Goal: Information Seeking & Learning: Learn about a topic

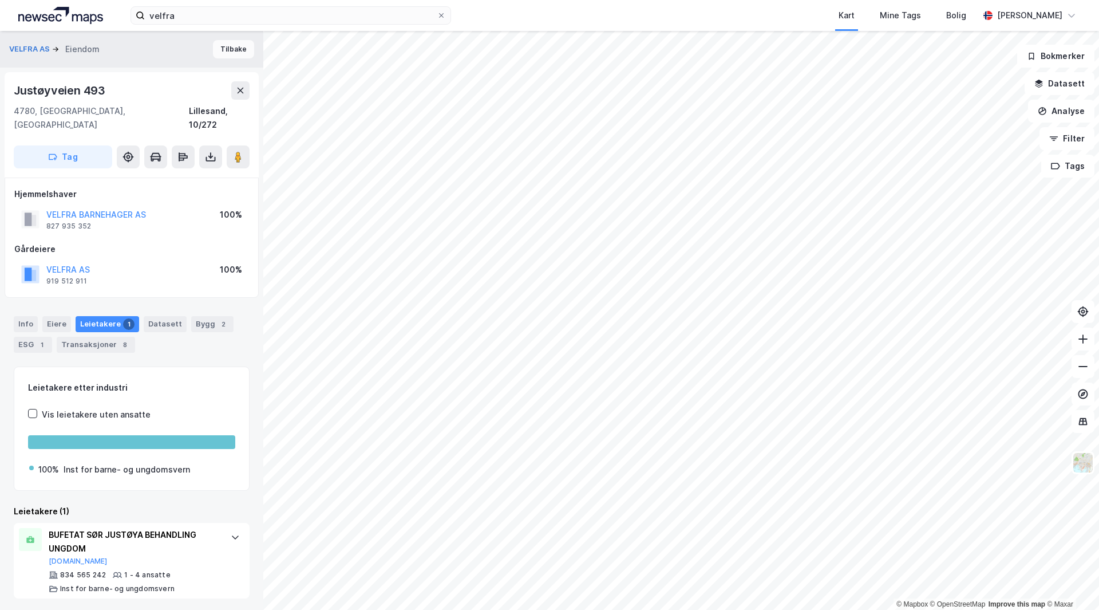
click at [234, 49] on button "Tilbake" at bounding box center [233, 49] width 41 height 18
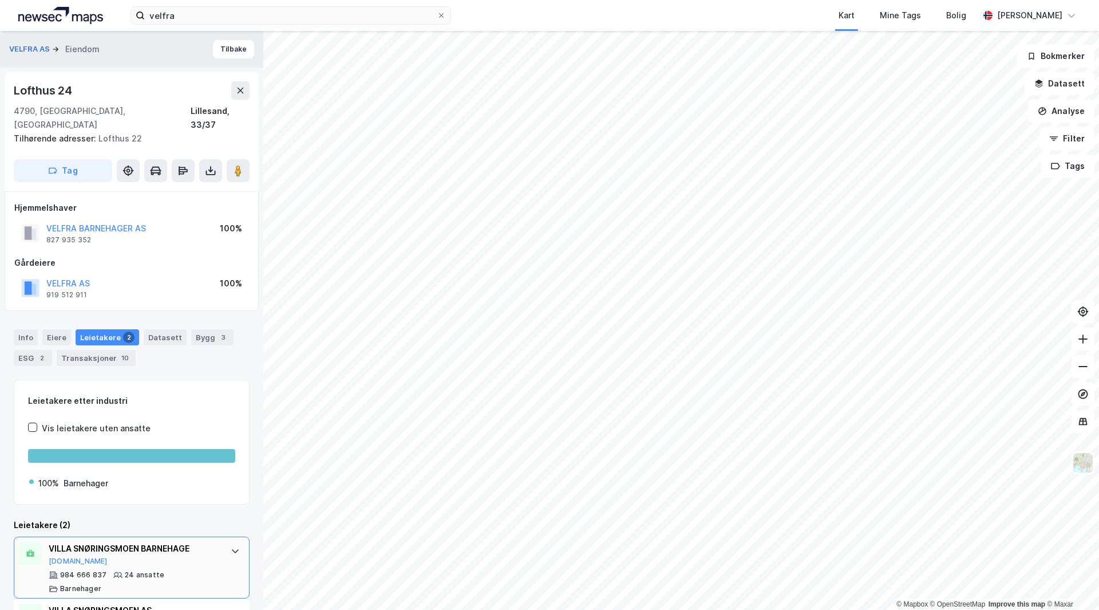
scroll to position [50, 0]
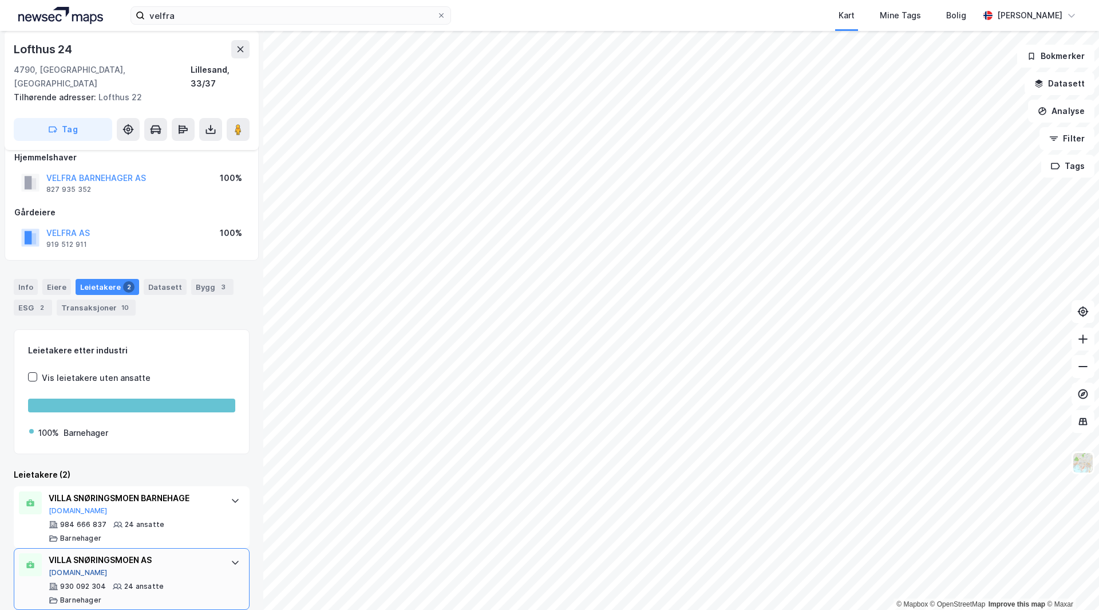
click at [60, 568] on button "[DOMAIN_NAME]" at bounding box center [78, 572] width 59 height 9
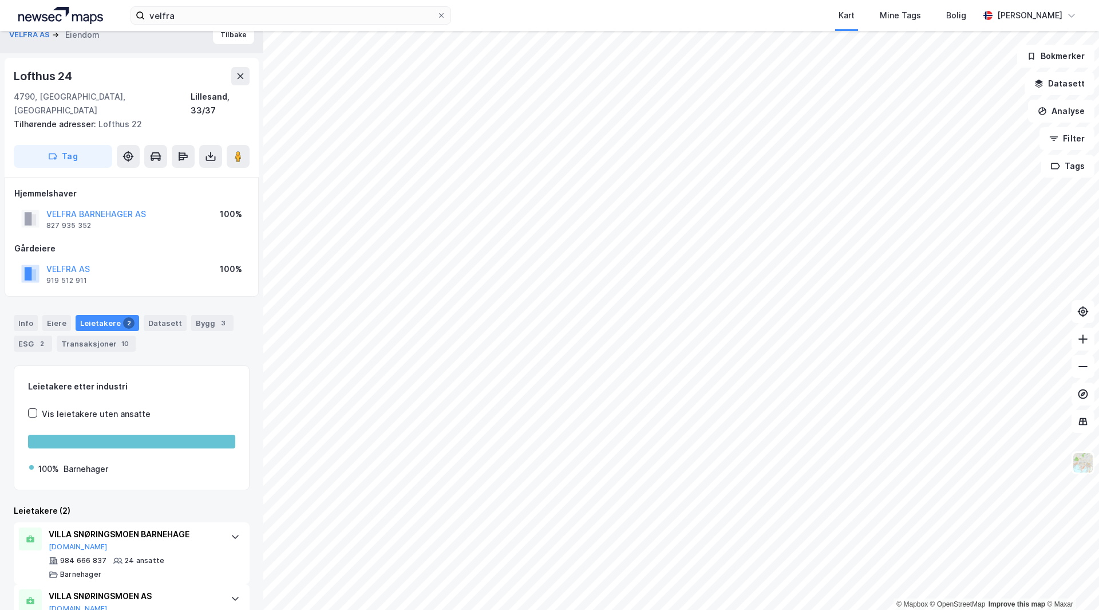
scroll to position [0, 0]
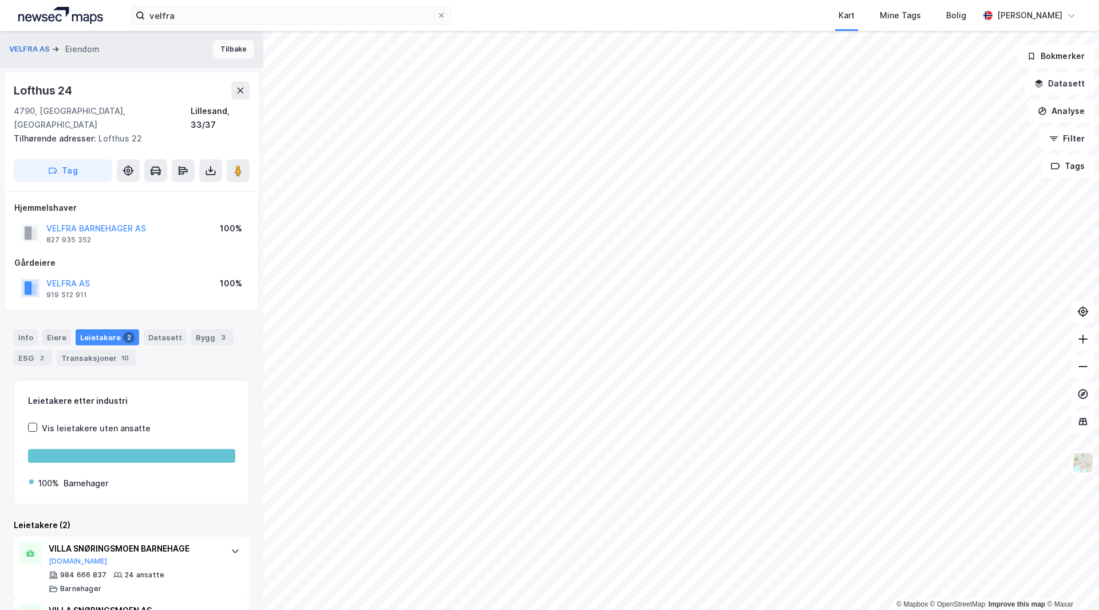
click at [224, 52] on button "Tilbake" at bounding box center [233, 49] width 41 height 18
click at [13, 330] on div "Info Eiere Leietakere 2 Datasett Bygg 3 ESG 2 Transaksjoner 10" at bounding box center [131, 342] width 263 height 55
click at [14, 329] on div "Info" at bounding box center [26, 337] width 24 height 16
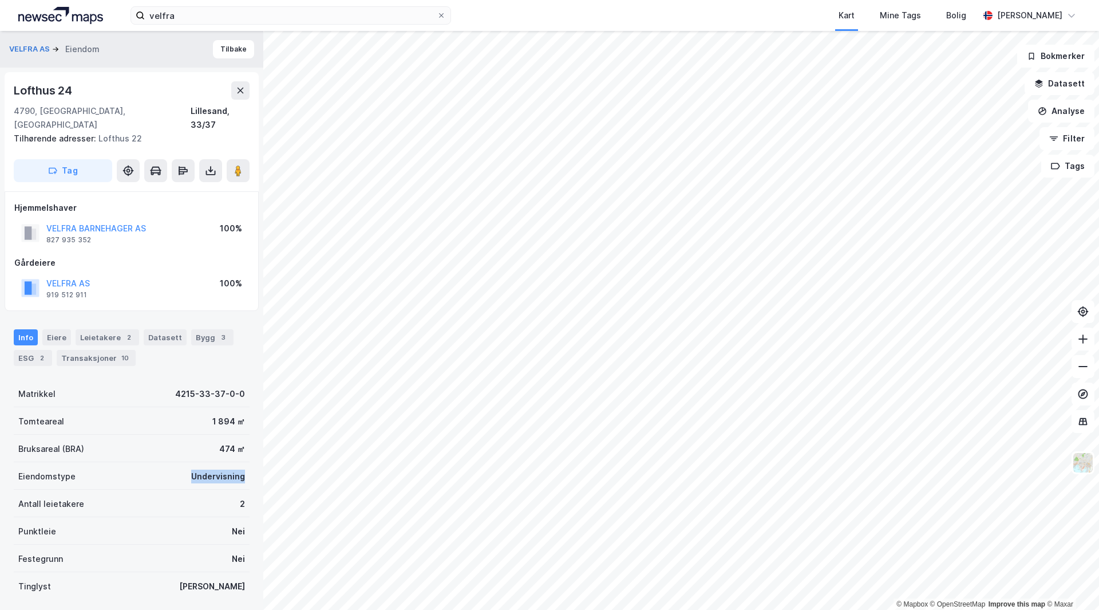
drag, startPoint x: 207, startPoint y: 468, endPoint x: 238, endPoint y: 468, distance: 30.3
click at [238, 468] on div "Eiendomstype Undervisning" at bounding box center [132, 475] width 236 height 27
click at [246, 161] on button at bounding box center [238, 170] width 23 height 23
click at [226, 46] on button "Tilbake" at bounding box center [233, 49] width 41 height 18
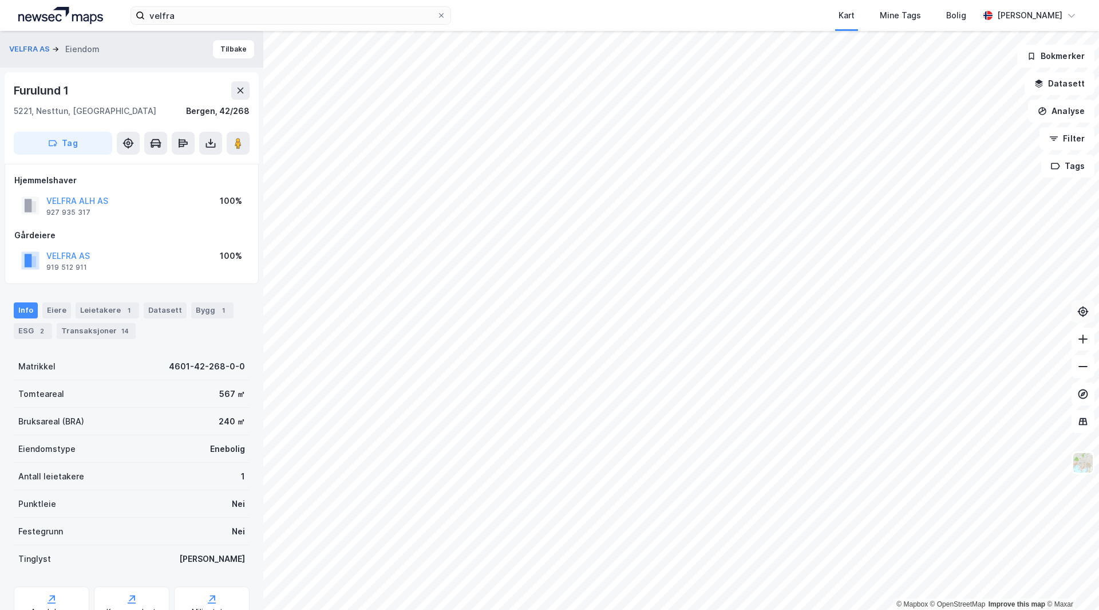
scroll to position [1, 0]
click at [98, 310] on div "Leietakere 1" at bounding box center [108, 309] width 64 height 16
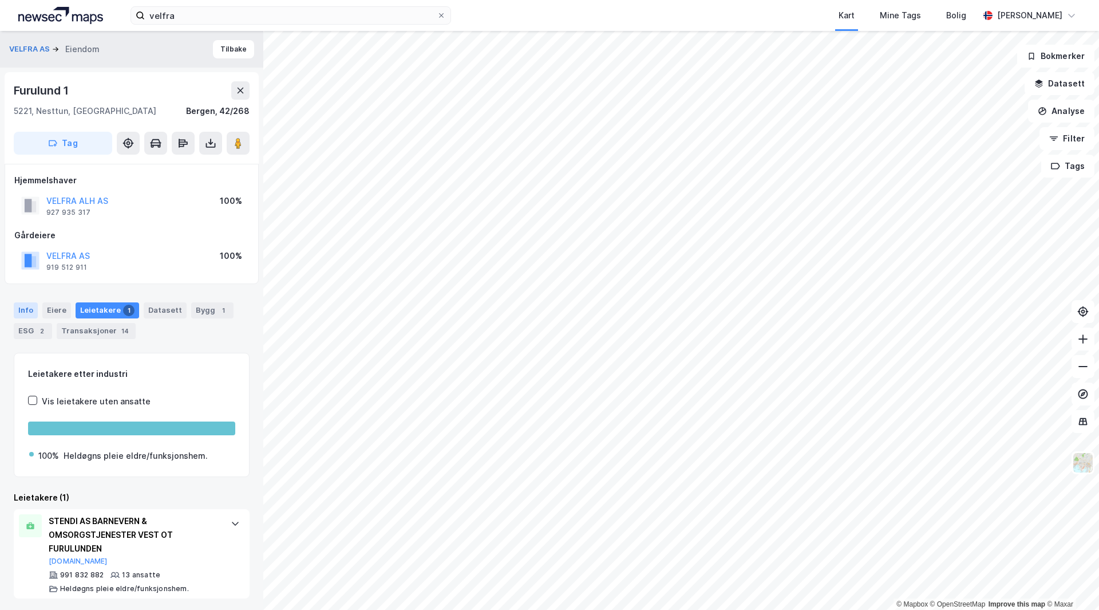
click at [22, 310] on div "Info" at bounding box center [26, 310] width 24 height 16
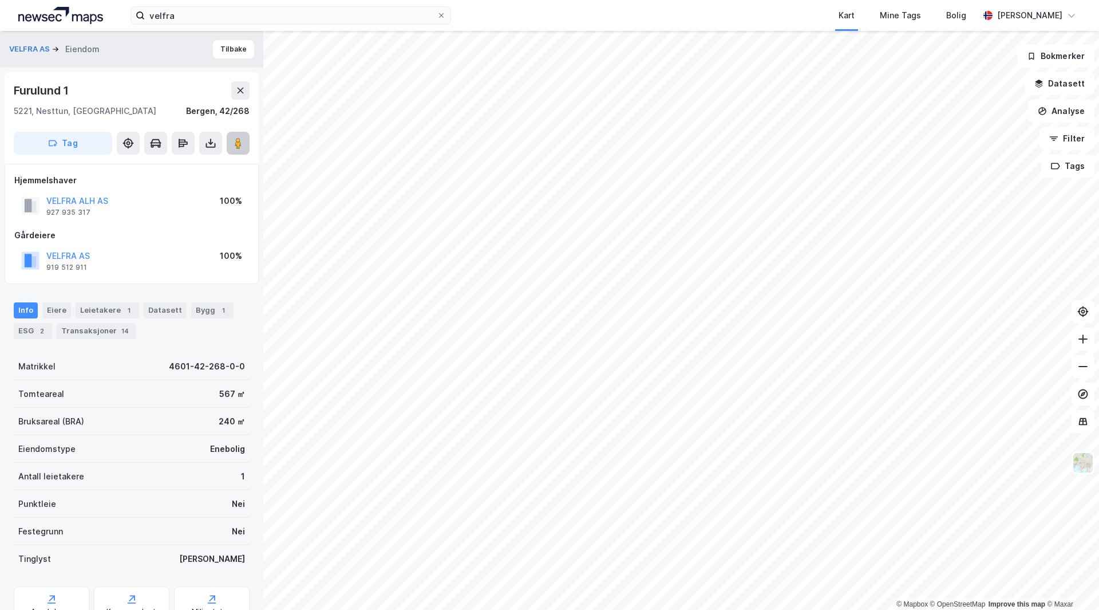
click at [237, 139] on image at bounding box center [238, 142] width 7 height 11
click at [92, 305] on div "Leietakere 1" at bounding box center [108, 310] width 64 height 16
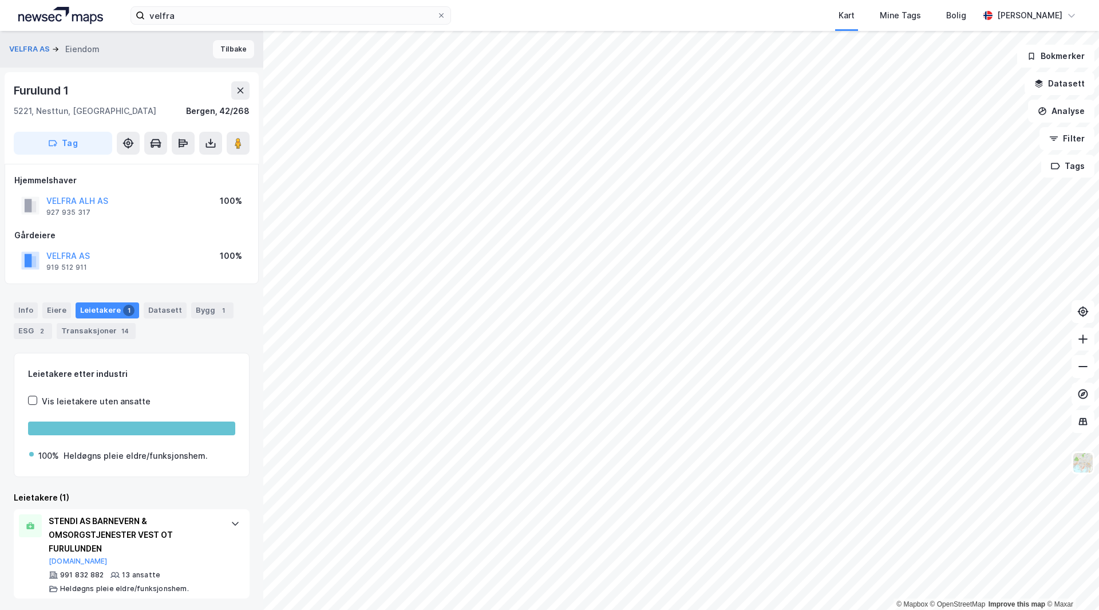
click at [232, 54] on button "Tilbake" at bounding box center [233, 49] width 41 height 18
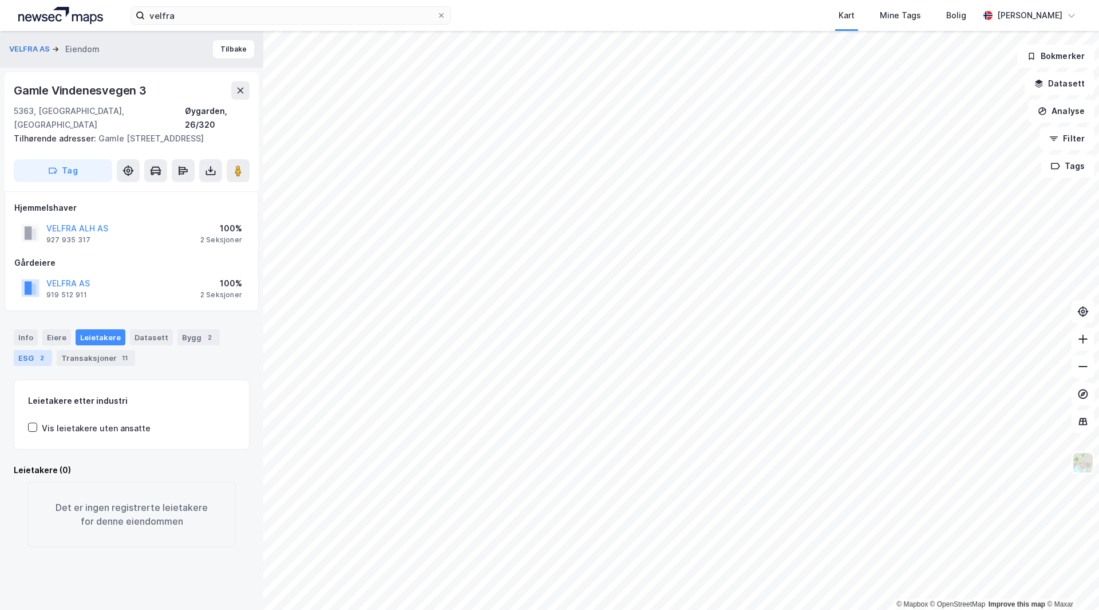
drag, startPoint x: 23, startPoint y: 326, endPoint x: 38, endPoint y: 342, distance: 21.9
click at [23, 329] on div "Info" at bounding box center [26, 337] width 24 height 16
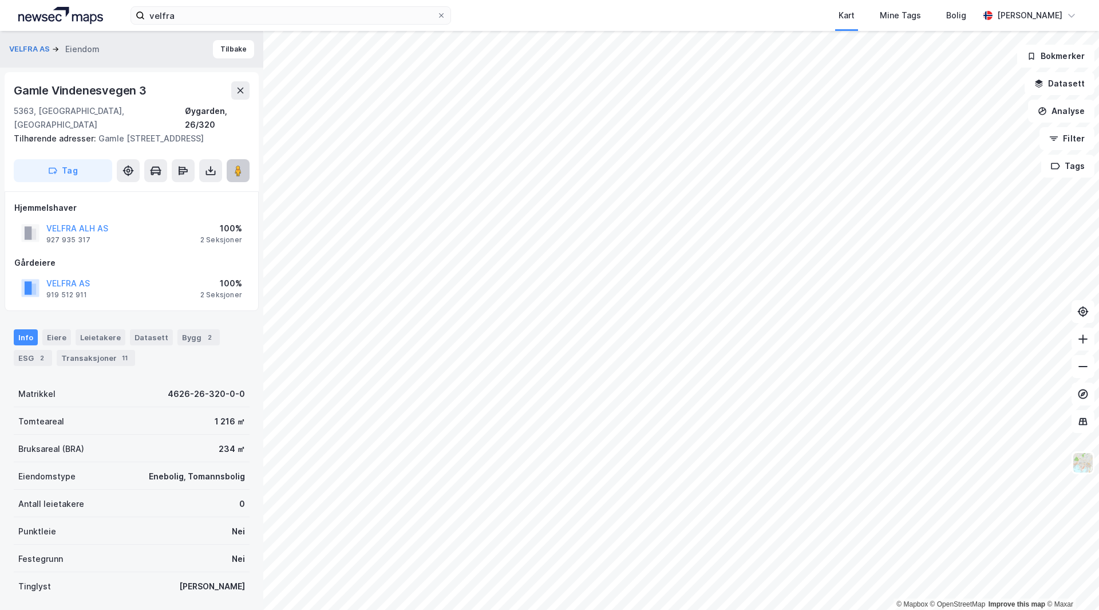
click at [231, 161] on button at bounding box center [238, 170] width 23 height 23
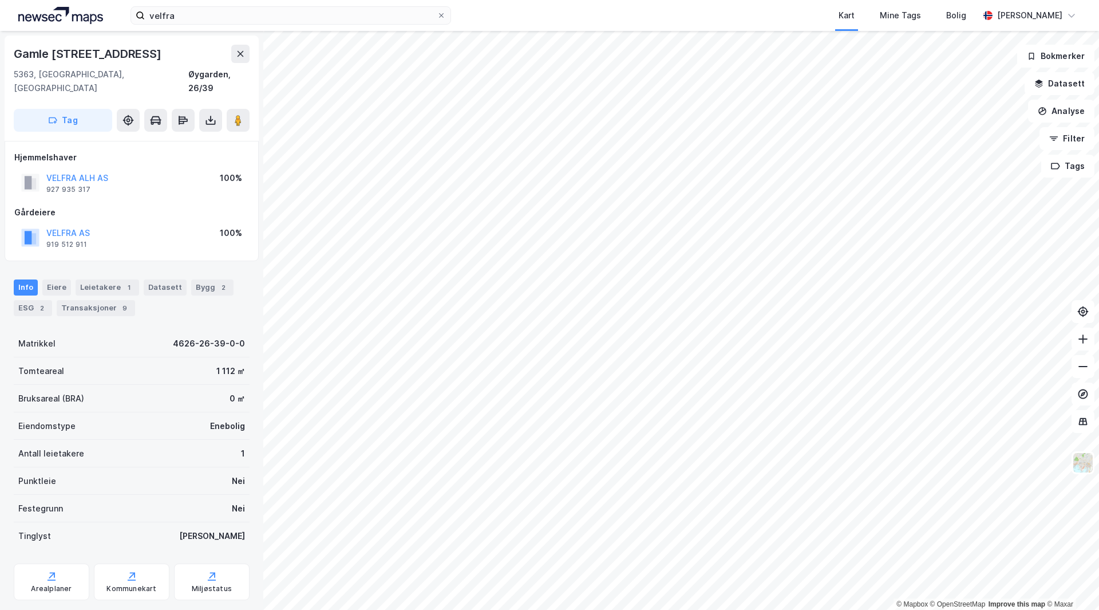
scroll to position [1, 0]
click at [94, 278] on div "Leietakere 1" at bounding box center [108, 286] width 64 height 16
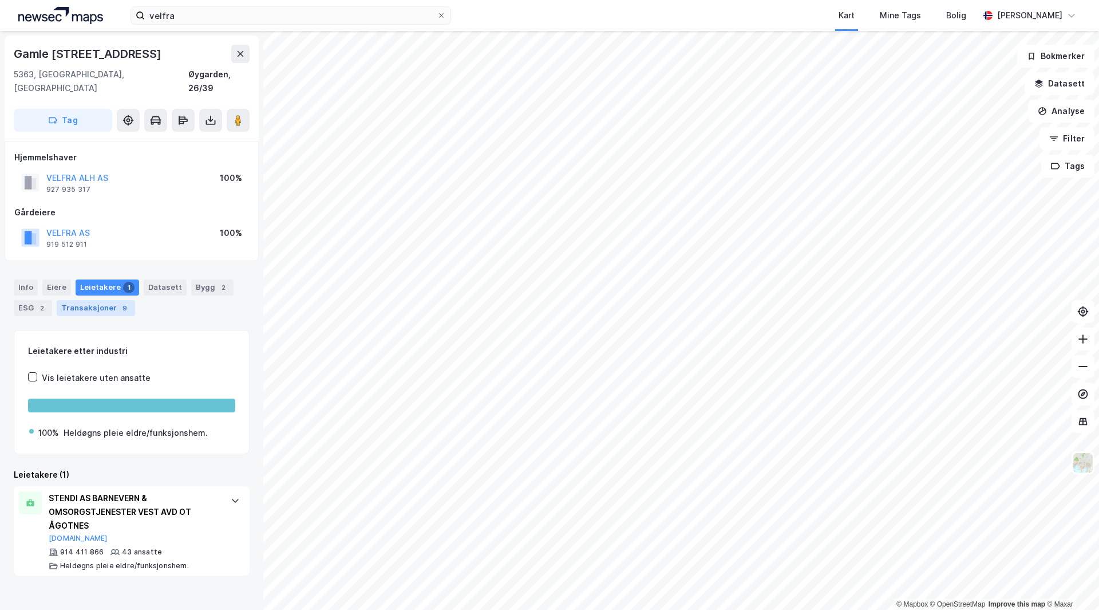
click at [90, 300] on div "Transaksjoner 9" at bounding box center [96, 308] width 78 height 16
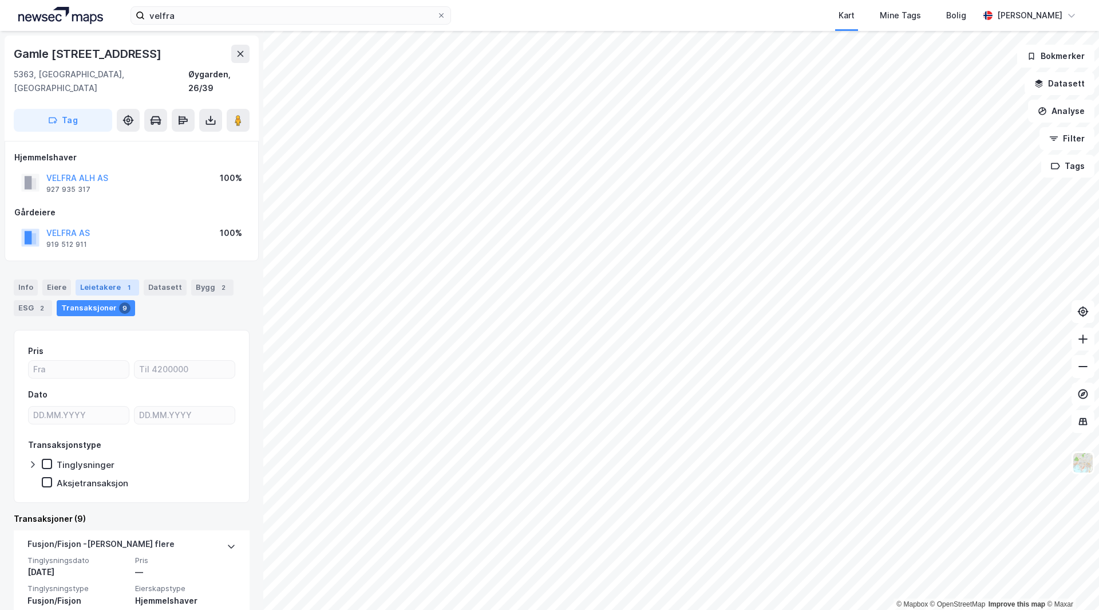
click at [108, 279] on div "Leietakere 1" at bounding box center [108, 287] width 64 height 16
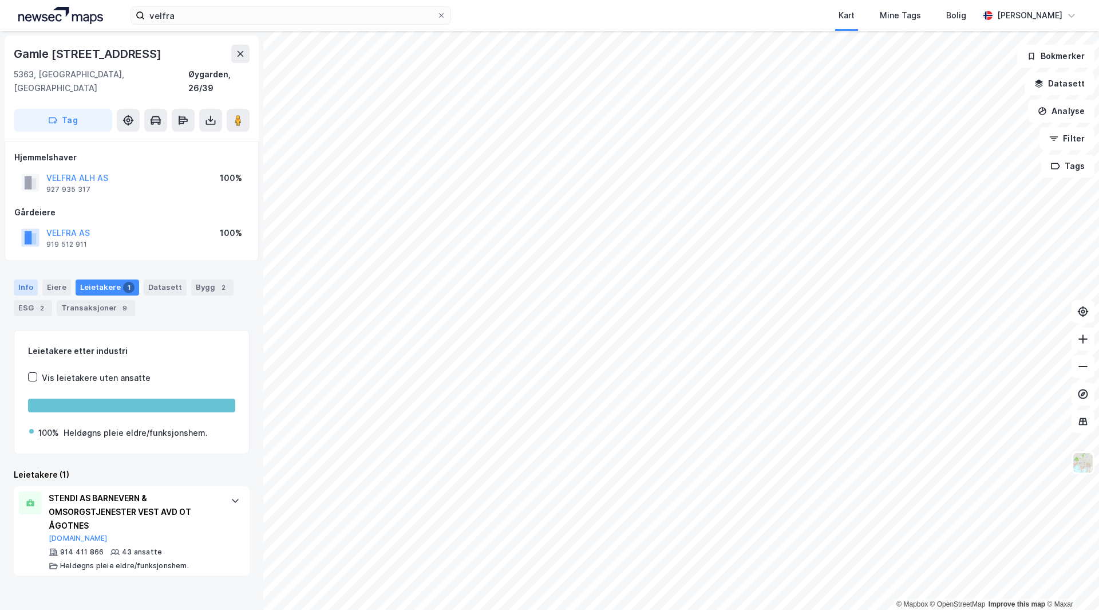
click at [18, 279] on div "Info" at bounding box center [26, 287] width 24 height 16
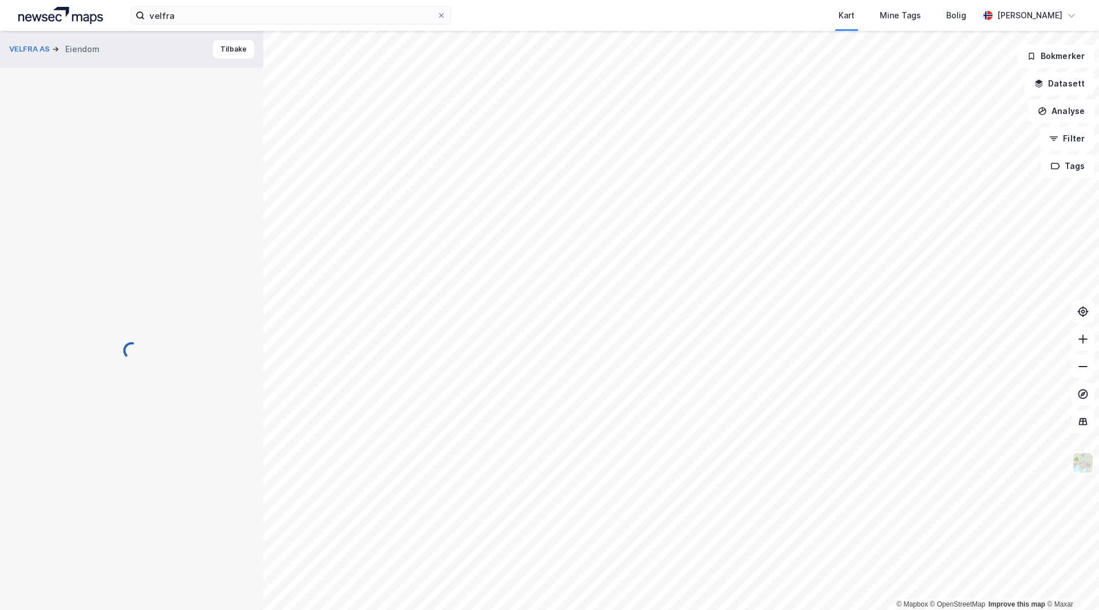
scroll to position [1, 0]
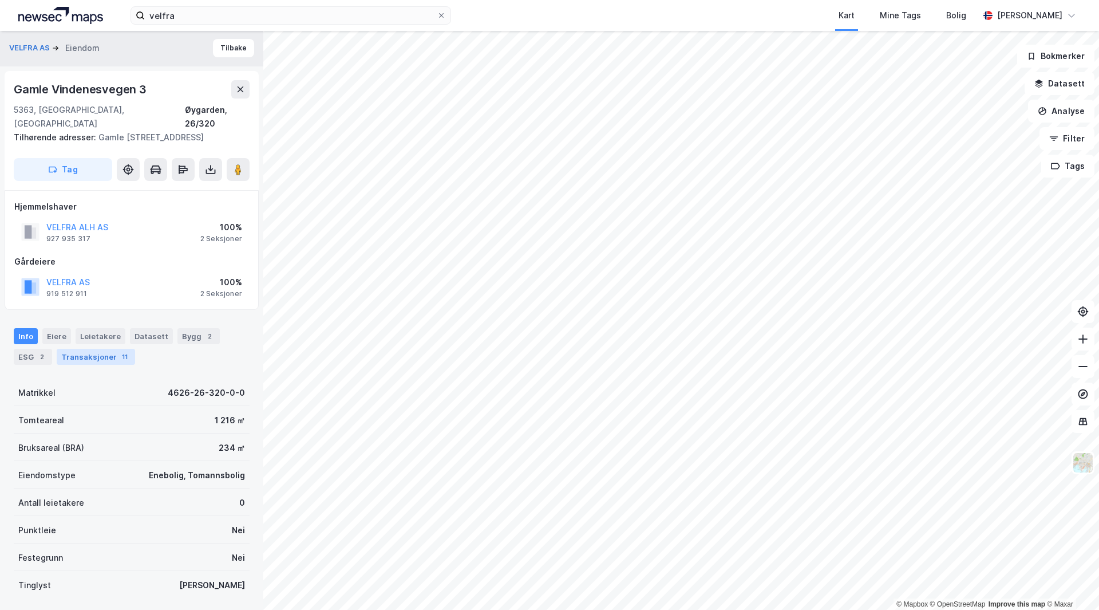
click at [69, 349] on div "Transaksjoner 11" at bounding box center [96, 357] width 78 height 16
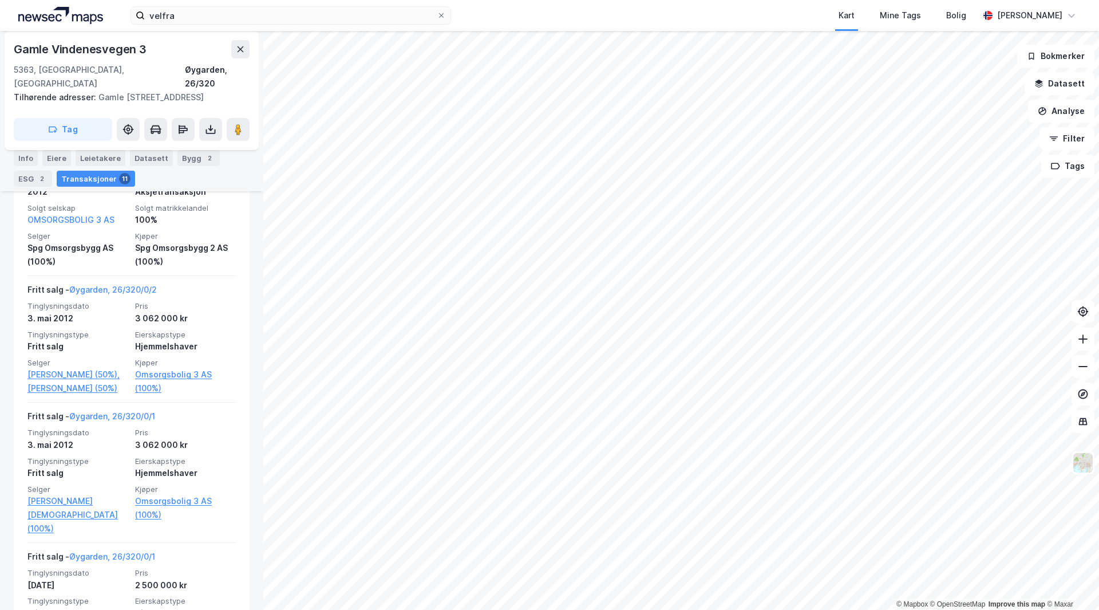
scroll to position [1145, 0]
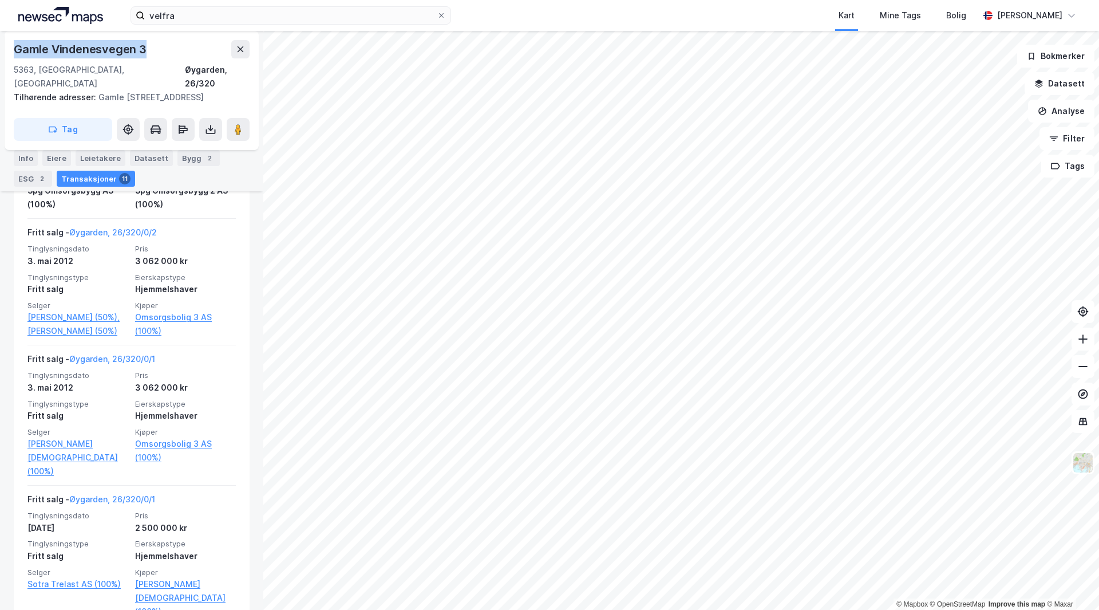
drag, startPoint x: 17, startPoint y: 45, endPoint x: 168, endPoint y: 47, distance: 151.1
click at [168, 47] on div "Gamle Vindenesvegen 3" at bounding box center [132, 49] width 236 height 18
click at [243, 50] on icon at bounding box center [240, 49] width 9 height 9
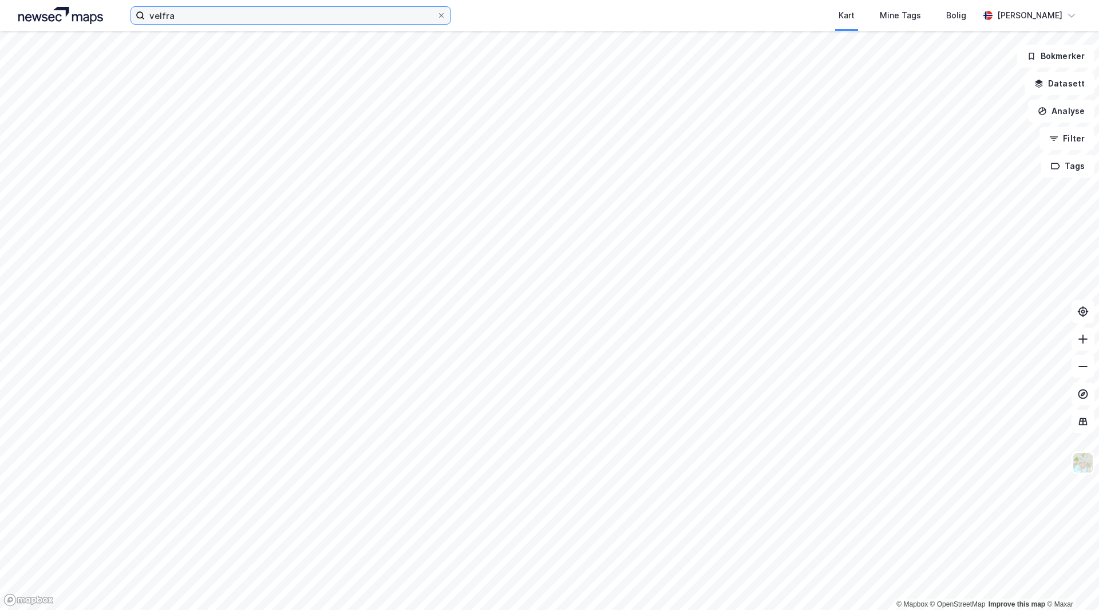
click at [226, 23] on input "velfra" at bounding box center [291, 15] width 292 height 17
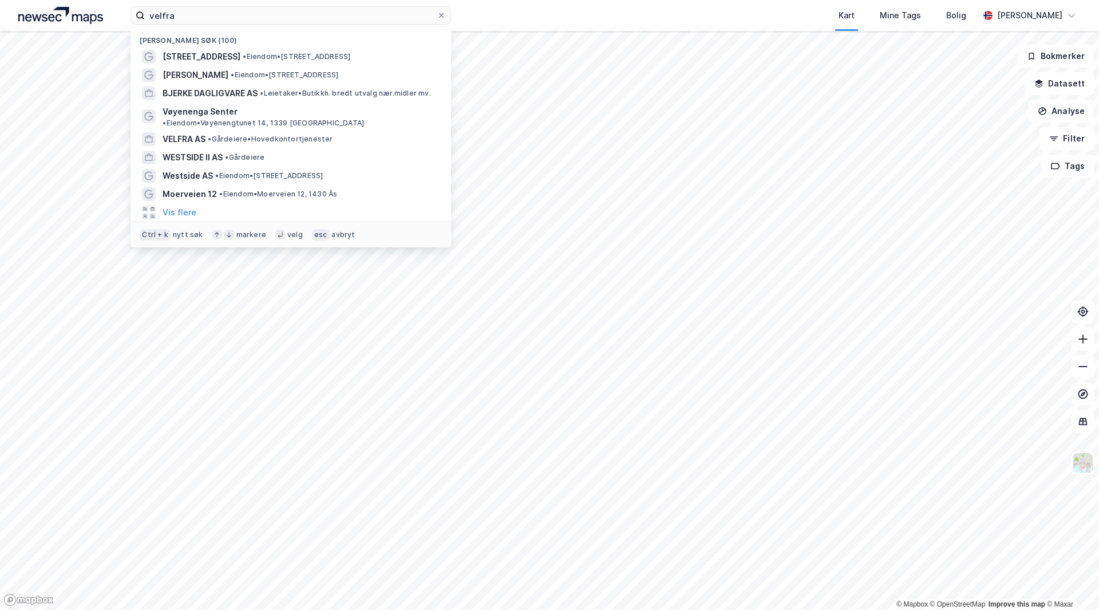
click at [586, 19] on div "Kart Mine Tags Bolig" at bounding box center [742, 15] width 473 height 31
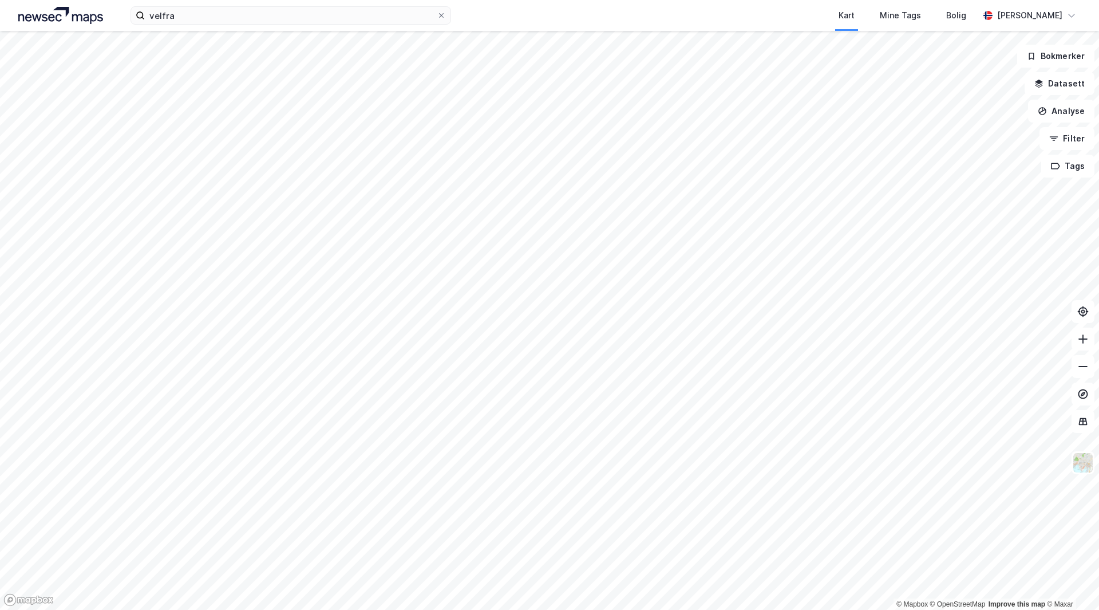
click at [264, 5] on div "velfra Kart Mine Tags Bolig Håvard Skaland" at bounding box center [549, 15] width 1099 height 31
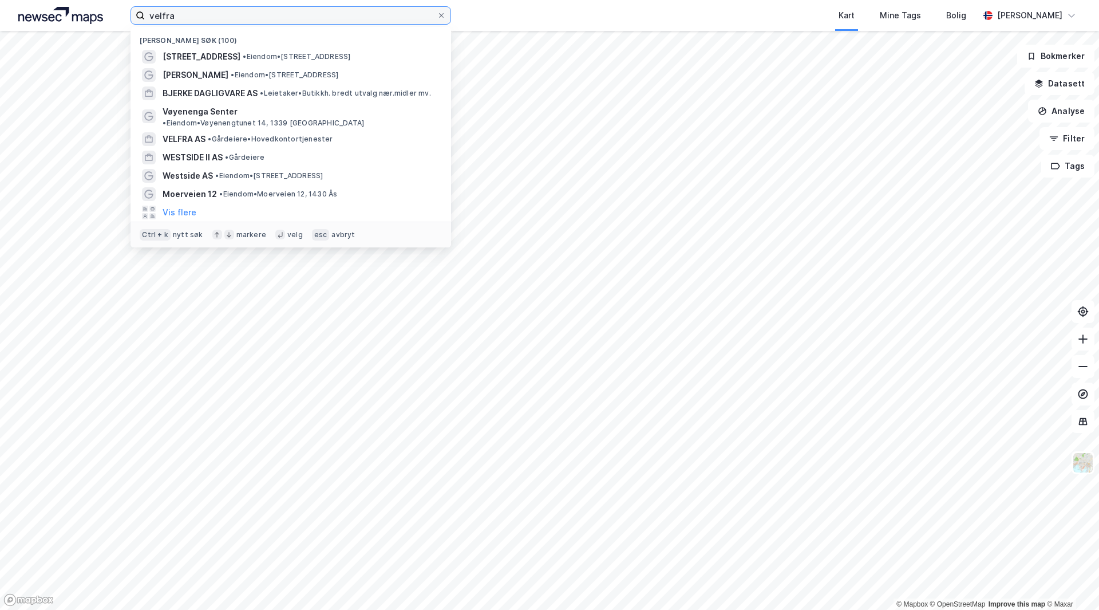
click at [267, 11] on input "velfra" at bounding box center [291, 15] width 292 height 17
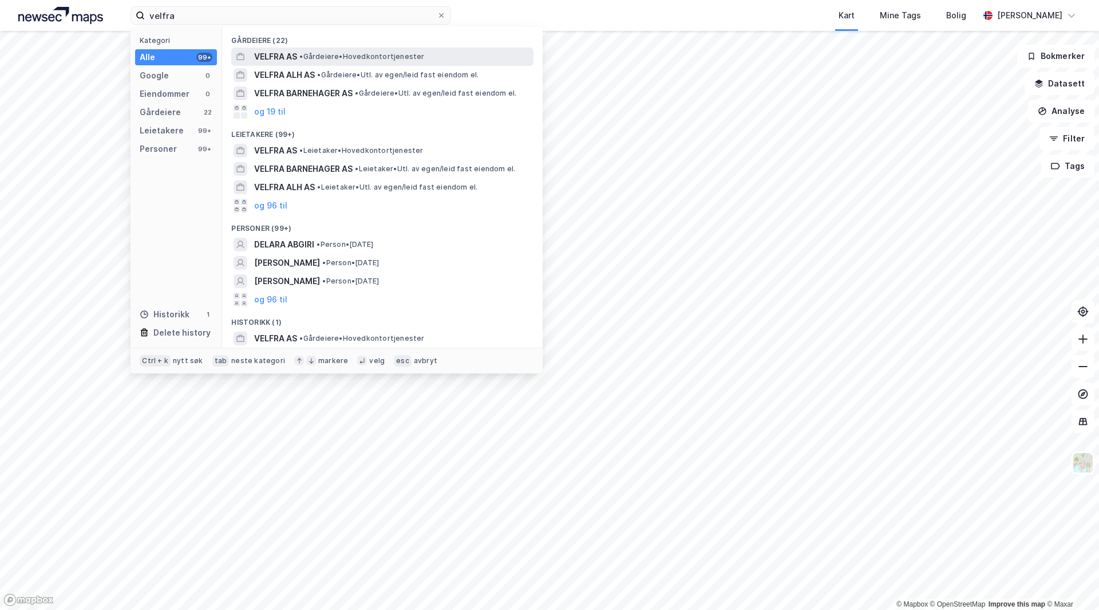
click at [271, 60] on span "VELFRA AS" at bounding box center [275, 57] width 43 height 14
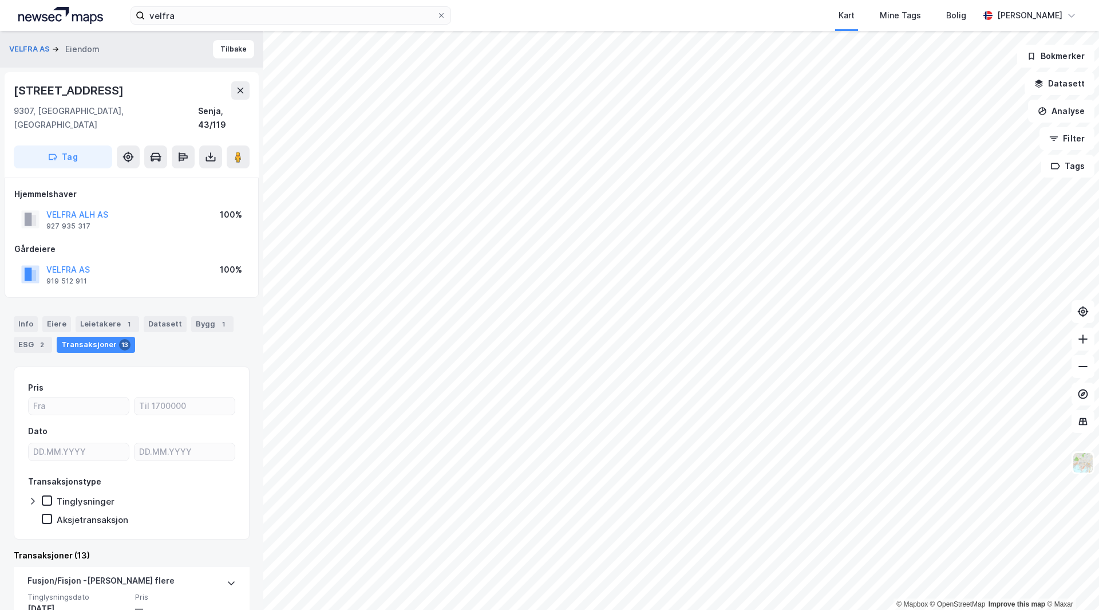
click at [90, 302] on div "Info Eiere Leietakere 1 Datasett Bygg 1 ESG 2 Transaksjoner 13" at bounding box center [131, 329] width 263 height 55
click at [102, 316] on div "Leietakere 1" at bounding box center [108, 324] width 64 height 16
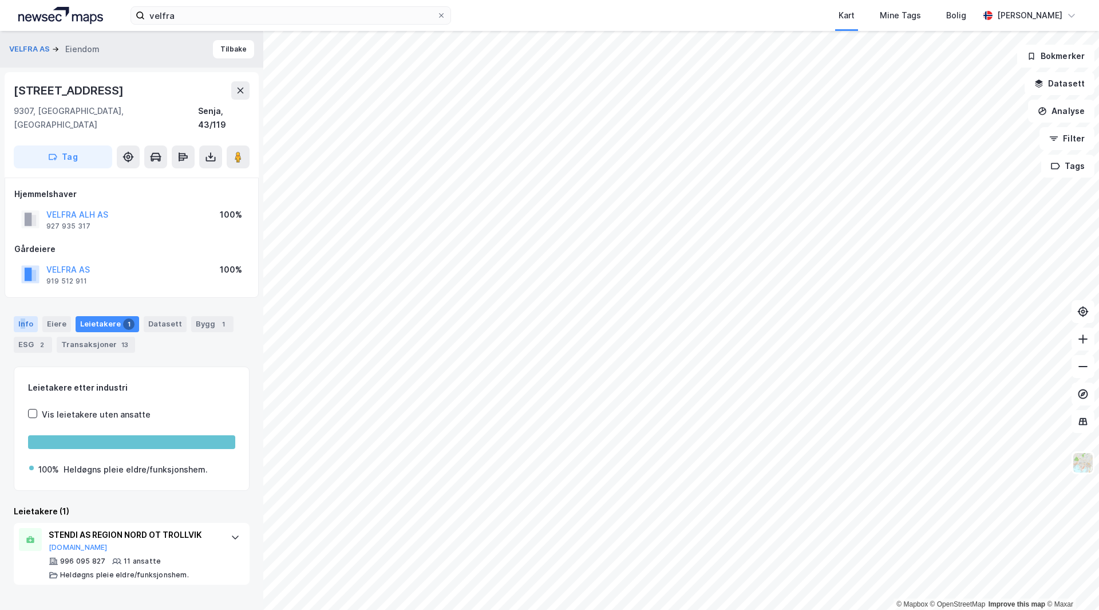
drag, startPoint x: 22, startPoint y: 301, endPoint x: 27, endPoint y: 306, distance: 7.3
click at [24, 302] on div "Info Eiere Leietakere 1 Datasett Bygg 1 ESG 2 Transaksjoner 13" at bounding box center [131, 329] width 263 height 55
click at [27, 316] on div "Info" at bounding box center [26, 324] width 24 height 16
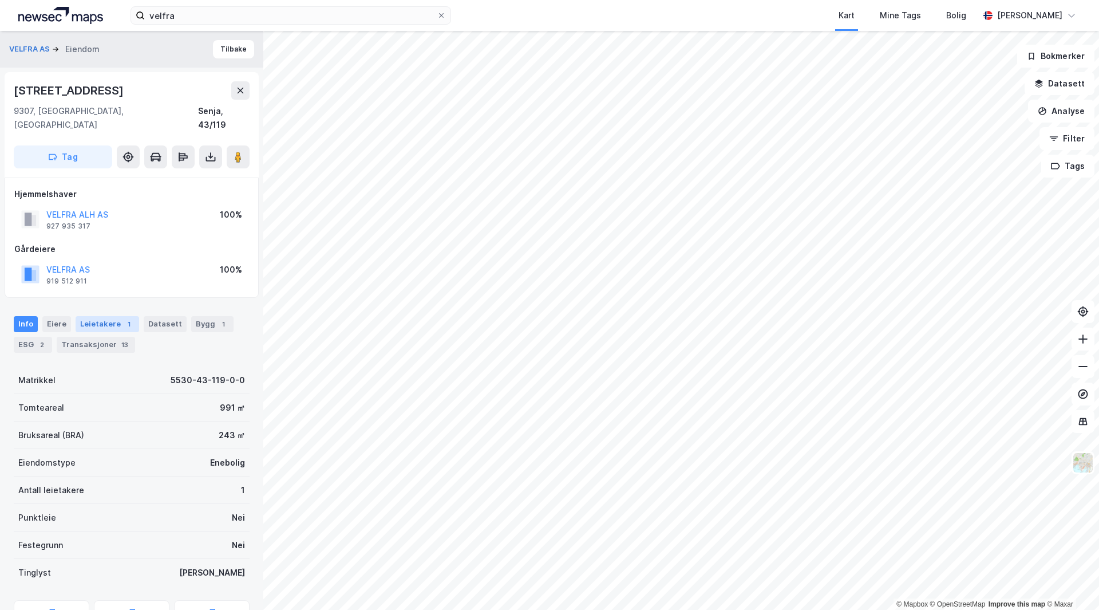
click at [112, 316] on div "Leietakere 1" at bounding box center [108, 324] width 64 height 16
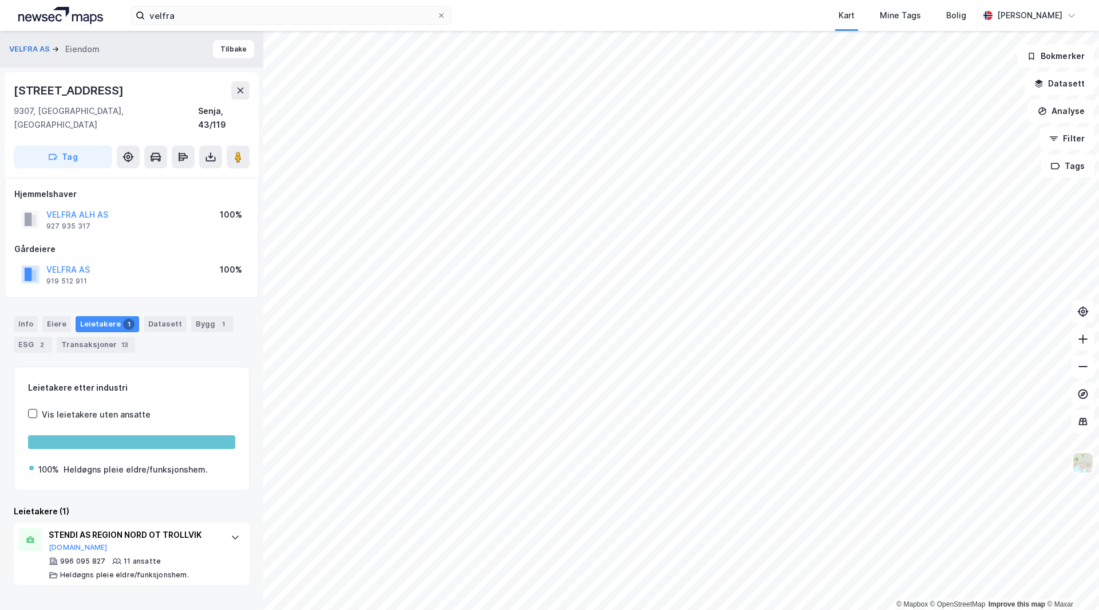
click at [204, 50] on div "VELFRA AS Eiendom Tilbake" at bounding box center [131, 49] width 263 height 37
click at [213, 49] on button "Tilbake" at bounding box center [233, 49] width 41 height 18
click at [21, 316] on div "Info" at bounding box center [26, 324] width 24 height 16
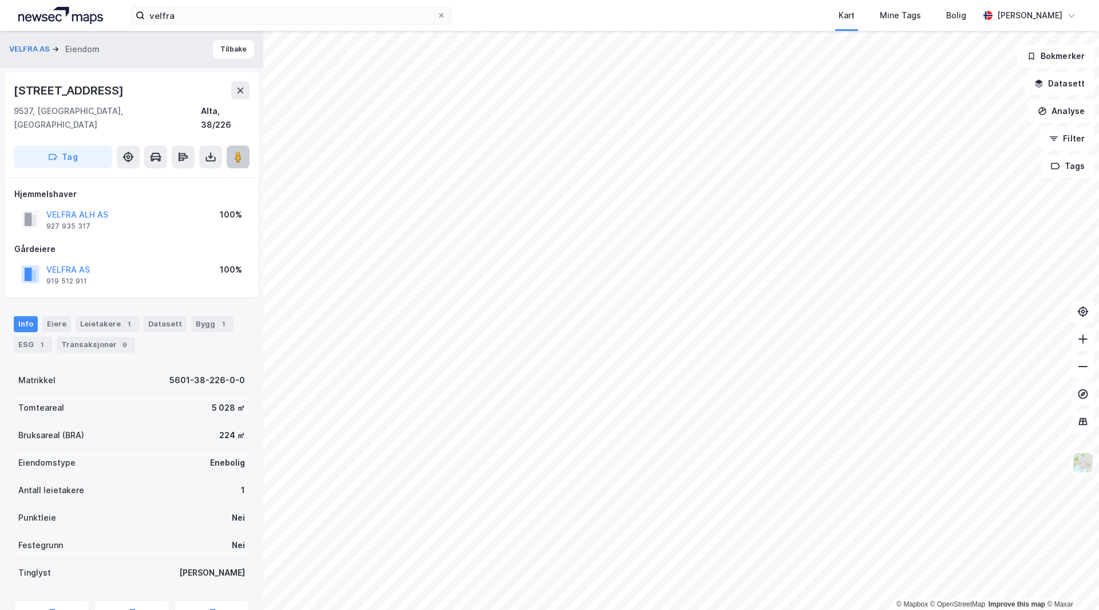
click at [246, 147] on button at bounding box center [238, 156] width 23 height 23
click at [224, 47] on button "Tilbake" at bounding box center [233, 49] width 41 height 18
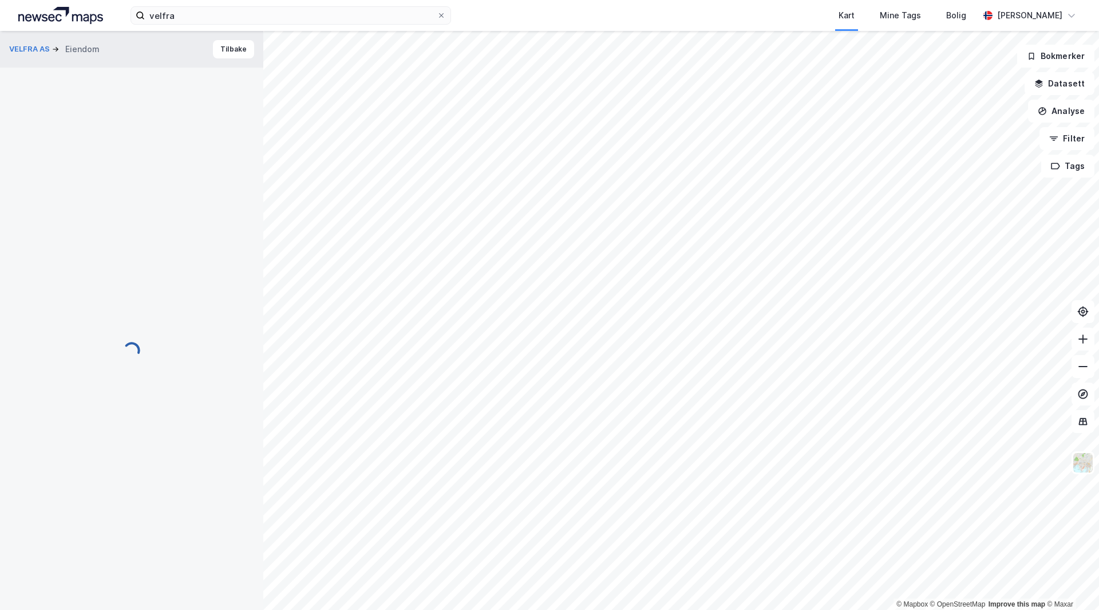
scroll to position [50, 0]
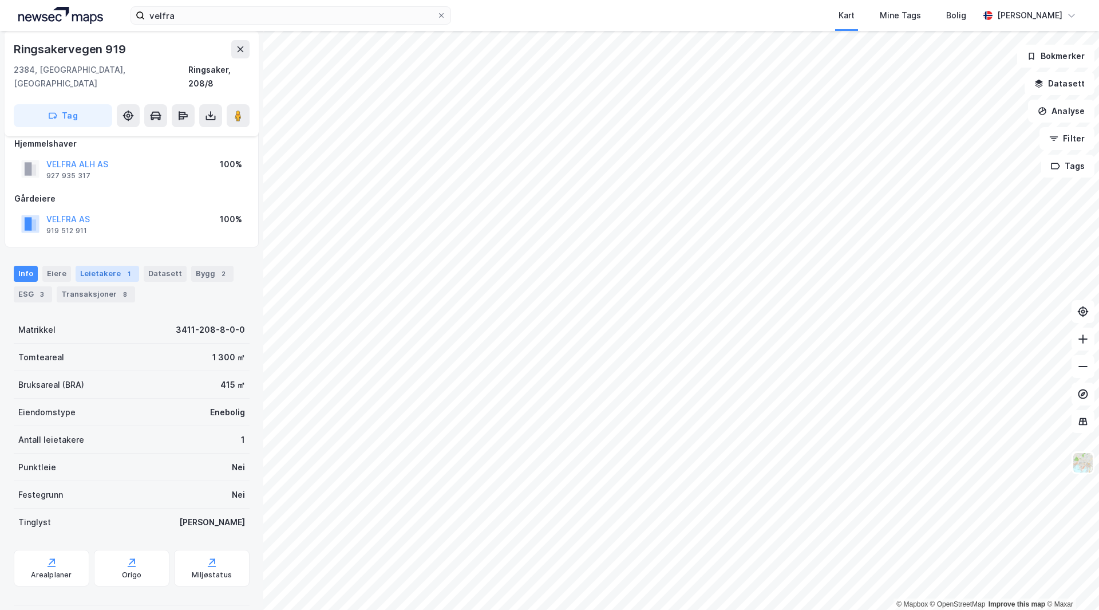
click at [88, 266] on div "Leietakere 1" at bounding box center [108, 274] width 64 height 16
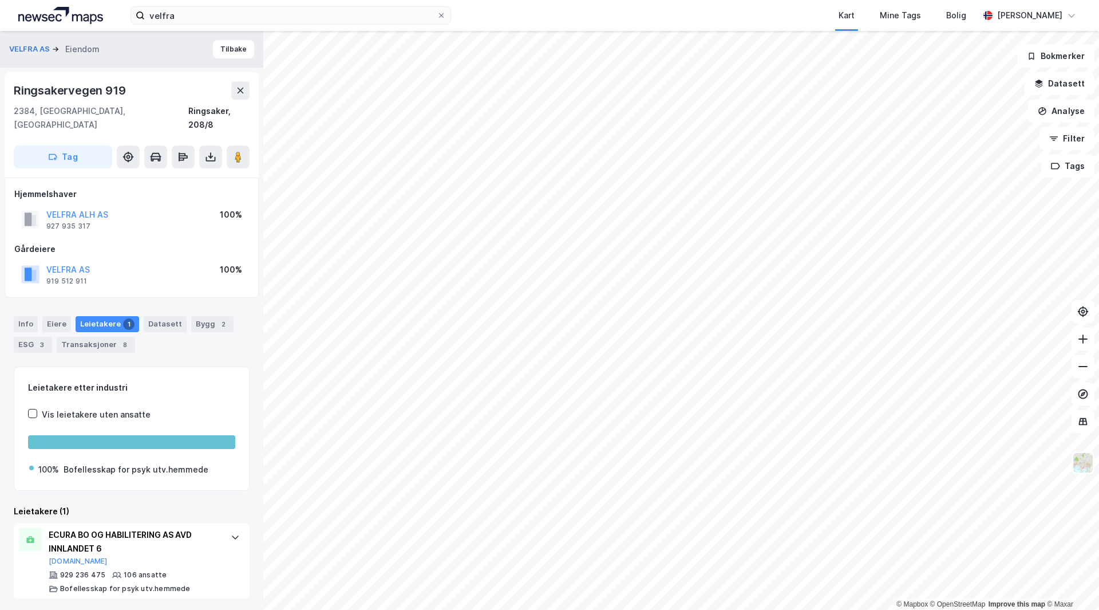
drag, startPoint x: 239, startPoint y: 142, endPoint x: 260, endPoint y: 158, distance: 27.0
click at [239, 151] on image at bounding box center [238, 156] width 7 height 11
click at [242, 49] on button "Tilbake" at bounding box center [233, 49] width 41 height 18
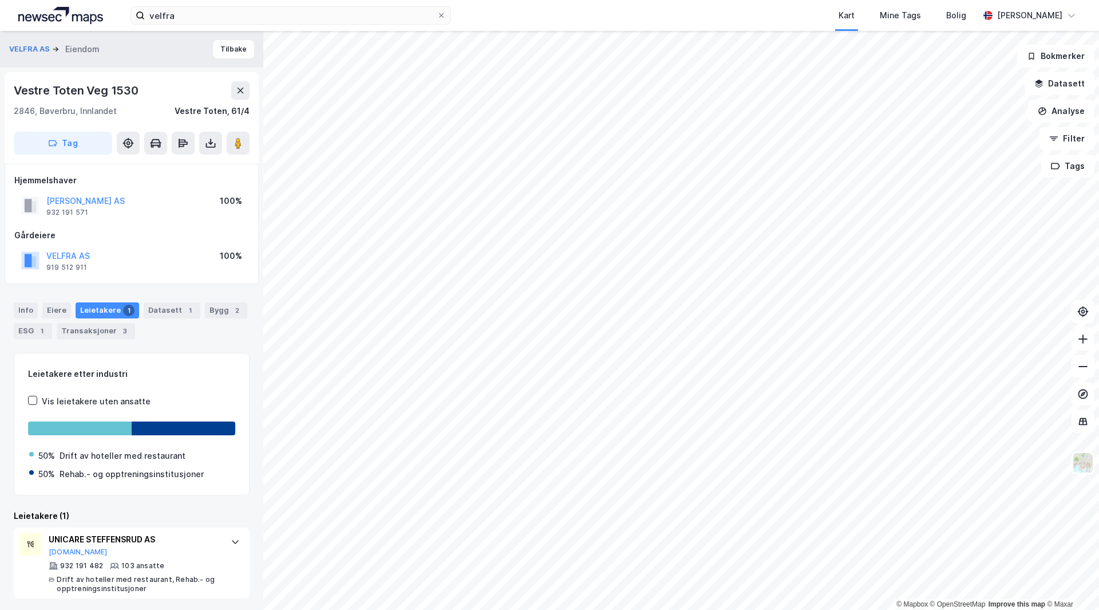
scroll to position [2, 0]
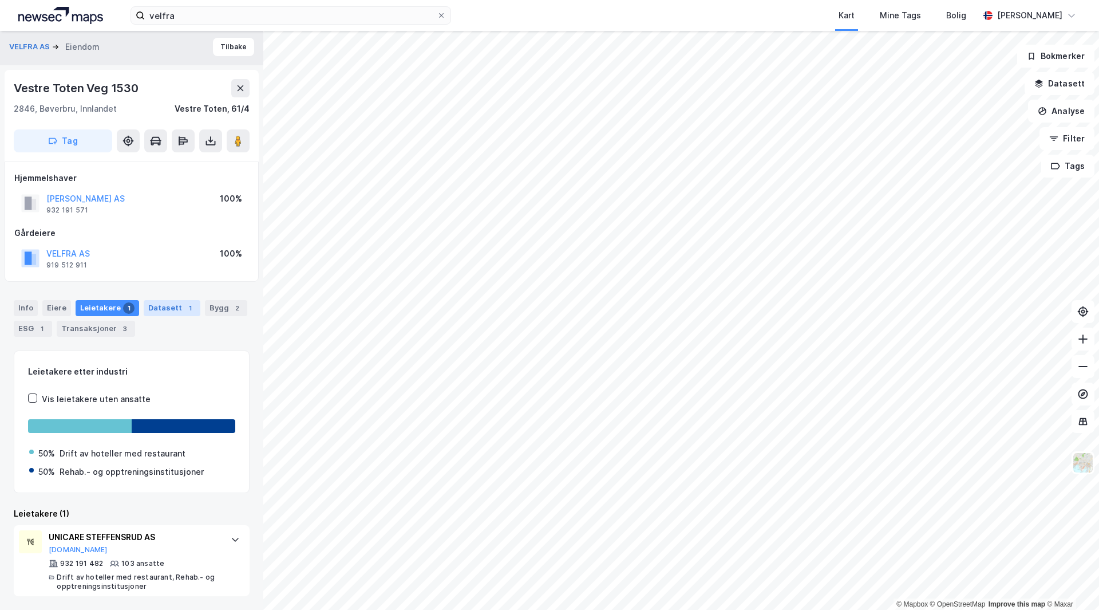
click at [154, 310] on div "Datasett 1" at bounding box center [172, 308] width 57 height 16
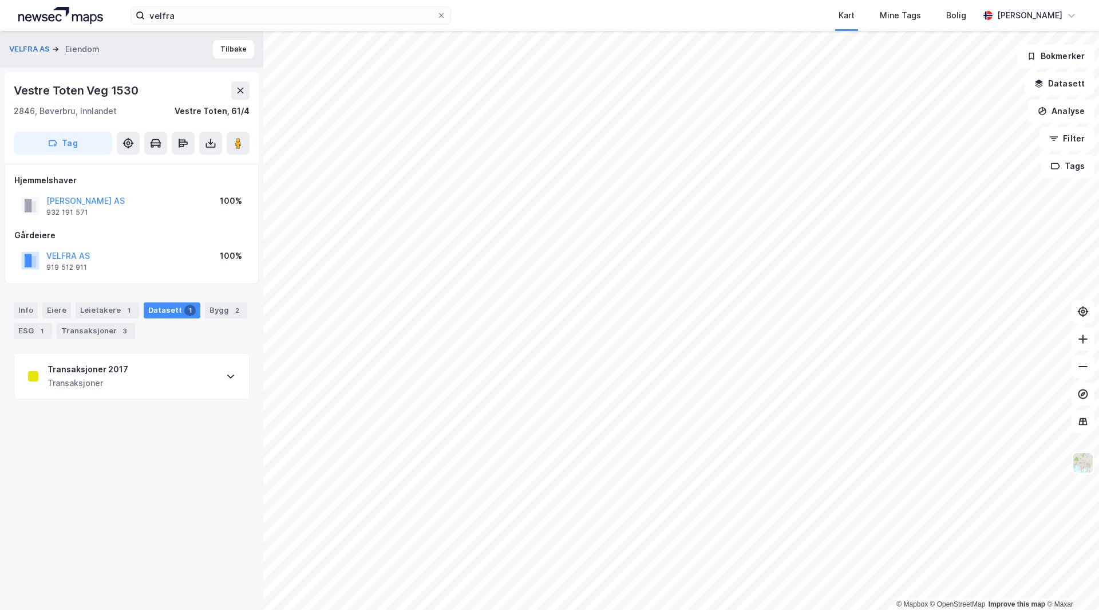
click at [56, 369] on div "Transaksjoner 2017" at bounding box center [88, 369] width 81 height 14
drag, startPoint x: 175, startPoint y: 476, endPoint x: 187, endPoint y: 476, distance: 12.0
click at [187, 476] on div "Steffensrud Rehabiliteringssenter og Jeløya Kurbad" at bounding box center [131, 479] width 207 height 27
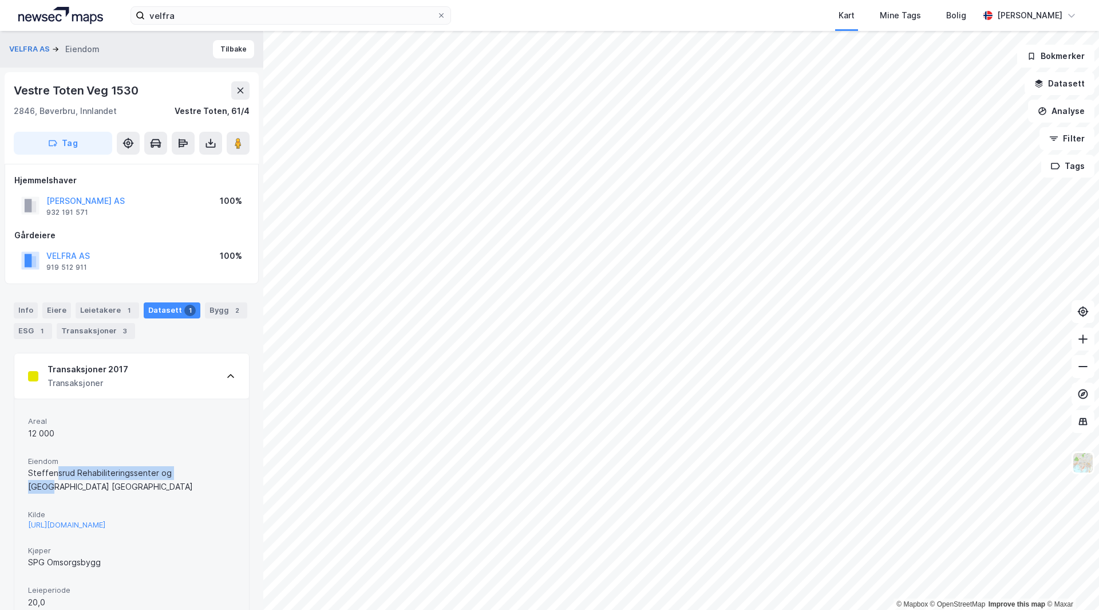
click at [187, 476] on div "Steffensrud Rehabiliteringssenter og Jeløya Kurbad" at bounding box center [131, 479] width 207 height 27
click at [29, 313] on div "Info" at bounding box center [26, 310] width 24 height 16
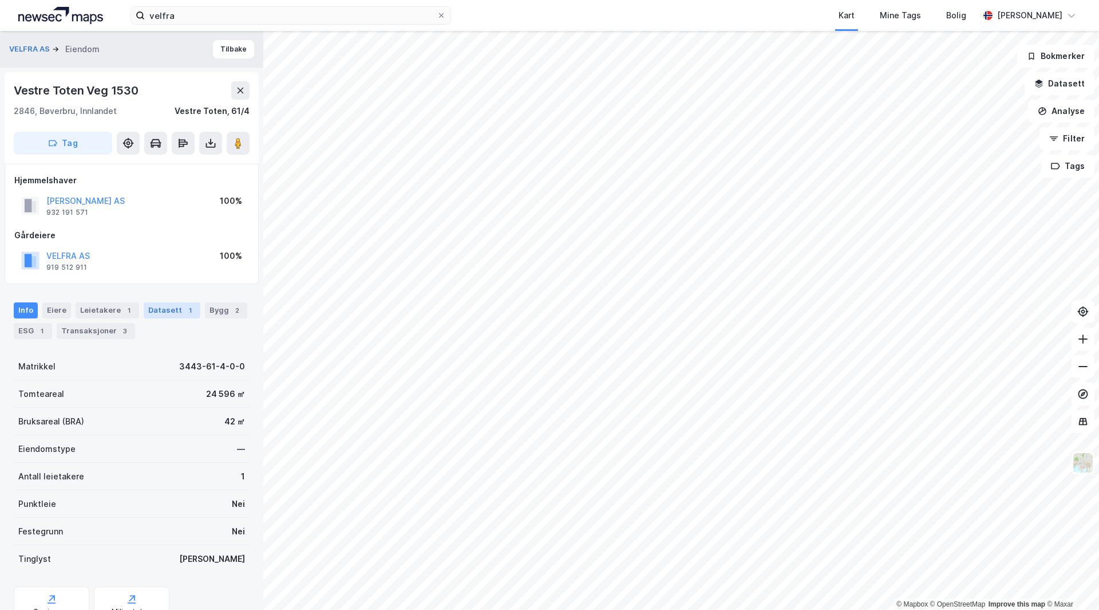
click at [147, 310] on div "Datasett 1" at bounding box center [172, 310] width 57 height 16
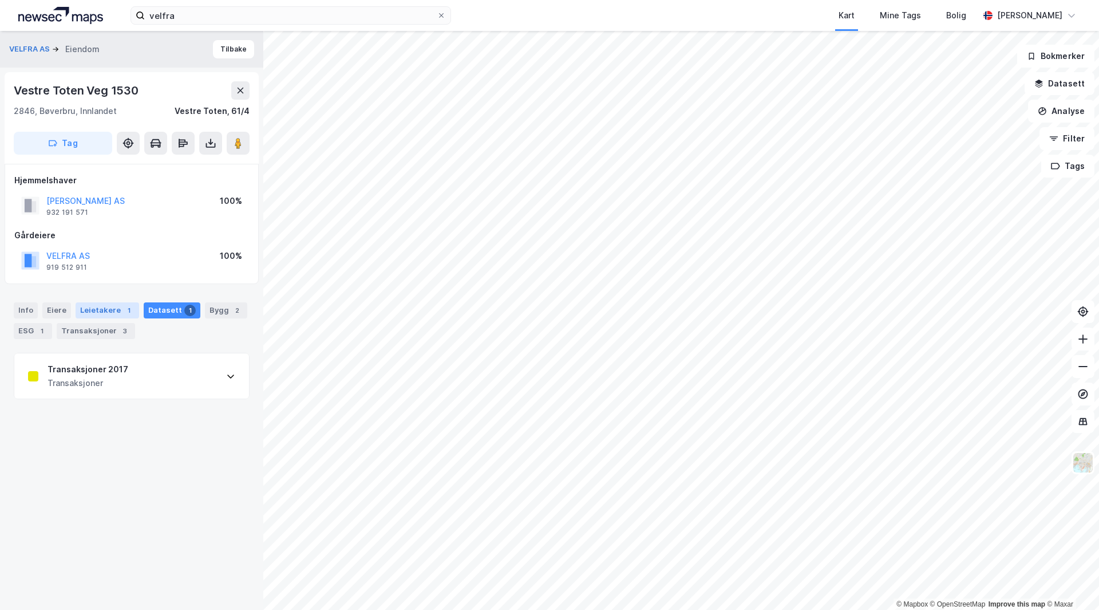
click at [96, 313] on div "Leietakere 1" at bounding box center [108, 310] width 64 height 16
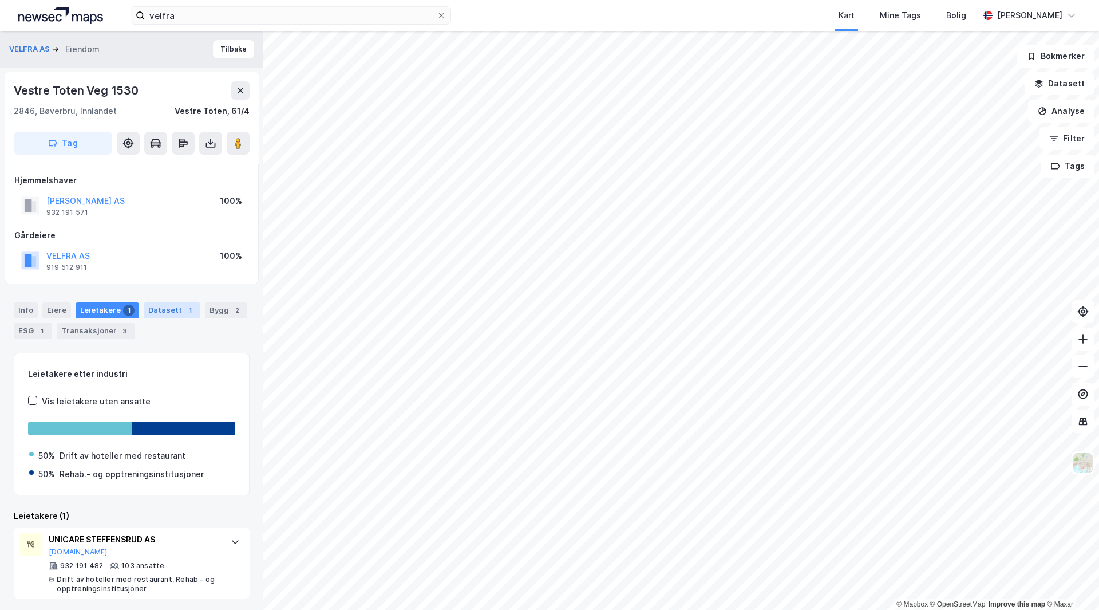
click at [174, 313] on div "Datasett 1" at bounding box center [172, 310] width 57 height 16
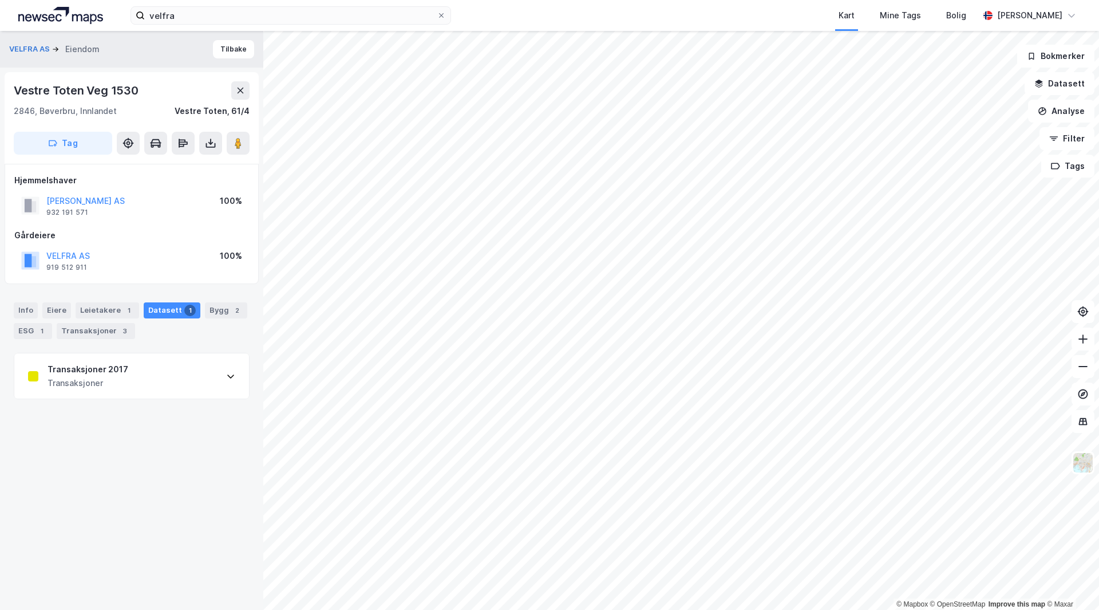
click at [100, 377] on div "Transaksjoner 2017 Transaksjoner" at bounding box center [88, 375] width 81 height 27
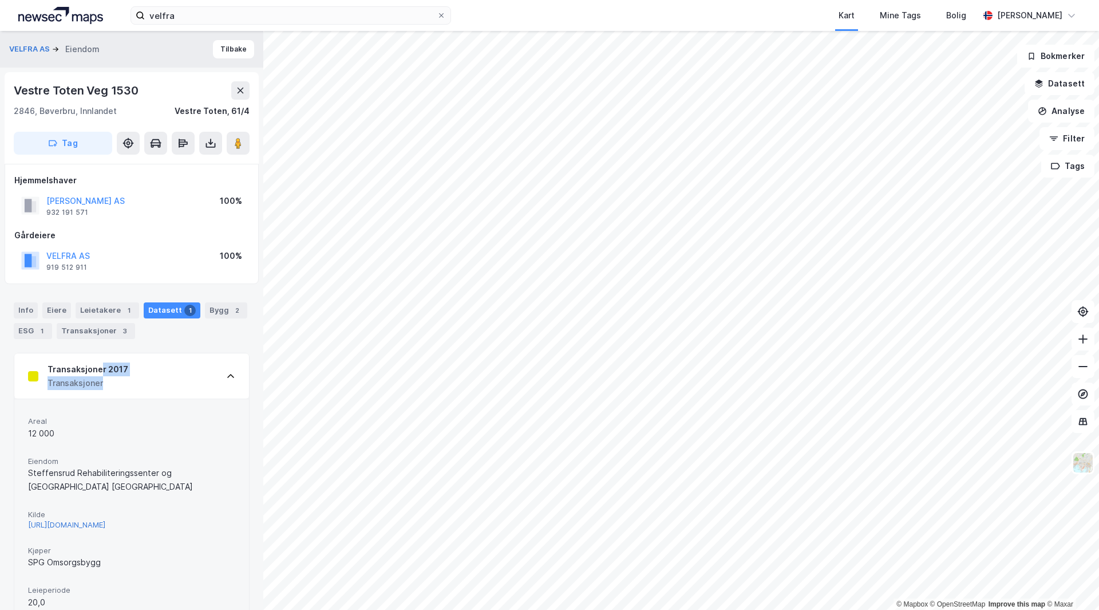
click at [98, 520] on div "http://www.estatenyheter.no/2017/04/26/nye-spg-kjop/" at bounding box center [66, 525] width 77 height 10
click at [215, 51] on button "Tilbake" at bounding box center [233, 49] width 41 height 18
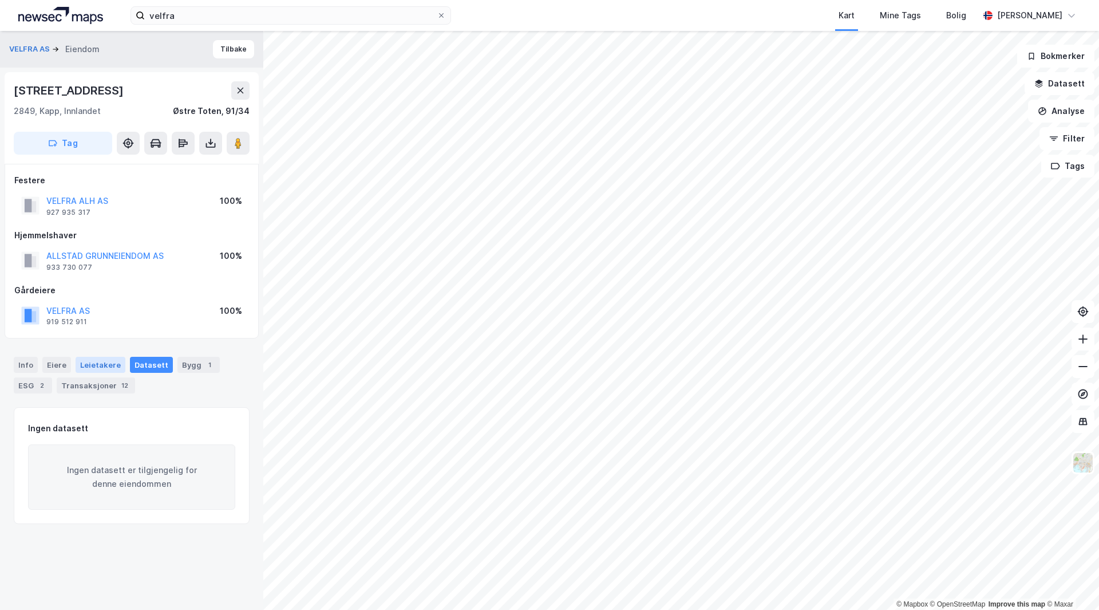
click at [91, 366] on div "Leietakere" at bounding box center [101, 365] width 50 height 16
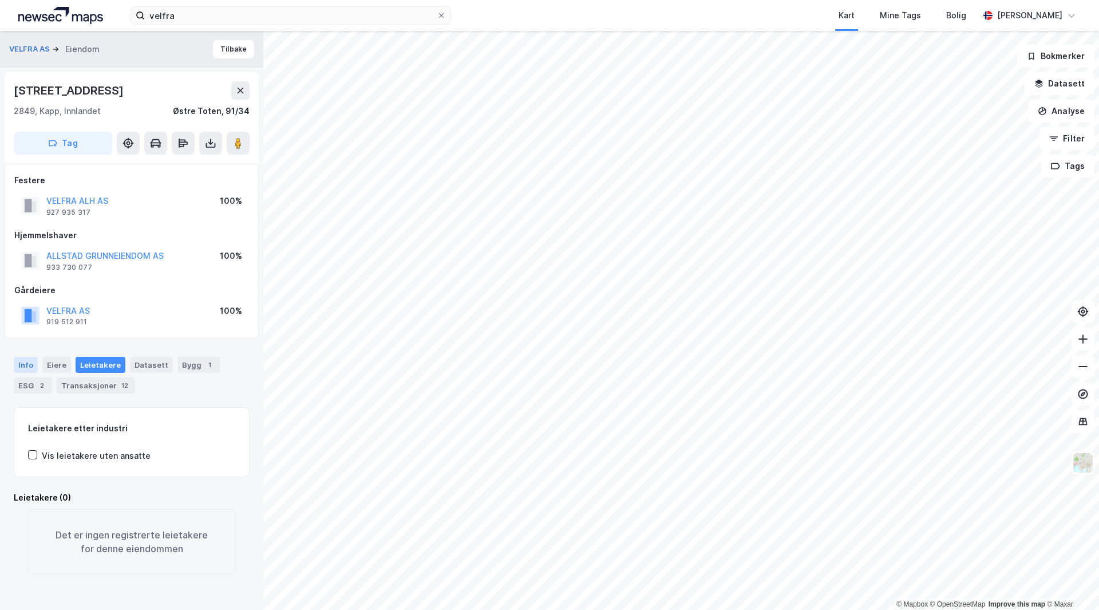
click at [34, 362] on div "Info" at bounding box center [26, 365] width 24 height 16
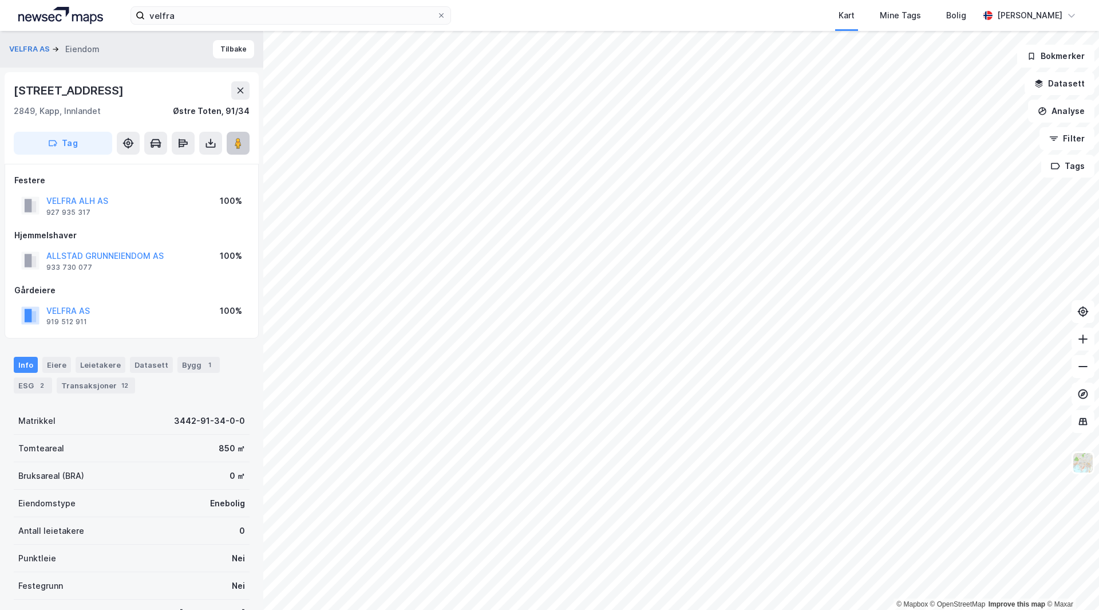
click at [240, 138] on image at bounding box center [238, 142] width 7 height 11
drag, startPoint x: 13, startPoint y: 85, endPoint x: 148, endPoint y: 86, distance: 134.5
click at [148, 86] on div "Bjørkebakken 4 2849, Kapp, Innlandet Østre Toten, 91/34 Tag" at bounding box center [132, 118] width 254 height 92
copy div "Bjørkebakken 4"
click at [222, 44] on button "Tilbake" at bounding box center [233, 49] width 41 height 18
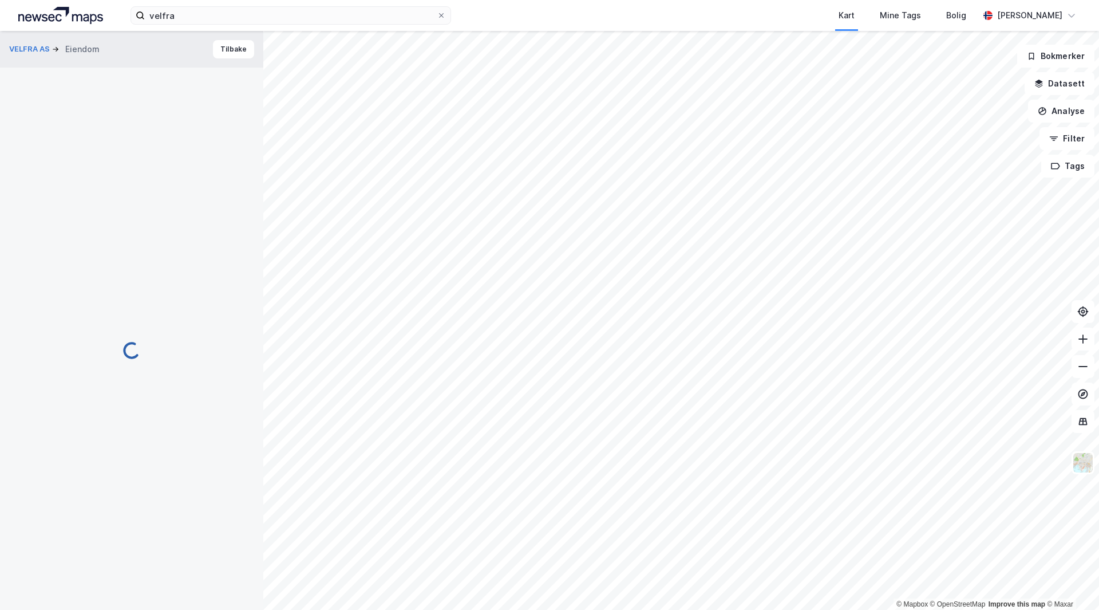
scroll to position [2, 0]
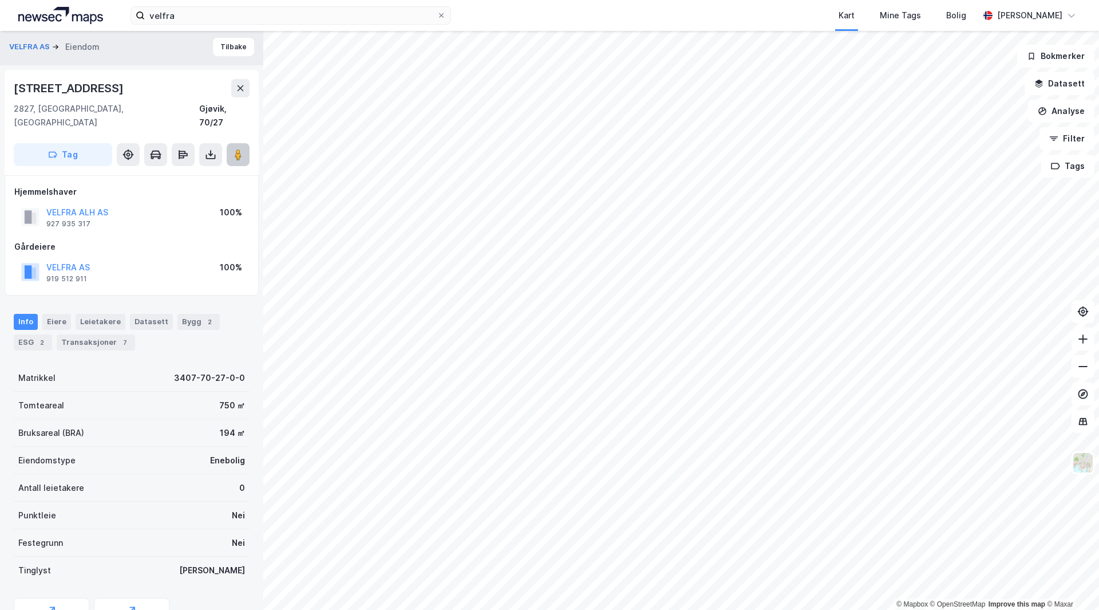
click at [233, 149] on icon at bounding box center [237, 154] width 11 height 11
click at [234, 48] on button "Tilbake" at bounding box center [233, 47] width 41 height 18
click at [234, 149] on icon at bounding box center [237, 154] width 11 height 11
click at [214, 45] on button "Tilbake" at bounding box center [233, 47] width 41 height 18
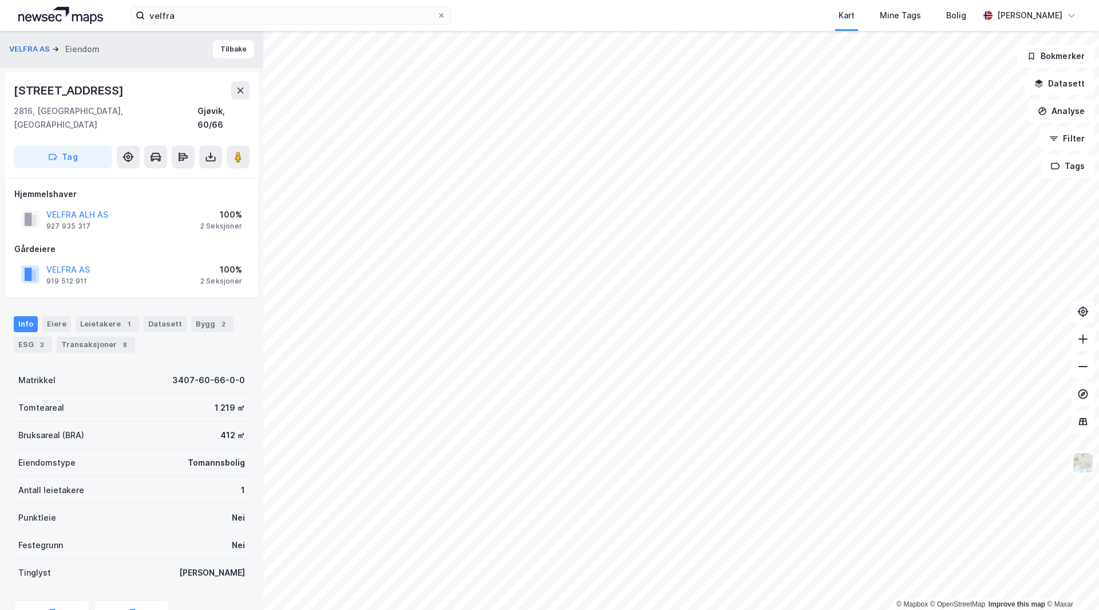
scroll to position [2, 0]
click at [105, 314] on div "Leietakere 1" at bounding box center [108, 322] width 64 height 16
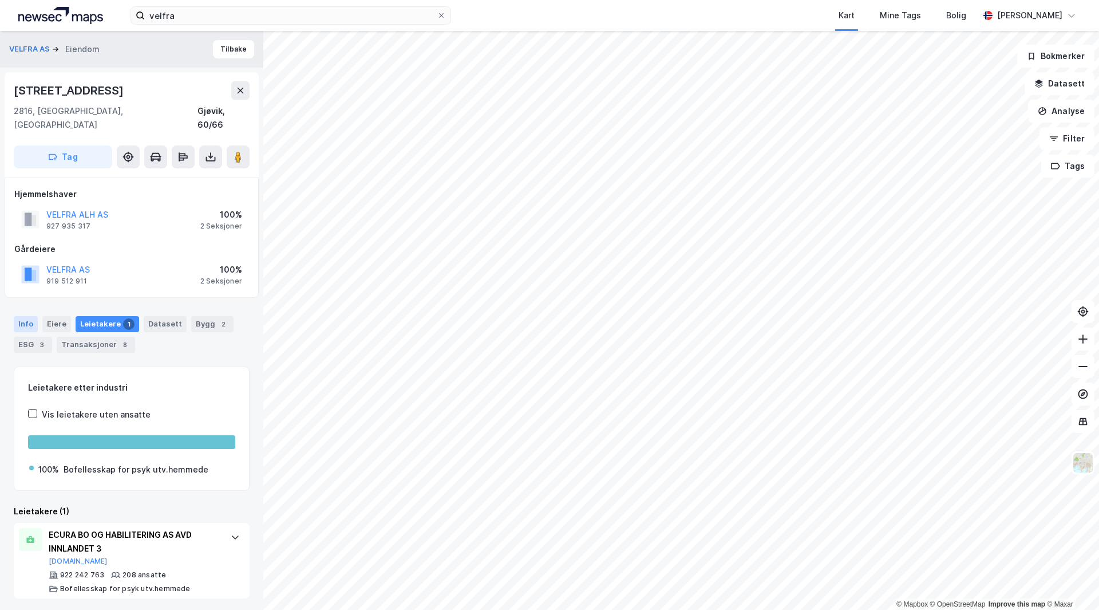
click at [15, 316] on div "Info" at bounding box center [26, 324] width 24 height 16
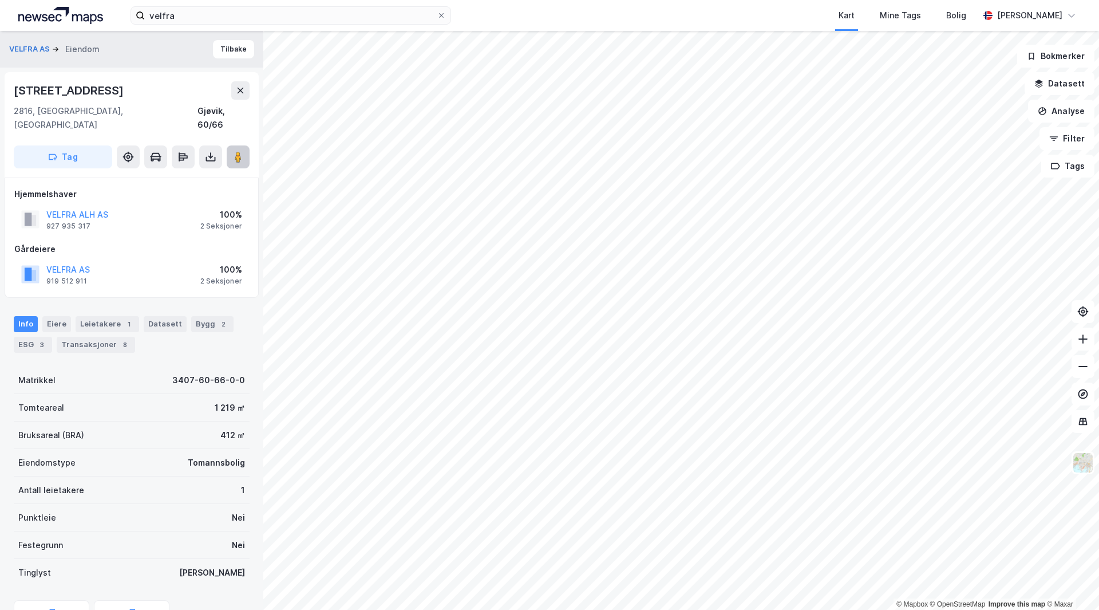
click at [237, 151] on image at bounding box center [238, 156] width 7 height 11
click at [92, 316] on div "Leietakere 1" at bounding box center [108, 324] width 64 height 16
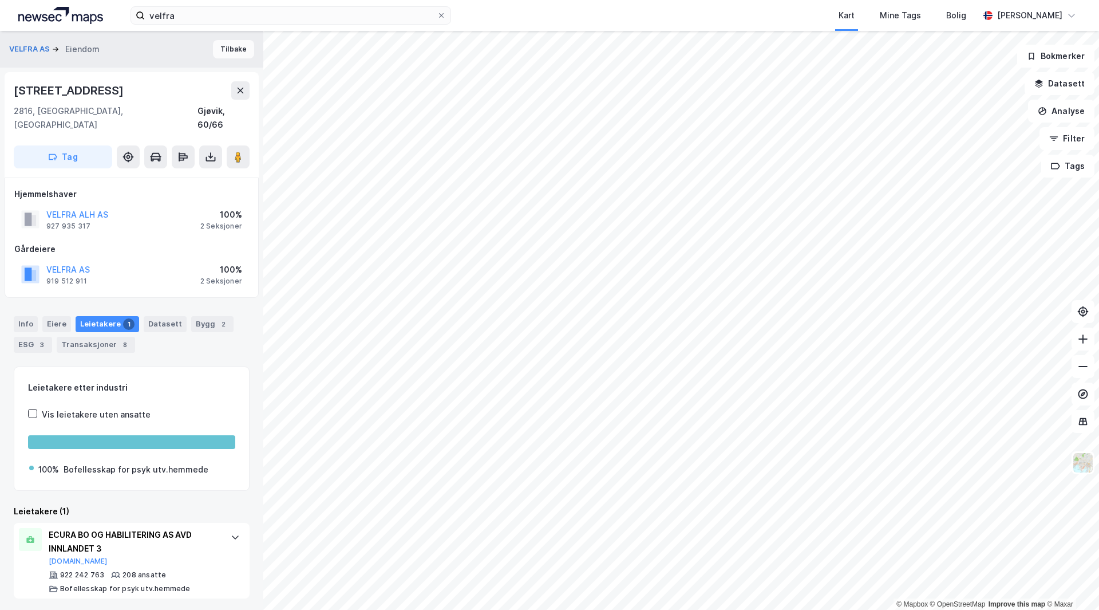
click at [226, 55] on button "Tilbake" at bounding box center [233, 49] width 41 height 18
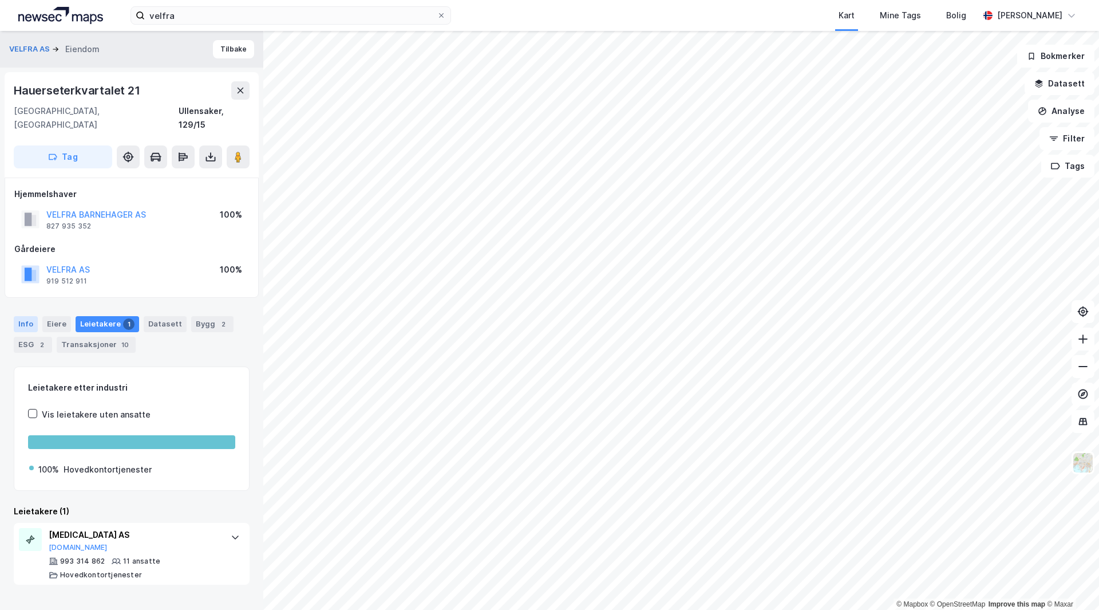
click at [22, 316] on div "Info" at bounding box center [26, 324] width 24 height 16
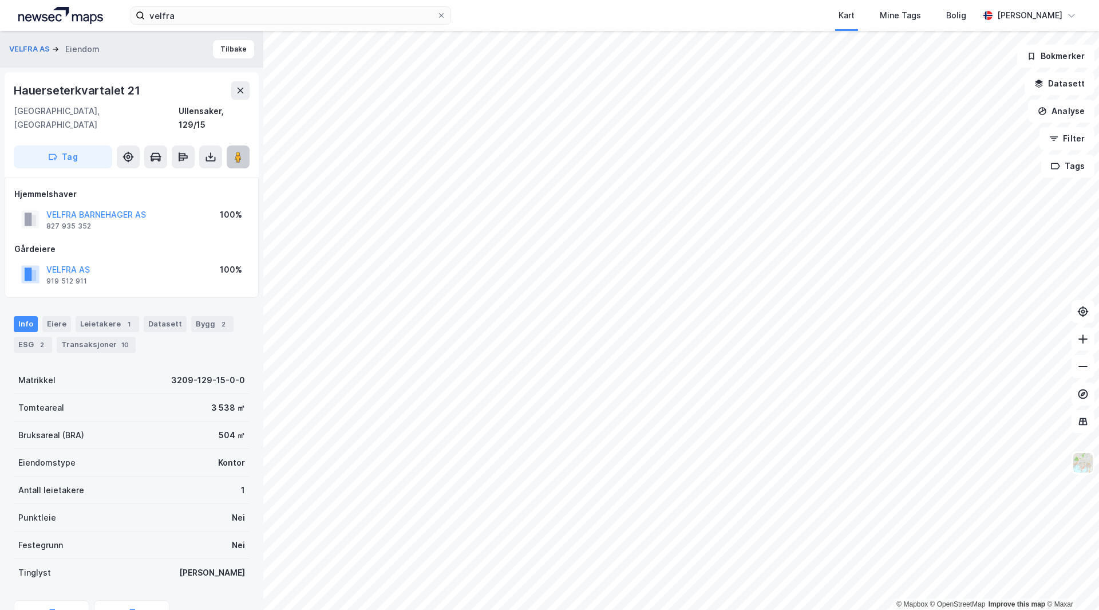
click at [236, 151] on image at bounding box center [238, 156] width 7 height 11
click at [238, 151] on image at bounding box center [238, 156] width 7 height 11
click at [234, 53] on button "Tilbake" at bounding box center [233, 49] width 41 height 18
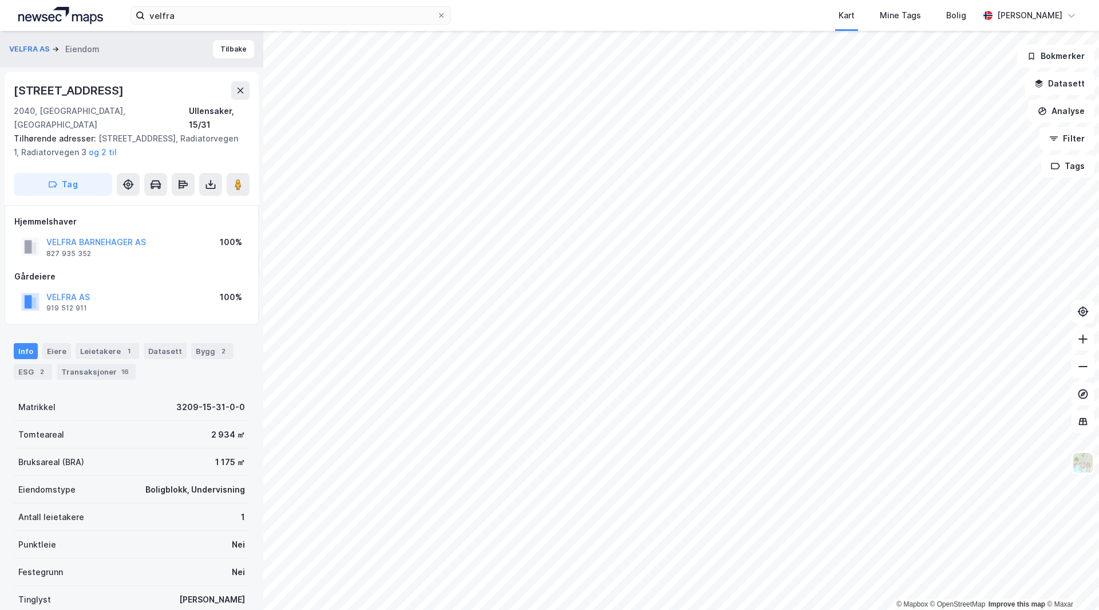
scroll to position [2, 0]
click at [109, 341] on div "Leietakere 1" at bounding box center [108, 349] width 64 height 16
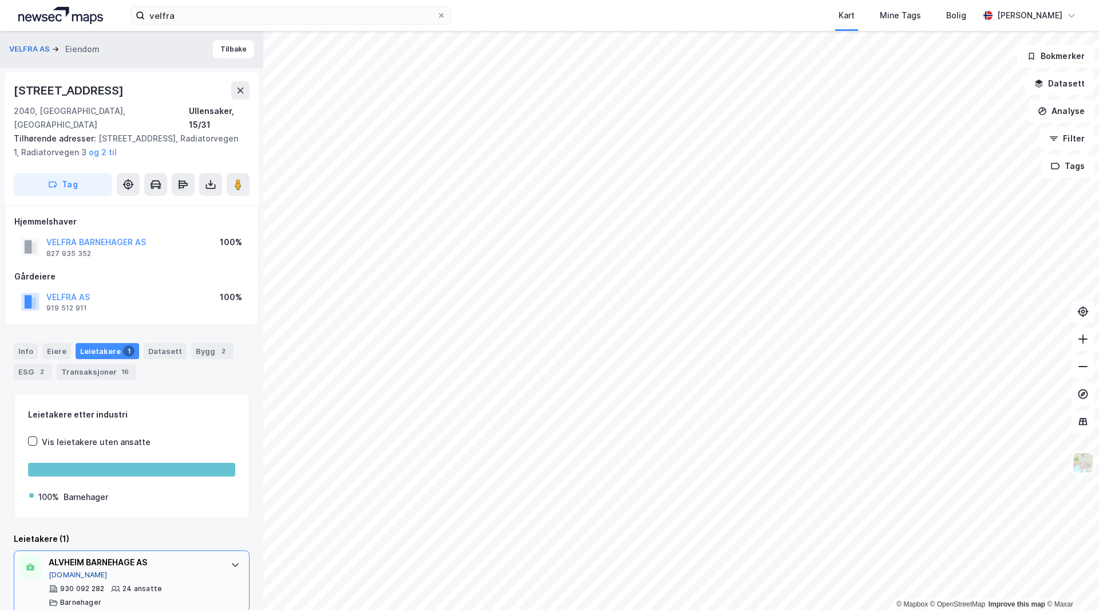
click at [63, 570] on button "[DOMAIN_NAME]" at bounding box center [78, 574] width 59 height 9
click at [18, 343] on div "Info" at bounding box center [26, 351] width 24 height 16
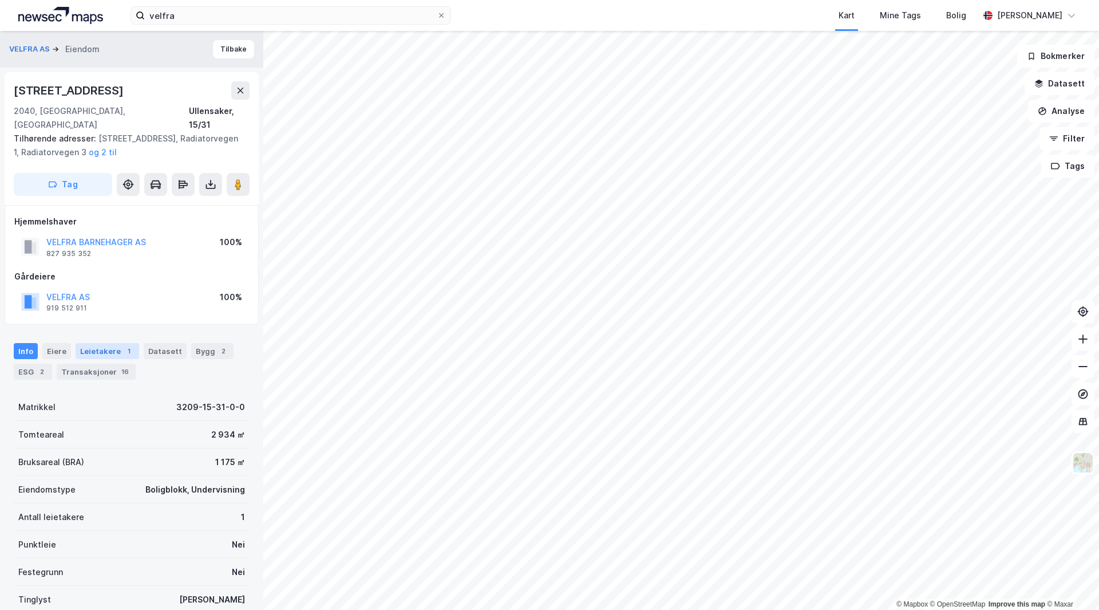
click at [103, 343] on div "Leietakere 1" at bounding box center [108, 351] width 64 height 16
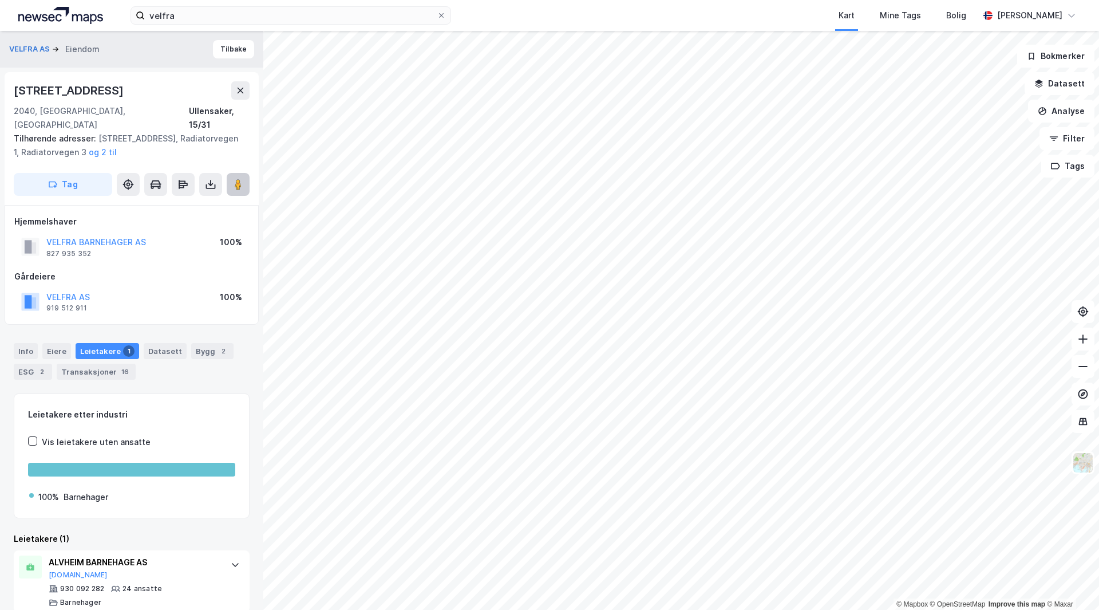
click at [239, 179] on image at bounding box center [238, 184] width 7 height 11
click at [213, 45] on button "Tilbake" at bounding box center [233, 49] width 41 height 18
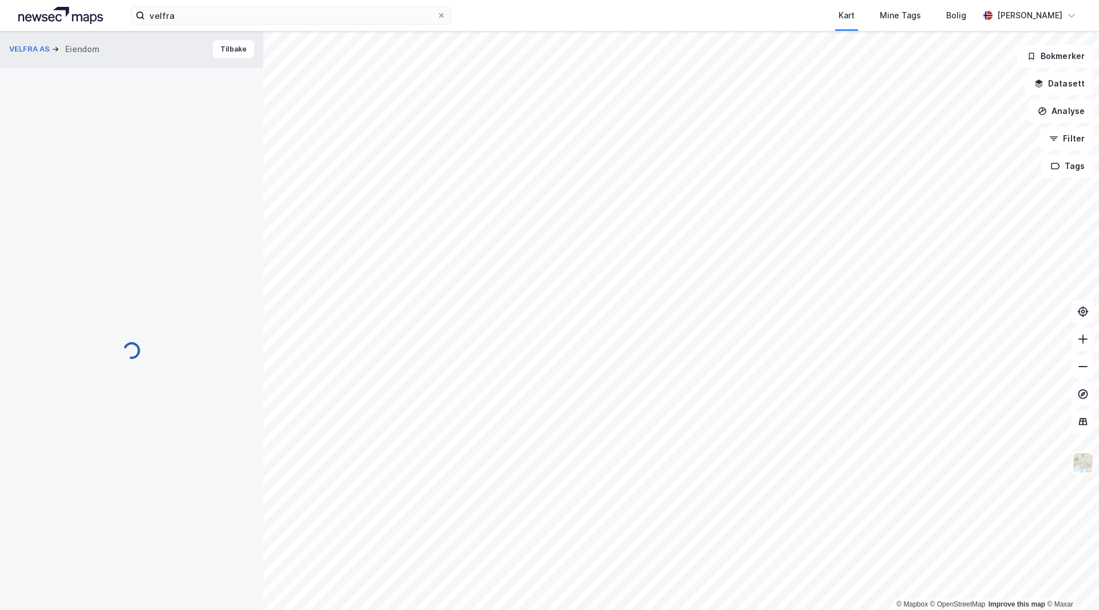
scroll to position [2, 0]
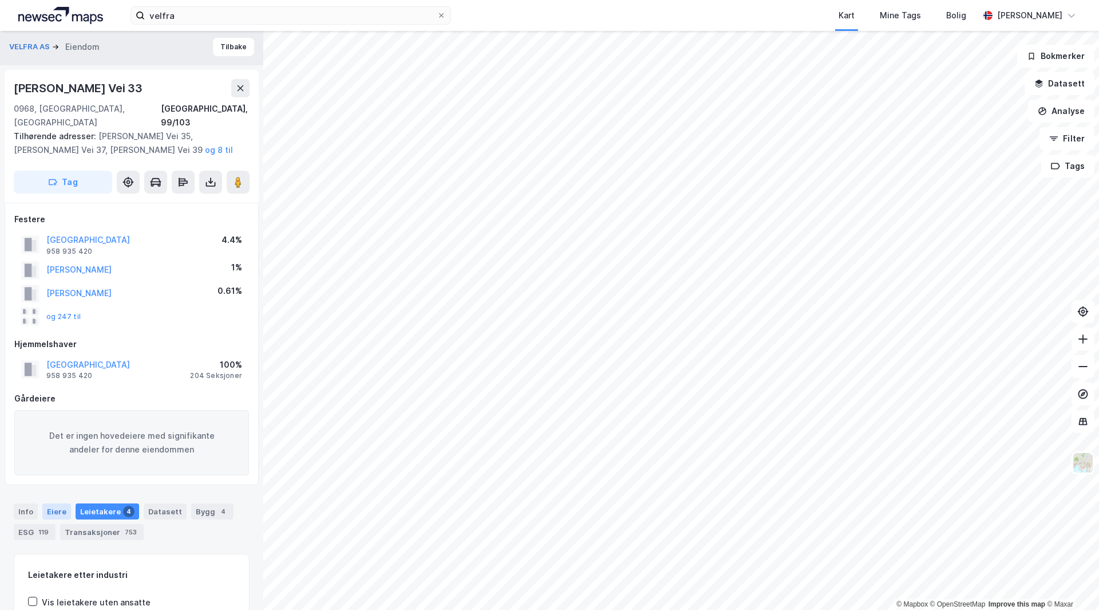
click at [50, 503] on div "Eiere" at bounding box center [56, 511] width 29 height 16
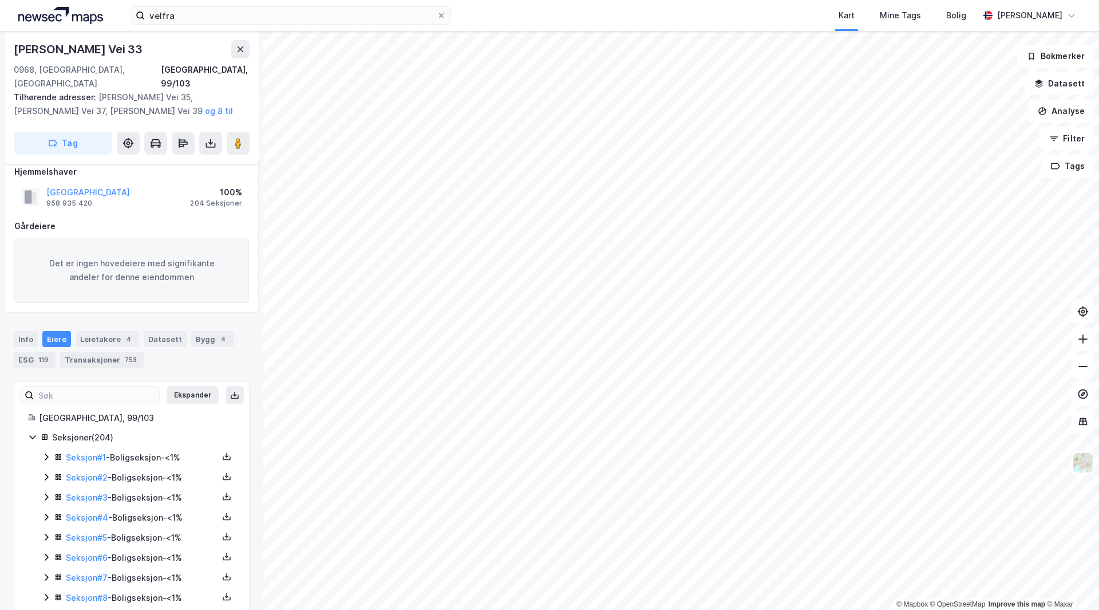
scroll to position [174, 0]
click at [26, 331] on div "Info" at bounding box center [26, 339] width 24 height 16
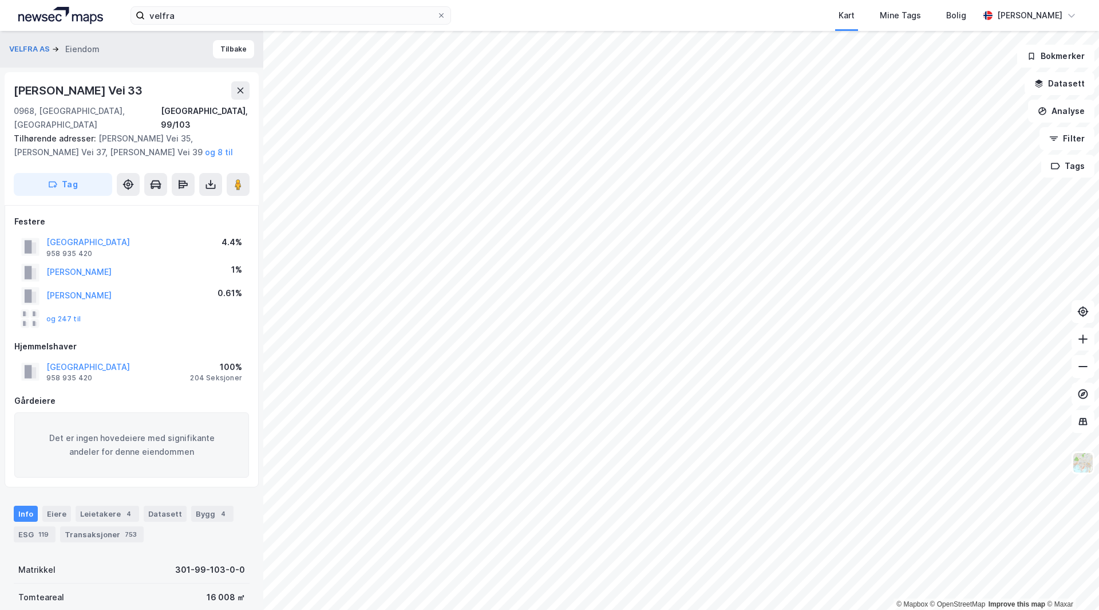
click at [76, 310] on div "og 247 til" at bounding box center [51, 319] width 60 height 18
click at [0, 0] on button "og 247 til" at bounding box center [0, 0] width 0 height 0
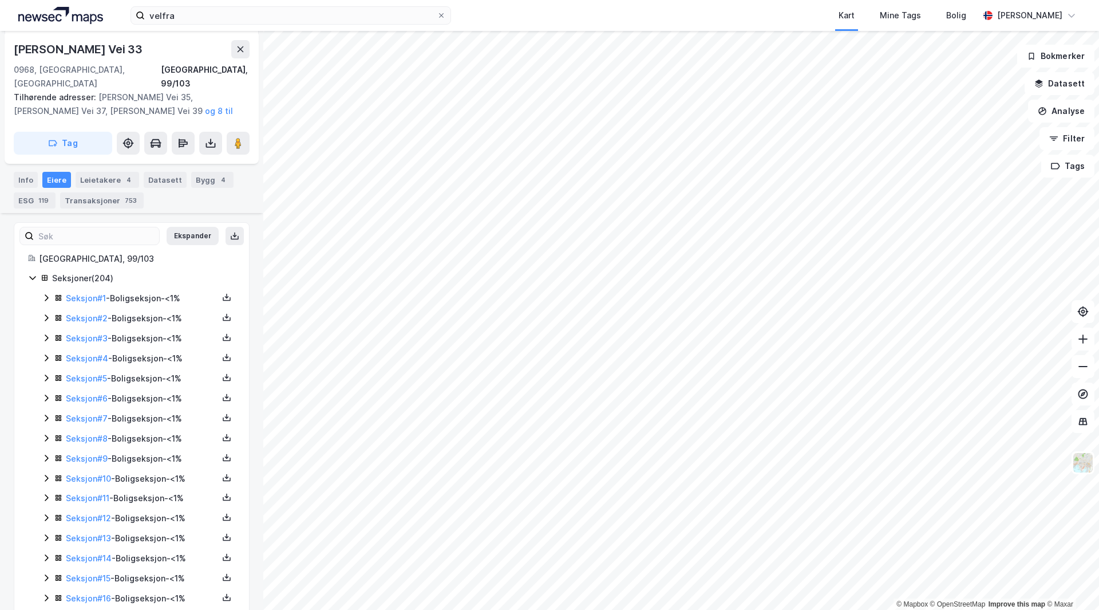
click at [144, 291] on div "Seksjon # 1 - Boligseksjon - <1%" at bounding box center [142, 298] width 152 height 14
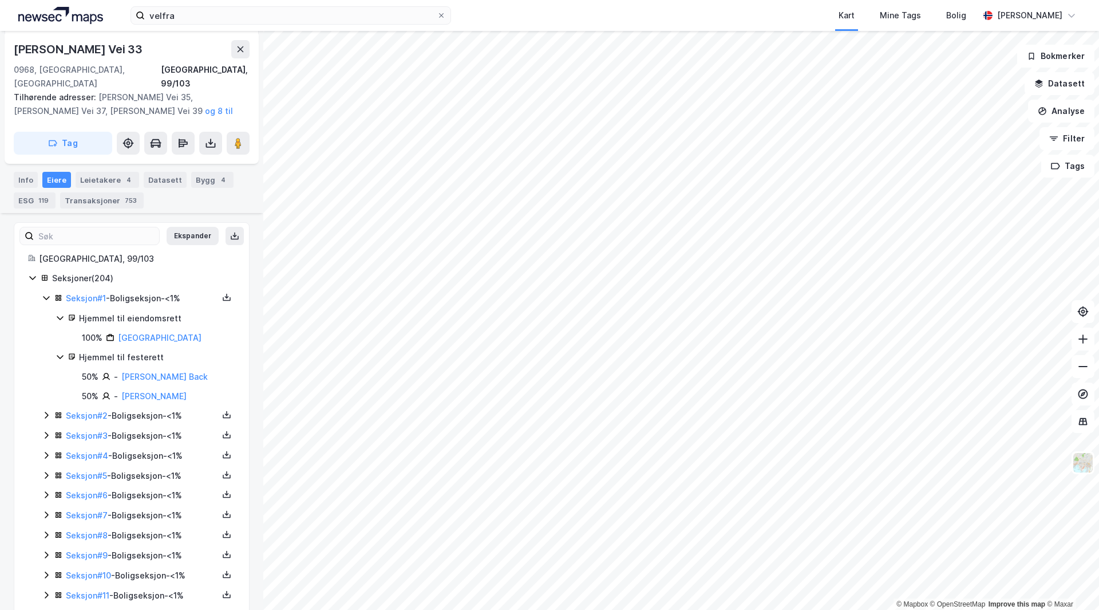
click at [149, 409] on div "Seksjon # 2 - Boligseksjon - <1%" at bounding box center [142, 416] width 152 height 14
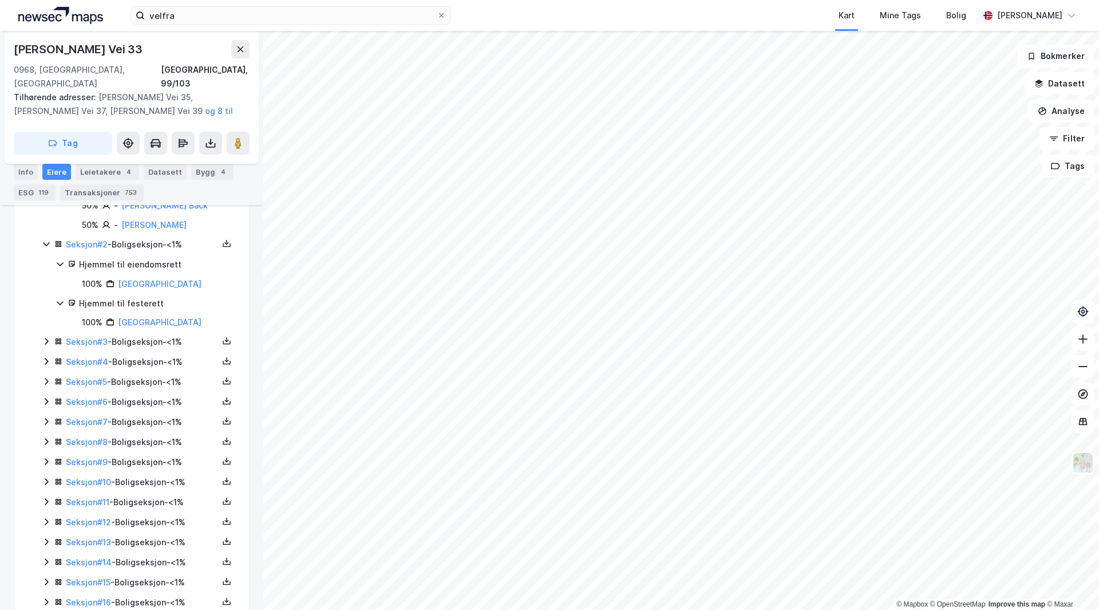
scroll to position [505, 0]
click at [148, 334] on div "Seksjon # 3 - Boligseksjon - <1%" at bounding box center [142, 341] width 152 height 14
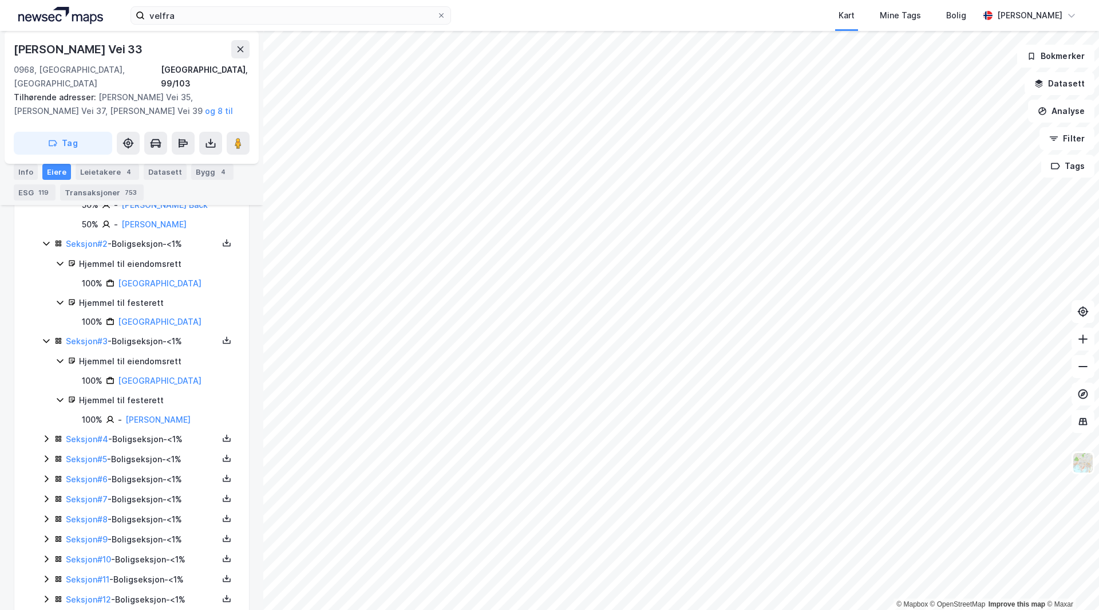
click at [149, 432] on div "Seksjon # 4 - Boligseksjon - <1%" at bounding box center [142, 439] width 152 height 14
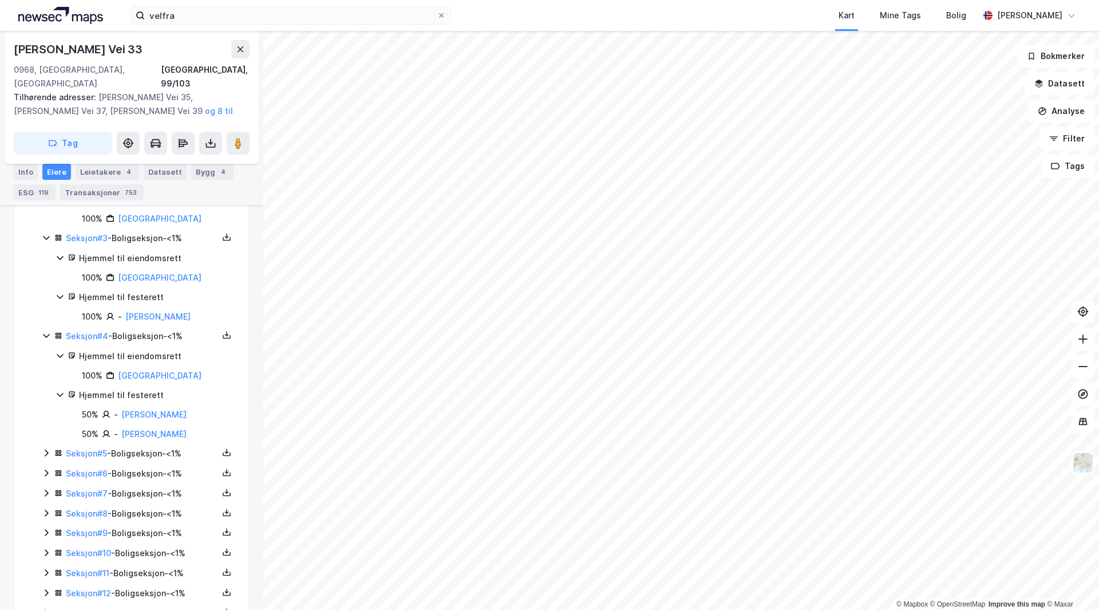
scroll to position [620, 0]
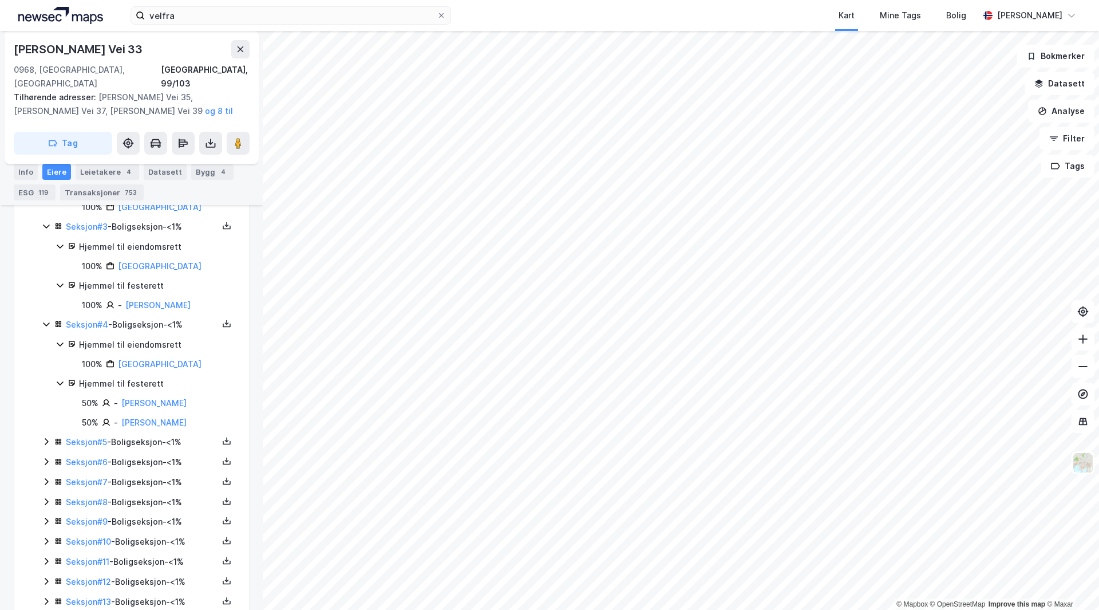
click at [147, 435] on div "Seksjon # 5 - Boligseksjon - <1%" at bounding box center [142, 442] width 152 height 14
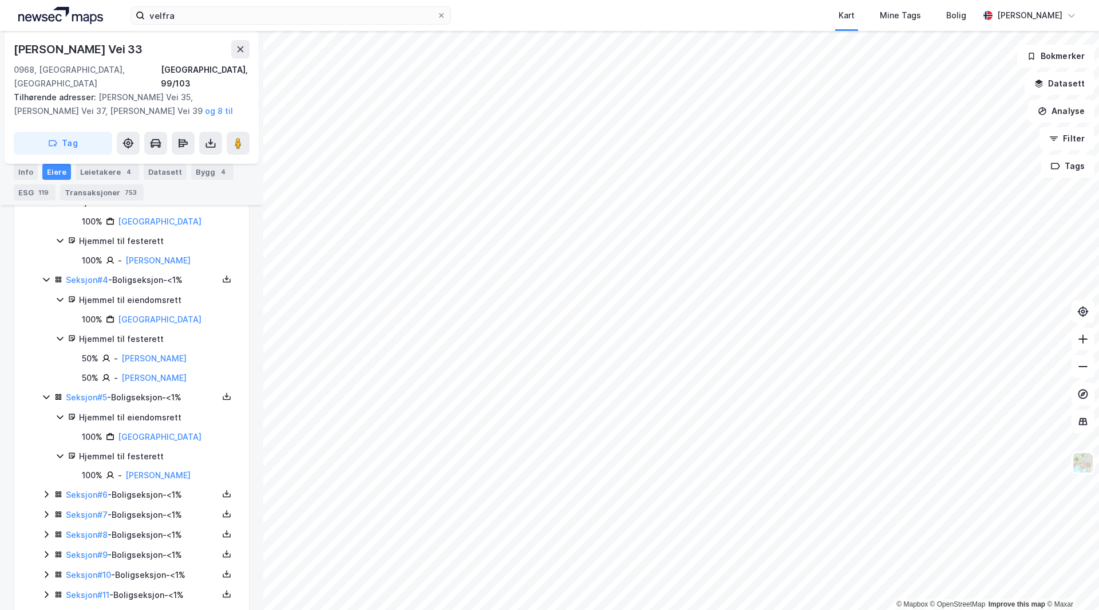
scroll to position [734, 0]
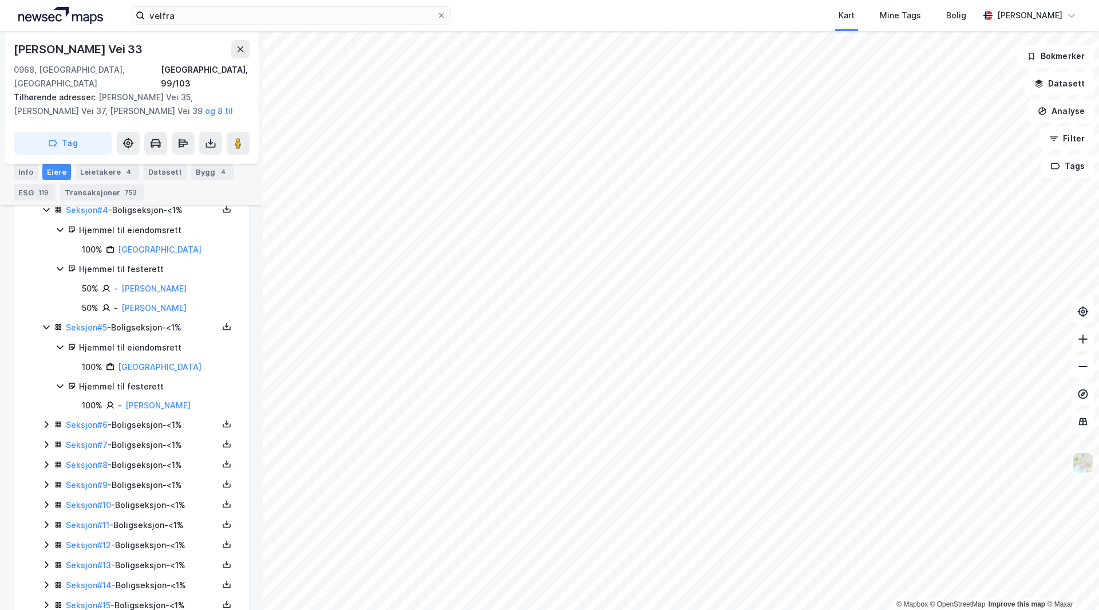
click at [148, 418] on div "Seksjon # 6 - Boligseksjon - <1%" at bounding box center [142, 425] width 152 height 14
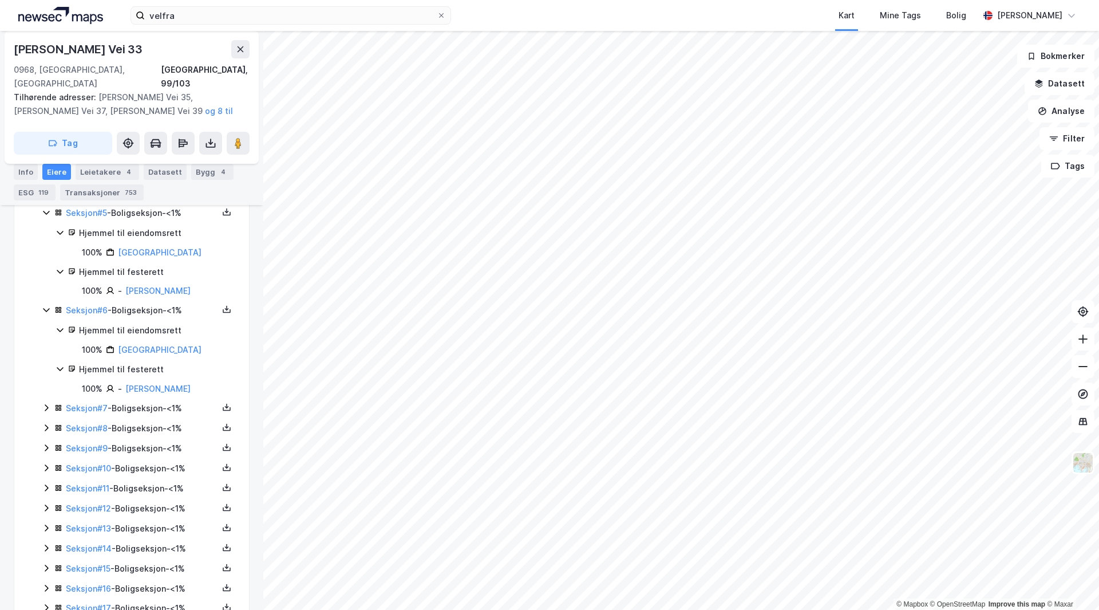
click at [129, 401] on div "Seksjon # 7 - Boligseksjon - <1%" at bounding box center [142, 408] width 152 height 14
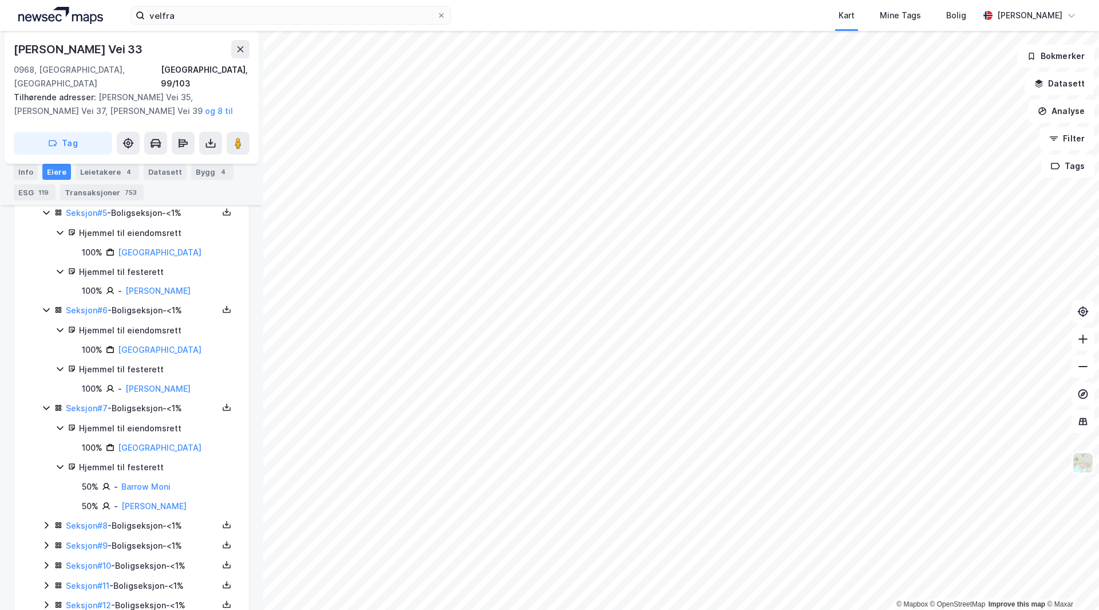
scroll to position [963, 0]
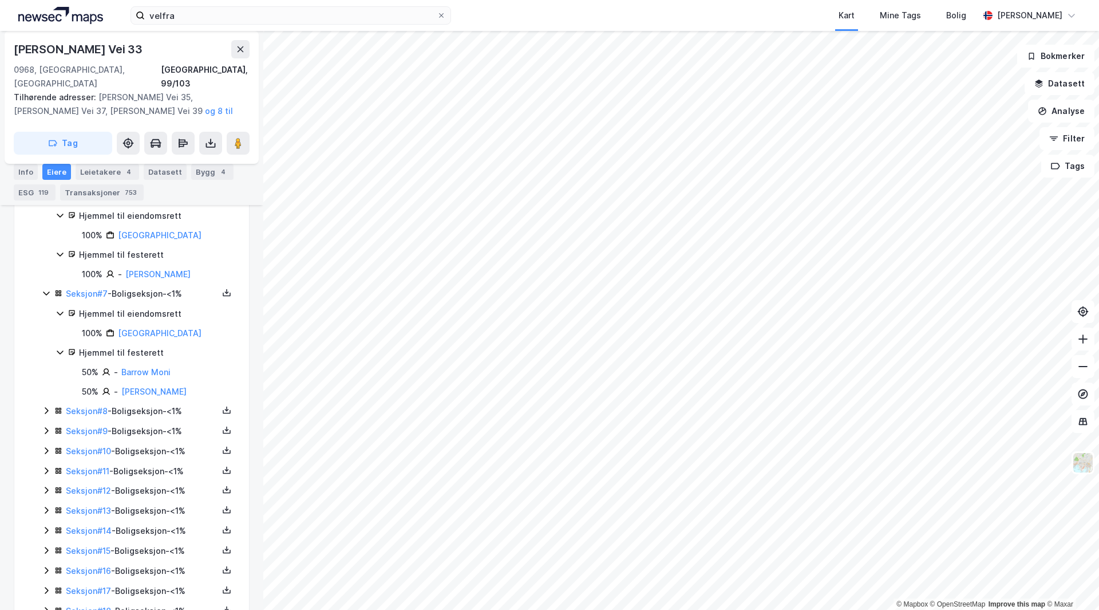
click at [136, 404] on div "Seksjon # 8 - Boligseksjon - <1%" at bounding box center [142, 411] width 152 height 14
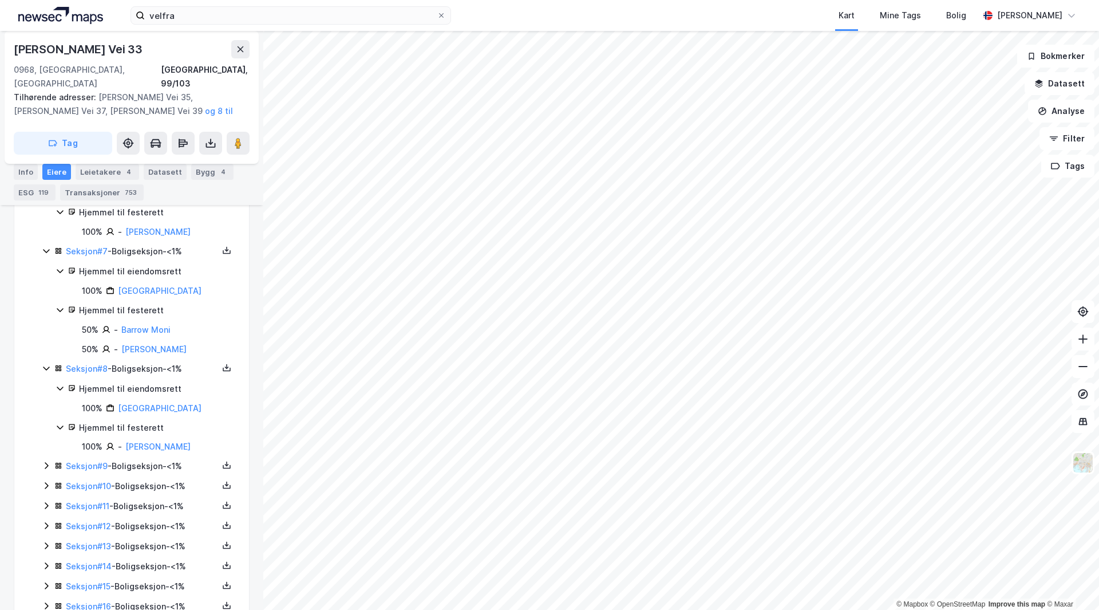
scroll to position [1021, 0]
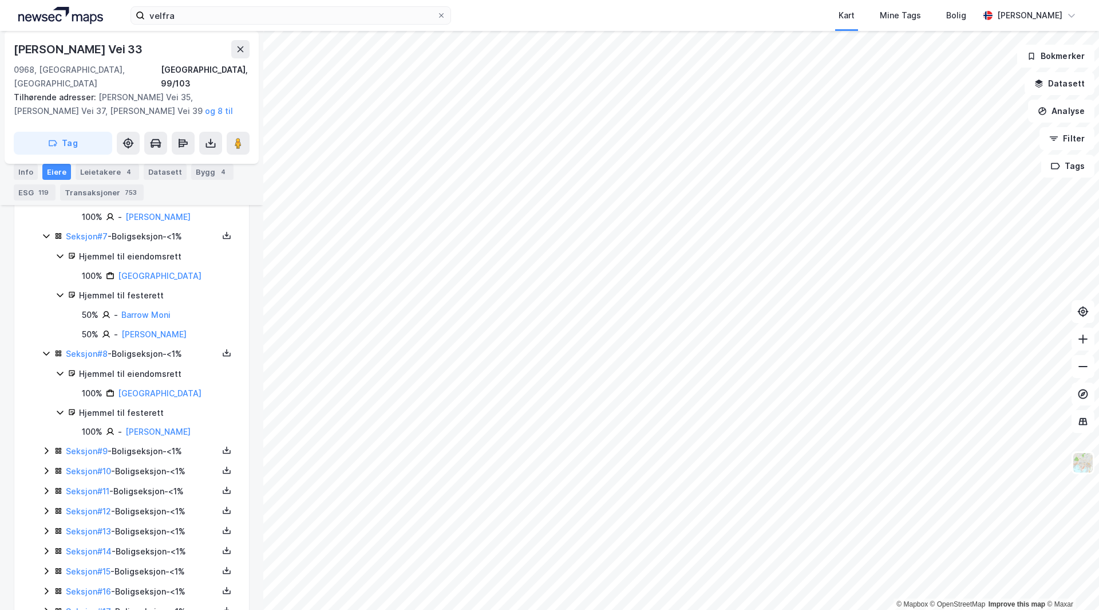
click at [153, 448] on div "Seksjon # 9 - Boligseksjon - <1%" at bounding box center [142, 451] width 152 height 14
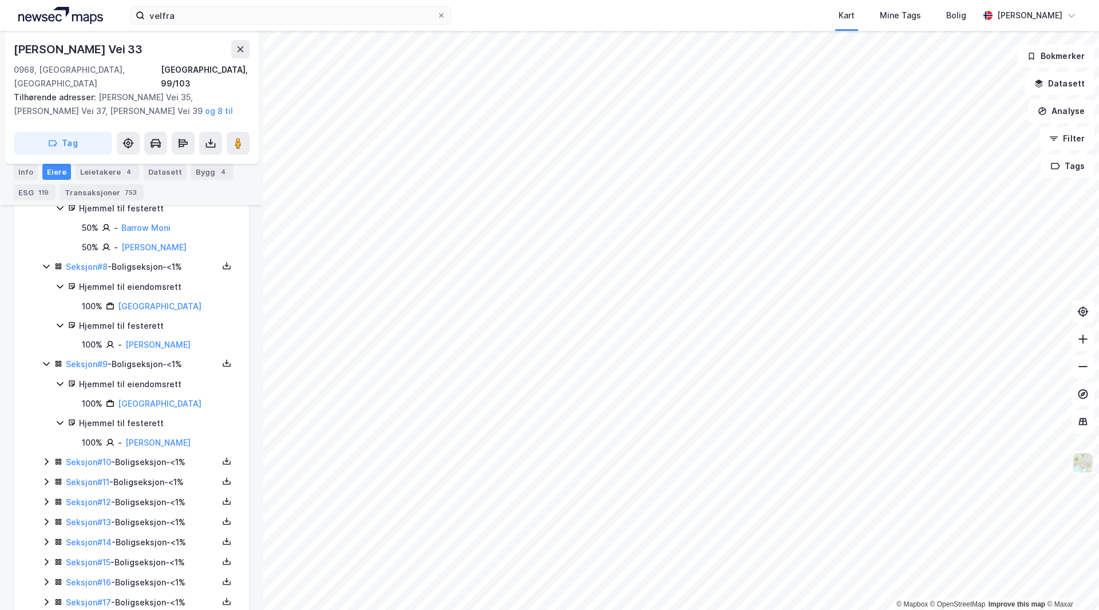
scroll to position [1135, 0]
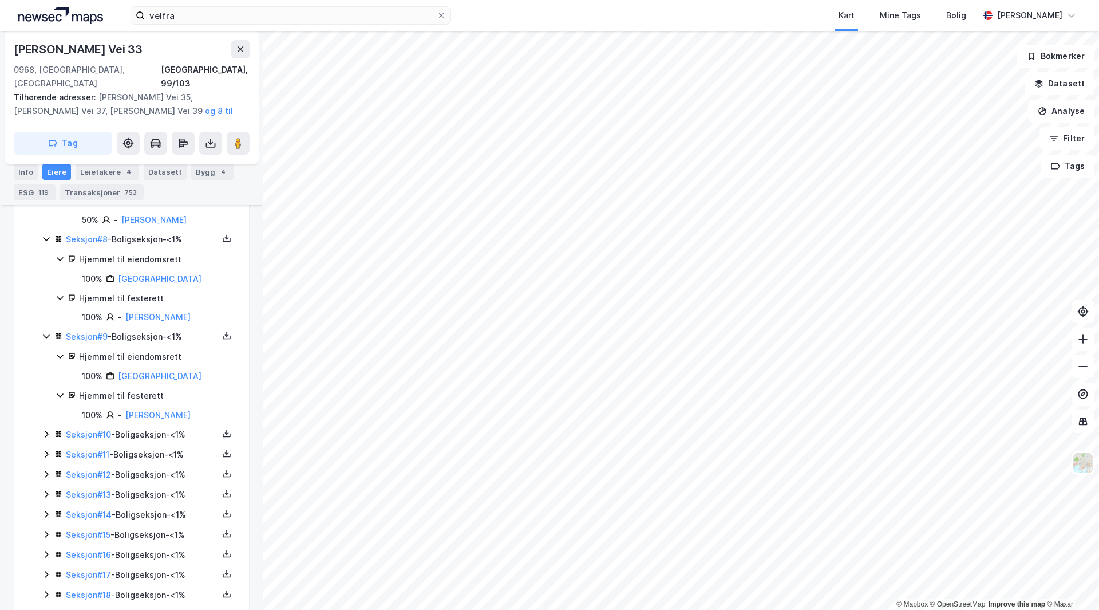
click at [145, 439] on div "Seksjon # 10 - Boligseksjon - <1%" at bounding box center [142, 435] width 152 height 14
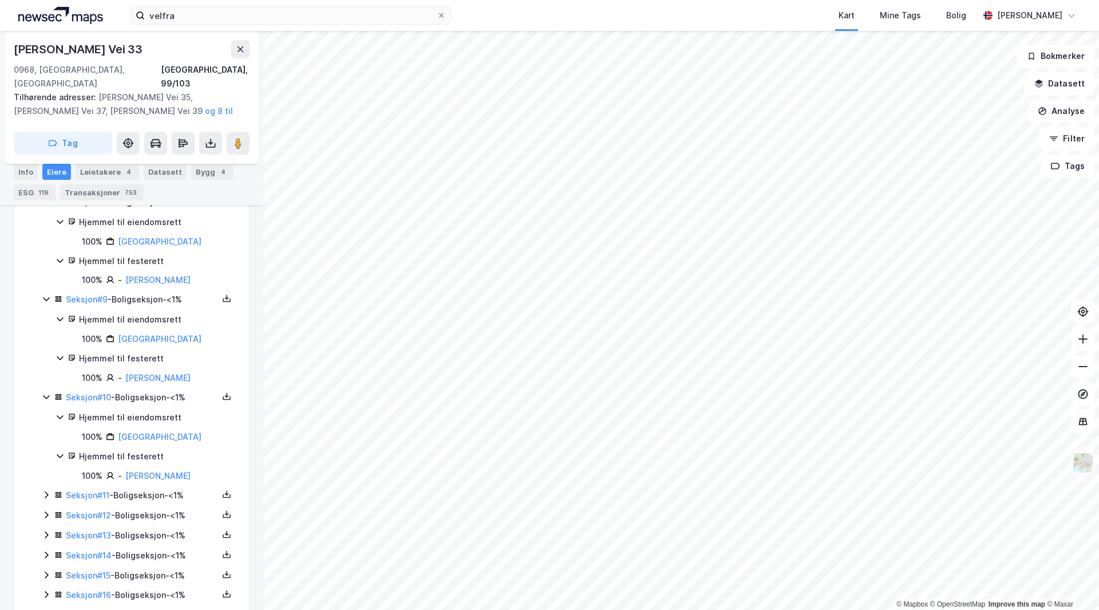
scroll to position [1192, 0]
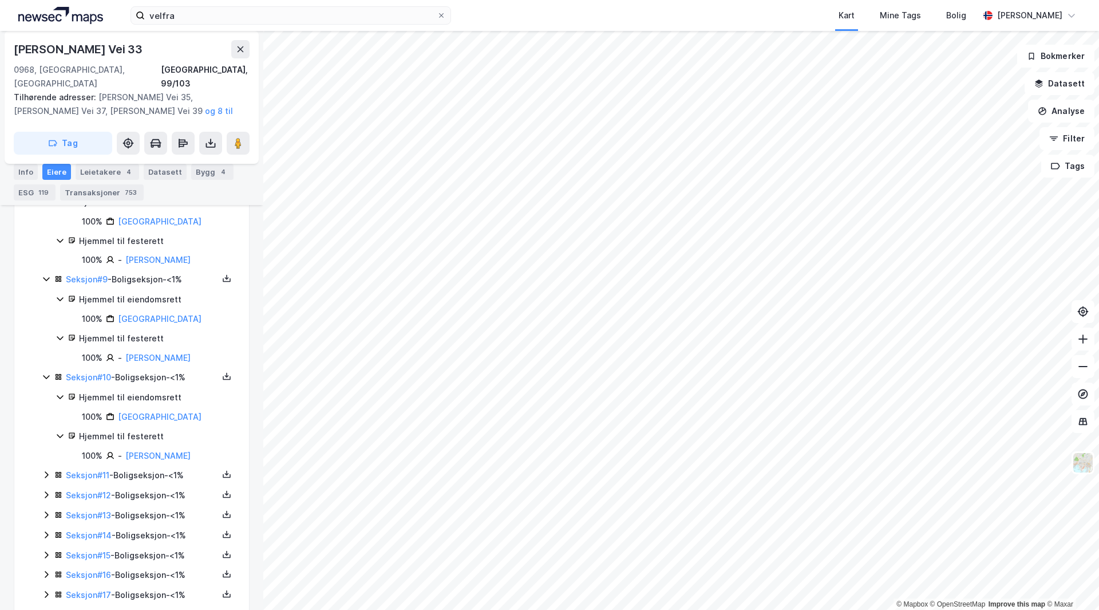
click at [152, 472] on div "Seksjon # 11 - Boligseksjon - <1%" at bounding box center [142, 475] width 152 height 14
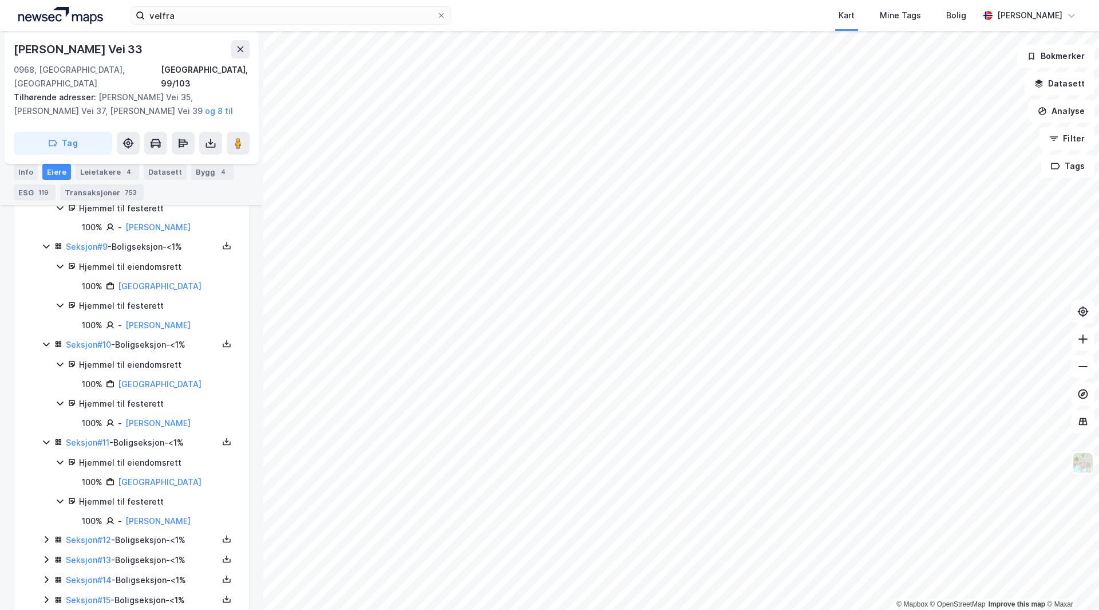
scroll to position [1307, 0]
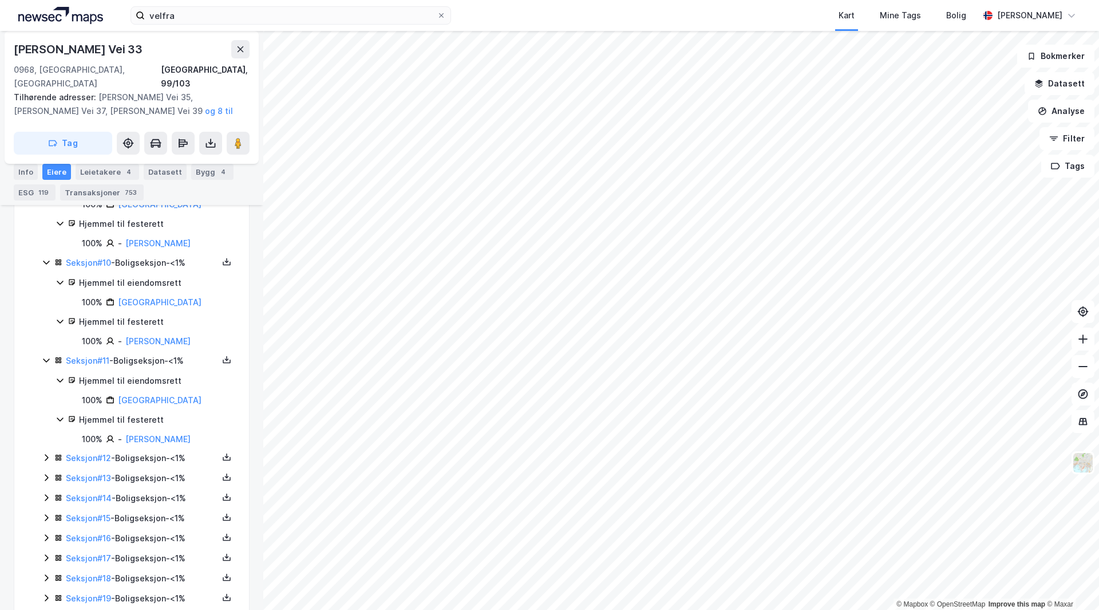
click at [152, 458] on div "Seksjon # 12 - Boligseksjon - <1%" at bounding box center [142, 458] width 152 height 14
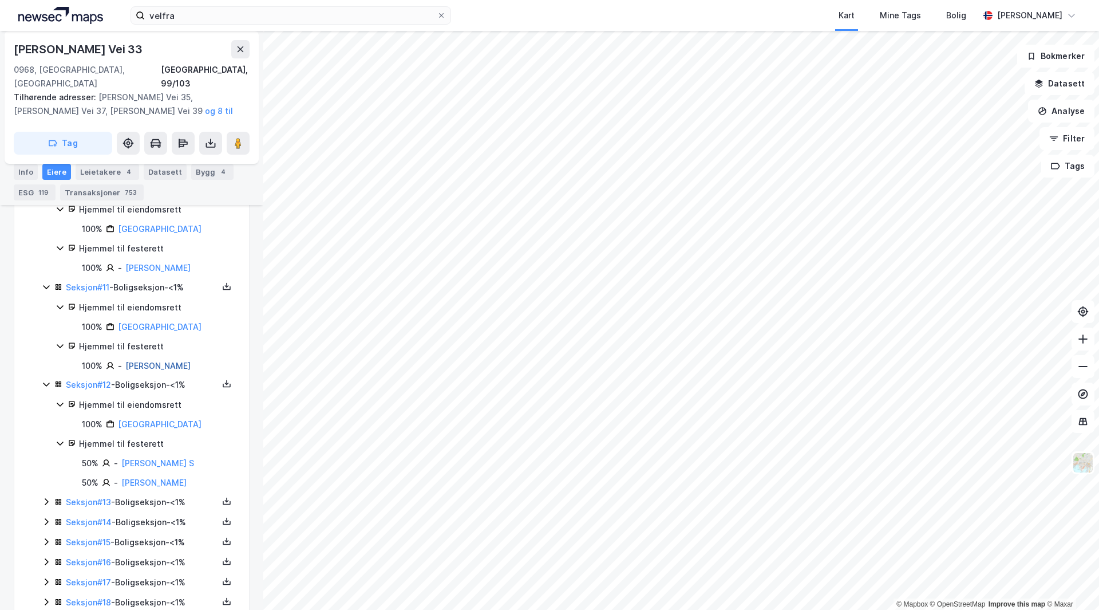
scroll to position [1421, 0]
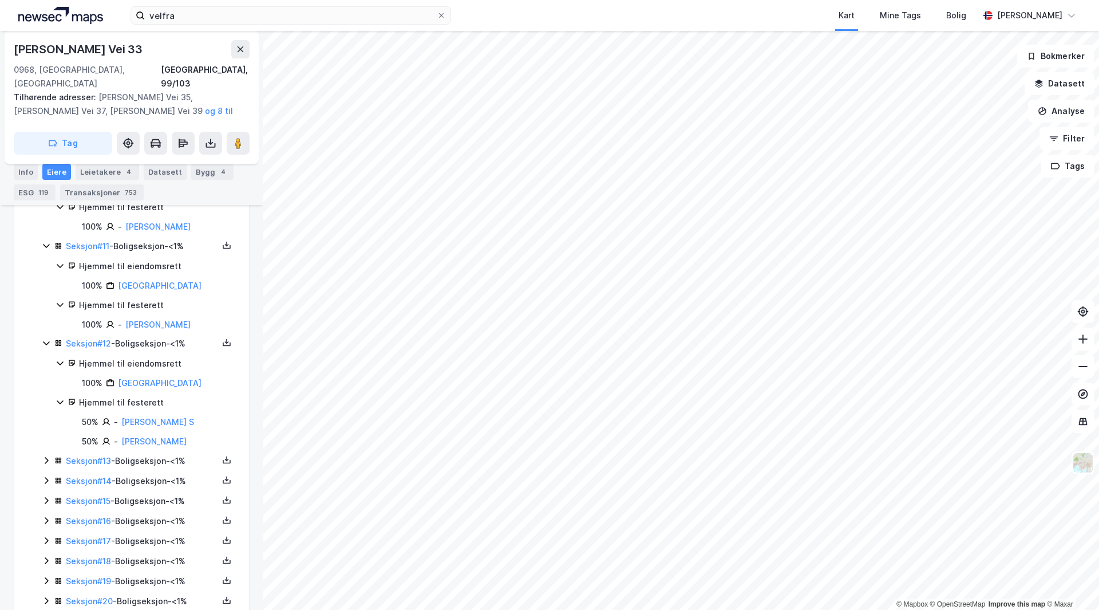
click at [151, 459] on div "Seksjon # 13 - Boligseksjon - <1%" at bounding box center [142, 461] width 152 height 14
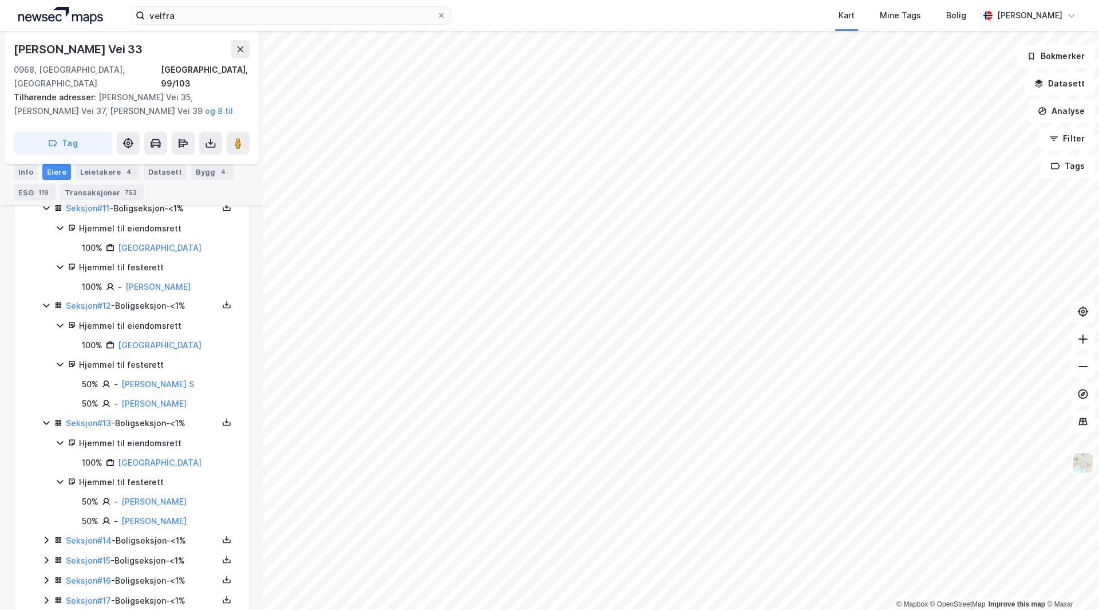
scroll to position [1536, 0]
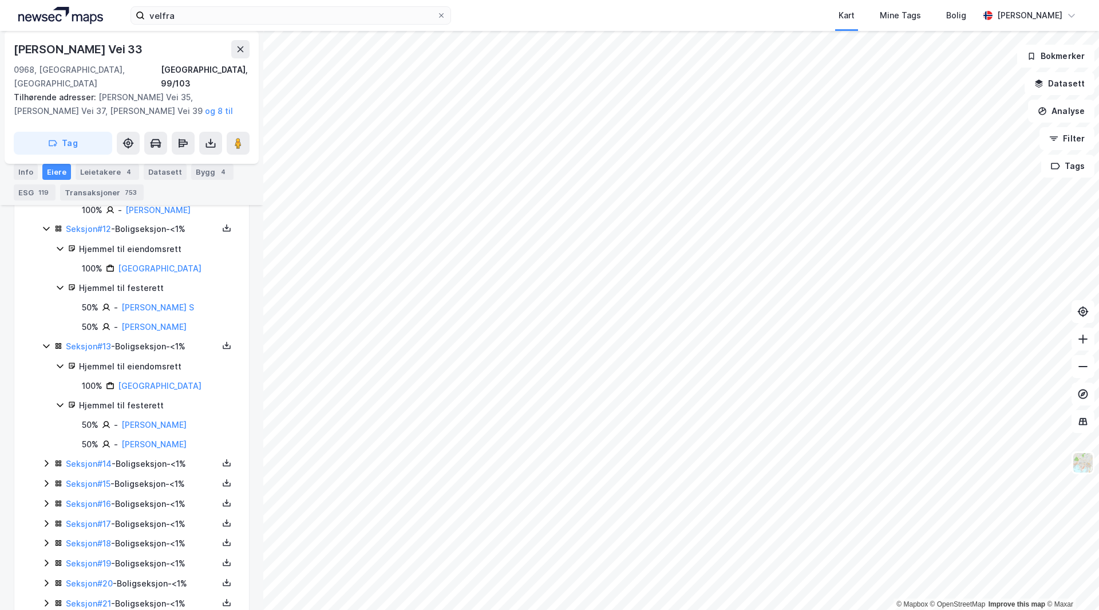
click at [151, 458] on div "Seksjon # 14 - Boligseksjon - <1%" at bounding box center [142, 464] width 152 height 14
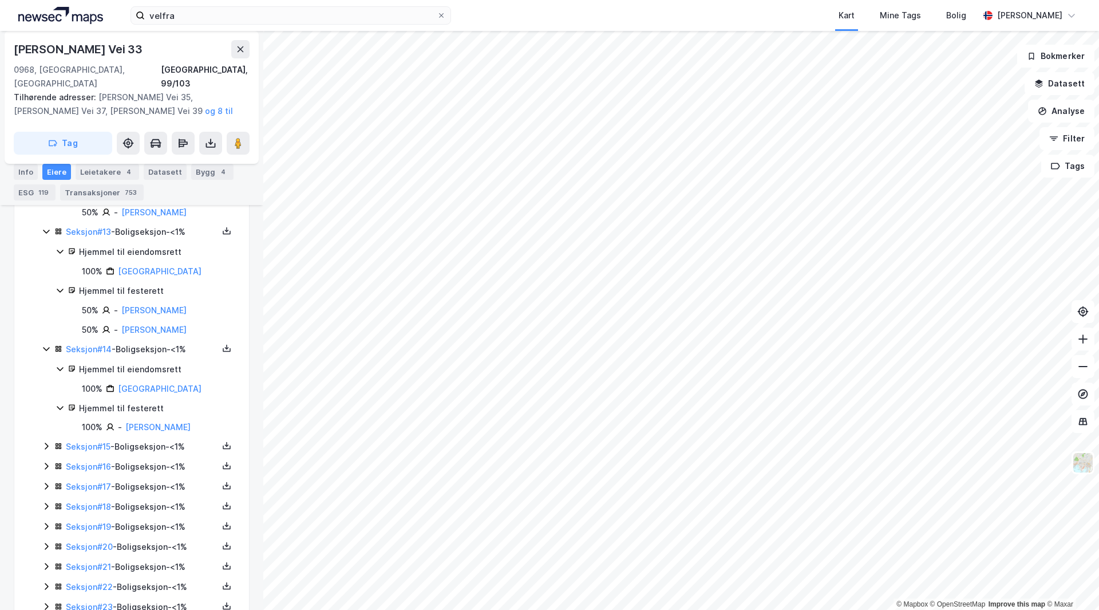
click at [157, 445] on div "Seksjon # 15 - Boligseksjon - <1%" at bounding box center [142, 447] width 152 height 14
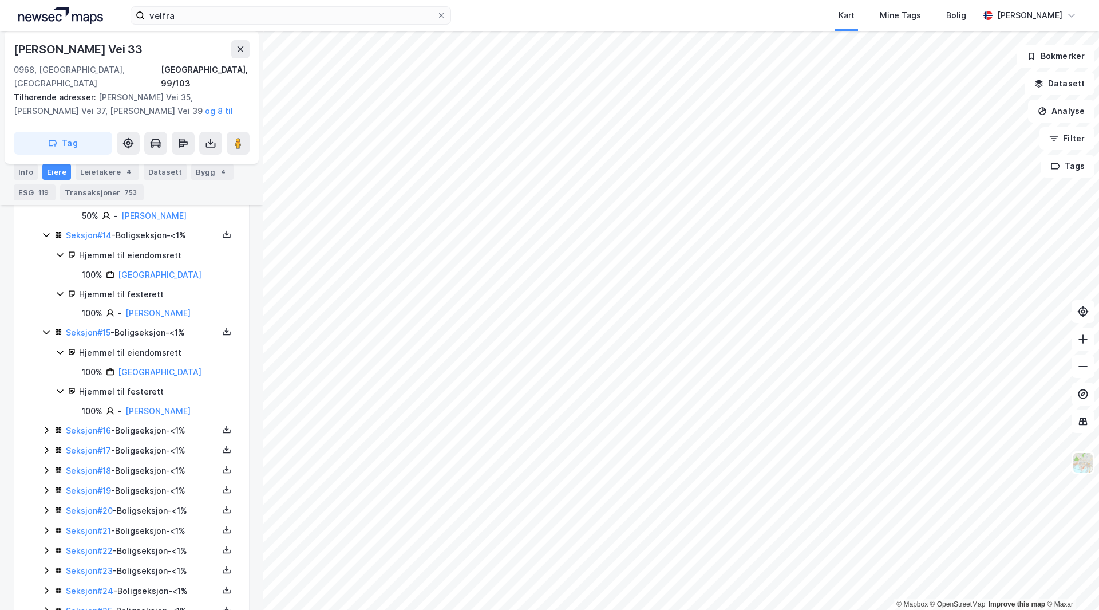
scroll to position [1765, 0]
click at [144, 429] on div "Seksjon # 16 - Boligseksjon - <1%" at bounding box center [142, 430] width 152 height 14
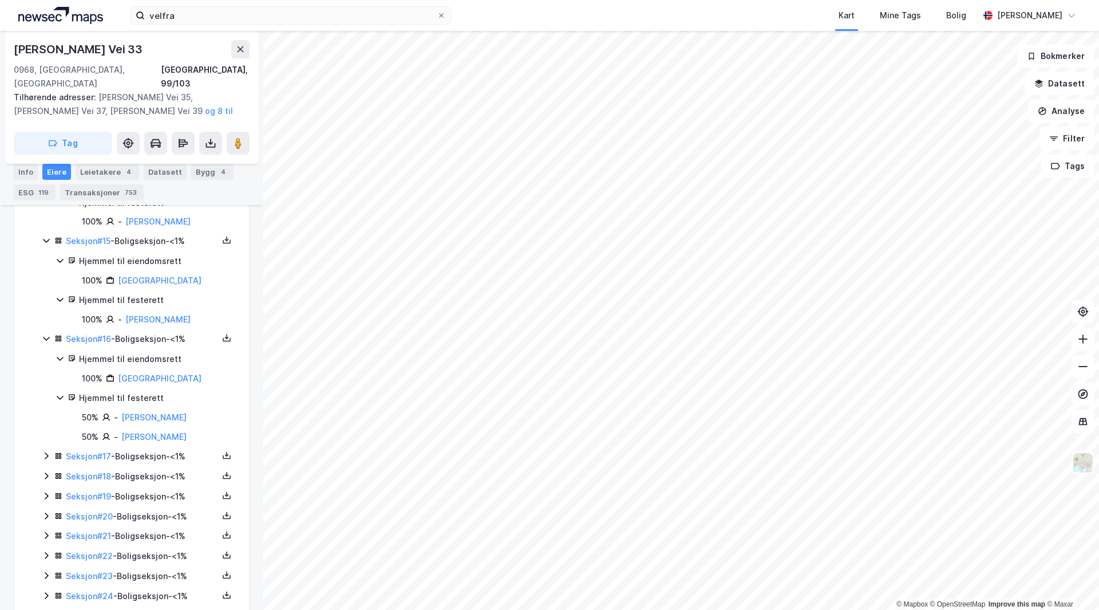
scroll to position [1879, 0]
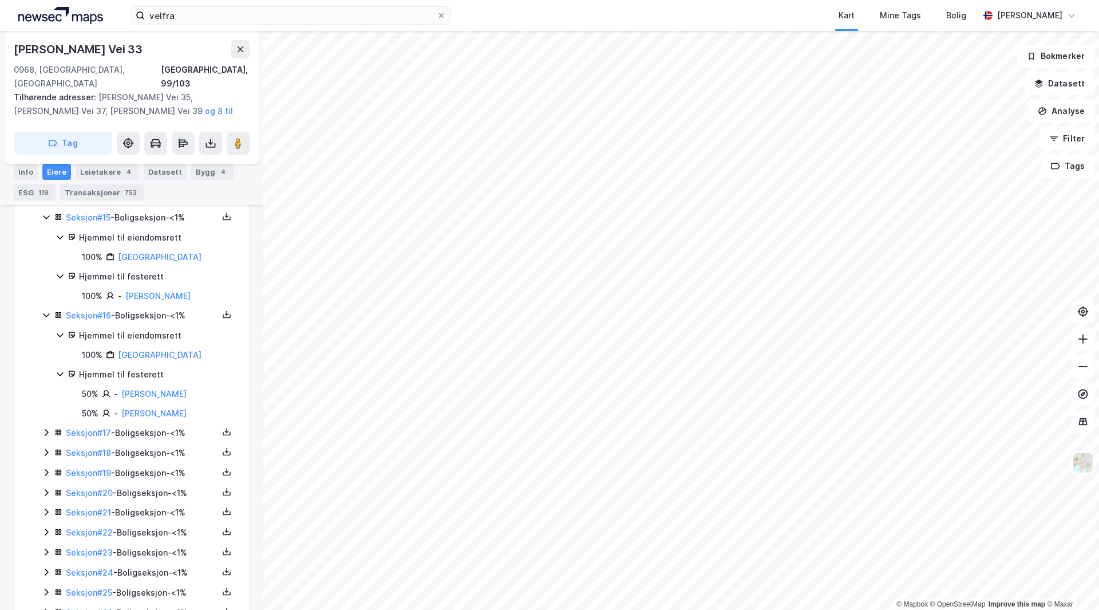
click at [156, 440] on div "Seksjon # 17 - Boligseksjon - <1%" at bounding box center [142, 433] width 152 height 14
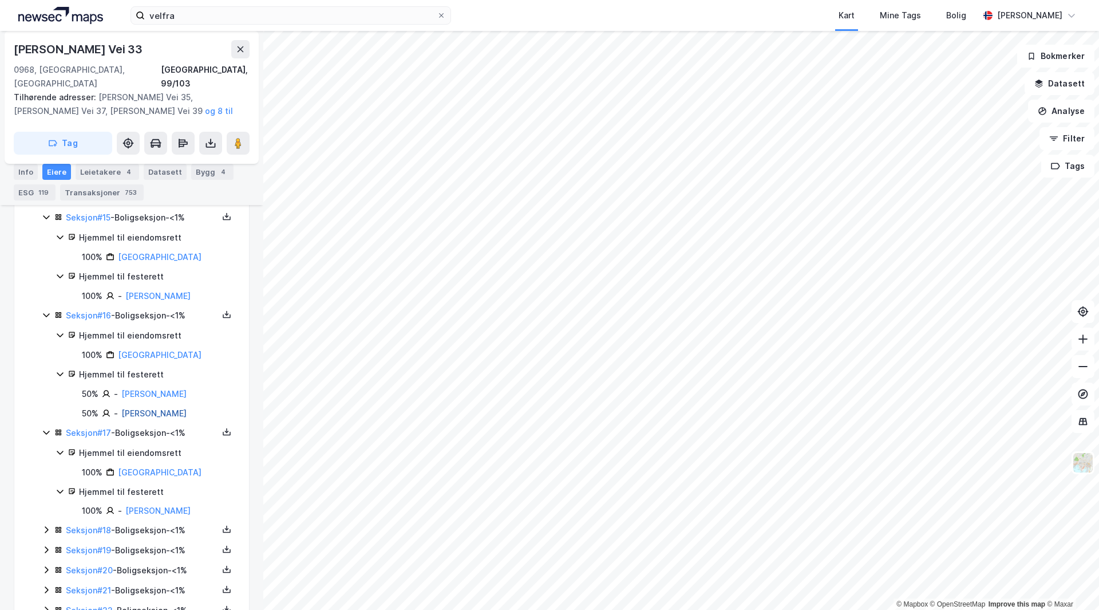
scroll to position [1994, 0]
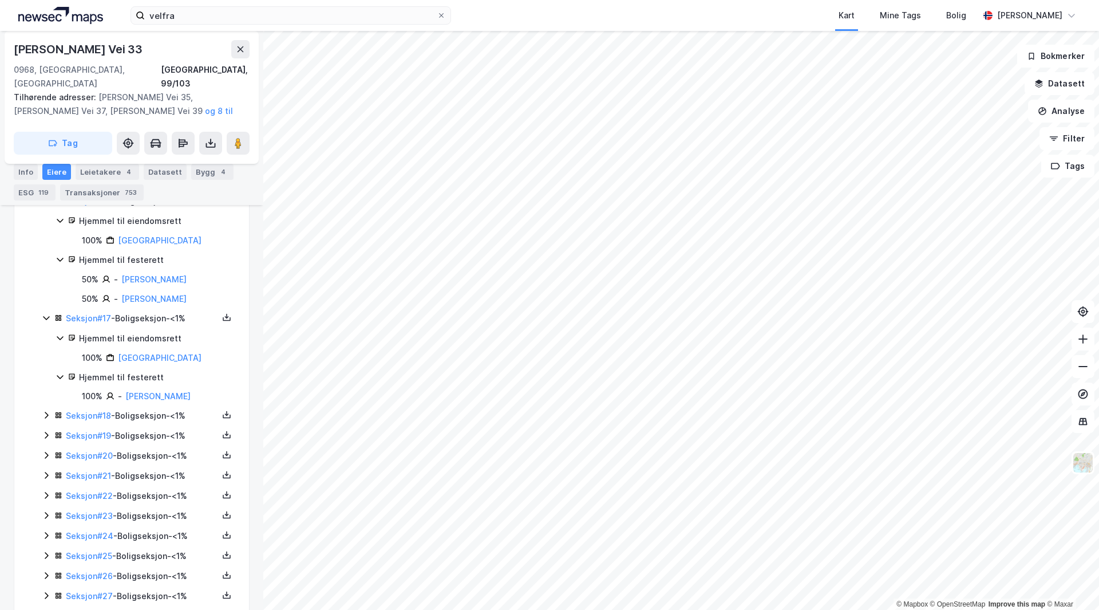
click at [133, 422] on div "Seksjon # 18 - Boligseksjon - <1%" at bounding box center [142, 416] width 152 height 14
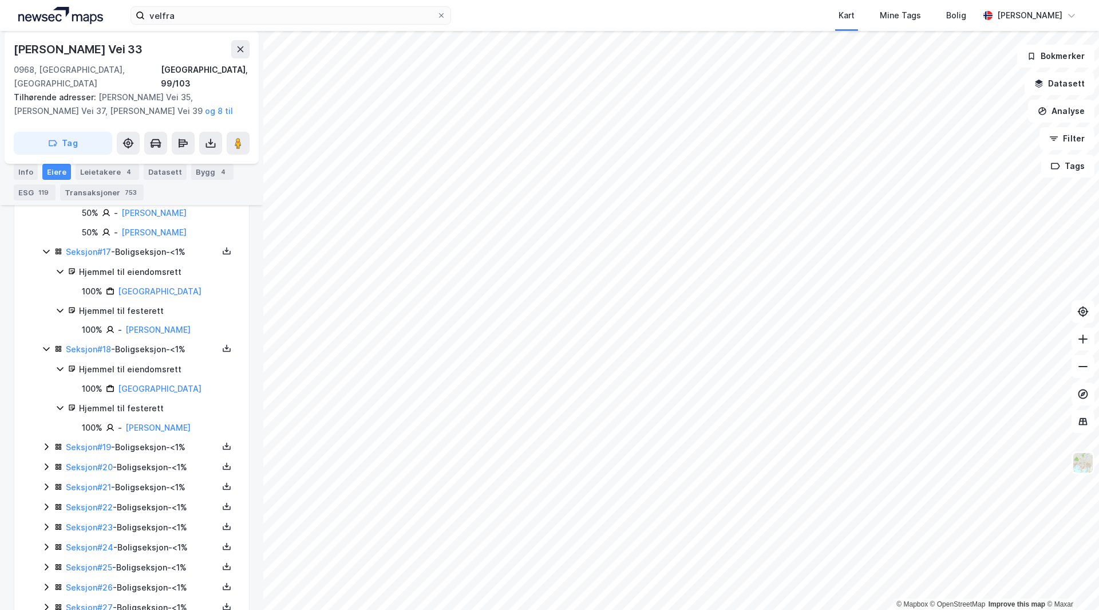
scroll to position [2108, 0]
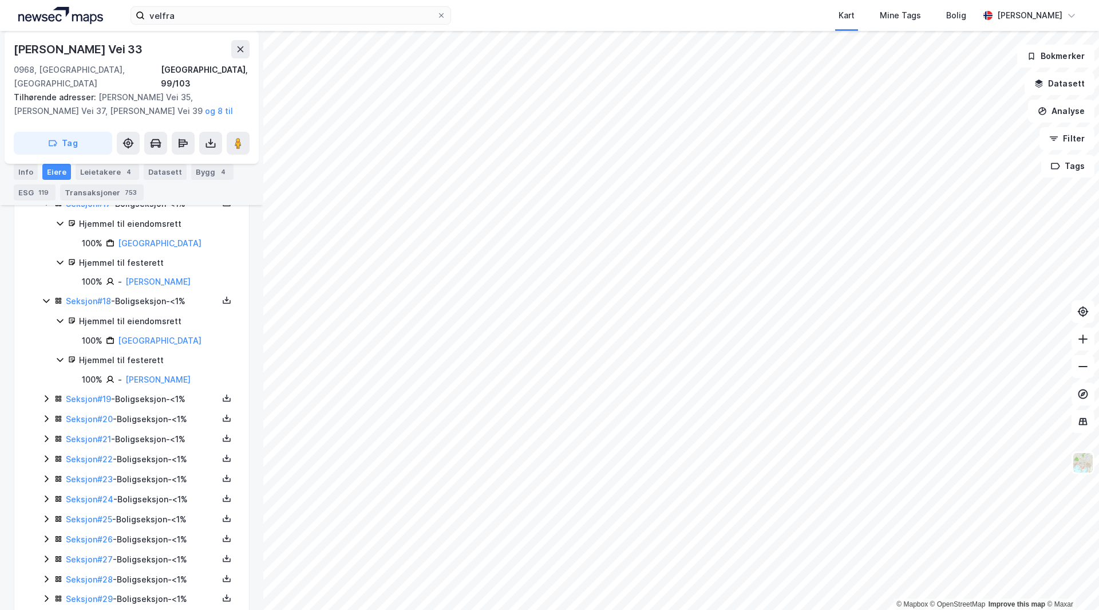
click at [143, 406] on div "Seksjon # 19 - Boligseksjon - <1%" at bounding box center [142, 399] width 152 height 14
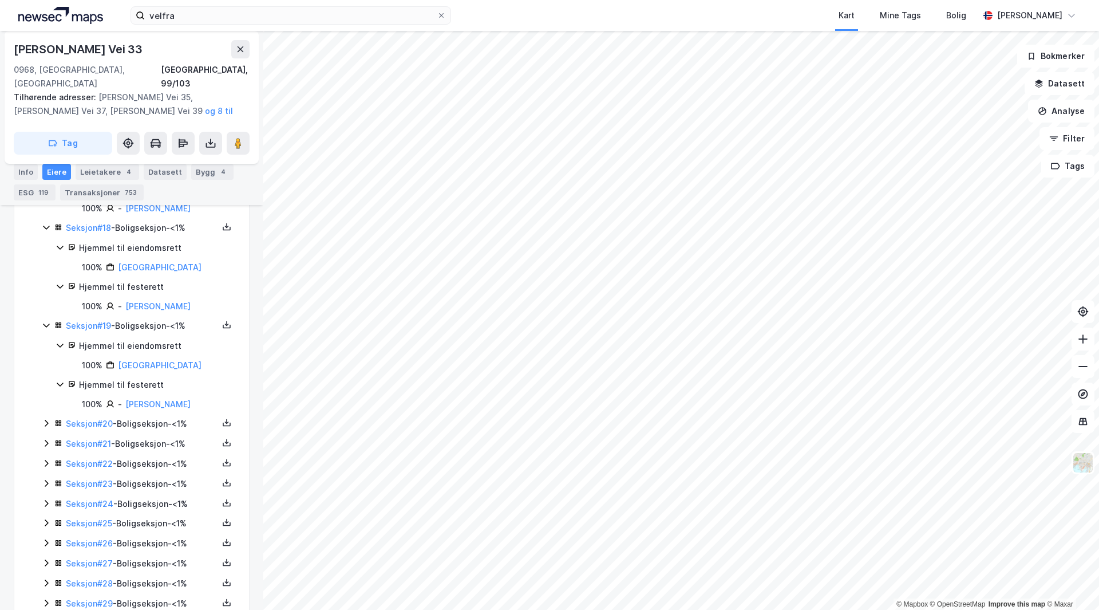
scroll to position [2223, 0]
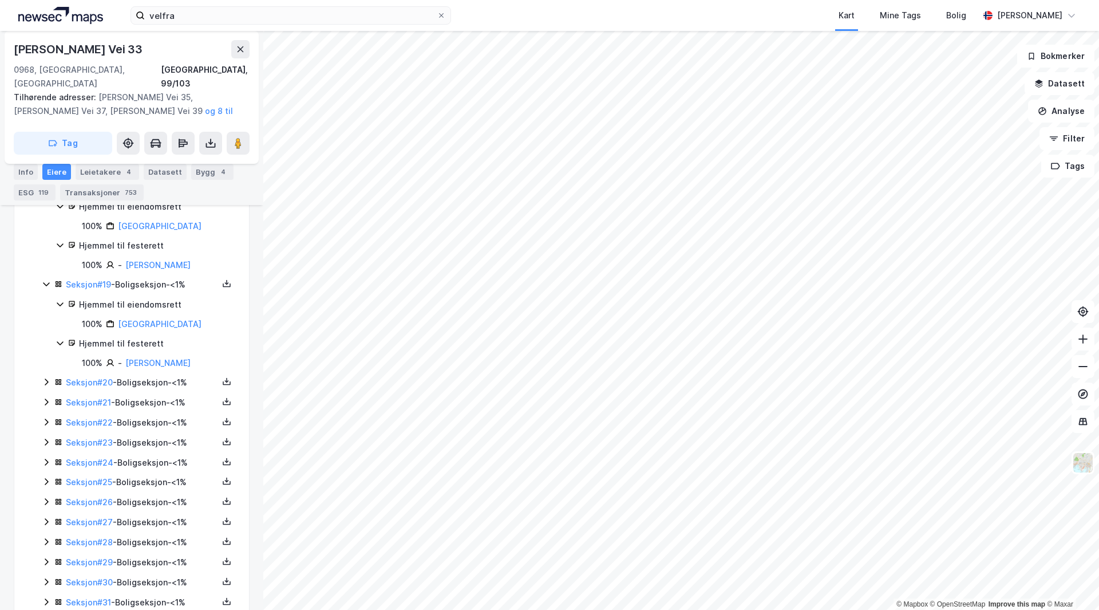
click at [143, 389] on div "Seksjon # 20 - Boligseksjon - <1%" at bounding box center [142, 383] width 152 height 14
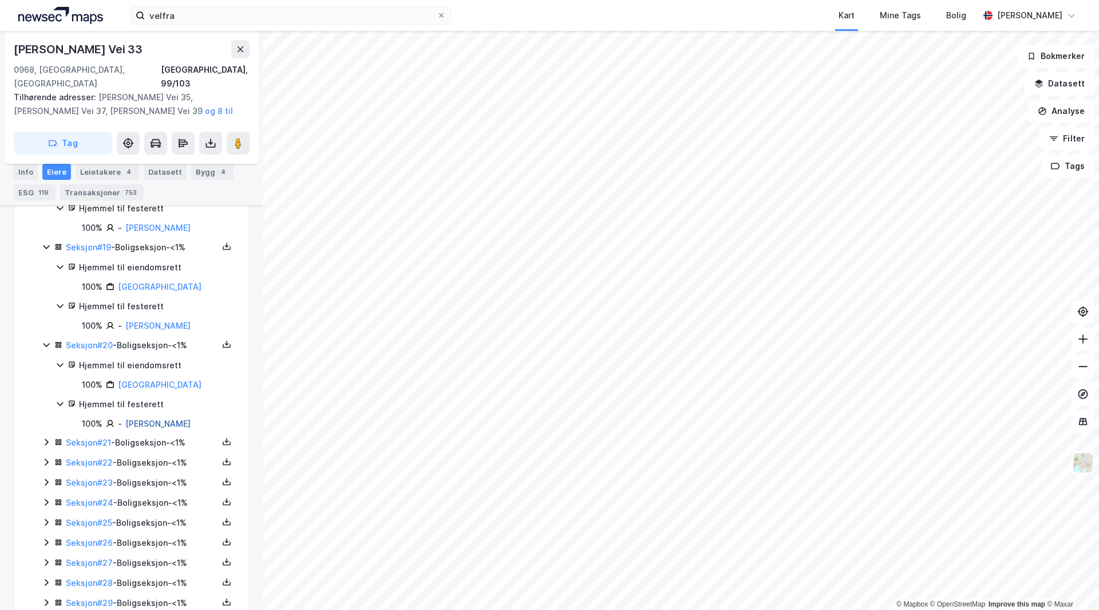
scroll to position [2280, 0]
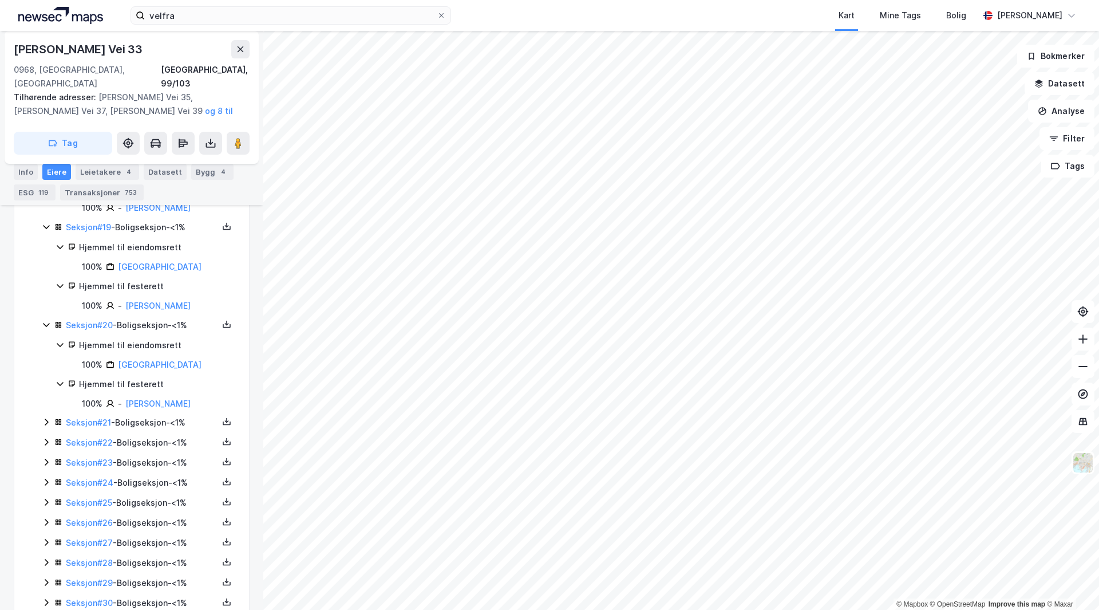
click at [152, 429] on div "Seksjon # 21 - Boligseksjon - <1%" at bounding box center [142, 423] width 152 height 14
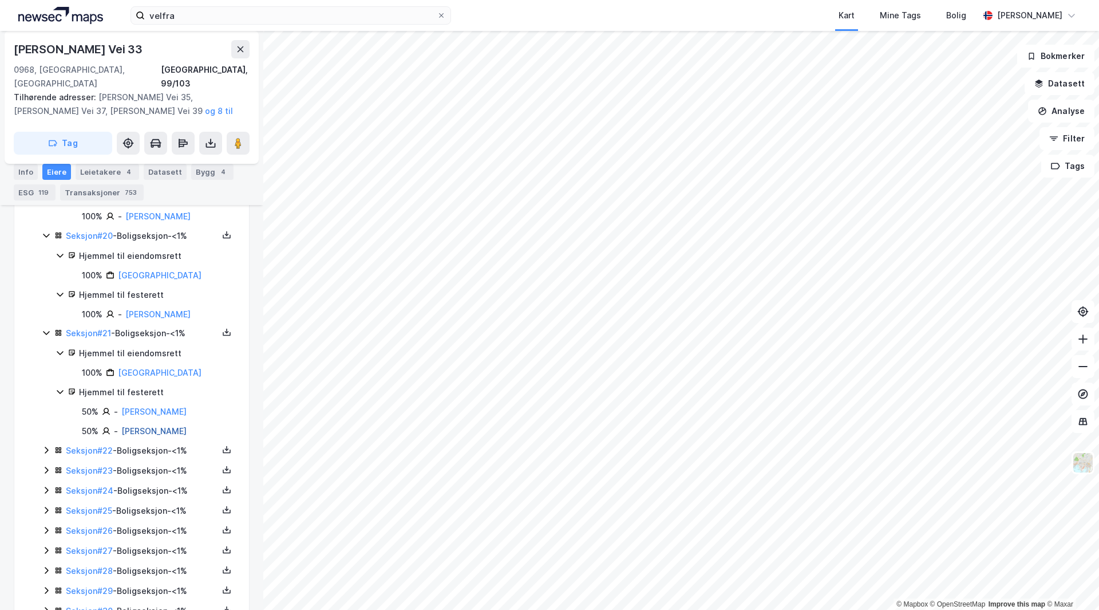
scroll to position [2395, 0]
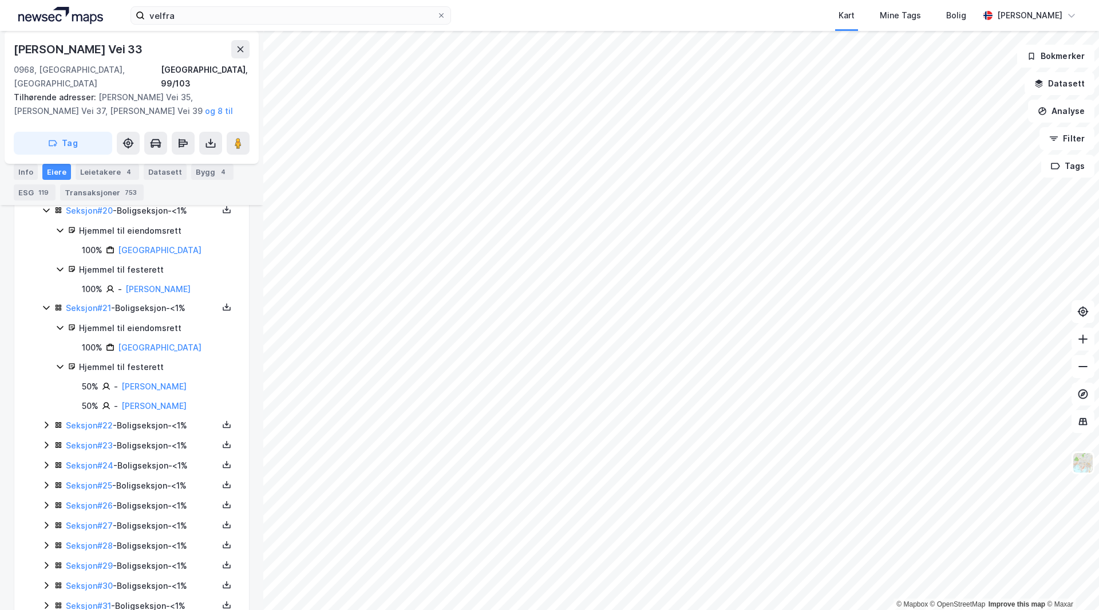
click at [158, 432] on div "Seksjon # 22 - Boligseksjon - <1%" at bounding box center [142, 425] width 152 height 14
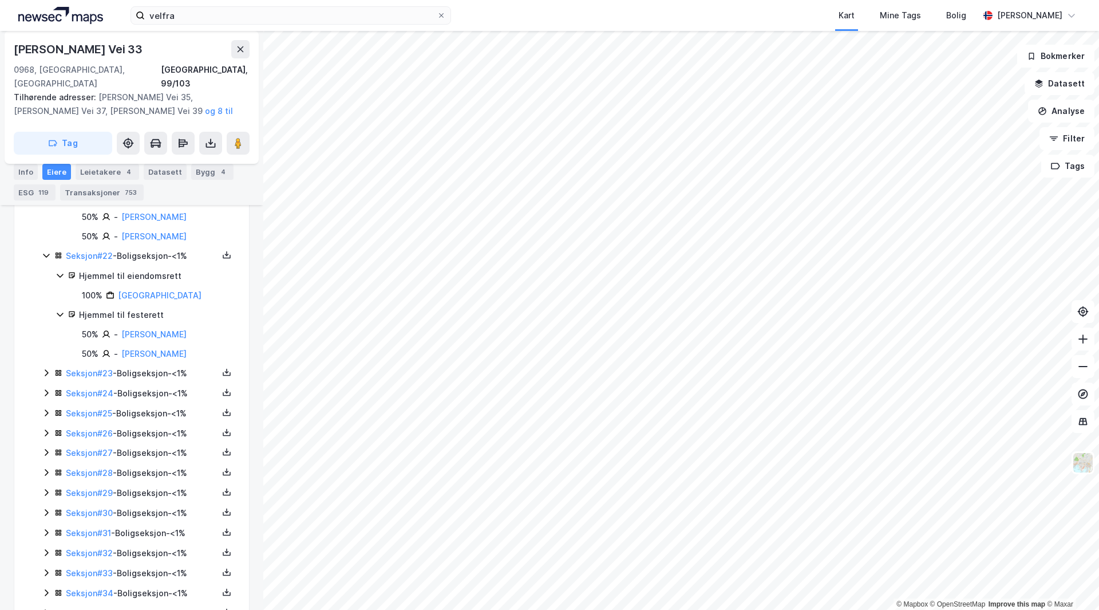
scroll to position [2566, 0]
click at [150, 378] on div "Seksjon # 23 - Boligseksjon - <1%" at bounding box center [142, 371] width 152 height 14
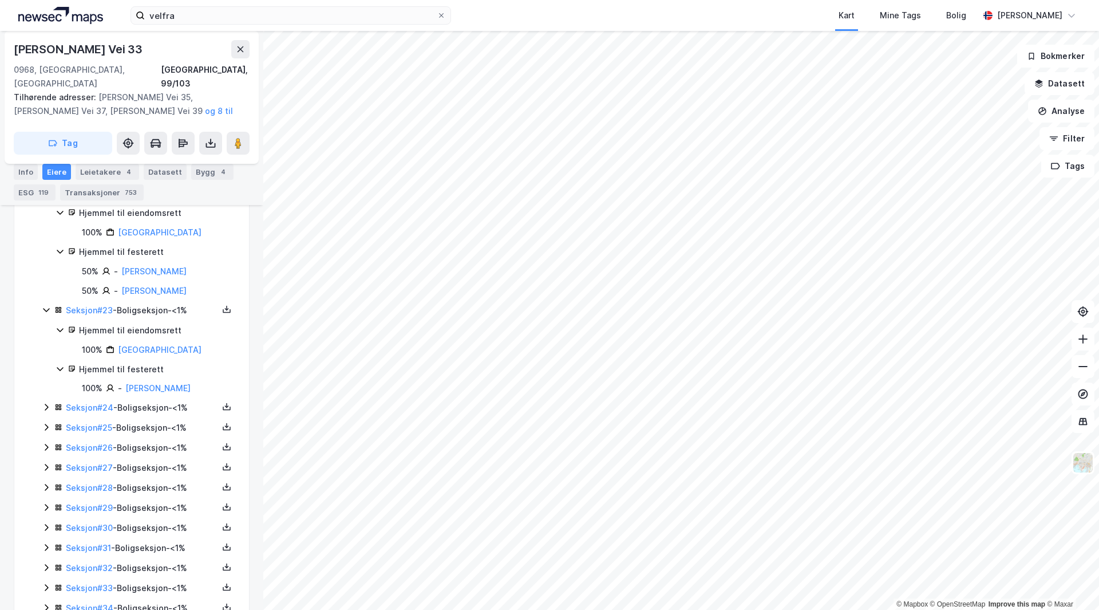
scroll to position [2681, 0]
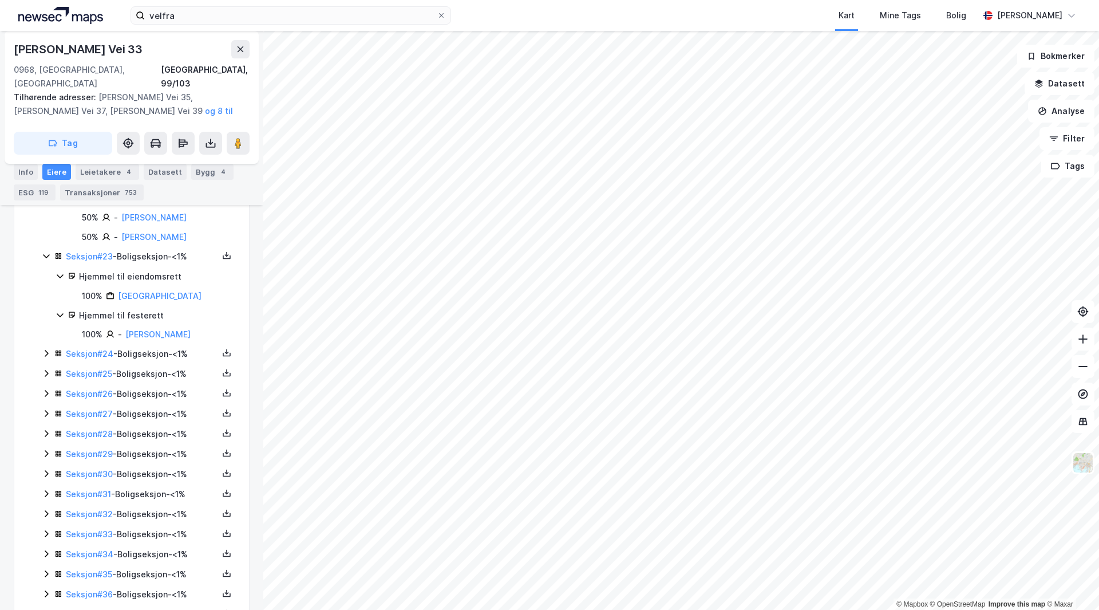
click at [145, 361] on div "Seksjon # 24 - Boligseksjon - <1%" at bounding box center [142, 354] width 152 height 14
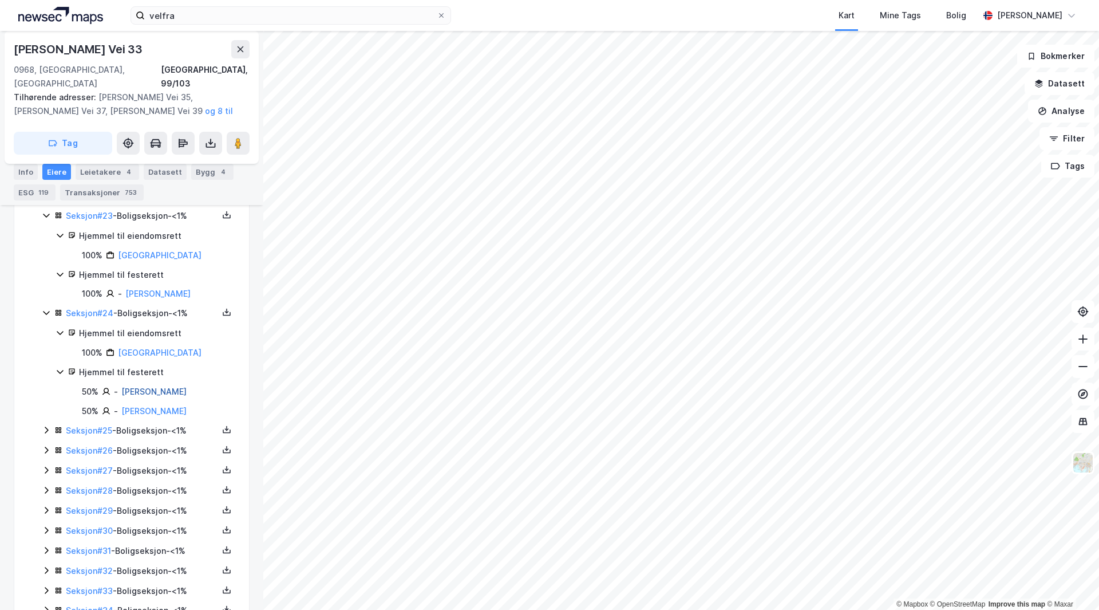
scroll to position [2738, 0]
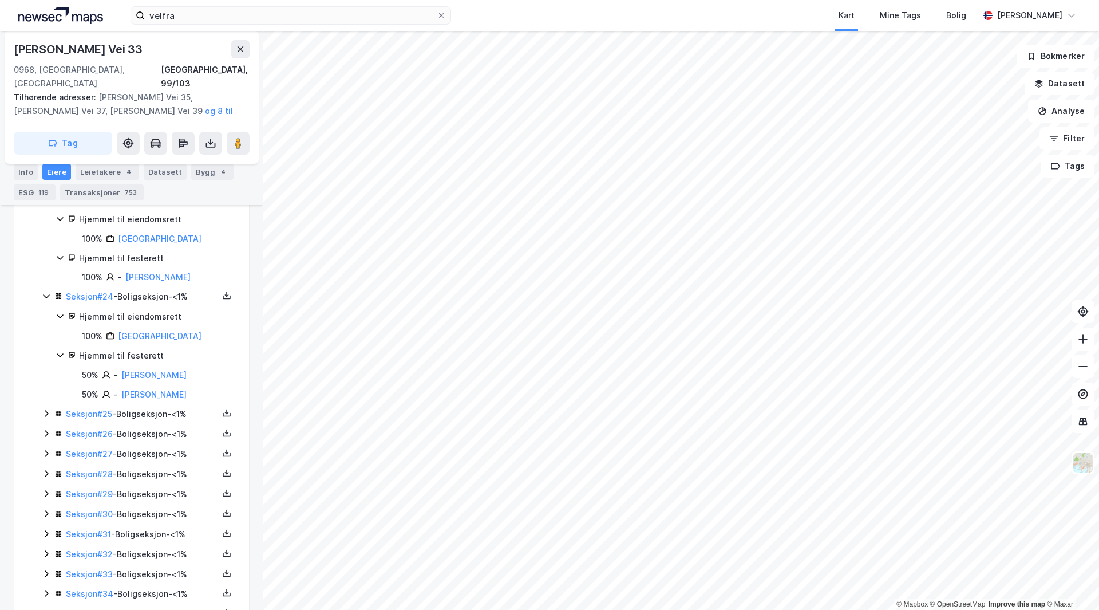
click at [154, 421] on div "Seksjon # 25 - Boligseksjon - <1%" at bounding box center [142, 414] width 152 height 14
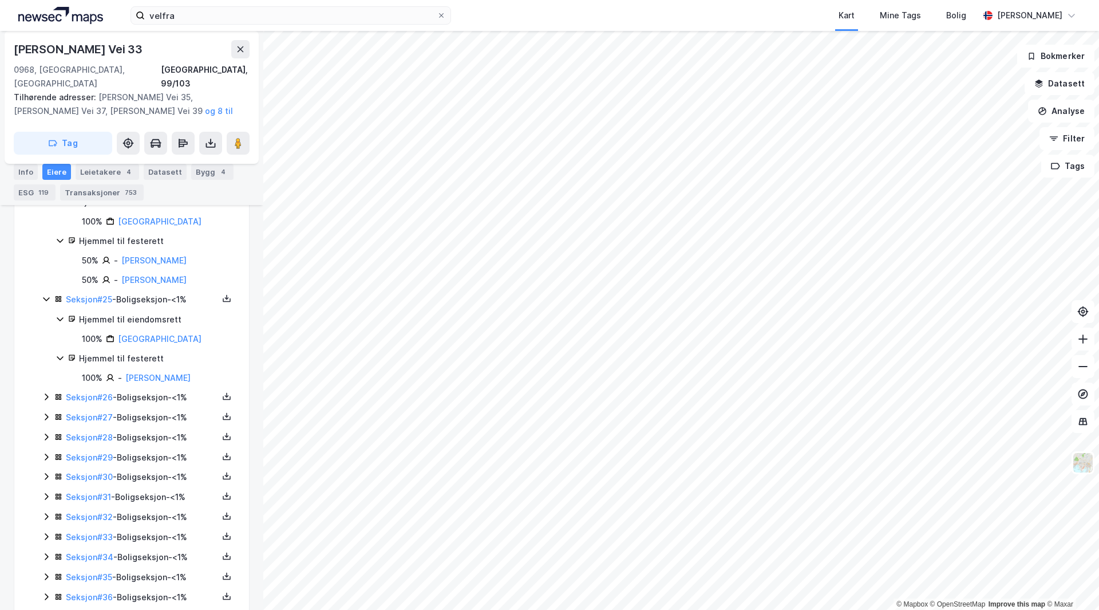
click at [155, 404] on div "Seksjon # 26 - Boligseksjon - <1%" at bounding box center [142, 397] width 152 height 14
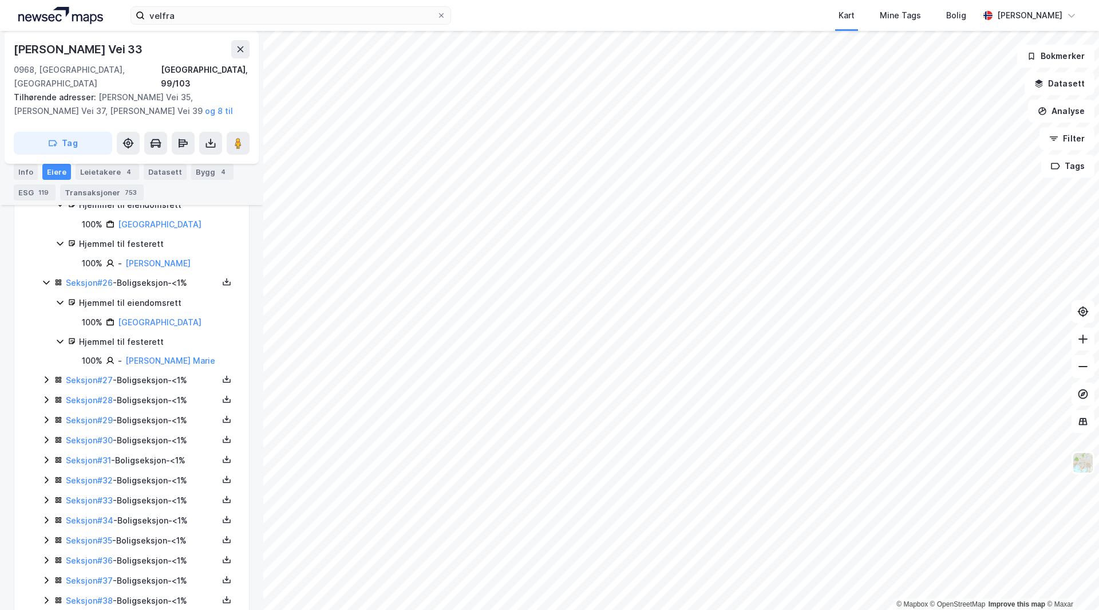
click at [143, 387] on div "Seksjon # 27 - Boligseksjon - <1%" at bounding box center [142, 380] width 152 height 14
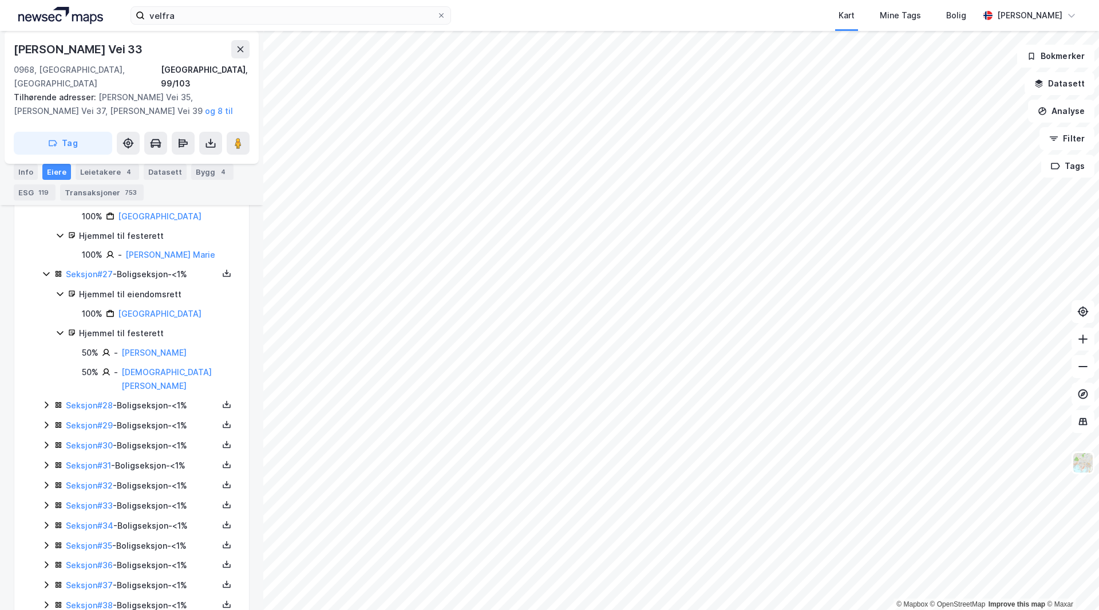
scroll to position [3082, 0]
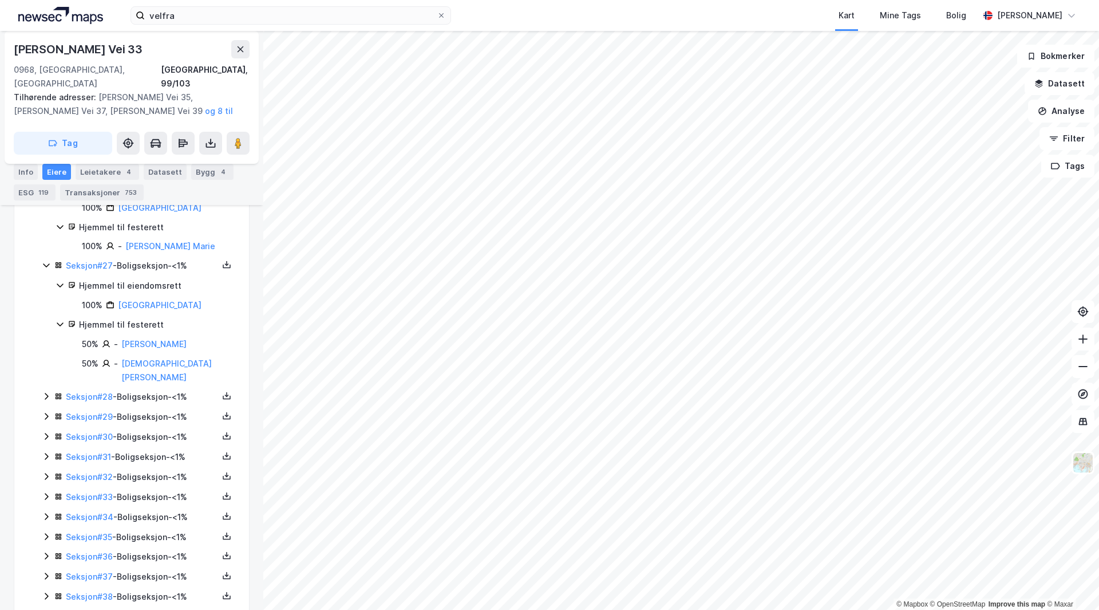
click at [137, 397] on div "Seksjon # 28 - Boligseksjon - <1%" at bounding box center [142, 397] width 152 height 14
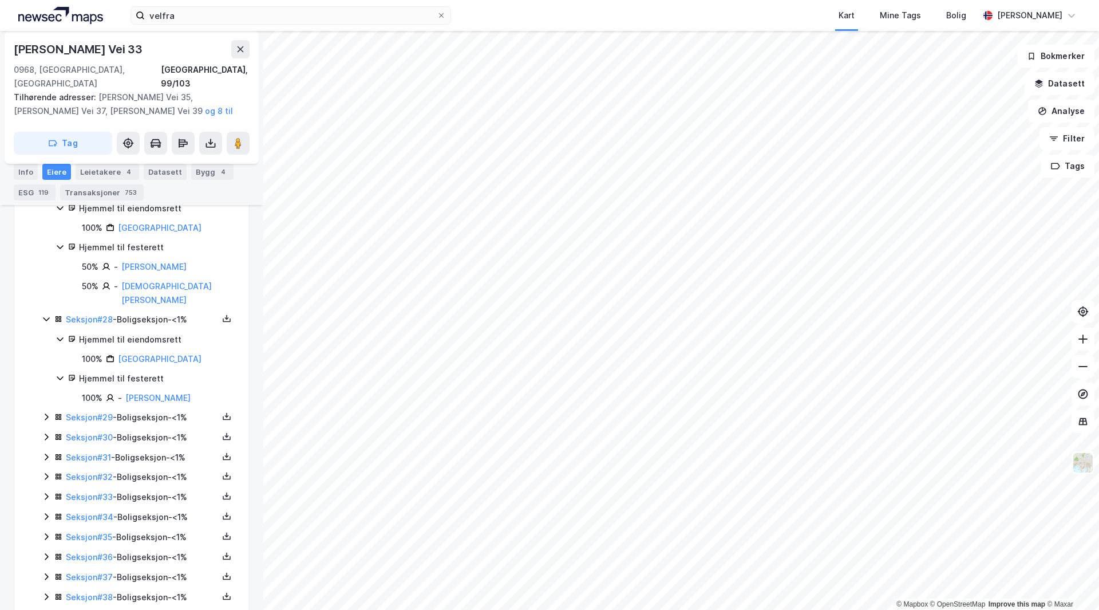
scroll to position [3253, 0]
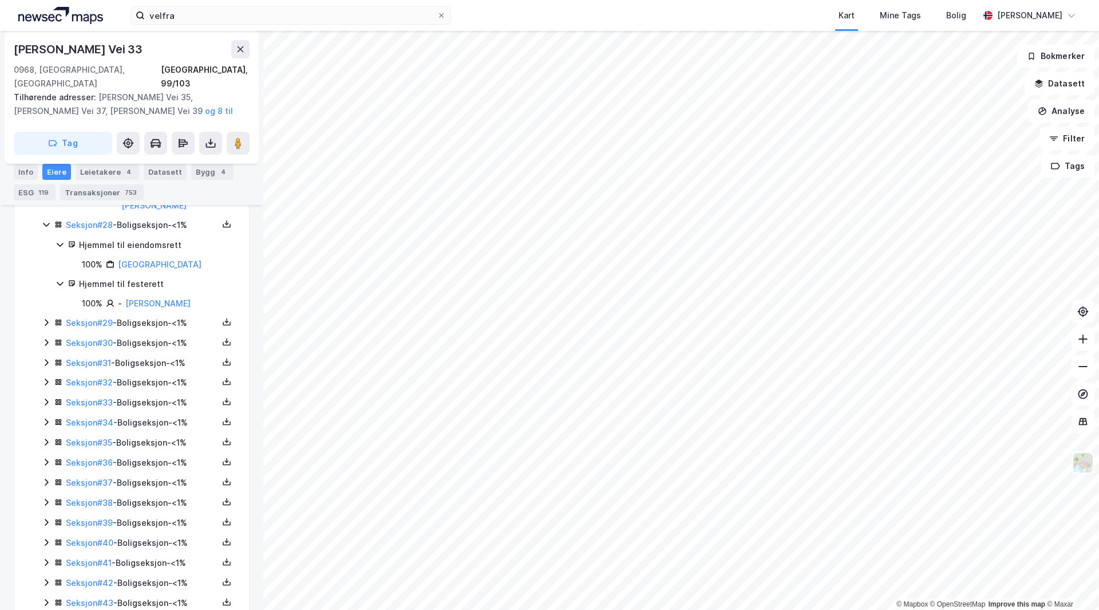
click at [142, 322] on div "Seksjon # 29 - Boligseksjon - <1%" at bounding box center [142, 323] width 152 height 14
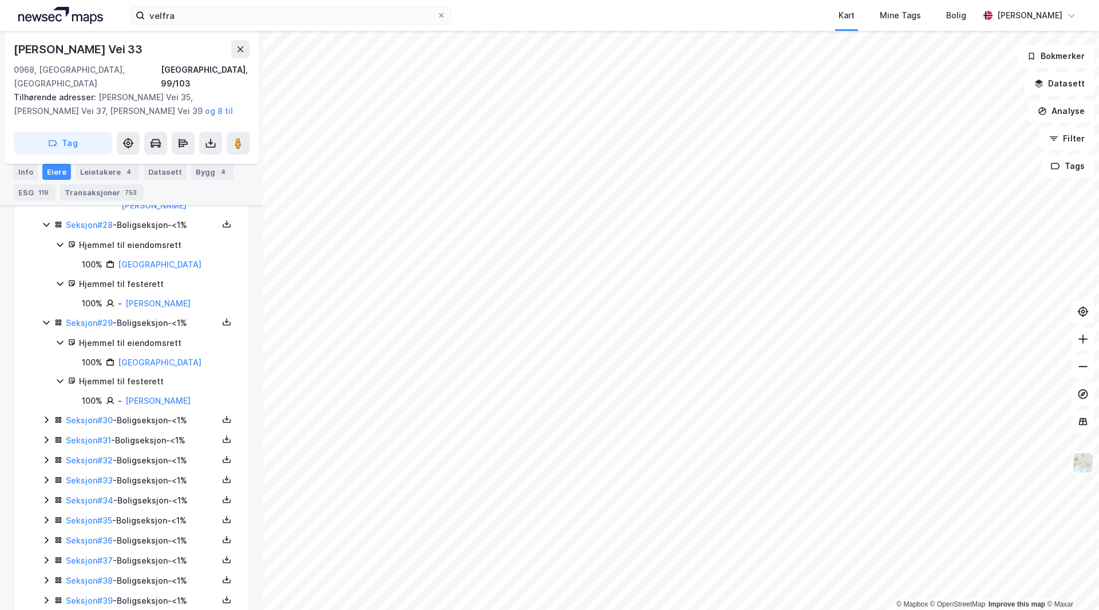
click at [150, 413] on div "Seksjon # 30 - Boligseksjon - <1%" at bounding box center [142, 420] width 152 height 14
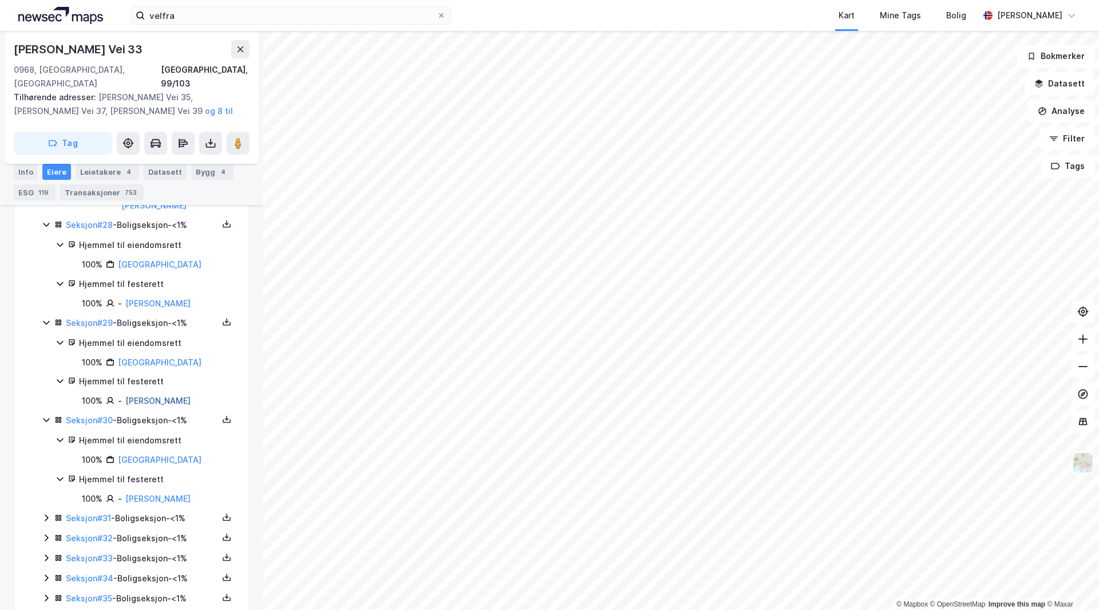
scroll to position [3368, 0]
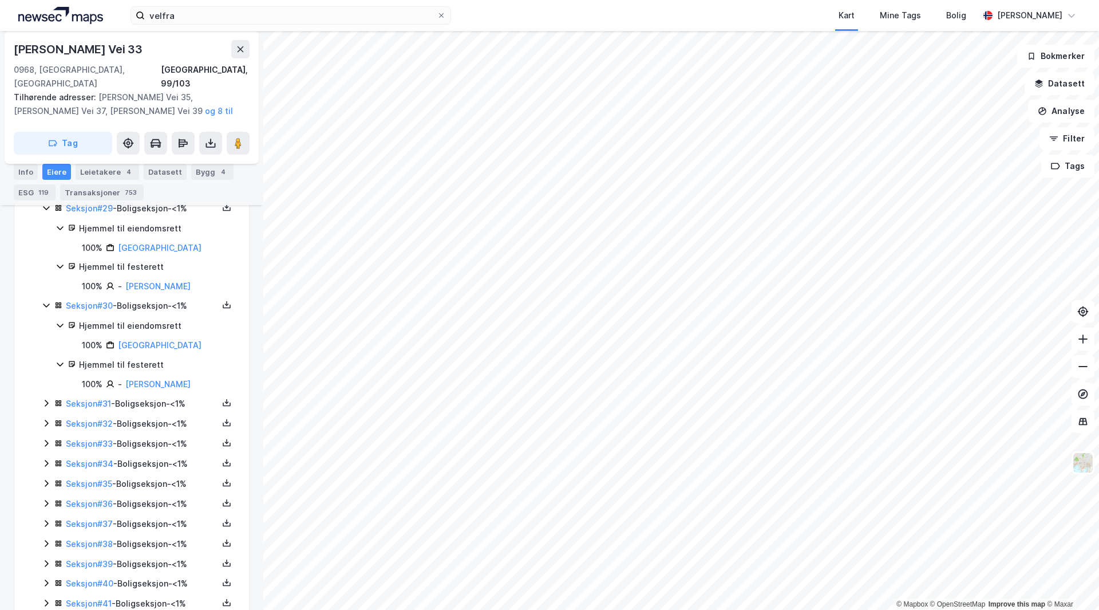
click at [161, 404] on div "Seksjon # 31 - Boligseksjon - <1%" at bounding box center [142, 404] width 152 height 14
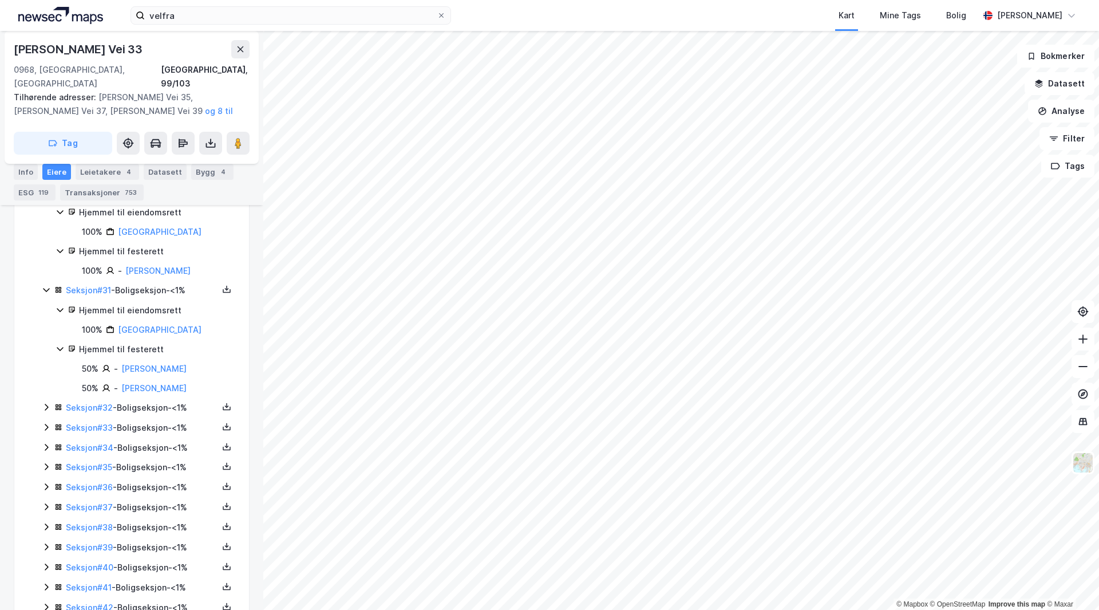
scroll to position [3482, 0]
click at [151, 406] on div "Seksjon # 32 - Boligseksjon - <1%" at bounding box center [142, 407] width 152 height 14
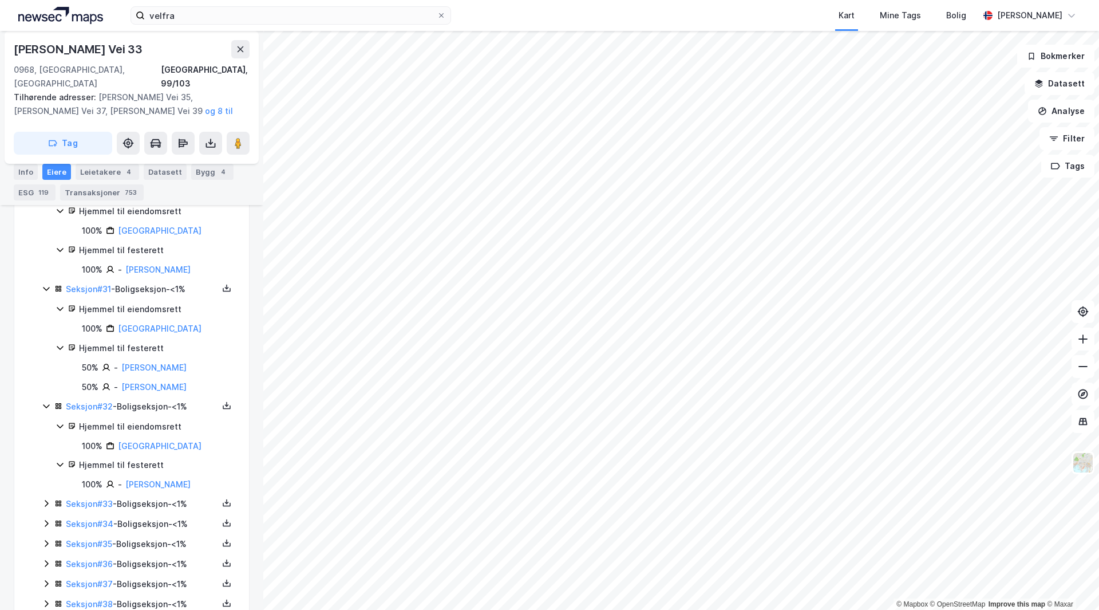
scroll to position [3597, 0]
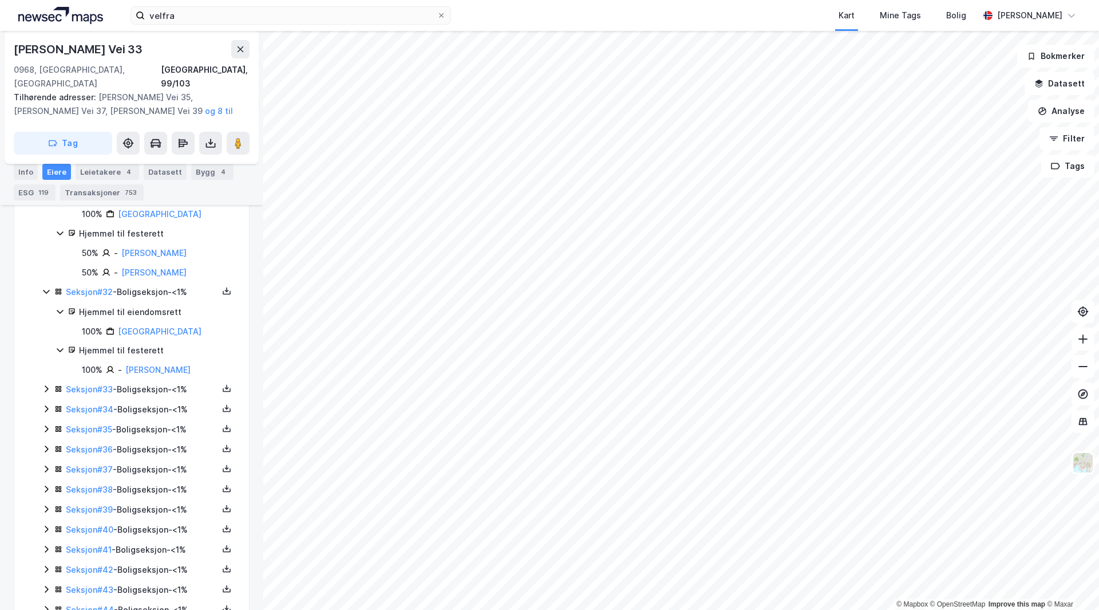
click at [144, 389] on div "Seksjon # 33 - Boligseksjon - <1%" at bounding box center [142, 389] width 152 height 14
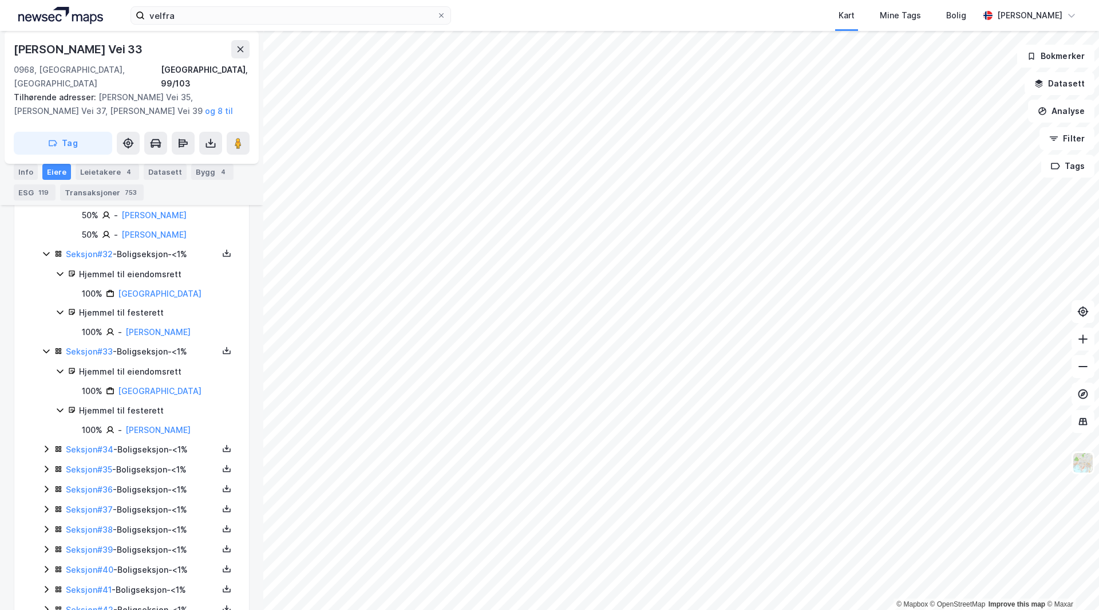
scroll to position [0, 0]
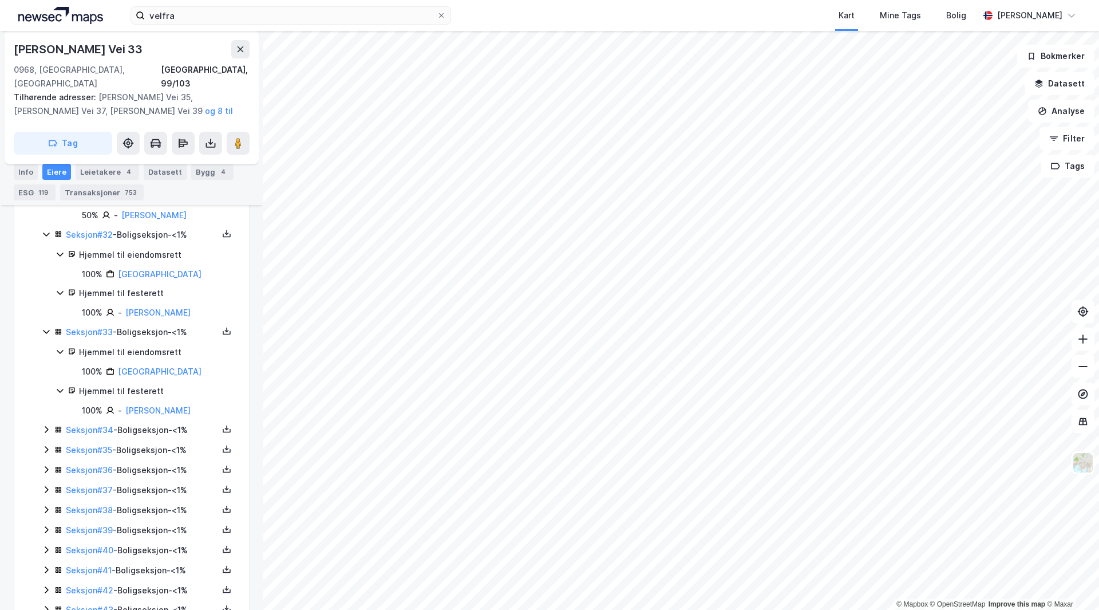
click at [152, 422] on div "Seksjon # 1 - Boligseksjon - <1% Hjemmel til eiendomsrett 100% Oslo Kommune Hje…" at bounding box center [138, 404] width 193 height 6866
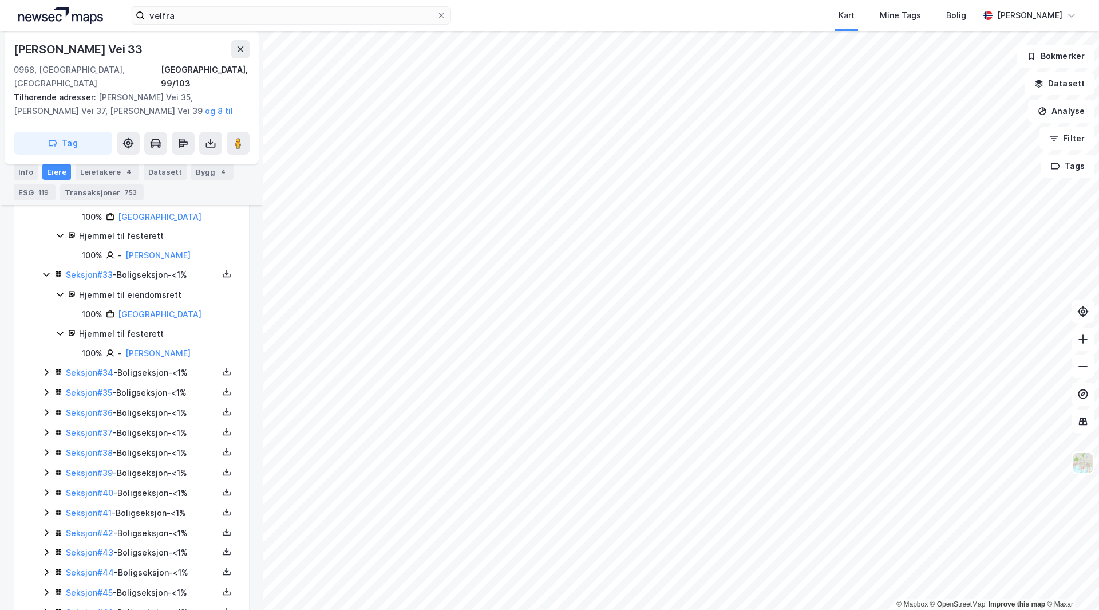
drag, startPoint x: 156, startPoint y: 374, endPoint x: 160, endPoint y: 379, distance: 6.1
click at [157, 374] on div "Seksjon # 34 - Boligseksjon - <1%" at bounding box center [142, 373] width 152 height 14
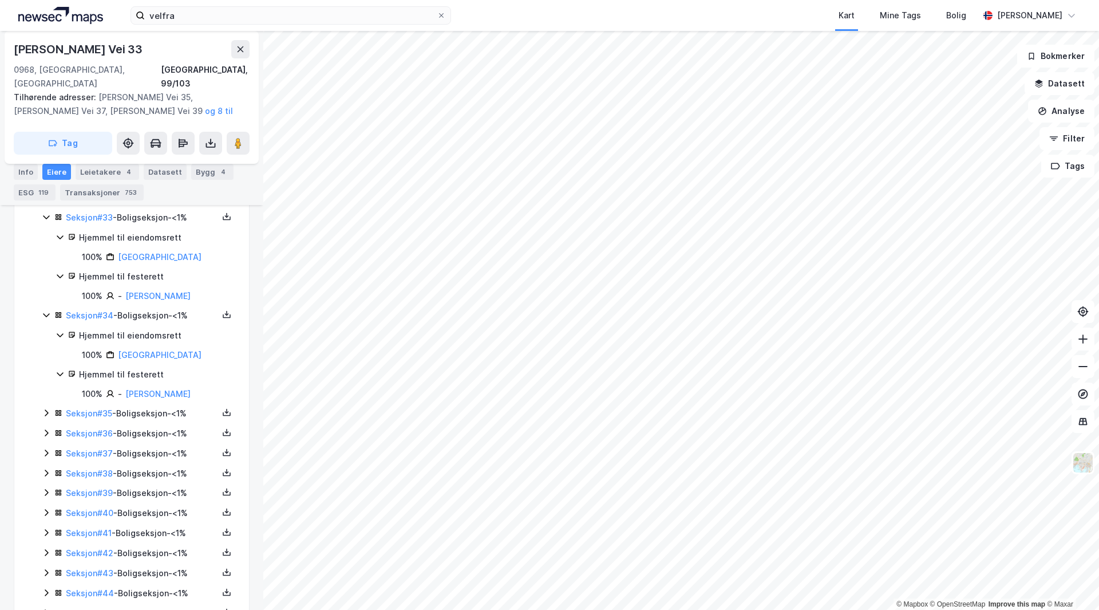
click at [152, 413] on div "Seksjon # 35 - Boligseksjon - <1%" at bounding box center [142, 413] width 152 height 14
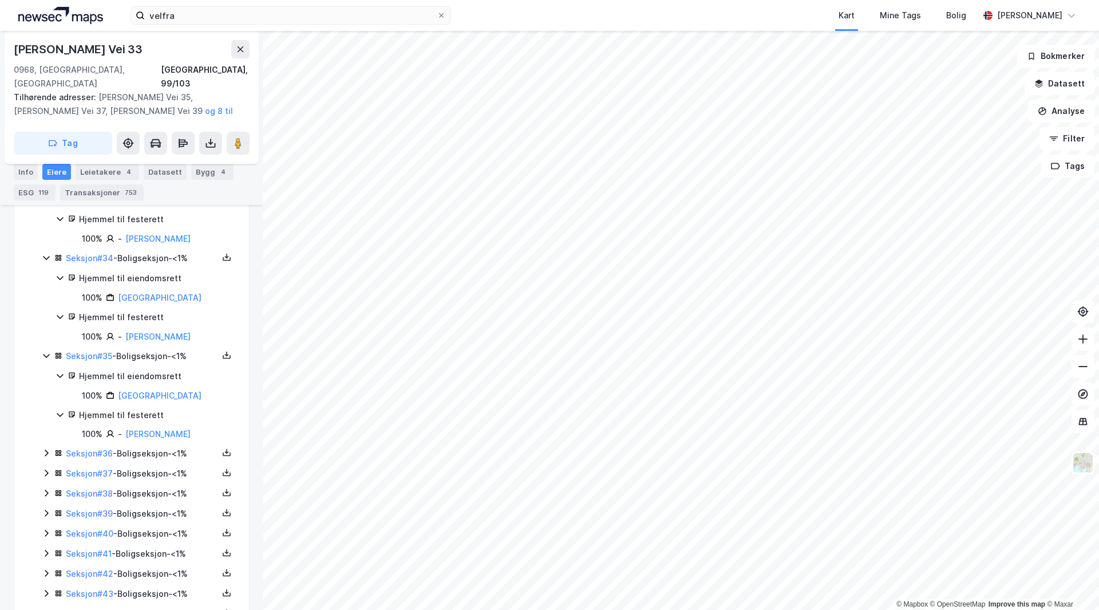
click at [160, 448] on div "Seksjon # 36 - Boligseksjon - <1%" at bounding box center [142, 454] width 152 height 14
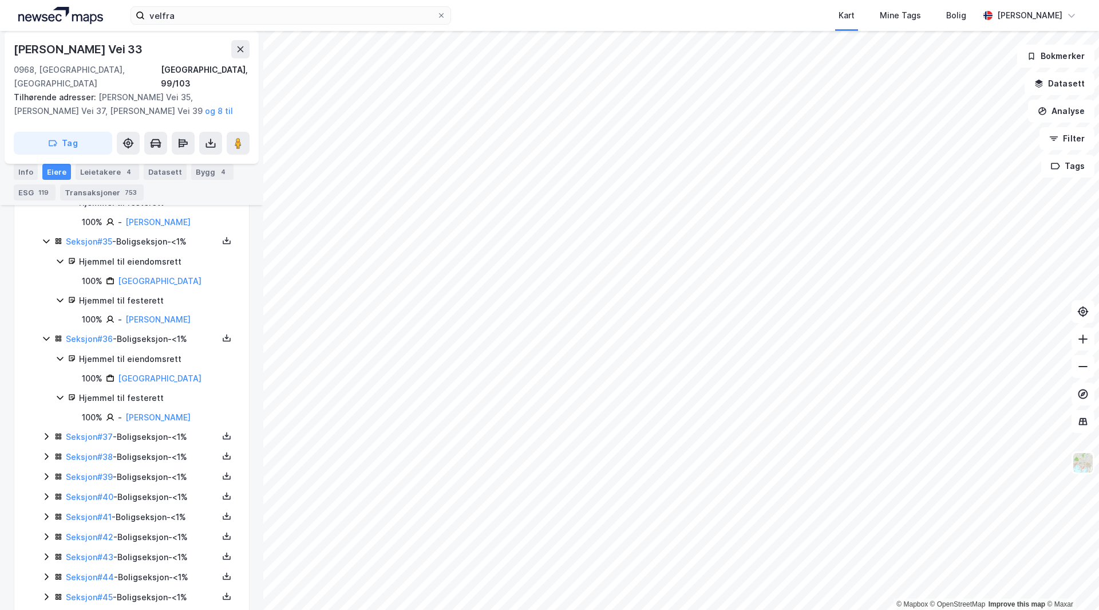
click at [160, 438] on div "Seksjon # 37 - Boligseksjon - <1%" at bounding box center [142, 437] width 152 height 14
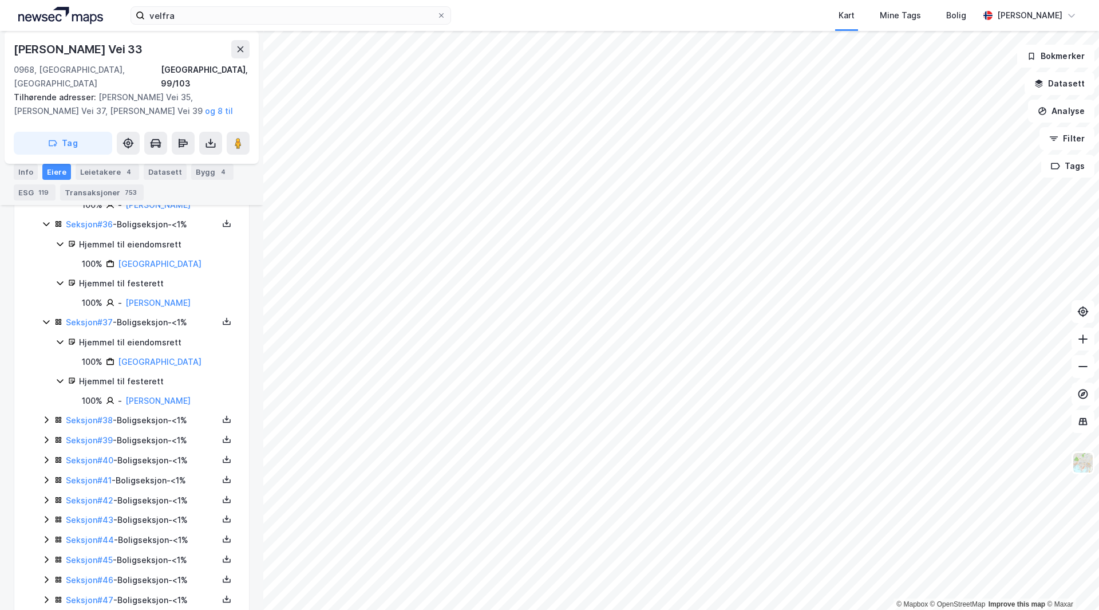
drag, startPoint x: 141, startPoint y: 422, endPoint x: 151, endPoint y: 421, distance: 9.8
click at [141, 422] on div "Seksjon # 38 - Boligseksjon - <1%" at bounding box center [142, 420] width 152 height 14
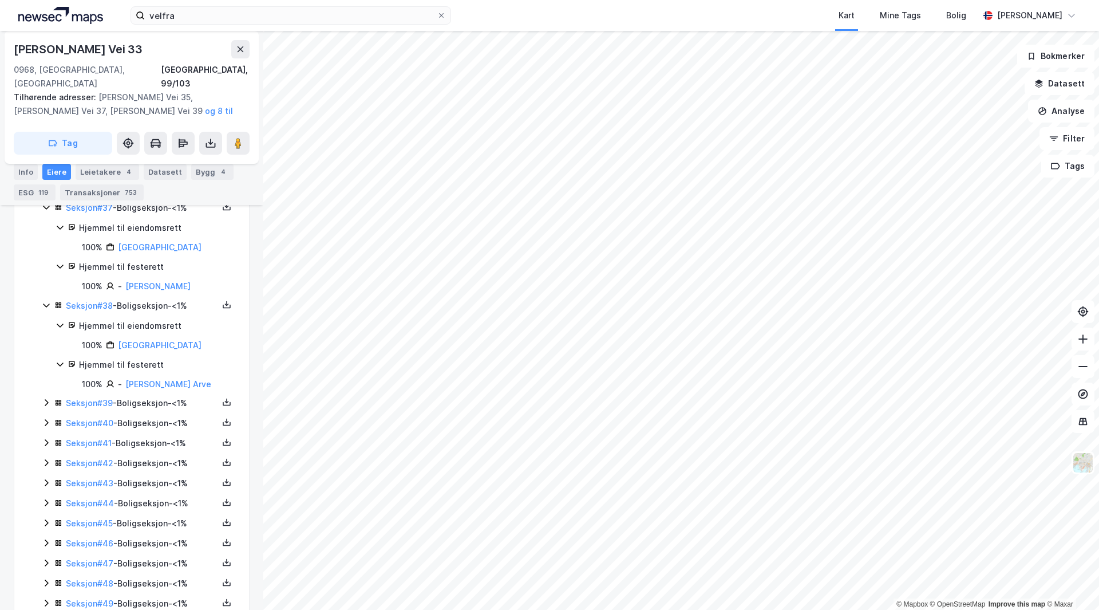
click at [148, 404] on div "Seksjon # 39 - Boligseksjon - <1%" at bounding box center [142, 403] width 152 height 14
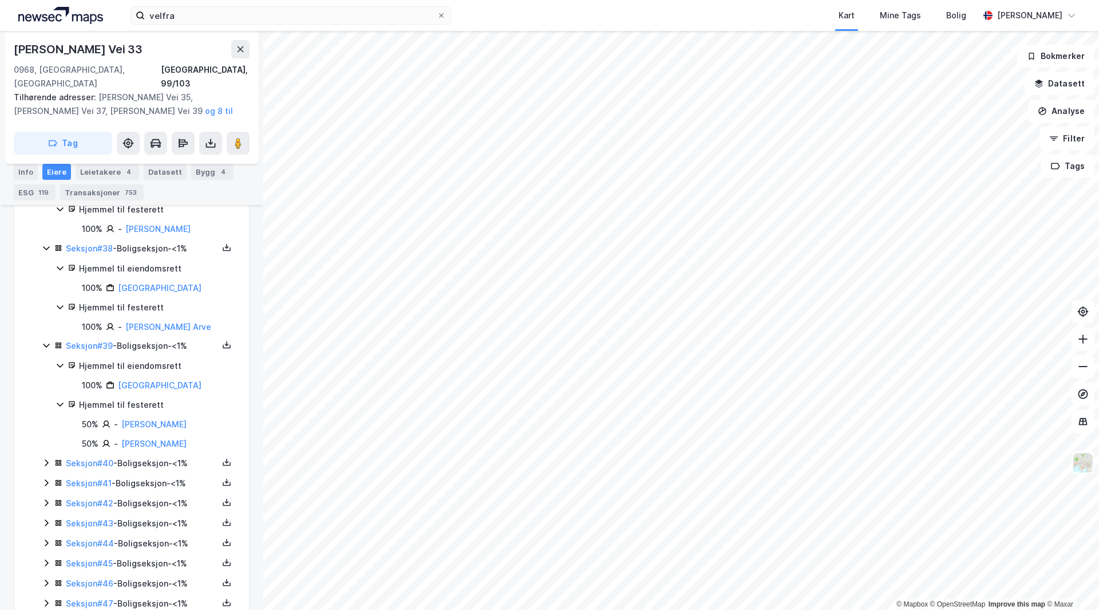
click at [158, 461] on div "Seksjon # 40 - Boligseksjon - <1%" at bounding box center [142, 463] width 152 height 14
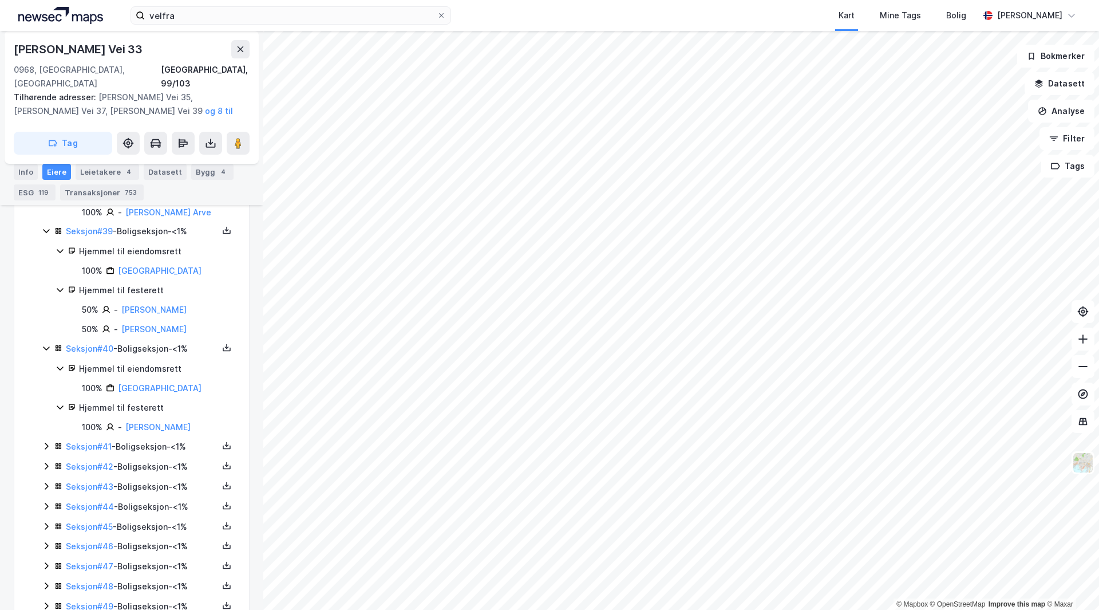
click at [156, 445] on div "Seksjon # 41 - Boligseksjon - <1%" at bounding box center [142, 447] width 152 height 14
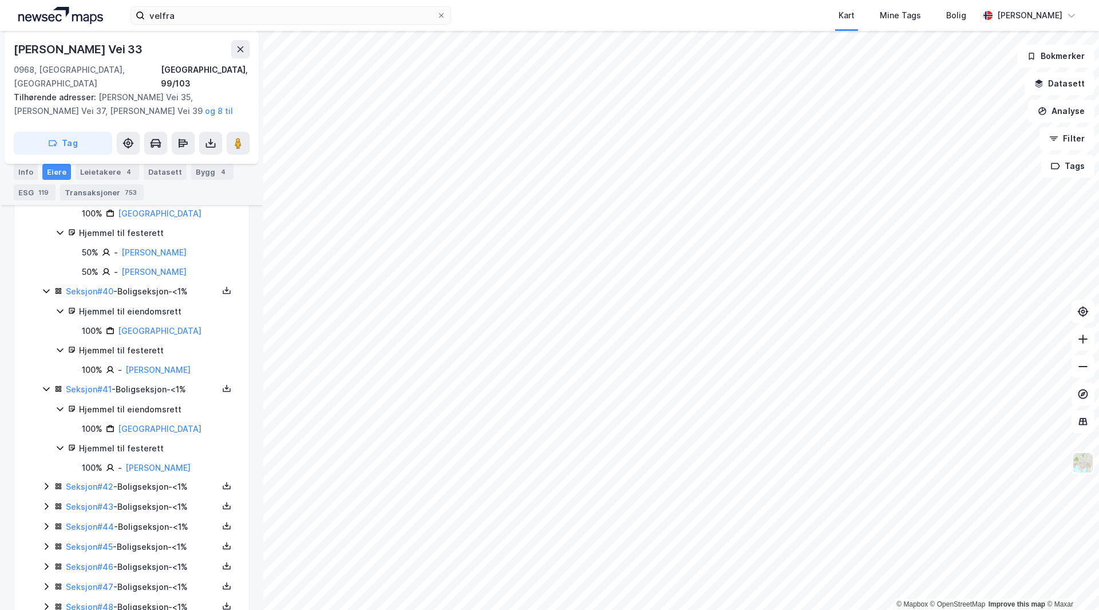
click at [155, 482] on div "Seksjon # 42 - Boligseksjon - <1%" at bounding box center [142, 487] width 152 height 14
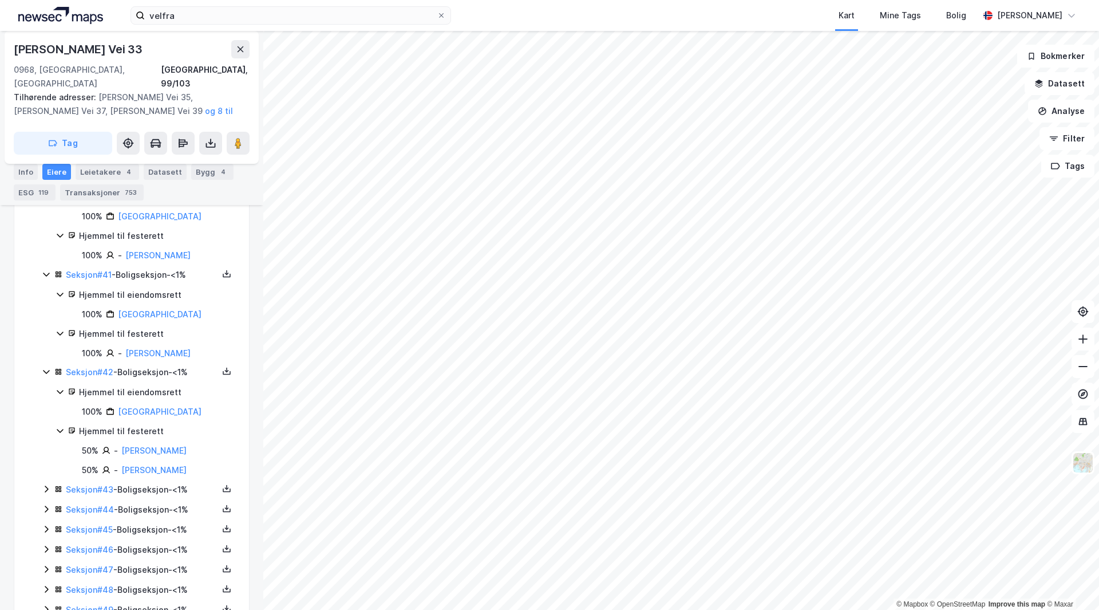
click at [155, 496] on div "Seksjon # 43 - Boligseksjon - <1%" at bounding box center [142, 490] width 152 height 14
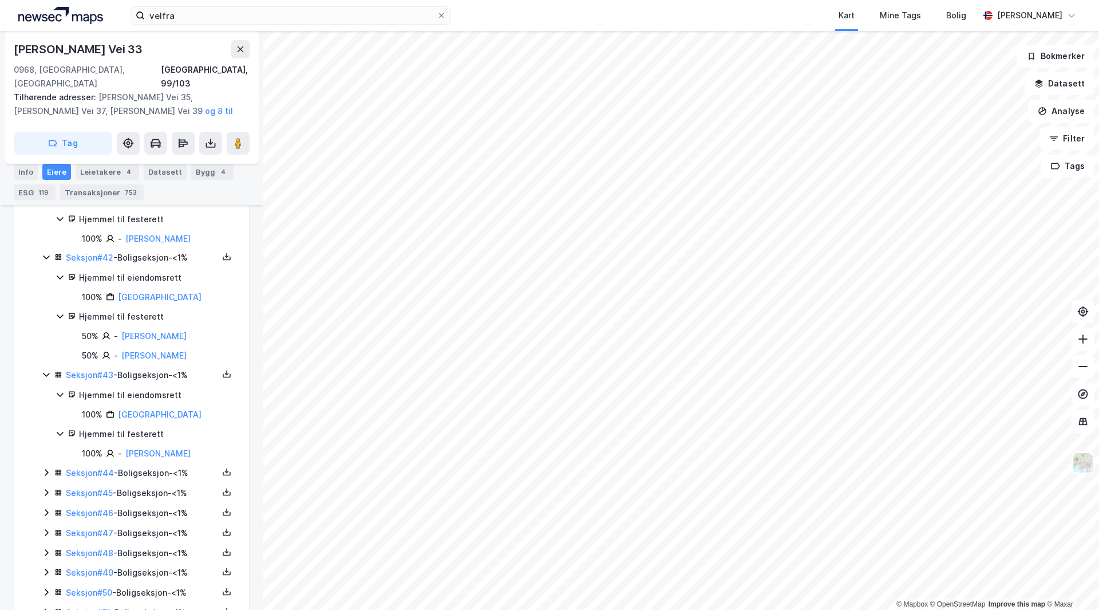
click at [155, 480] on div "Seksjon # 44 - Boligseksjon - <1%" at bounding box center [142, 473] width 152 height 14
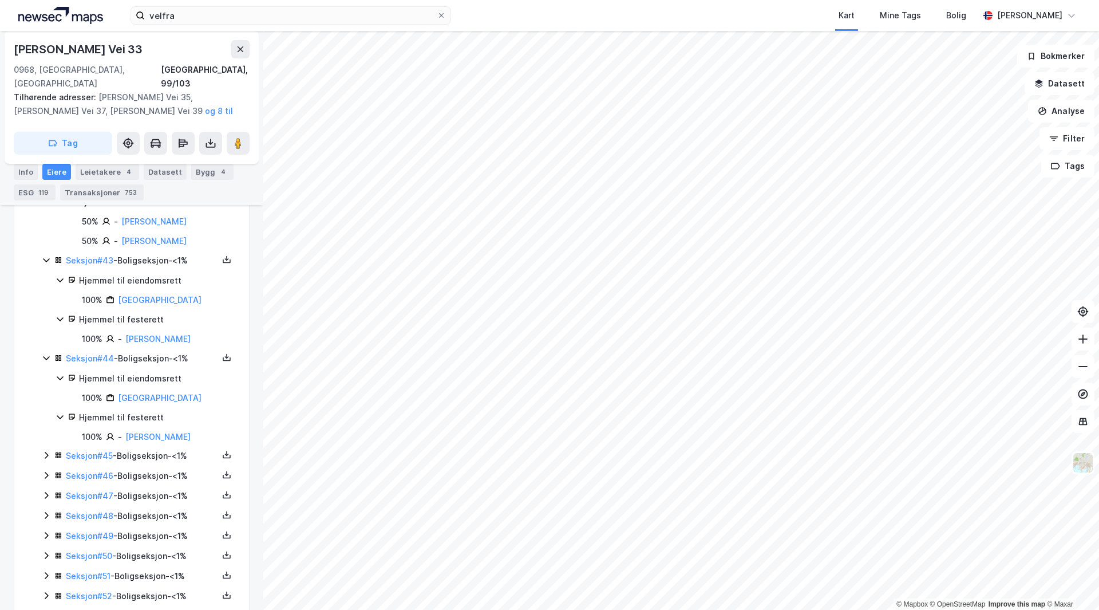
click at [159, 463] on div "Seksjon # 45 - Boligseksjon - <1%" at bounding box center [142, 456] width 152 height 14
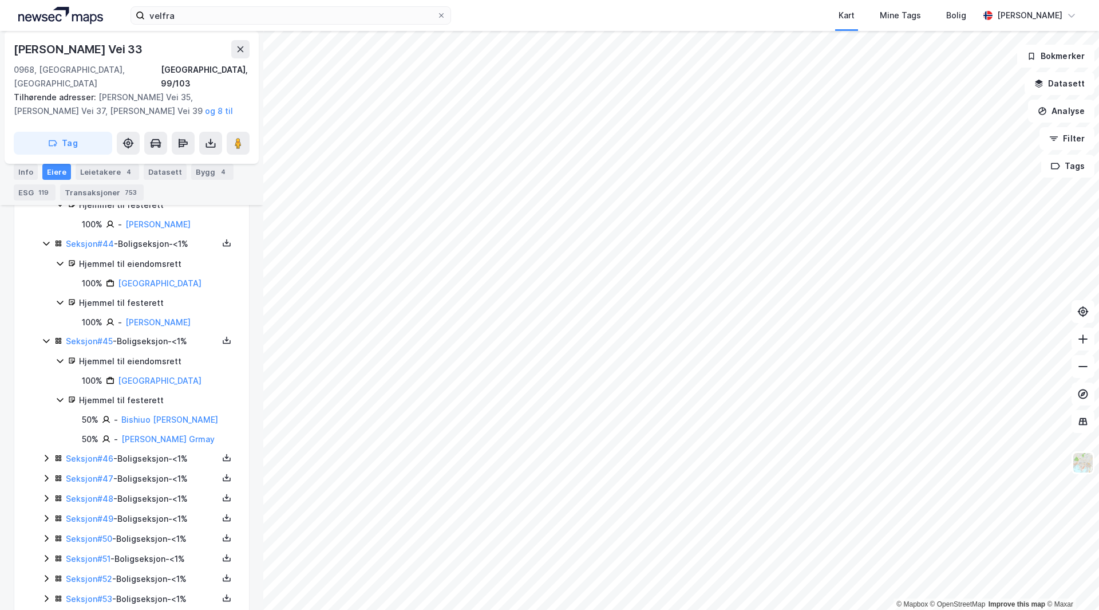
click at [160, 465] on div "Seksjon # 46 - Boligseksjon - <1%" at bounding box center [142, 459] width 152 height 14
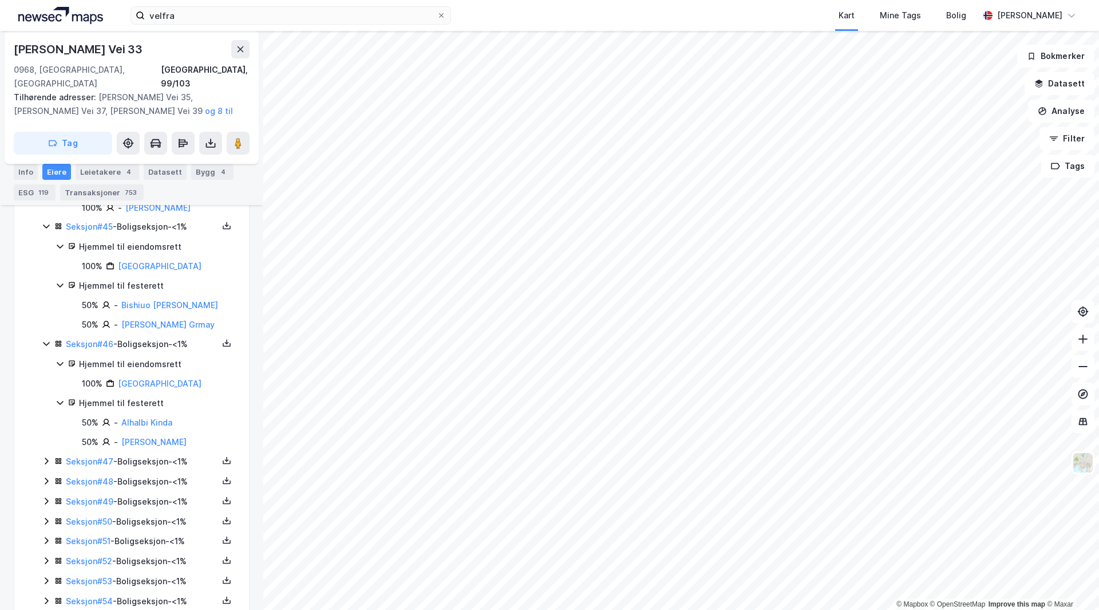
click at [159, 468] on div "Seksjon # 47 - Boligseksjon - <1%" at bounding box center [142, 462] width 152 height 14
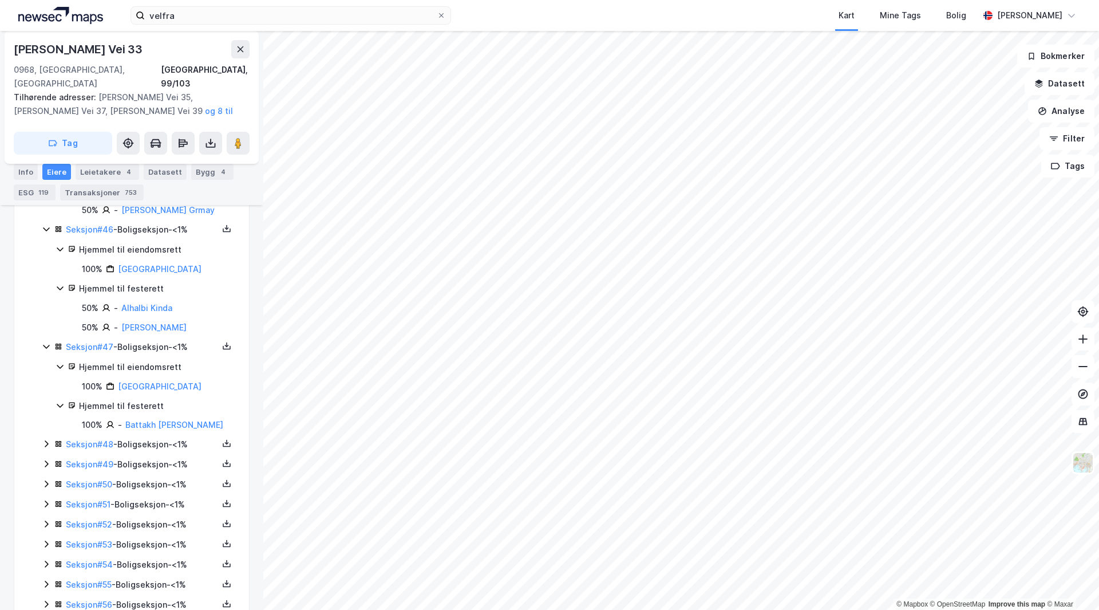
click at [155, 451] on div "Seksjon # 48 - Boligseksjon - <1%" at bounding box center [142, 444] width 152 height 14
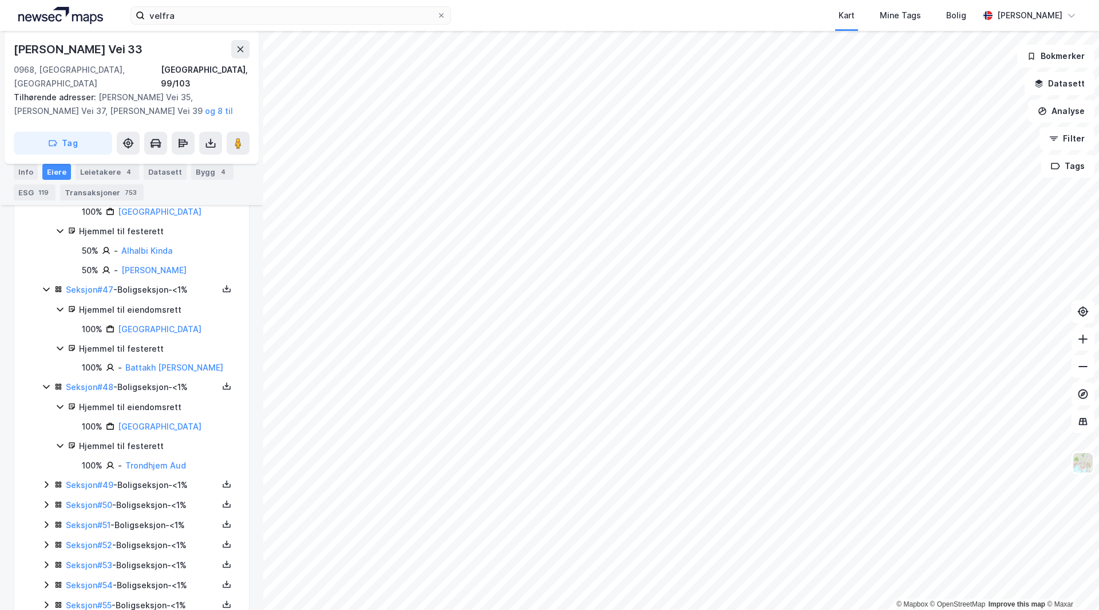
click at [152, 492] on div "Seksjon # 49 - Boligseksjon - <1%" at bounding box center [142, 485] width 152 height 14
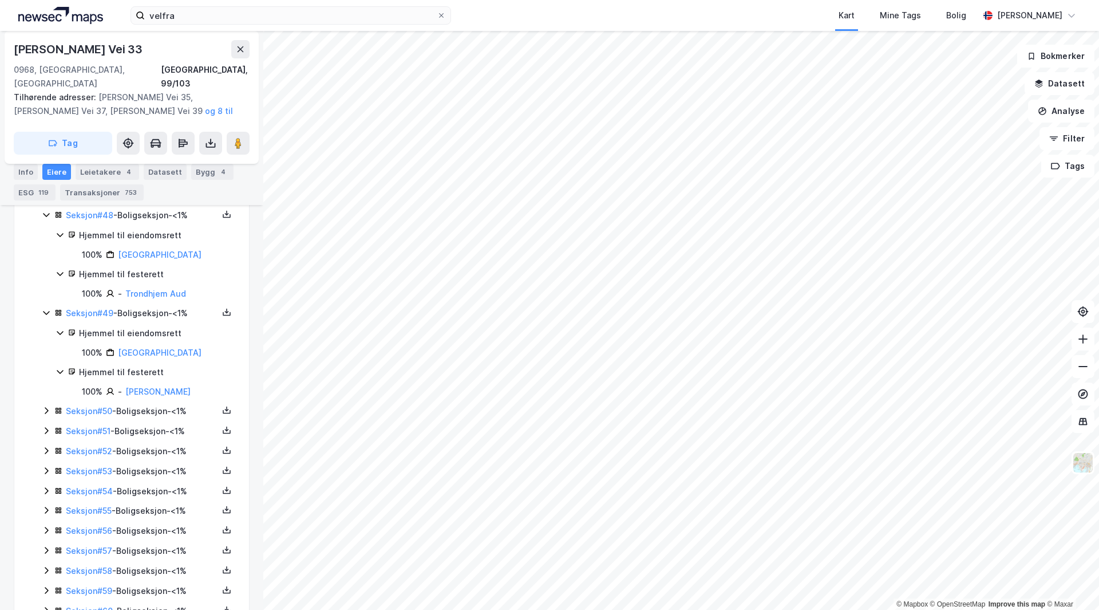
drag, startPoint x: 162, startPoint y: 437, endPoint x: 164, endPoint y: 444, distance: 6.5
click at [161, 418] on div "Seksjon # 50 - Boligseksjon - <1%" at bounding box center [142, 411] width 152 height 14
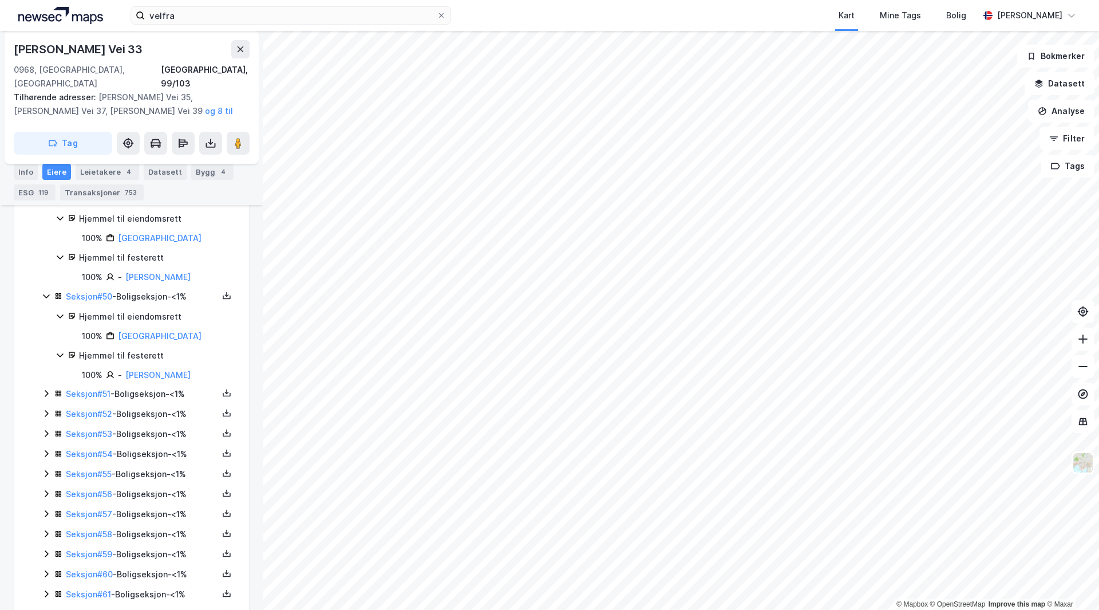
click at [147, 401] on div "Seksjon # 51 - Boligseksjon - <1%" at bounding box center [142, 394] width 152 height 14
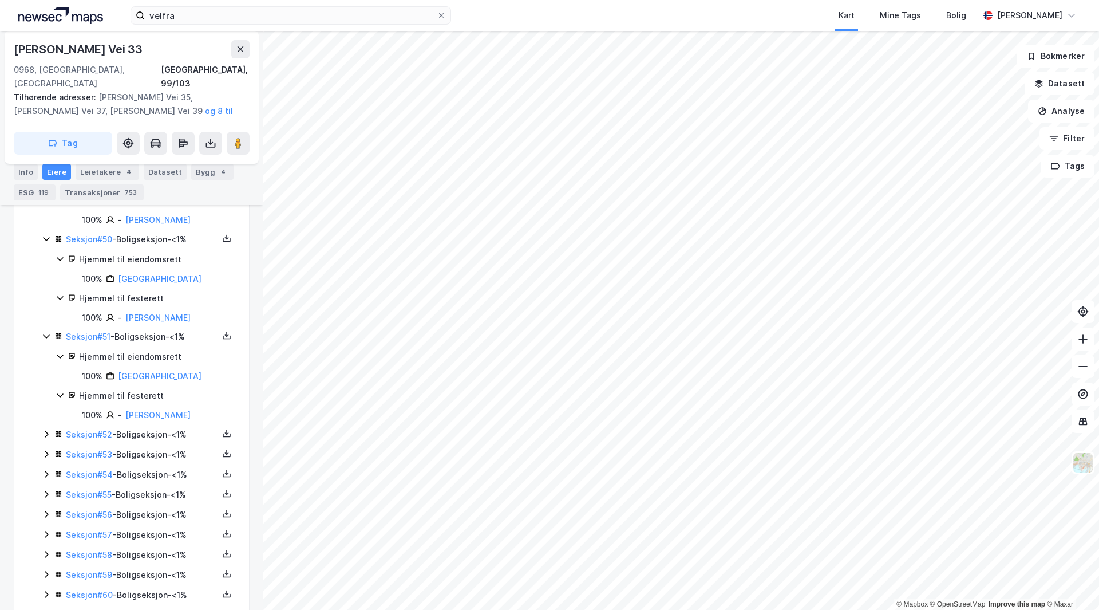
click at [154, 441] on div "Seksjon # 52 - Boligseksjon - <1%" at bounding box center [142, 435] width 152 height 14
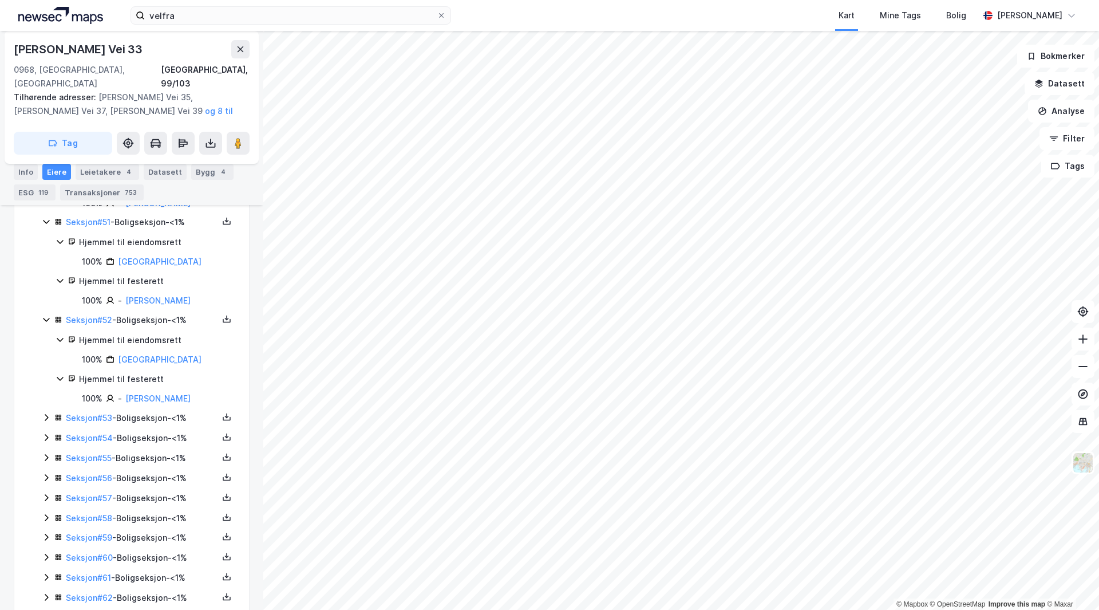
click at [149, 425] on div "Seksjon # 53 - Boligseksjon - <1%" at bounding box center [142, 418] width 152 height 14
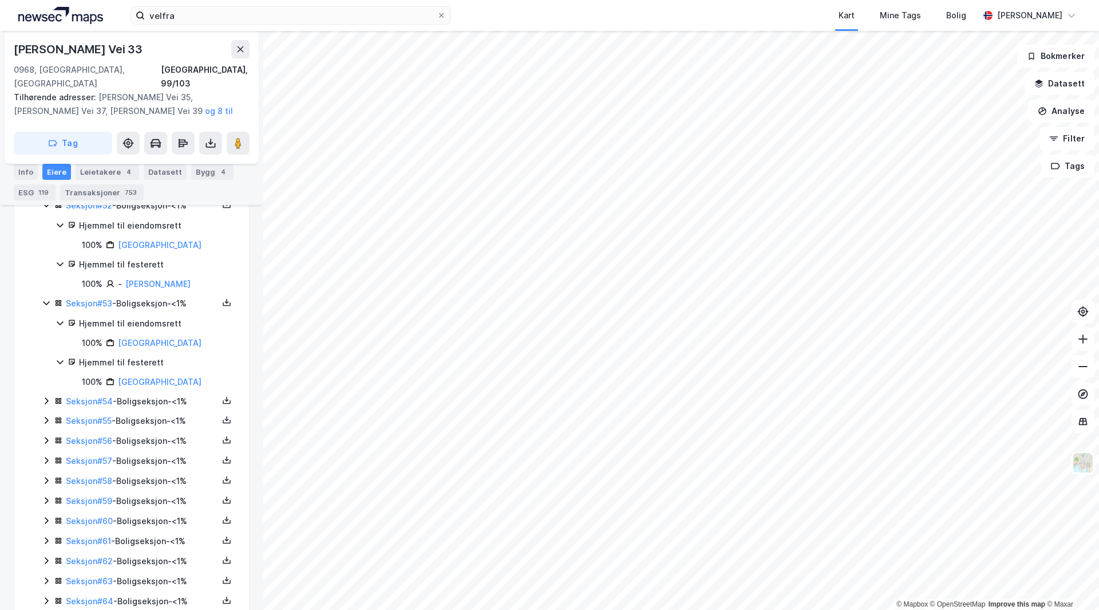
drag, startPoint x: 141, startPoint y: 426, endPoint x: 155, endPoint y: 429, distance: 14.0
click at [141, 408] on div "Seksjon # 54 - Boligseksjon - <1%" at bounding box center [142, 401] width 152 height 14
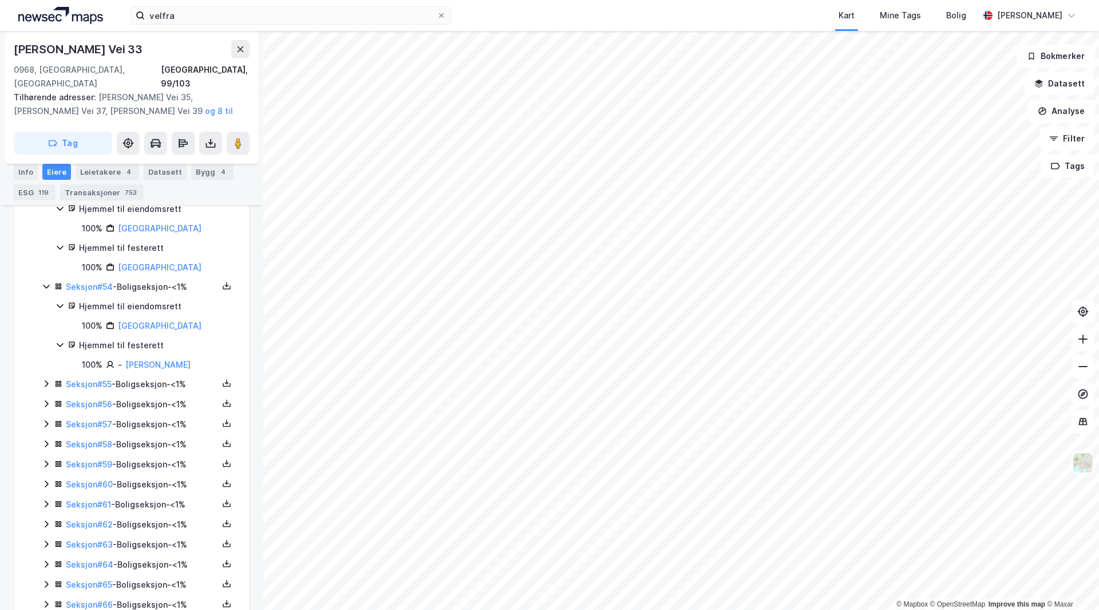
click at [143, 391] on div "Seksjon # 55 - Boligseksjon - <1%" at bounding box center [142, 384] width 152 height 14
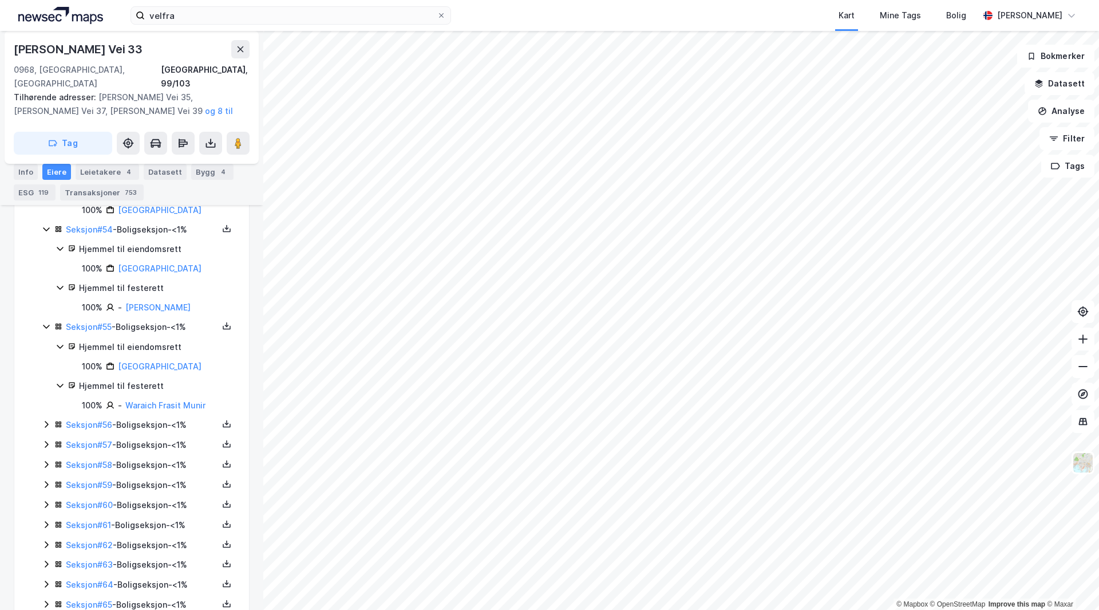
click at [156, 432] on div "Seksjon # 56 - Boligseksjon - <1%" at bounding box center [142, 425] width 152 height 14
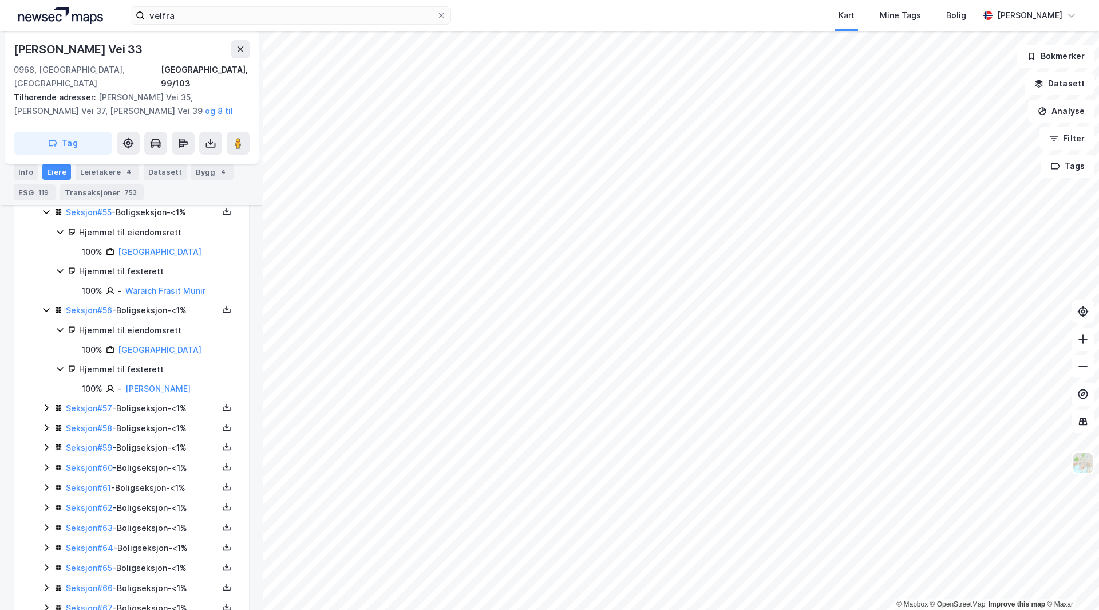
click at [148, 415] on div "Seksjon # 57 - Boligseksjon - <1%" at bounding box center [142, 408] width 152 height 14
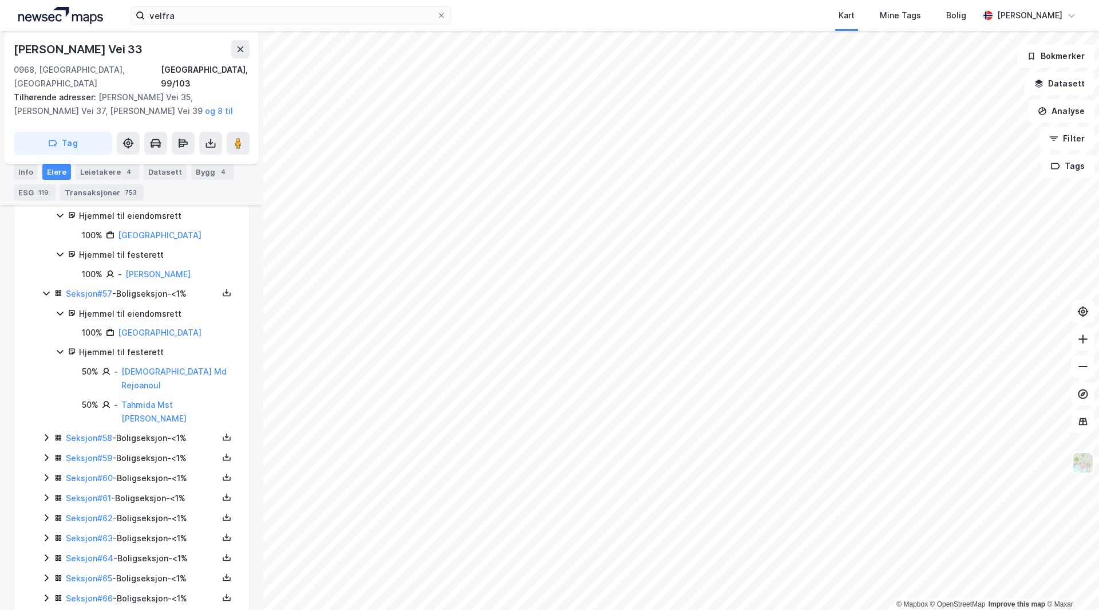
click at [136, 438] on div "Seksjon # 58 - Boligseksjon - <1%" at bounding box center [142, 438] width 152 height 14
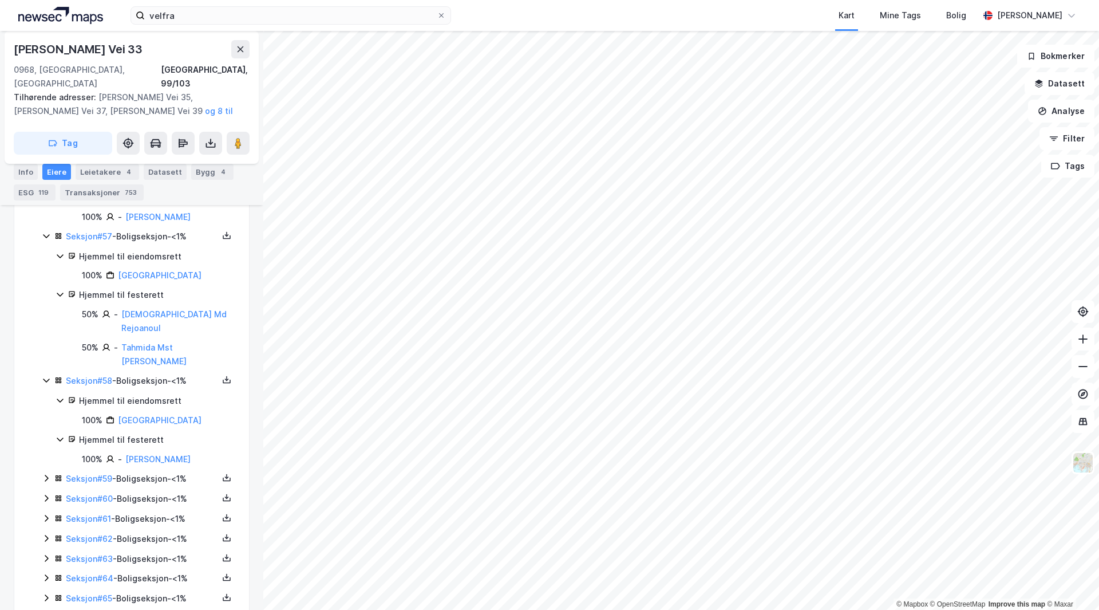
click at [159, 476] on div "Seksjon # 59 - Boligseksjon - <1%" at bounding box center [142, 479] width 152 height 14
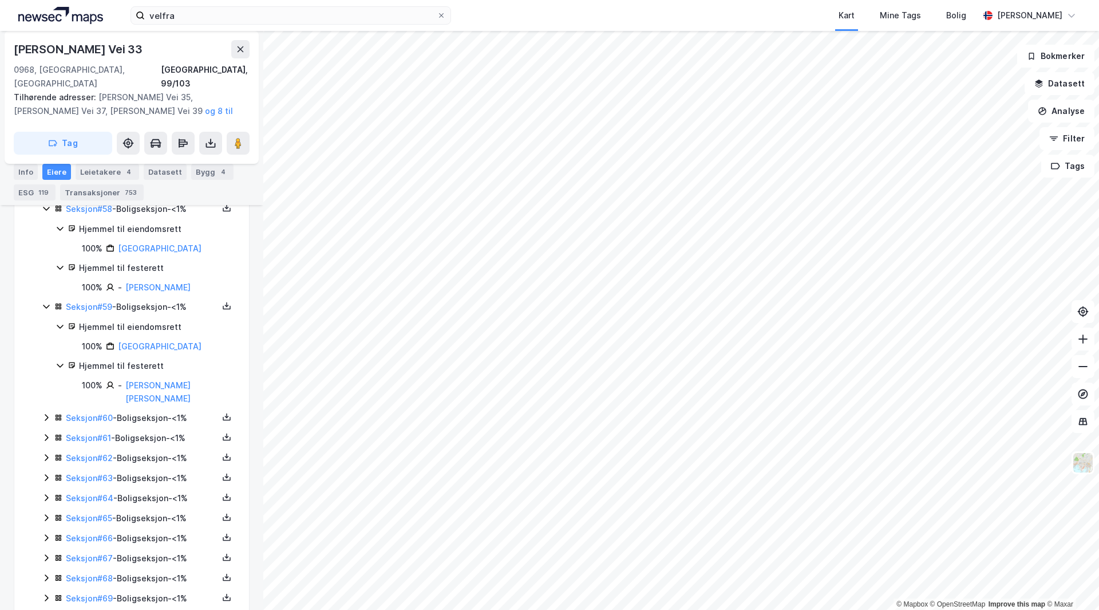
click at [155, 422] on div "Seksjon # 60 - Boligseksjon - <1%" at bounding box center [142, 418] width 152 height 14
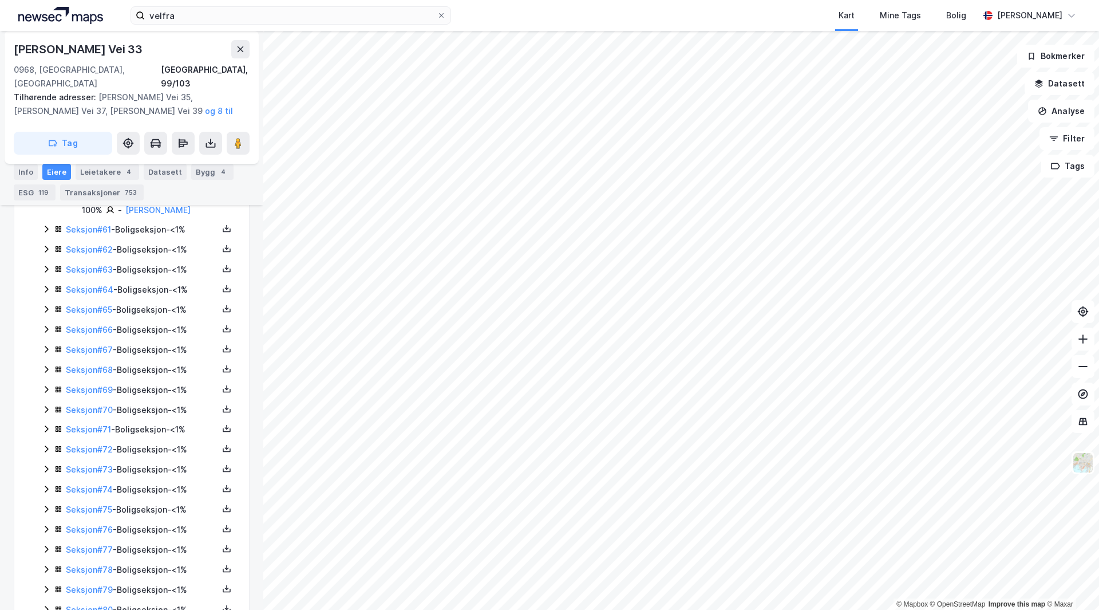
click at [149, 236] on div "Seksjon # 61 - Boligseksjon - <1%" at bounding box center [142, 230] width 152 height 14
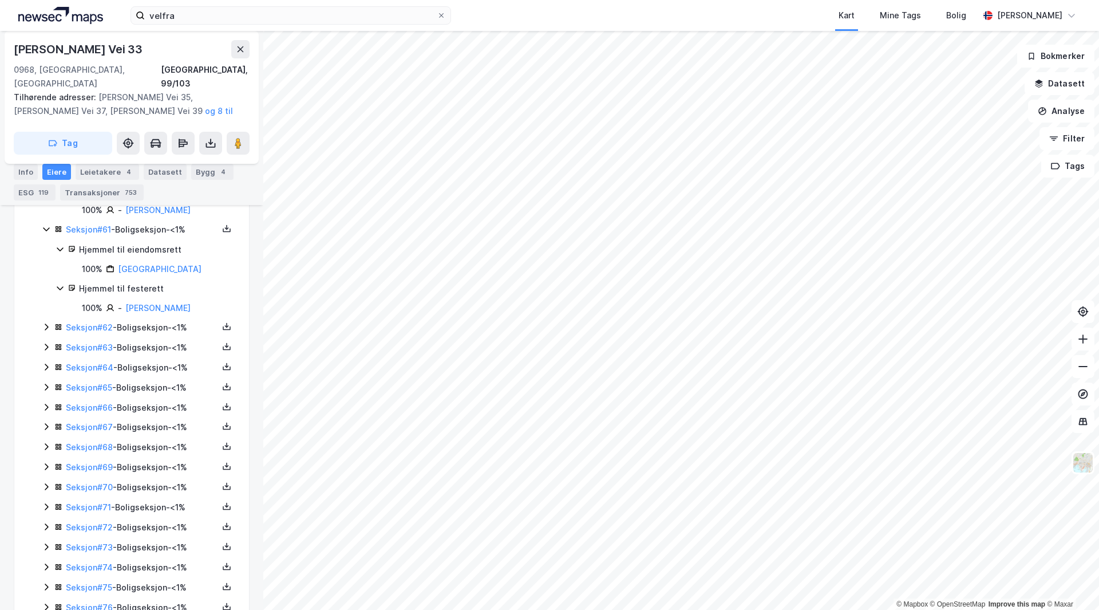
click at [155, 334] on div "Seksjon # 62 - Boligseksjon - <1%" at bounding box center [142, 328] width 152 height 14
click at [155, 432] on div "Seksjon # 63 - Boligseksjon - <1%" at bounding box center [142, 425] width 152 height 14
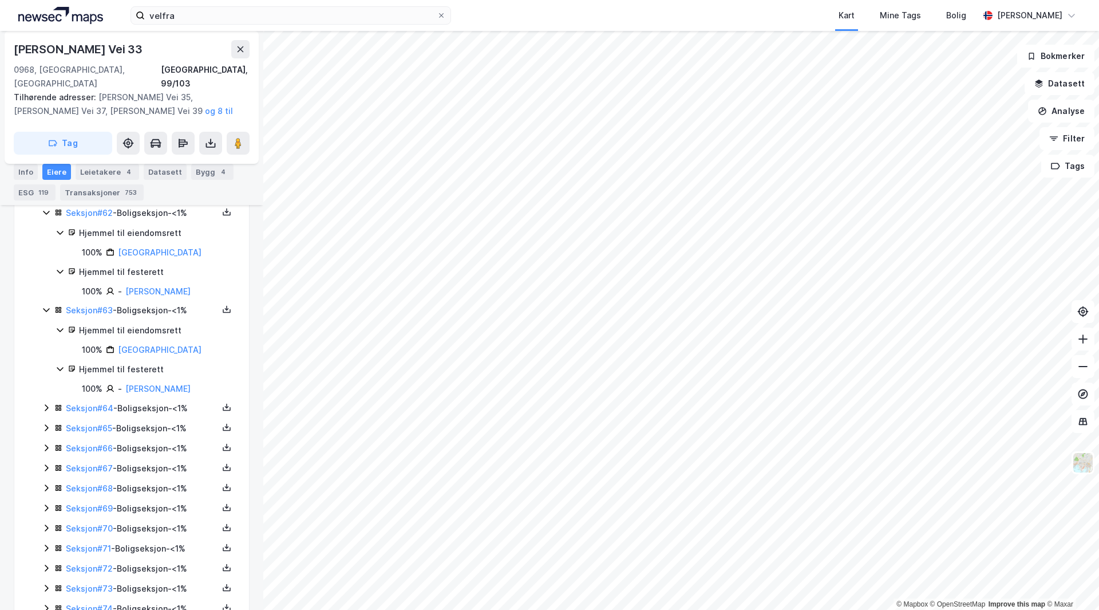
click at [160, 415] on div "Seksjon # 64 - Boligseksjon - <1%" at bounding box center [142, 408] width 152 height 14
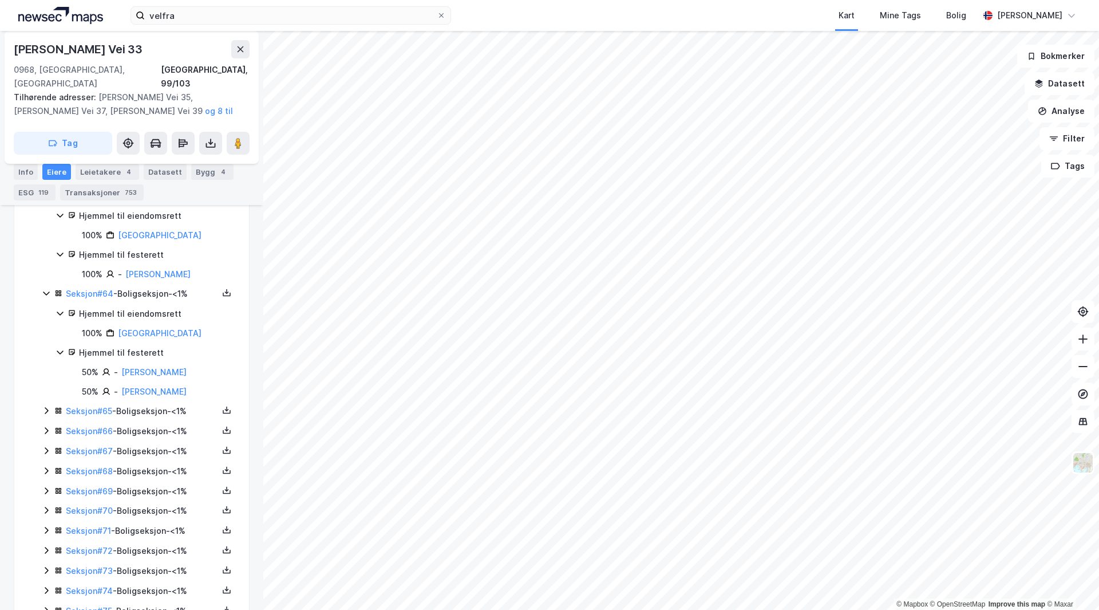
click at [155, 418] on div "Seksjon # 65 - Boligseksjon - <1%" at bounding box center [142, 411] width 152 height 14
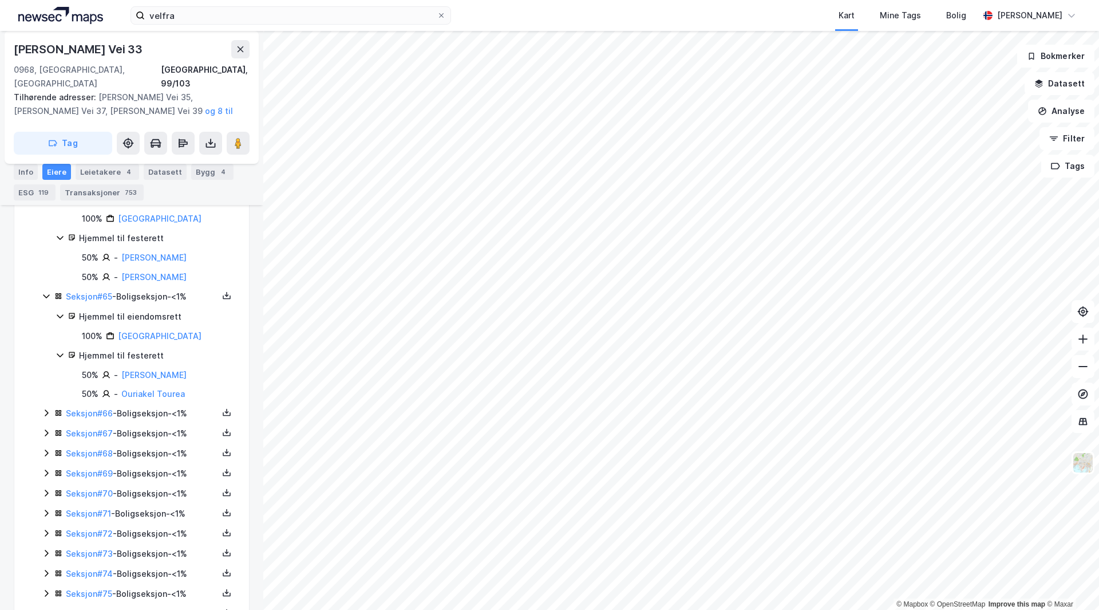
click at [157, 420] on div "Seksjon # 66 - Boligseksjon - <1%" at bounding box center [142, 413] width 152 height 14
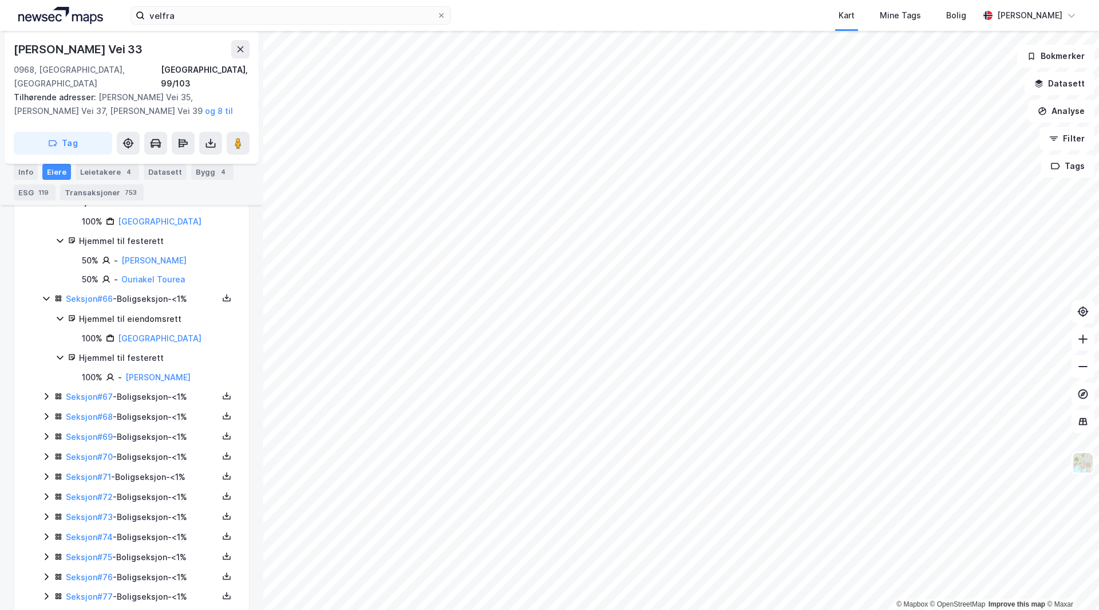
click at [152, 404] on div "Seksjon # 67 - Boligseksjon - <1%" at bounding box center [142, 397] width 152 height 14
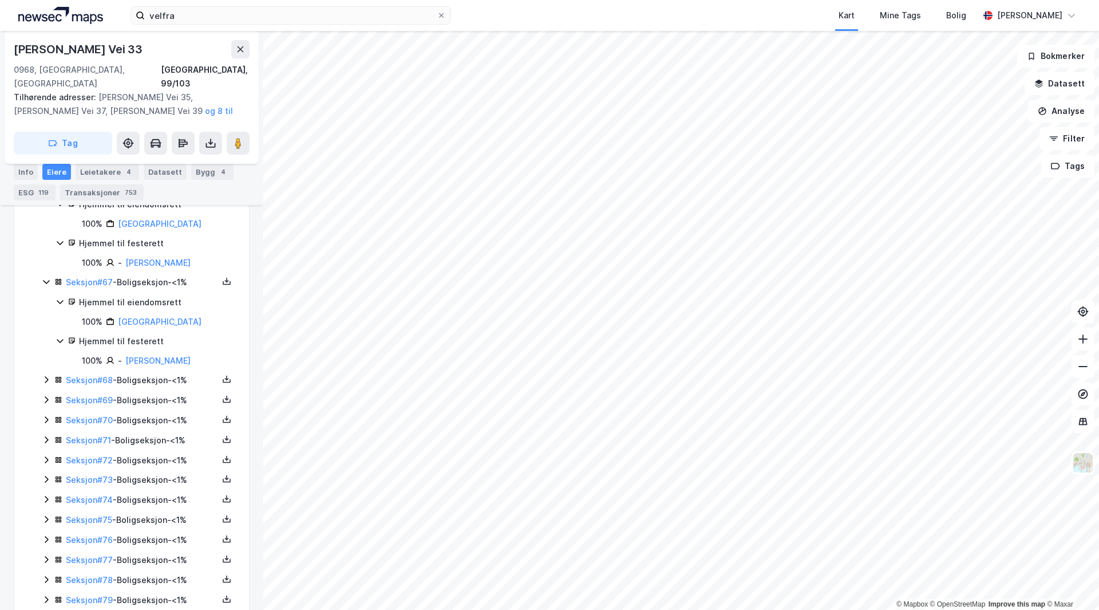
click at [151, 387] on div "Seksjon # 68 - Boligseksjon - <1%" at bounding box center [142, 380] width 152 height 14
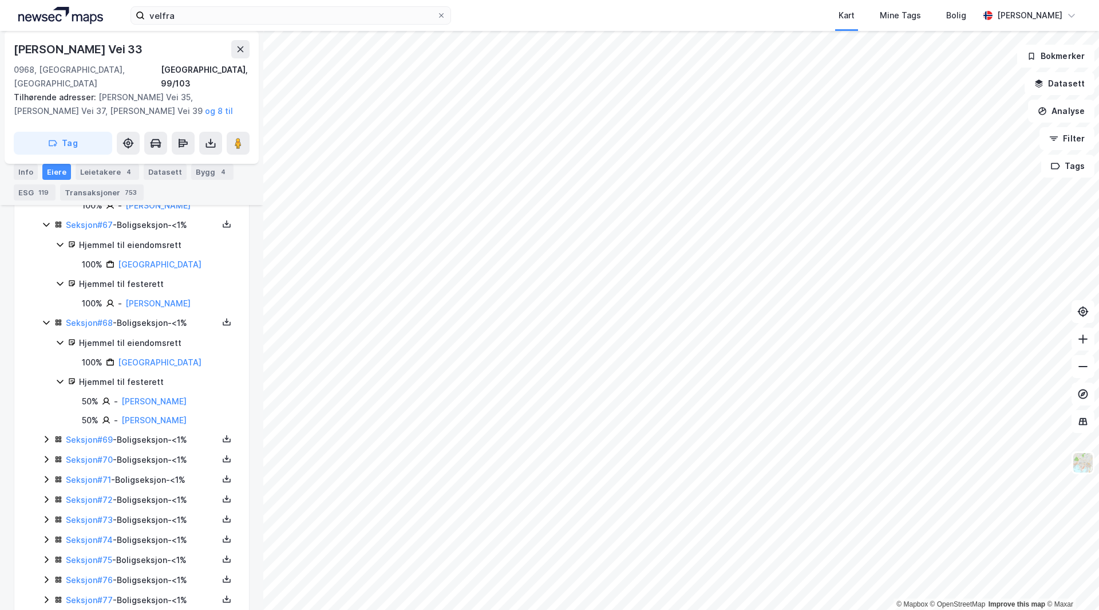
click at [161, 447] on div "Seksjon # 69 - Boligseksjon - <1%" at bounding box center [142, 440] width 152 height 14
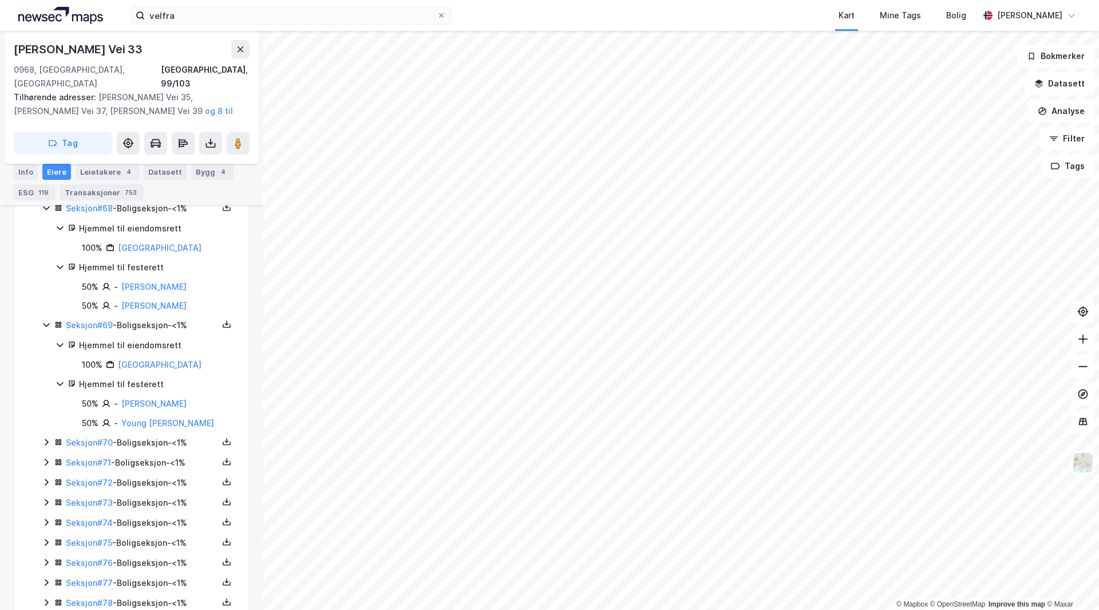
click at [149, 449] on div "Seksjon # 70 - Boligseksjon - <1%" at bounding box center [142, 443] width 152 height 14
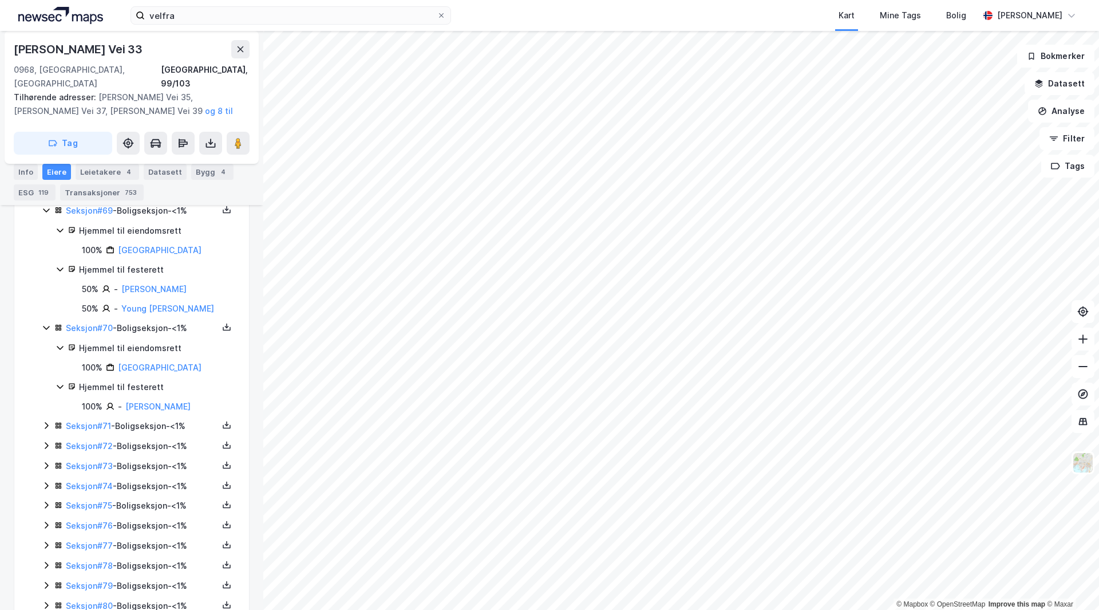
click at [150, 433] on div "Seksjon # 71 - Boligseksjon - <1%" at bounding box center [142, 426] width 152 height 14
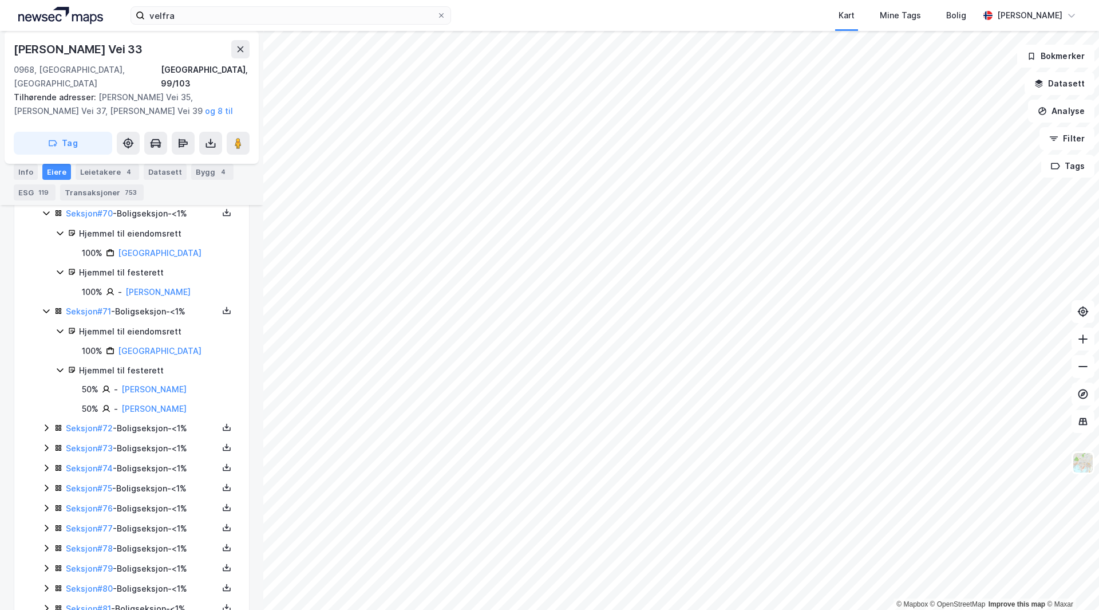
click at [152, 435] on div "Seksjon # 72 - Boligseksjon - <1%" at bounding box center [142, 428] width 152 height 14
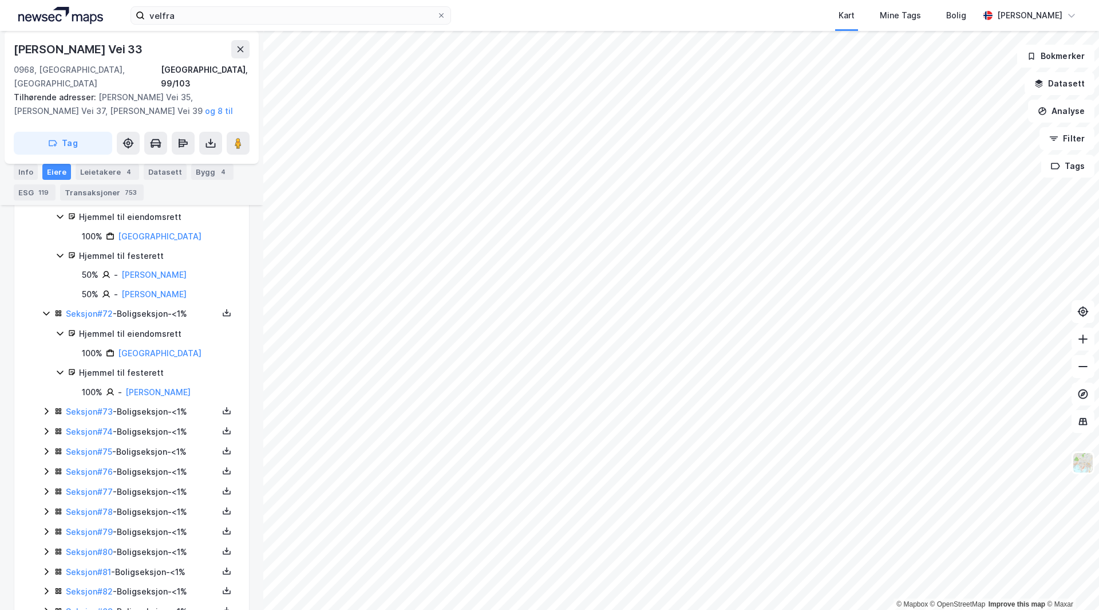
click at [143, 418] on div "Seksjon # 73 - Boligseksjon - <1%" at bounding box center [142, 412] width 152 height 14
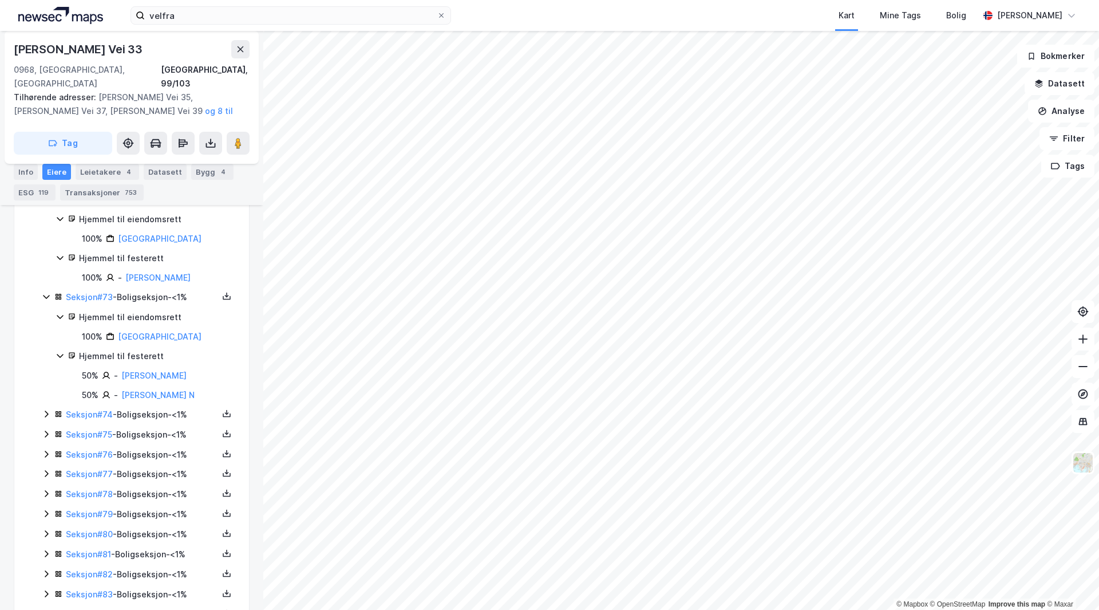
click at [144, 421] on div "Seksjon # 74 - Boligseksjon - <1%" at bounding box center [142, 415] width 152 height 14
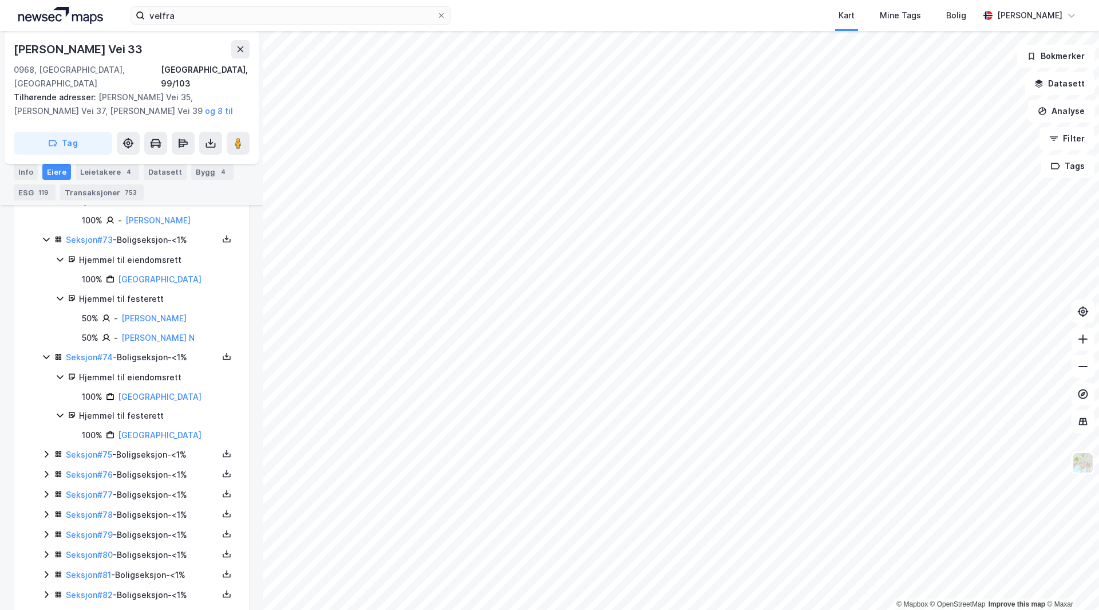
click at [162, 461] on div "Seksjon # 75 - Boligseksjon - <1%" at bounding box center [142, 455] width 152 height 14
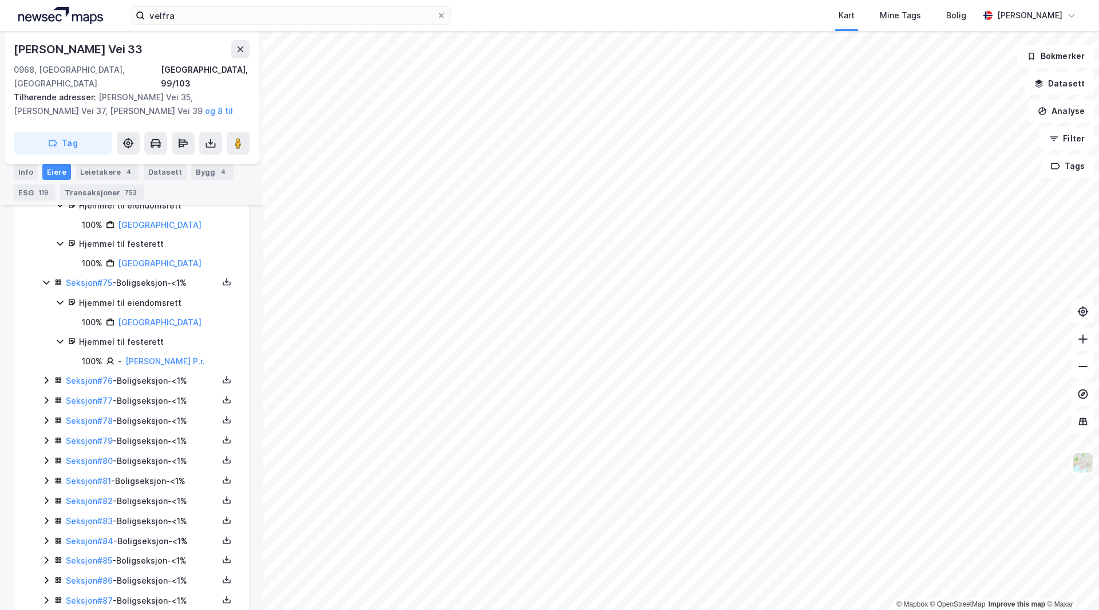
click at [151, 388] on div "Seksjon # 76 - Boligseksjon - <1%" at bounding box center [142, 381] width 152 height 14
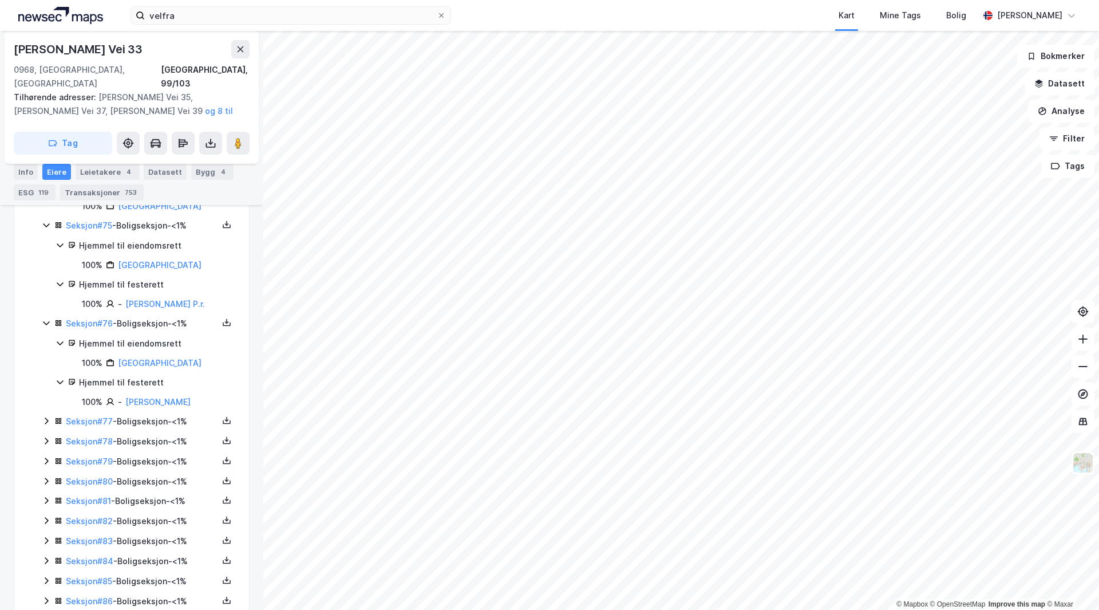
click at [156, 428] on div "Seksjon # 77 - Boligseksjon - <1%" at bounding box center [142, 421] width 152 height 14
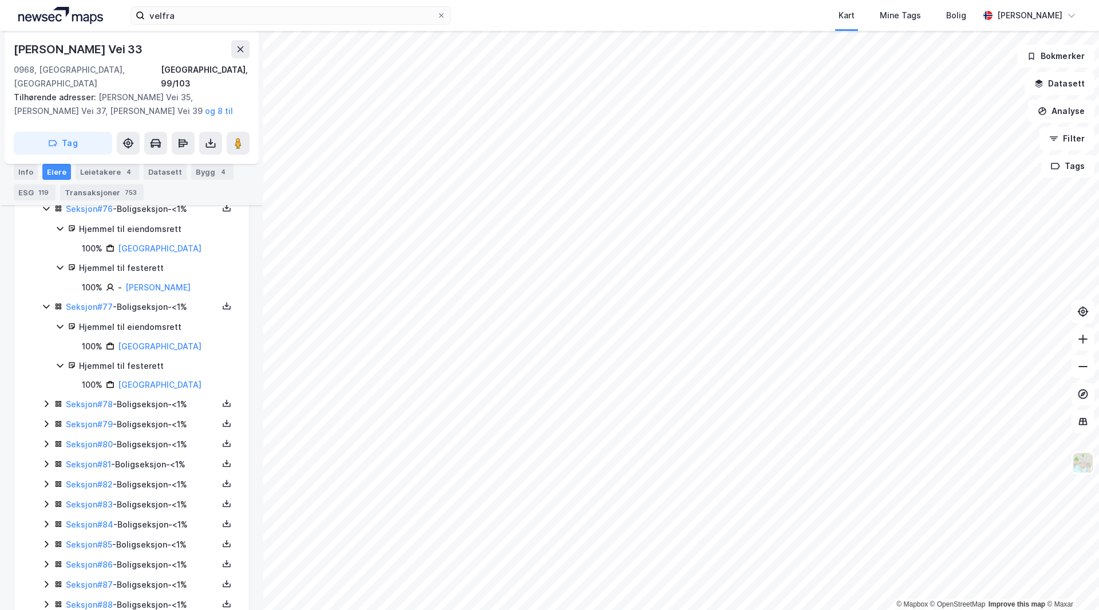
click at [148, 411] on div "Seksjon # 78 - Boligseksjon - <1%" at bounding box center [142, 404] width 152 height 14
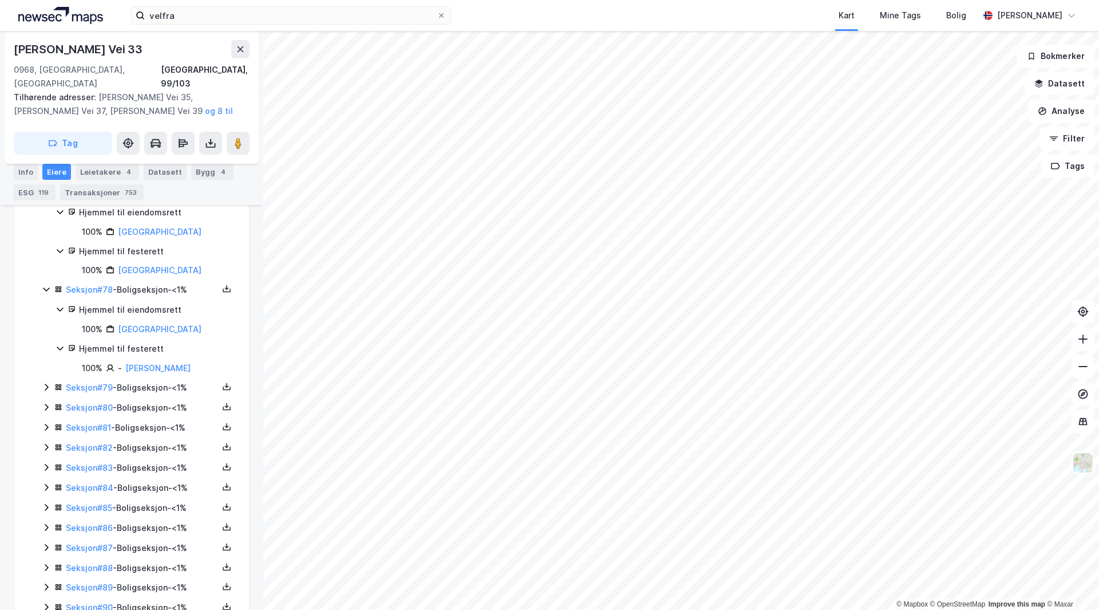
click at [139, 394] on div "Seksjon # 79 - Boligseksjon - <1%" at bounding box center [142, 388] width 152 height 14
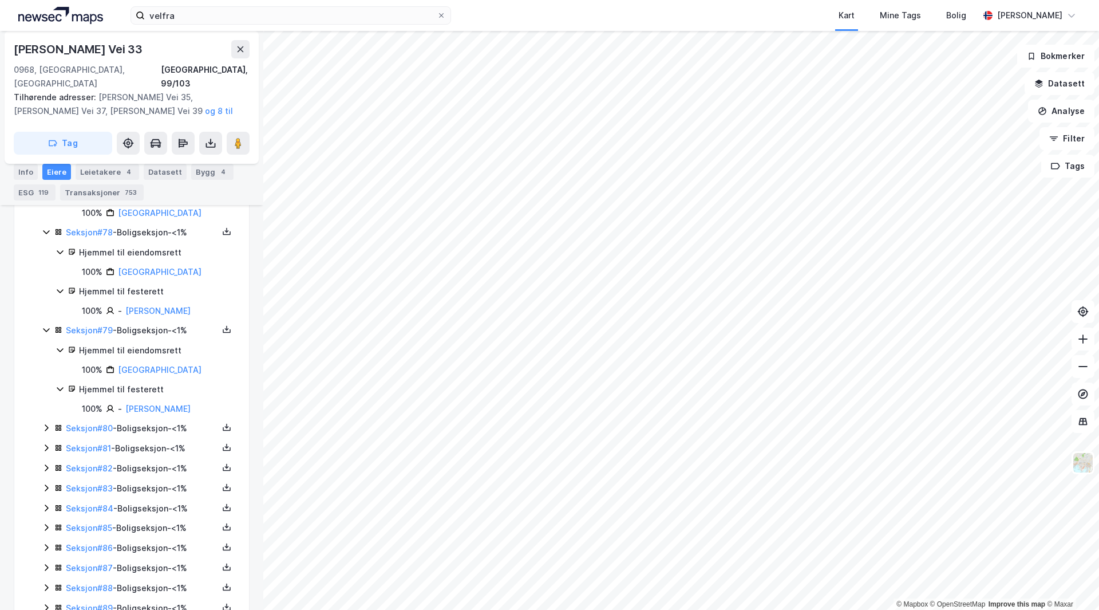
click at [155, 435] on div "Seksjon # 80 - Boligseksjon - <1%" at bounding box center [142, 428] width 152 height 14
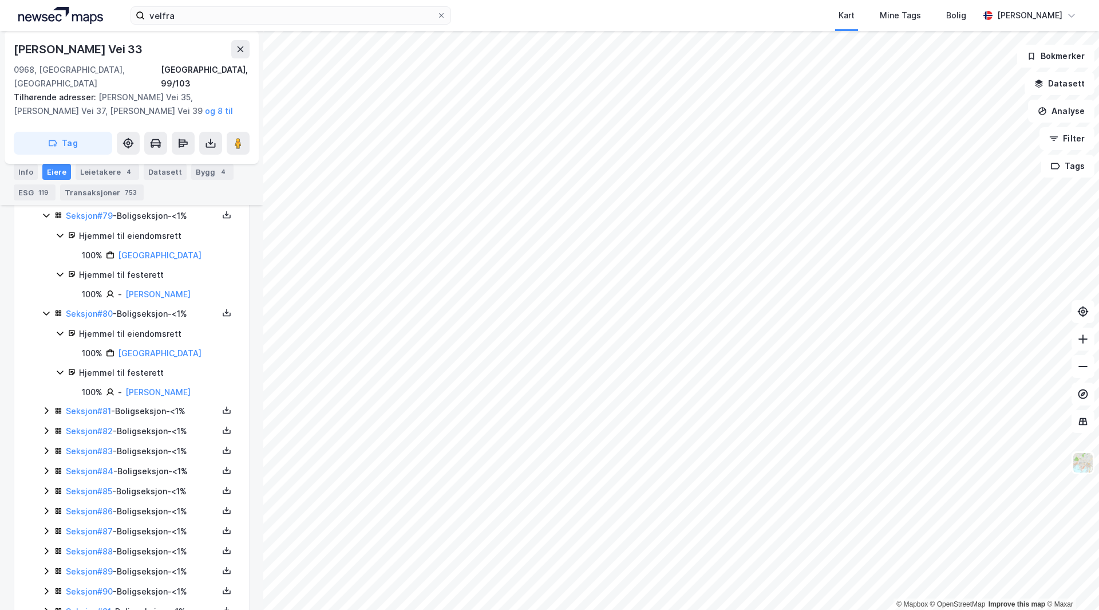
click at [145, 418] on div "Seksjon # 81 - Boligseksjon - <1%" at bounding box center [142, 411] width 152 height 14
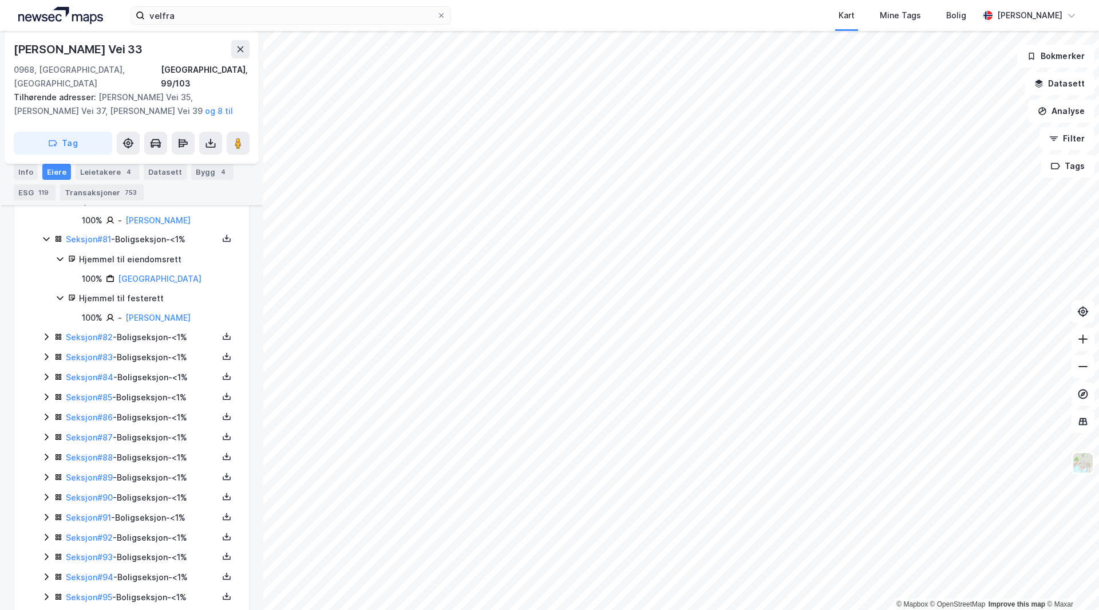
click at [142, 344] on div "Seksjon # 82 - Boligseksjon - <1%" at bounding box center [142, 337] width 152 height 14
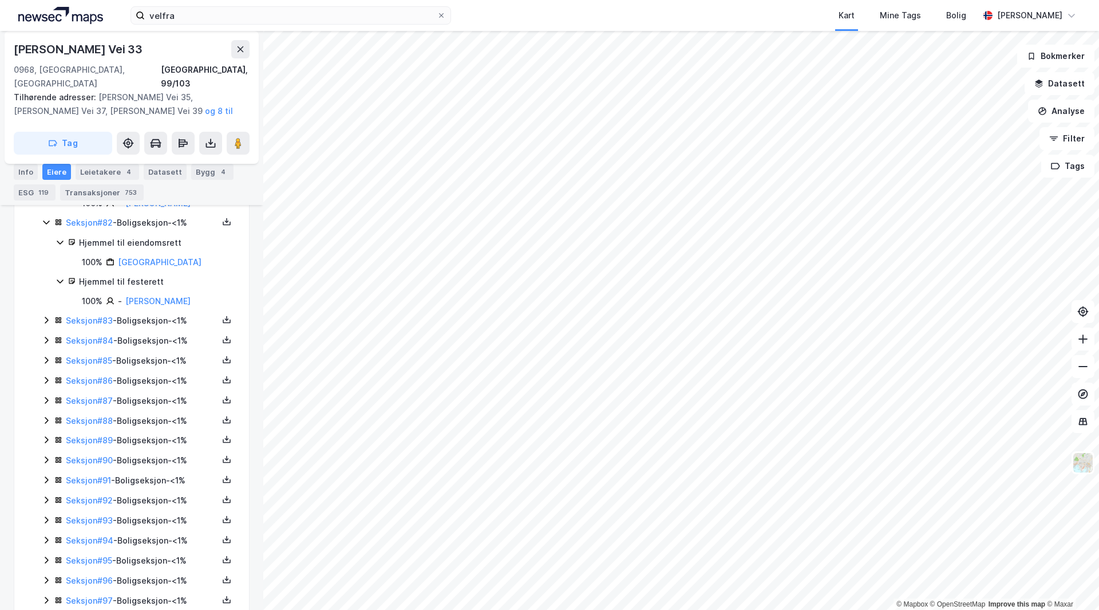
click at [152, 327] on div "Seksjon # 83 - Boligseksjon - <1%" at bounding box center [142, 321] width 152 height 14
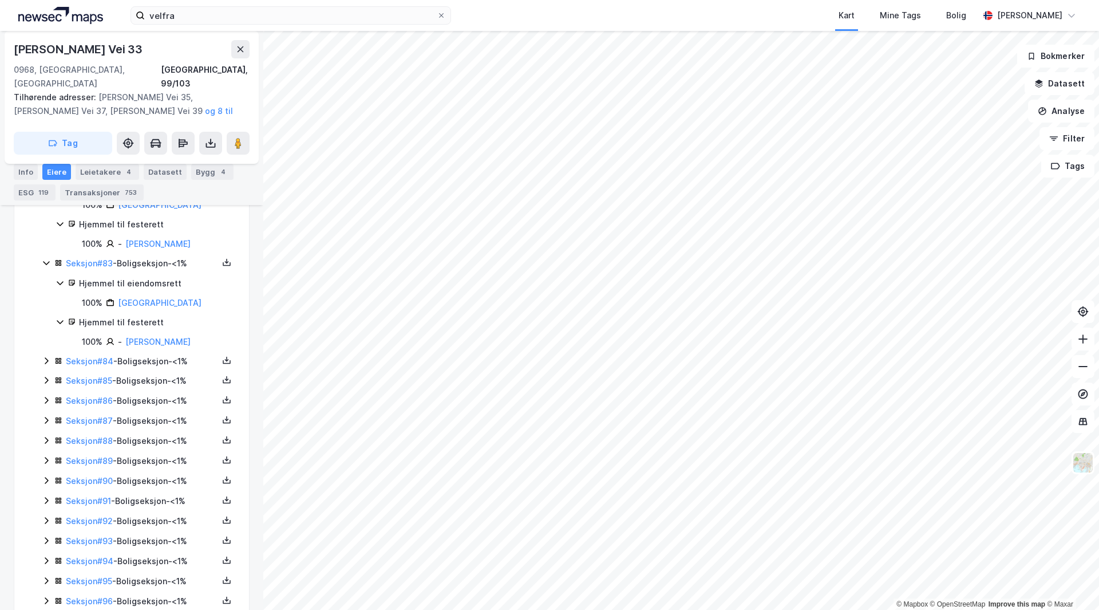
click at [159, 368] on div "Seksjon # 84 - Boligseksjon - <1%" at bounding box center [142, 361] width 152 height 14
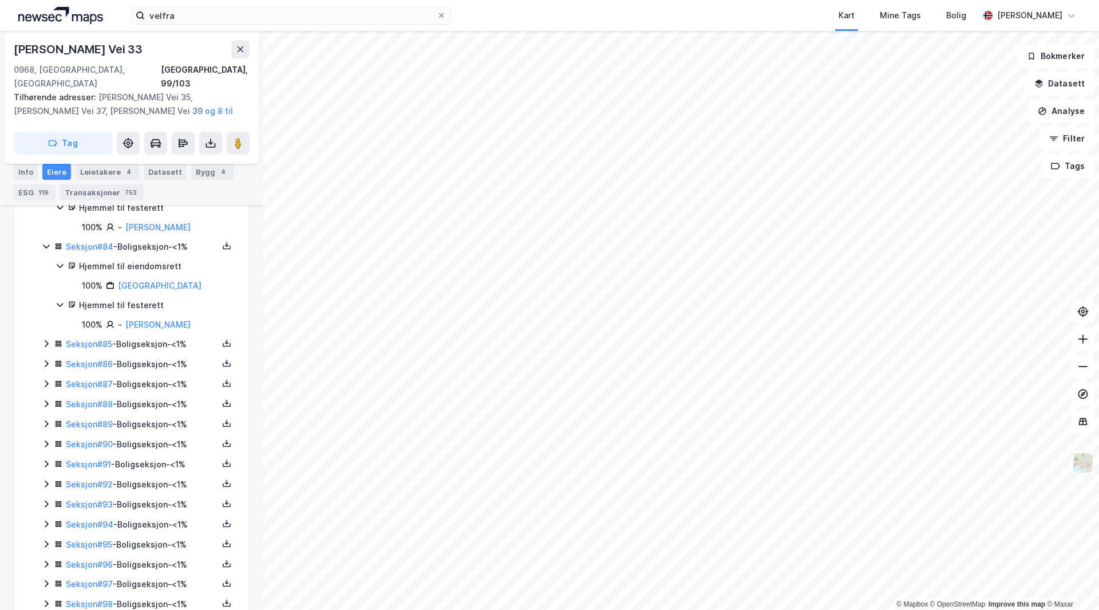
click at [145, 351] on div "Seksjon # 85 - Boligseksjon - <1%" at bounding box center [142, 344] width 152 height 14
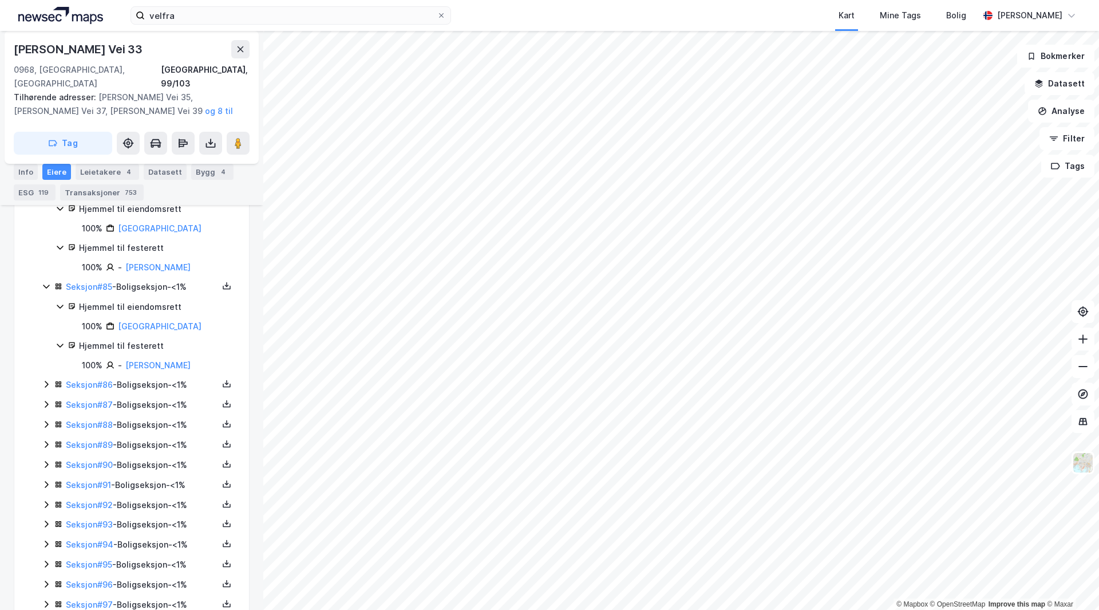
click at [144, 392] on div "Seksjon # 86 - Boligseksjon - <1%" at bounding box center [142, 385] width 152 height 14
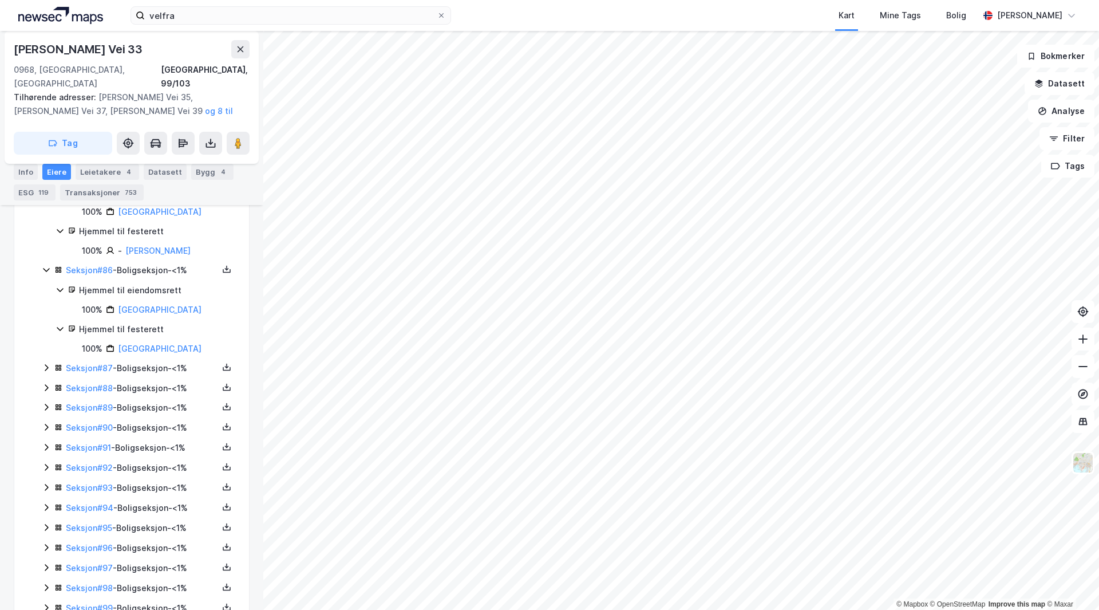
click at [144, 375] on div "Seksjon # 87 - Boligseksjon - <1%" at bounding box center [142, 368] width 152 height 14
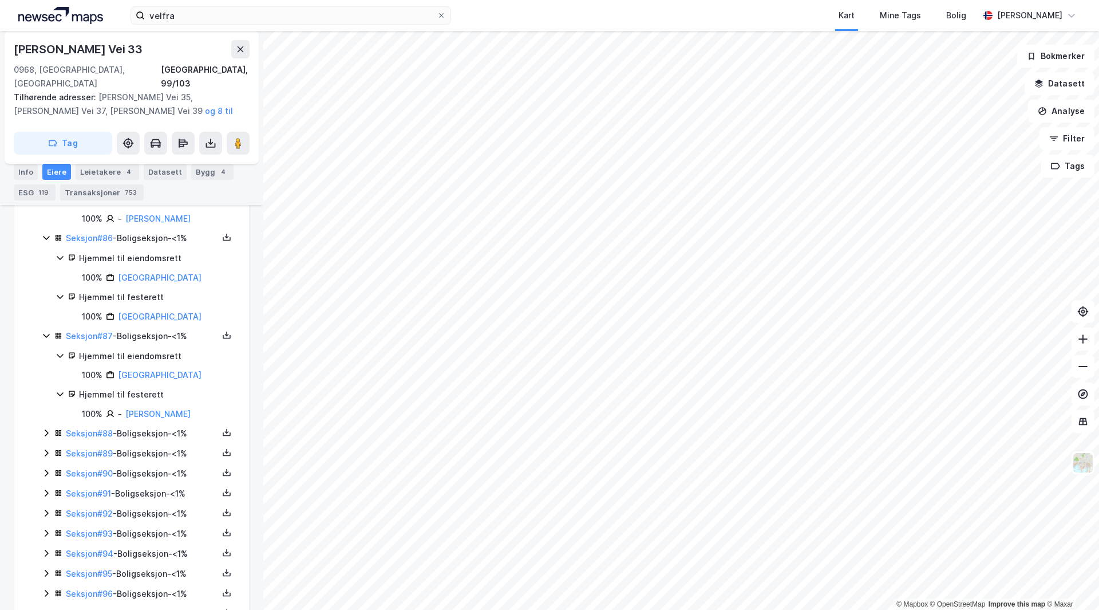
scroll to position [9207, 0]
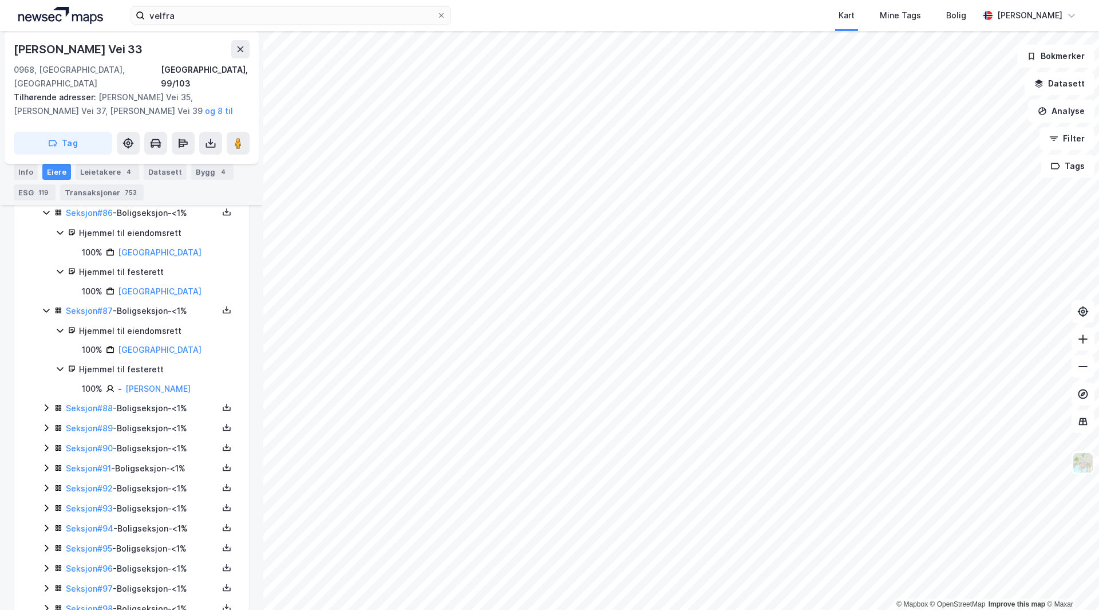
click at [159, 415] on div "Seksjon # 88 - Boligseksjon - <1%" at bounding box center [142, 408] width 152 height 14
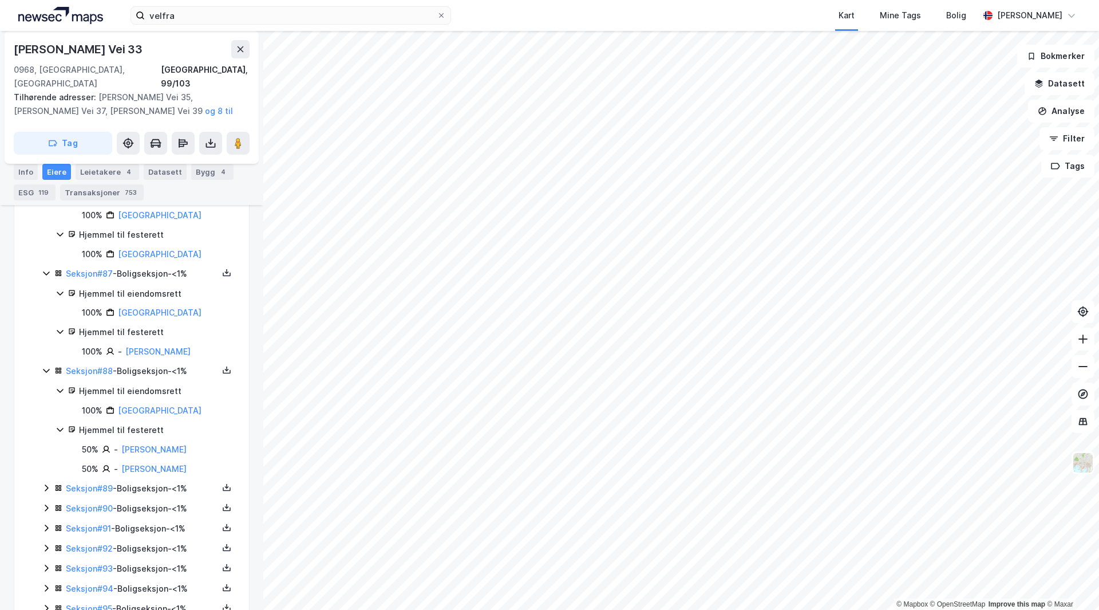
scroll to position [9264, 0]
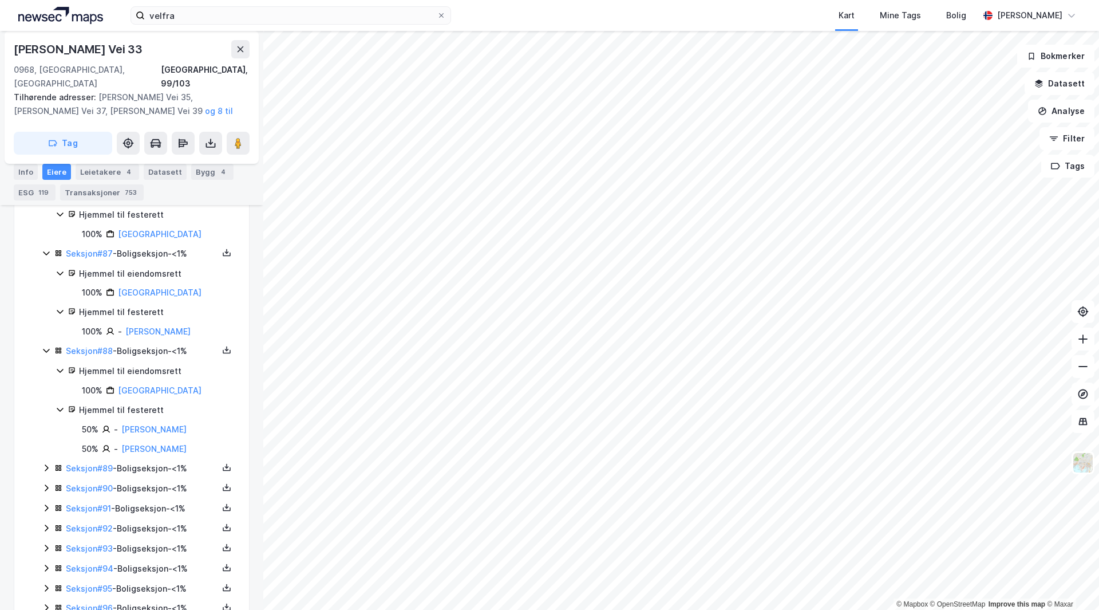
click at [157, 475] on div "Seksjon # 89 - Boligseksjon - <1%" at bounding box center [142, 468] width 152 height 14
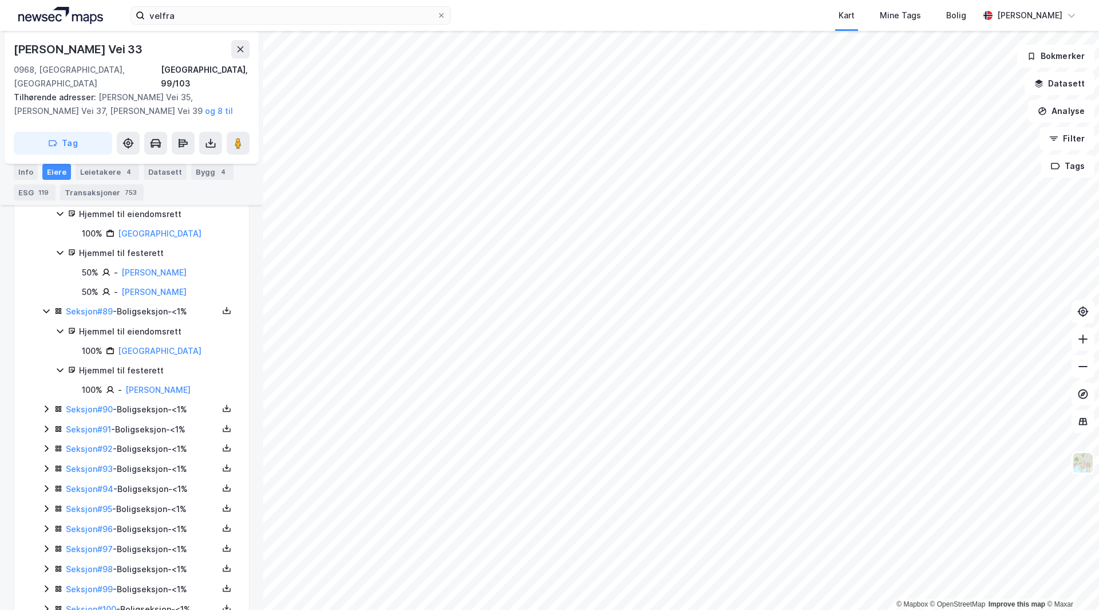
scroll to position [9436, 0]
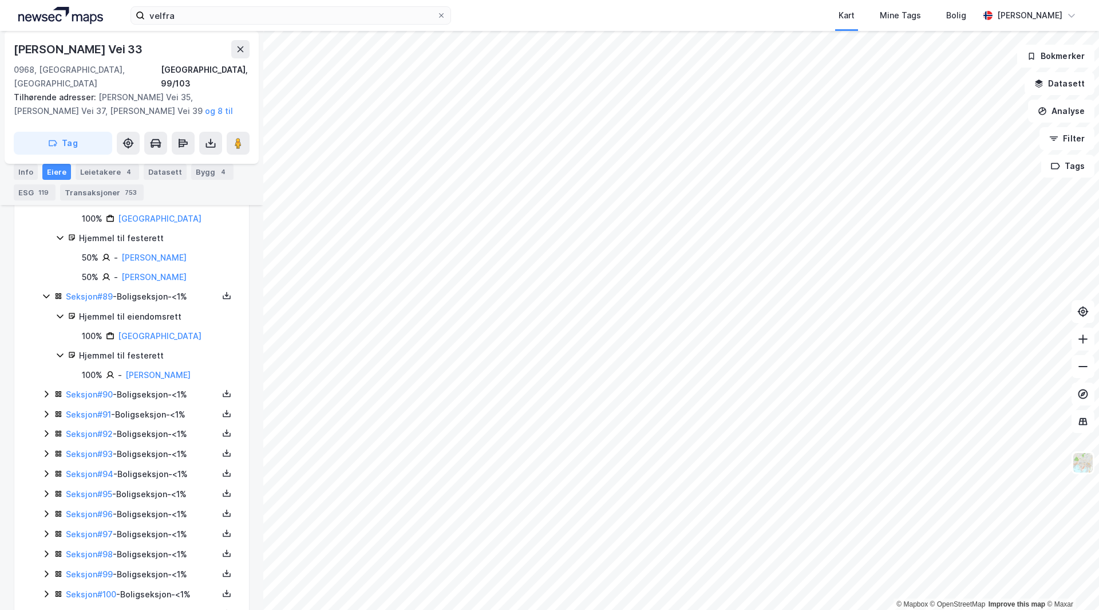
click at [148, 401] on div "Seksjon # 90 - Boligseksjon - <1%" at bounding box center [142, 395] width 152 height 14
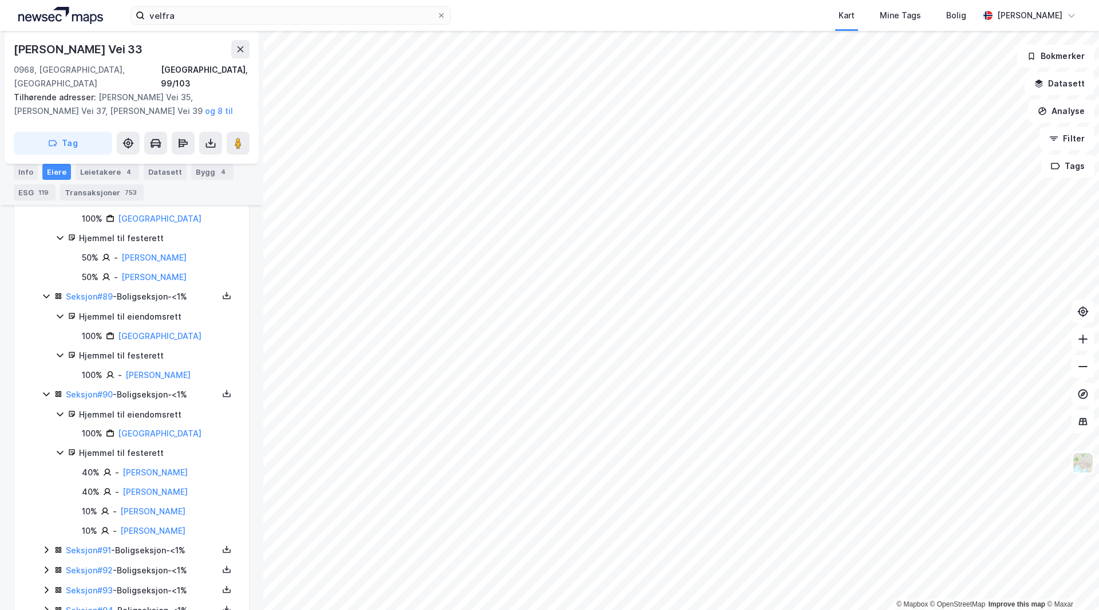
scroll to position [9550, 0]
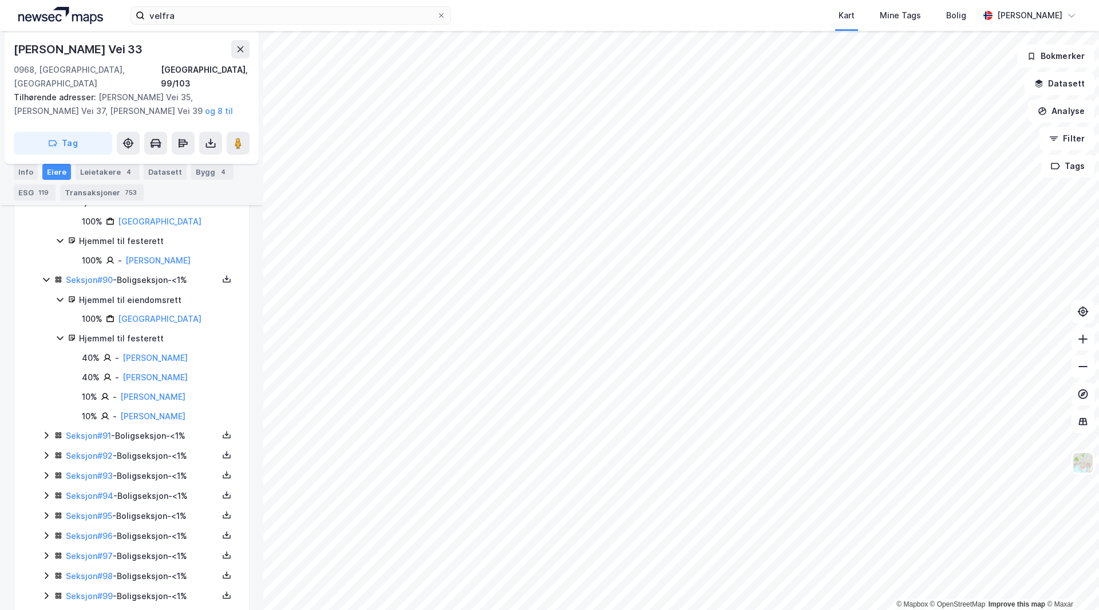
click at [152, 443] on div "Seksjon # 91 - Boligseksjon - <1%" at bounding box center [142, 436] width 152 height 14
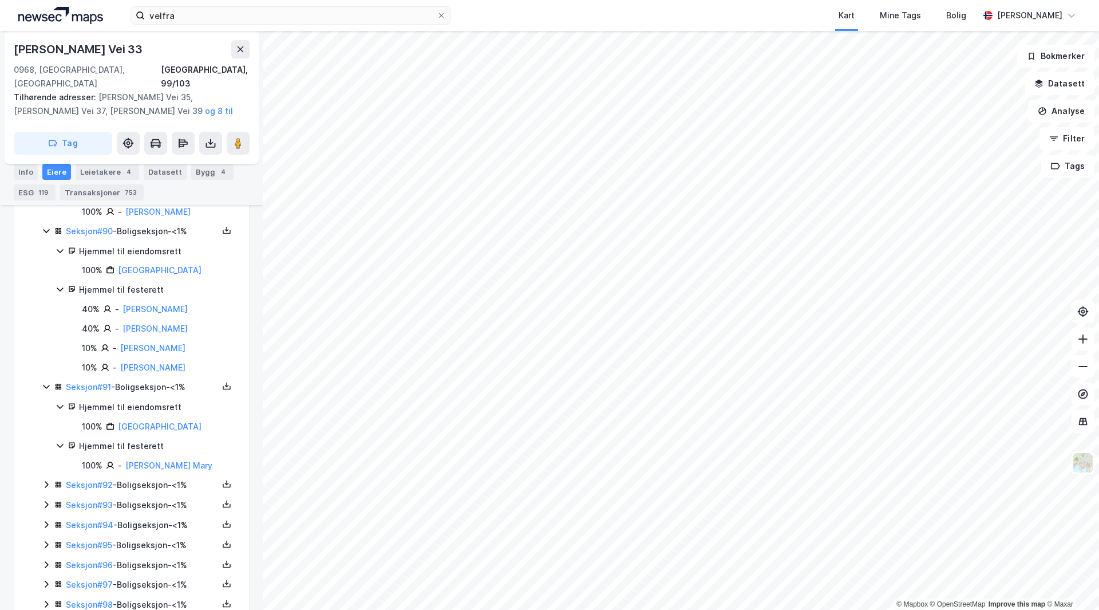
scroll to position [9665, 0]
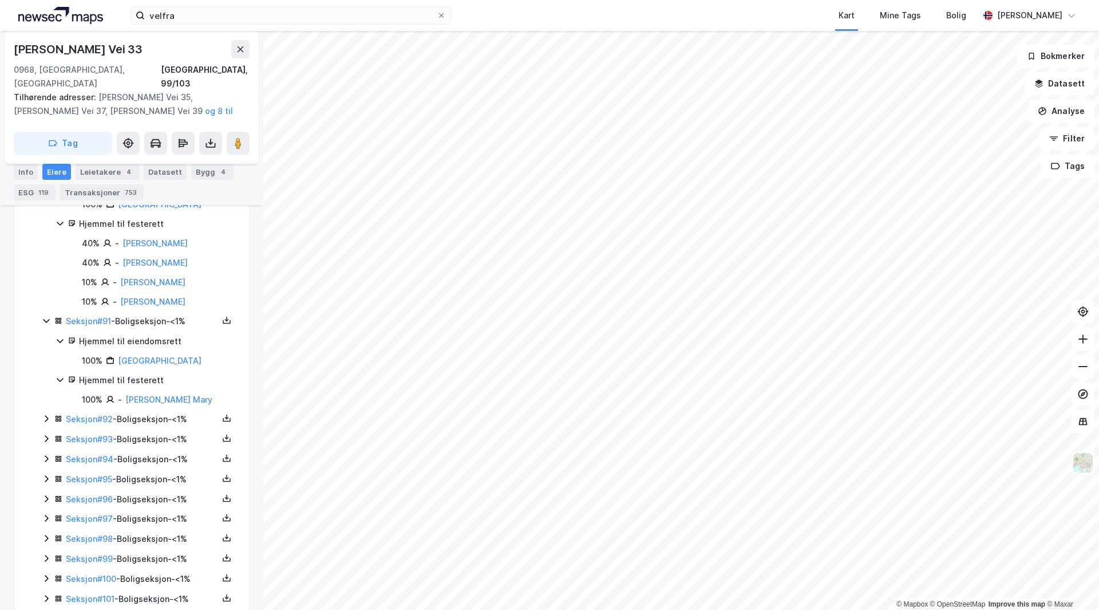
click at [144, 426] on div "Seksjon # 92 - Boligseksjon - <1%" at bounding box center [142, 419] width 152 height 14
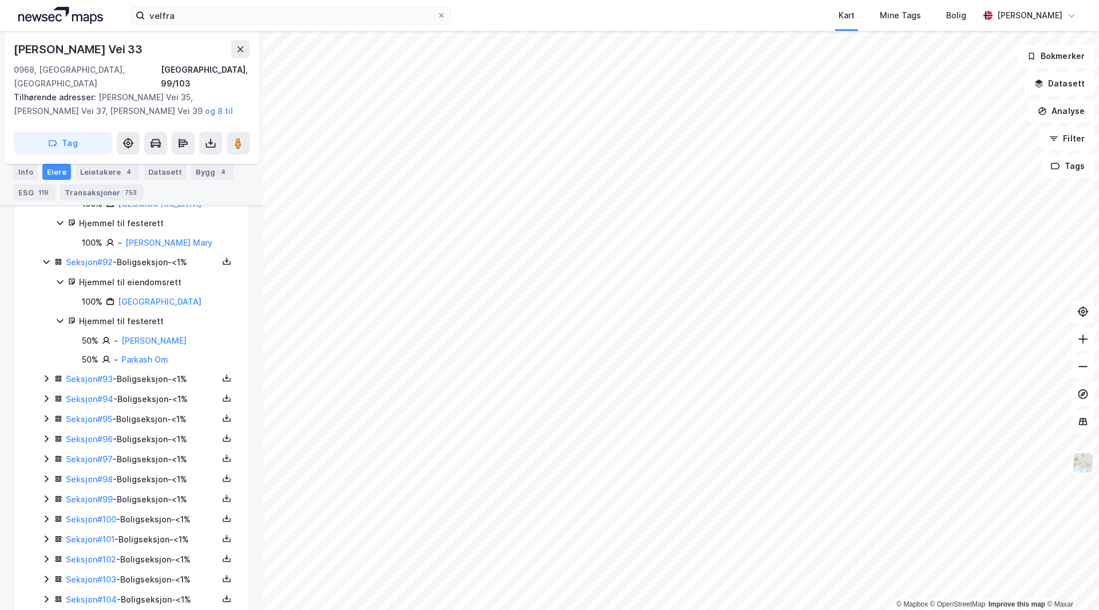
scroll to position [9836, 0]
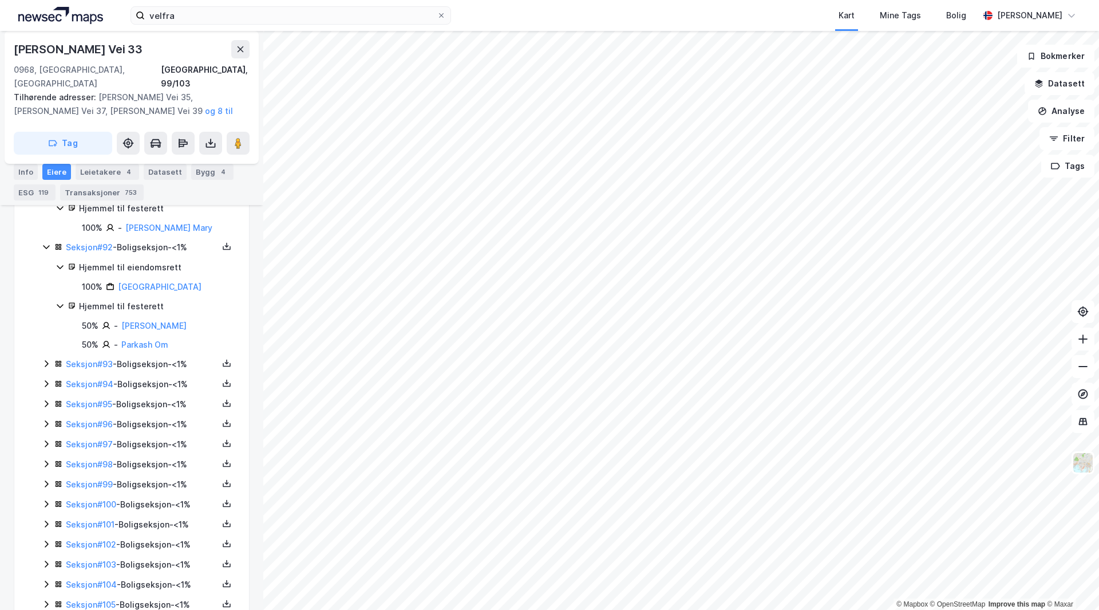
click at [151, 371] on div "Seksjon # 93 - Boligseksjon - <1%" at bounding box center [142, 364] width 152 height 14
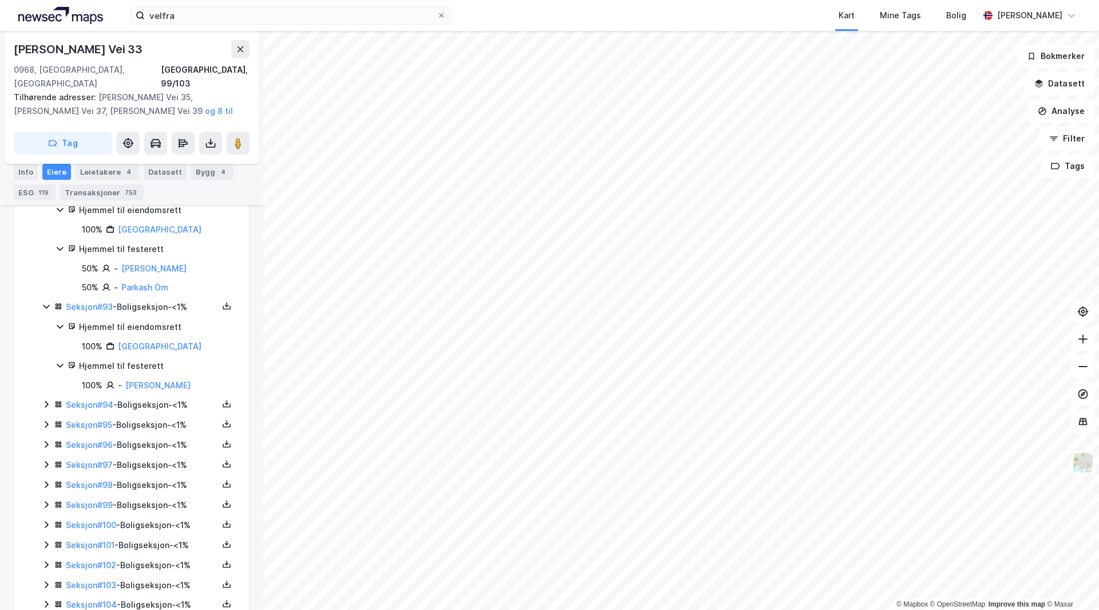
click at [164, 412] on div "Seksjon # 94 - Boligseksjon - <1%" at bounding box center [142, 405] width 152 height 14
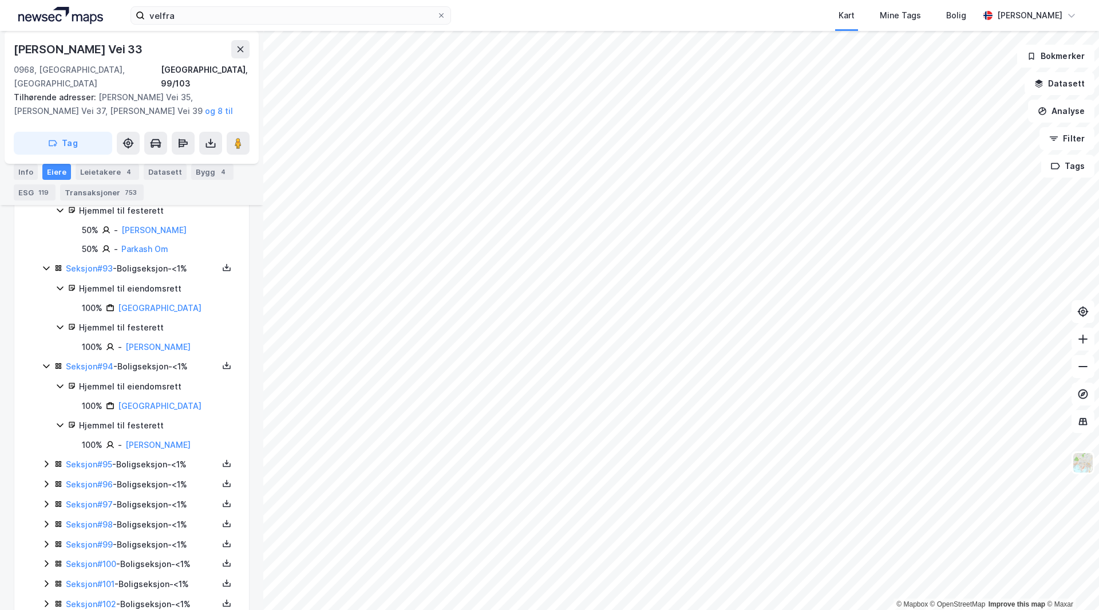
scroll to position [9951, 0]
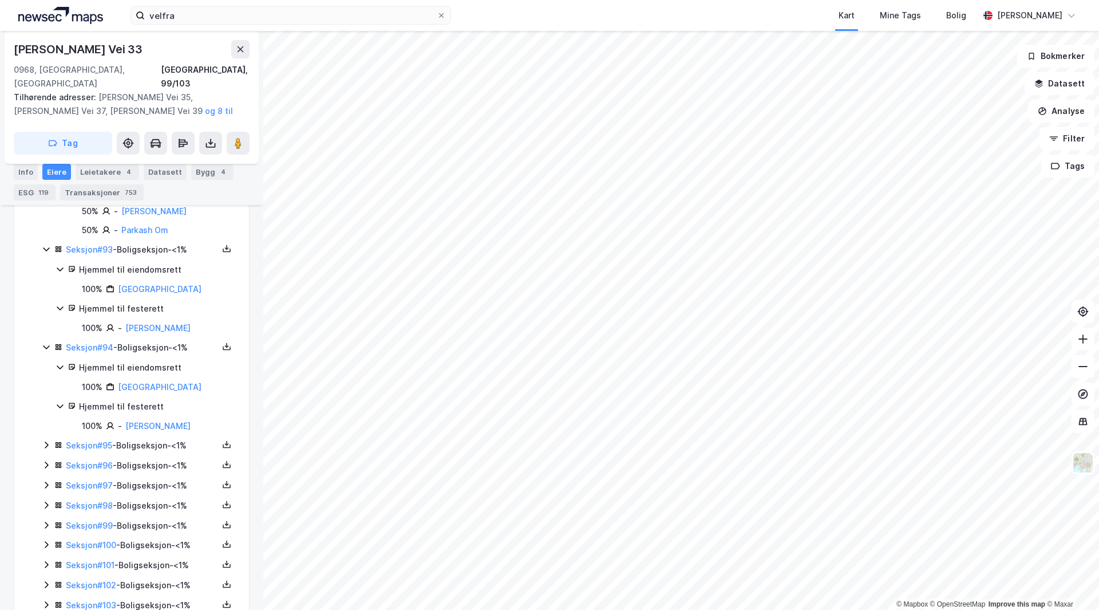
click at [153, 452] on div "Seksjon # 95 - Boligseksjon - <1%" at bounding box center [142, 445] width 152 height 14
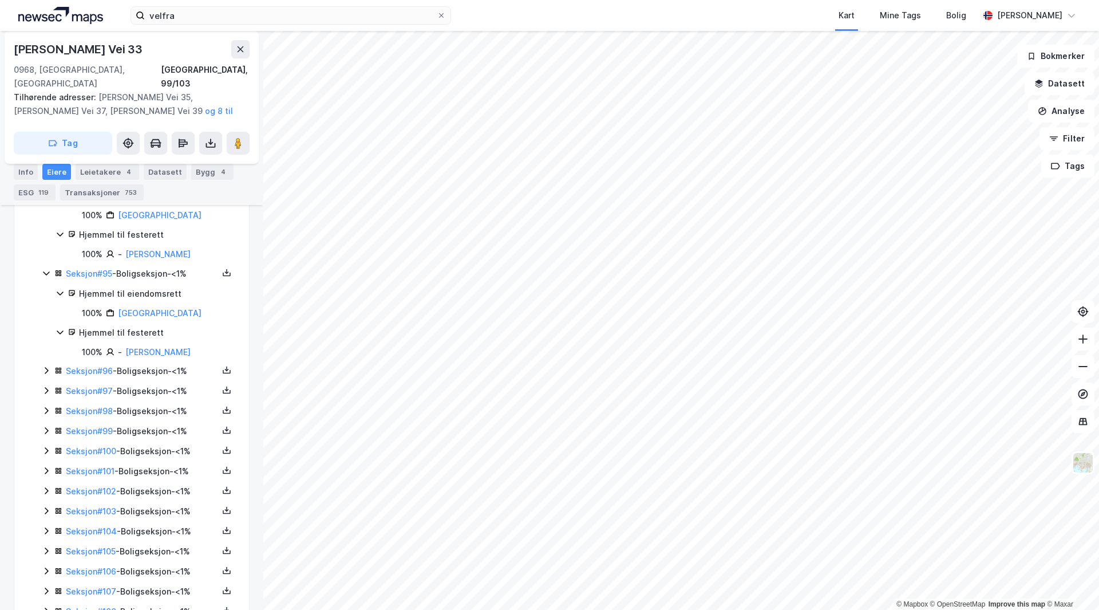
click at [150, 378] on div "Seksjon # 96 - Boligseksjon - <1%" at bounding box center [142, 371] width 152 height 14
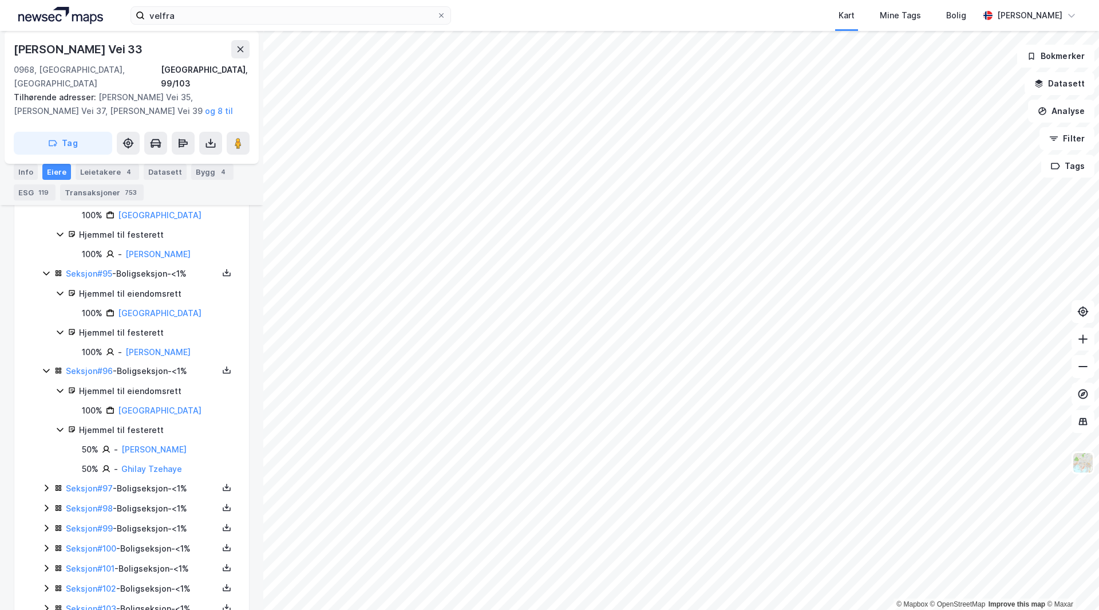
click at [155, 495] on div "Seksjon # 97 - Boligseksjon - <1%" at bounding box center [142, 488] width 152 height 14
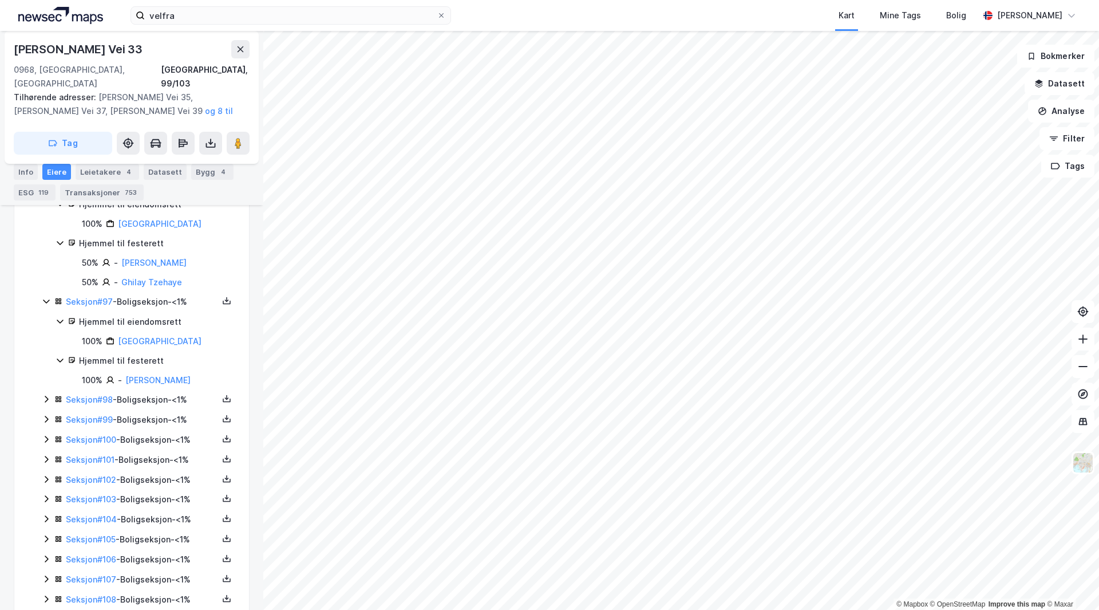
scroll to position [10352, 0]
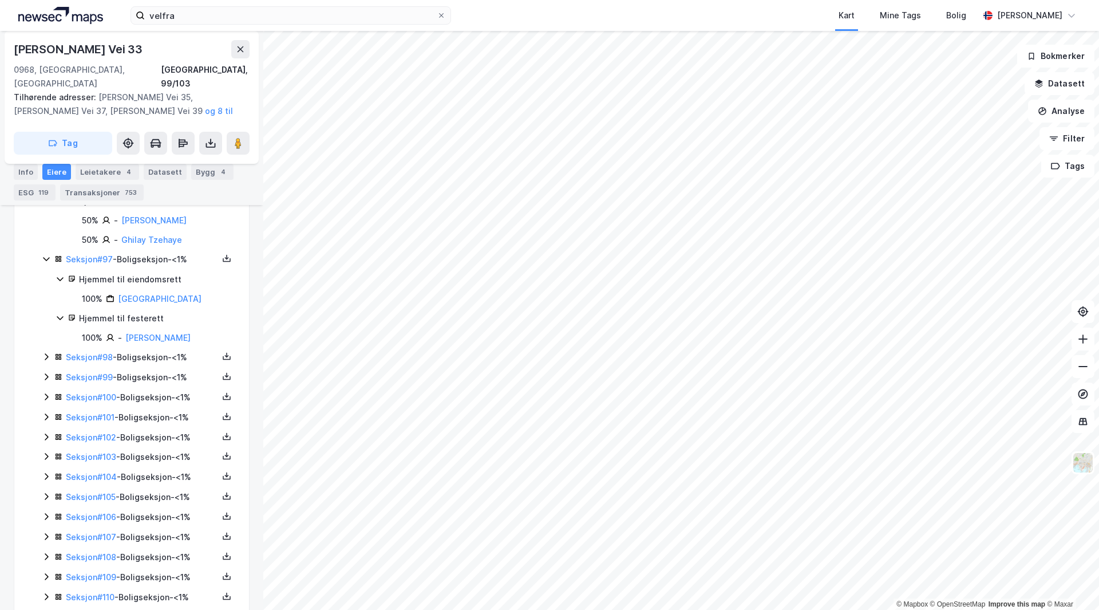
click at [156, 364] on div "Seksjon # 98 - Boligseksjon - <1%" at bounding box center [142, 357] width 152 height 14
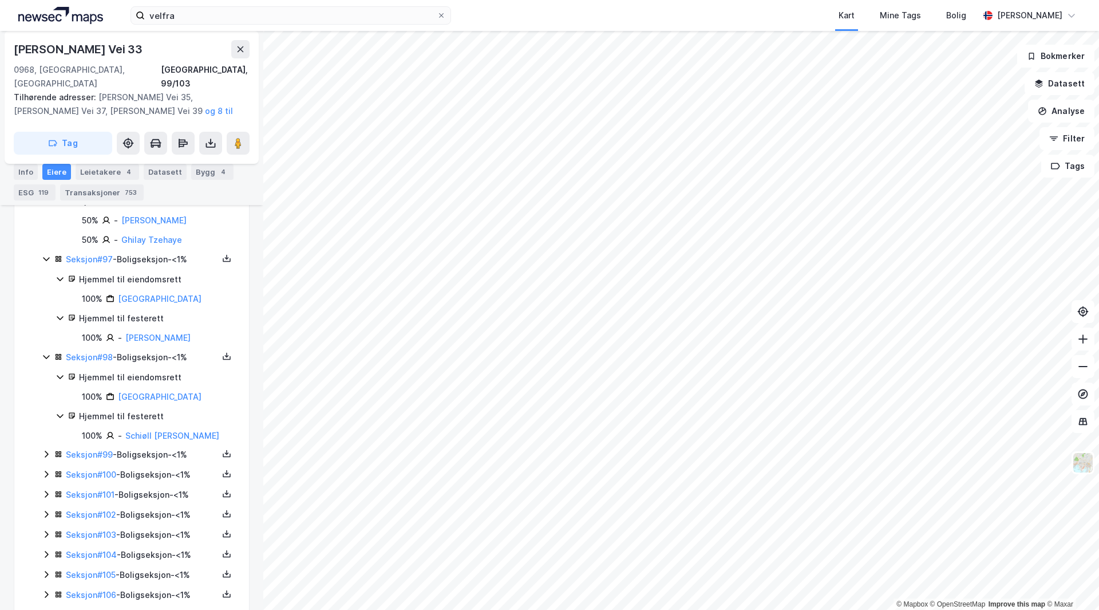
click at [147, 461] on div "Seksjon # 99 - Boligseksjon - <1%" at bounding box center [142, 455] width 152 height 14
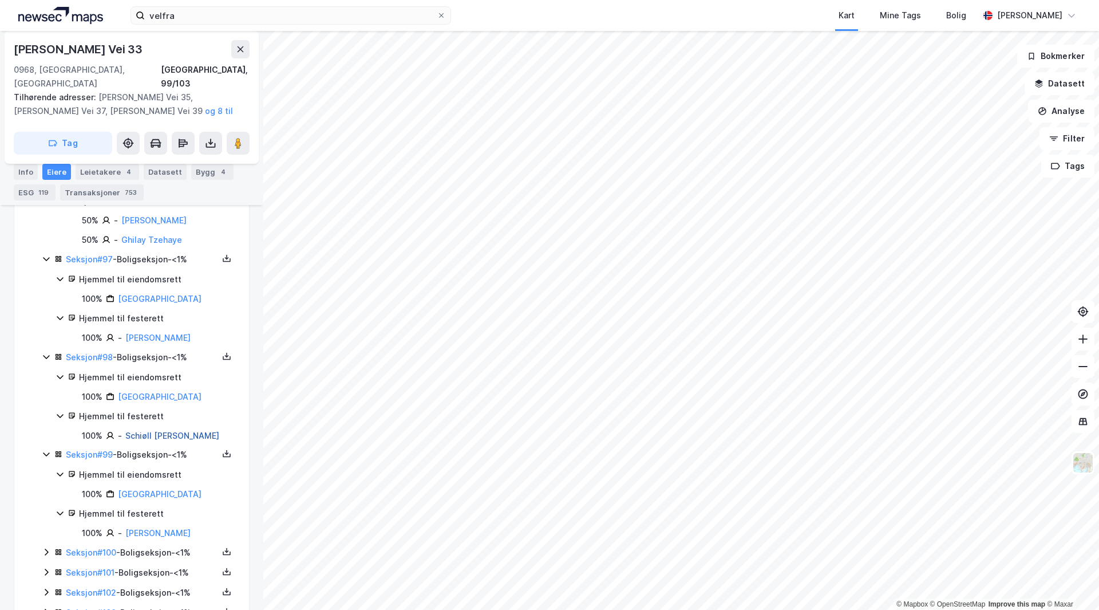
scroll to position [10523, 0]
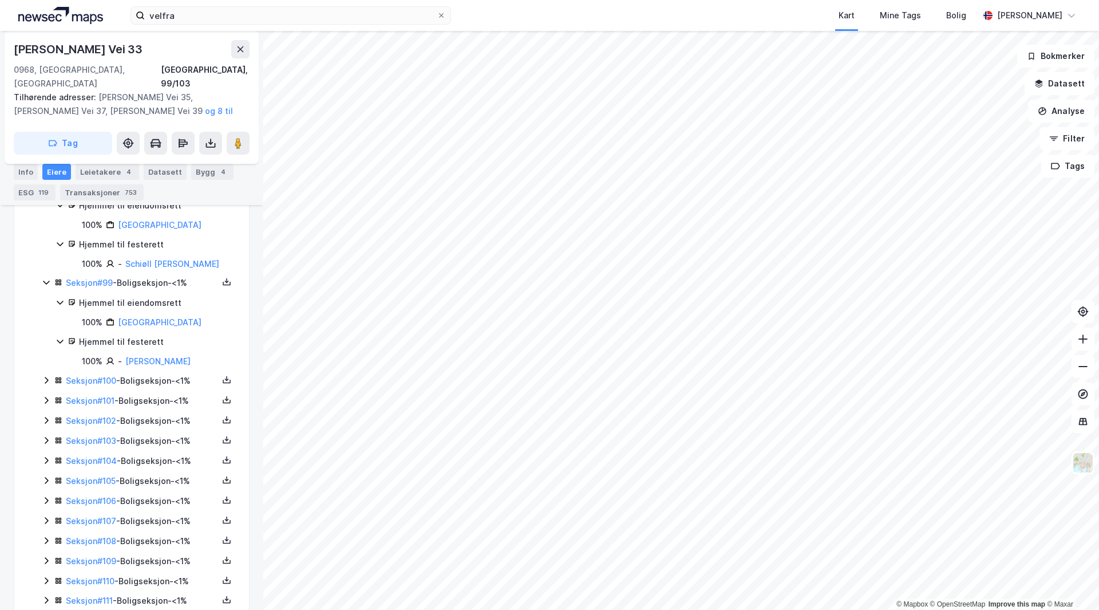
click at [152, 388] on div "Seksjon # 100 - Boligseksjon - <1%" at bounding box center [142, 381] width 152 height 14
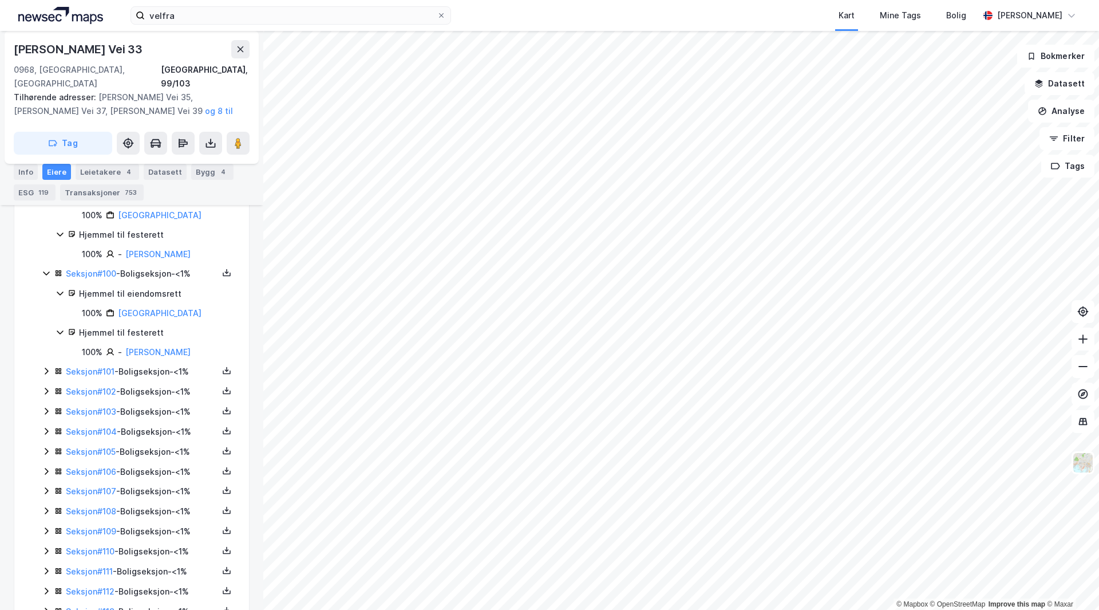
scroll to position [10638, 0]
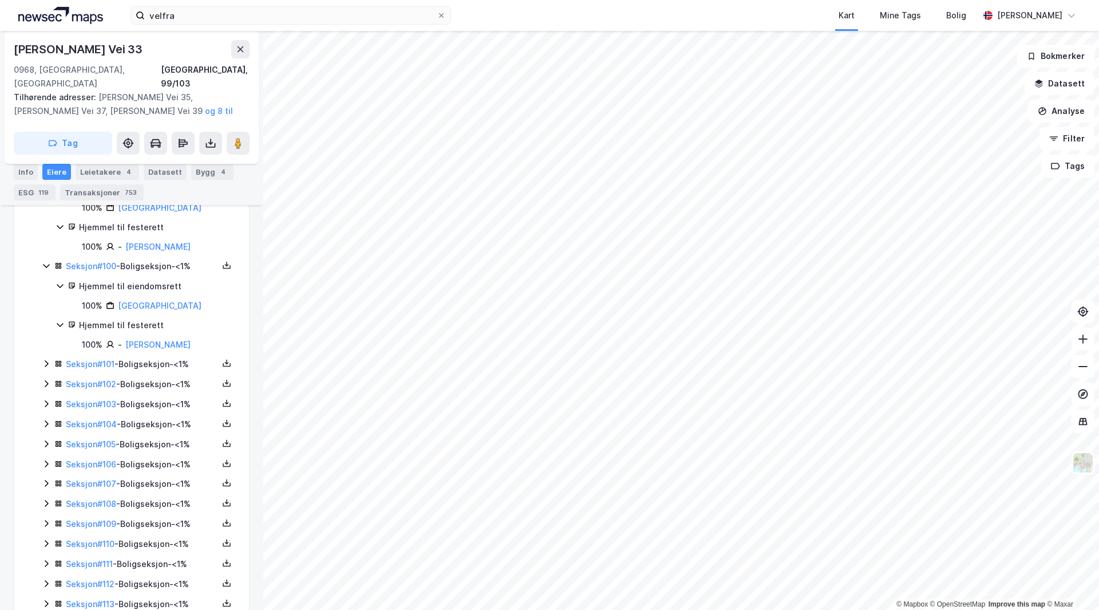
click at [161, 371] on div "Seksjon # 101 - Boligseksjon - <1%" at bounding box center [142, 364] width 152 height 14
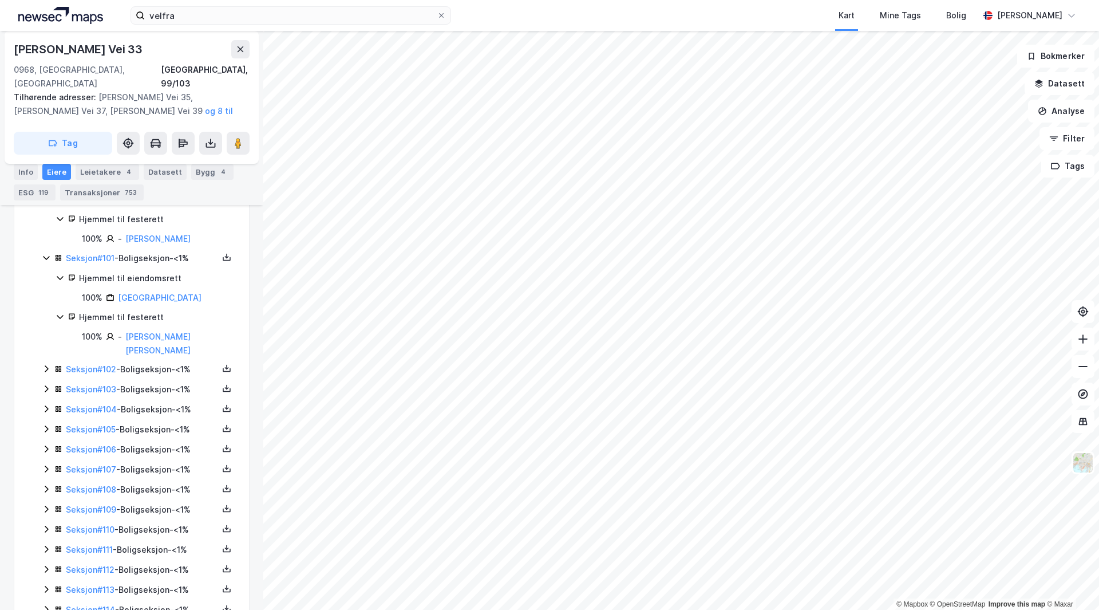
scroll to position [10752, 0]
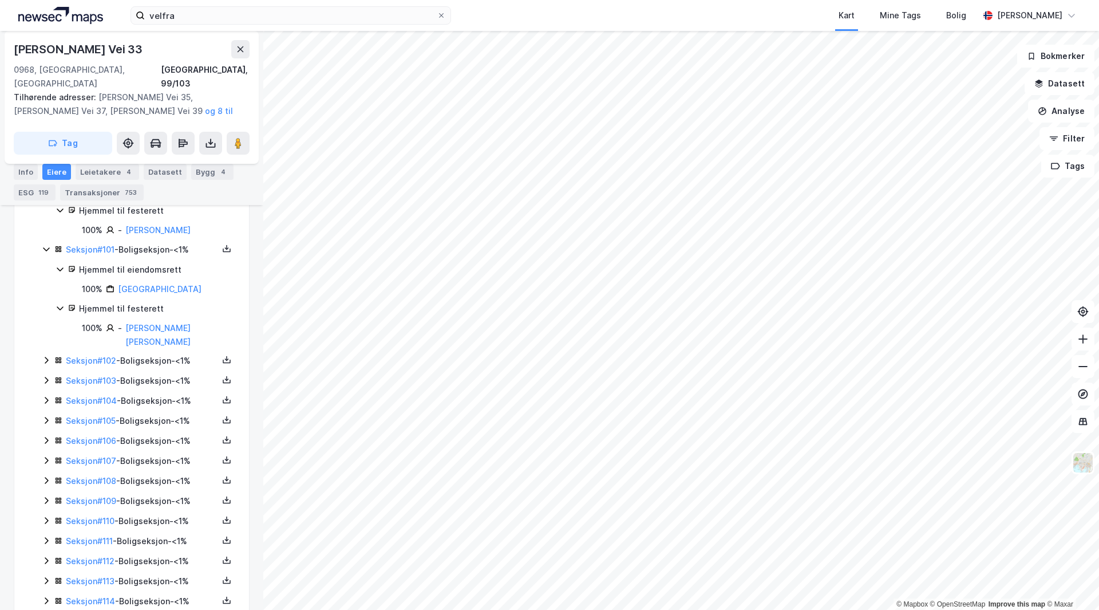
click at [149, 368] on div "Seksjon # 102 - Boligseksjon - <1%" at bounding box center [142, 361] width 152 height 14
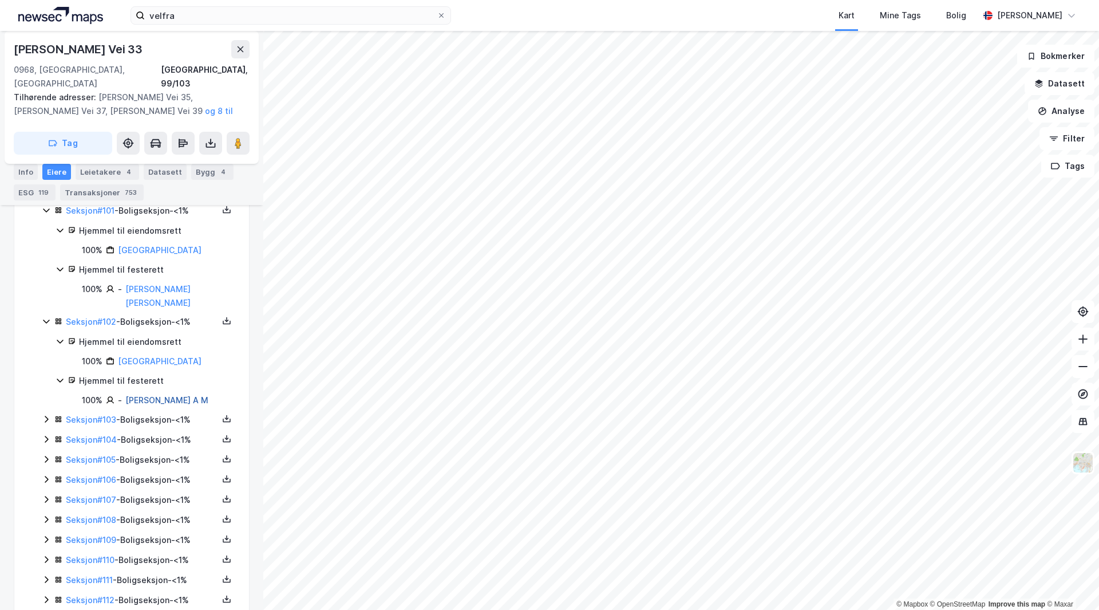
scroll to position [10810, 0]
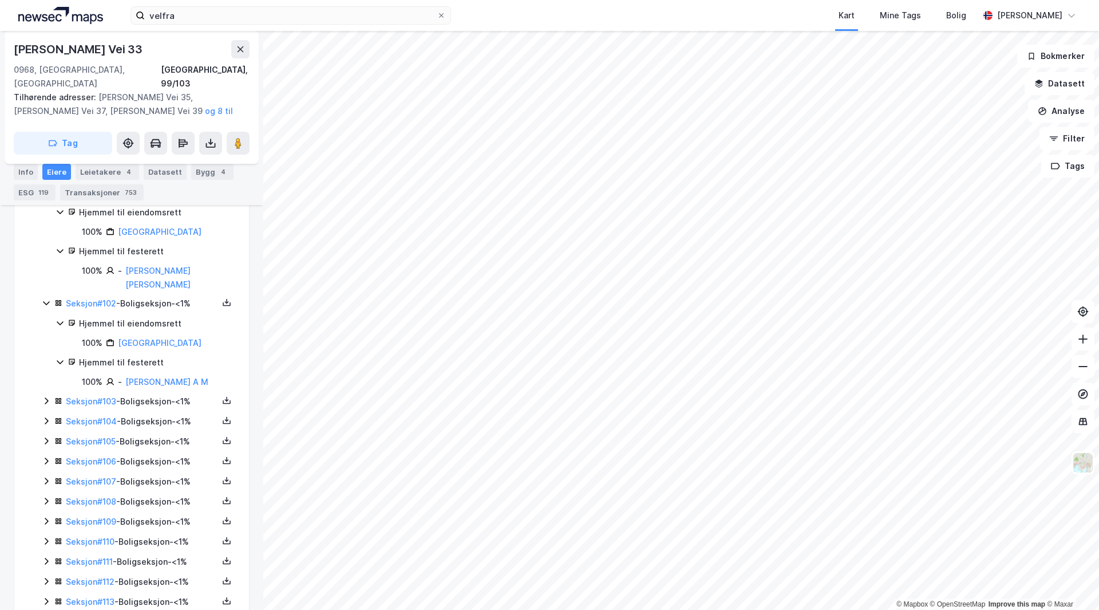
click at [159, 408] on div "Seksjon # 103 - Boligseksjon - <1%" at bounding box center [142, 401] width 152 height 14
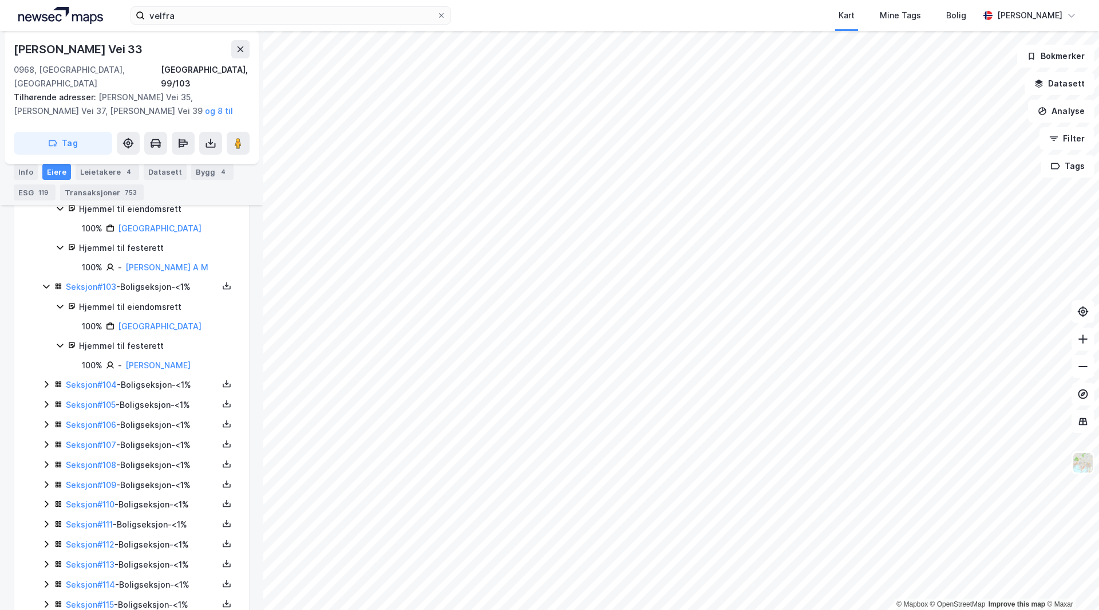
click at [146, 392] on div "Seksjon # 104 - Boligseksjon - <1%" at bounding box center [142, 385] width 152 height 14
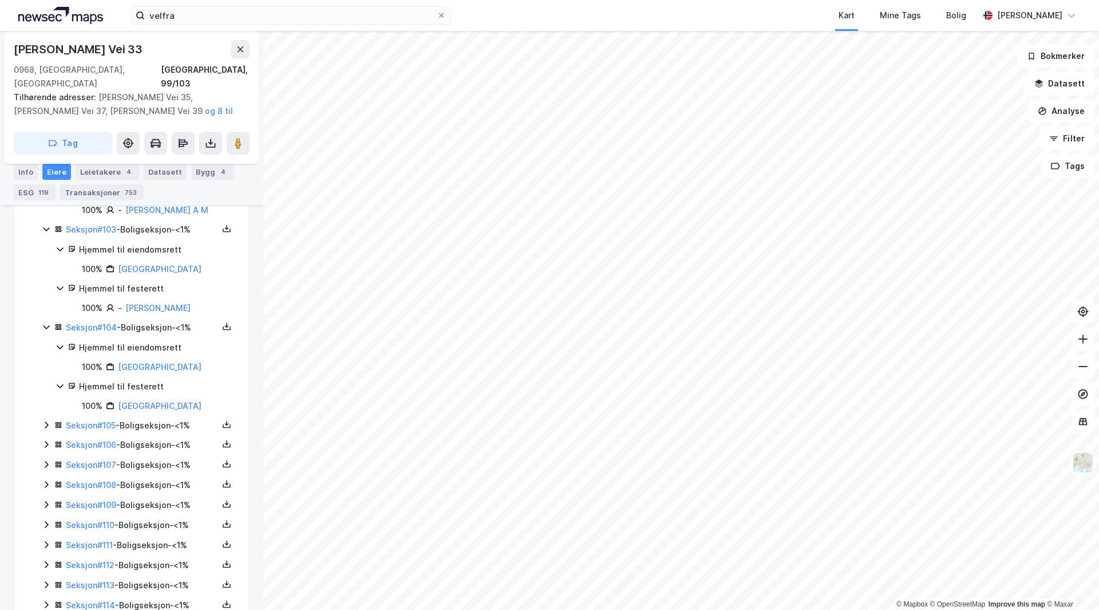
click at [153, 432] on div "Seksjon # 105 - Boligseksjon - <1%" at bounding box center [142, 425] width 152 height 14
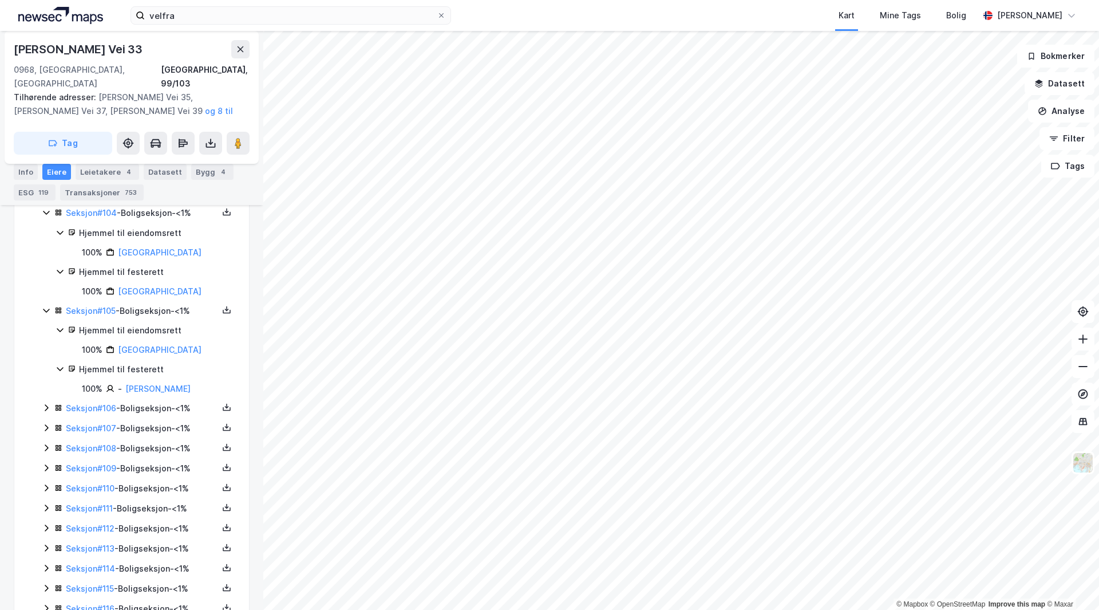
click at [149, 415] on div "Seksjon # 106 - Boligseksjon - <1%" at bounding box center [142, 408] width 152 height 14
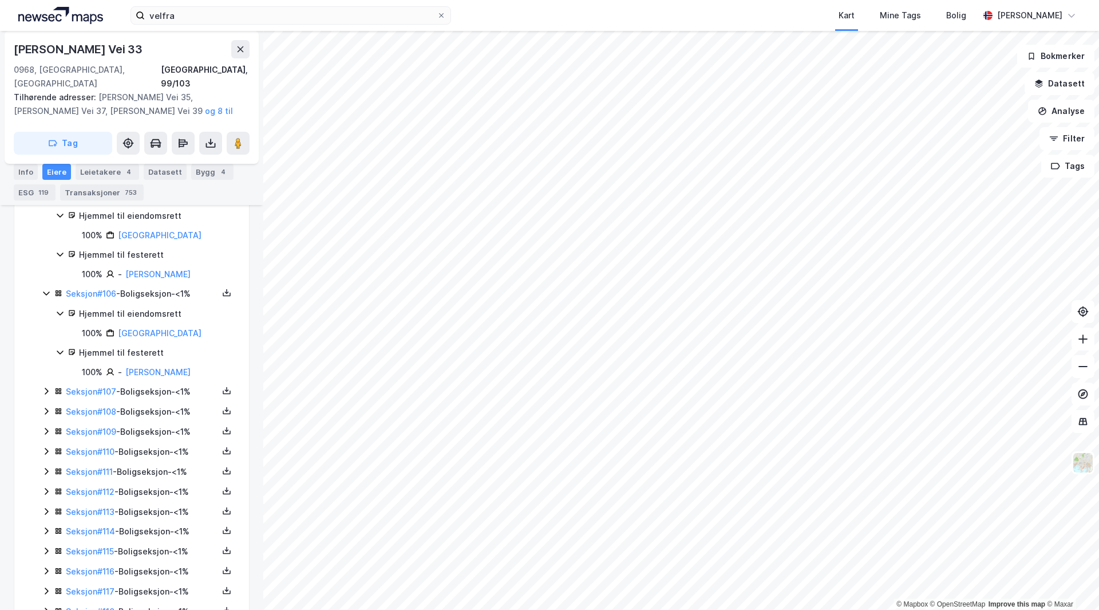
click at [147, 398] on div "Seksjon # 107 - Boligseksjon - <1%" at bounding box center [142, 392] width 152 height 14
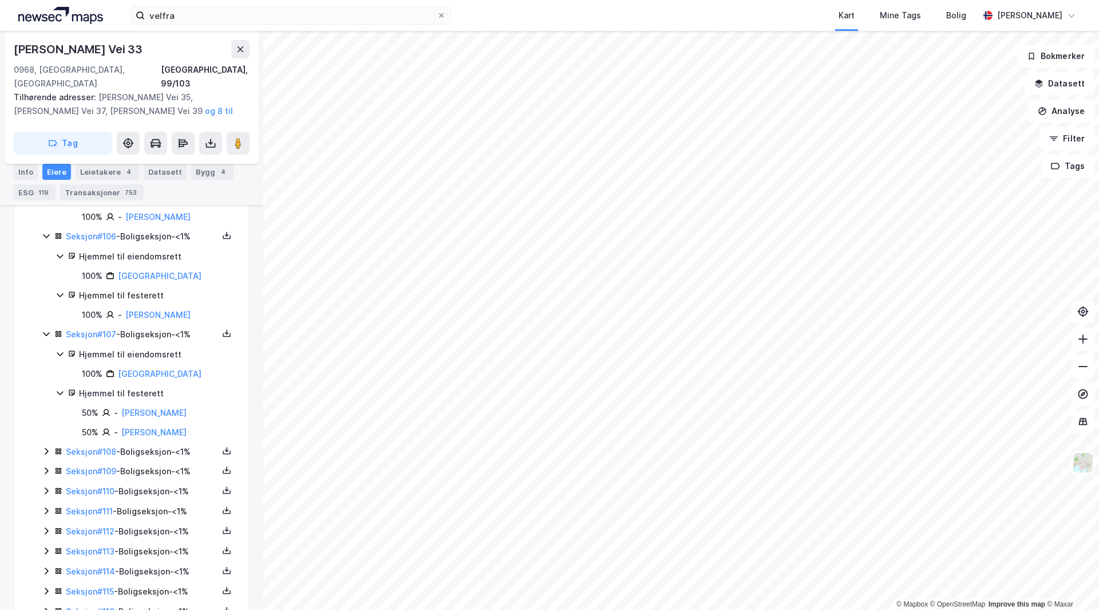
drag, startPoint x: 157, startPoint y: 464, endPoint x: 159, endPoint y: 458, distance: 6.0
click at [158, 459] on div "Seksjon # 108 - Boligseksjon - <1%" at bounding box center [142, 452] width 152 height 14
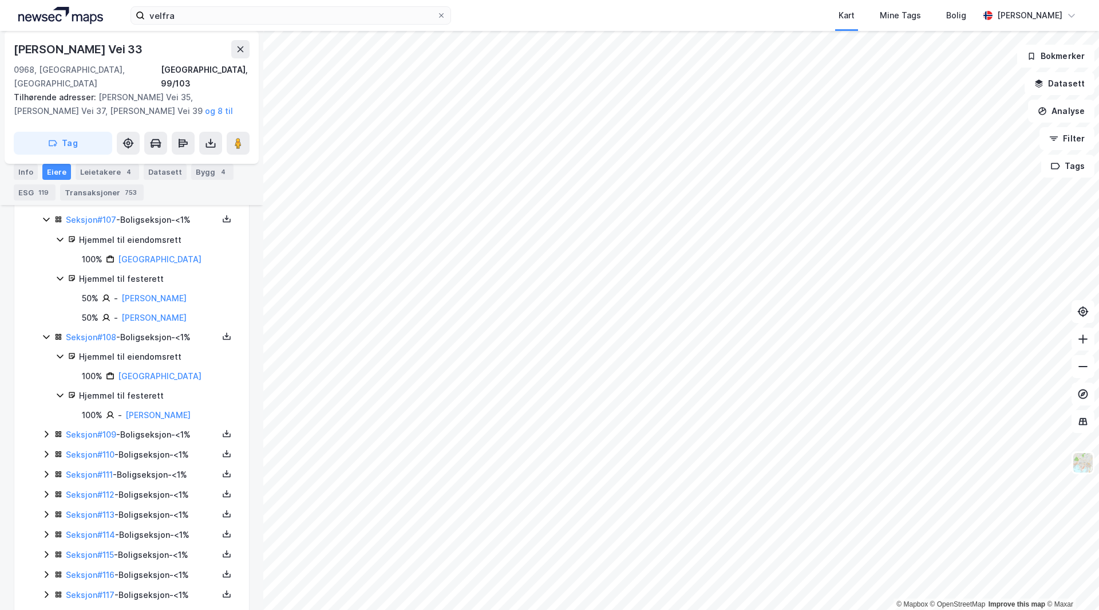
click at [162, 441] on div "Seksjon # 109 - Boligseksjon - <1%" at bounding box center [142, 435] width 152 height 14
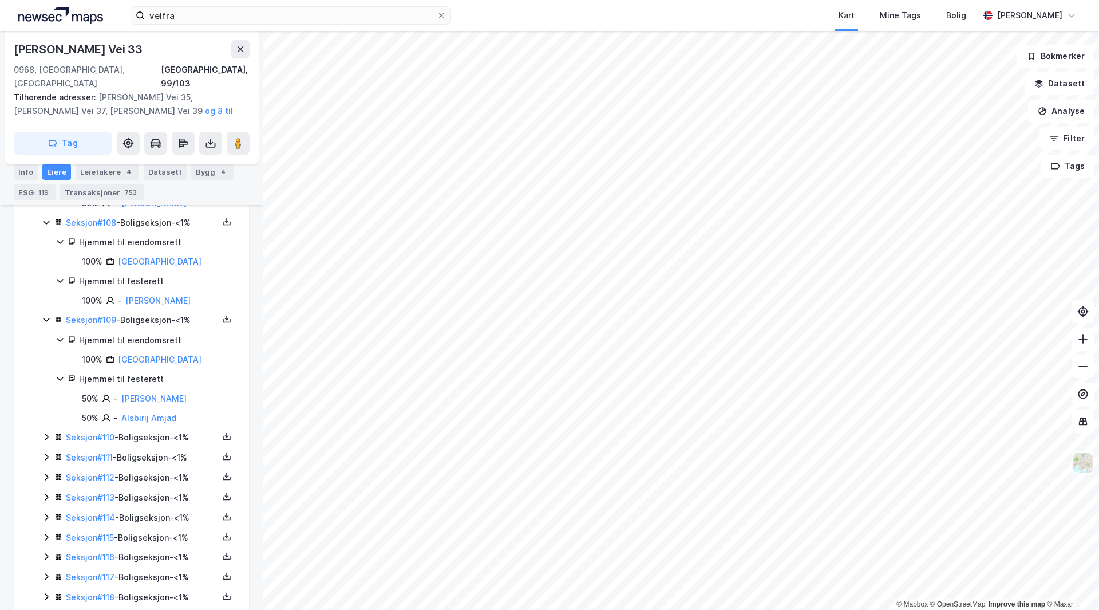
click at [149, 444] on div "Seksjon # 110 - Boligseksjon - <1%" at bounding box center [142, 437] width 152 height 14
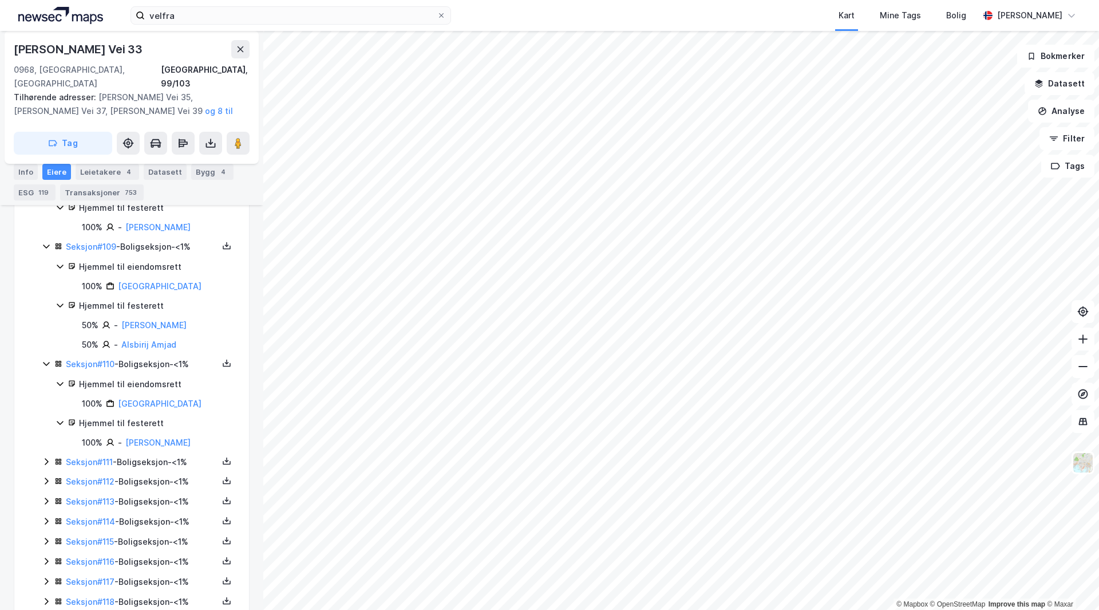
scroll to position [11611, 0]
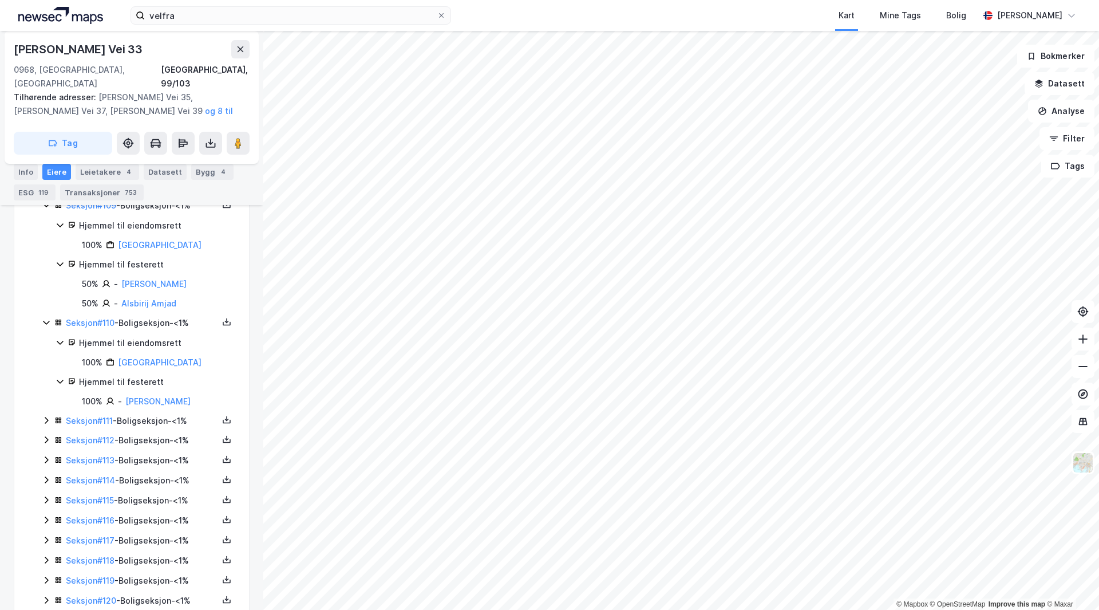
click at [151, 428] on div "Seksjon # 111 - Boligseksjon - <1%" at bounding box center [142, 421] width 152 height 14
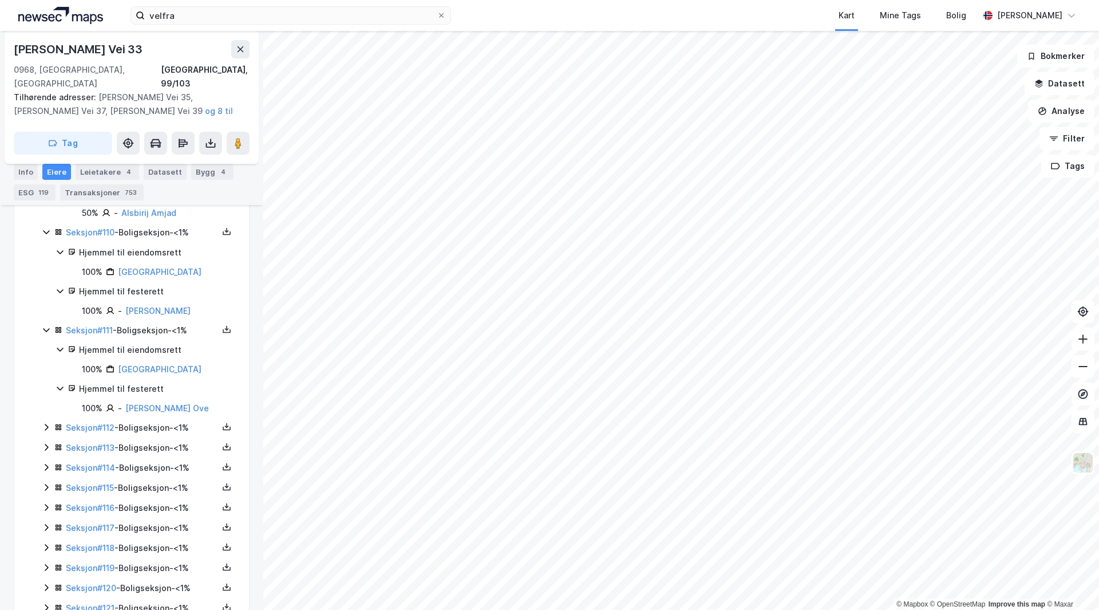
scroll to position [11726, 0]
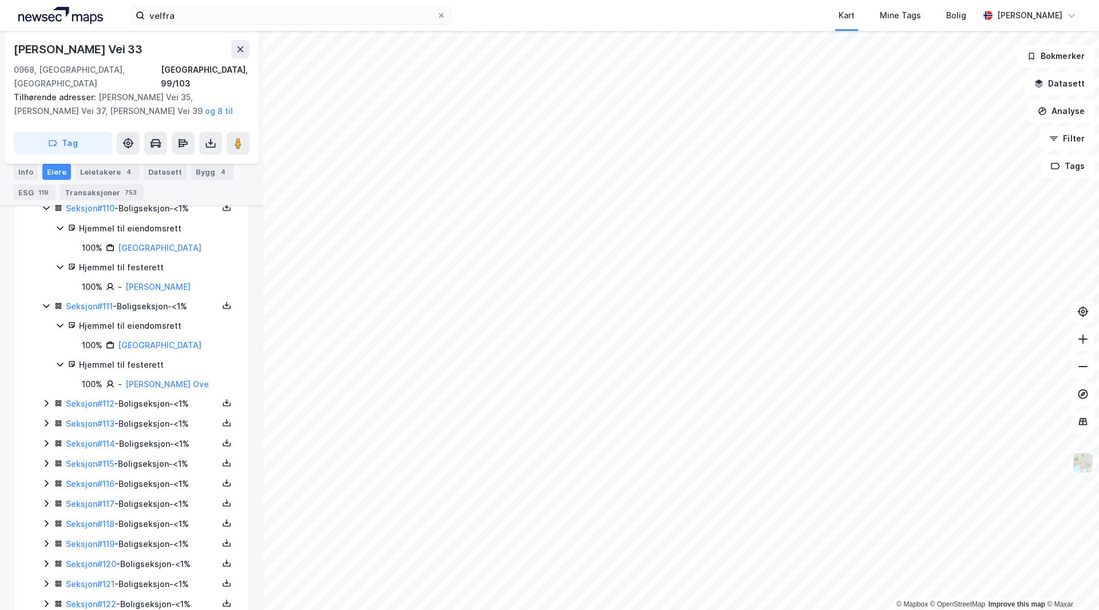
click at [144, 410] on div "Seksjon # 112 - Boligseksjon - <1%" at bounding box center [142, 404] width 152 height 14
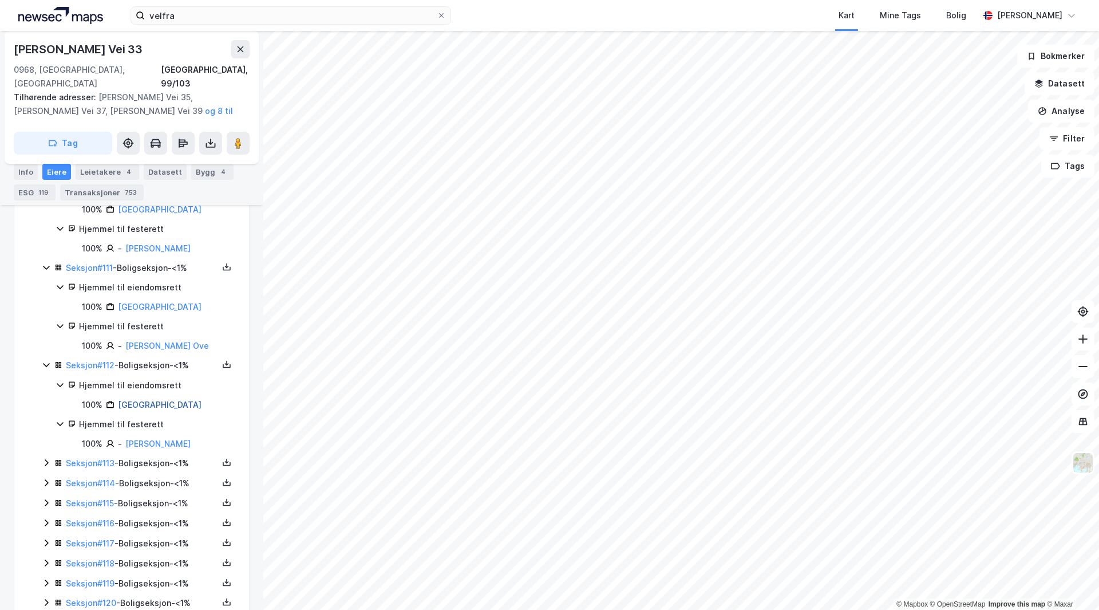
scroll to position [11783, 0]
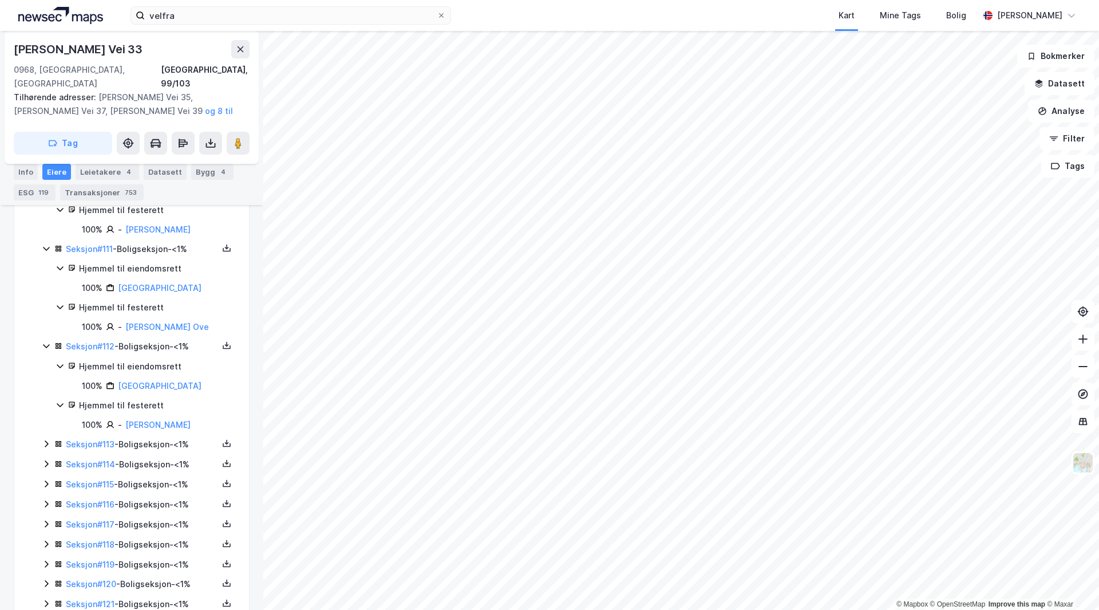
click at [157, 451] on div "Seksjon # 113 - Boligseksjon - <1%" at bounding box center [142, 444] width 152 height 14
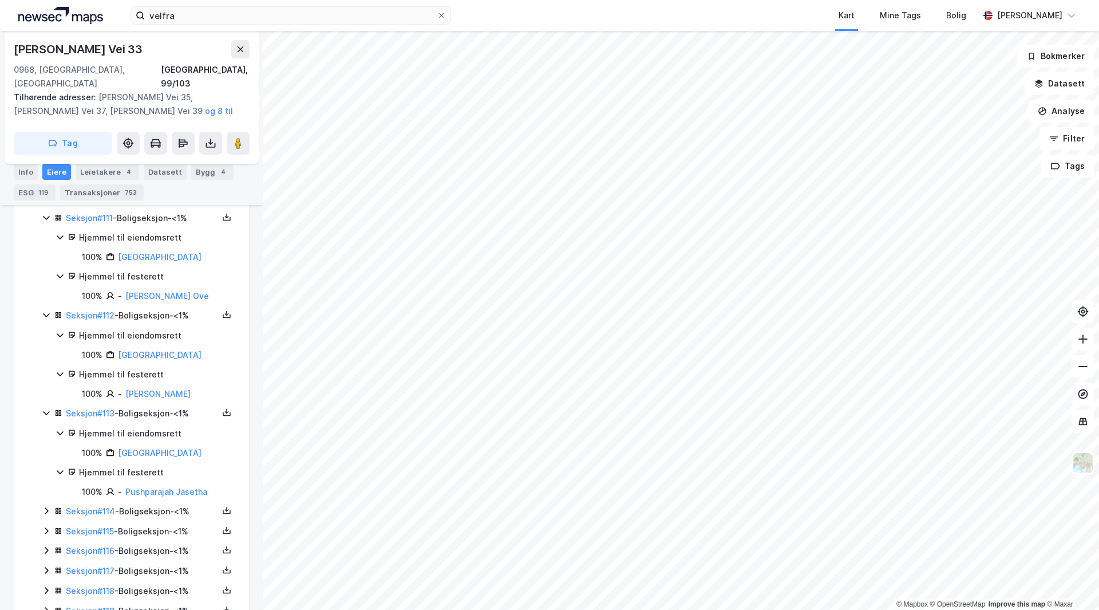
scroll to position [11840, 0]
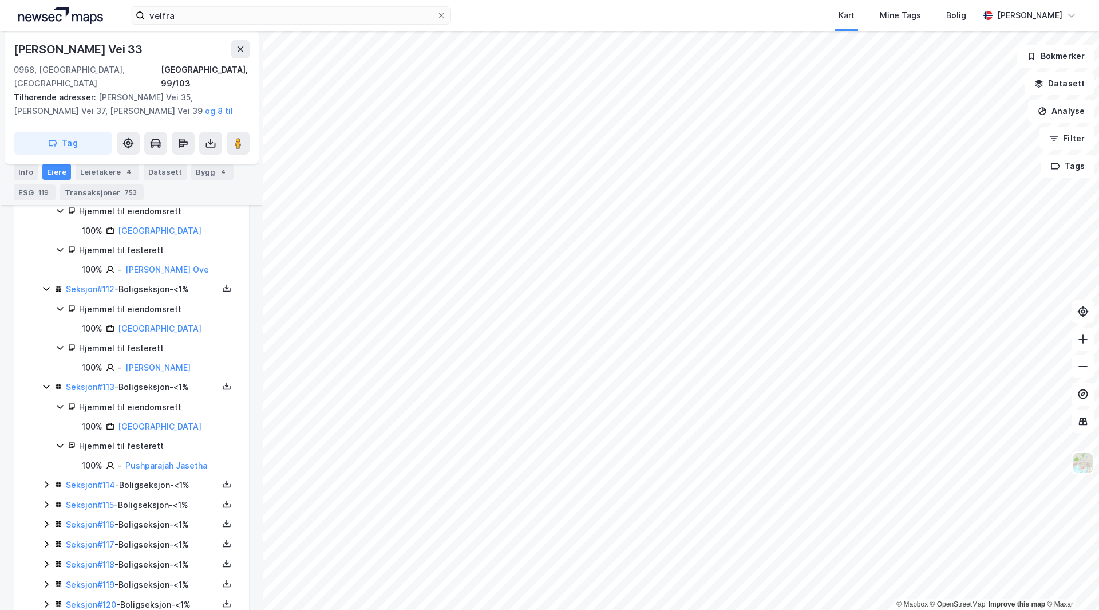
click at [157, 492] on div "Seksjon # 114 - Boligseksjon - <1%" at bounding box center [142, 485] width 152 height 14
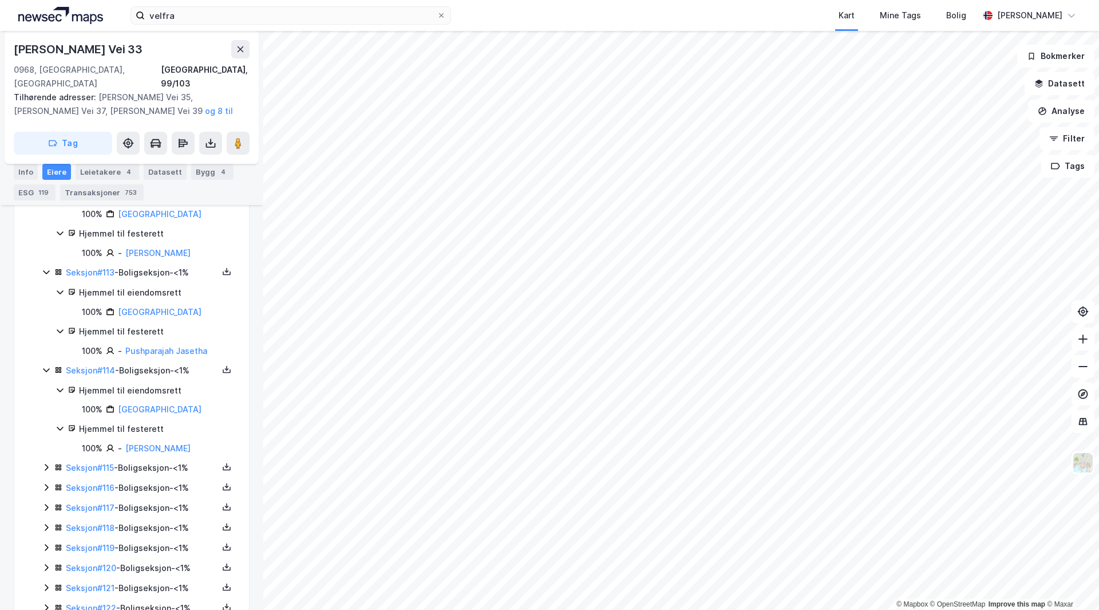
click at [155, 475] on div "Seksjon # 115 - Boligseksjon - <1%" at bounding box center [142, 468] width 152 height 14
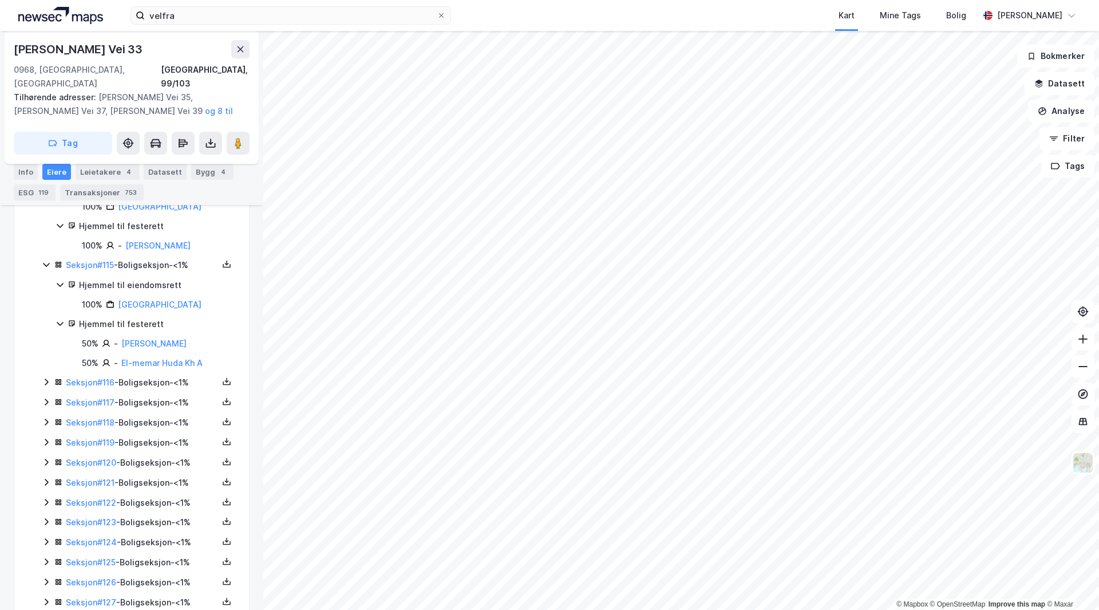
scroll to position [12184, 0]
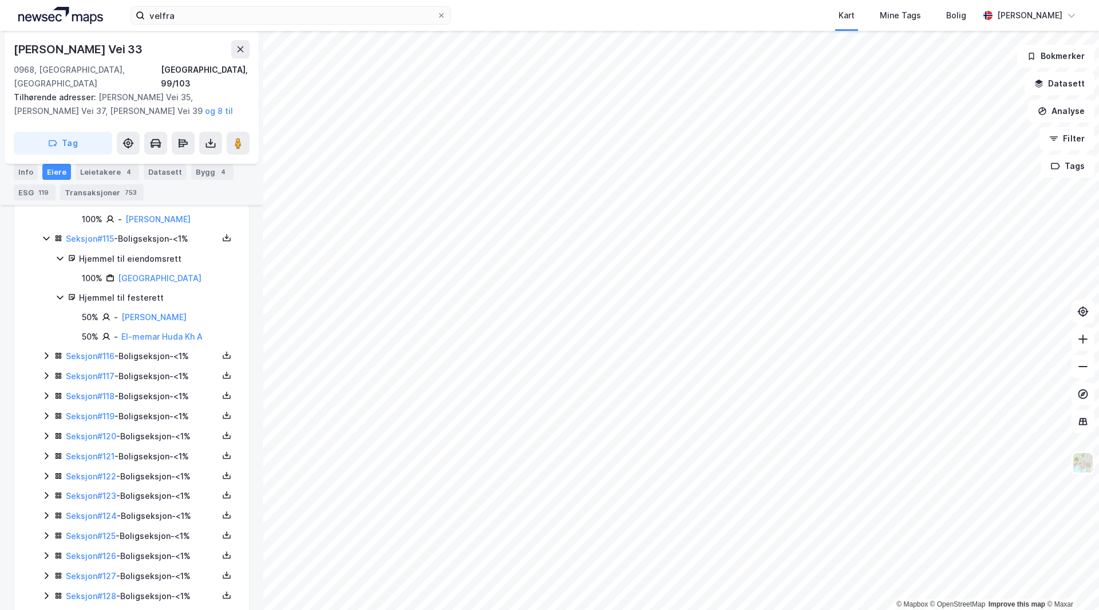
click at [135, 363] on div "Seksjon # 116 - Boligseksjon - <1%" at bounding box center [142, 356] width 152 height 14
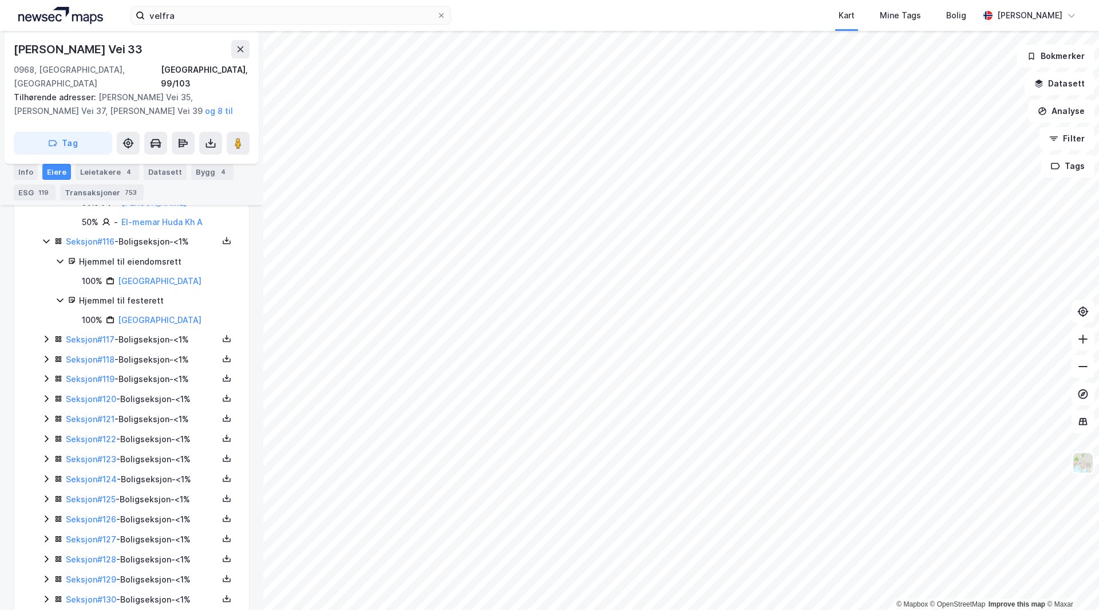
click at [161, 346] on div "Seksjon # 117 - Boligseksjon - <1%" at bounding box center [142, 340] width 152 height 14
click at [157, 444] on div "Seksjon # 118 - Boligseksjon - <1%" at bounding box center [142, 437] width 152 height 14
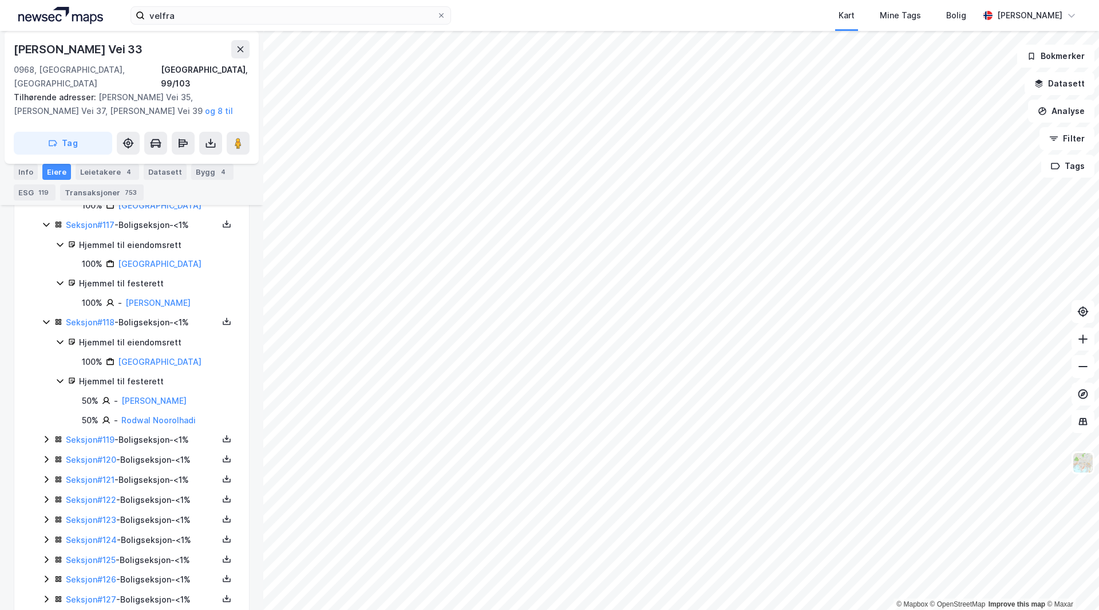
click at [154, 447] on div "Seksjon # 119 - Boligseksjon - <1%" at bounding box center [142, 440] width 152 height 14
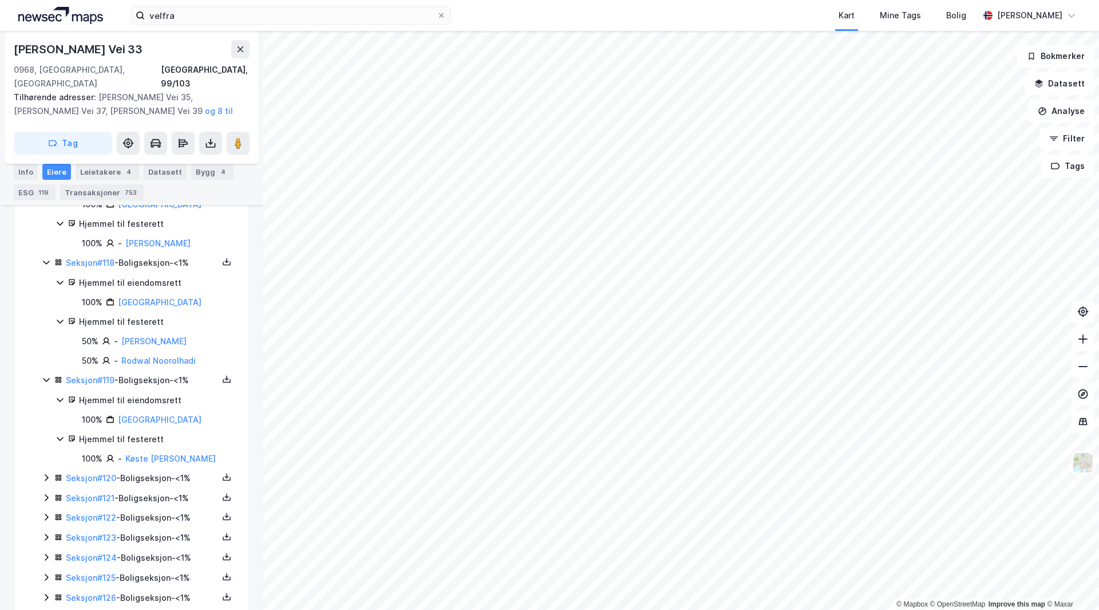
scroll to position [12527, 0]
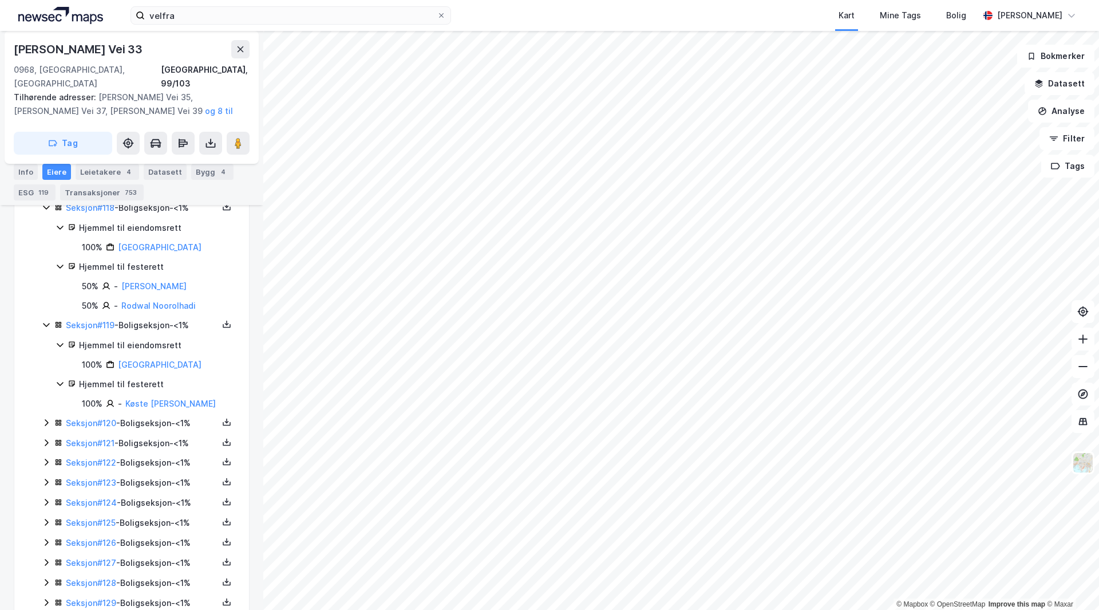
click at [157, 430] on div "Seksjon # 120 - Boligseksjon - <1%" at bounding box center [142, 423] width 152 height 14
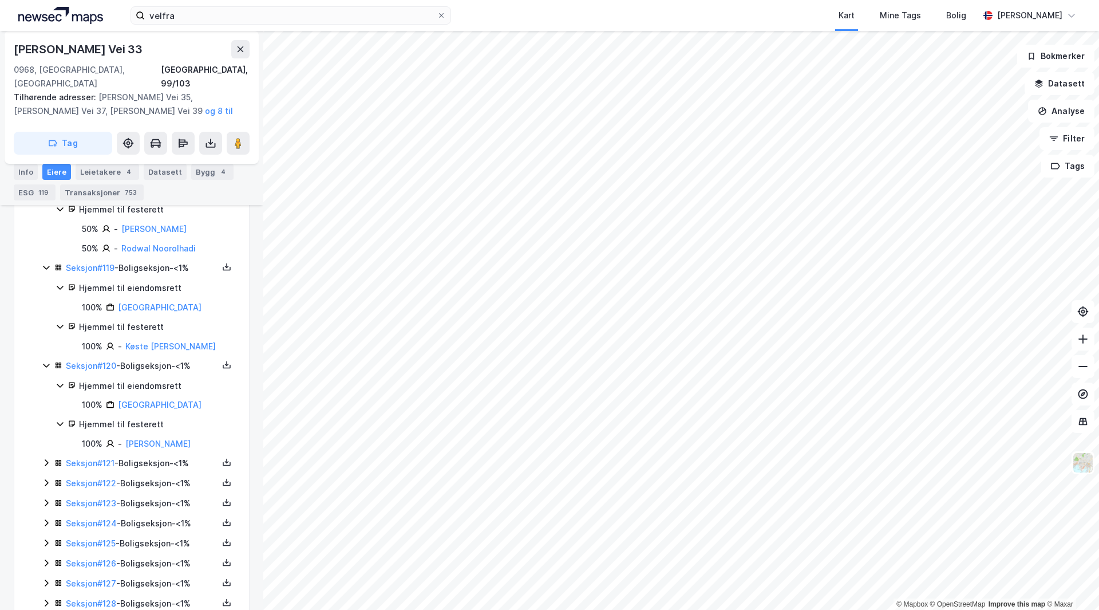
click at [155, 470] on div "Seksjon # 121 - Boligseksjon - <1%" at bounding box center [142, 463] width 152 height 14
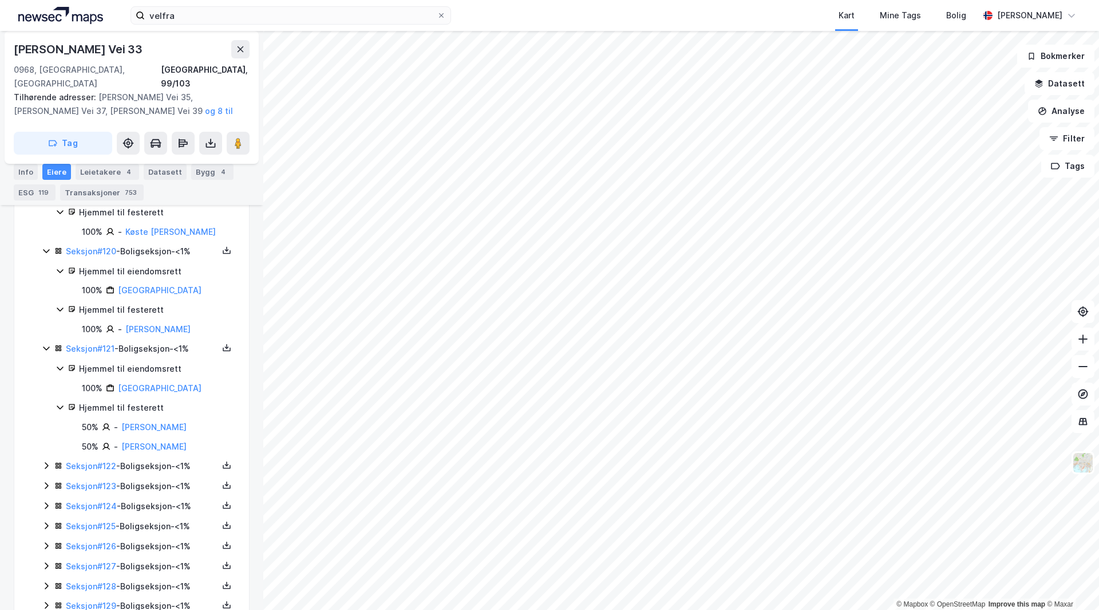
click at [160, 473] on div "Seksjon # 122 - Boligseksjon - <1%" at bounding box center [142, 466] width 152 height 14
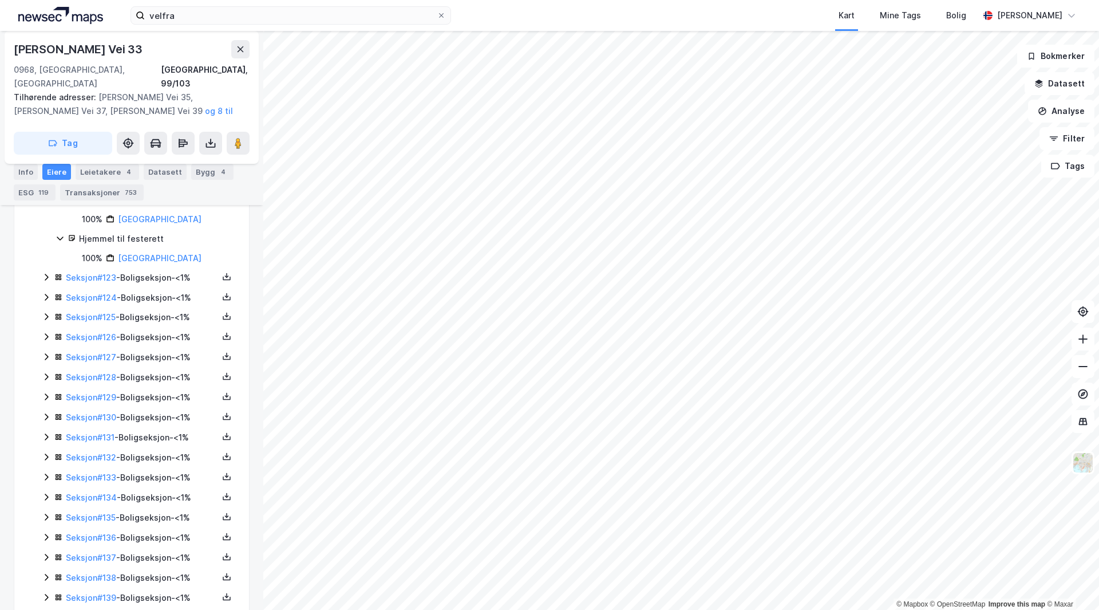
click at [154, 285] on div "Seksjon # 123 - Boligseksjon - <1%" at bounding box center [142, 278] width 152 height 14
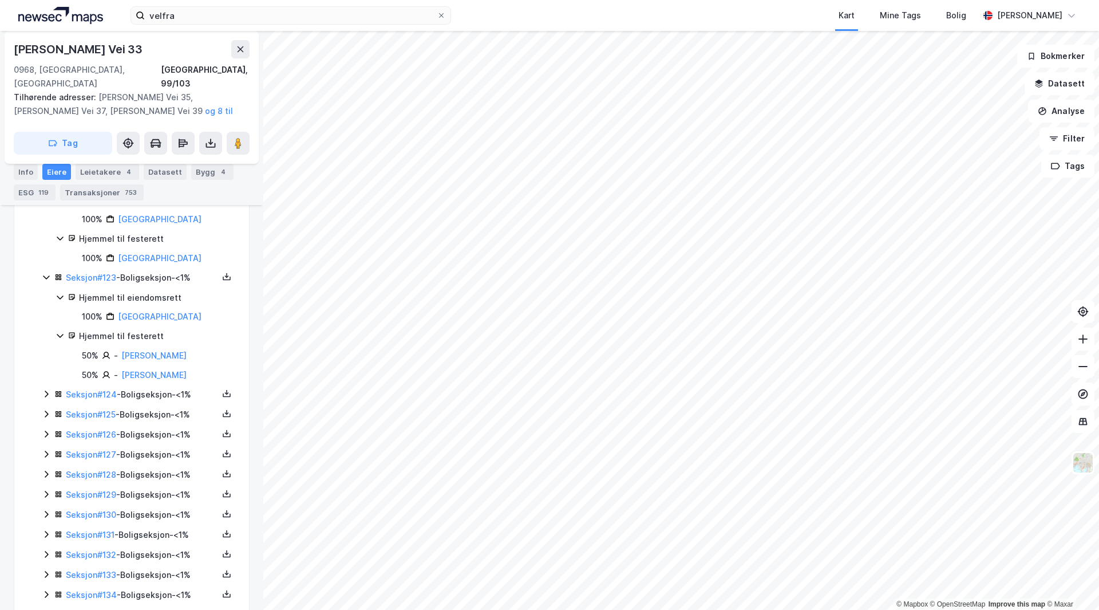
click at [153, 401] on div "Seksjon # 124 - Boligseksjon - <1%" at bounding box center [142, 395] width 152 height 14
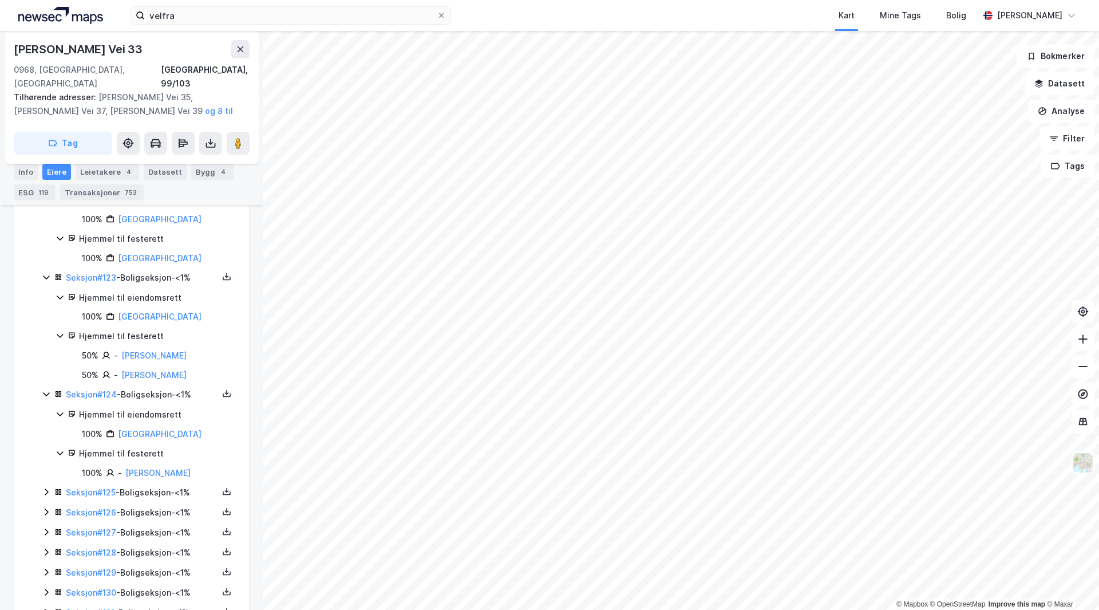
click at [157, 499] on div "Seksjon # 125 - Boligseksjon - <1%" at bounding box center [142, 492] width 152 height 14
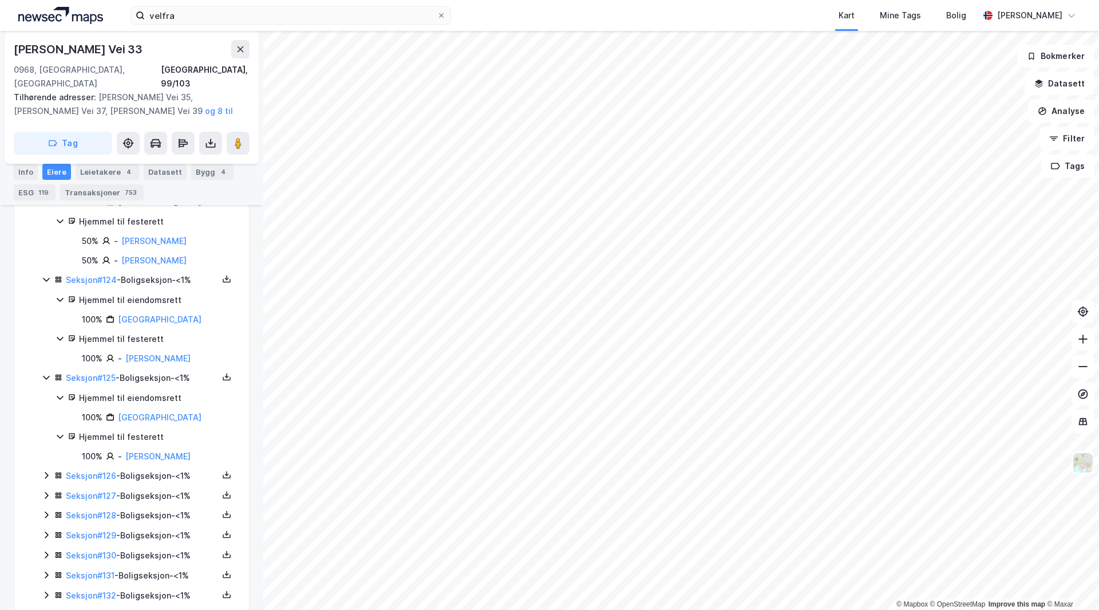
click at [160, 483] on div "Seksjon # 126 - Boligseksjon - <1%" at bounding box center [142, 476] width 152 height 14
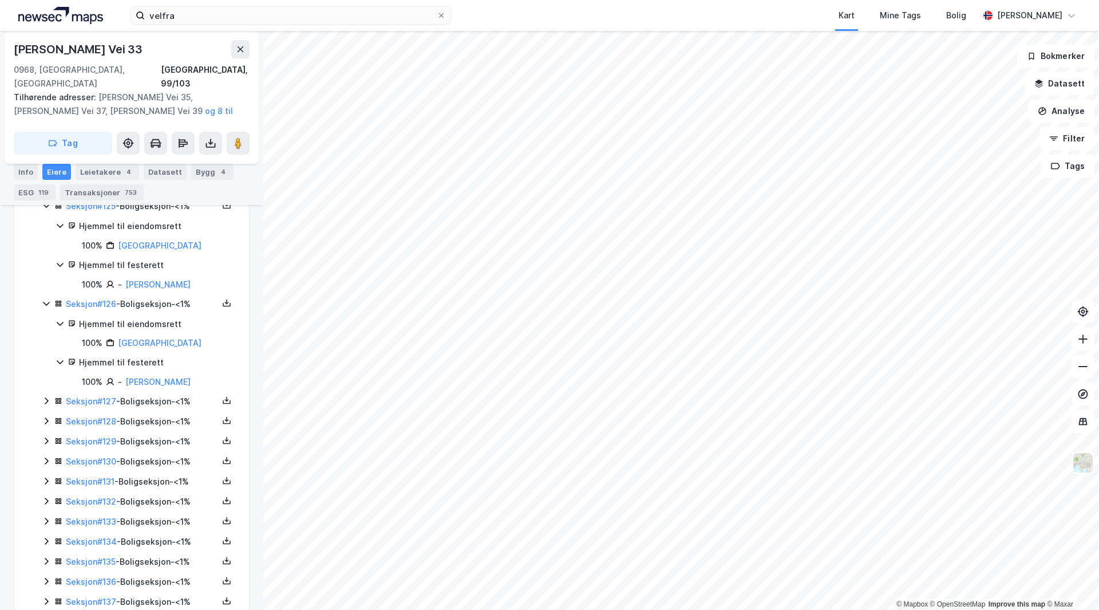
click at [151, 408] on div "Seksjon # 127 - Boligseksjon - <1%" at bounding box center [142, 401] width 152 height 14
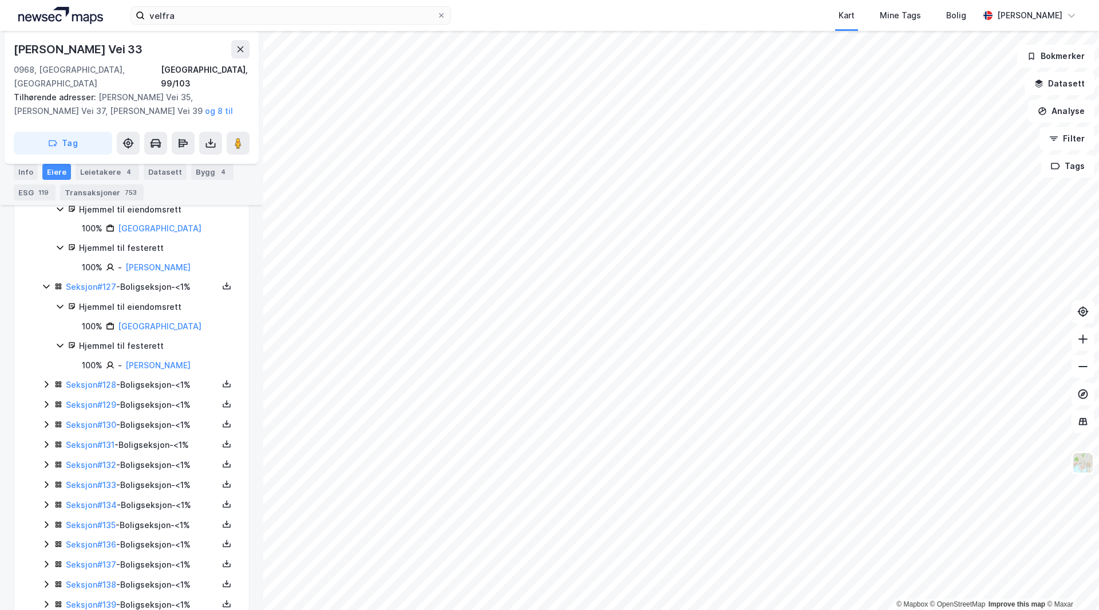
click at [153, 392] on div "Seksjon # 128 - Boligseksjon - <1%" at bounding box center [142, 385] width 152 height 14
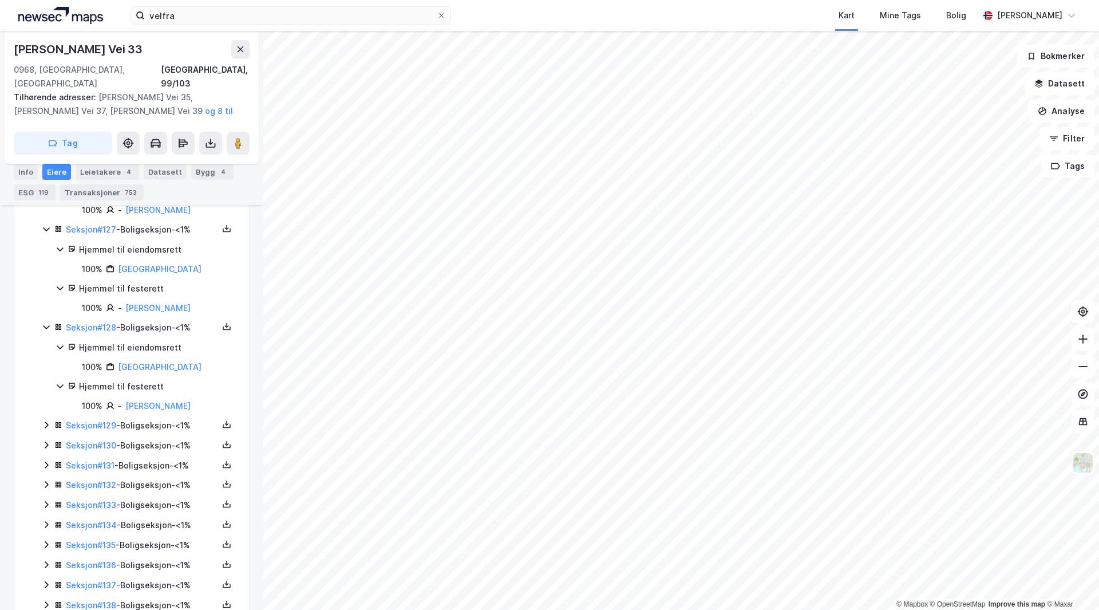
click at [161, 432] on div "Seksjon # 129 - Boligseksjon - <1%" at bounding box center [142, 425] width 152 height 14
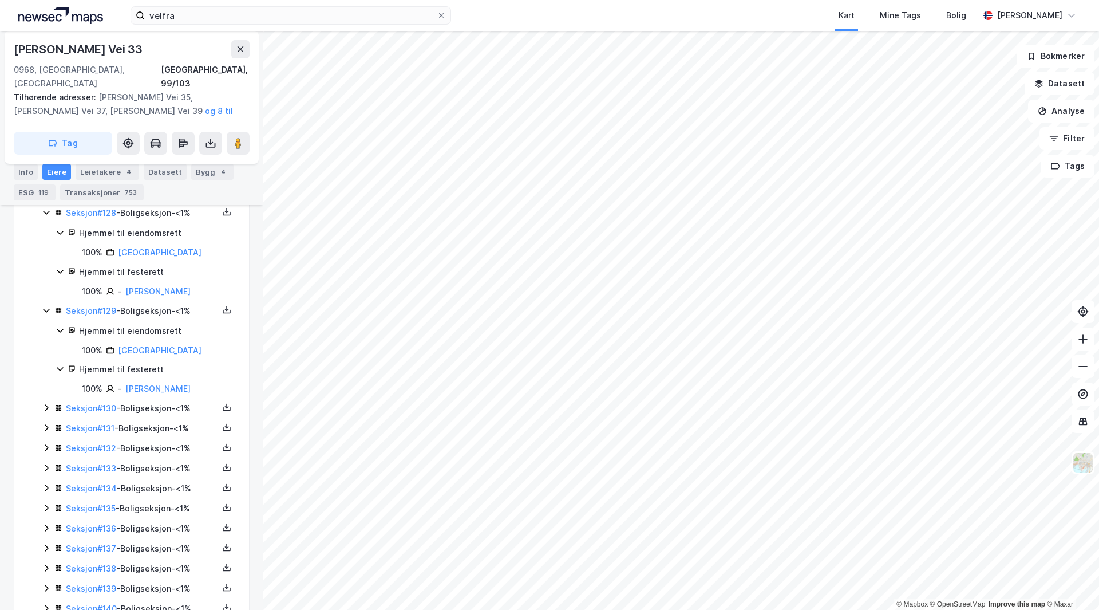
click at [149, 415] on div "Seksjon # 130 - Boligseksjon - <1%" at bounding box center [142, 408] width 152 height 14
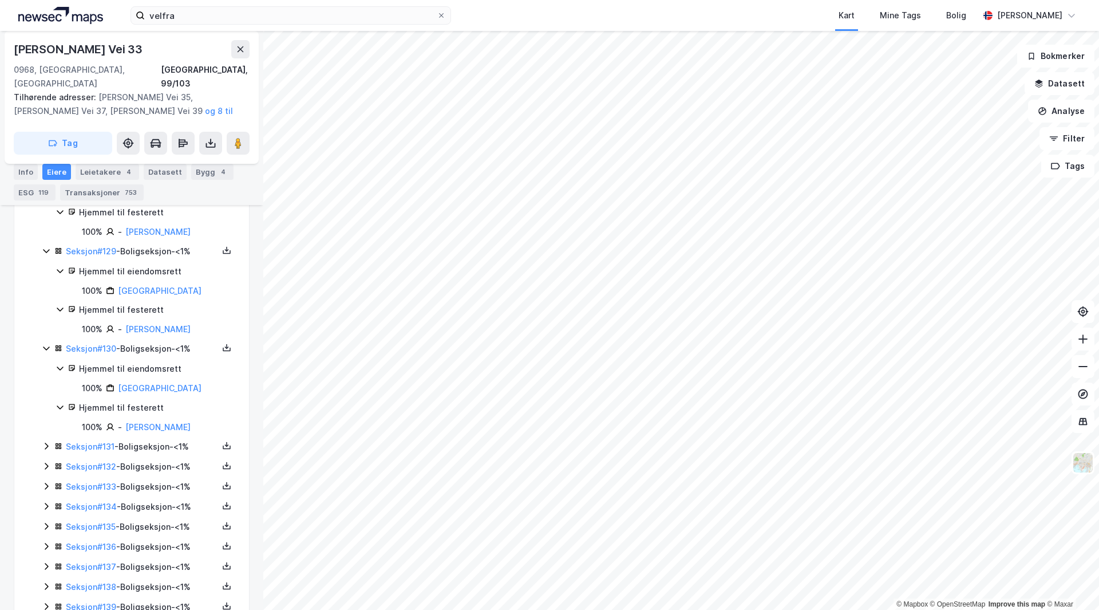
scroll to position [13672, 0]
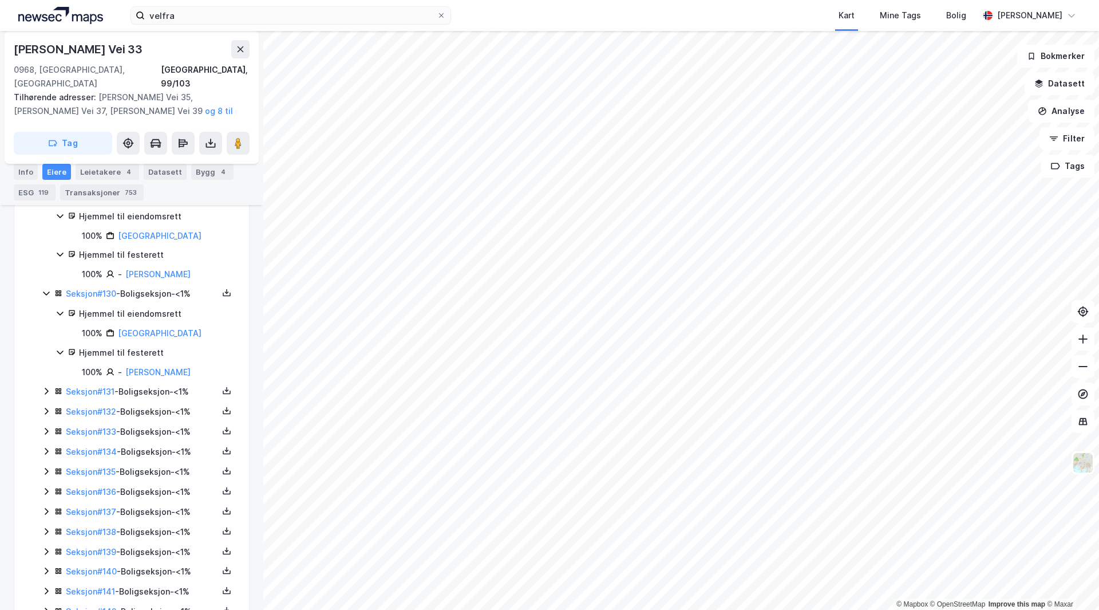
click at [158, 398] on div "Seksjon # 131 - Boligseksjon - <1%" at bounding box center [142, 392] width 152 height 14
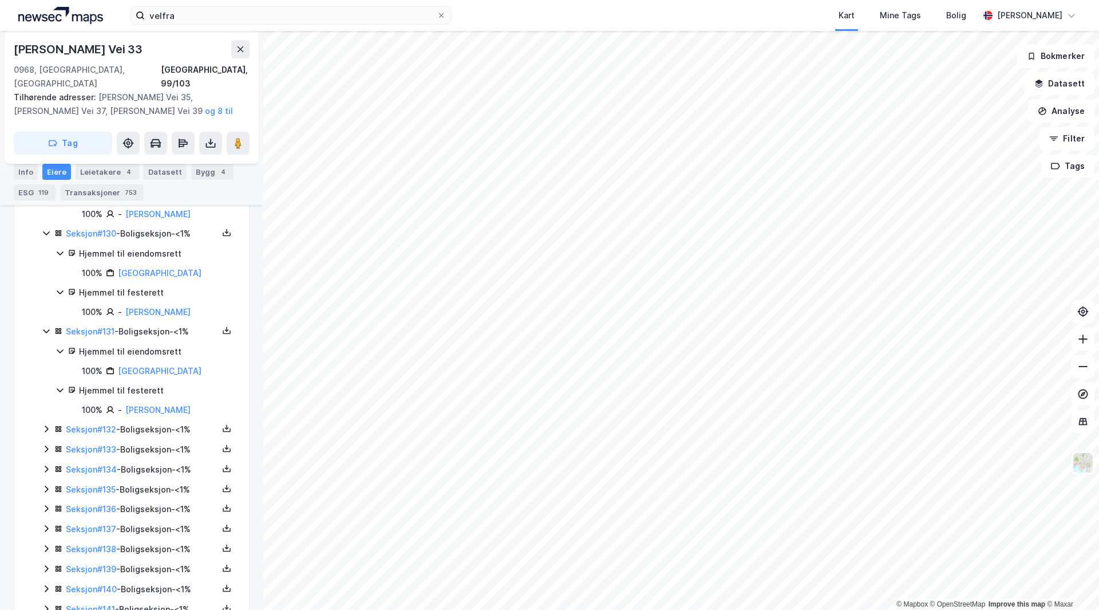
scroll to position [13786, 0]
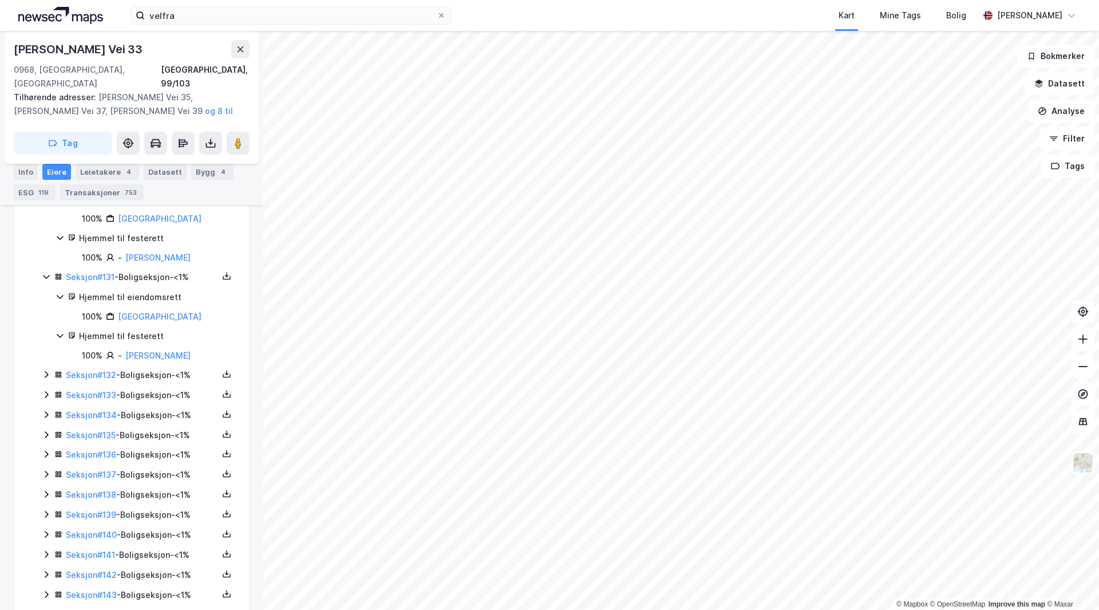
click at [157, 382] on div "Seksjon # 132 - Boligseksjon - <1%" at bounding box center [142, 375] width 152 height 14
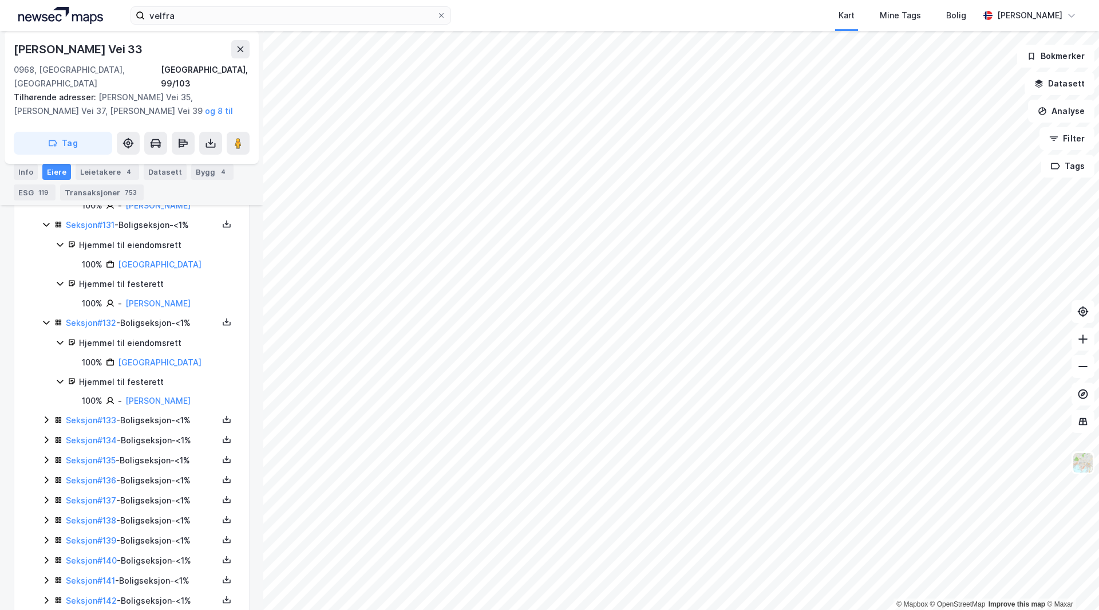
scroll to position [13901, 0]
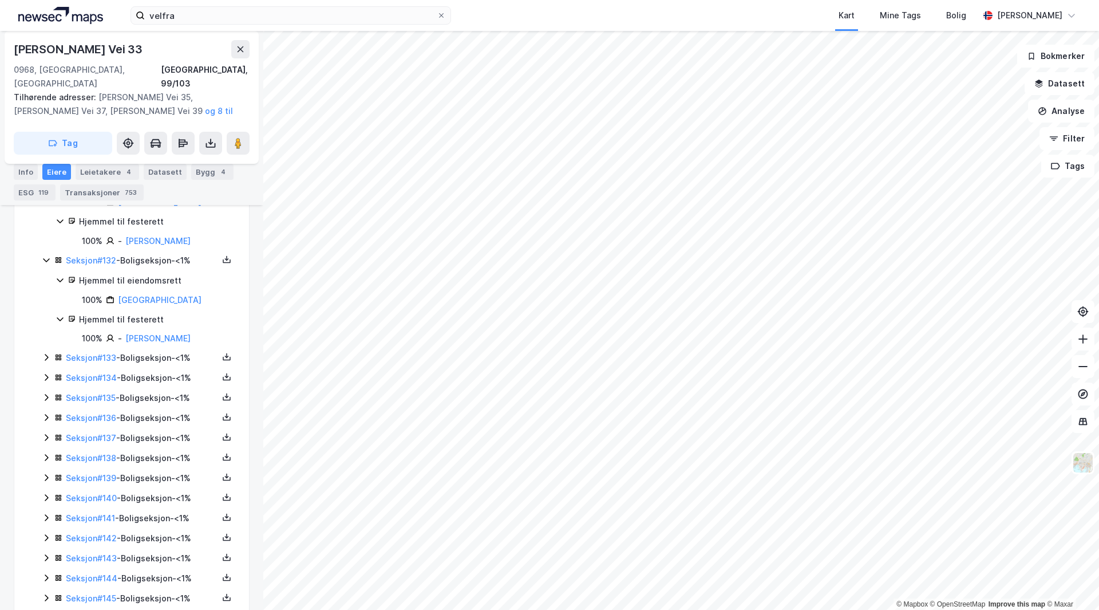
click at [148, 365] on div "Seksjon # 133 - Boligseksjon - <1%" at bounding box center [142, 358] width 152 height 14
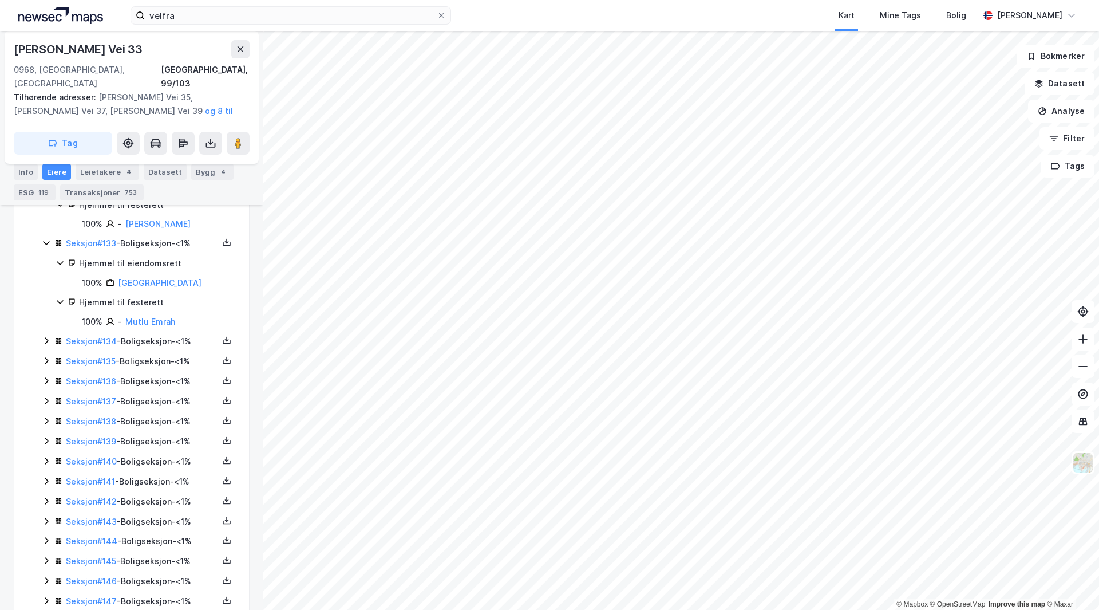
click at [155, 348] on div "Seksjon # 134 - Boligseksjon - <1%" at bounding box center [142, 341] width 152 height 14
click at [161, 446] on div "Seksjon # 135 - Boligseksjon - <1%" at bounding box center [142, 439] width 152 height 14
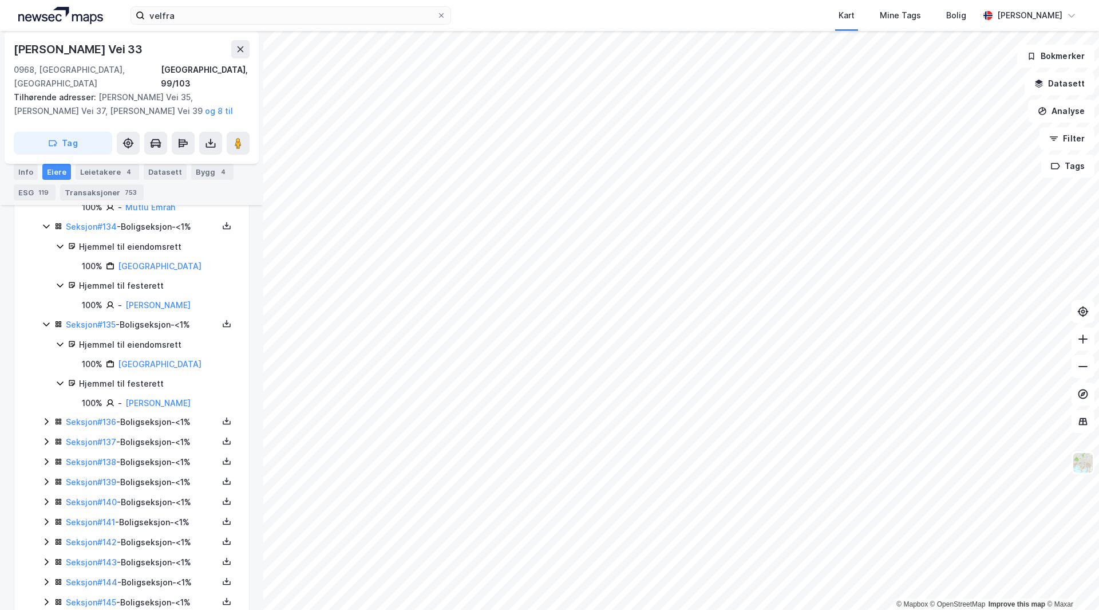
click at [163, 429] on div "Seksjon # 136 - Boligseksjon - <1%" at bounding box center [142, 422] width 152 height 14
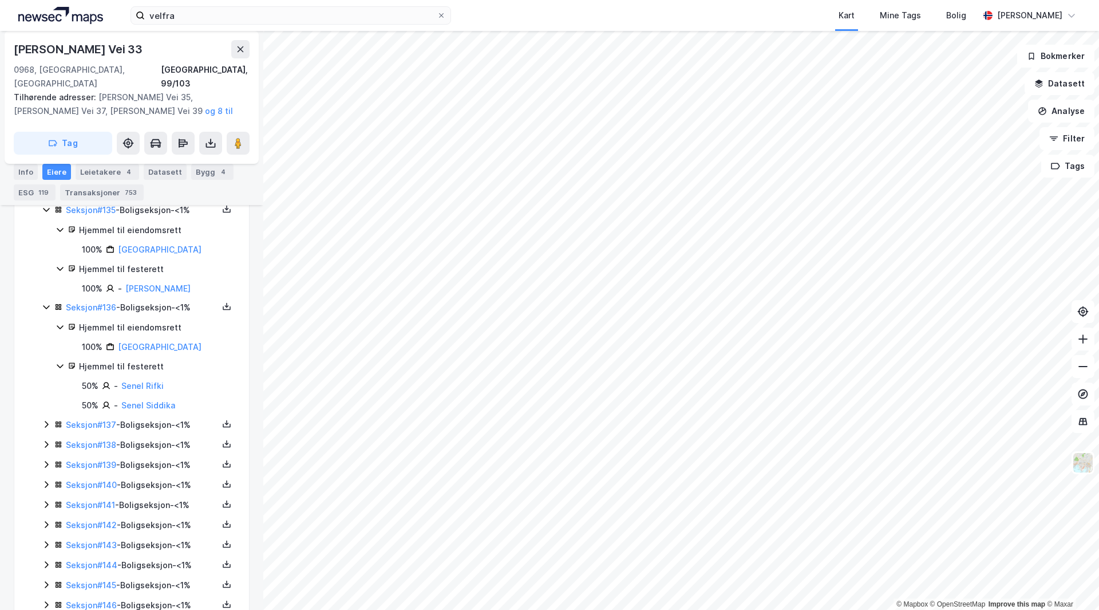
click at [155, 432] on div "Seksjon # 137 - Boligseksjon - <1%" at bounding box center [142, 425] width 152 height 14
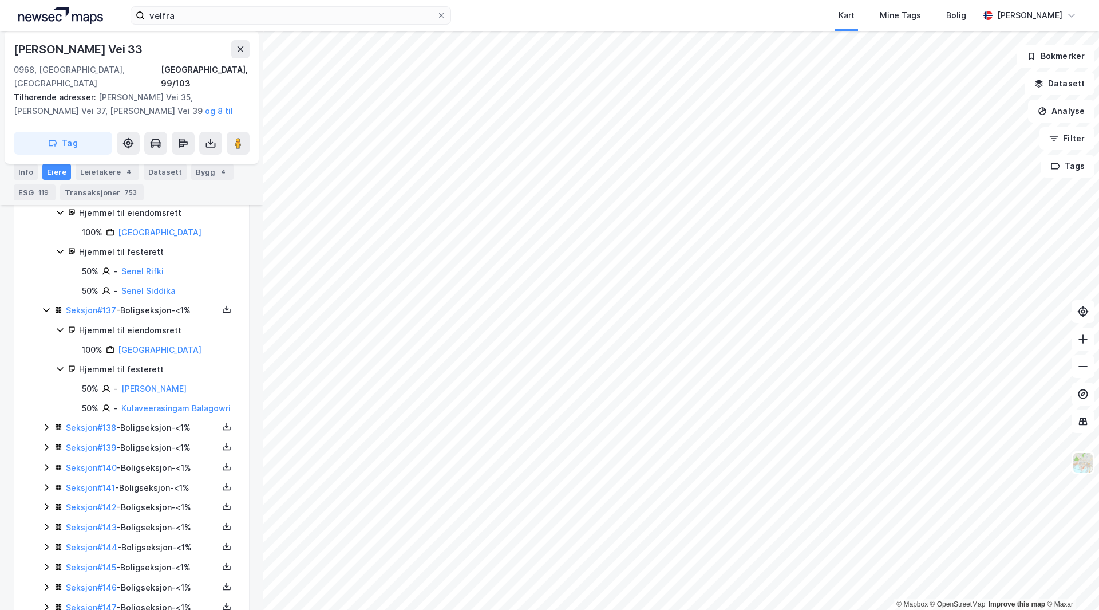
click at [144, 434] on div "Seksjon # 138 - Boligseksjon - <1%" at bounding box center [142, 428] width 152 height 14
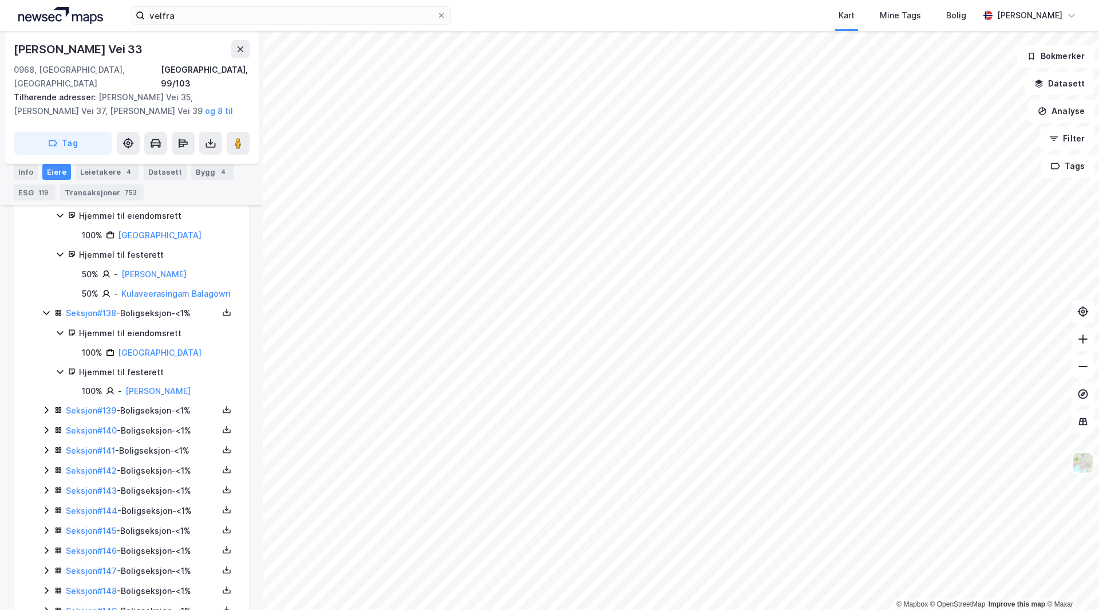
click at [151, 417] on div "Seksjon # 139 - Boligseksjon - <1%" at bounding box center [142, 411] width 152 height 14
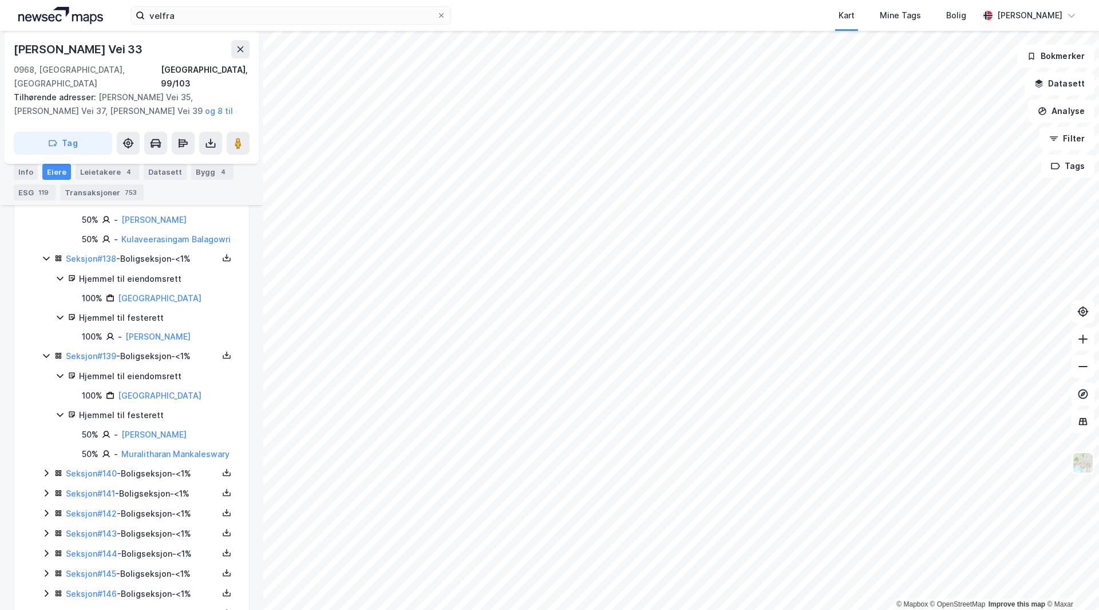
scroll to position [14588, 0]
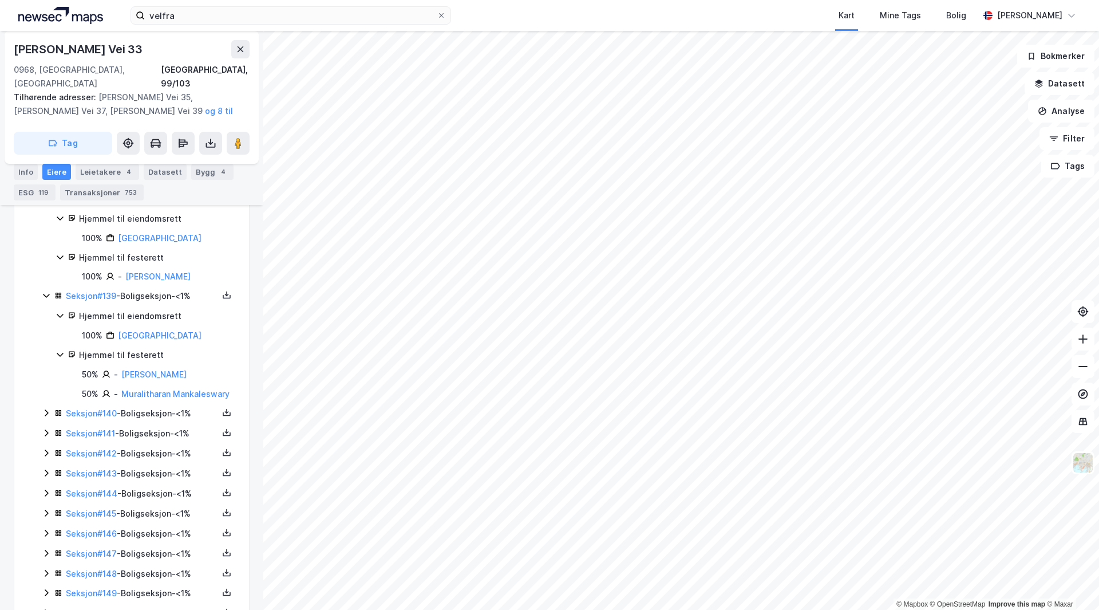
click at [156, 420] on div "Seksjon # 140 - Boligseksjon - <1%" at bounding box center [142, 413] width 152 height 14
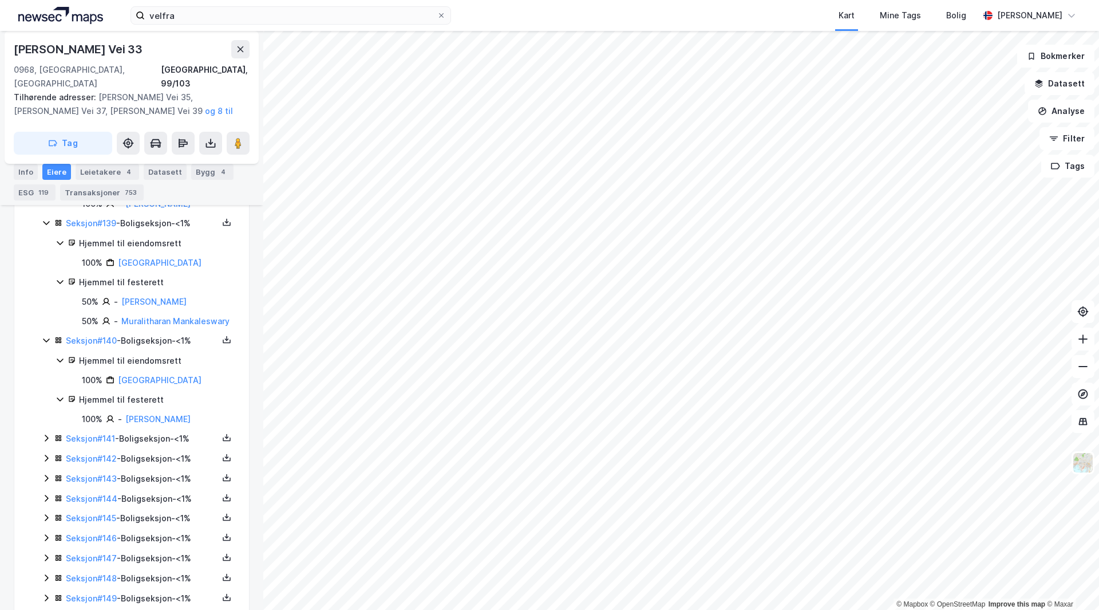
scroll to position [14702, 0]
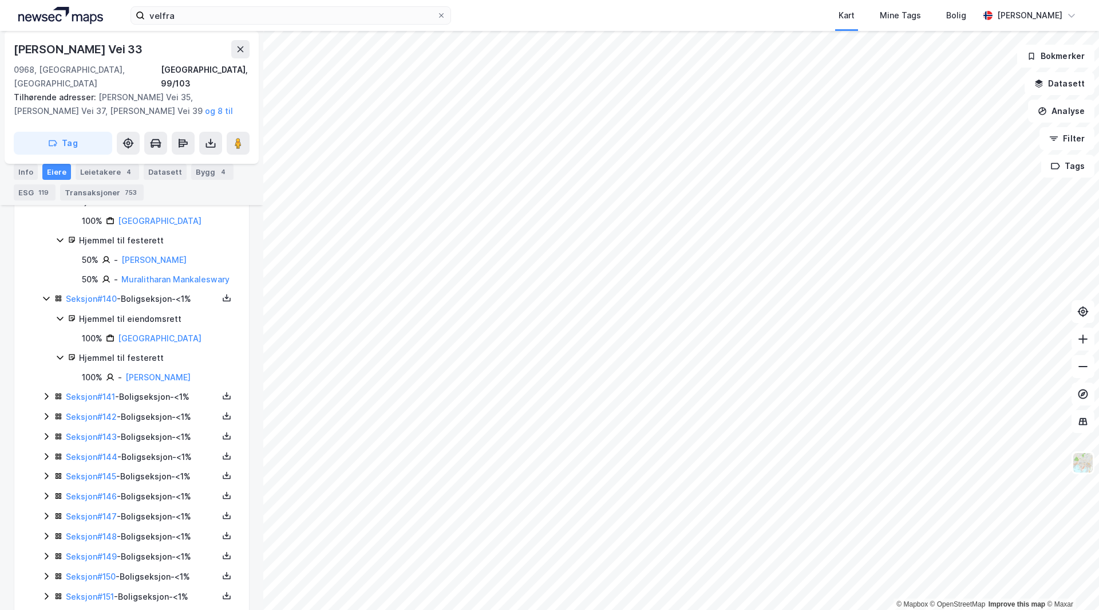
click at [155, 404] on div "Seksjon # 141 - Boligseksjon - <1%" at bounding box center [142, 397] width 152 height 14
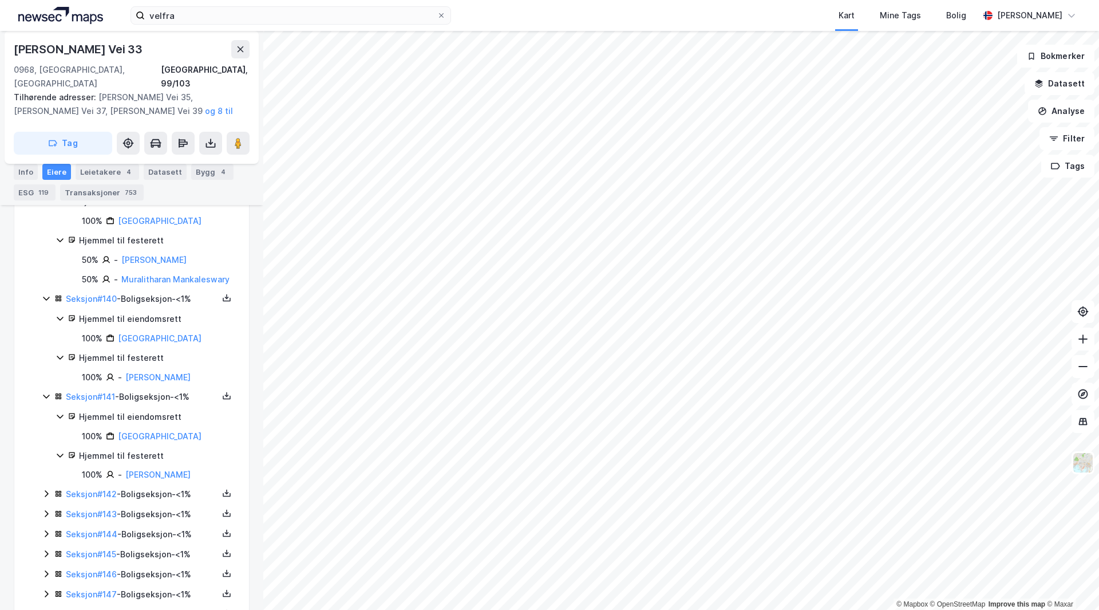
scroll to position [14760, 0]
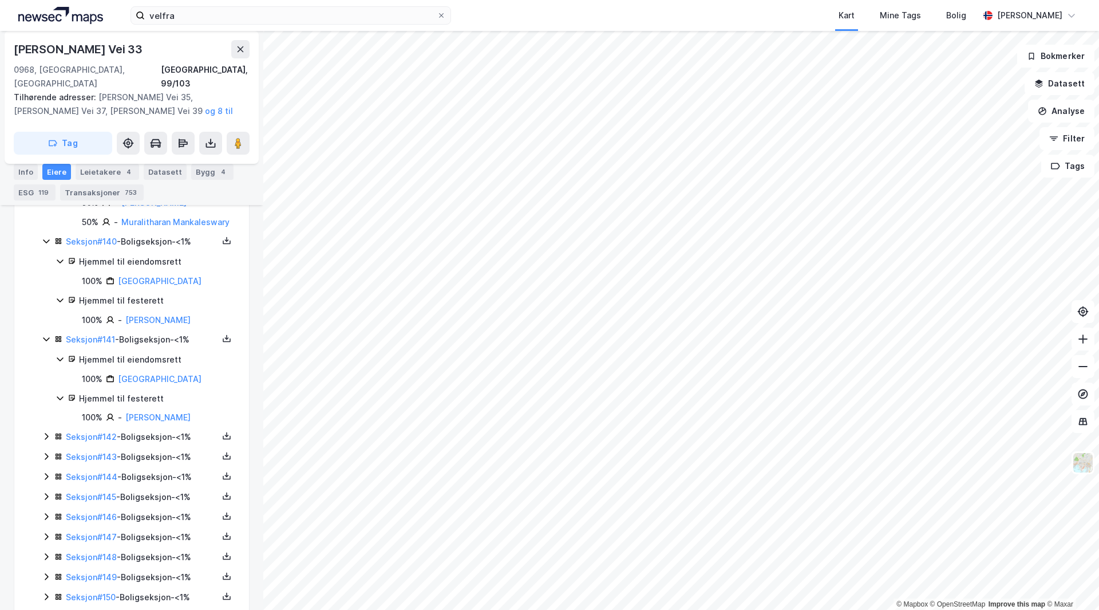
click at [158, 444] on div "Seksjon # 142 - Boligseksjon - <1%" at bounding box center [142, 437] width 152 height 14
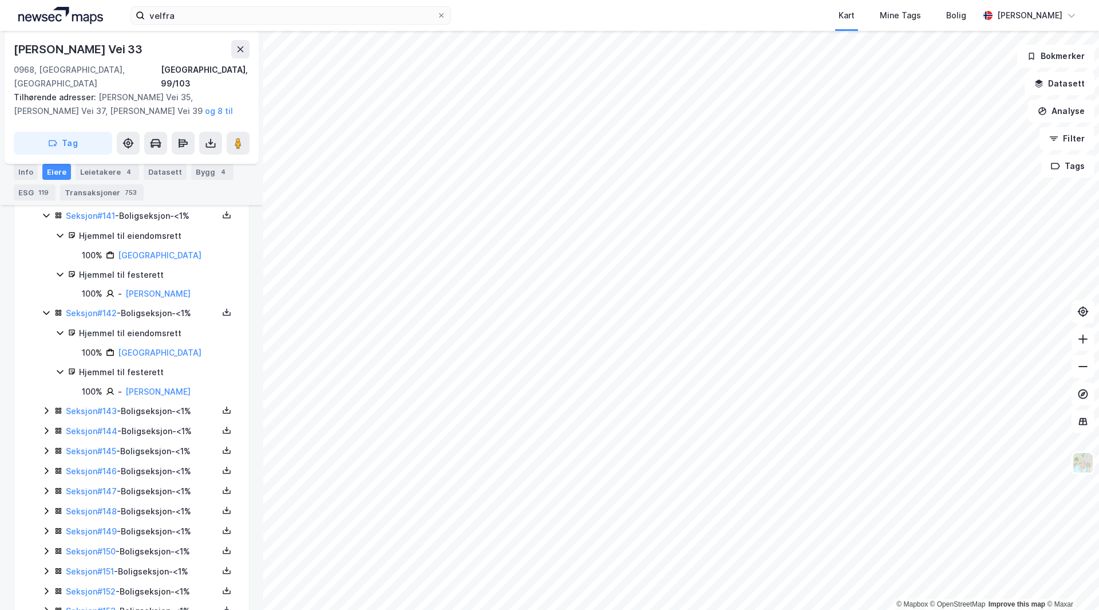
scroll to position [14931, 0]
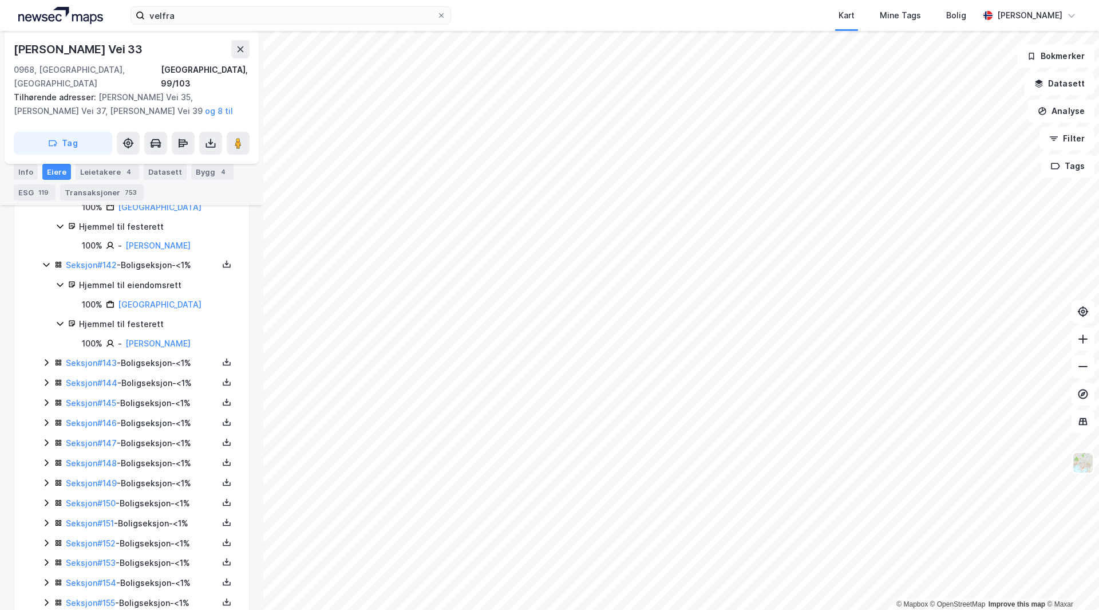
click at [147, 370] on div "Seksjon # 143 - Boligseksjon - <1%" at bounding box center [142, 363] width 152 height 14
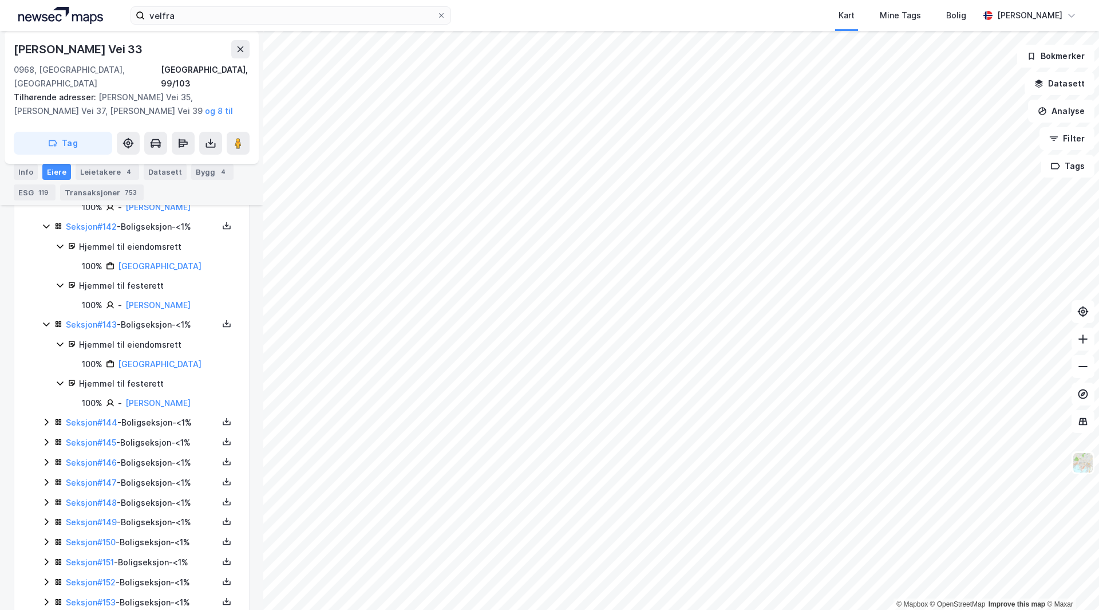
scroll to position [14989, 0]
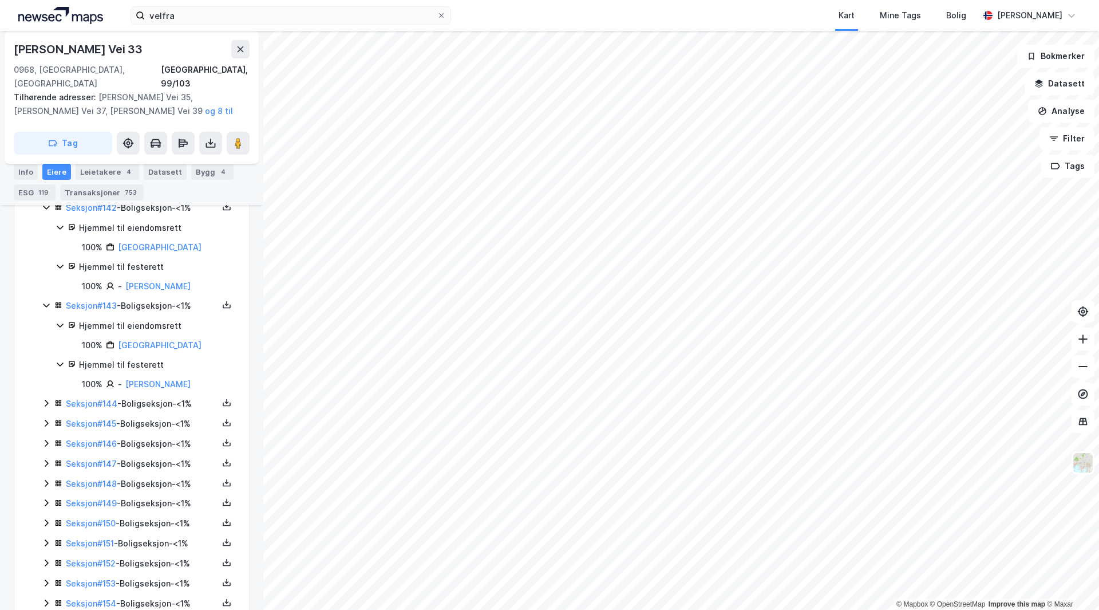
click at [153, 410] on div "Seksjon # 144 - Boligseksjon - <1%" at bounding box center [142, 404] width 152 height 14
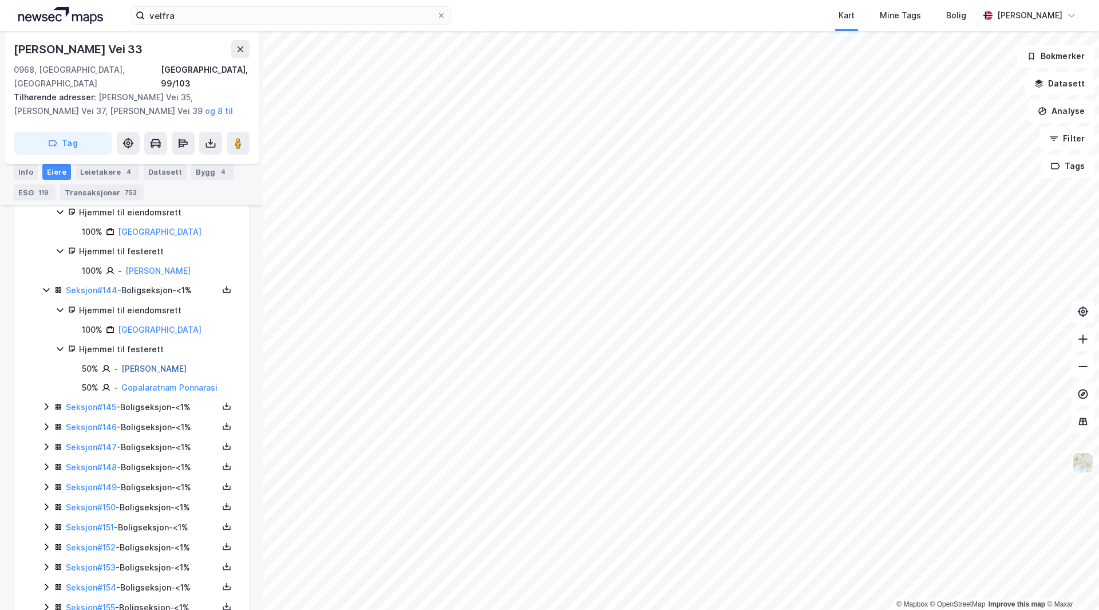
scroll to position [15103, 0]
click at [156, 413] on div "Seksjon # 145 - Boligseksjon - <1%" at bounding box center [142, 406] width 152 height 14
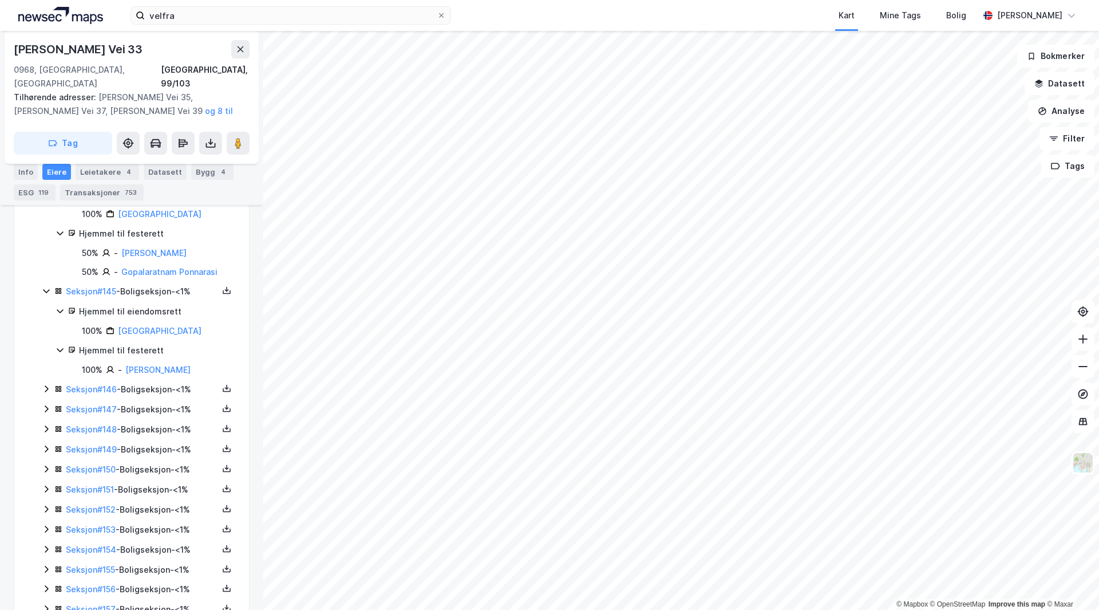
click at [154, 396] on div "Seksjon # 146 - Boligseksjon - <1%" at bounding box center [142, 389] width 152 height 14
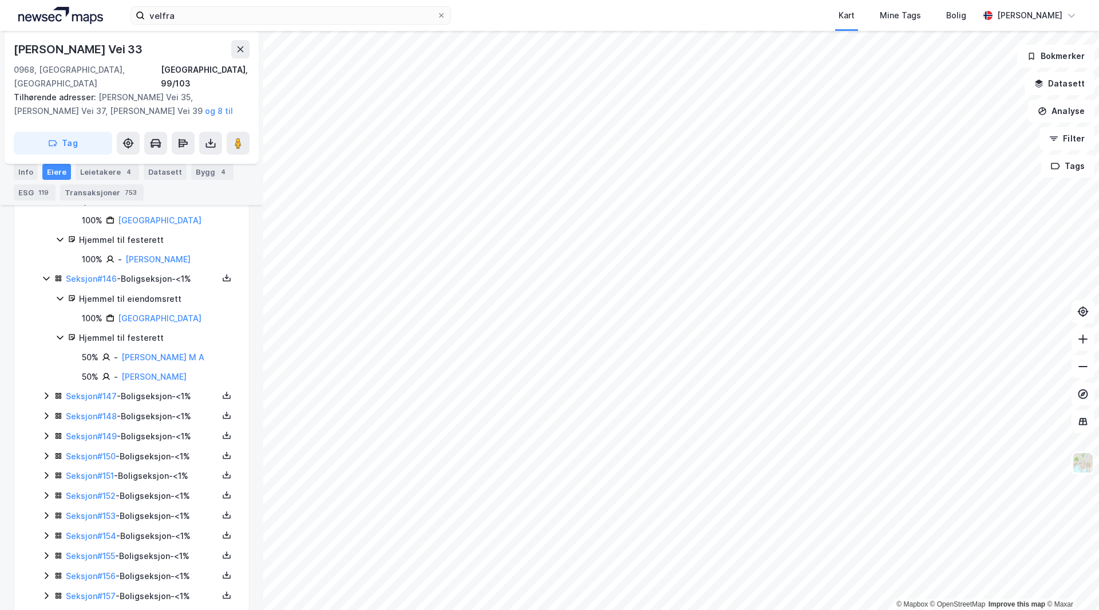
scroll to position [15332, 0]
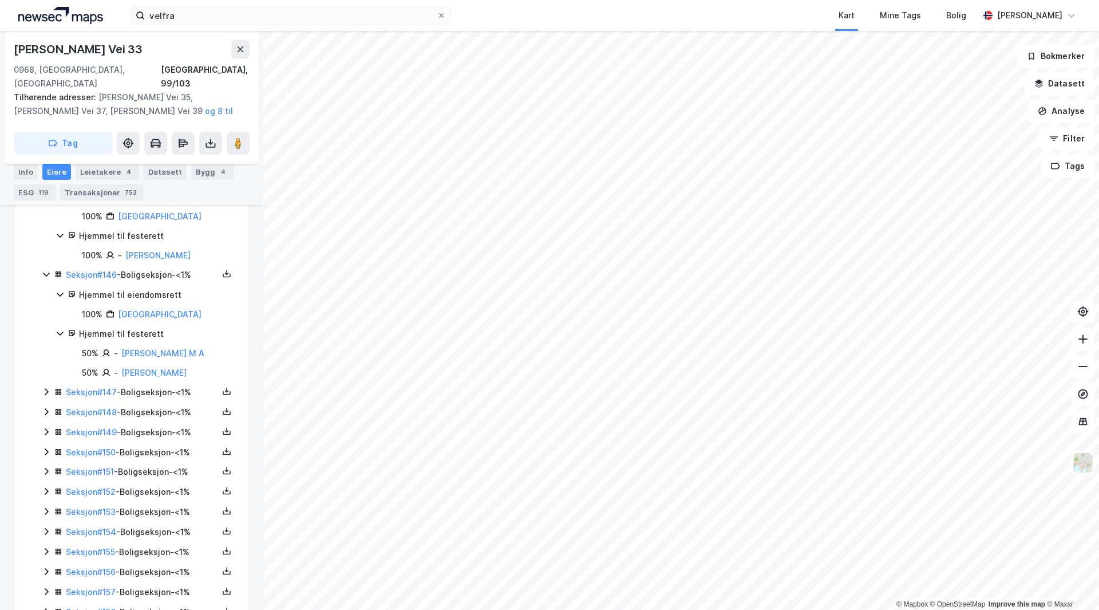
click at [155, 399] on div "Seksjon # 147 - Boligseksjon - <1%" at bounding box center [142, 392] width 152 height 14
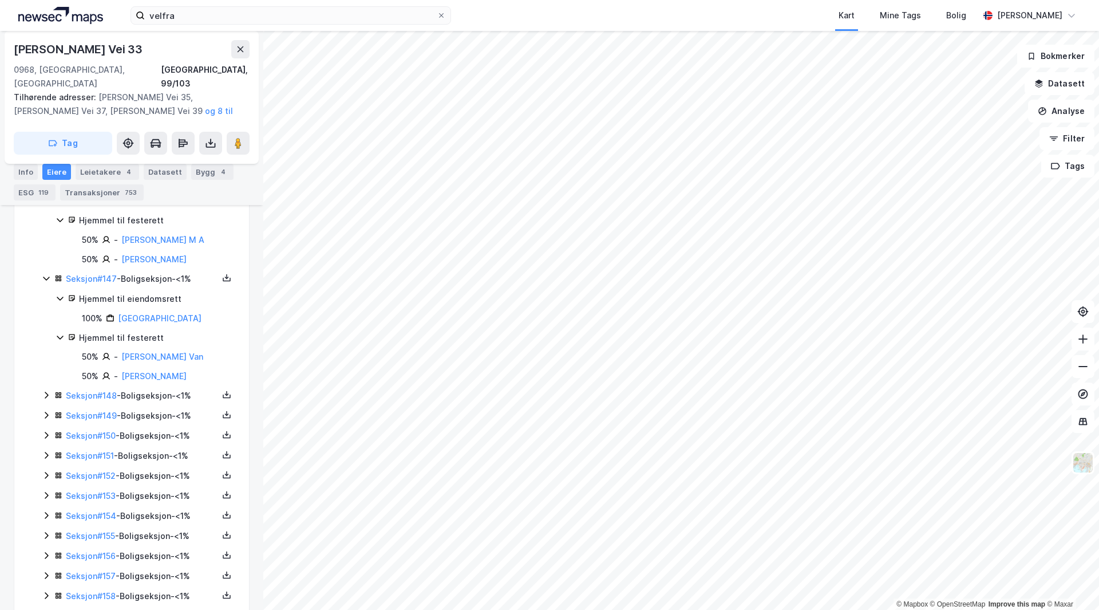
scroll to position [15447, 0]
click at [159, 401] on div "Seksjon # 148 - Boligseksjon - <1%" at bounding box center [142, 395] width 152 height 14
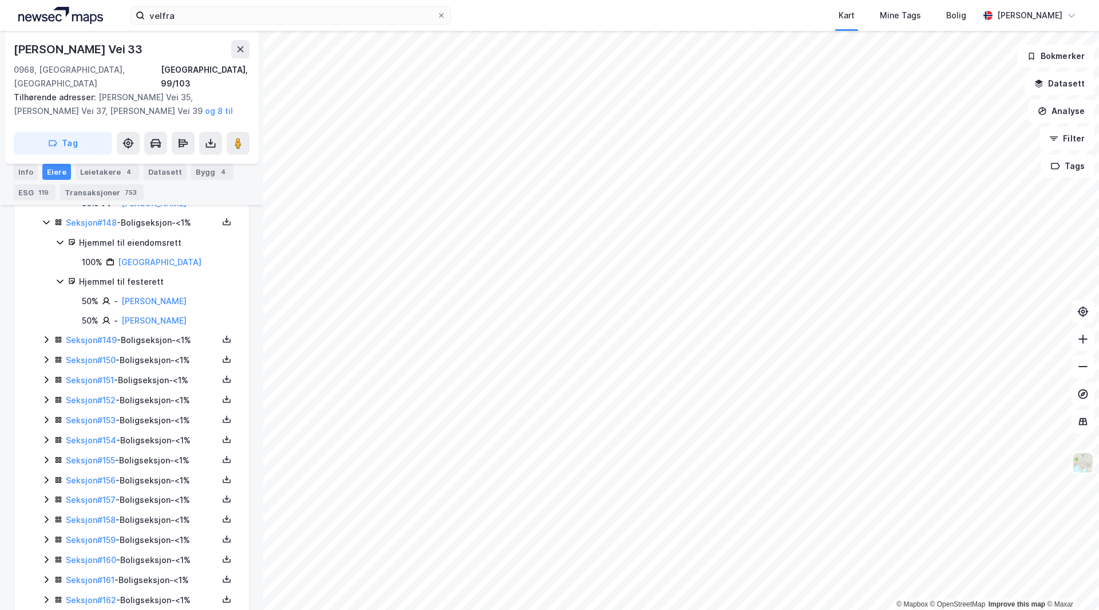
click at [149, 347] on div "Seksjon # 149 - Boligseksjon - <1%" at bounding box center [142, 340] width 152 height 14
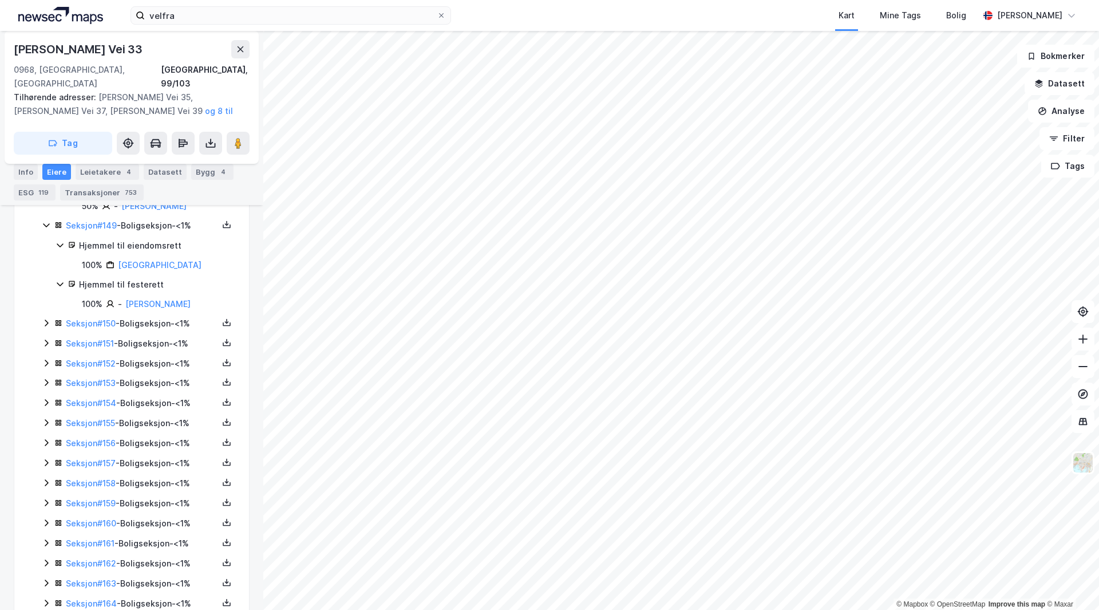
click at [147, 330] on div "Seksjon # 150 - Boligseksjon - <1%" at bounding box center [142, 324] width 152 height 14
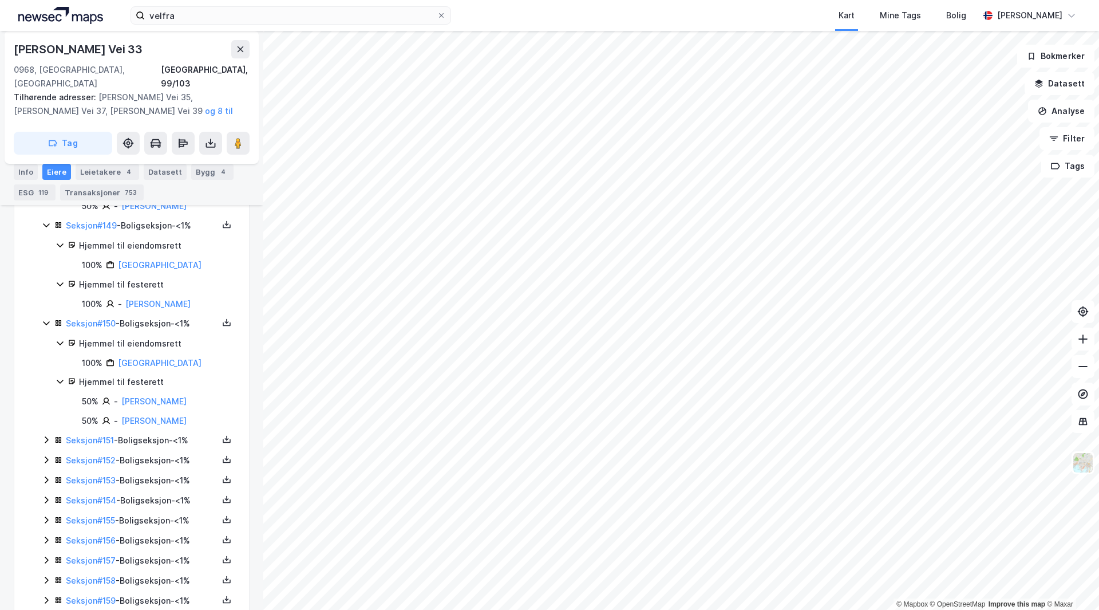
click at [156, 447] on div "Seksjon # 151 - Boligseksjon - <1%" at bounding box center [142, 440] width 152 height 14
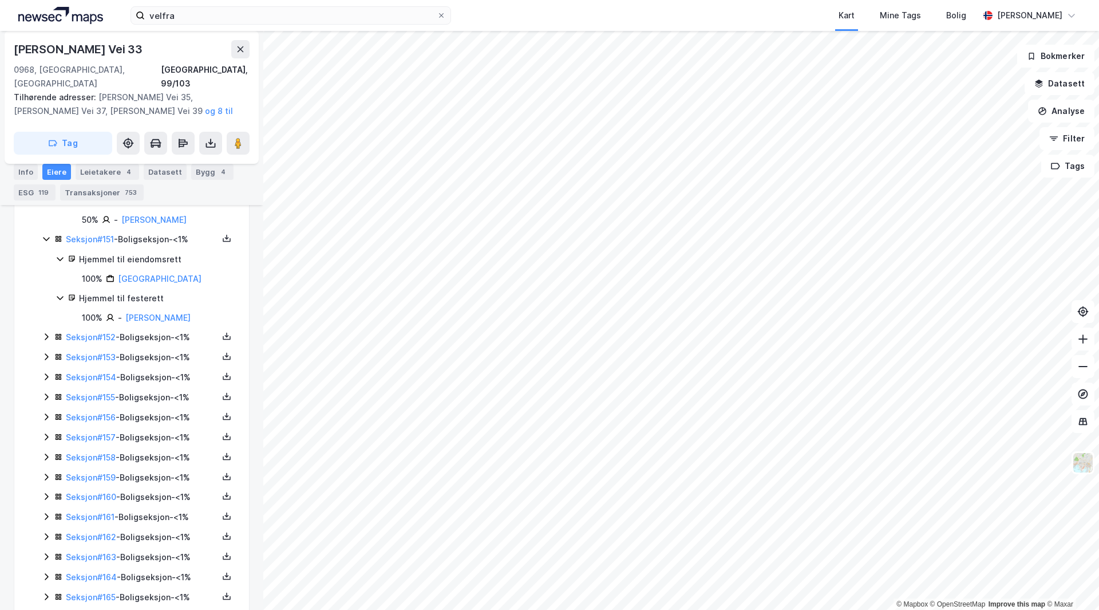
scroll to position [15933, 0]
click at [152, 345] on div "Seksjon # 152 - Boligseksjon - <1%" at bounding box center [142, 338] width 152 height 14
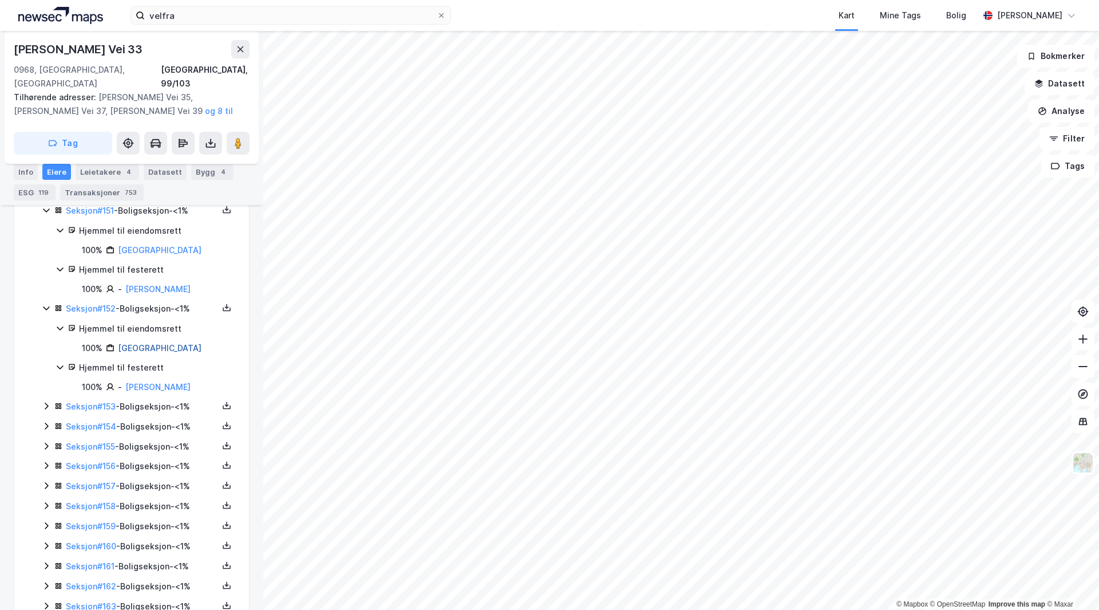
scroll to position [15990, 0]
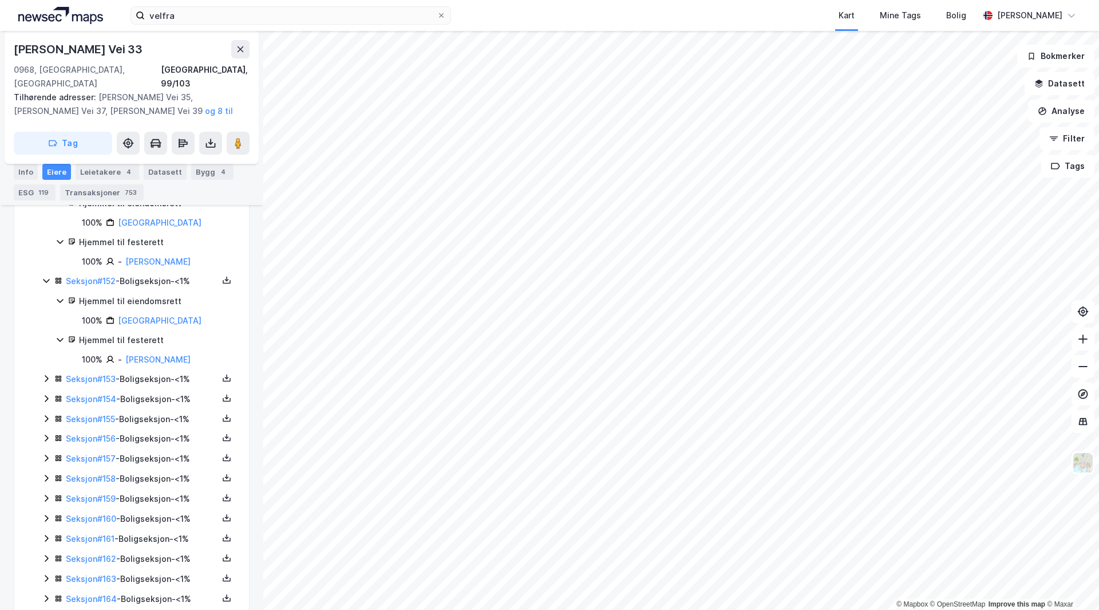
click at [164, 386] on div "Seksjon # 153 - Boligseksjon - <1%" at bounding box center [142, 379] width 152 height 14
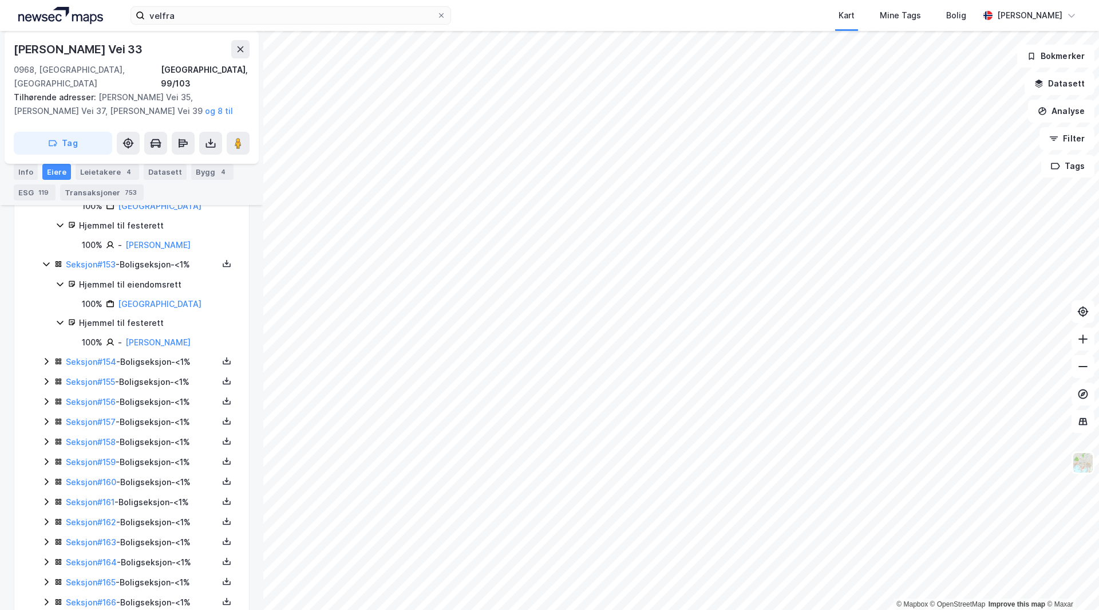
click at [152, 369] on div "Seksjon # 154 - Boligseksjon - <1%" at bounding box center [142, 362] width 152 height 14
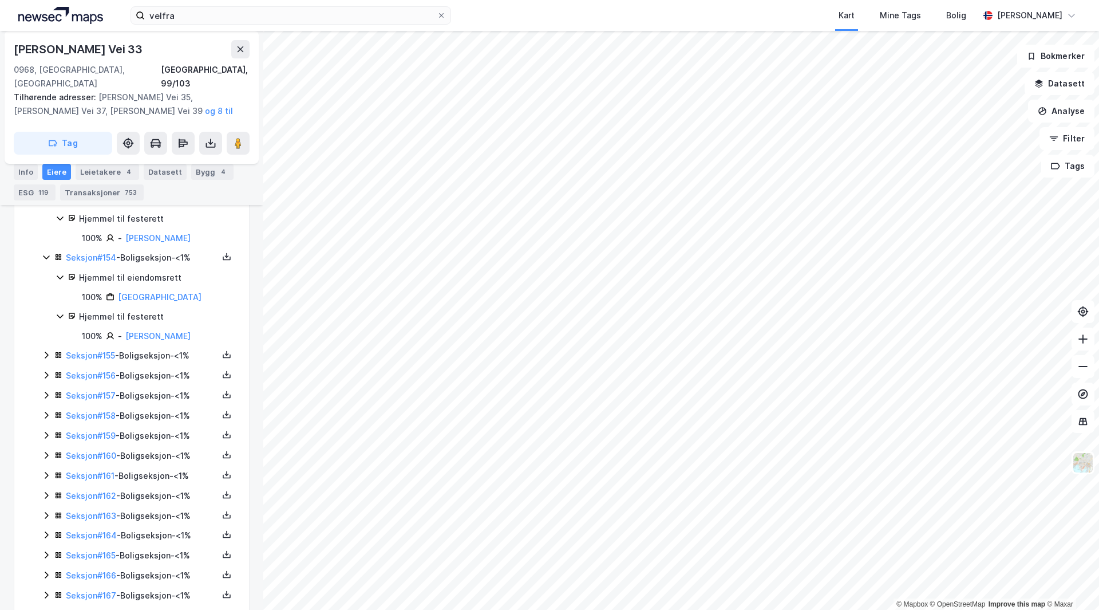
scroll to position [16219, 0]
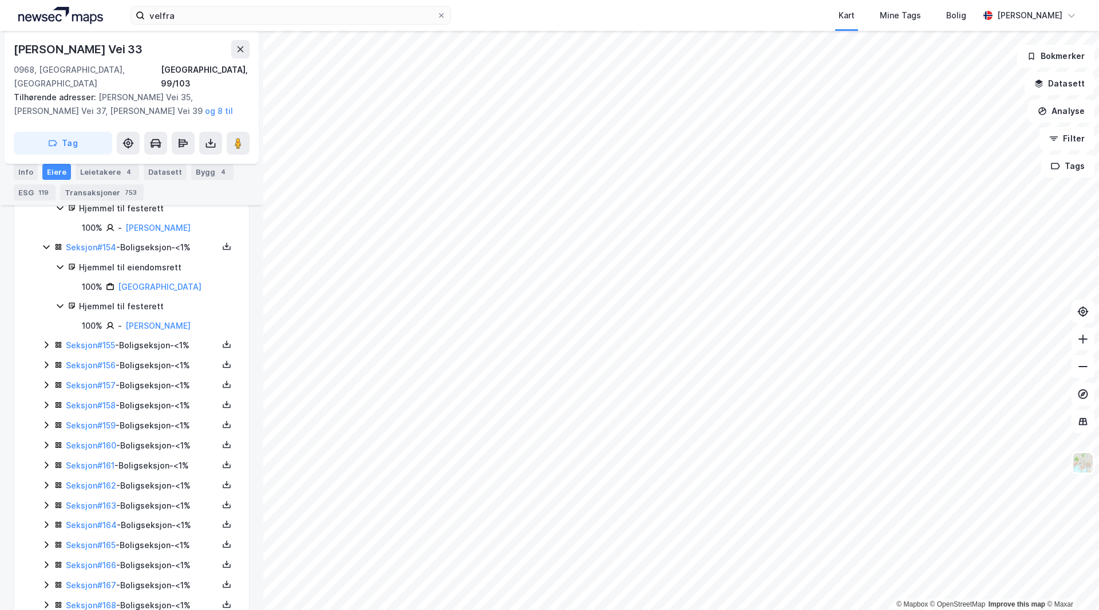
click at [140, 352] on div "Seksjon # 155 - Boligseksjon - <1%" at bounding box center [142, 345] width 152 height 14
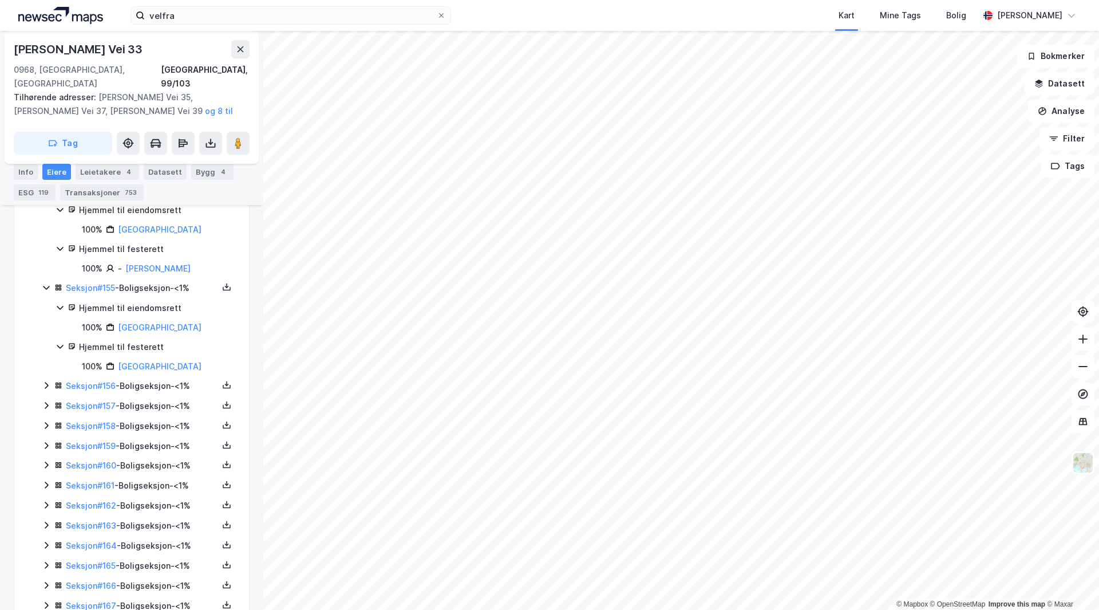
click at [160, 393] on div "Seksjon # 156 - Boligseksjon - <1%" at bounding box center [142, 386] width 152 height 14
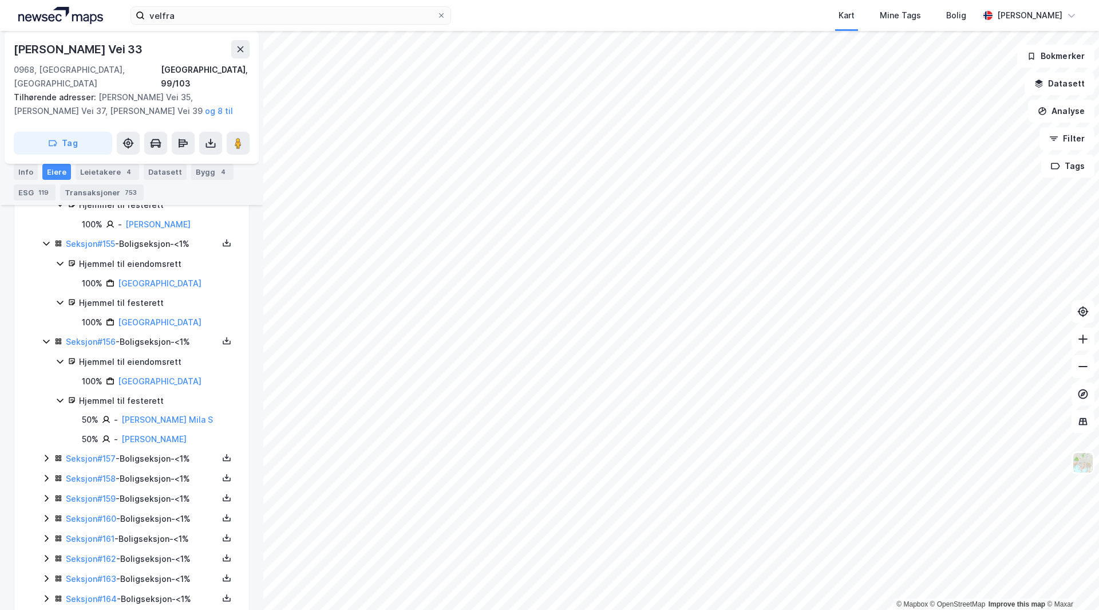
scroll to position [16333, 0]
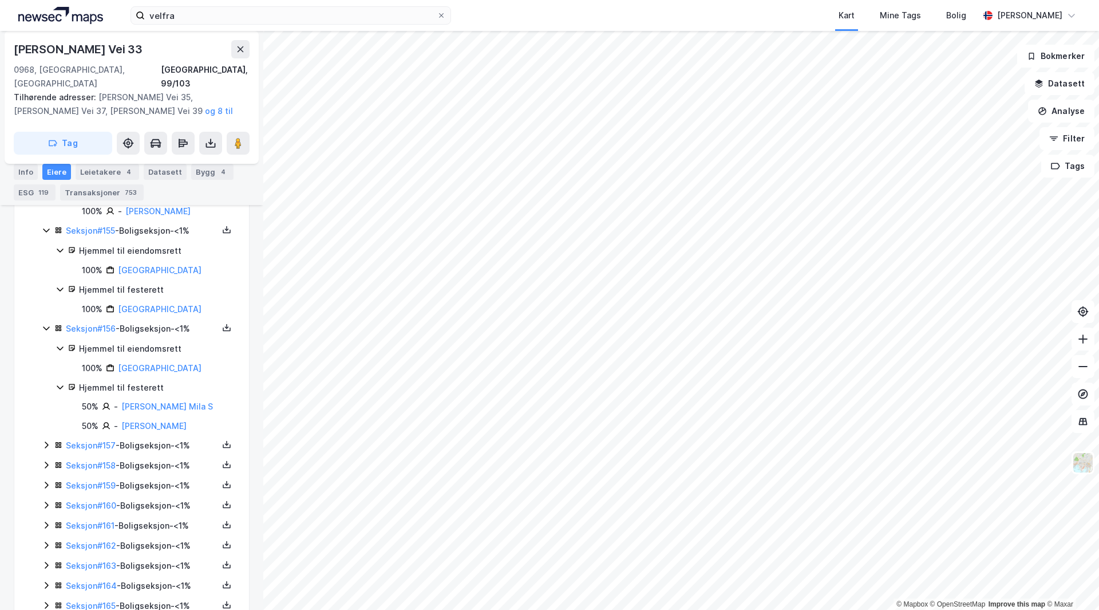
click at [156, 452] on div "Seksjon # 157 - Boligseksjon - <1%" at bounding box center [142, 445] width 152 height 14
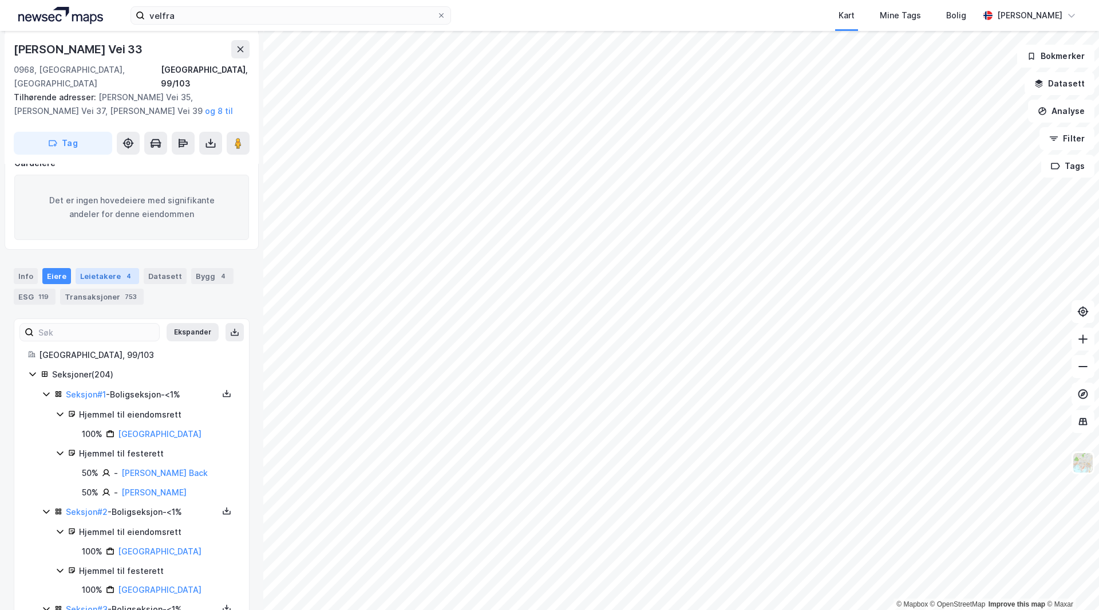
scroll to position [0, 0]
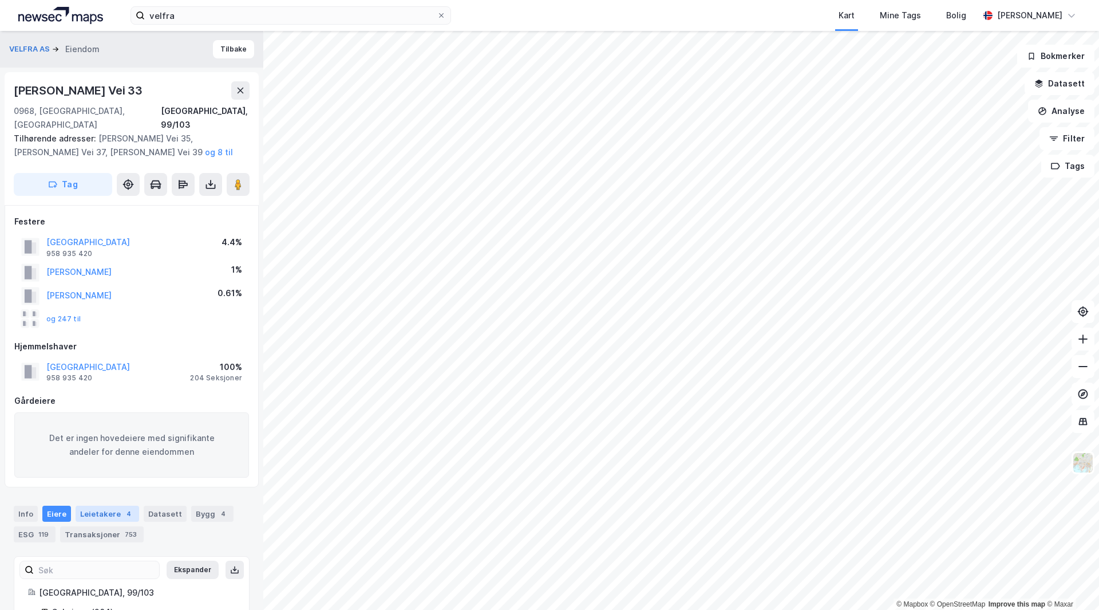
click at [105, 505] on div "Leietakere 4" at bounding box center [108, 513] width 64 height 16
click at [223, 49] on button "Tilbake" at bounding box center [233, 49] width 41 height 18
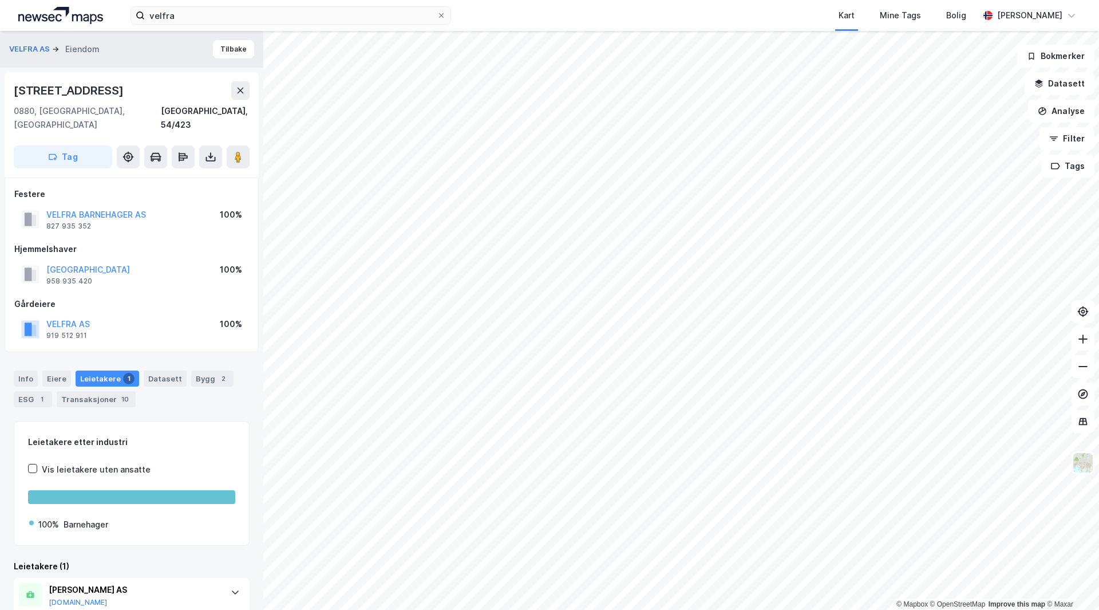
scroll to position [30, 0]
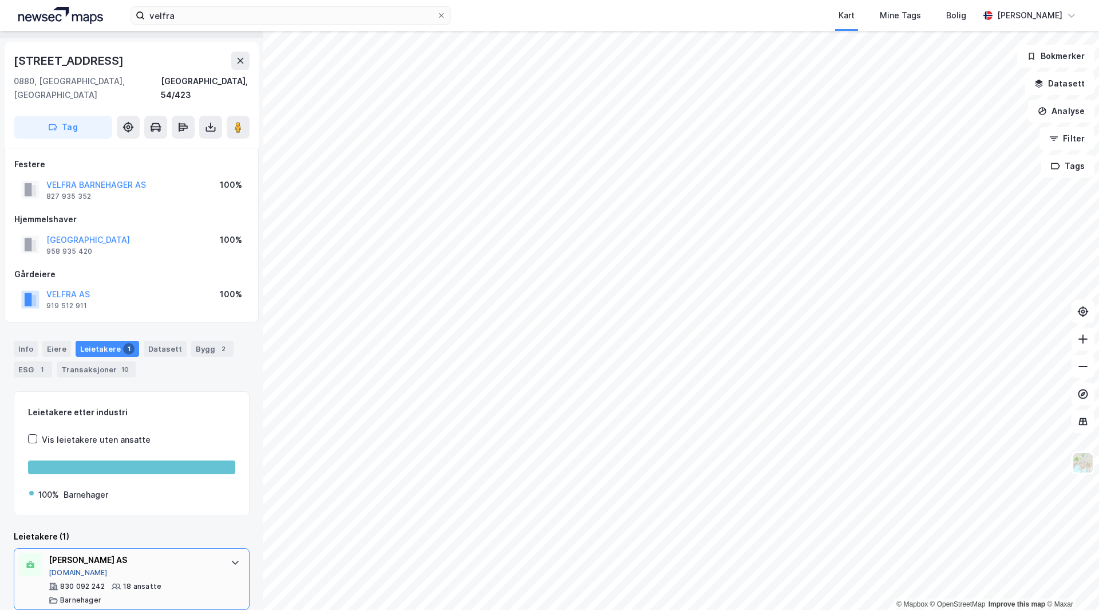
click at [62, 568] on button "[DOMAIN_NAME]" at bounding box center [78, 572] width 59 height 9
click at [31, 341] on div "Info" at bounding box center [26, 349] width 24 height 16
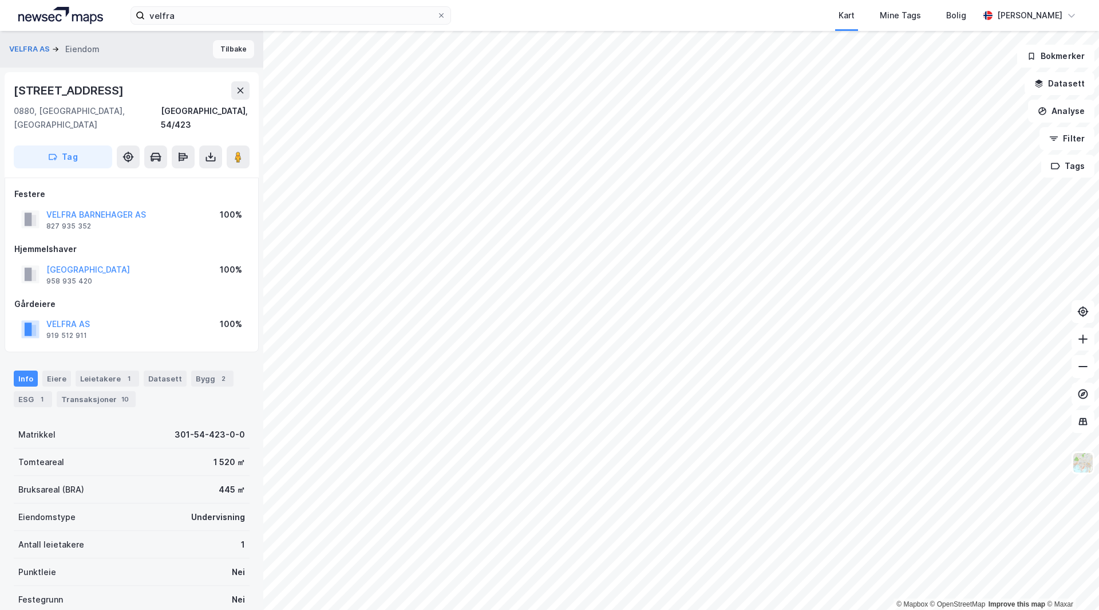
click at [231, 54] on button "Tilbake" at bounding box center [233, 49] width 41 height 18
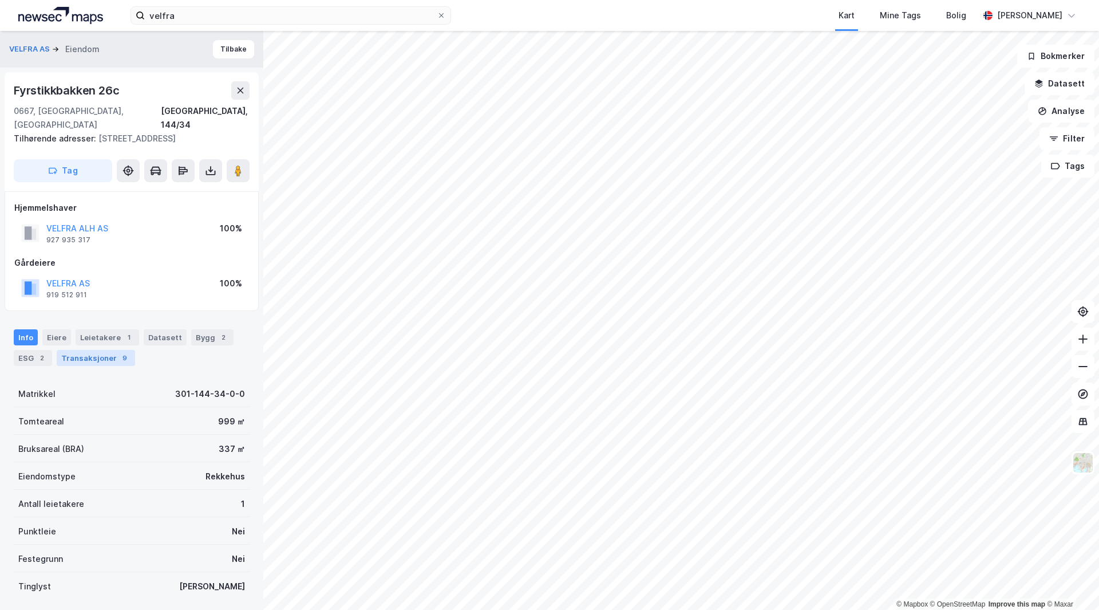
scroll to position [1, 0]
drag, startPoint x: 105, startPoint y: 330, endPoint x: 110, endPoint y: 346, distance: 16.3
click at [105, 330] on div "Leietakere 1" at bounding box center [108, 336] width 64 height 16
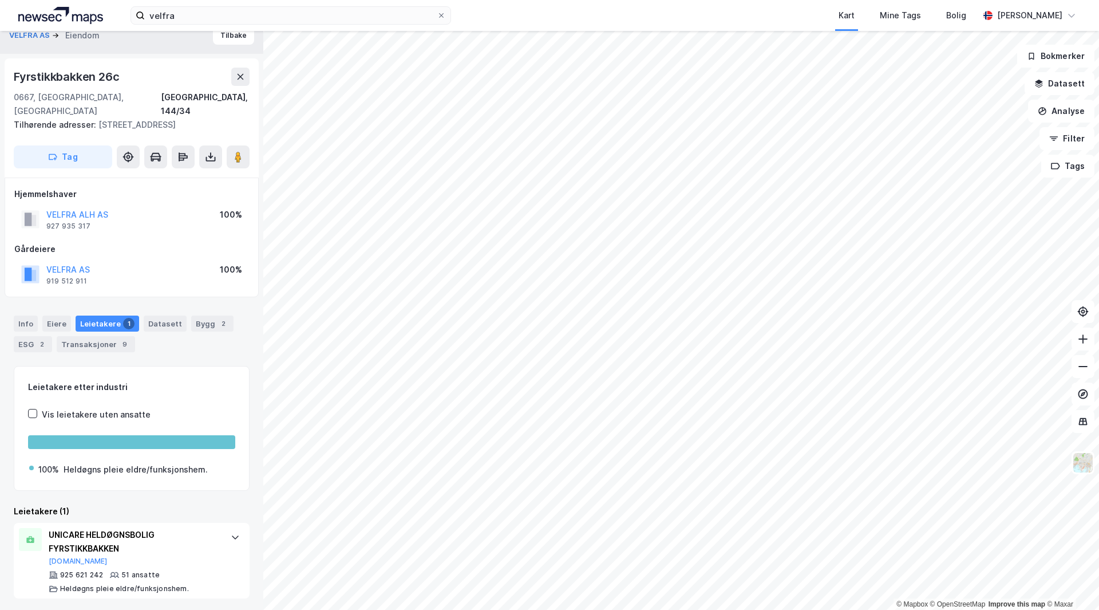
scroll to position [16, 0]
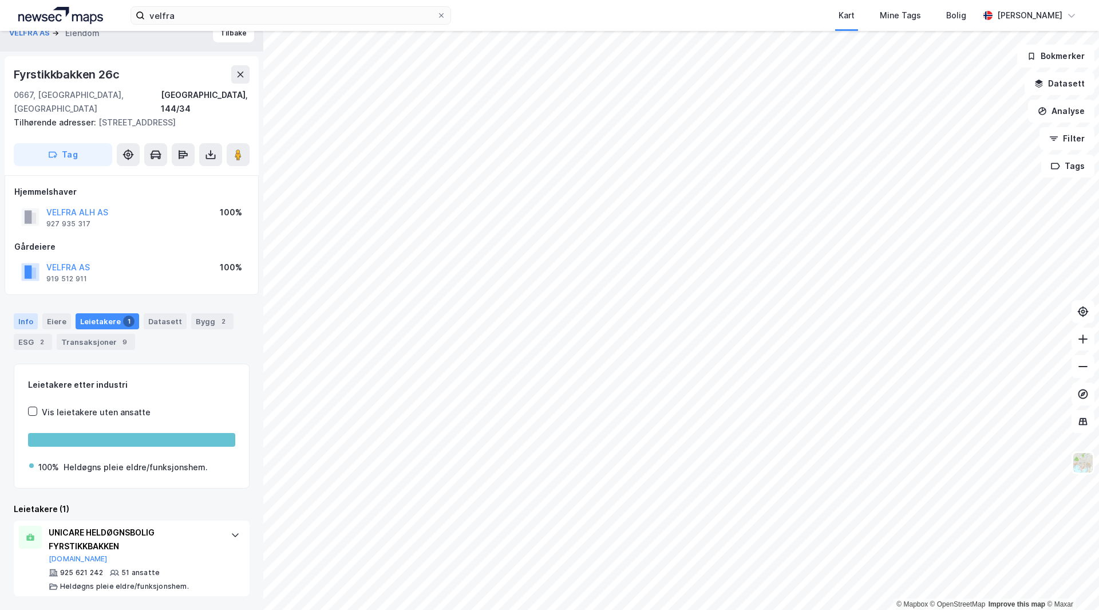
click at [24, 320] on div "Info" at bounding box center [26, 321] width 24 height 16
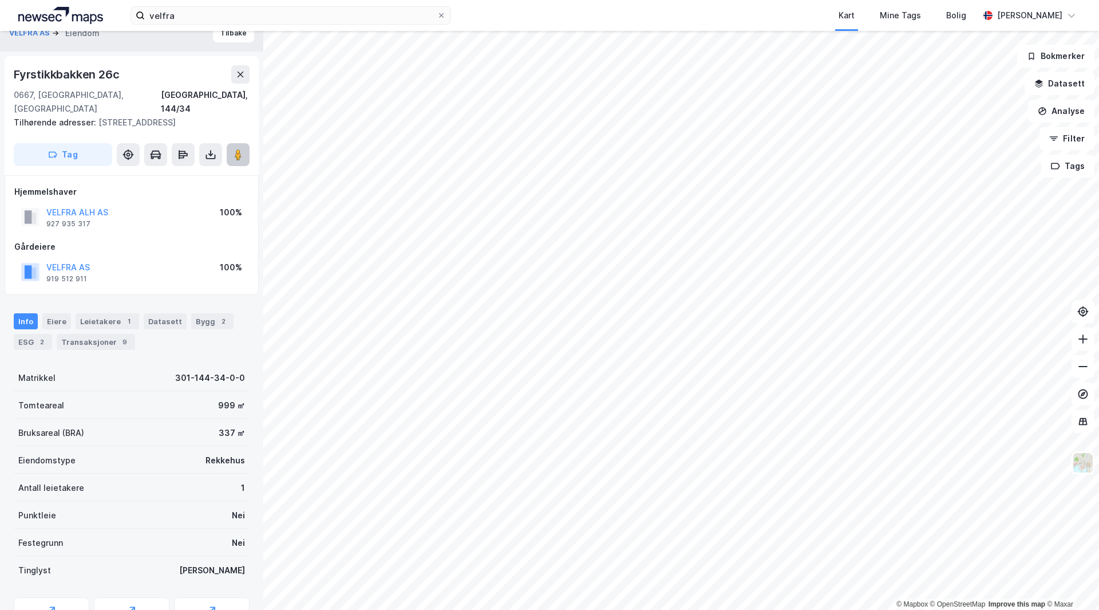
click at [235, 154] on image at bounding box center [238, 154] width 7 height 11
click at [241, 153] on image at bounding box center [238, 154] width 7 height 11
click at [232, 147] on button at bounding box center [238, 154] width 23 height 23
click at [213, 35] on button "Tilbake" at bounding box center [233, 33] width 41 height 18
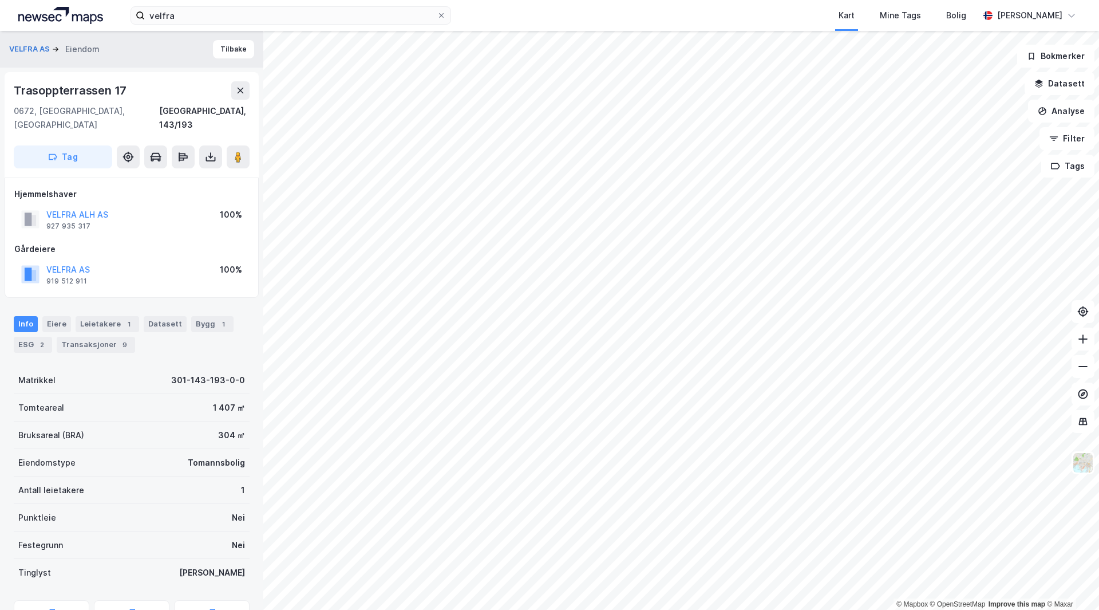
scroll to position [16, 0]
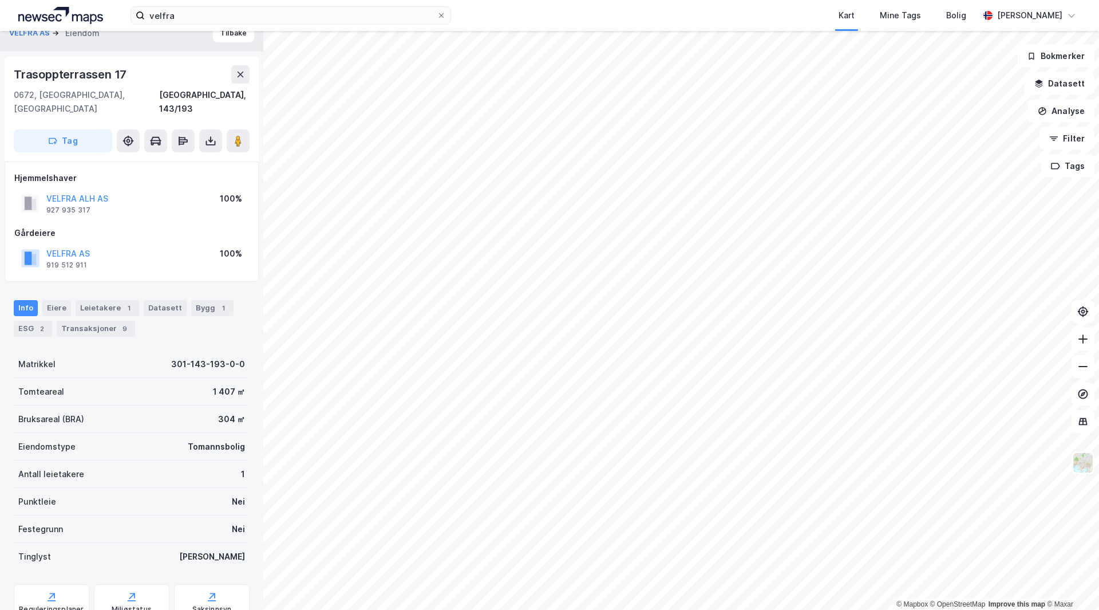
drag, startPoint x: 83, startPoint y: 295, endPoint x: 91, endPoint y: 295, distance: 8.0
click at [83, 300] on div "Leietakere 1" at bounding box center [108, 308] width 64 height 16
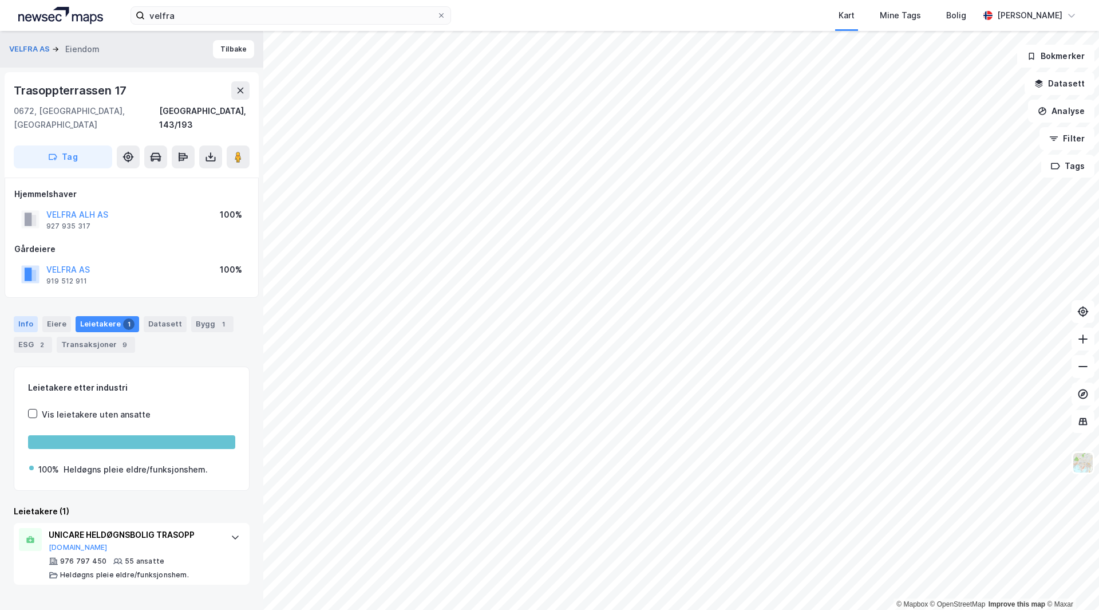
click at [25, 316] on div "Info" at bounding box center [26, 324] width 24 height 16
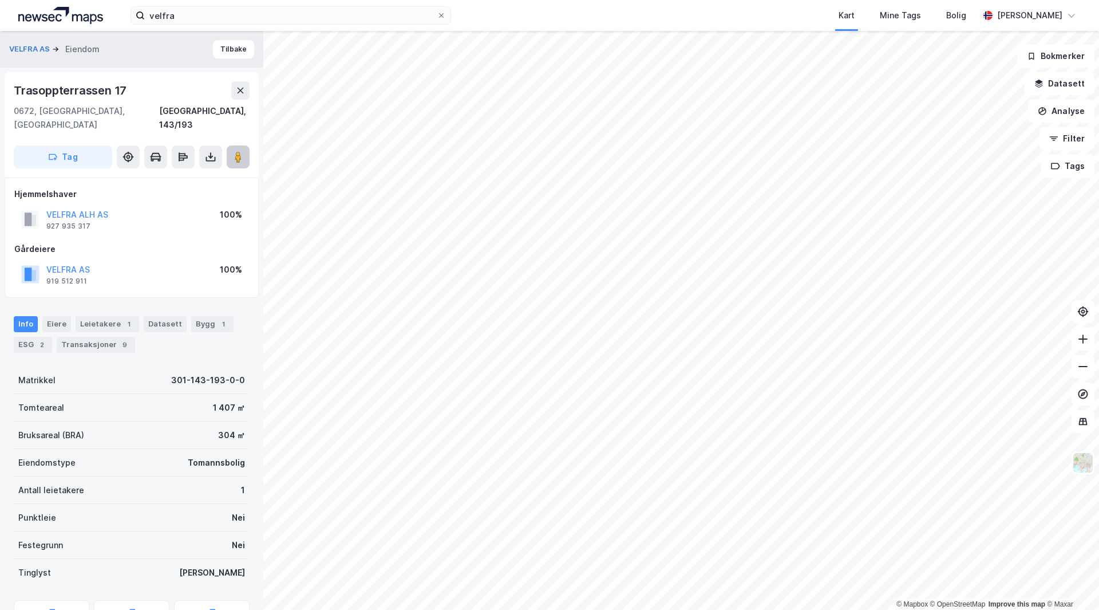
click at [238, 151] on image at bounding box center [238, 156] width 7 height 11
click at [223, 54] on button "Tilbake" at bounding box center [233, 49] width 41 height 18
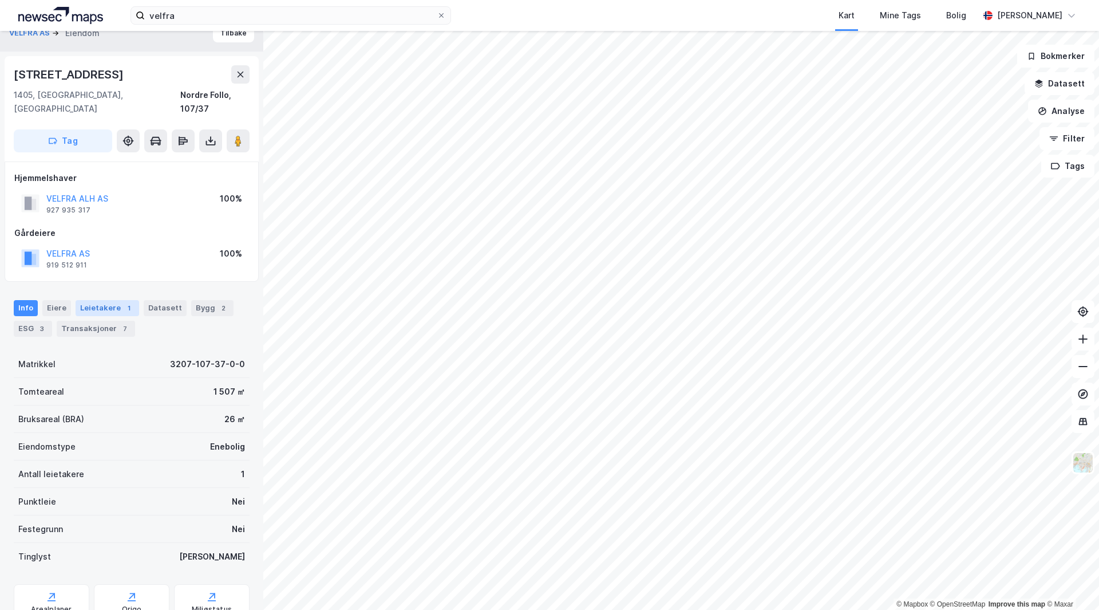
click at [104, 300] on div "Leietakere 1" at bounding box center [108, 308] width 64 height 16
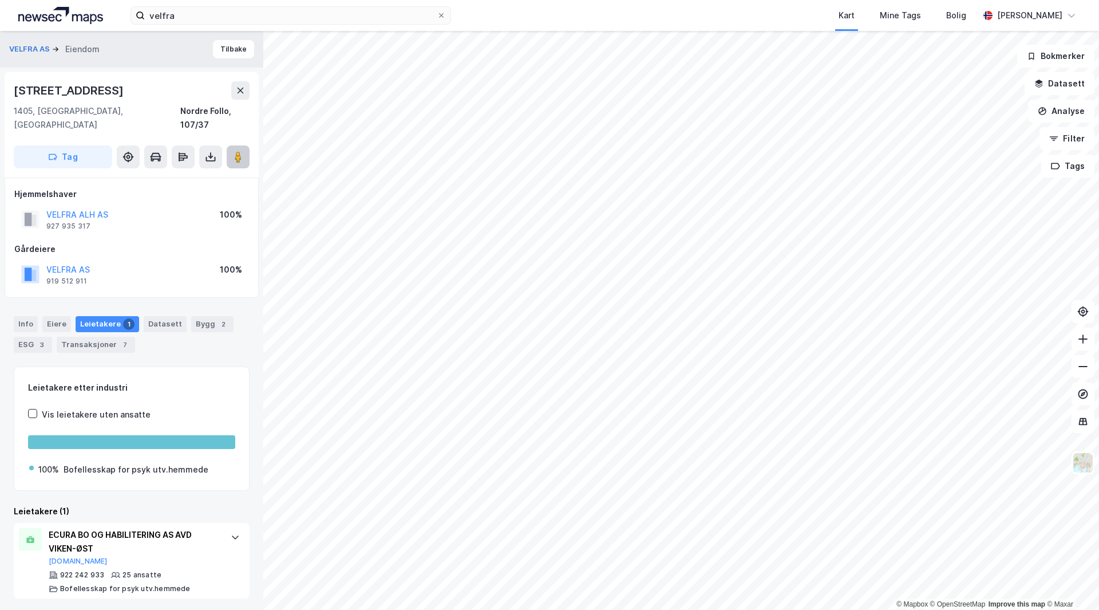
click at [239, 151] on image at bounding box center [238, 156] width 7 height 11
click at [42, 316] on div "Eiere" at bounding box center [56, 324] width 29 height 16
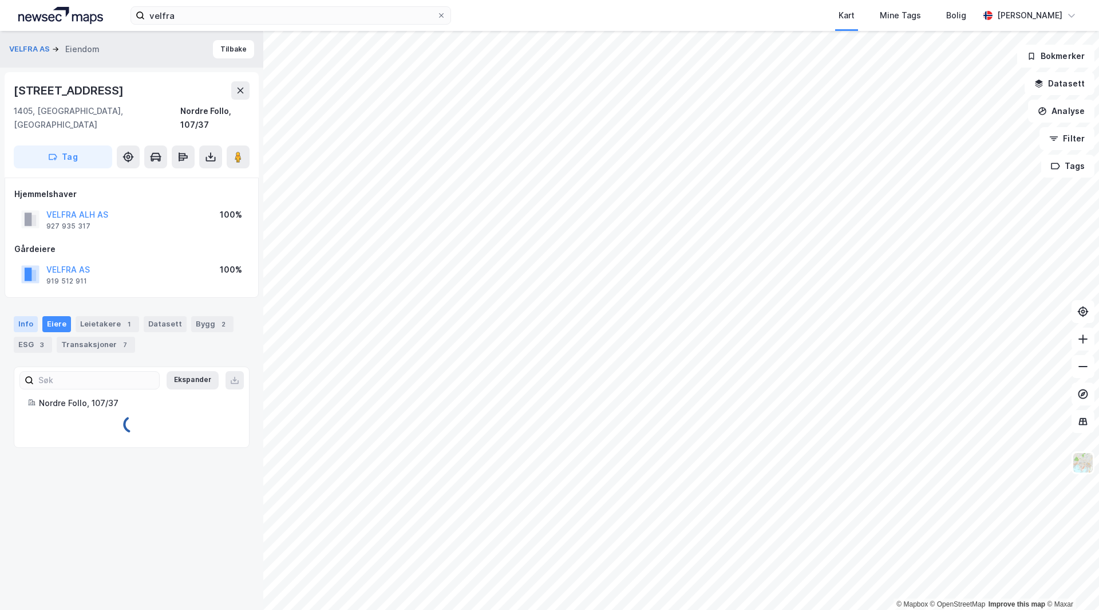
click at [34, 316] on div "Info" at bounding box center [26, 324] width 24 height 16
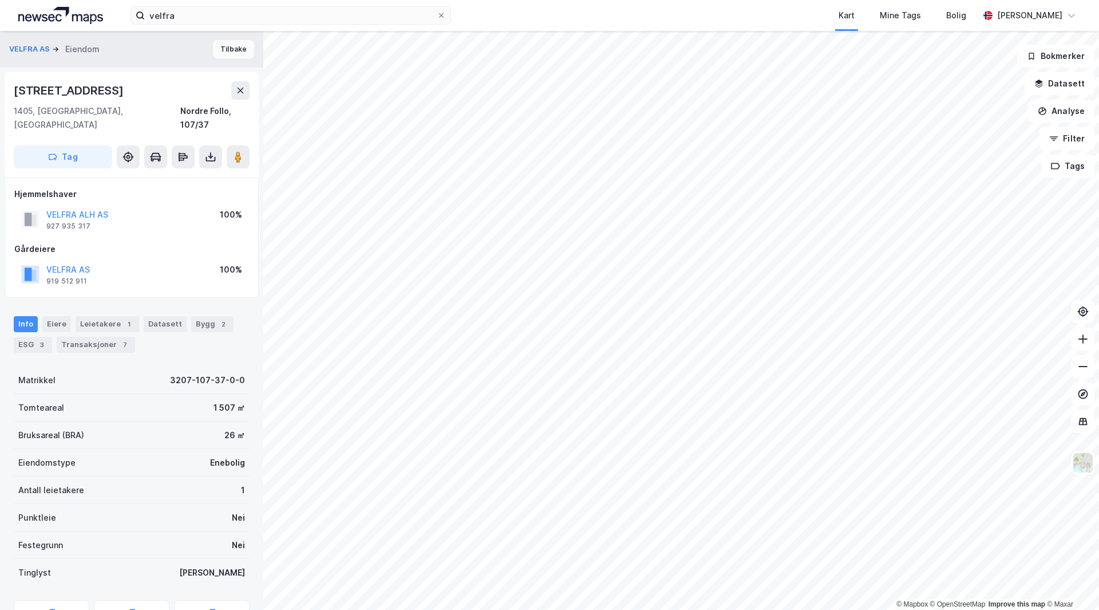
click at [216, 50] on button "Tilbake" at bounding box center [233, 49] width 41 height 18
click at [234, 149] on icon at bounding box center [237, 154] width 11 height 11
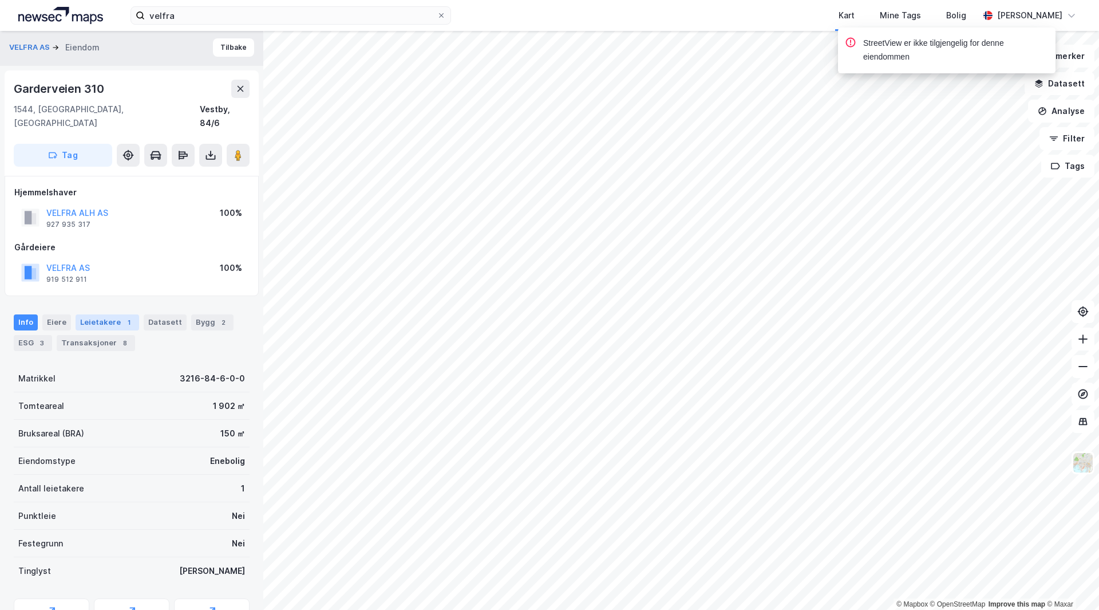
click at [123, 317] on div "1" at bounding box center [128, 322] width 11 height 11
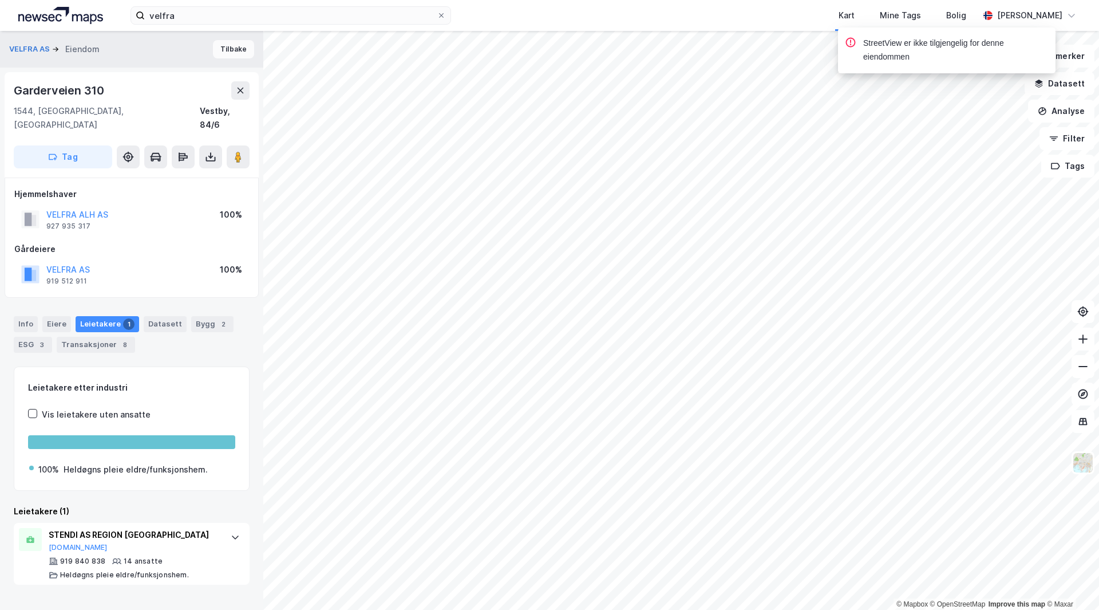
click at [219, 51] on button "Tilbake" at bounding box center [233, 49] width 41 height 18
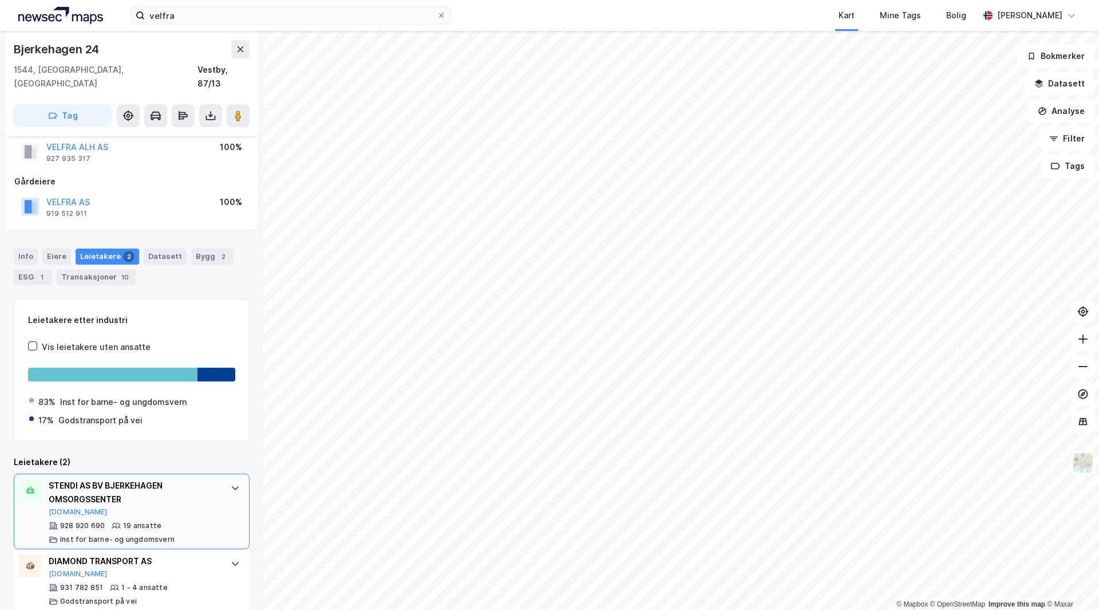
scroll to position [69, 0]
click at [13, 248] on div "Info Eiere Leietakere 2 Datasett Bygg 2 ESG 1 Transaksjoner 10" at bounding box center [131, 261] width 263 height 55
click at [21, 247] on div "Info" at bounding box center [26, 255] width 24 height 16
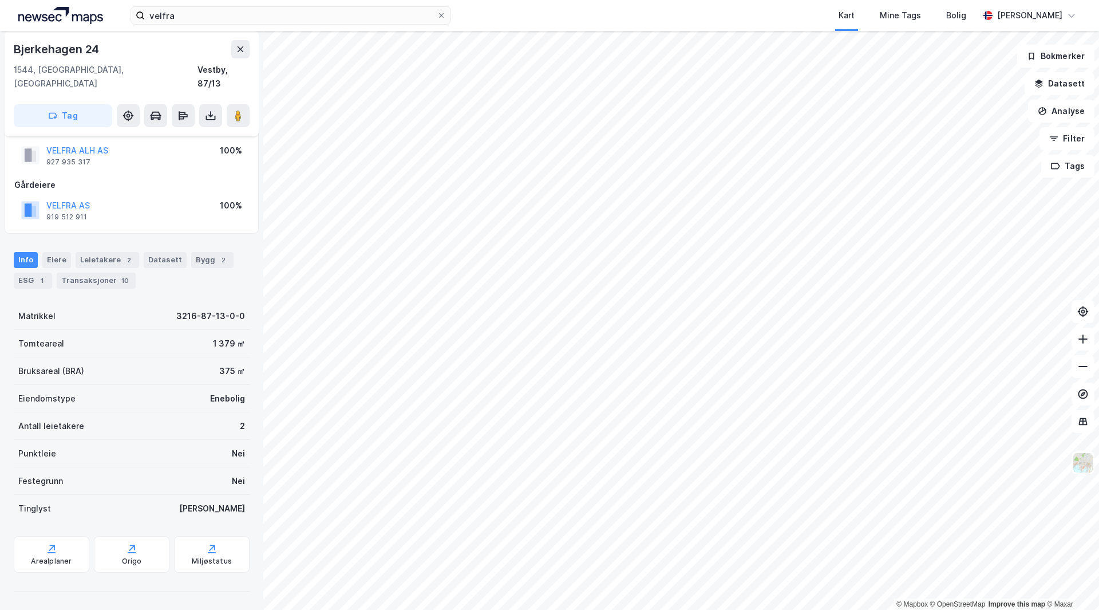
scroll to position [50, 0]
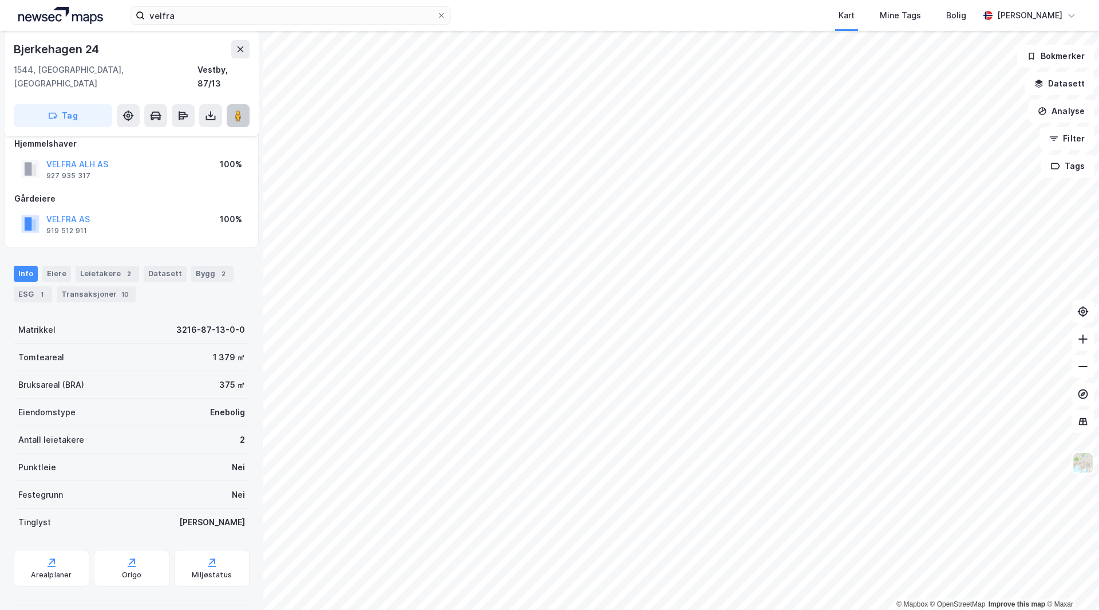
click at [240, 110] on image at bounding box center [238, 115] width 7 height 11
click at [235, 110] on image at bounding box center [238, 115] width 7 height 11
click at [246, 47] on button at bounding box center [240, 49] width 18 height 18
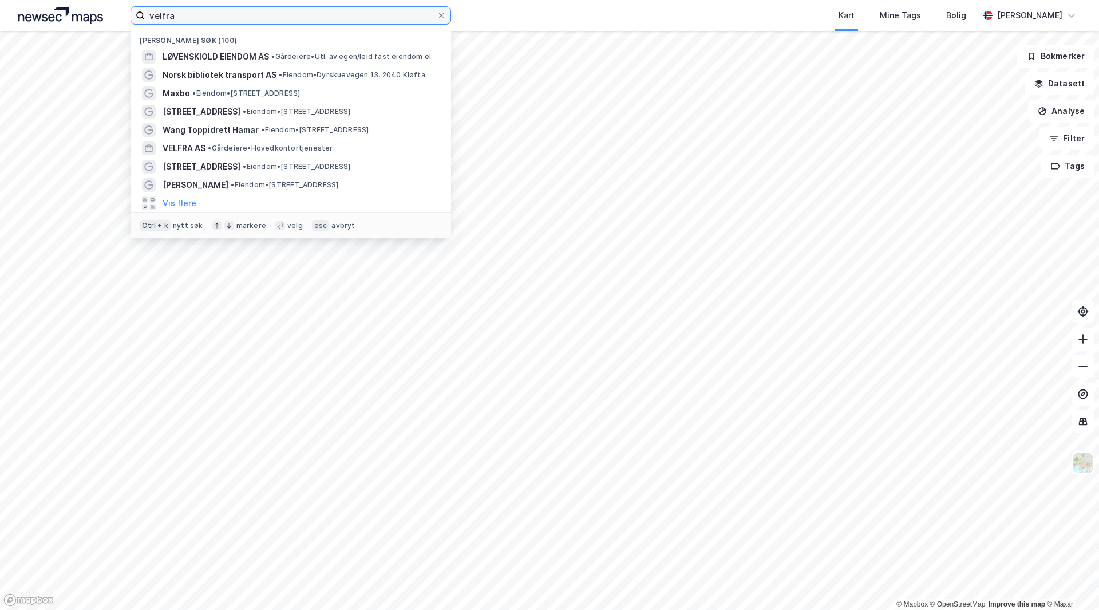
click at [258, 13] on input "velfra" at bounding box center [291, 15] width 292 height 17
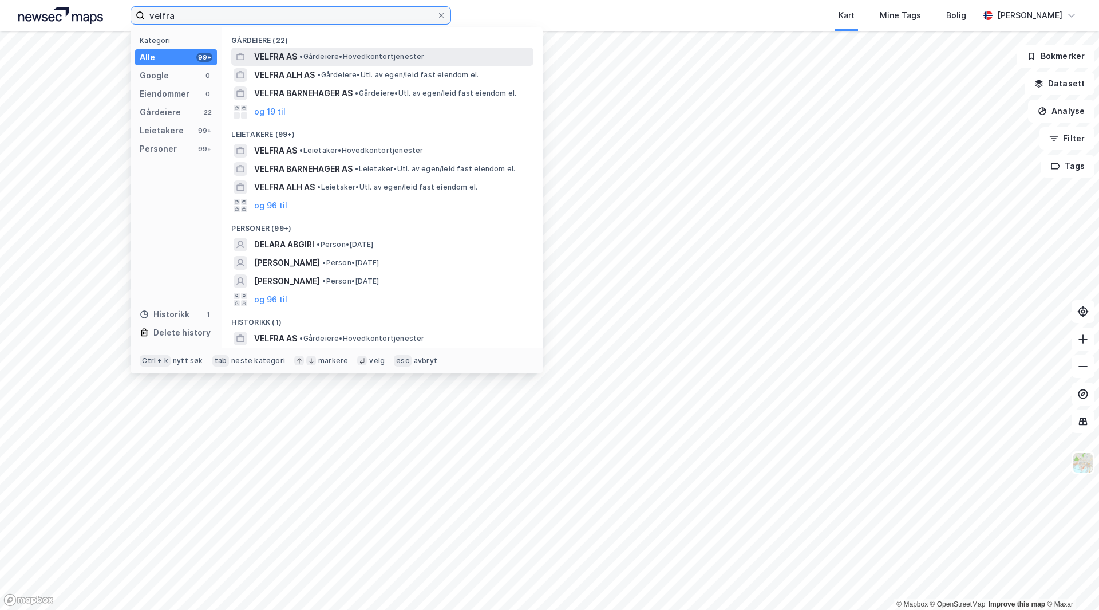
type input "velfra"
click at [274, 54] on span "VELFRA AS" at bounding box center [275, 57] width 43 height 14
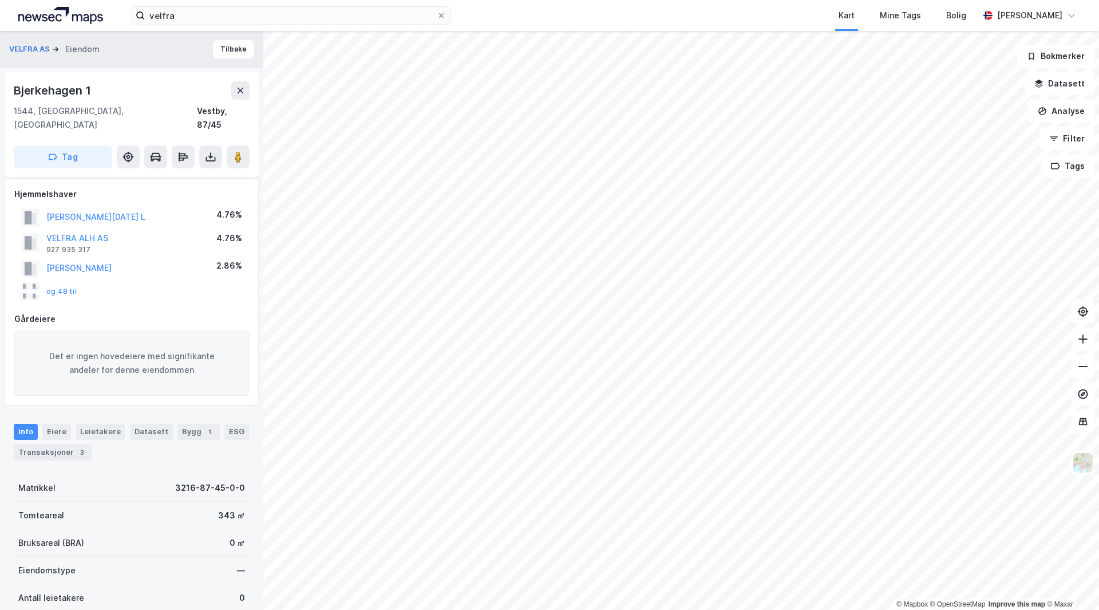
scroll to position [50, 0]
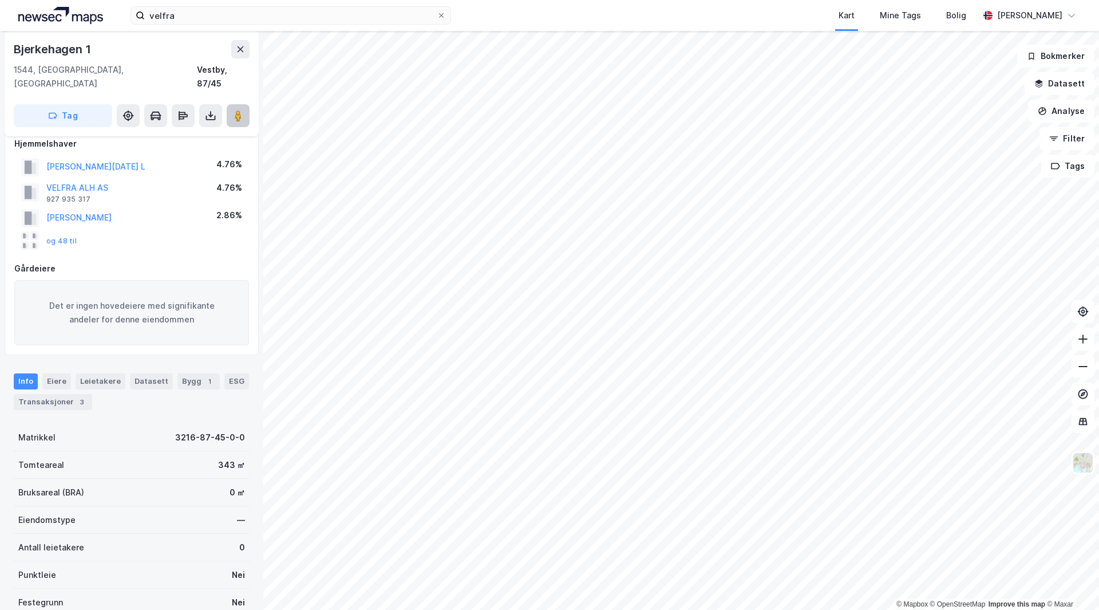
click at [231, 106] on button at bounding box center [238, 115] width 23 height 23
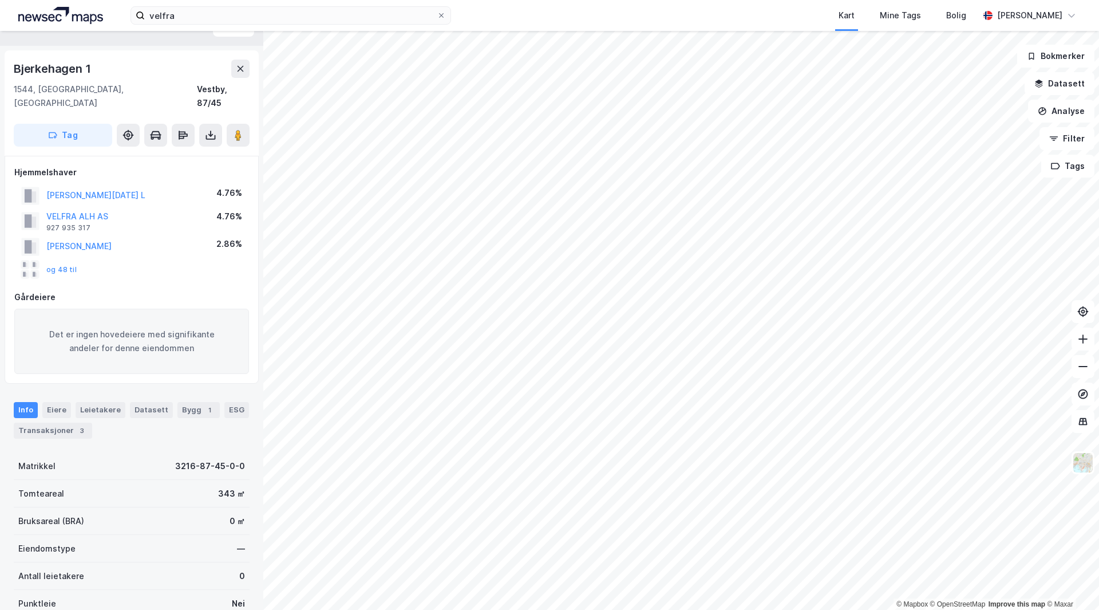
scroll to position [0, 0]
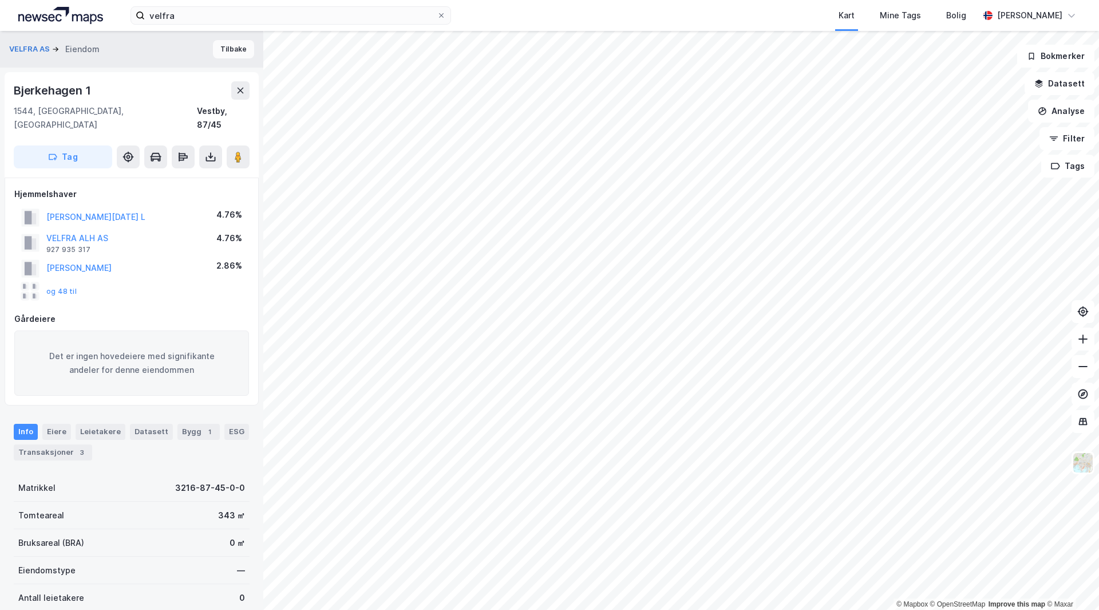
click at [214, 52] on button "Tilbake" at bounding box center [233, 49] width 41 height 18
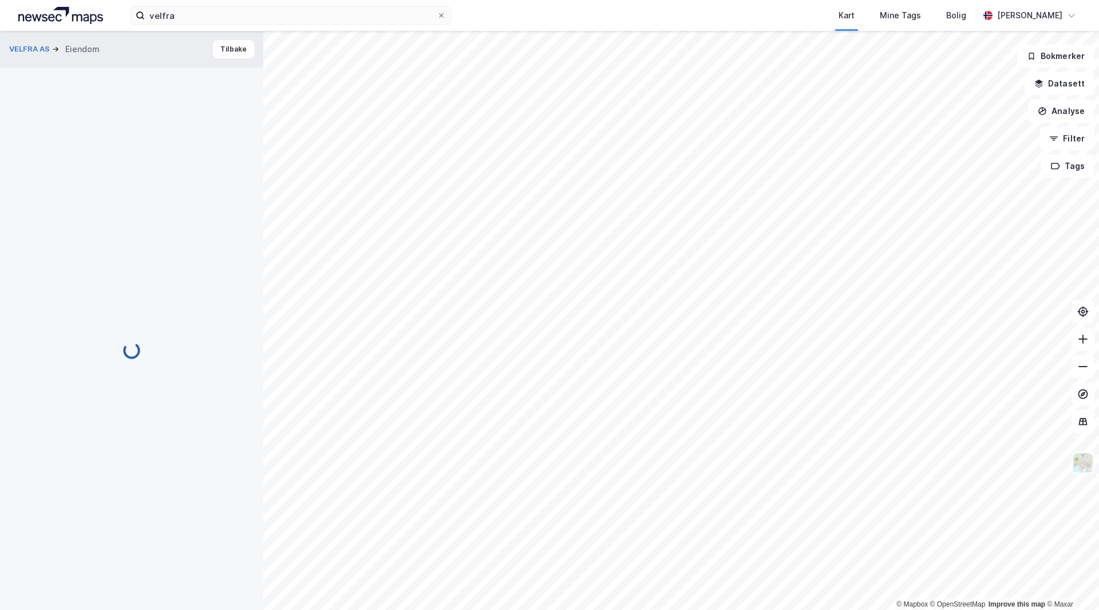
scroll to position [1, 0]
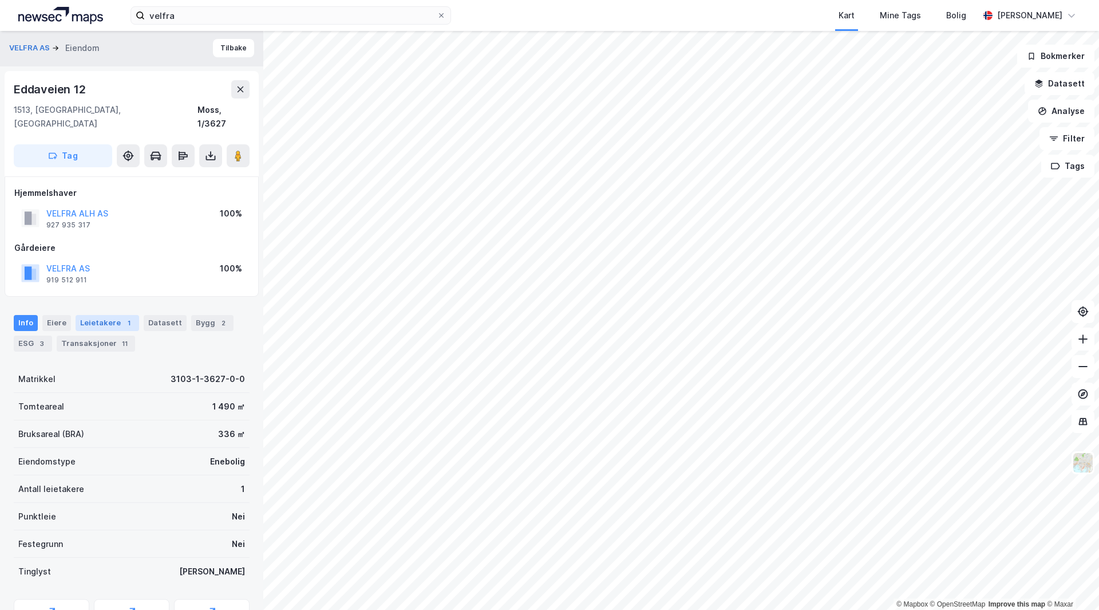
click at [102, 315] on div "Leietakere 1" at bounding box center [108, 323] width 64 height 16
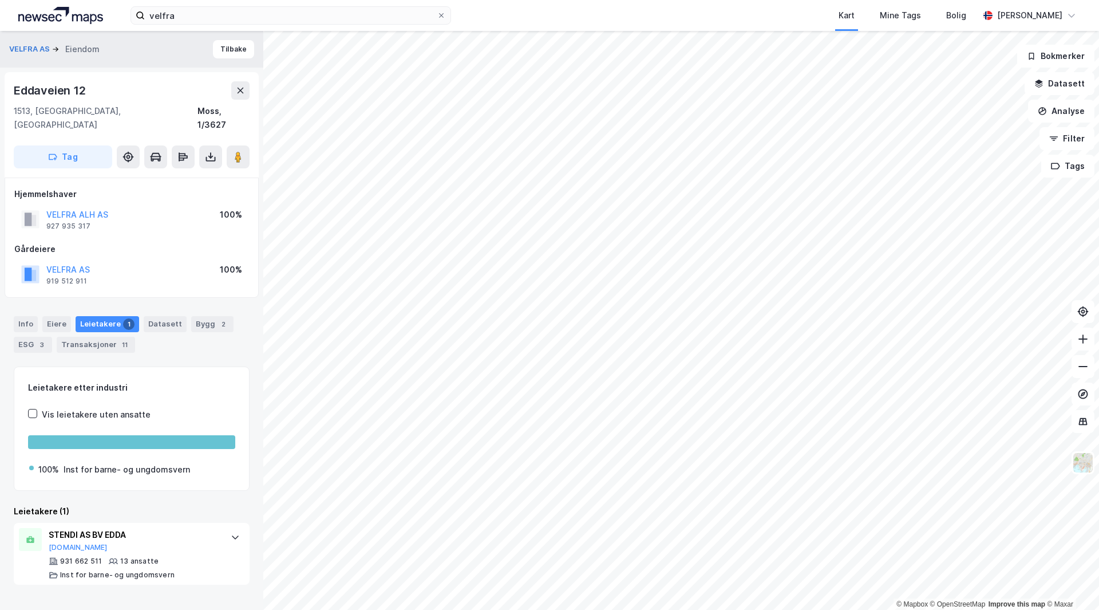
drag, startPoint x: 30, startPoint y: 306, endPoint x: 38, endPoint y: 311, distance: 9.2
click at [30, 316] on div "Info" at bounding box center [26, 324] width 24 height 16
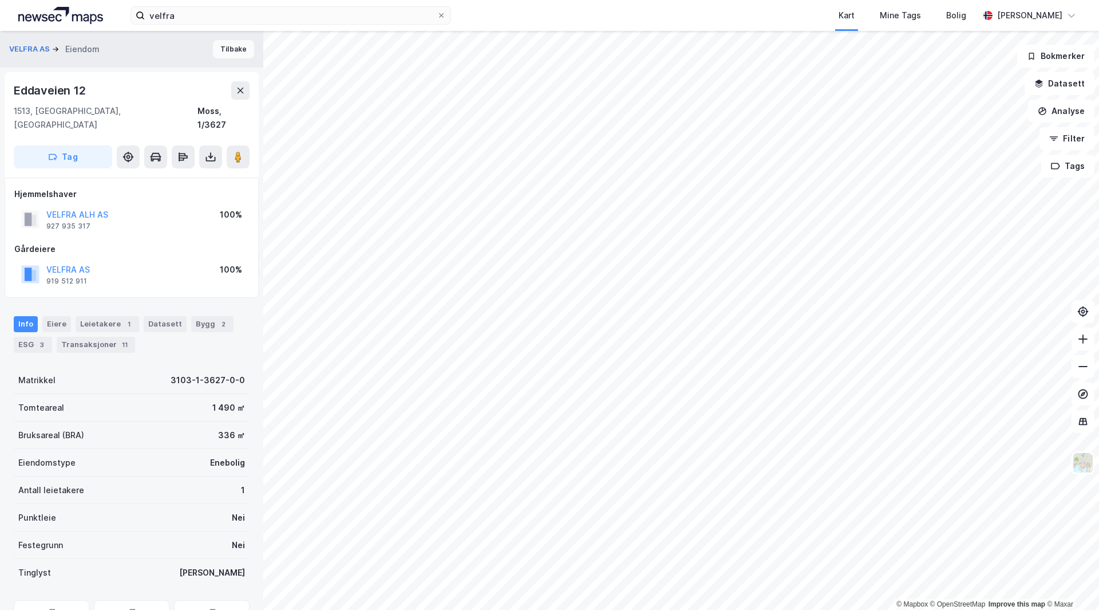
click at [228, 41] on button "Tilbake" at bounding box center [233, 49] width 41 height 18
click at [100, 315] on div "Leietakere 1" at bounding box center [108, 323] width 64 height 16
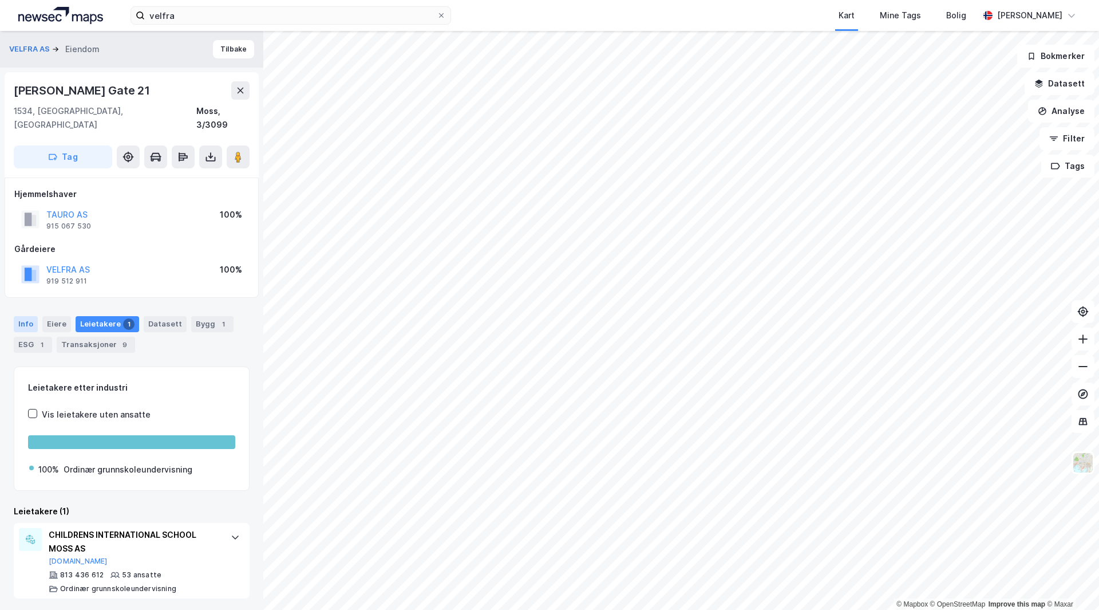
click at [26, 316] on div "Info" at bounding box center [26, 324] width 24 height 16
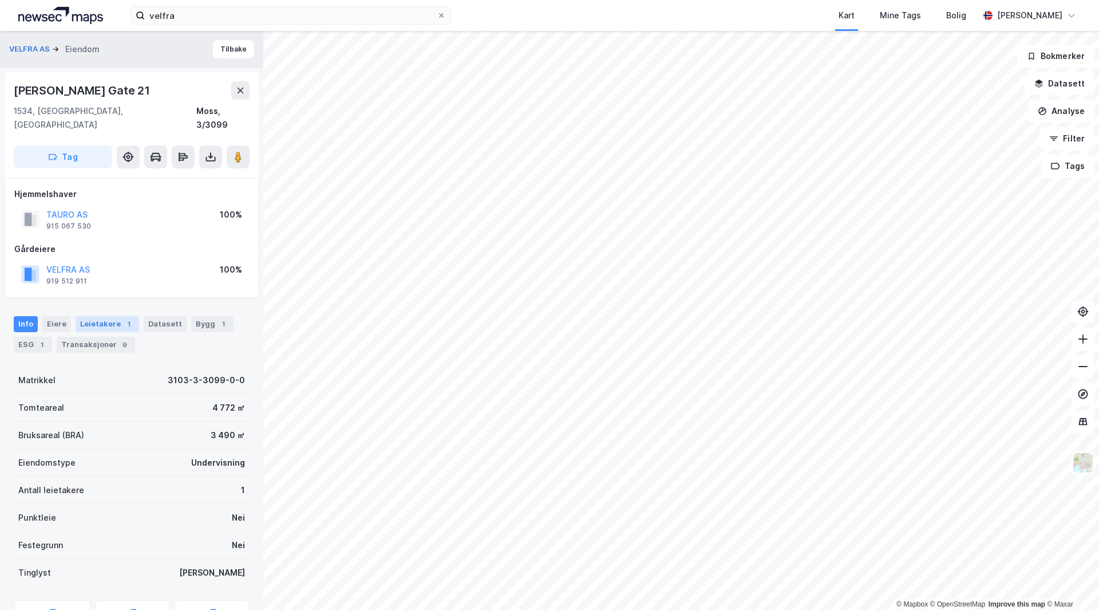
click at [84, 316] on div "Leietakere 1" at bounding box center [108, 324] width 64 height 16
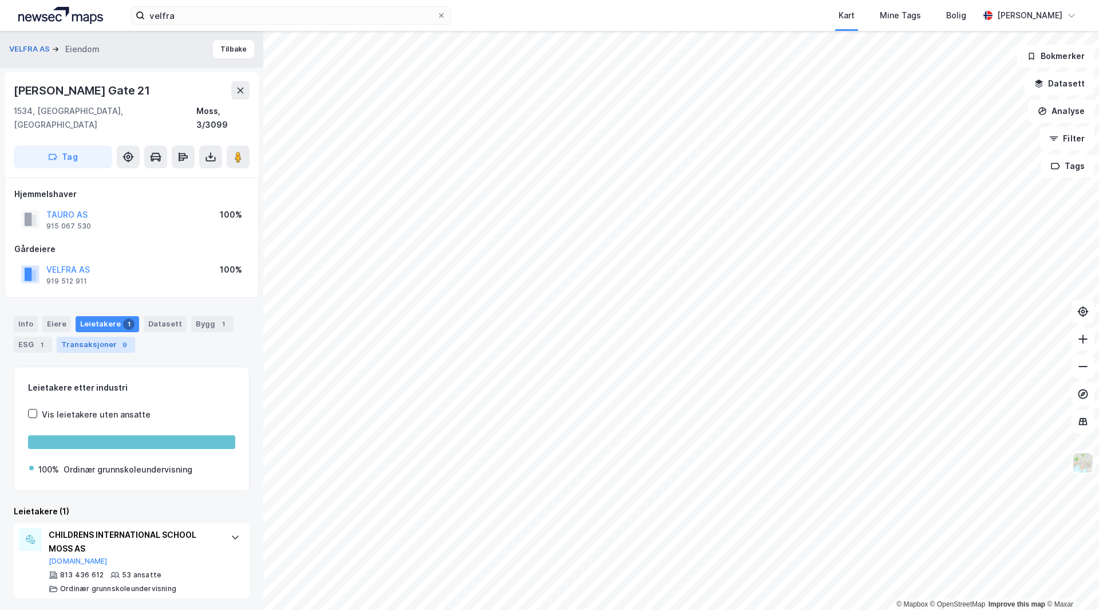
click at [81, 338] on div "Transaksjoner 9" at bounding box center [96, 345] width 78 height 16
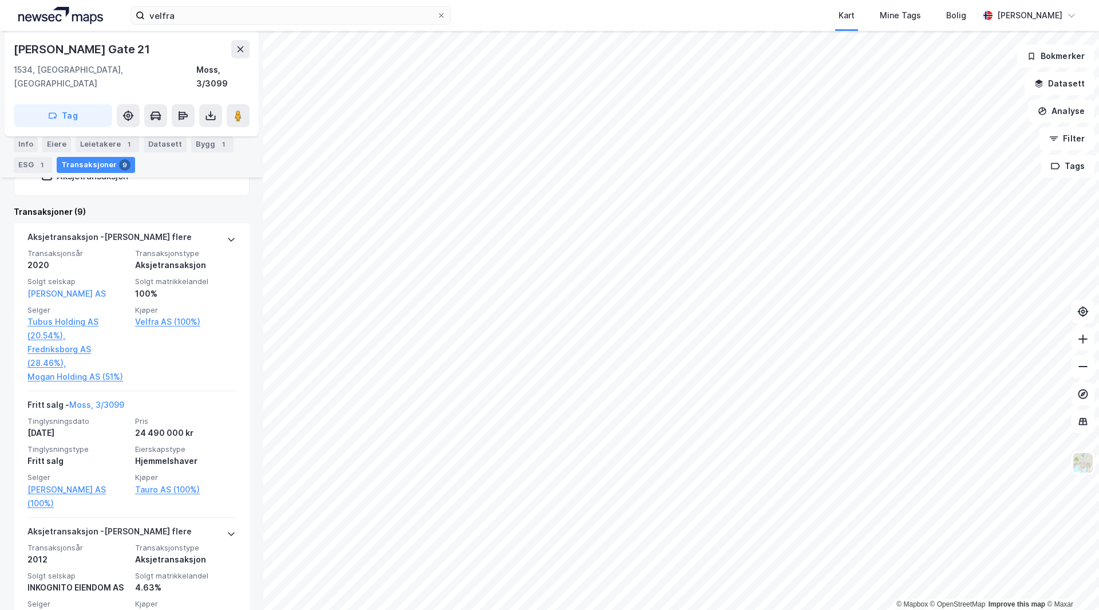
scroll to position [114, 0]
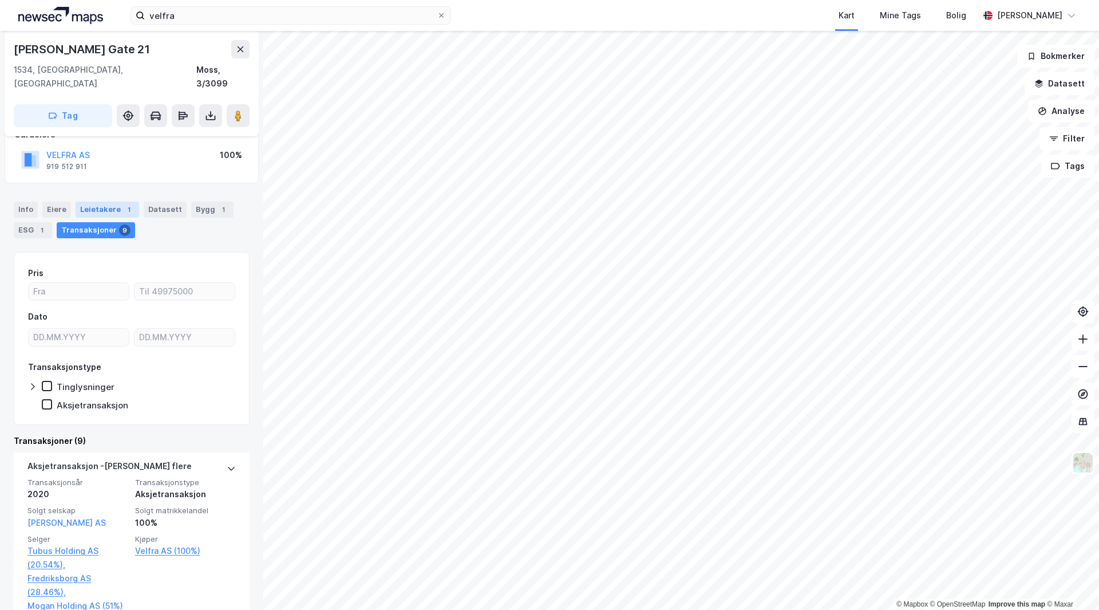
click at [109, 202] on div "Leietakere 1" at bounding box center [108, 210] width 64 height 16
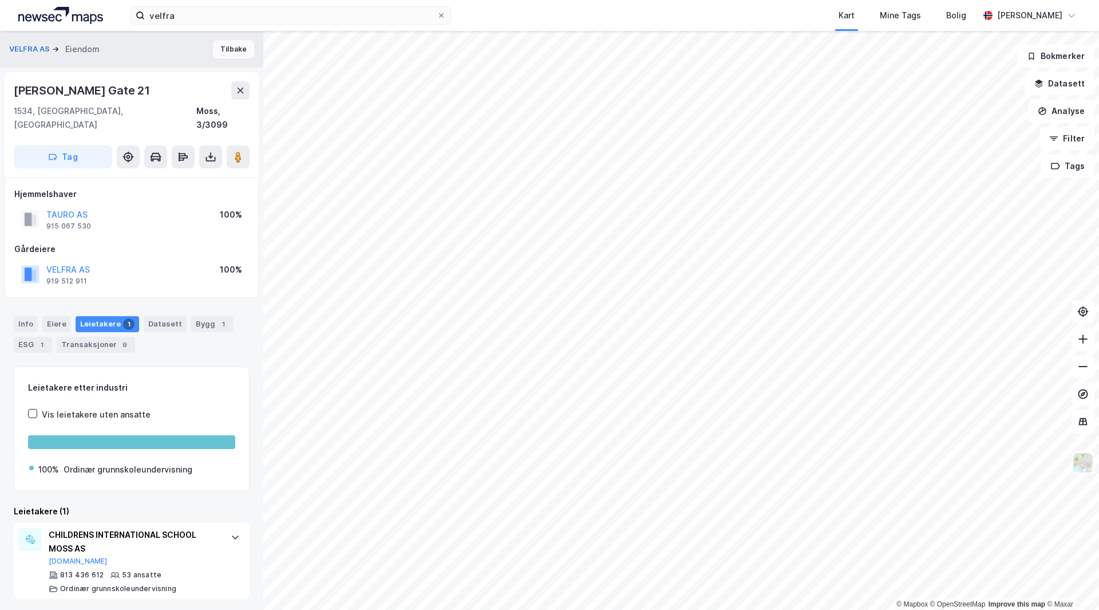
click at [219, 45] on button "Tilbake" at bounding box center [233, 49] width 41 height 18
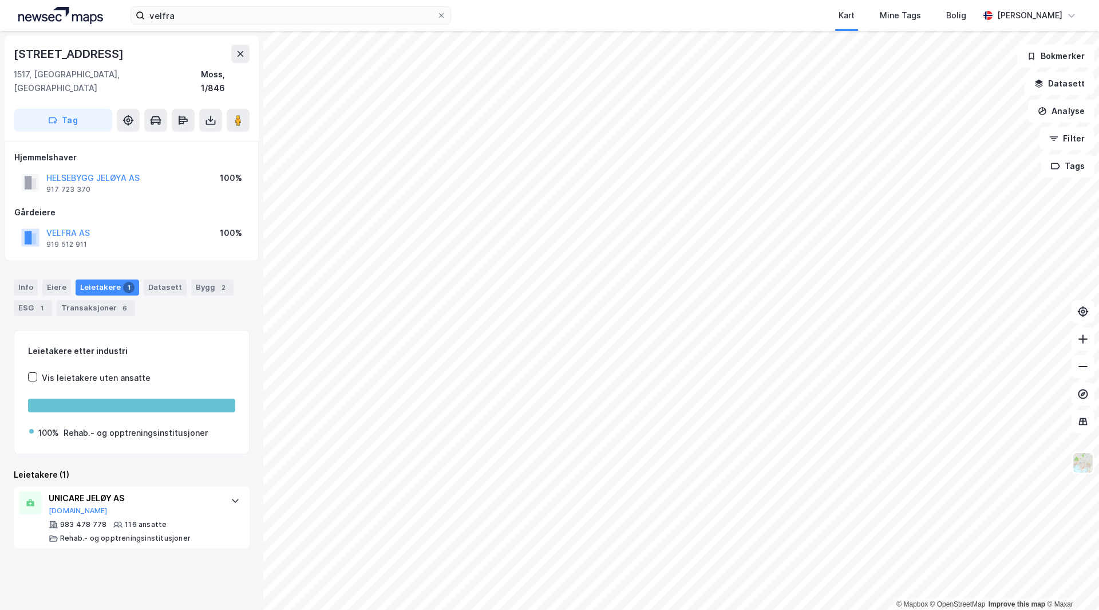
drag, startPoint x: 27, startPoint y: 271, endPoint x: 41, endPoint y: 283, distance: 18.3
click at [27, 279] on div "Info" at bounding box center [26, 287] width 24 height 16
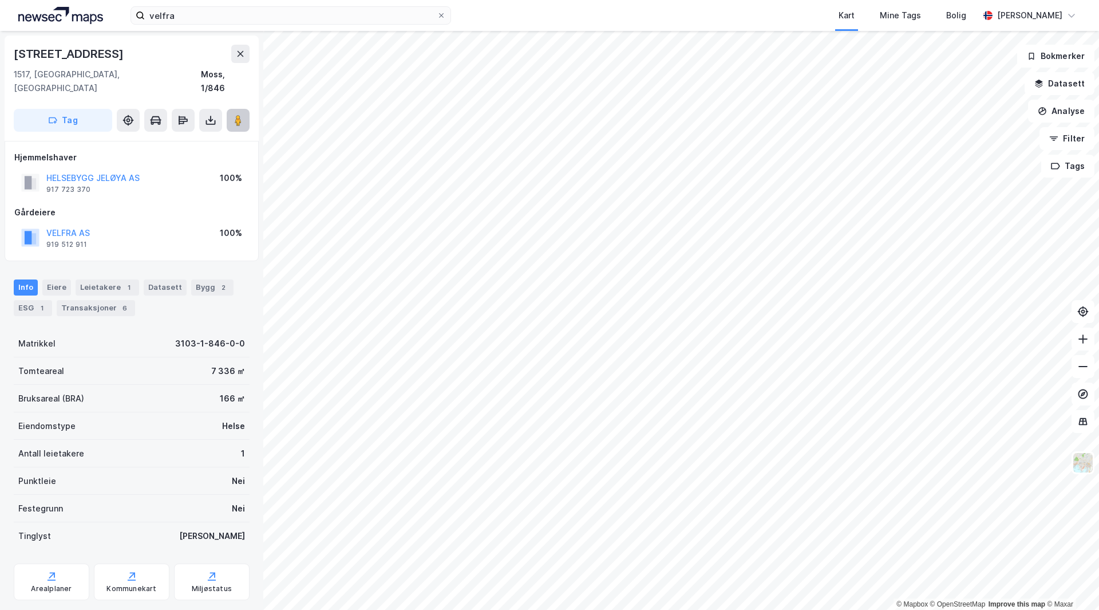
click at [240, 114] on icon at bounding box center [237, 119] width 11 height 11
click at [239, 54] on icon at bounding box center [240, 53] width 9 height 9
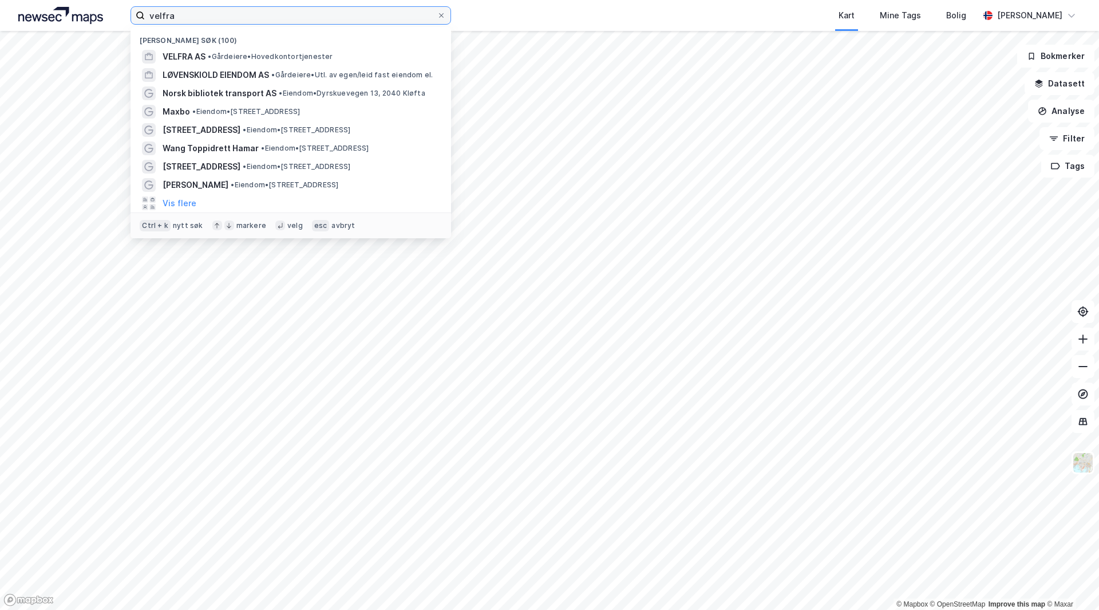
drag, startPoint x: 223, startPoint y: 10, endPoint x: 228, endPoint y: 15, distance: 6.5
click at [223, 11] on input "velfra" at bounding box center [291, 15] width 292 height 17
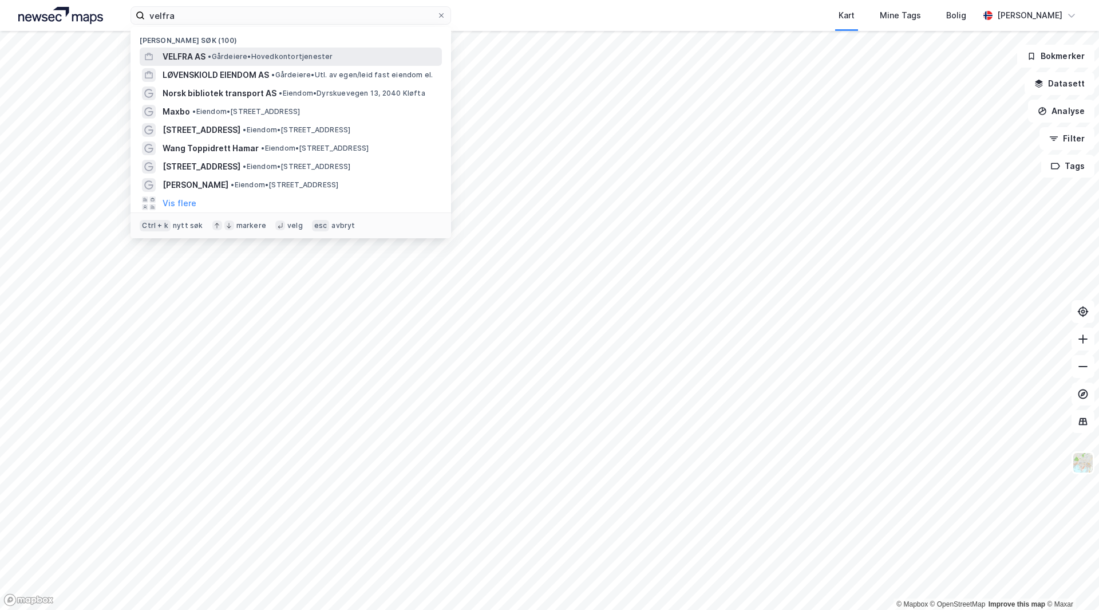
click at [204, 54] on span "VELFRA AS" at bounding box center [184, 57] width 43 height 14
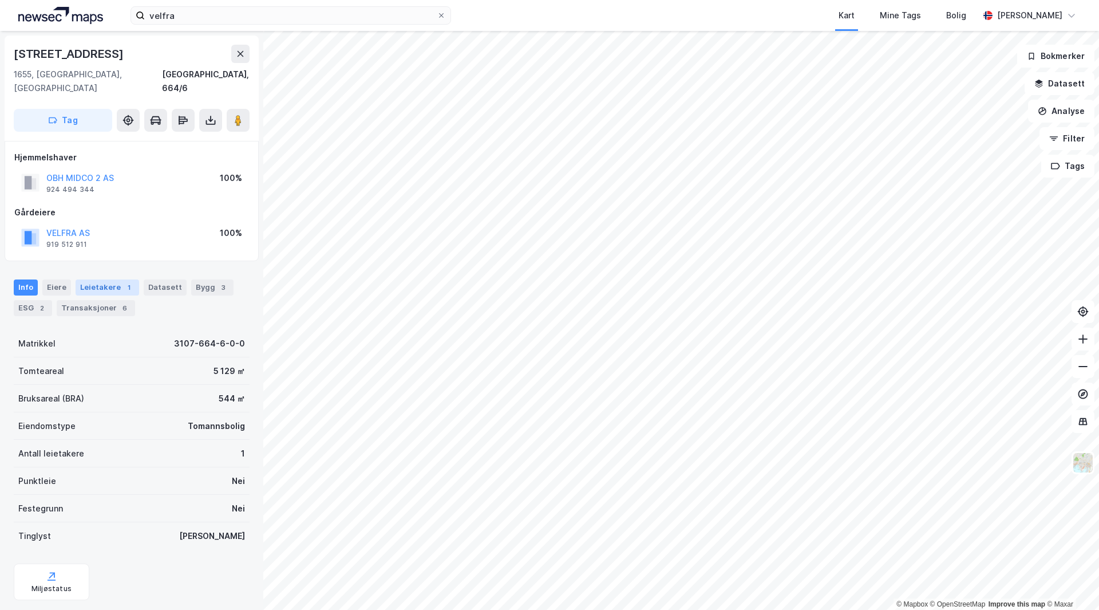
click at [86, 279] on div "Leietakere 1" at bounding box center [108, 287] width 64 height 16
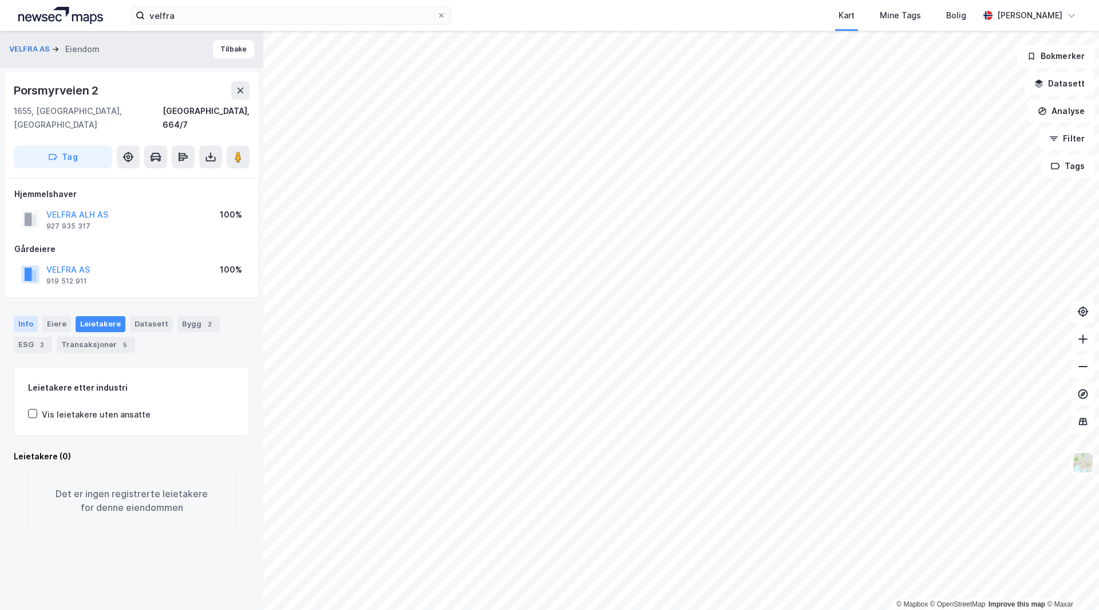
click at [22, 316] on div "Info" at bounding box center [26, 324] width 24 height 16
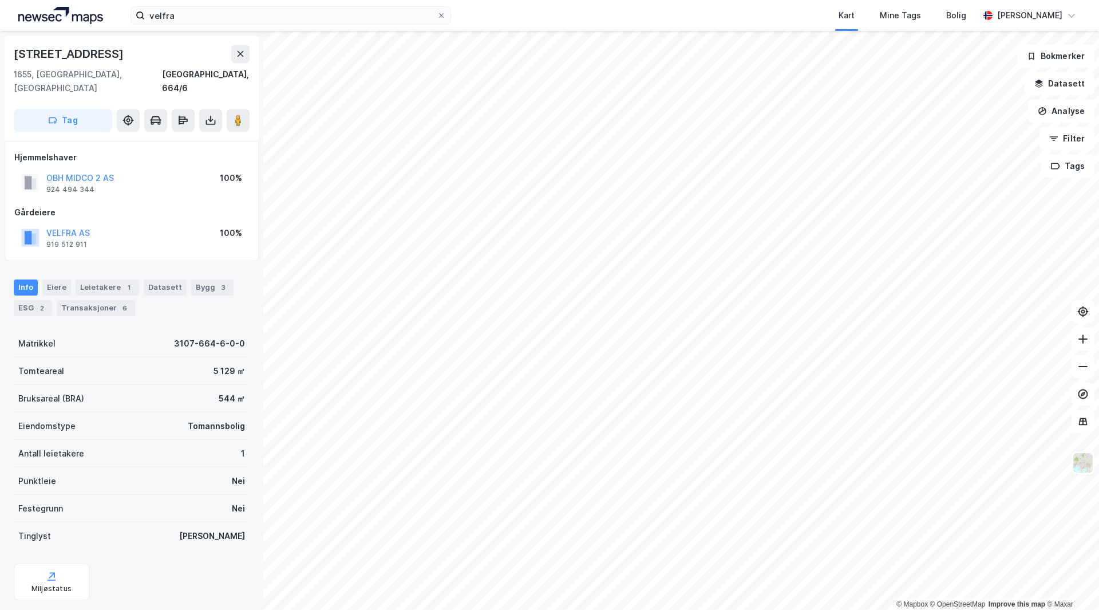
scroll to position [1, 0]
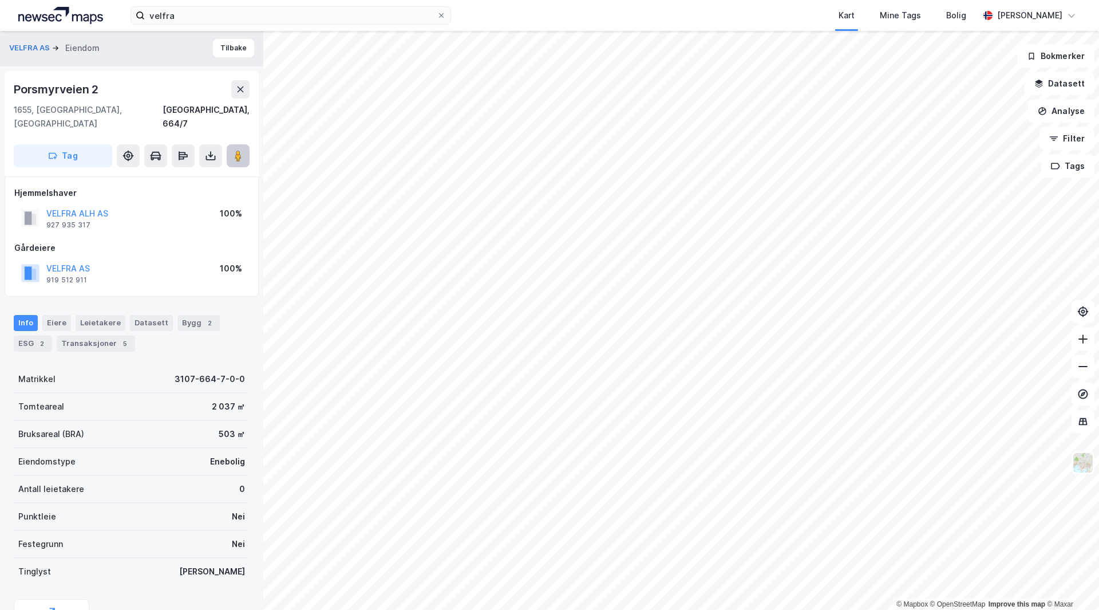
click at [237, 150] on image at bounding box center [238, 155] width 7 height 11
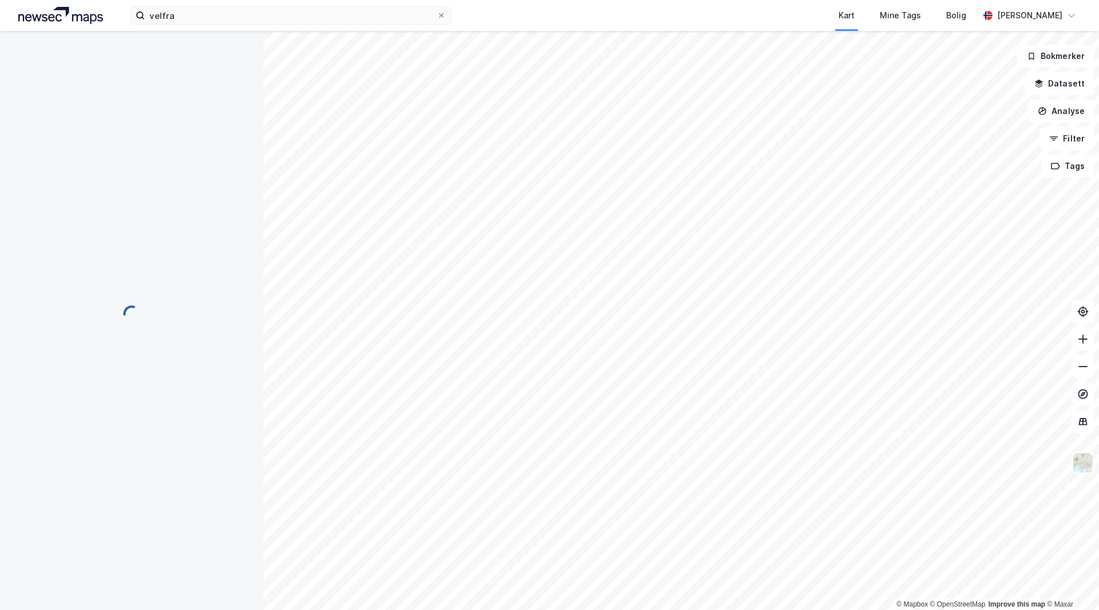
scroll to position [1, 0]
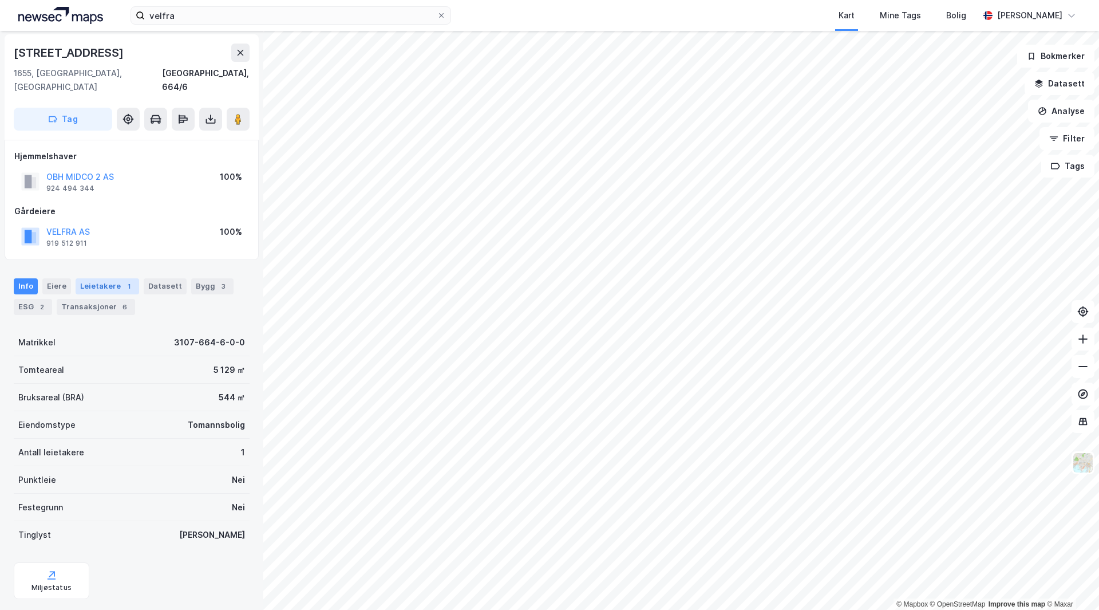
click at [133, 278] on div "Leietakere 1" at bounding box center [108, 286] width 64 height 16
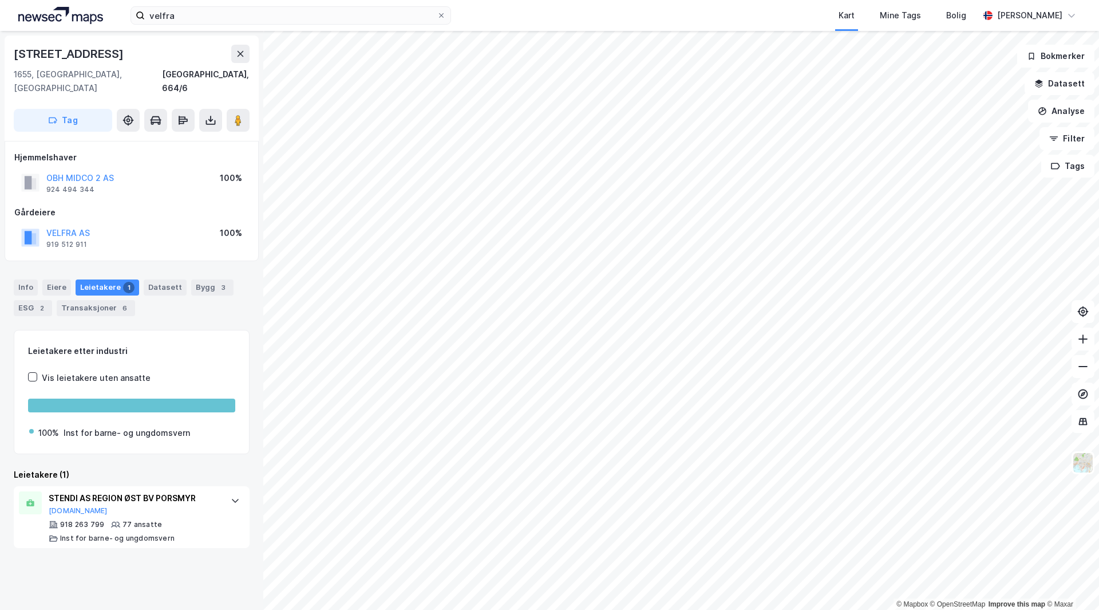
click at [38, 279] on div "Info Eiere Leietakere 1 Datasett Bygg 3 ESG 2 Transaksjoner 6" at bounding box center [132, 297] width 236 height 37
click at [27, 279] on div "Info" at bounding box center [26, 287] width 24 height 16
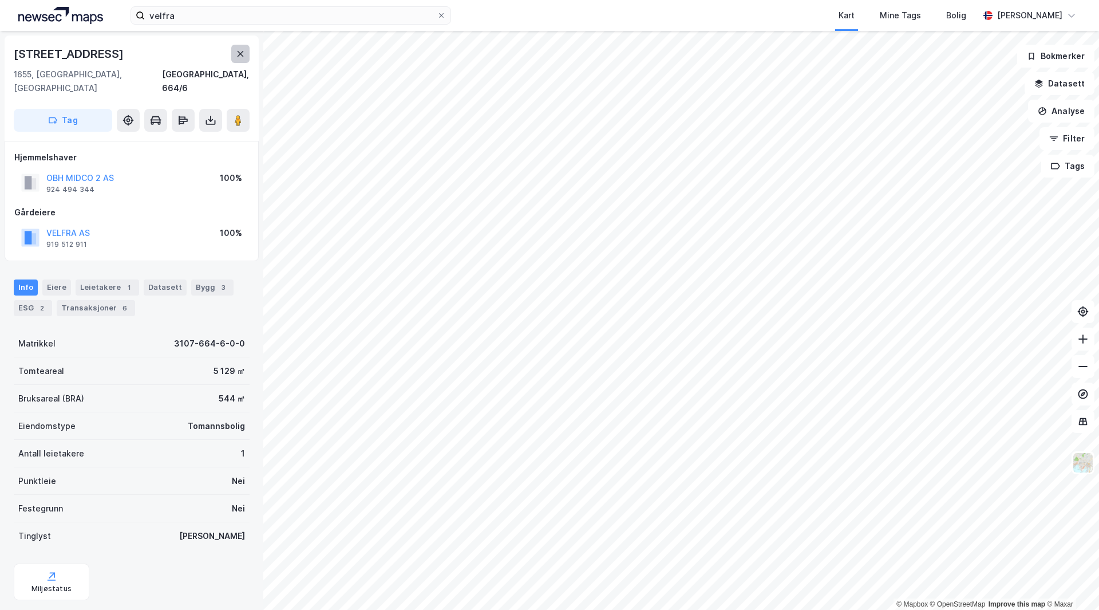
click at [244, 51] on icon at bounding box center [240, 53] width 9 height 9
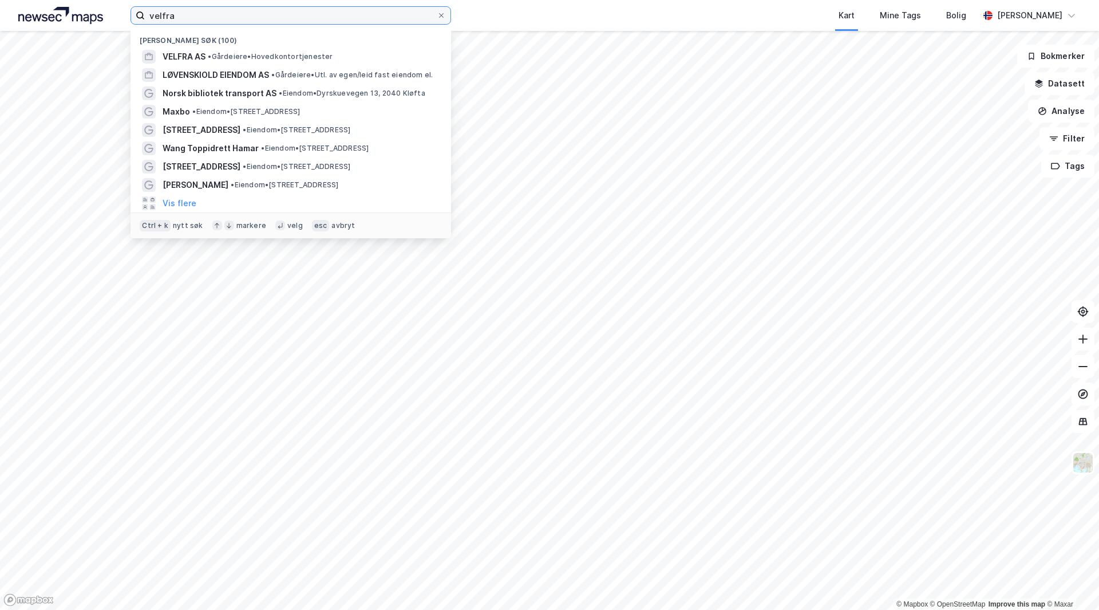
click at [234, 10] on input "velfra" at bounding box center [291, 15] width 292 height 17
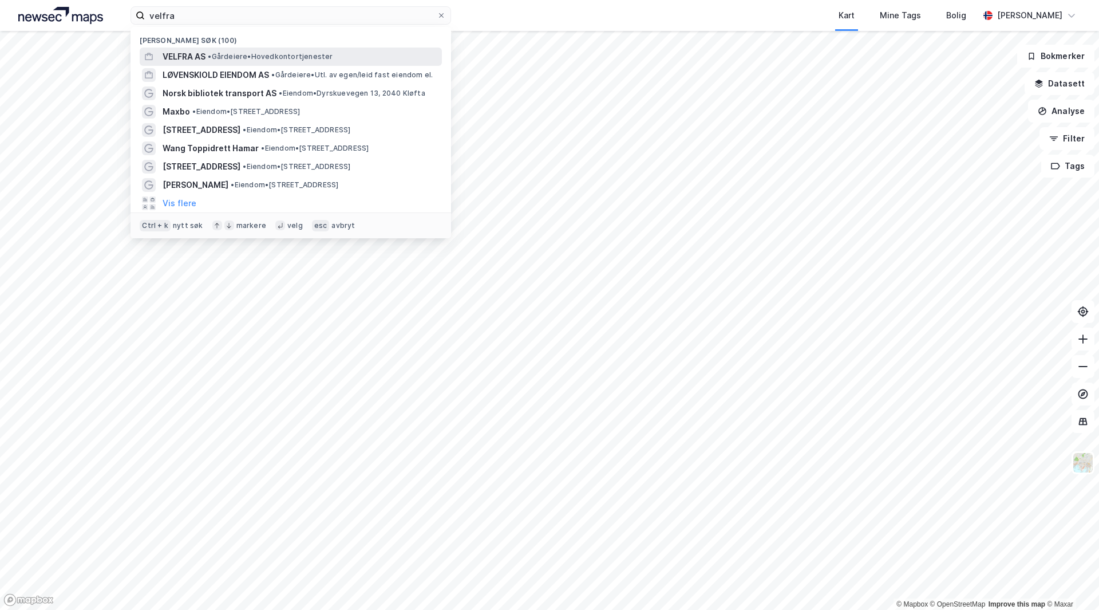
click at [211, 57] on span "•" at bounding box center [209, 56] width 3 height 9
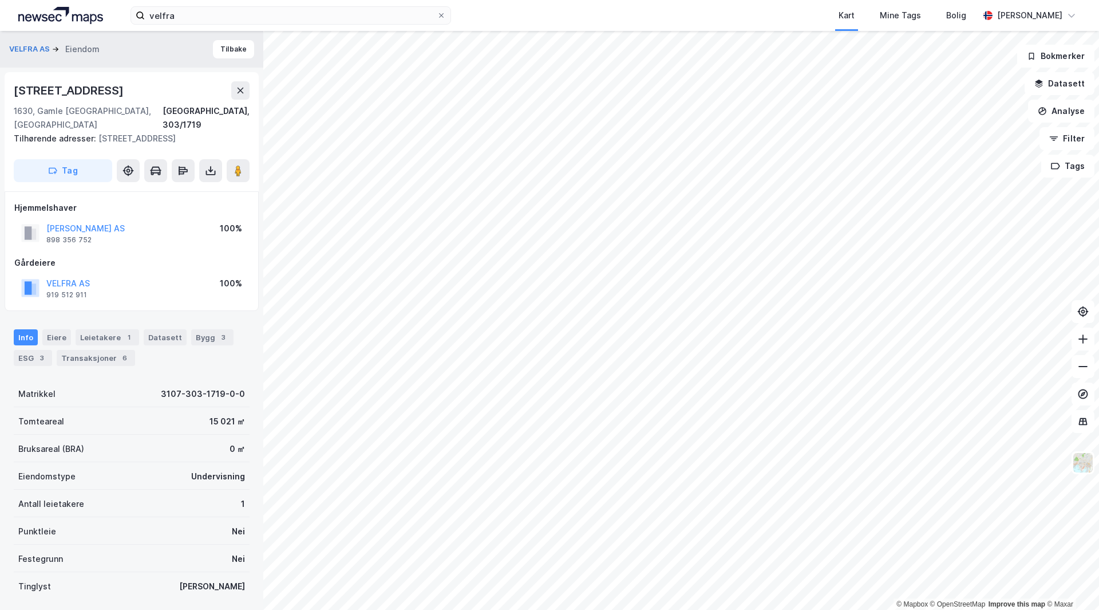
scroll to position [1, 0]
click at [123, 334] on div "Info [PERSON_NAME] 1 Datasett Bygg 3 ESG 3 Transaksjoner 6" at bounding box center [132, 347] width 236 height 37
click at [106, 329] on div "Leietakere 1" at bounding box center [108, 337] width 64 height 16
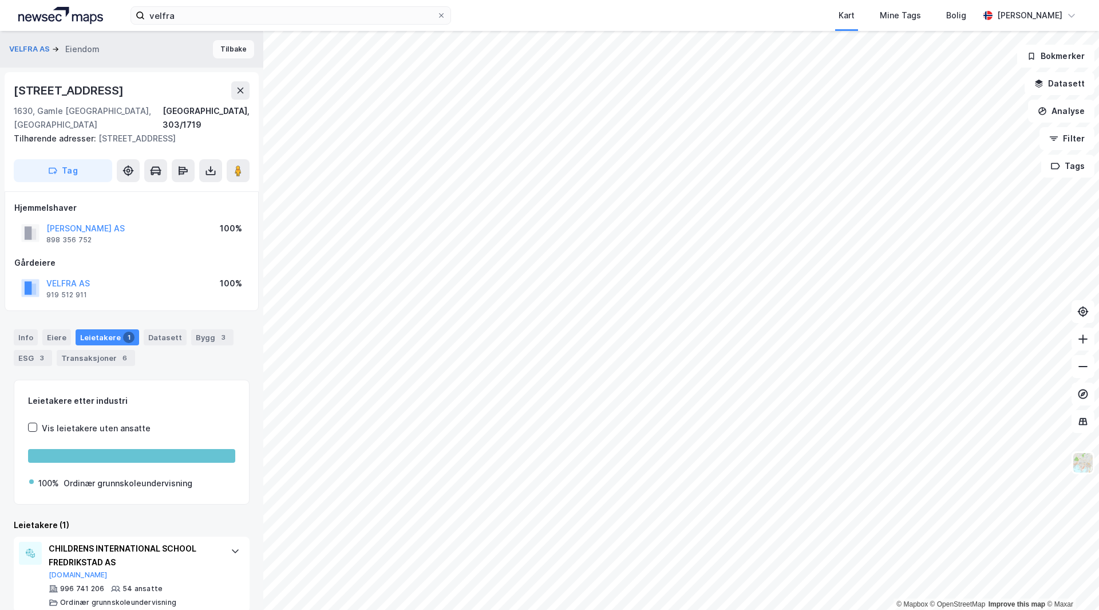
click at [232, 49] on button "Tilbake" at bounding box center [233, 49] width 41 height 18
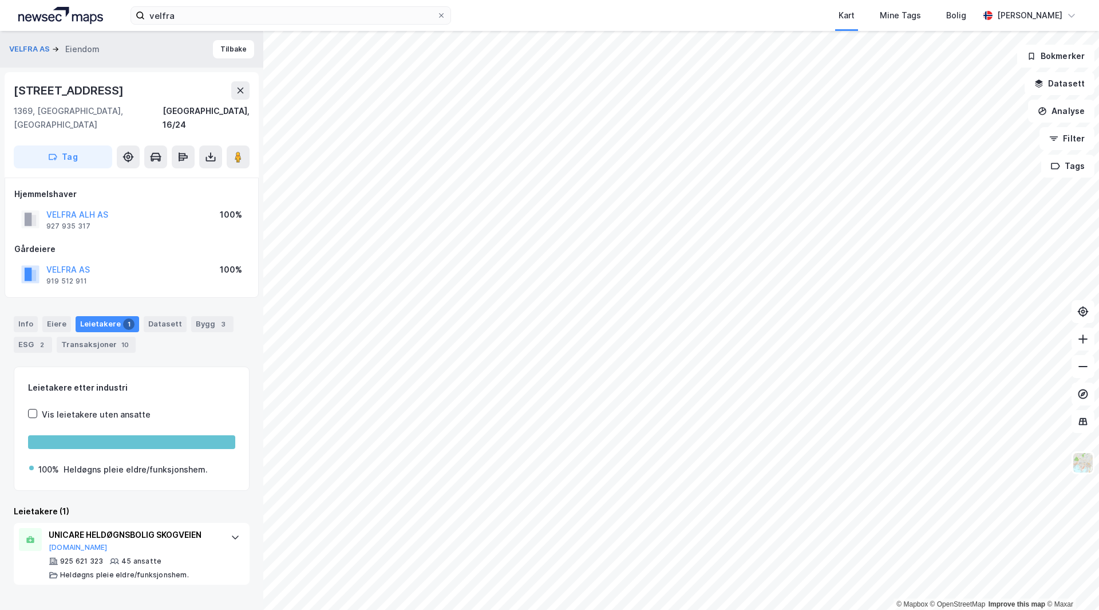
drag, startPoint x: 236, startPoint y: 139, endPoint x: 261, endPoint y: 161, distance: 33.7
click at [236, 151] on image at bounding box center [238, 156] width 7 height 11
click at [28, 316] on div "Info" at bounding box center [26, 324] width 24 height 16
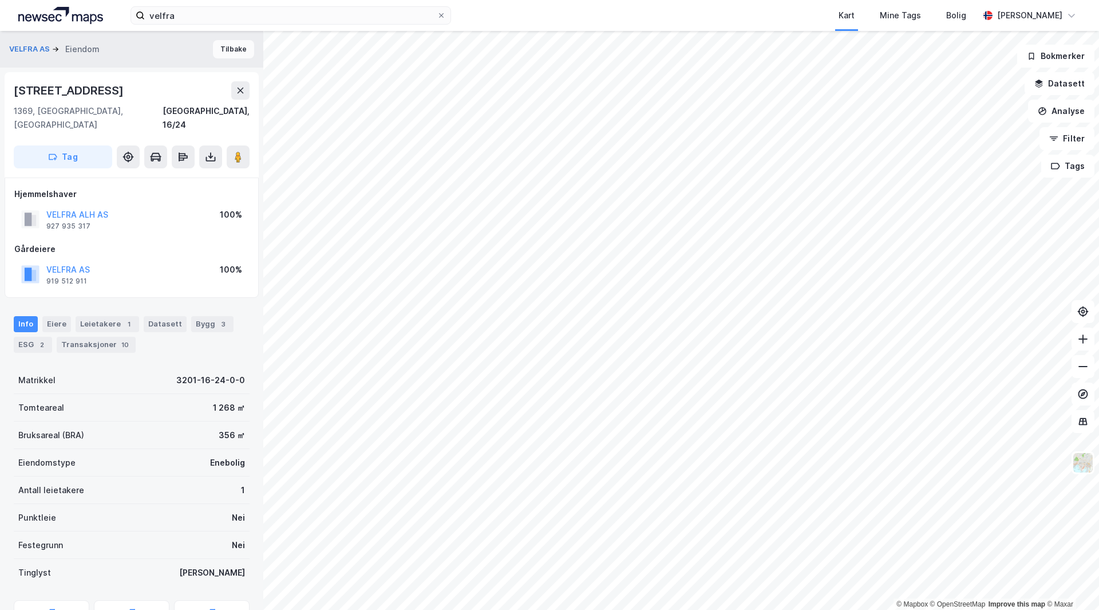
click at [218, 45] on button "Tilbake" at bounding box center [233, 49] width 41 height 18
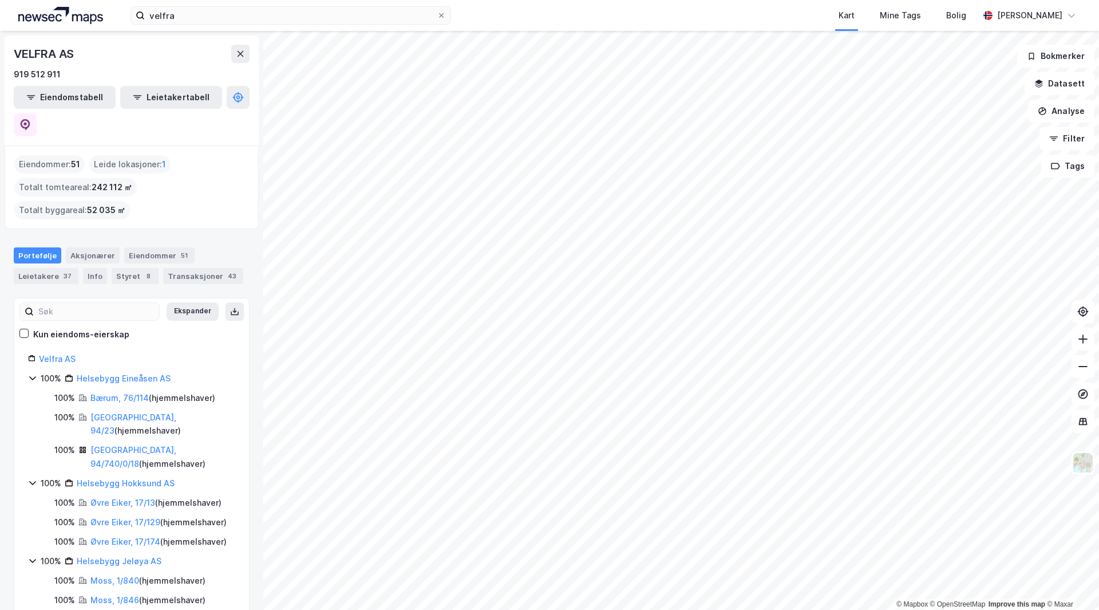
click at [231, 548] on div "© Mapbox © OpenStreetMap Improve this map © Maxar VELFRA AS 919 512 911 Eiendom…" at bounding box center [549, 320] width 1099 height 579
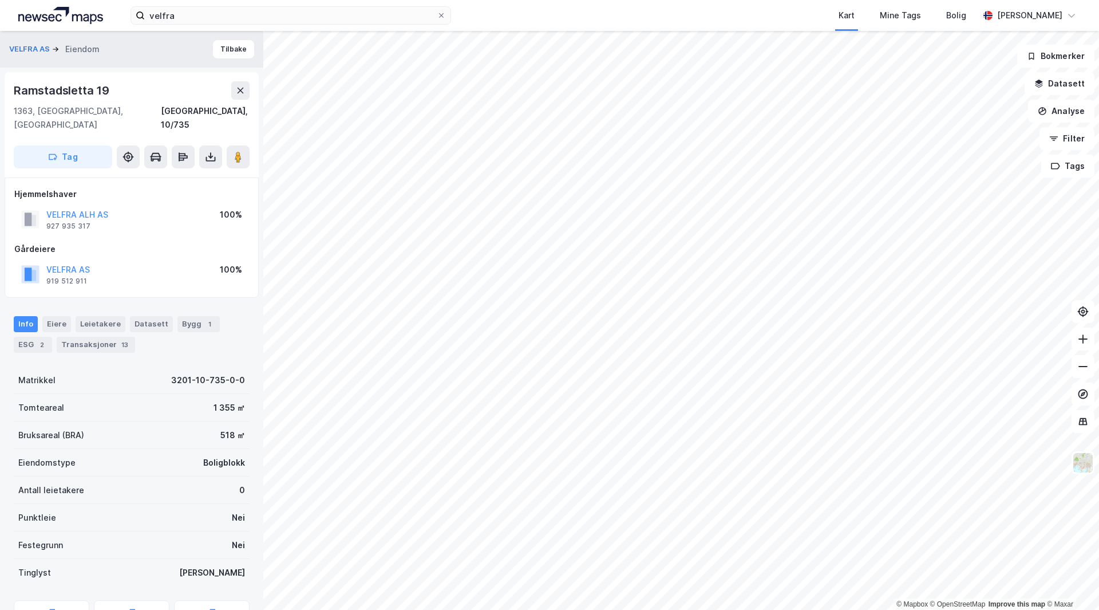
scroll to position [1, 0]
click at [236, 151] on image at bounding box center [238, 156] width 7 height 11
click at [98, 315] on div "Leietakere" at bounding box center [101, 323] width 50 height 16
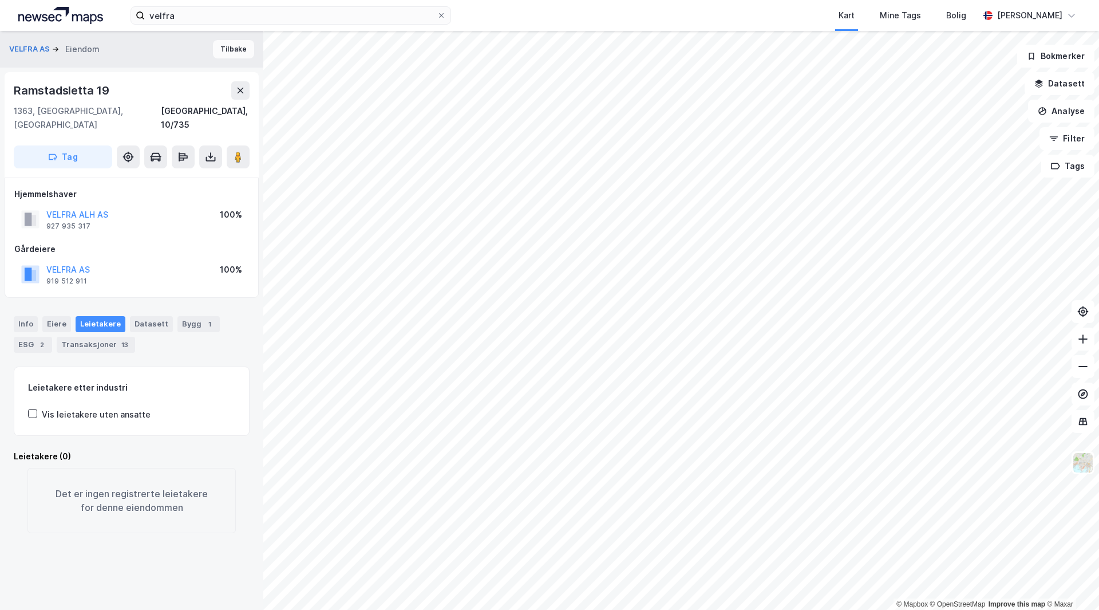
click at [222, 47] on button "Tilbake" at bounding box center [233, 49] width 41 height 18
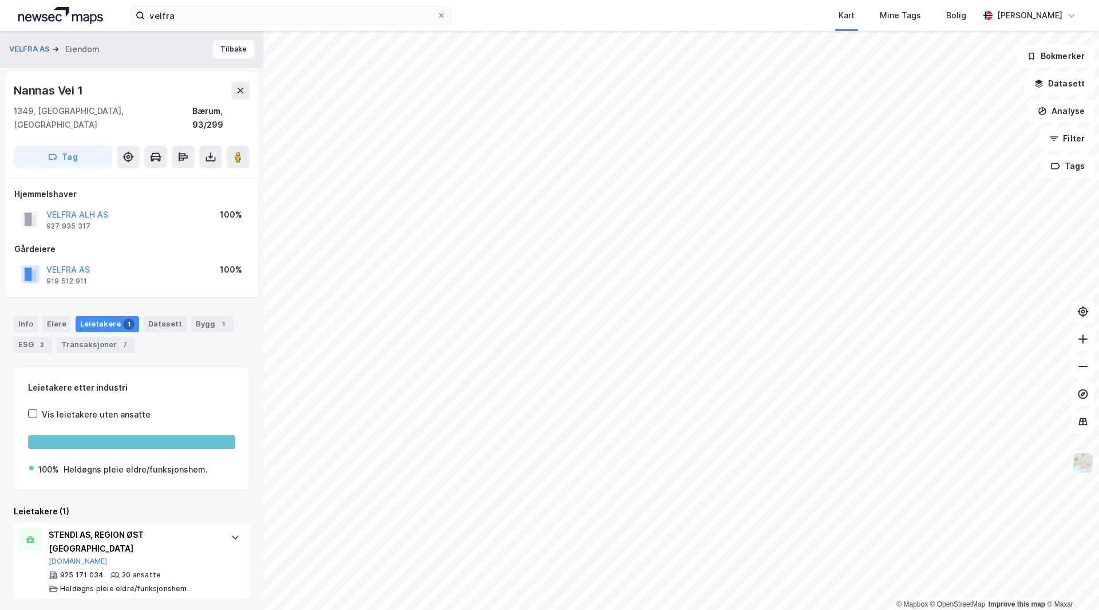
drag, startPoint x: 18, startPoint y: 306, endPoint x: 13, endPoint y: 306, distance: 5.8
click at [18, 316] on div "Info" at bounding box center [26, 324] width 24 height 16
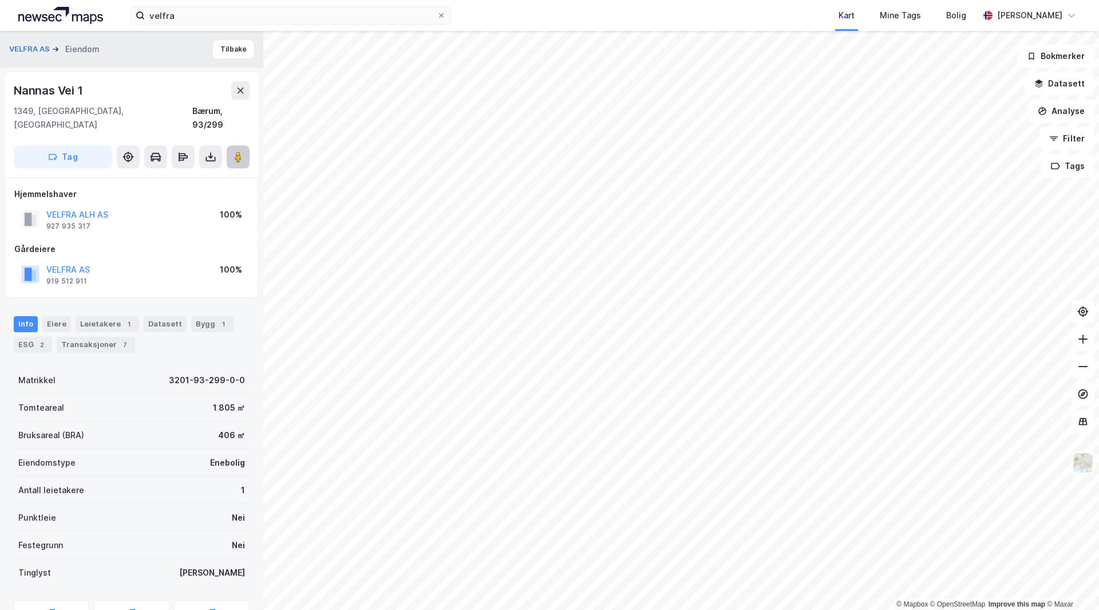
click at [235, 151] on image at bounding box center [238, 156] width 7 height 11
click at [216, 50] on button "Tilbake" at bounding box center [233, 49] width 41 height 18
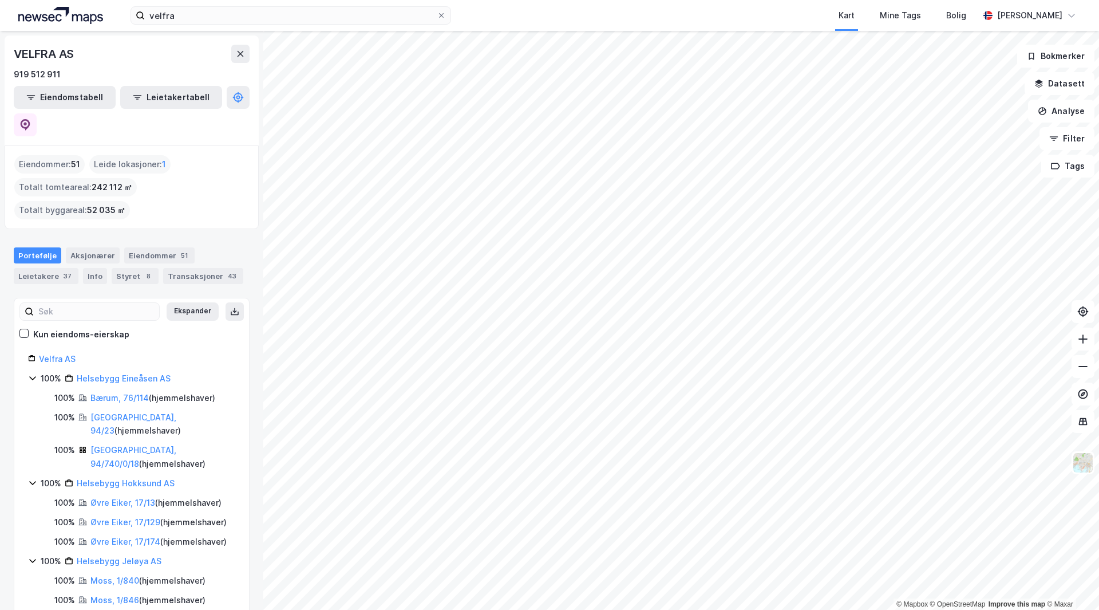
click at [655, 609] on html "velfra Kart Mine Tags Bolig Håvard Skaland © Mapbox © OpenStreetMap Improve thi…" at bounding box center [549, 305] width 1099 height 610
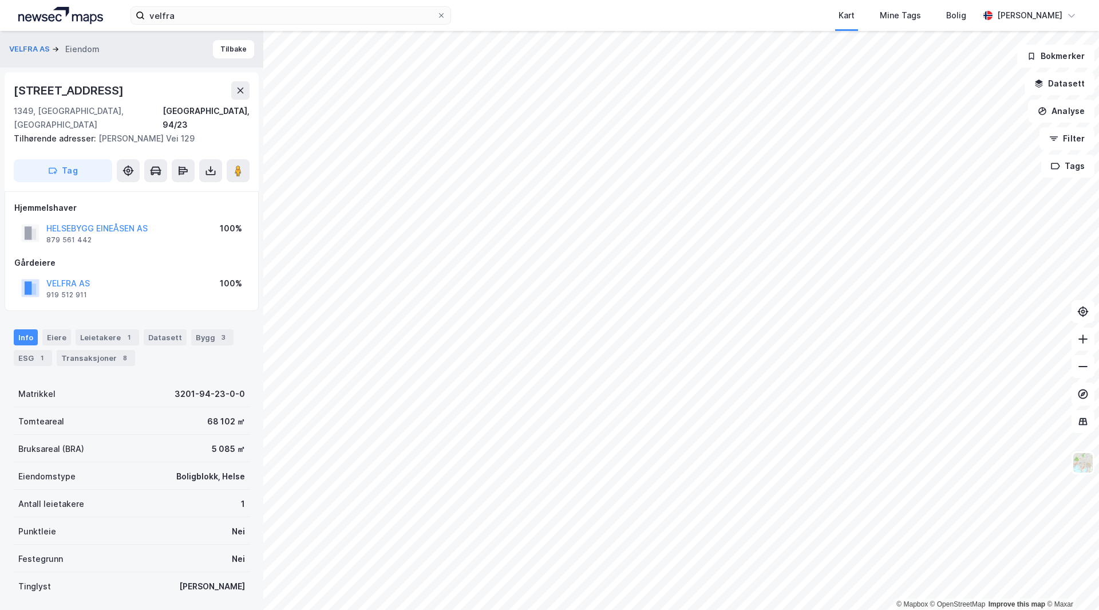
scroll to position [1, 0]
click at [93, 329] on div "Leietakere 1" at bounding box center [108, 337] width 64 height 16
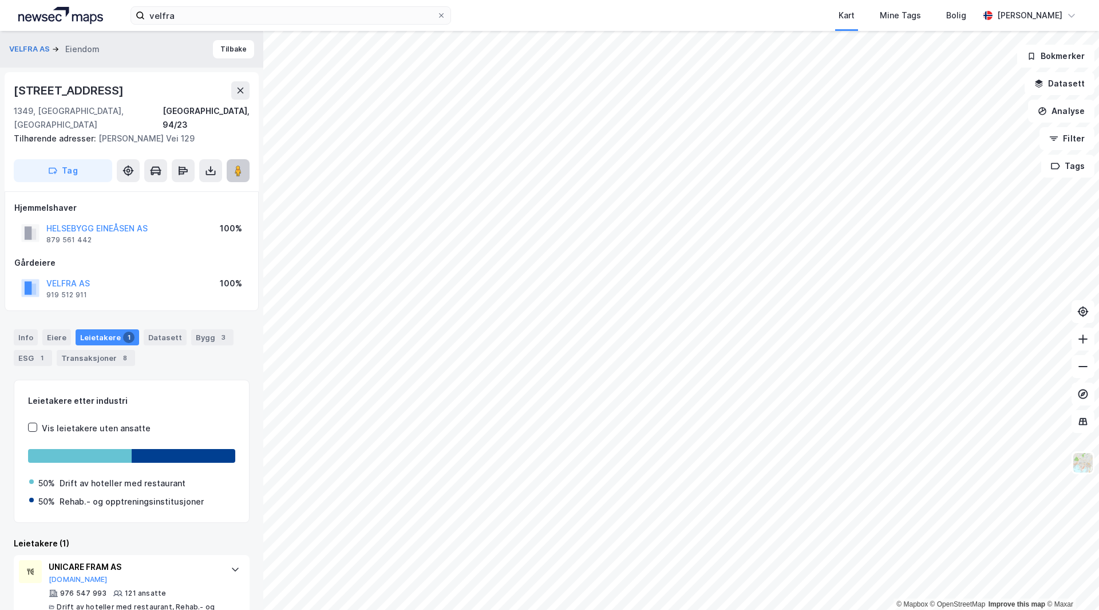
click at [242, 165] on image at bounding box center [238, 170] width 7 height 11
click at [223, 55] on button "Tilbake" at bounding box center [233, 49] width 41 height 18
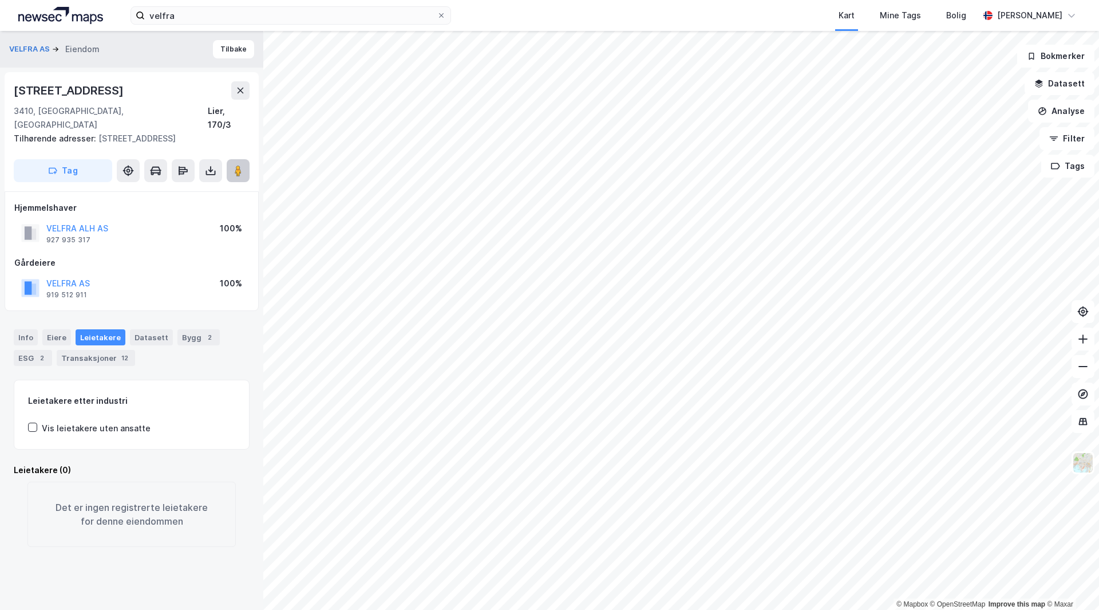
click at [241, 165] on image at bounding box center [238, 170] width 7 height 11
click at [26, 329] on div "Info" at bounding box center [26, 337] width 24 height 16
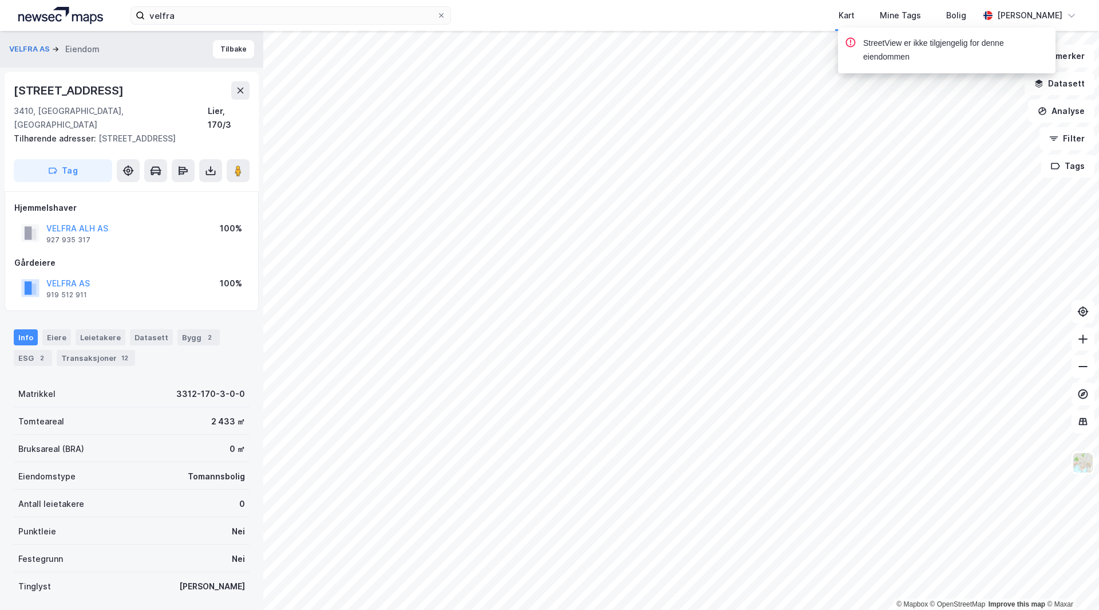
click at [224, 60] on div "VELFRA AS Eiendom Tilbake" at bounding box center [131, 49] width 263 height 37
click at [224, 52] on button "Tilbake" at bounding box center [233, 49] width 41 height 18
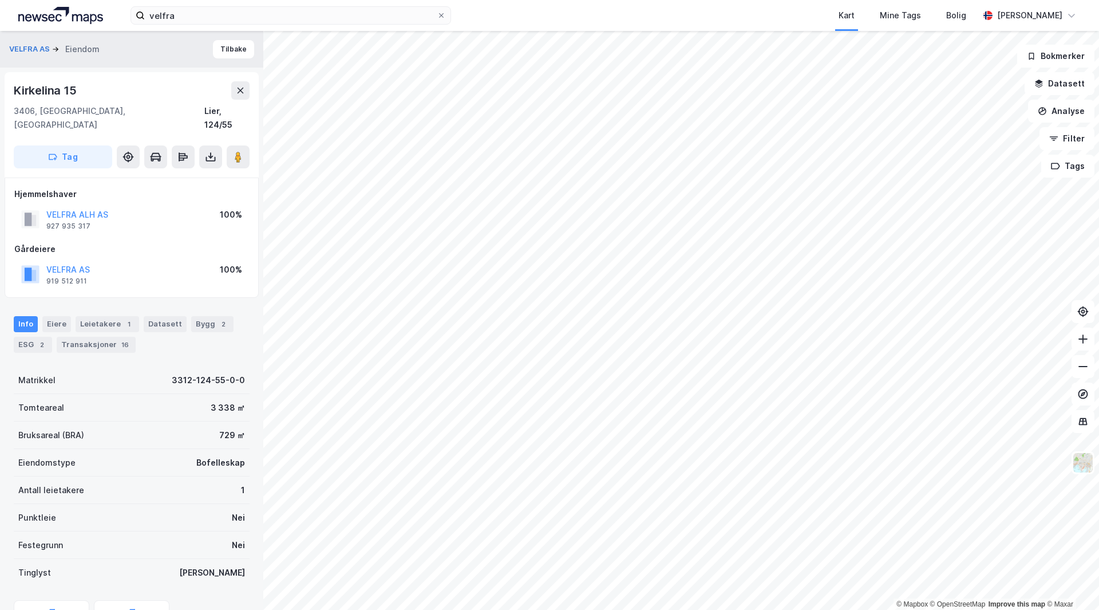
scroll to position [1, 0]
click at [98, 315] on div "Leietakere 1" at bounding box center [108, 323] width 64 height 16
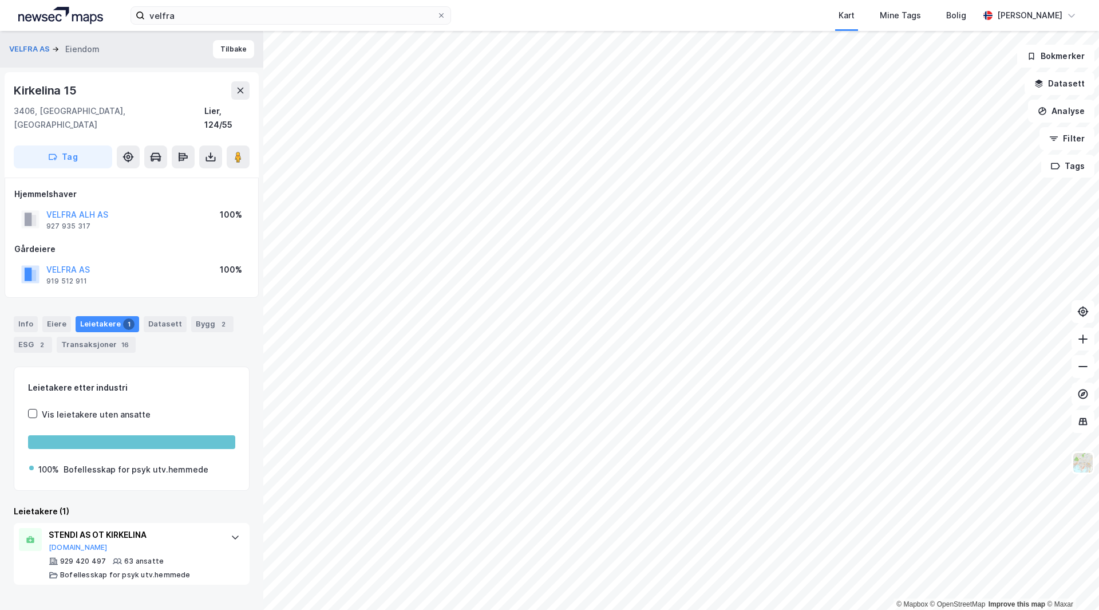
drag, startPoint x: 33, startPoint y: 306, endPoint x: 52, endPoint y: 333, distance: 33.3
click at [33, 316] on div "Info" at bounding box center [26, 324] width 24 height 16
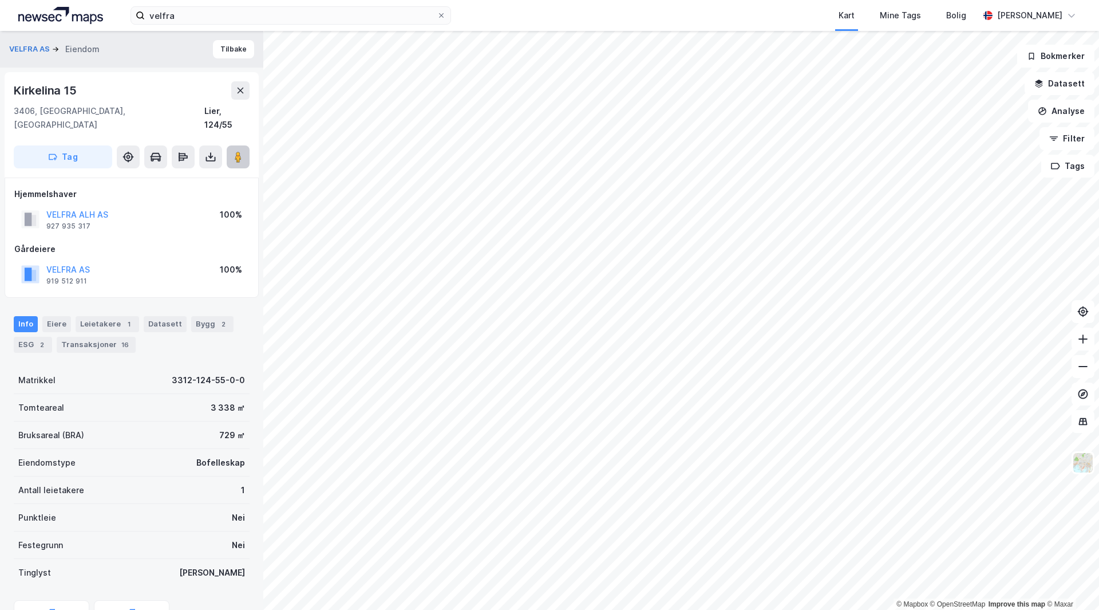
click at [238, 151] on image at bounding box center [238, 156] width 7 height 11
click at [225, 46] on button "Tilbake" at bounding box center [233, 49] width 41 height 18
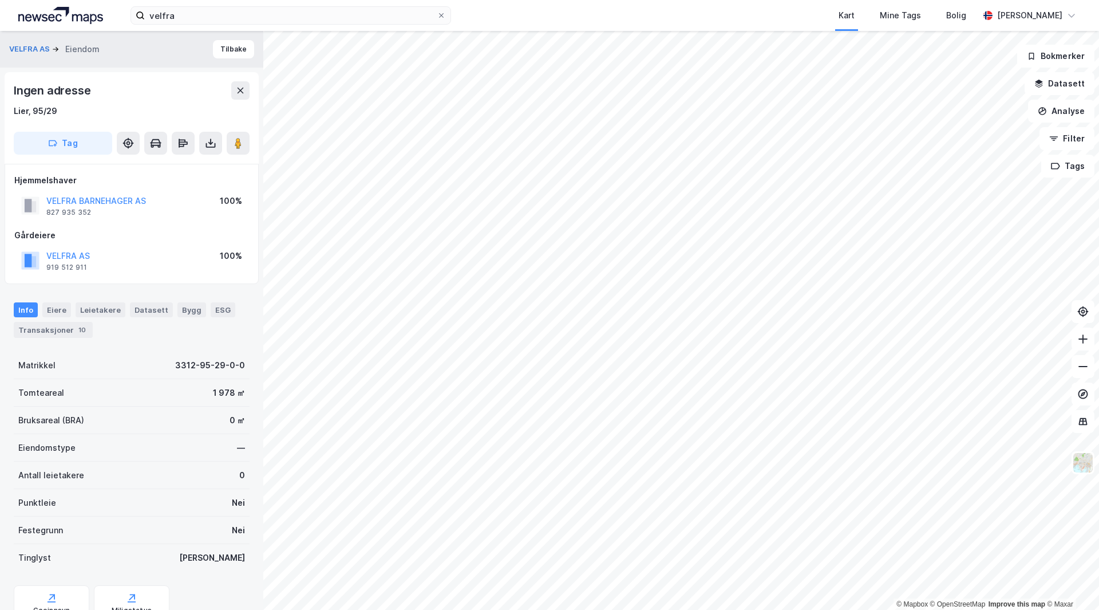
scroll to position [1, 0]
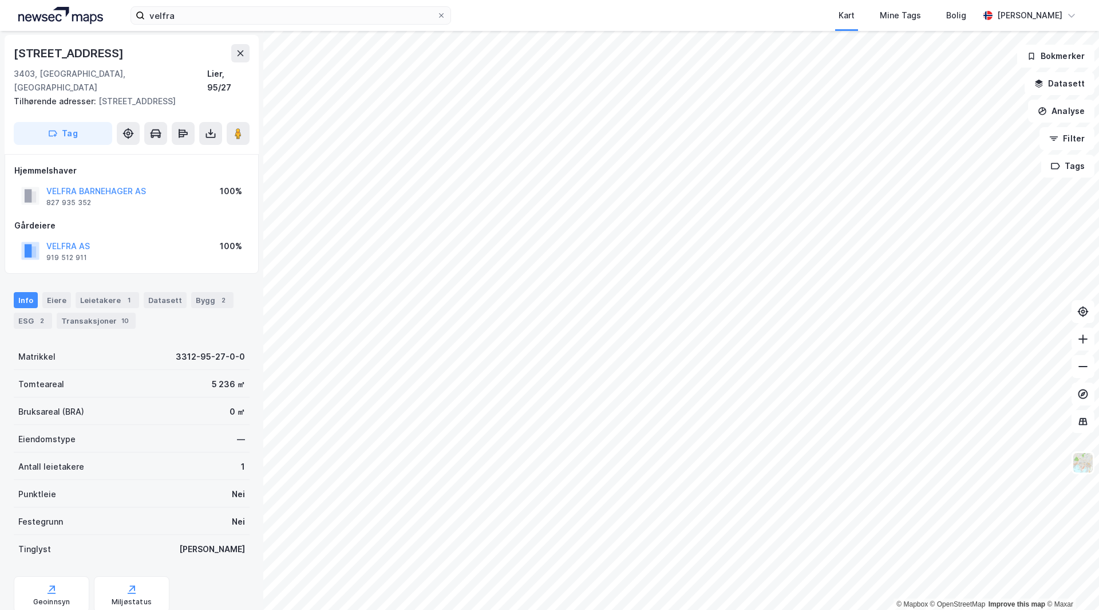
scroll to position [1, 0]
click at [102, 292] on div "Leietakere 1" at bounding box center [108, 300] width 64 height 16
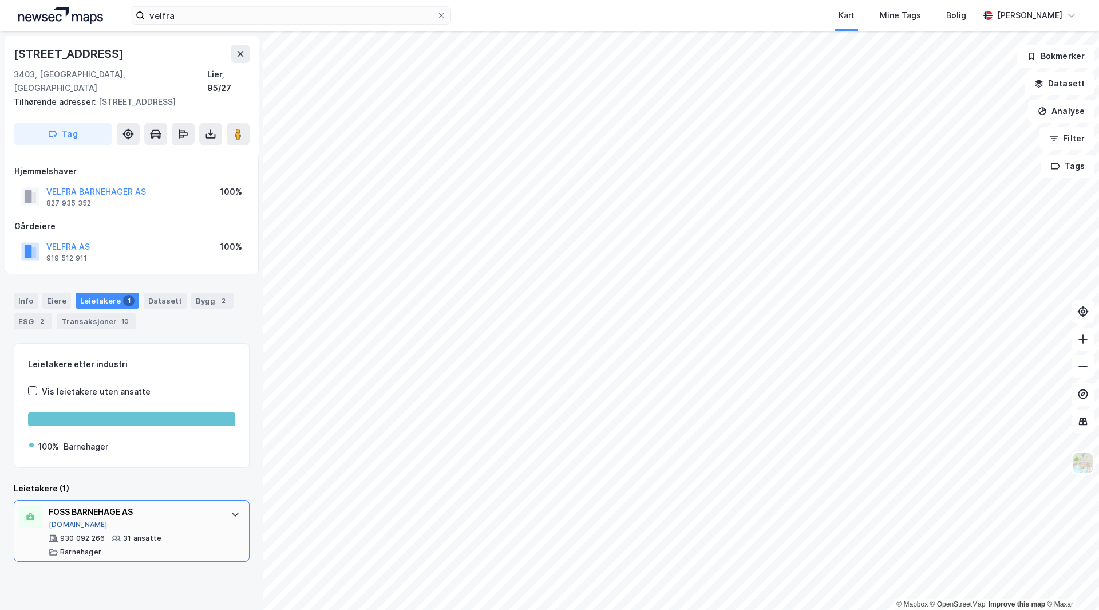
click at [56, 520] on button "[DOMAIN_NAME]" at bounding box center [78, 524] width 59 height 9
click at [18, 293] on div "Info" at bounding box center [26, 301] width 24 height 16
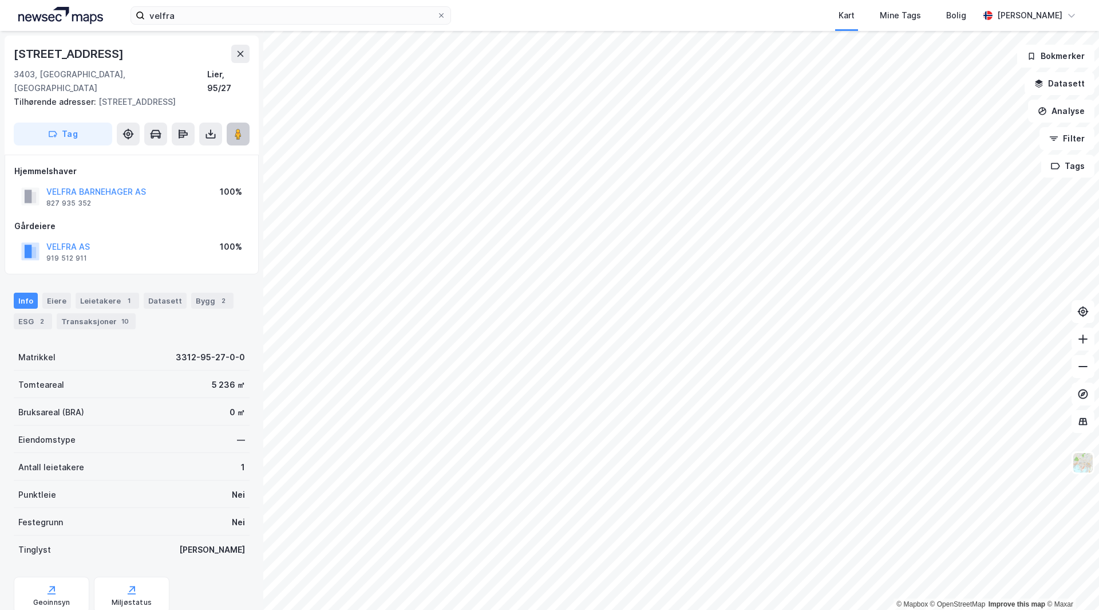
click at [239, 128] on image at bounding box center [238, 133] width 7 height 11
click at [219, 14] on input "velfra" at bounding box center [291, 15] width 292 height 17
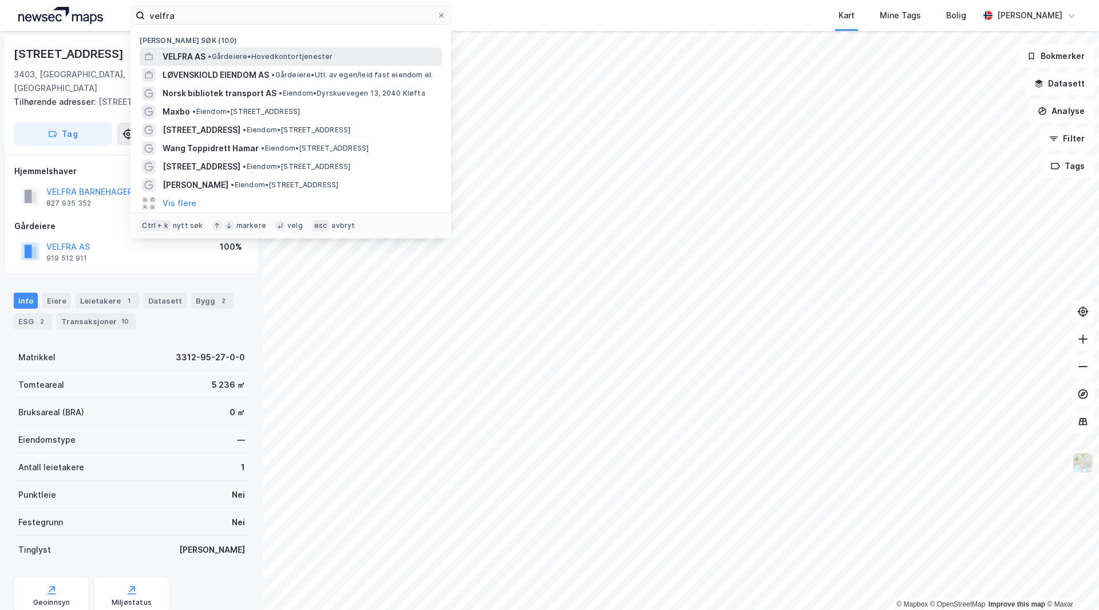
click at [196, 60] on span "VELFRA AS" at bounding box center [184, 57] width 43 height 14
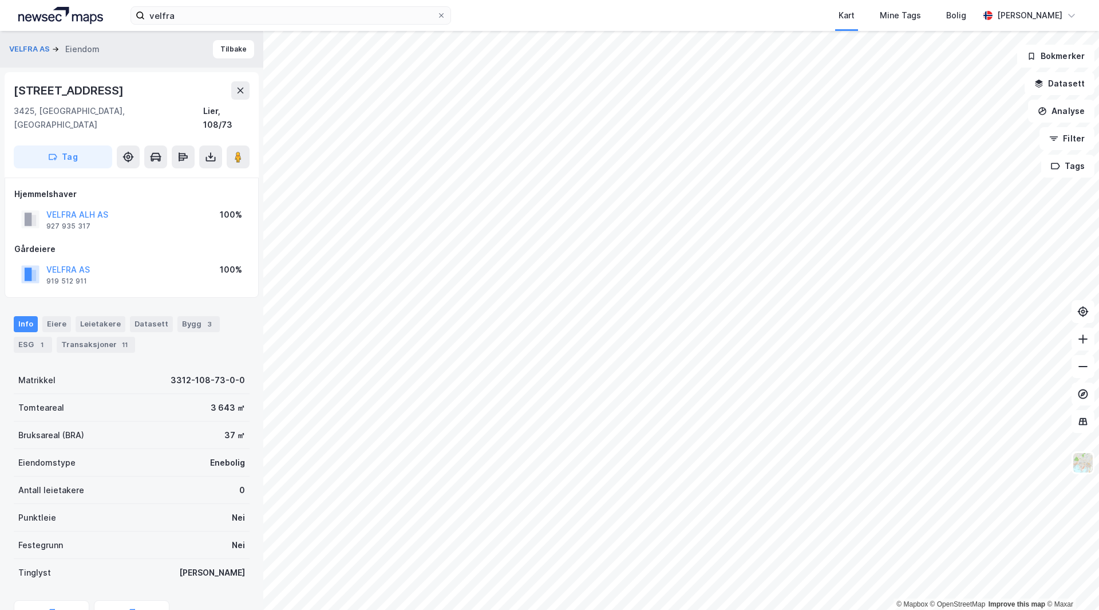
scroll to position [1, 0]
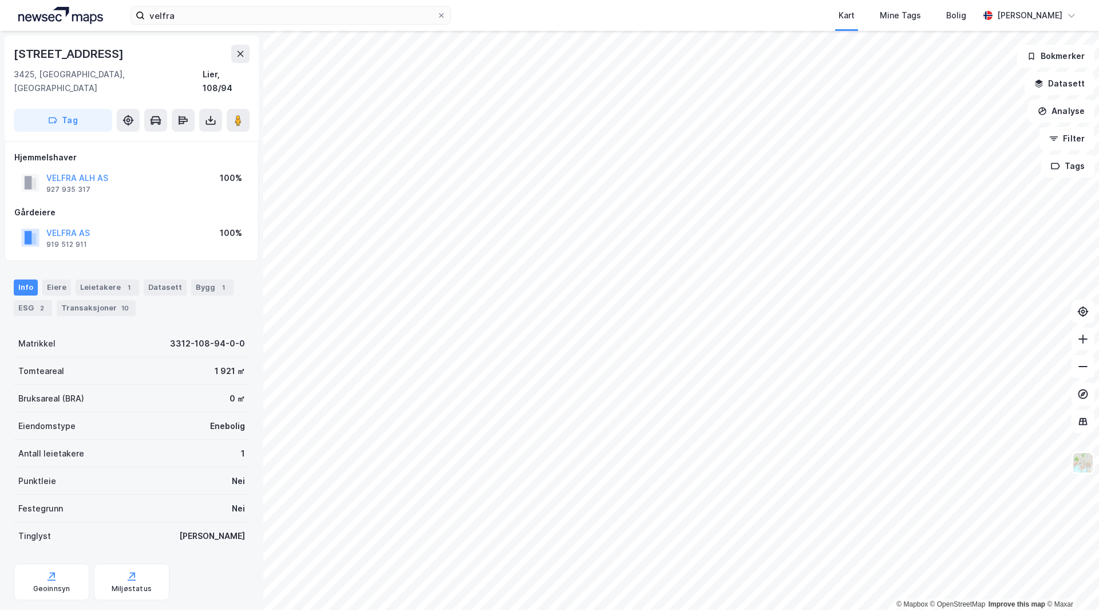
scroll to position [1, 0]
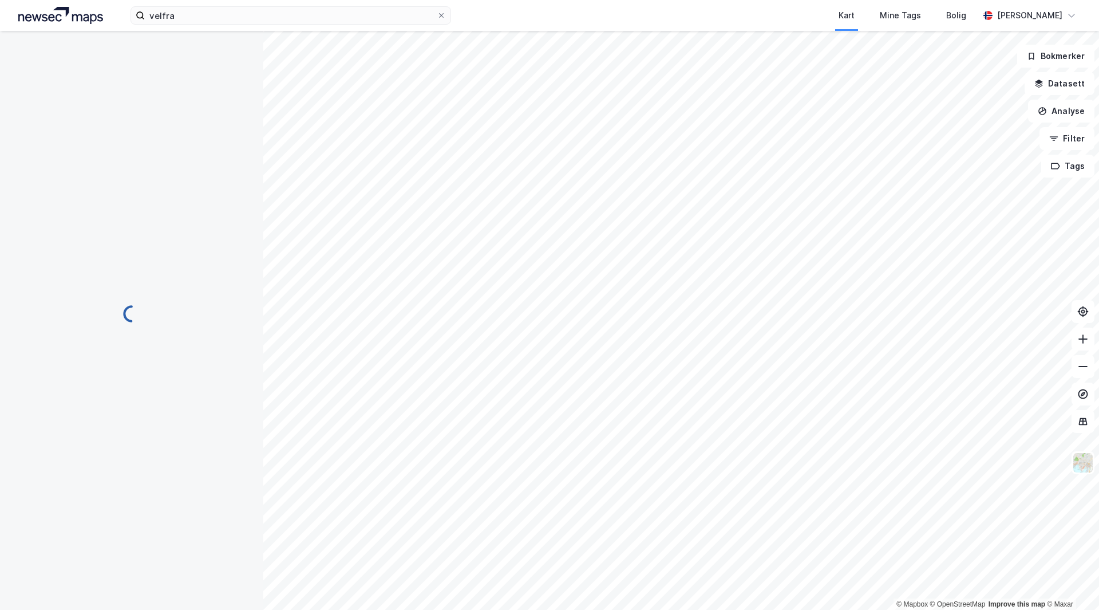
scroll to position [1, 0]
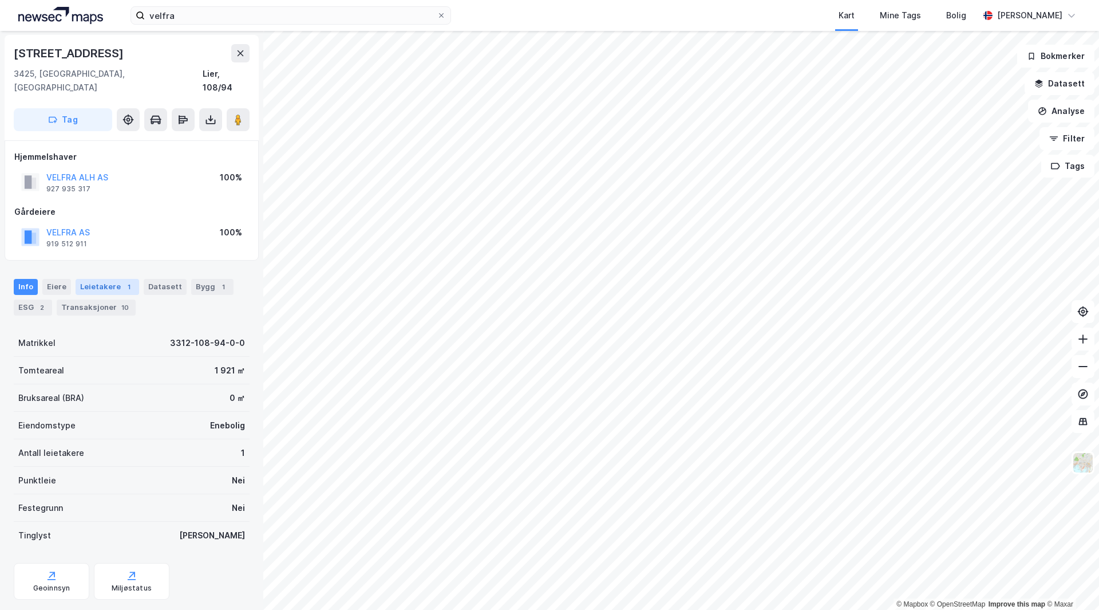
click at [106, 279] on div "Leietakere 1" at bounding box center [108, 287] width 64 height 16
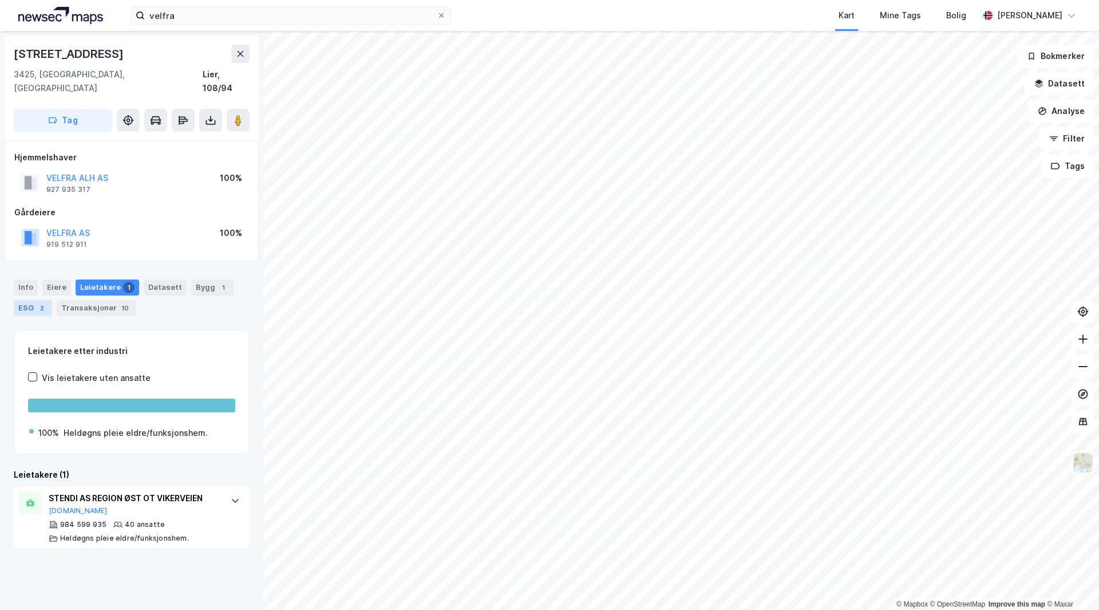
drag, startPoint x: 25, startPoint y: 270, endPoint x: 33, endPoint y: 289, distance: 20.8
click at [25, 279] on div "Info" at bounding box center [26, 287] width 24 height 16
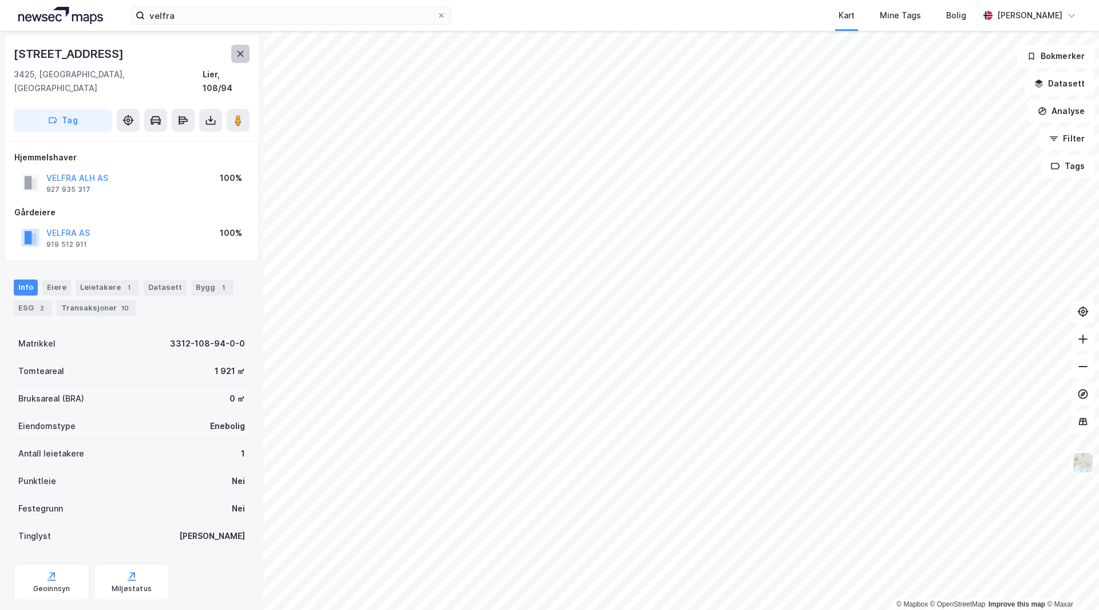
click at [243, 50] on icon at bounding box center [240, 53] width 9 height 9
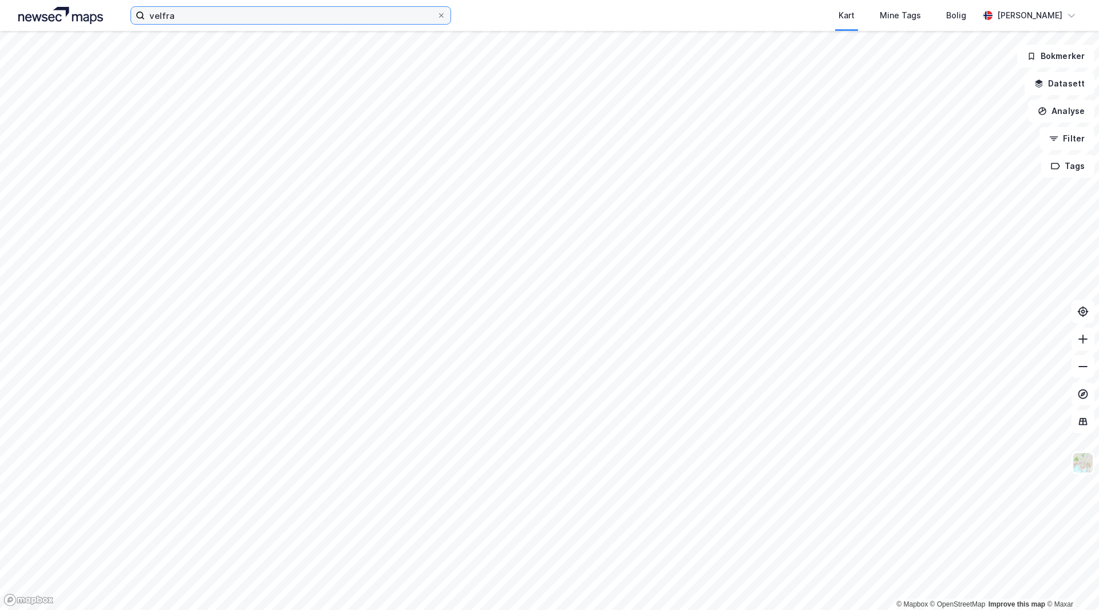
click at [345, 20] on input "velfra" at bounding box center [291, 15] width 292 height 17
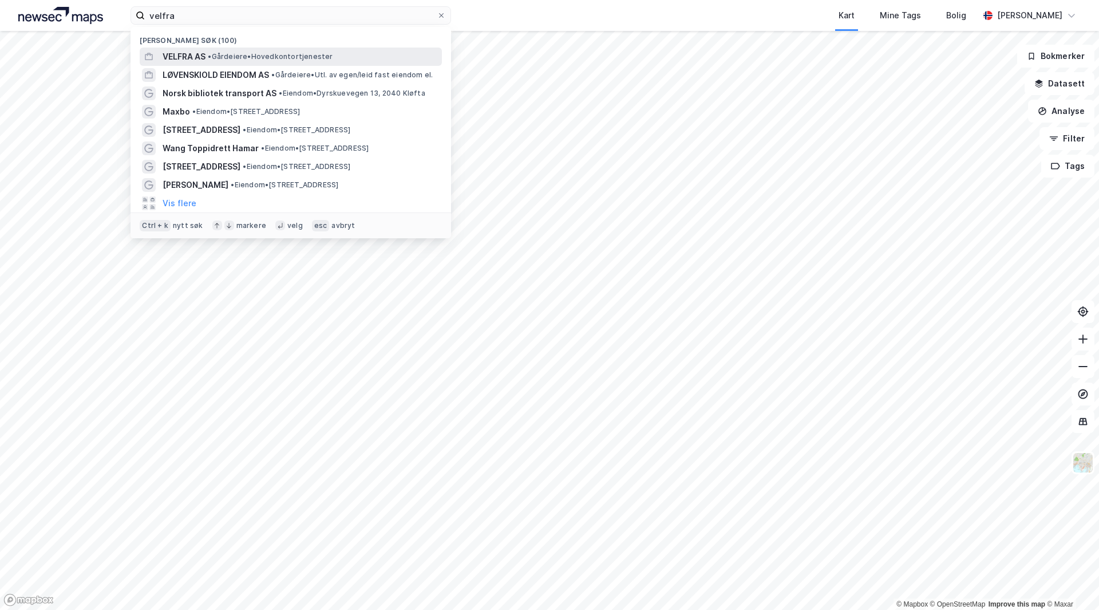
click at [220, 62] on div "VELFRA AS • Gårdeiere • Hovedkontortjenester" at bounding box center [301, 57] width 277 height 14
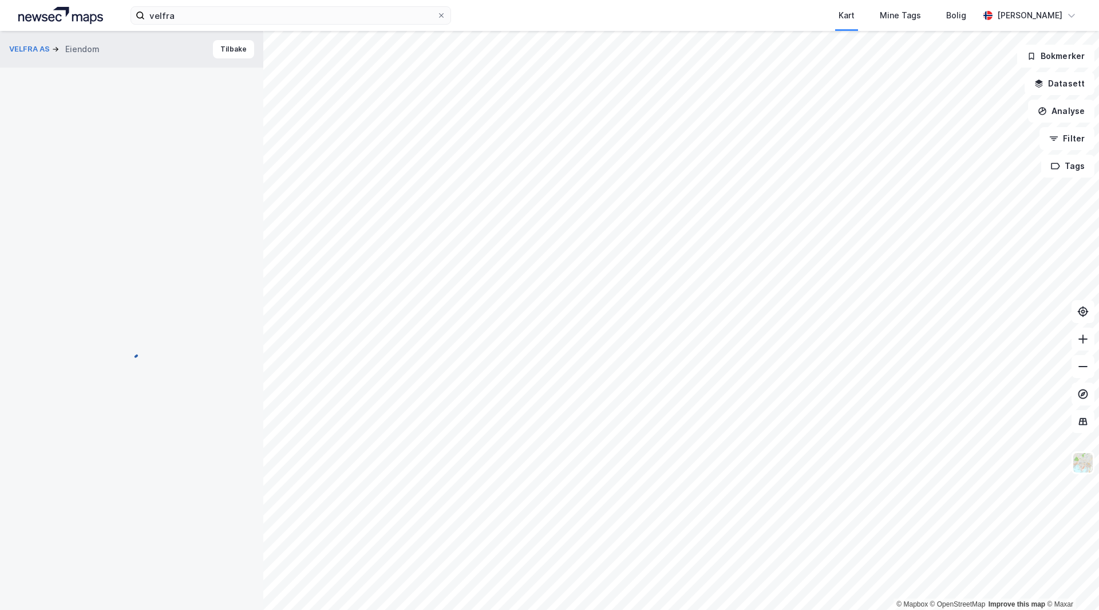
scroll to position [1, 0]
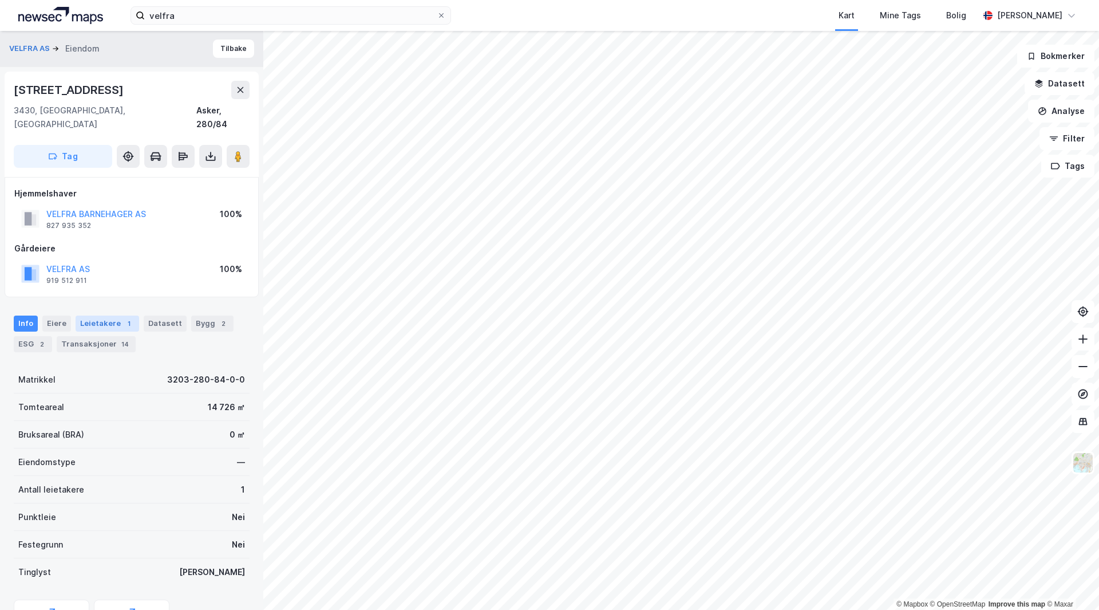
click at [96, 315] on div "Leietakere 1" at bounding box center [108, 323] width 64 height 16
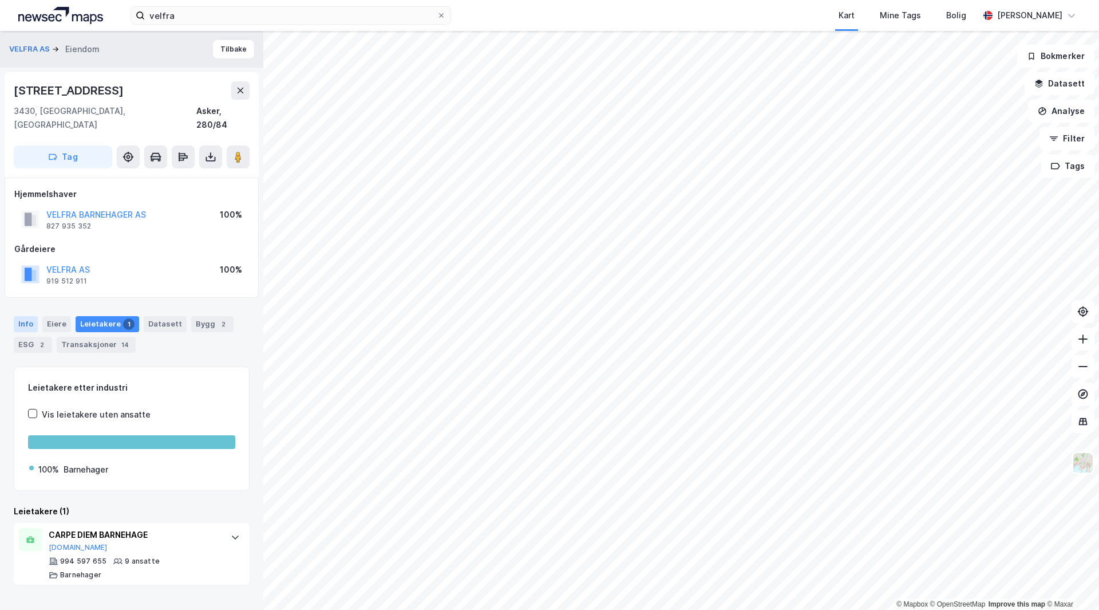
click at [19, 316] on div "Info" at bounding box center [26, 324] width 24 height 16
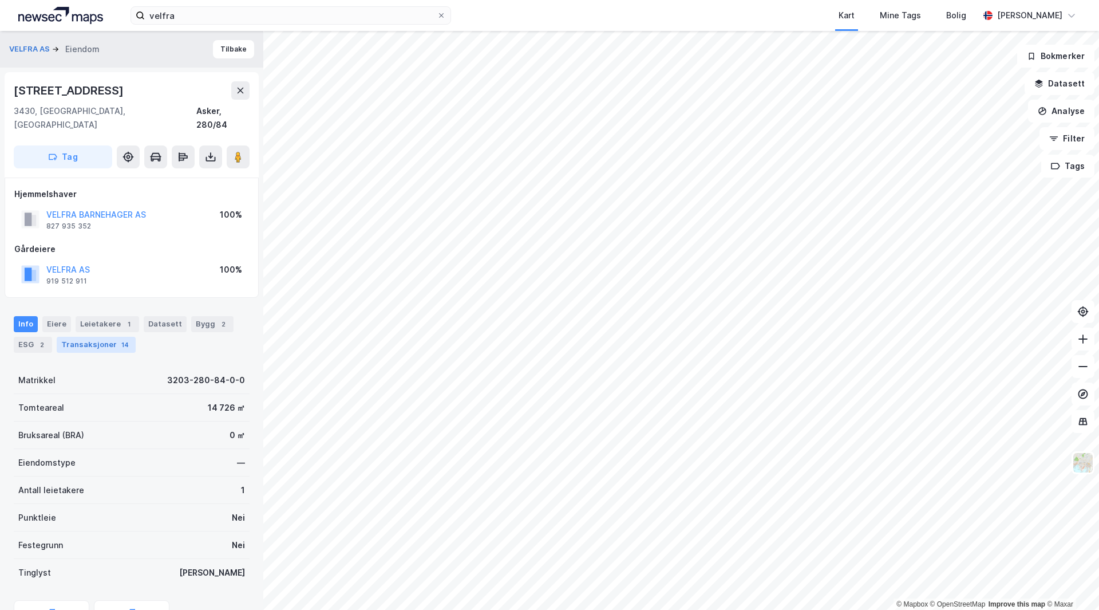
drag, startPoint x: 96, startPoint y: 314, endPoint x: 102, endPoint y: 331, distance: 17.8
click at [96, 316] on div "Leietakere 1" at bounding box center [108, 324] width 64 height 16
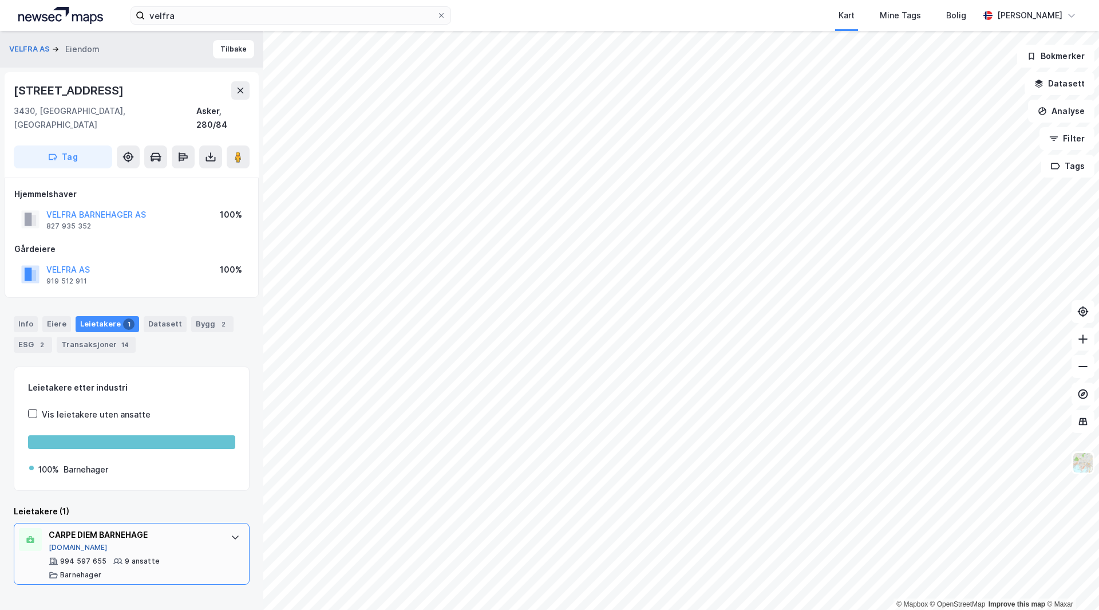
click at [60, 543] on button "Brreg.no" at bounding box center [78, 547] width 59 height 9
click at [26, 316] on div "Info" at bounding box center [26, 324] width 24 height 16
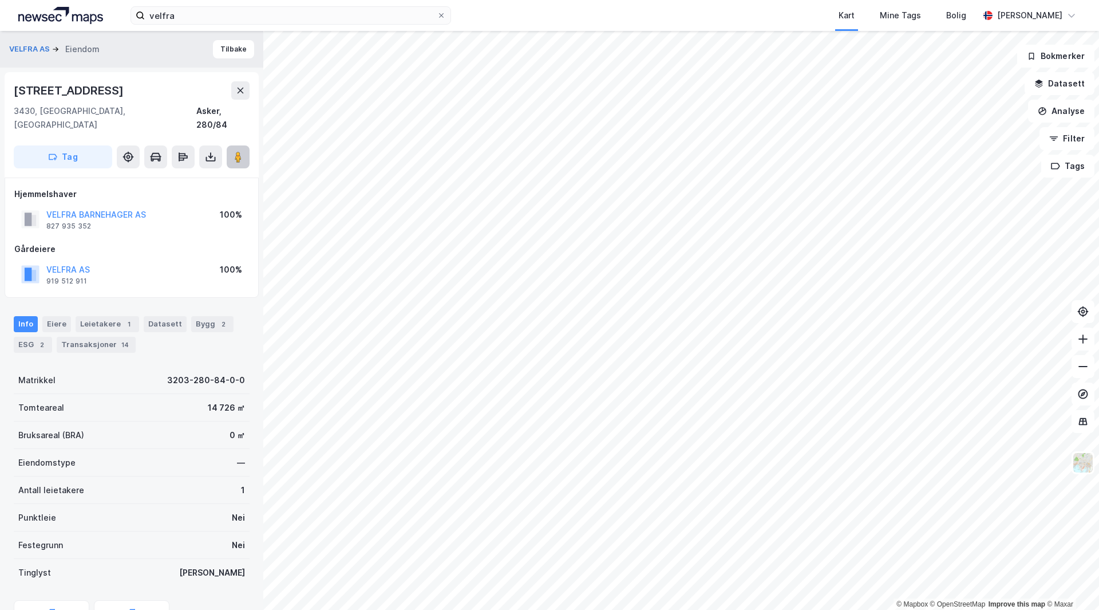
click at [238, 151] on image at bounding box center [238, 156] width 7 height 11
click at [97, 316] on div "Leietakere 1" at bounding box center [108, 324] width 64 height 16
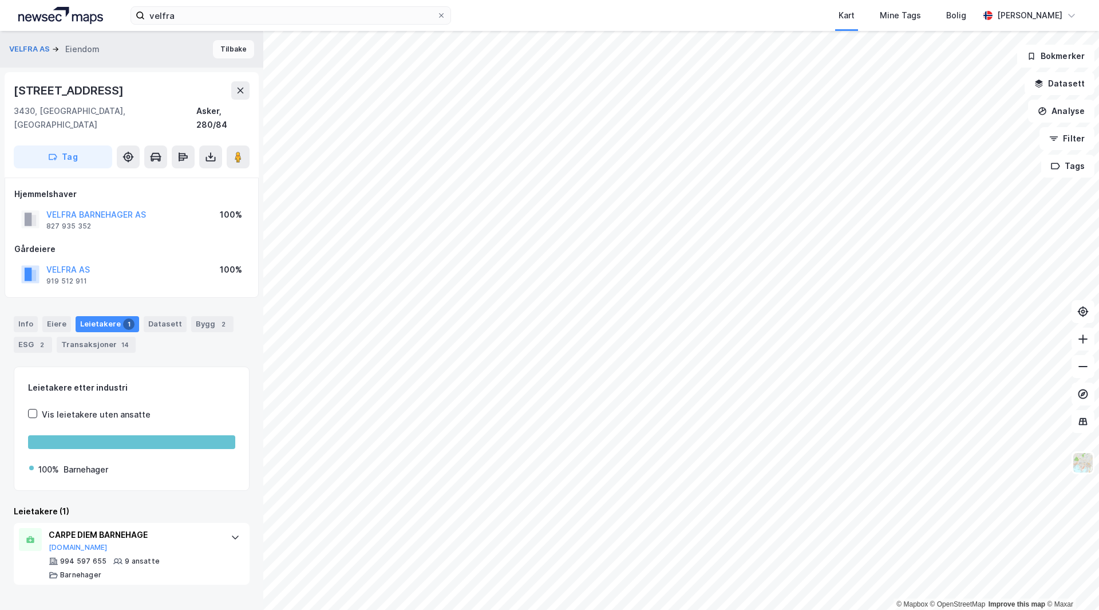
click at [223, 49] on button "Tilbake" at bounding box center [233, 49] width 41 height 18
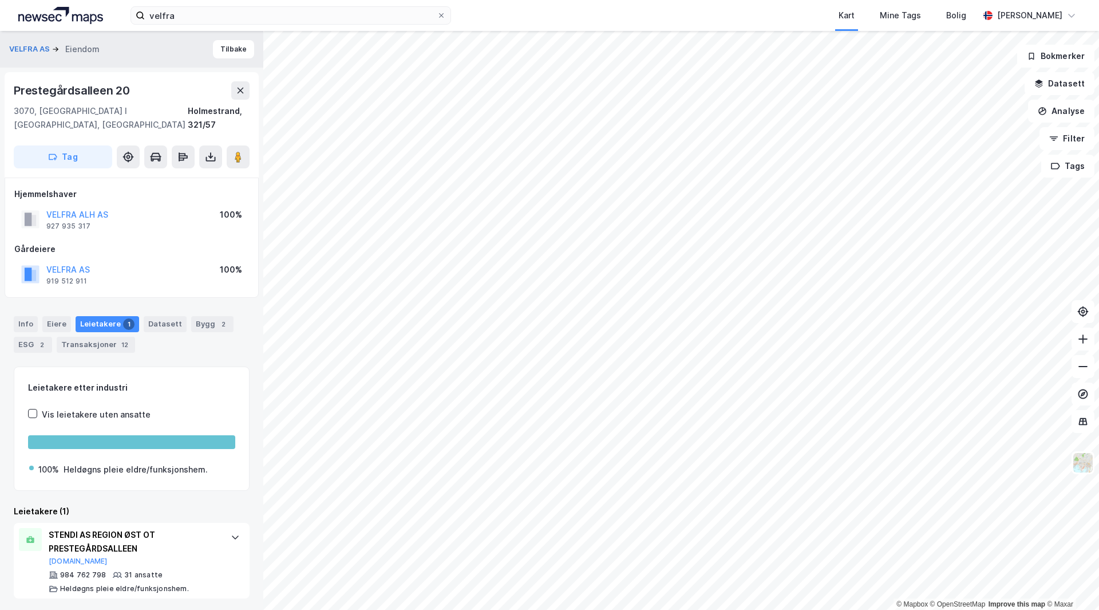
click at [31, 302] on div "Info Eiere Leietakere 1 Datasett Bygg 2 ESG 2 Transaksjoner 12" at bounding box center [131, 329] width 263 height 55
click at [31, 316] on div "Info" at bounding box center [26, 324] width 24 height 16
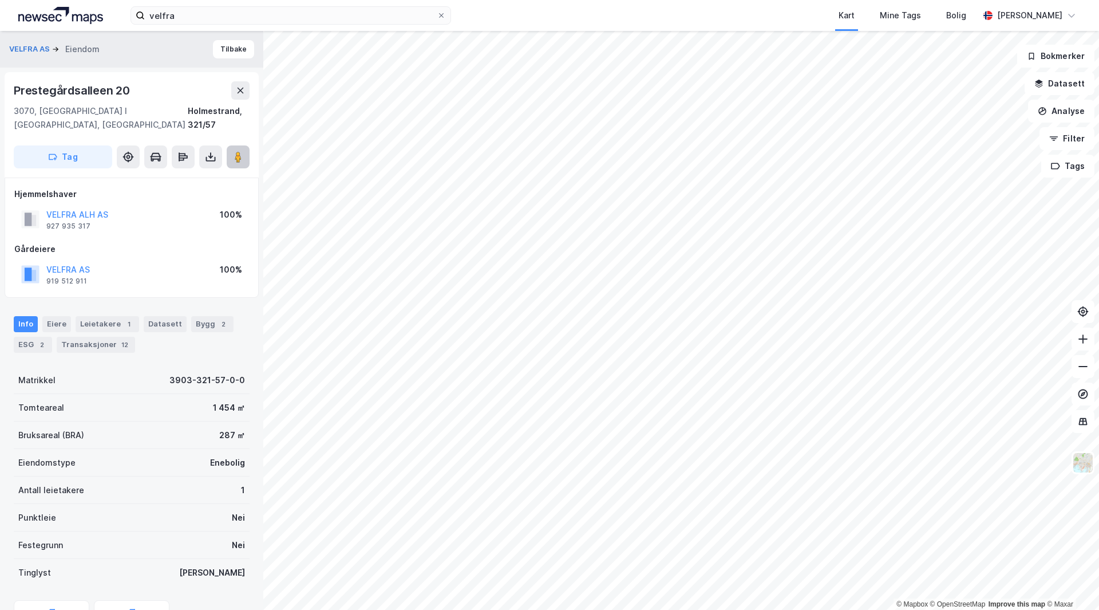
click at [234, 151] on icon at bounding box center [237, 156] width 11 height 11
click at [214, 52] on button "Tilbake" at bounding box center [233, 49] width 41 height 18
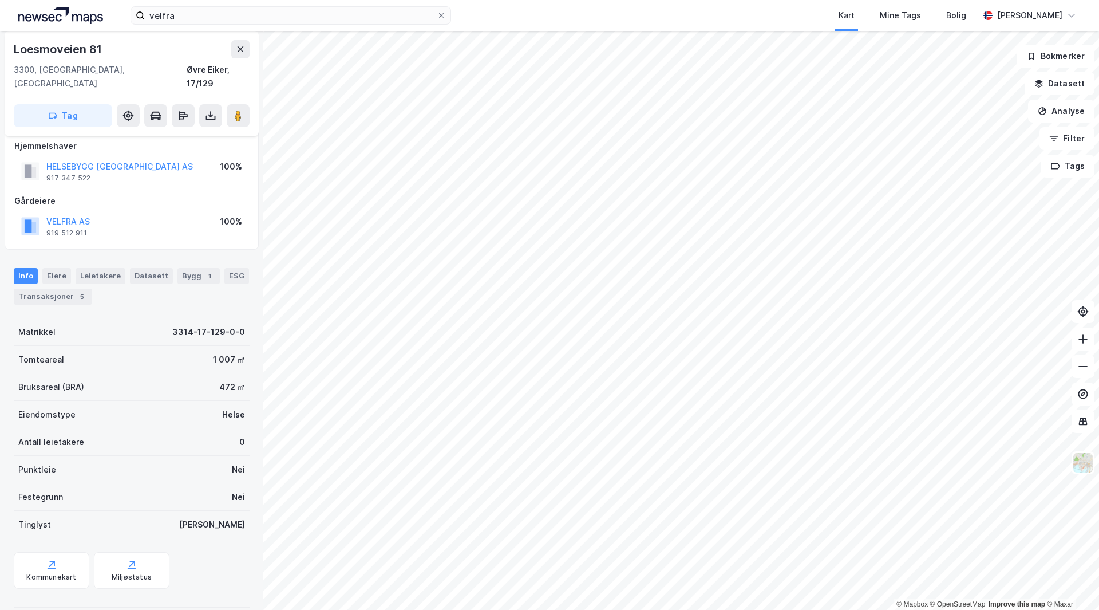
scroll to position [14, 0]
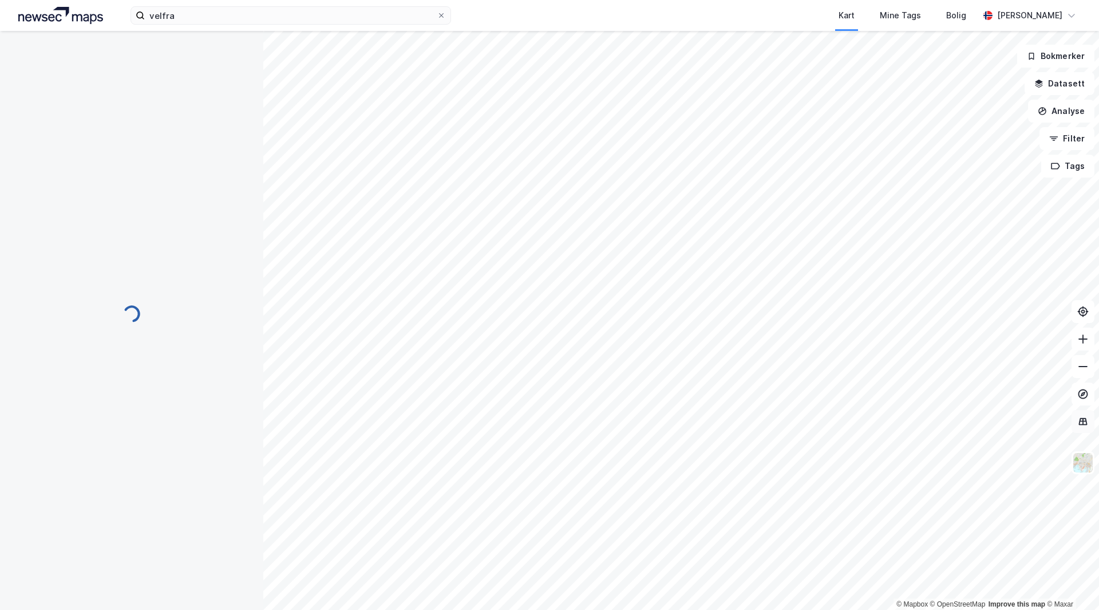
scroll to position [14, 0]
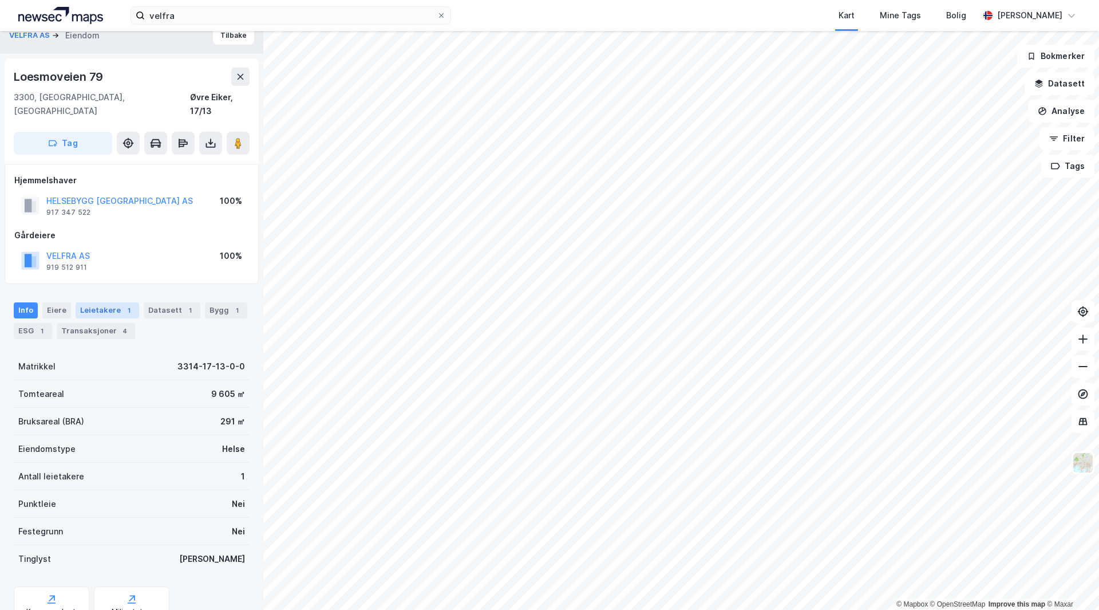
click at [86, 302] on div "Leietakere 1" at bounding box center [108, 310] width 64 height 16
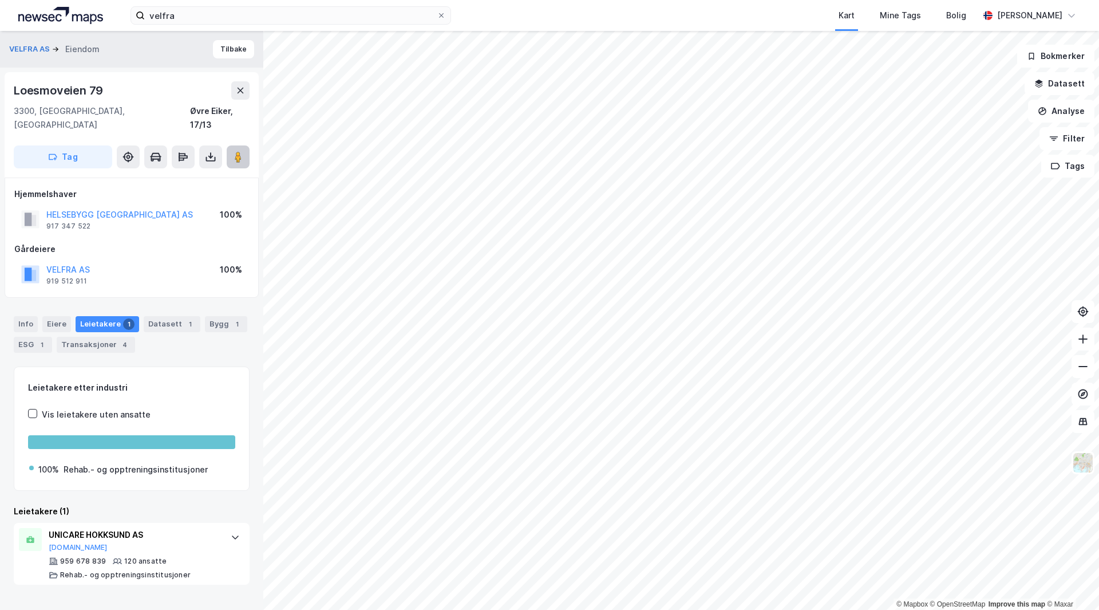
click at [244, 149] on button at bounding box center [238, 156] width 23 height 23
click at [235, 40] on button "Tilbake" at bounding box center [233, 49] width 41 height 18
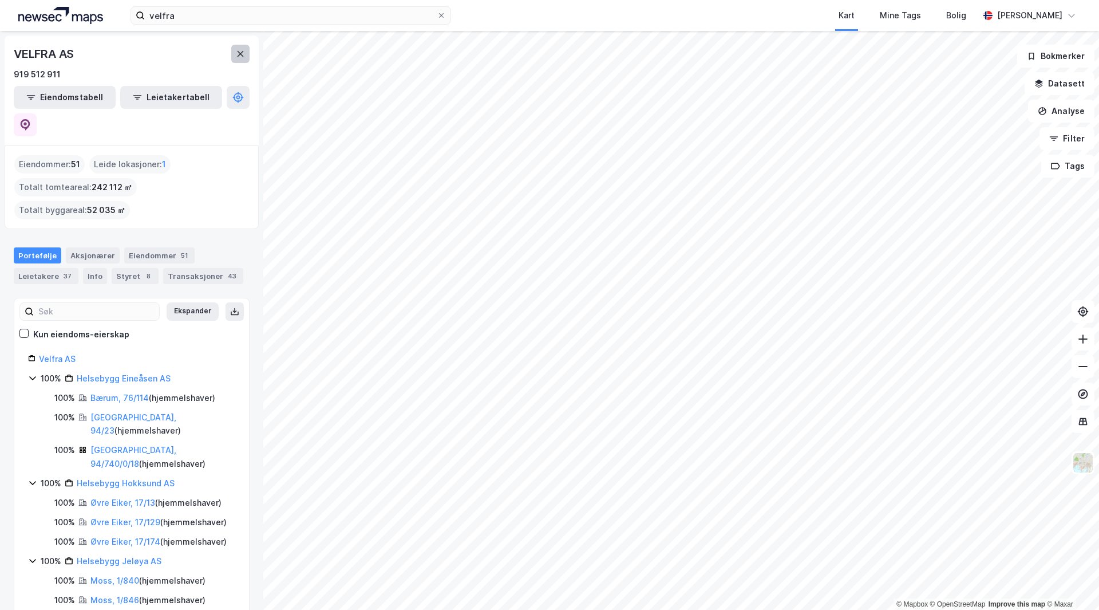
click at [242, 53] on icon at bounding box center [241, 54] width 6 height 6
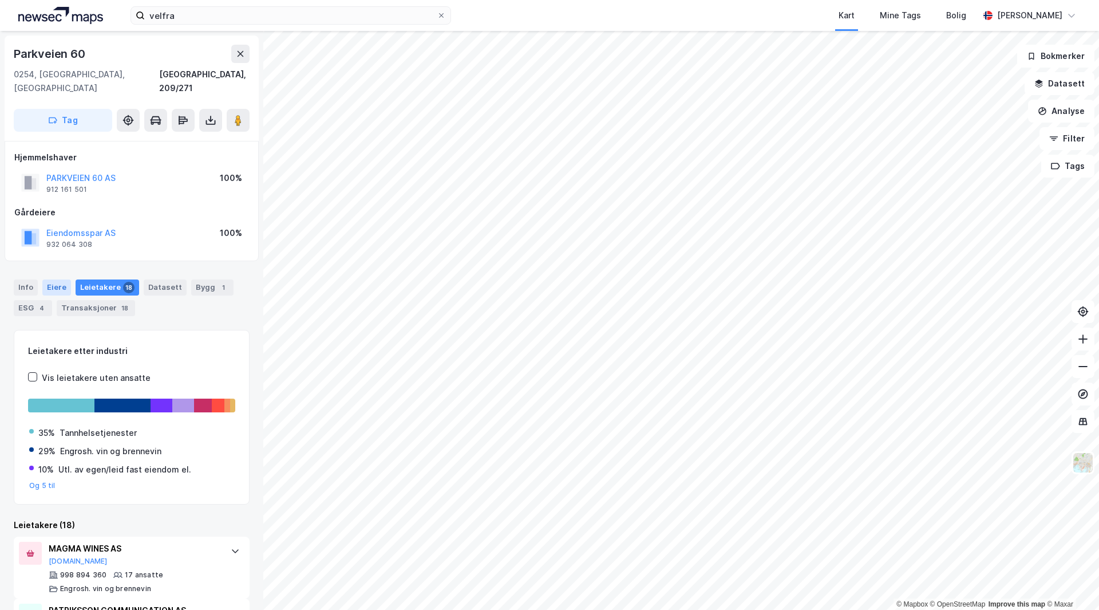
click at [54, 279] on div "Eiere" at bounding box center [56, 287] width 29 height 16
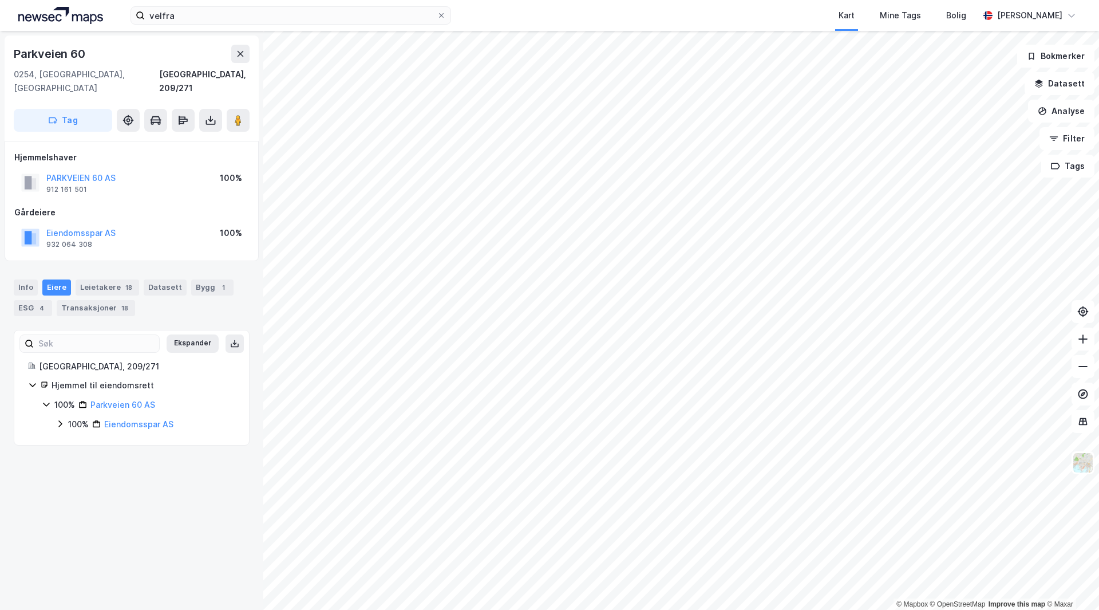
click at [64, 378] on div "Hjemmel til eiendomsrett" at bounding box center [144, 385] width 184 height 14
click at [213, 378] on div "Hjemmel til eiendomsrett" at bounding box center [144, 385] width 184 height 14
click at [200, 279] on div "Bygg 1" at bounding box center [212, 287] width 42 height 16
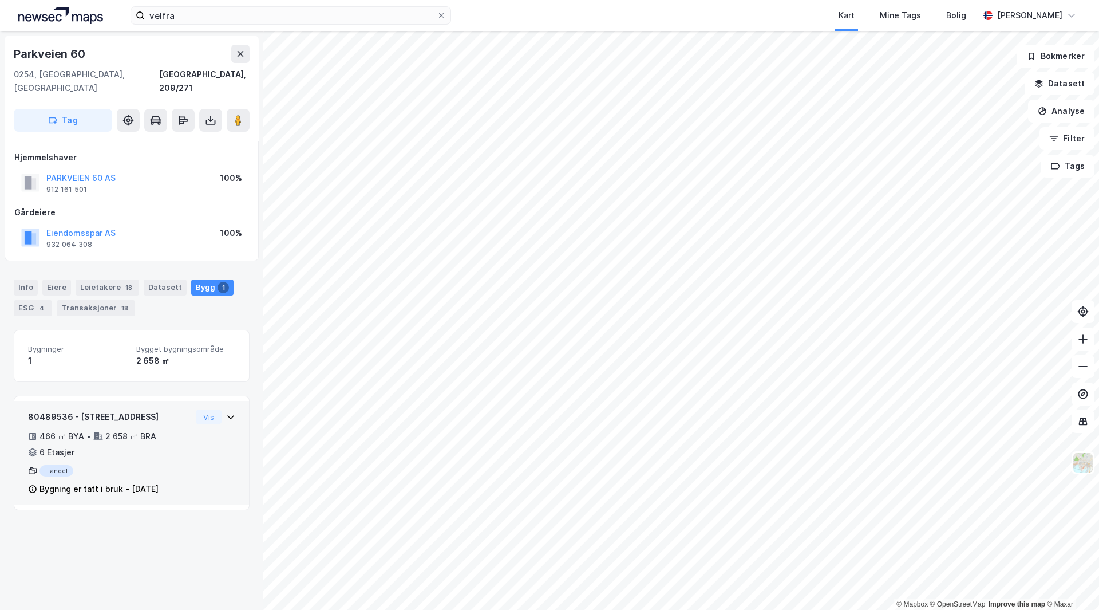
click at [141, 482] on div "Bygning er tatt i bruk - 1. jan. 1894" at bounding box center [98, 489] width 119 height 14
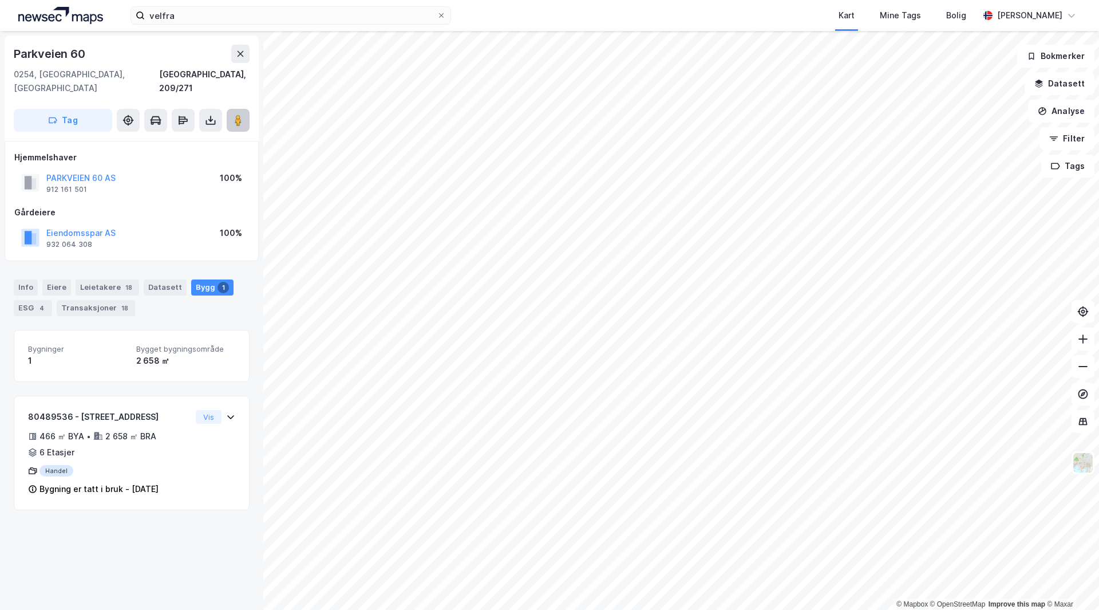
click at [248, 109] on button at bounding box center [238, 120] width 23 height 23
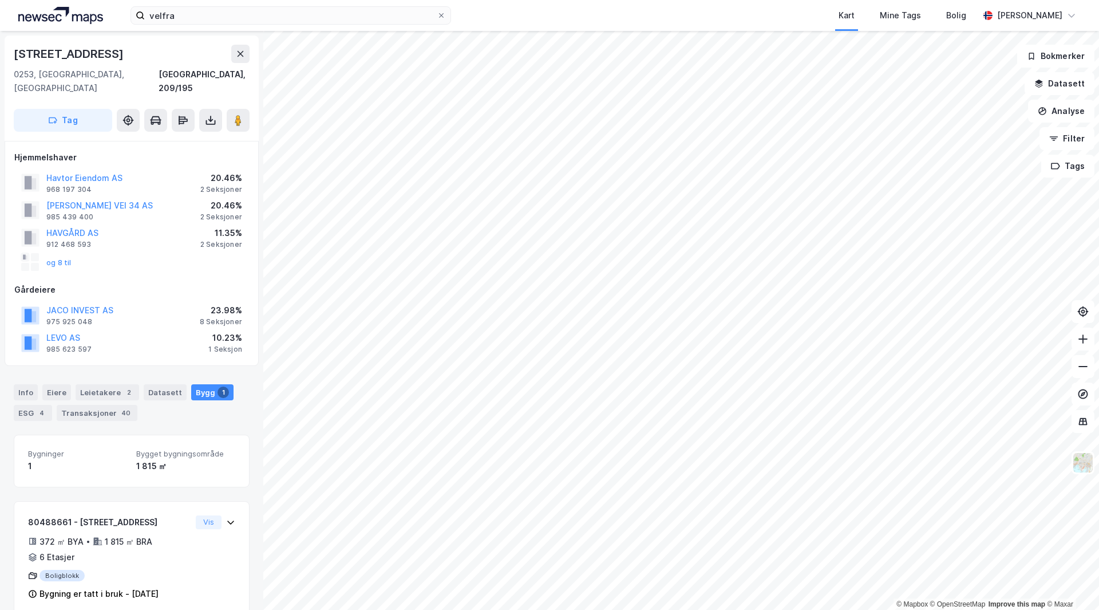
scroll to position [5, 0]
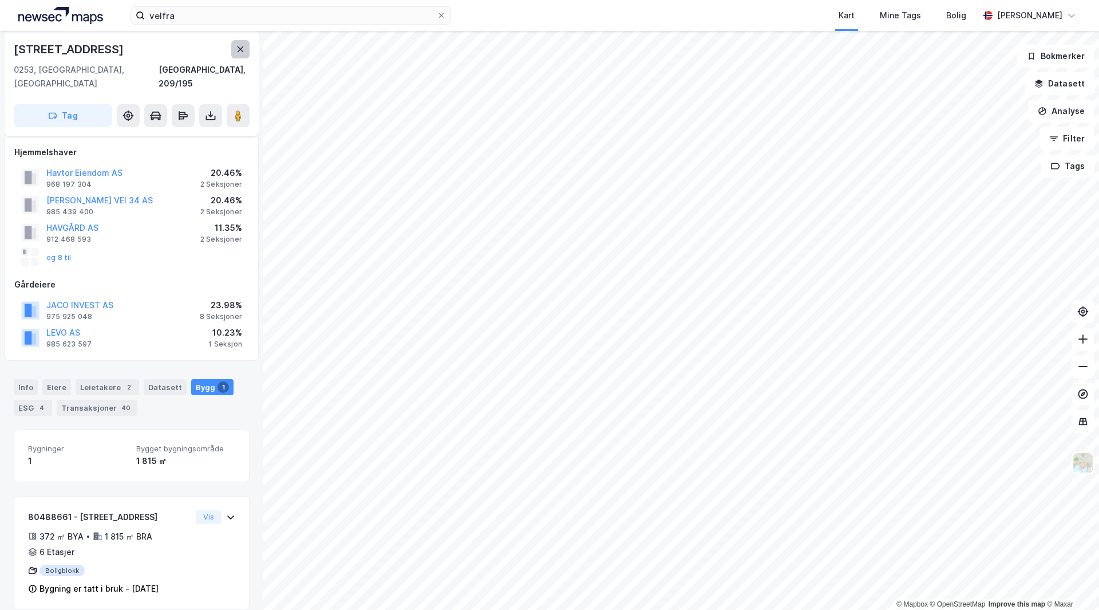
click at [244, 42] on button at bounding box center [240, 49] width 18 height 18
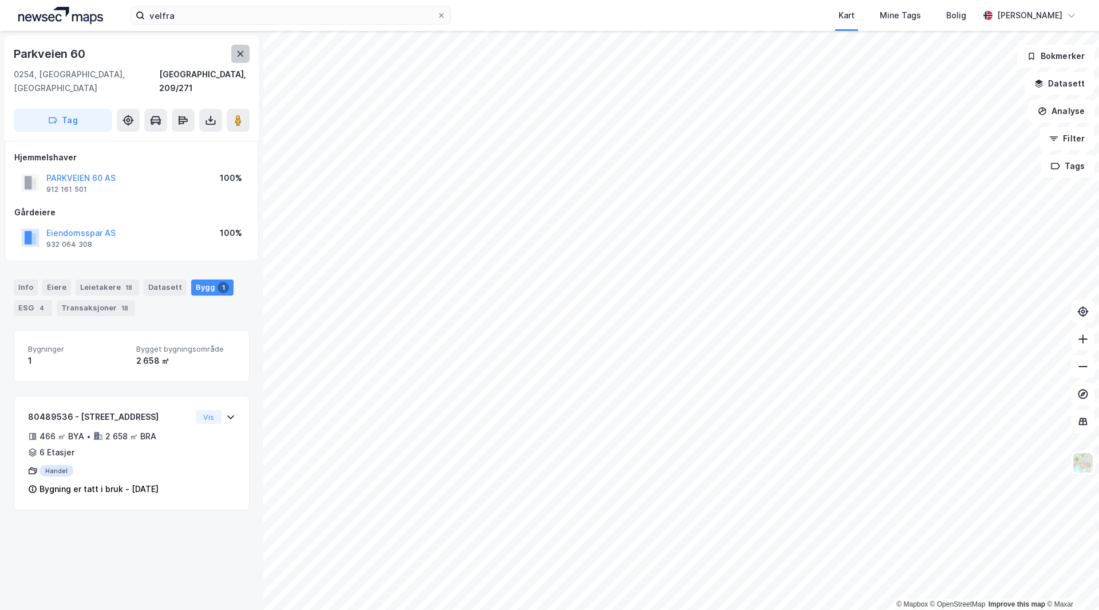
click at [242, 53] on icon at bounding box center [241, 54] width 6 height 6
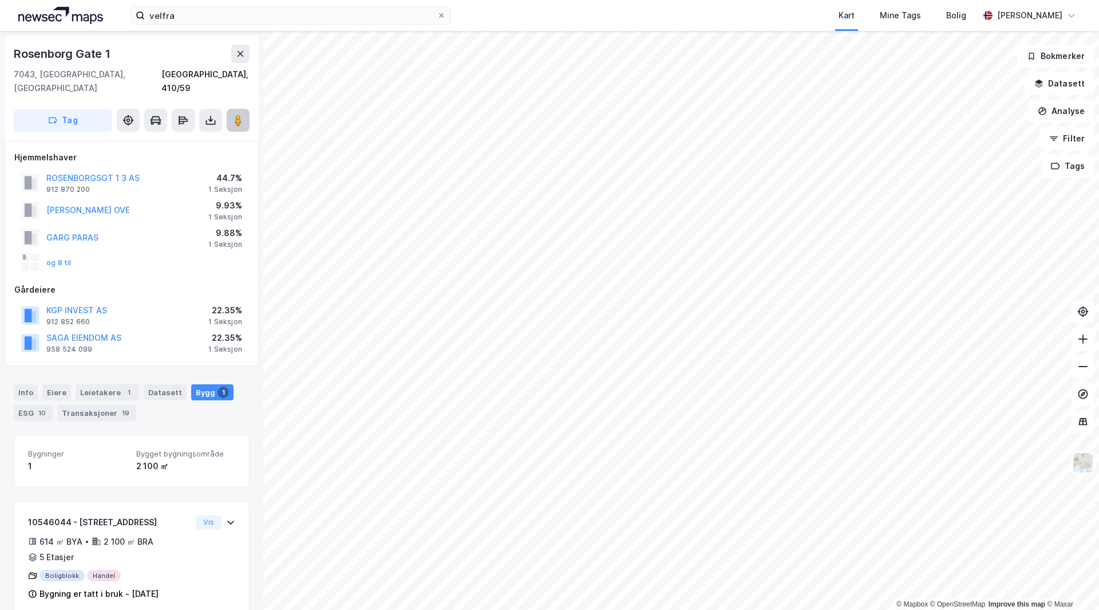
click at [234, 114] on icon at bounding box center [237, 119] width 11 height 11
click at [101, 384] on div "Leietakere 1" at bounding box center [108, 392] width 64 height 16
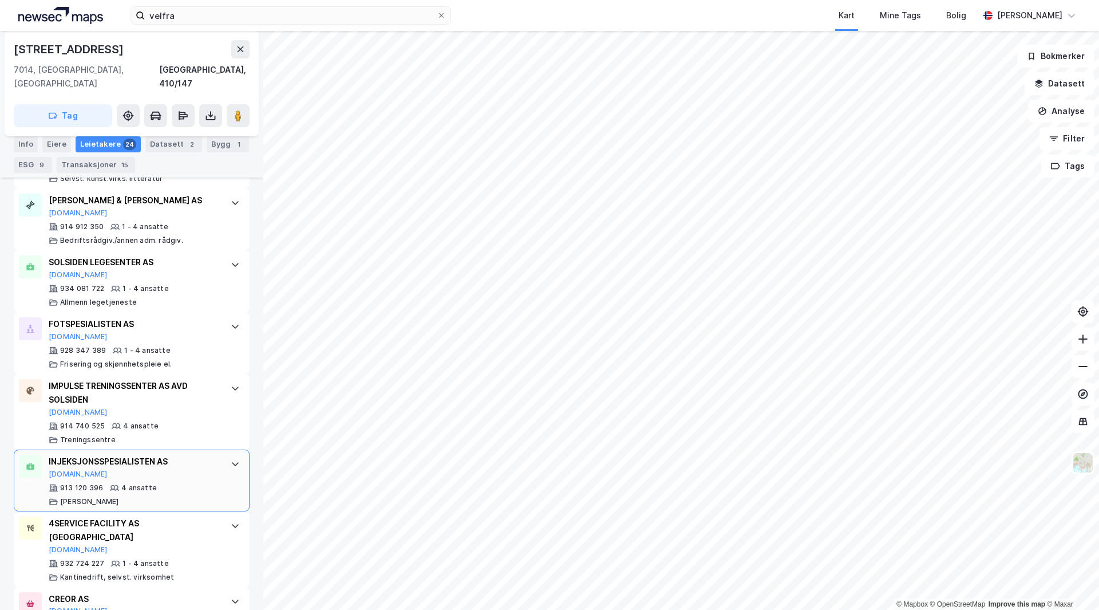
scroll to position [1202, 0]
click at [207, 392] on div "IMPULSE TRENINGSSENTER AS AVD SOLSIDEN" at bounding box center [134, 391] width 171 height 27
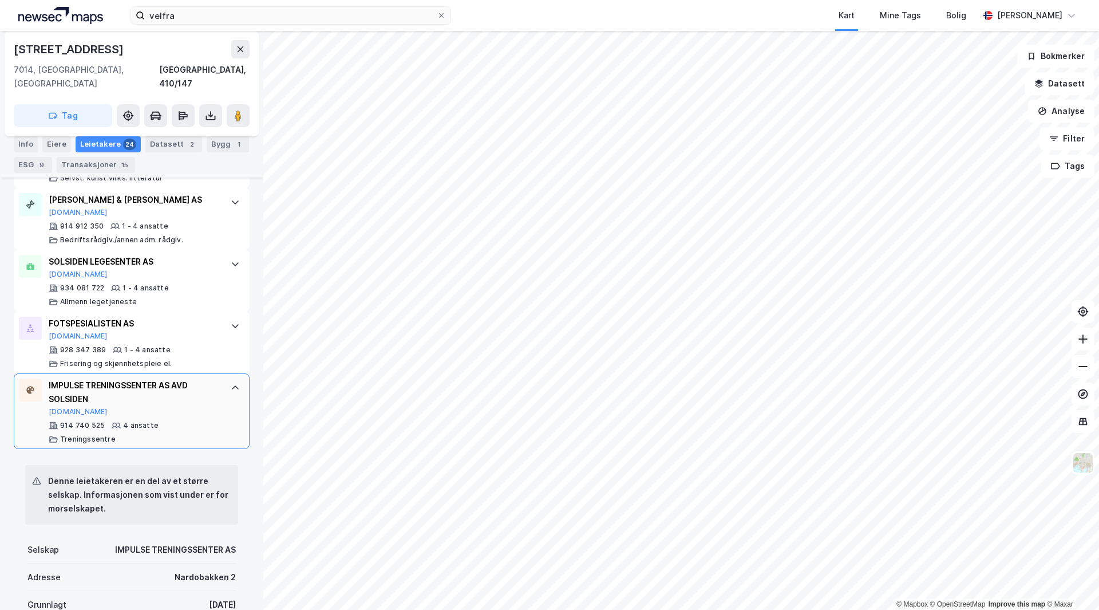
click at [207, 392] on div "IMPULSE TRENINGSSENTER AS AVD SOLSIDEN" at bounding box center [134, 391] width 171 height 27
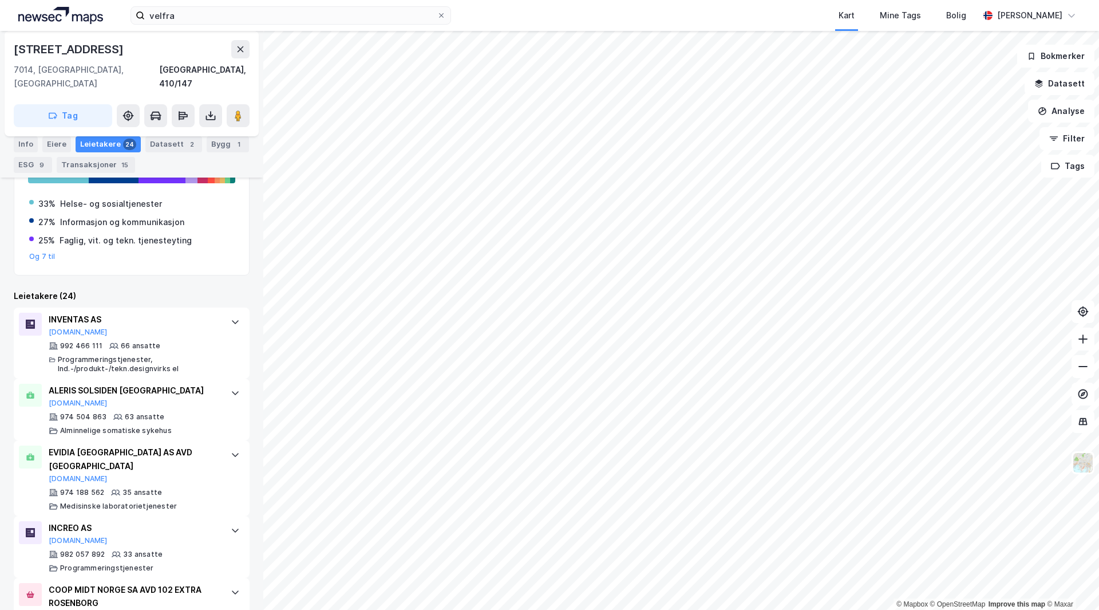
scroll to position [0, 0]
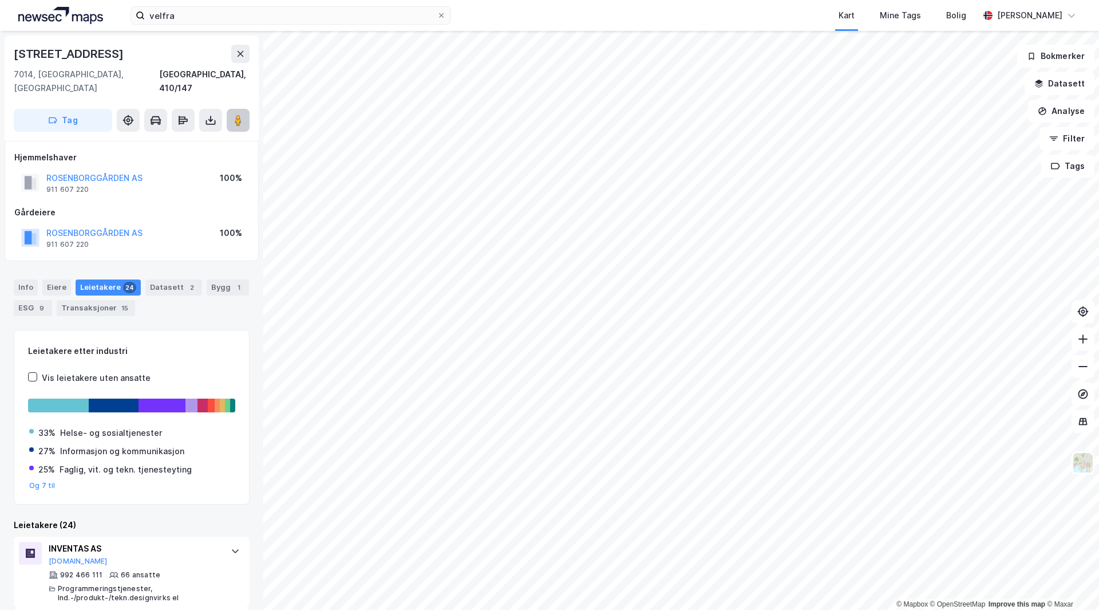
click at [234, 109] on button at bounding box center [238, 120] width 23 height 23
click at [160, 279] on div "Datasett 2" at bounding box center [173, 287] width 57 height 16
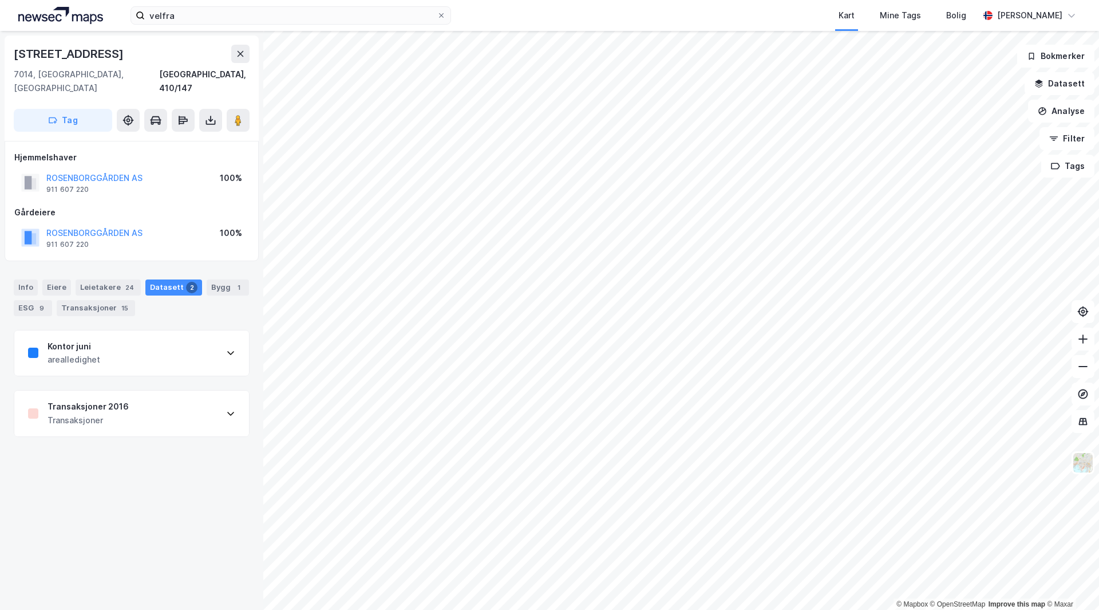
click at [107, 413] on div "Transaksjoner" at bounding box center [88, 420] width 81 height 14
drag, startPoint x: 35, startPoint y: 487, endPoint x: 98, endPoint y: 501, distance: 65.0
click at [97, 501] on div "Eiendom Innherredsveien 7" at bounding box center [131, 506] width 207 height 30
click at [99, 504] on div "Innherredsveien 7" at bounding box center [131, 511] width 207 height 14
click at [101, 413] on div "Transaksjoner" at bounding box center [88, 420] width 81 height 14
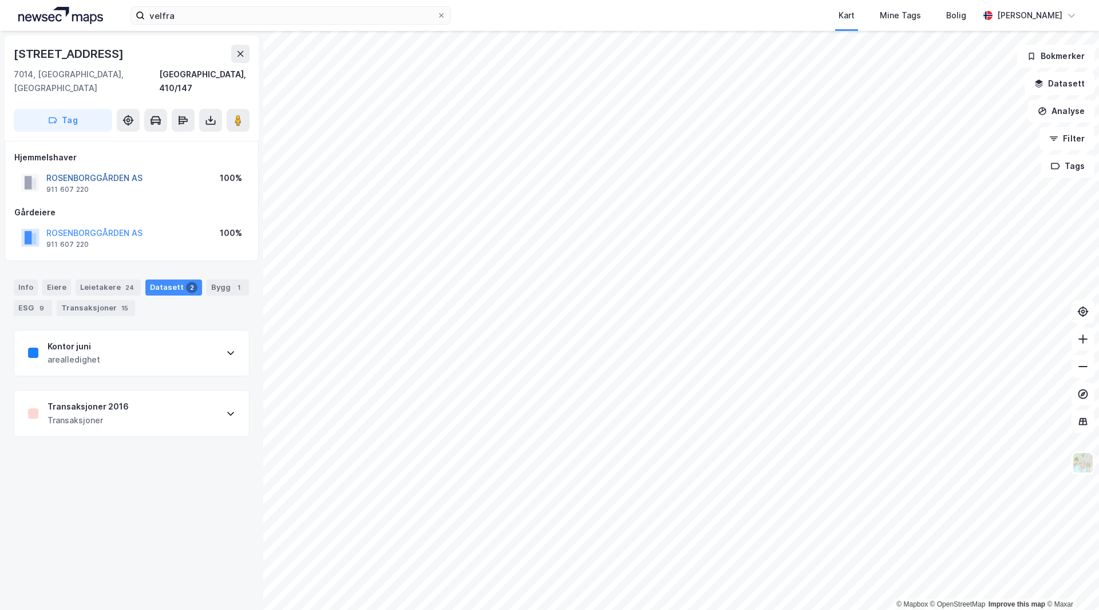
click at [0, 0] on button "ROSENBORGGÅRDEN AS" at bounding box center [0, 0] width 0 height 0
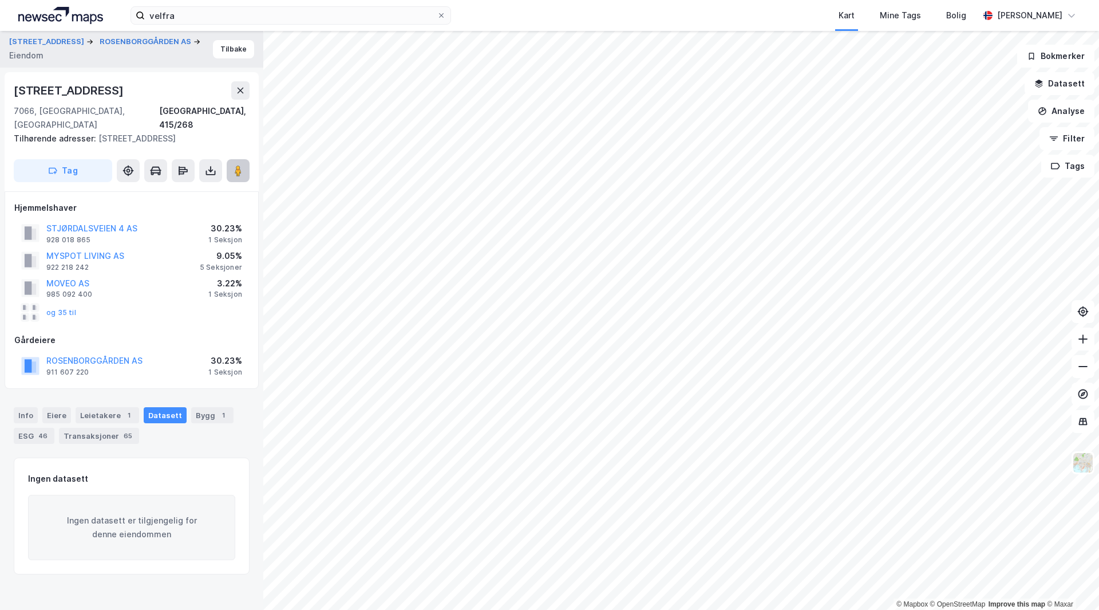
click at [239, 165] on image at bounding box center [238, 170] width 7 height 11
click at [111, 407] on div "Leietakere 1" at bounding box center [108, 415] width 64 height 16
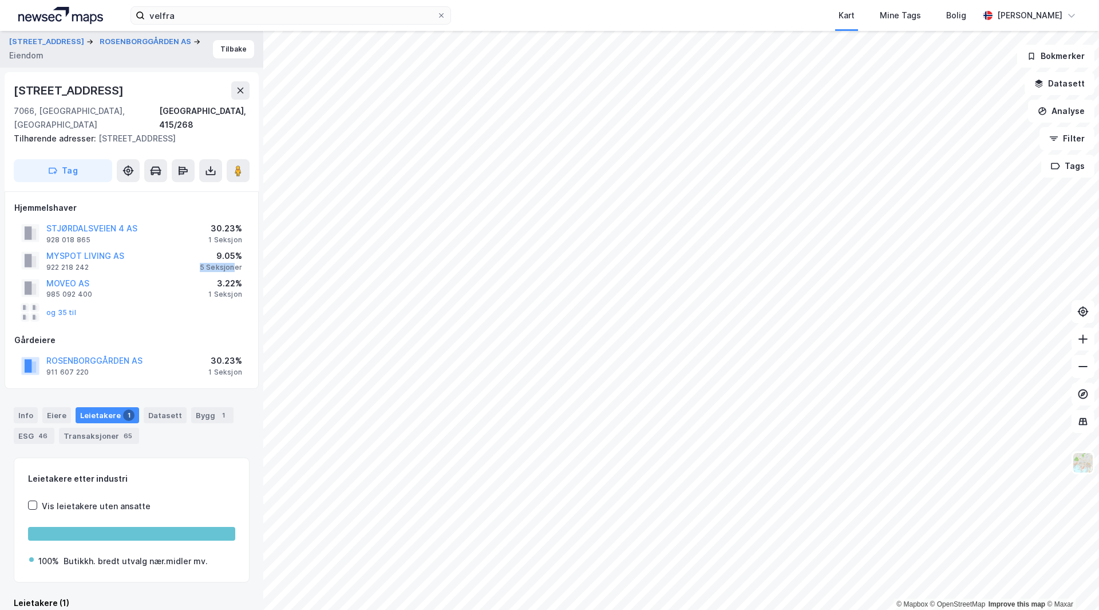
drag, startPoint x: 202, startPoint y: 253, endPoint x: 234, endPoint y: 255, distance: 32.7
click at [234, 255] on div "MYSPOT LIVING AS 922 218 242 9.05% 5 Seksjoner" at bounding box center [131, 260] width 235 height 27
click at [234, 263] on div "5 Seksjoner" at bounding box center [221, 267] width 42 height 9
click at [0, 0] on button "STJØRDALSVEIEN 4 AS" at bounding box center [0, 0] width 0 height 0
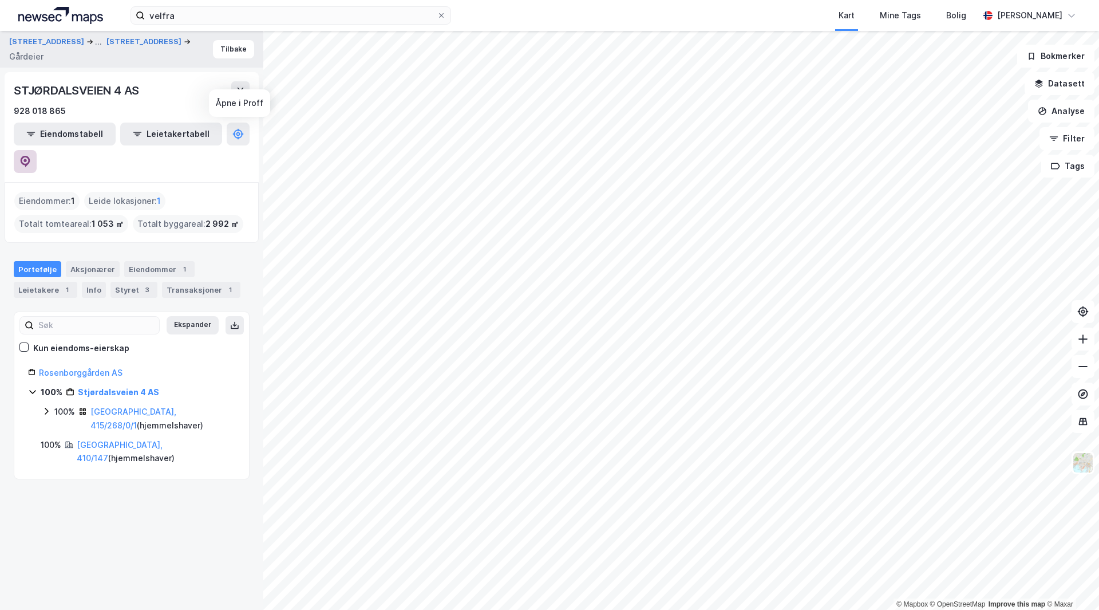
click at [31, 156] on icon at bounding box center [24, 161] width 11 height 11
click at [234, 45] on button "Tilbake" at bounding box center [233, 49] width 41 height 18
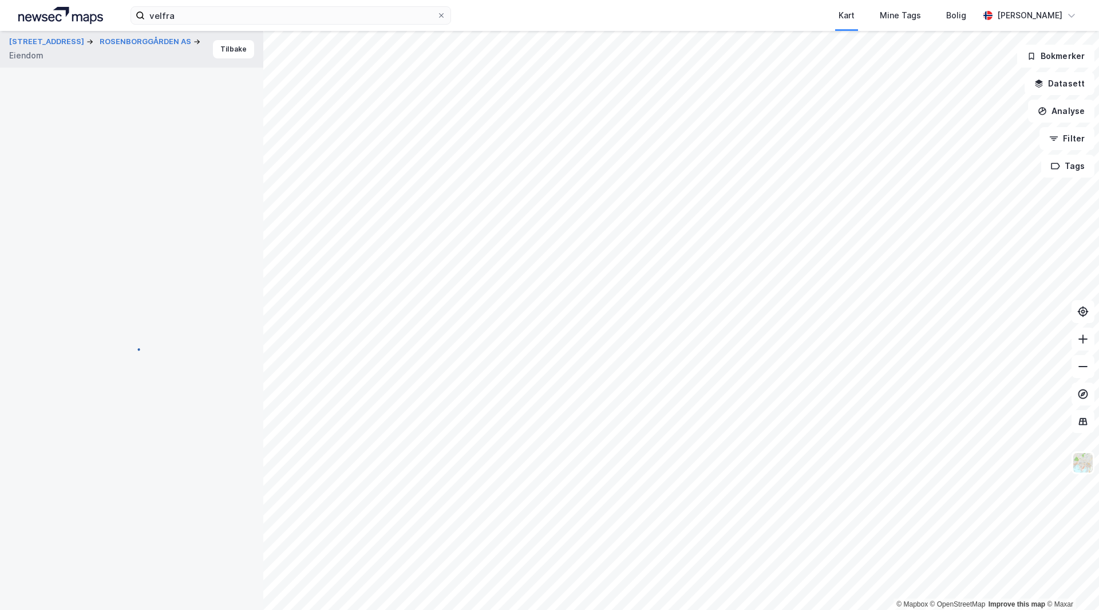
scroll to position [3, 0]
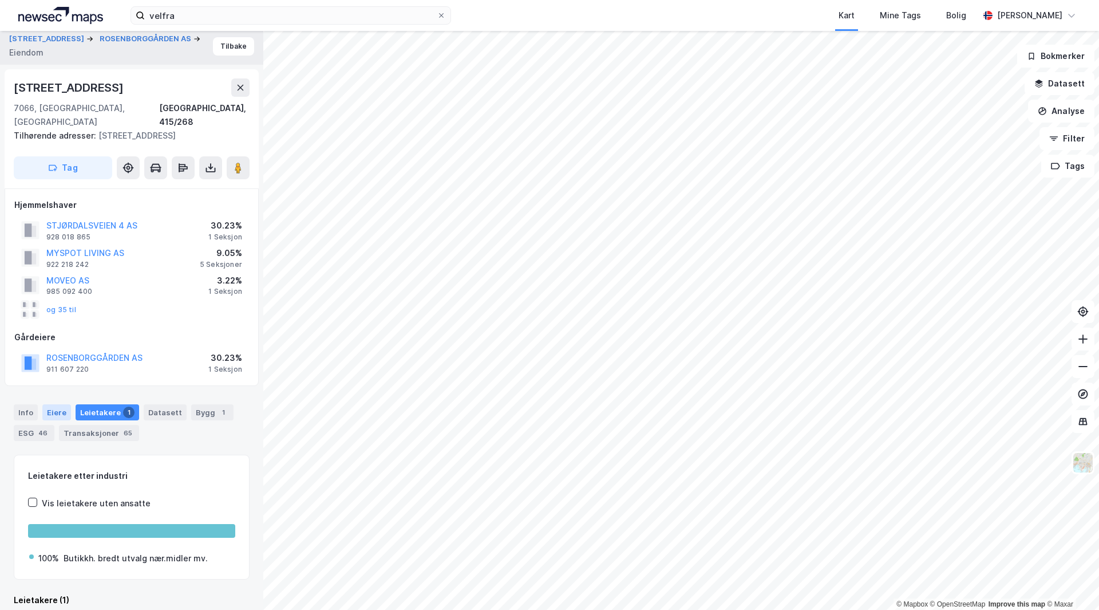
click at [47, 404] on div "Eiere" at bounding box center [56, 412] width 29 height 16
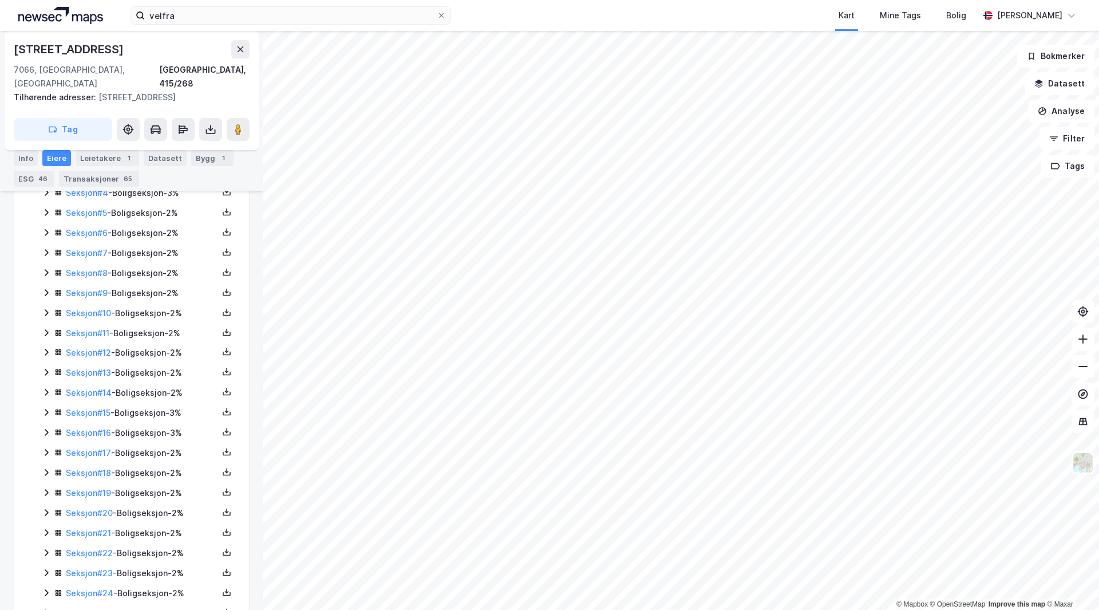
scroll to position [286, 0]
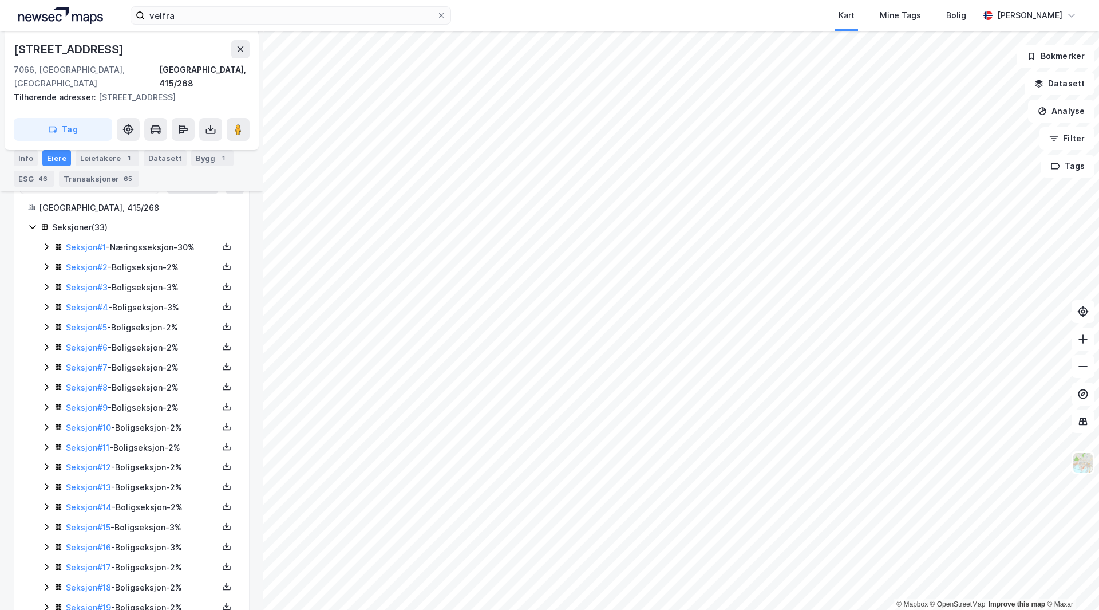
click at [149, 240] on div "Seksjon # 1 - Næringsseksjon - 30%" at bounding box center [142, 247] width 152 height 14
click at [250, 114] on div "Stjørdalsveien 4 7066, Trondheim, Trøndelag Trondheim, 415/268 Tilhørende adres…" at bounding box center [132, 90] width 254 height 119
click at [238, 124] on image at bounding box center [238, 129] width 7 height 11
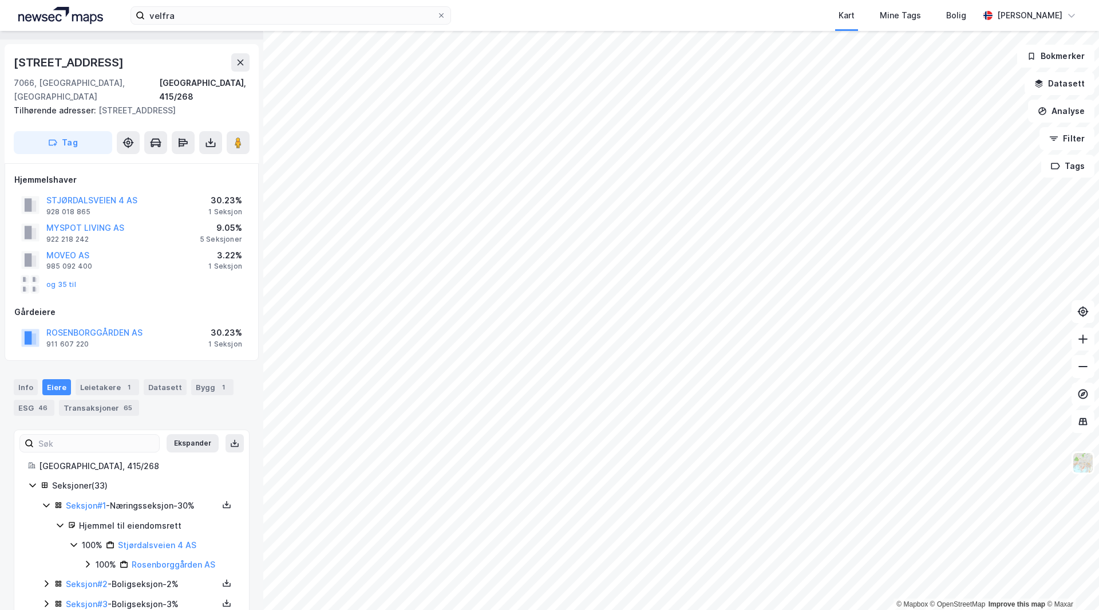
scroll to position [0, 0]
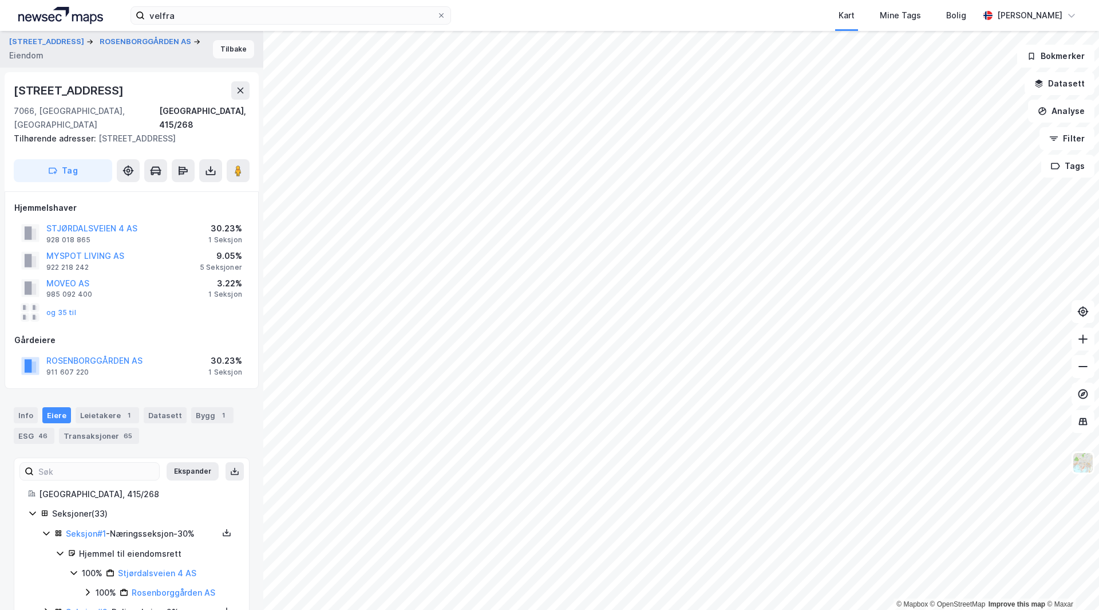
click at [228, 52] on button "Tilbake" at bounding box center [233, 49] width 41 height 18
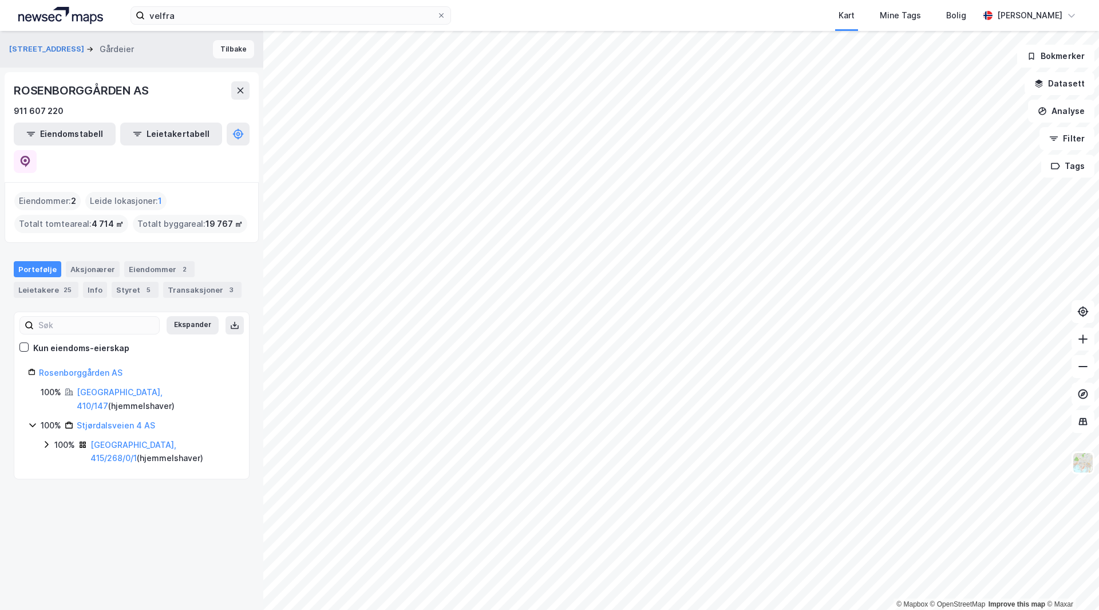
click at [224, 50] on button "Tilbake" at bounding box center [233, 49] width 41 height 18
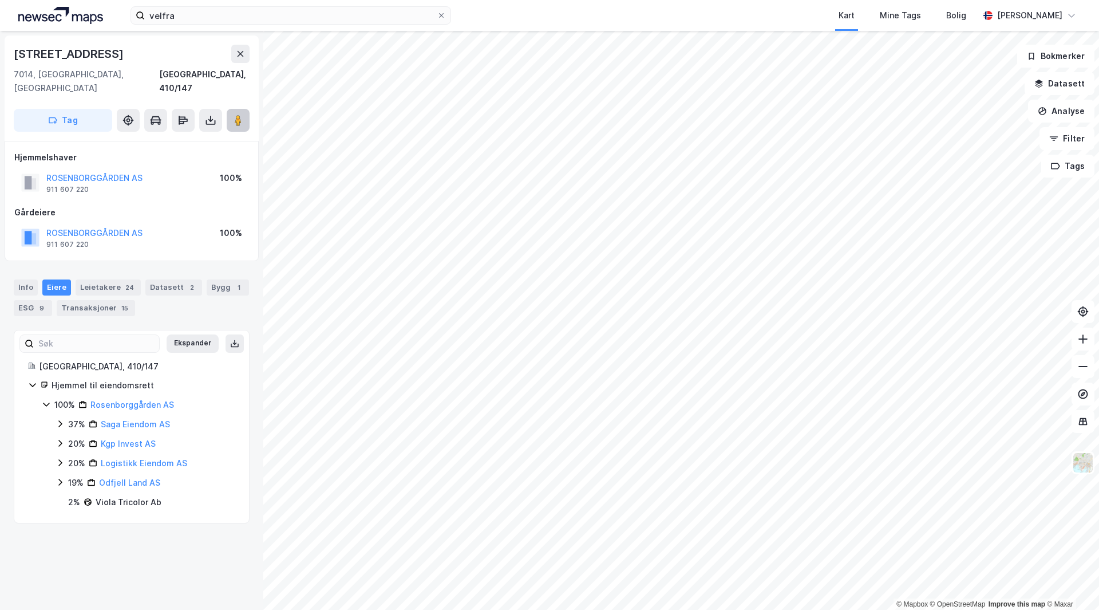
click at [235, 114] on image at bounding box center [238, 119] width 7 height 11
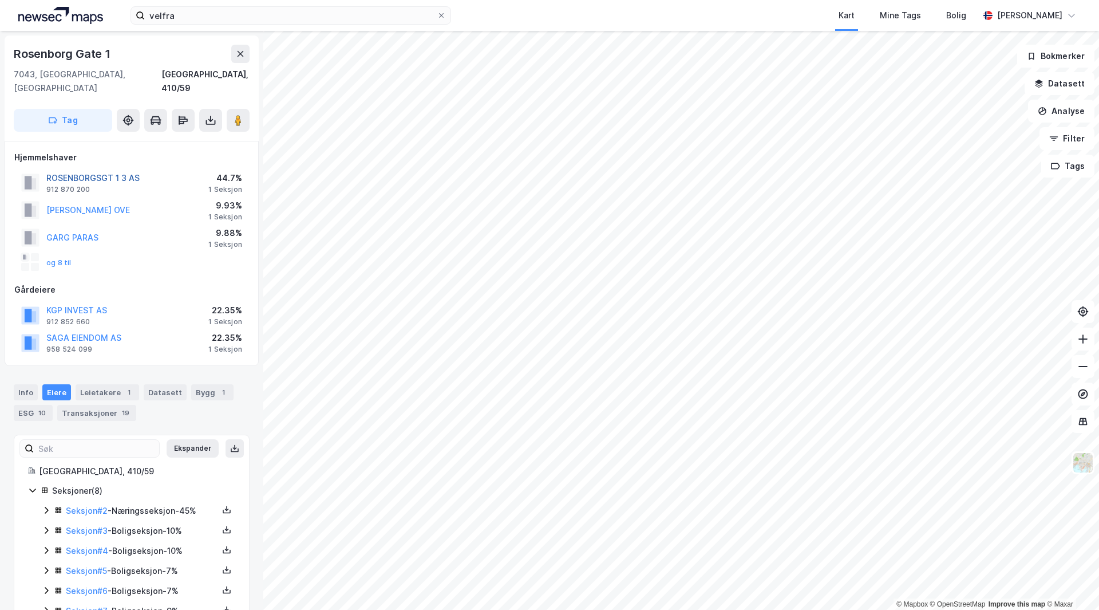
click at [0, 0] on button "ROSENBORGSGT 1 3 AS" at bounding box center [0, 0] width 0 height 0
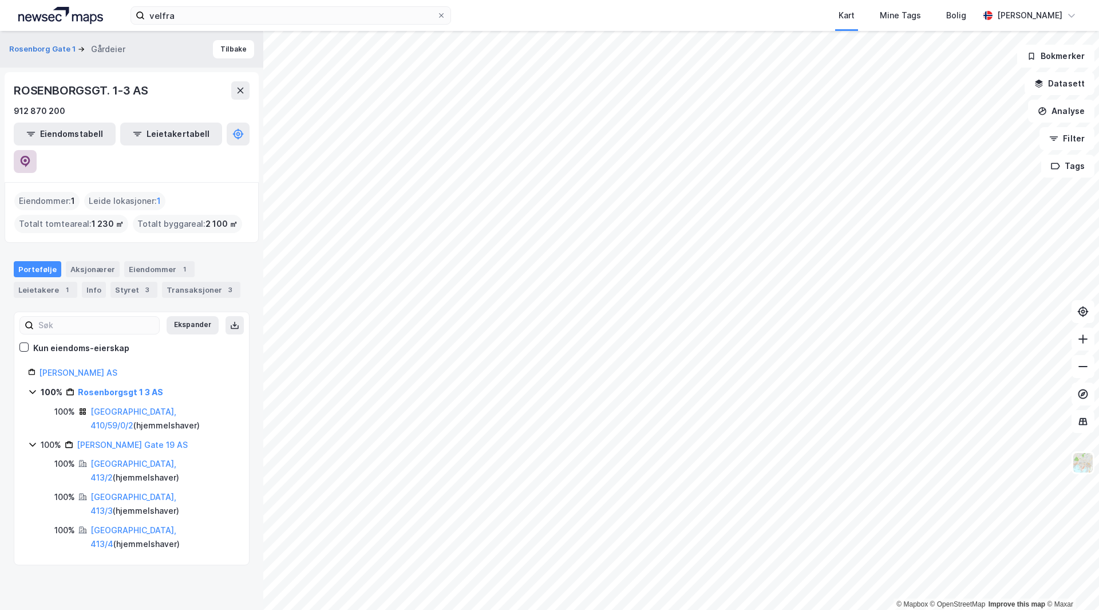
click at [27, 159] on icon at bounding box center [24, 160] width 3 height 3
click at [217, 49] on button "Tilbake" at bounding box center [233, 49] width 41 height 18
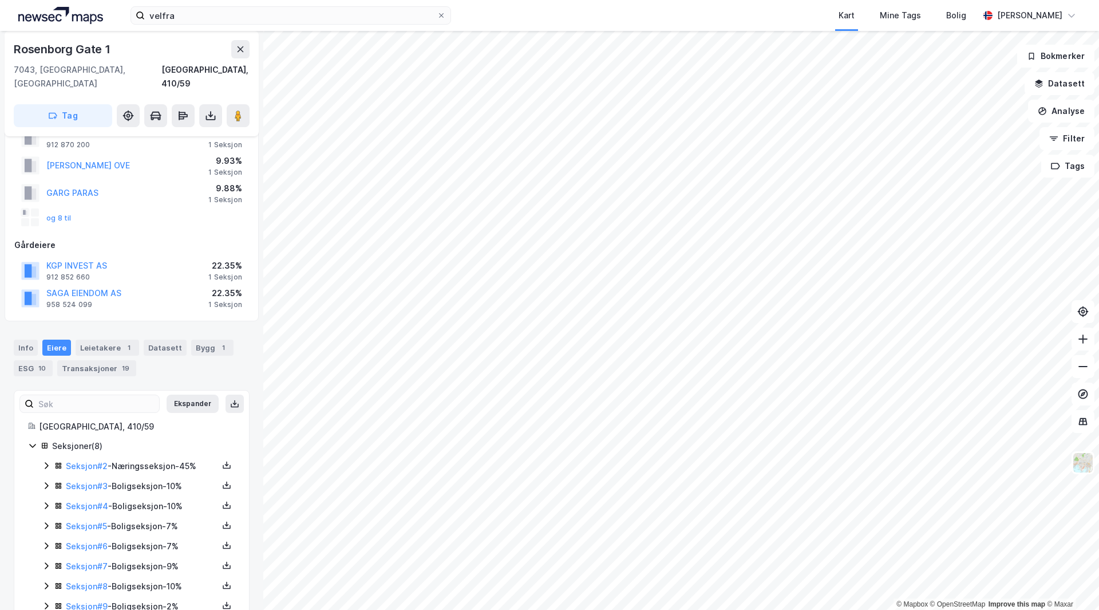
scroll to position [63, 0]
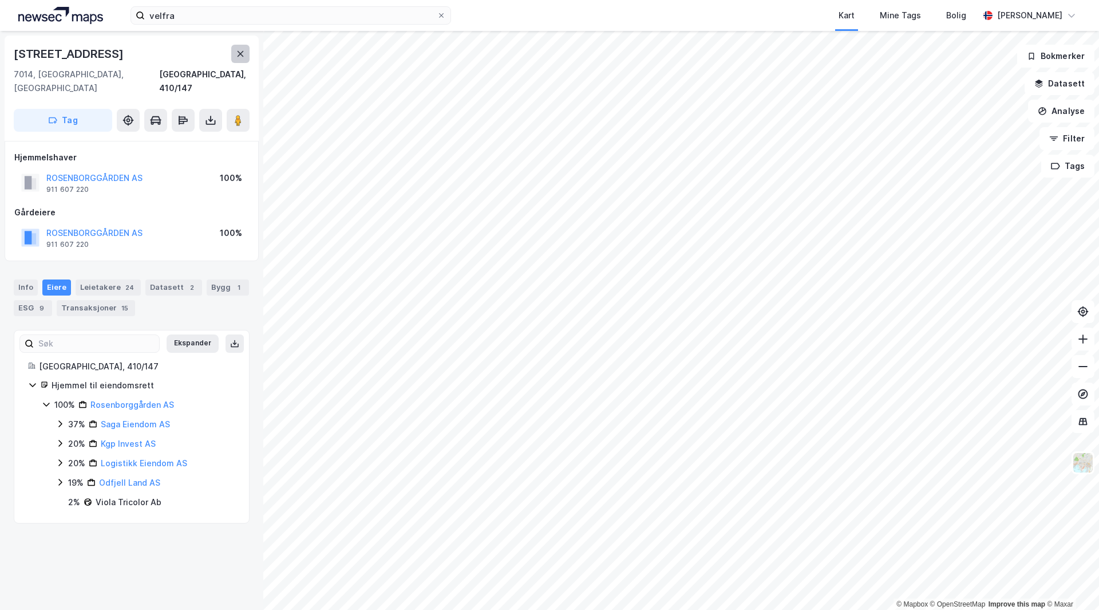
click at [235, 53] on button at bounding box center [240, 54] width 18 height 18
click at [0, 0] on button "ROSENBORGGÅRDEN AS" at bounding box center [0, 0] width 0 height 0
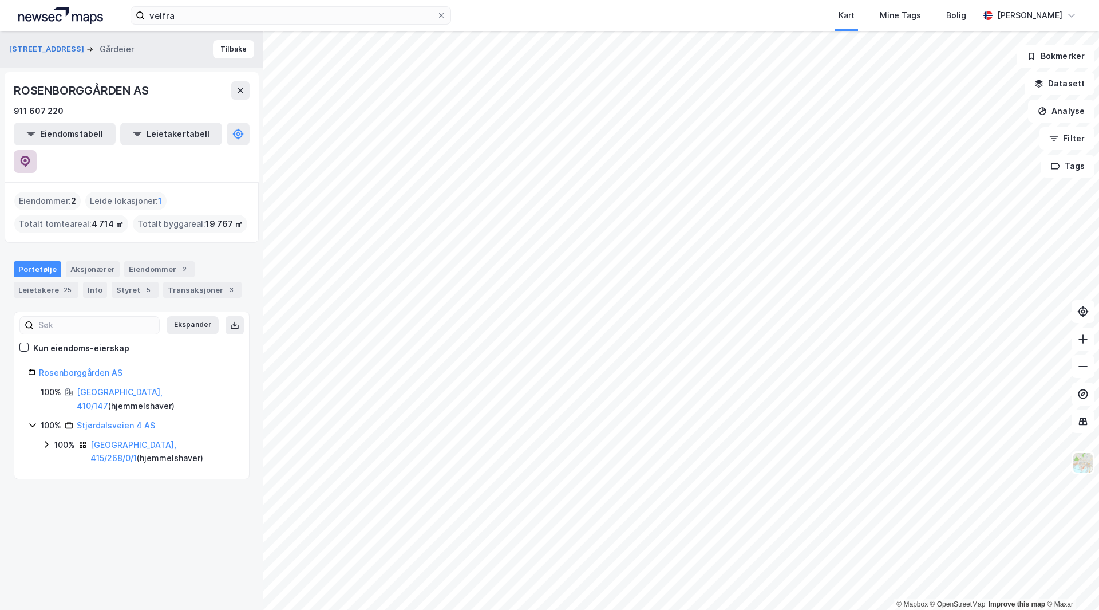
click at [37, 150] on button at bounding box center [25, 161] width 23 height 23
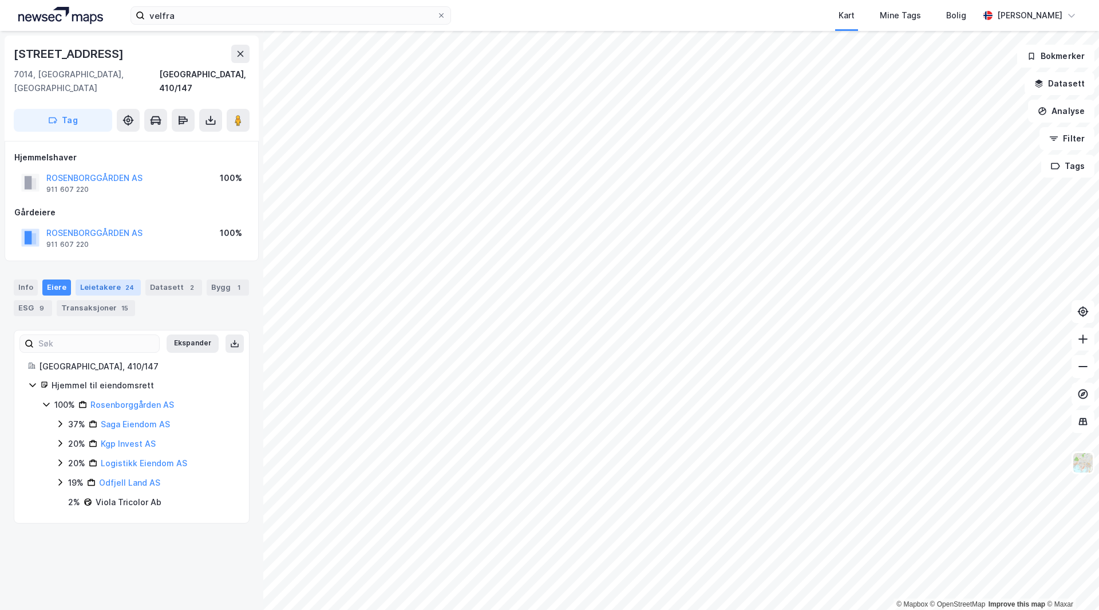
click at [101, 279] on div "Leietakere 24" at bounding box center [108, 287] width 65 height 16
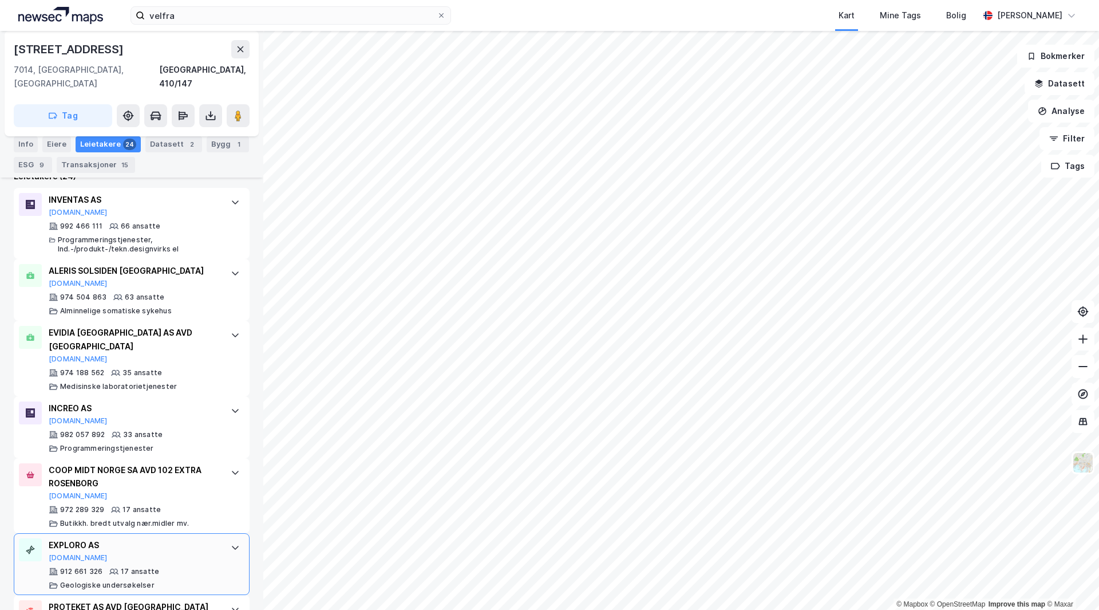
scroll to position [401, 0]
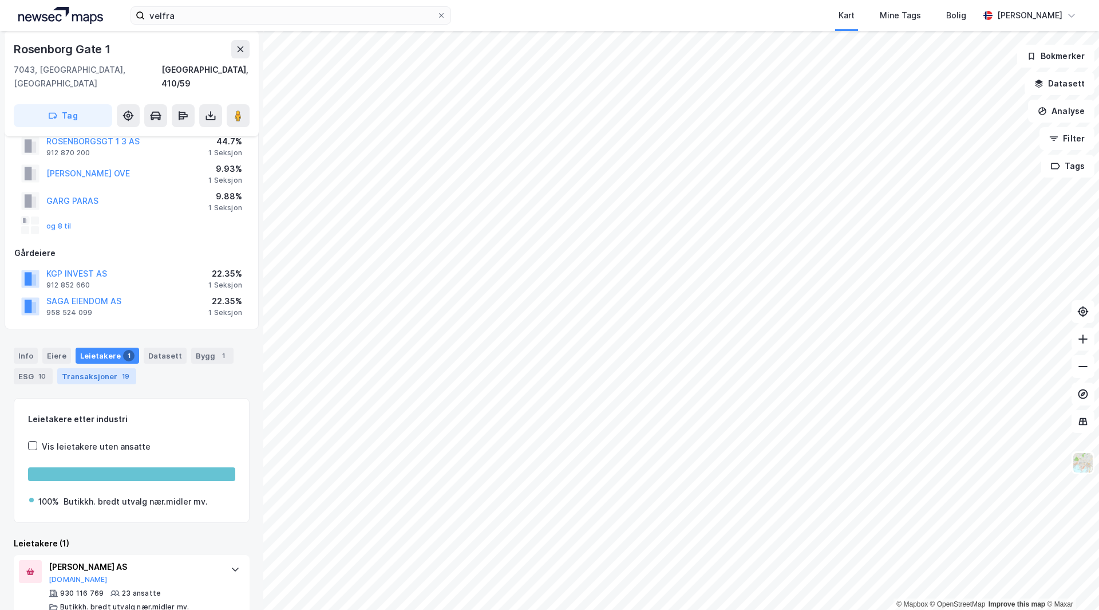
scroll to position [44, 0]
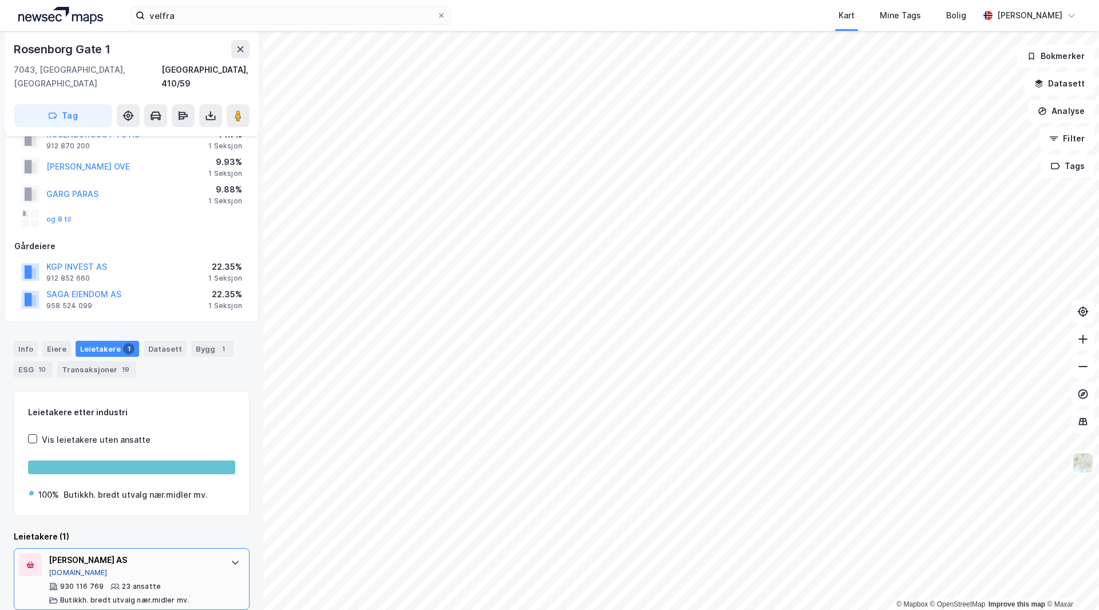
click at [63, 568] on button "[DOMAIN_NAME]" at bounding box center [78, 572] width 59 height 9
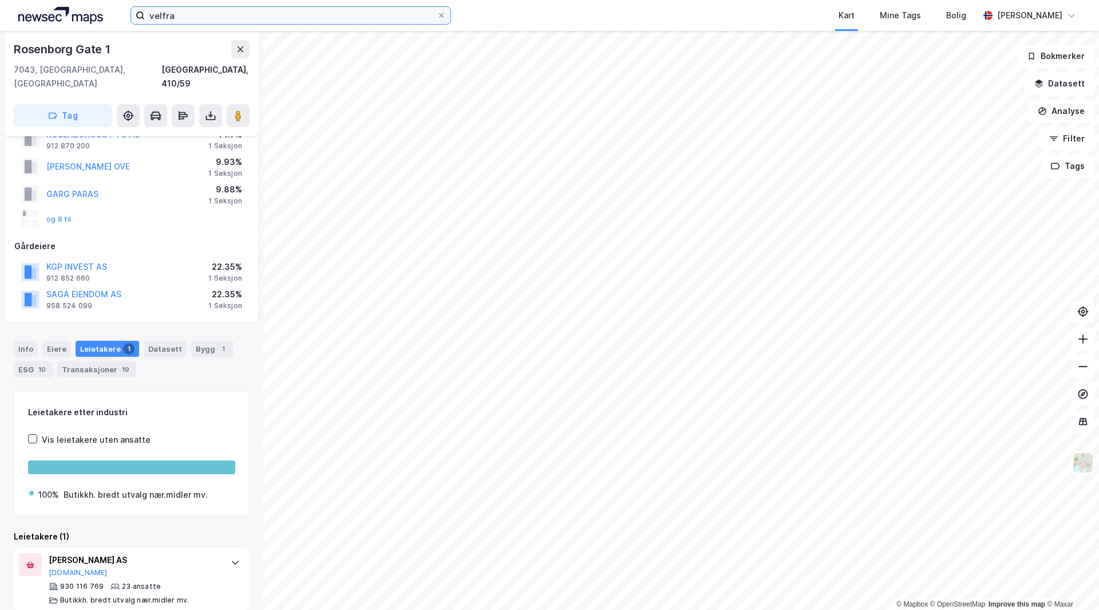
click at [312, 12] on input "velfra" at bounding box center [291, 15] width 292 height 17
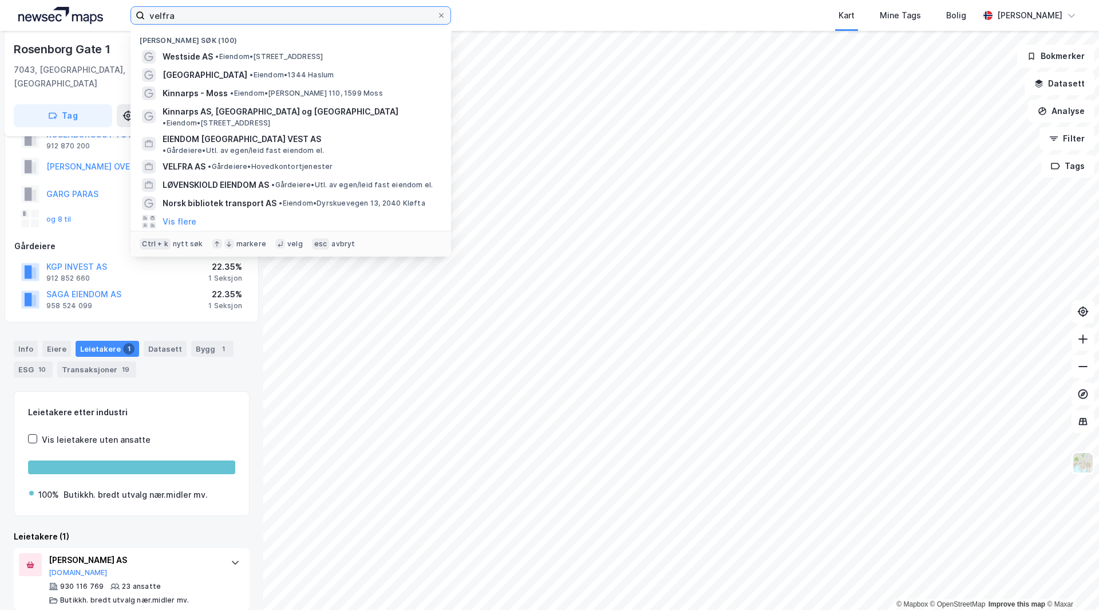
click at [312, 12] on input "velfra" at bounding box center [291, 15] width 292 height 17
paste input "Mellomila 88"
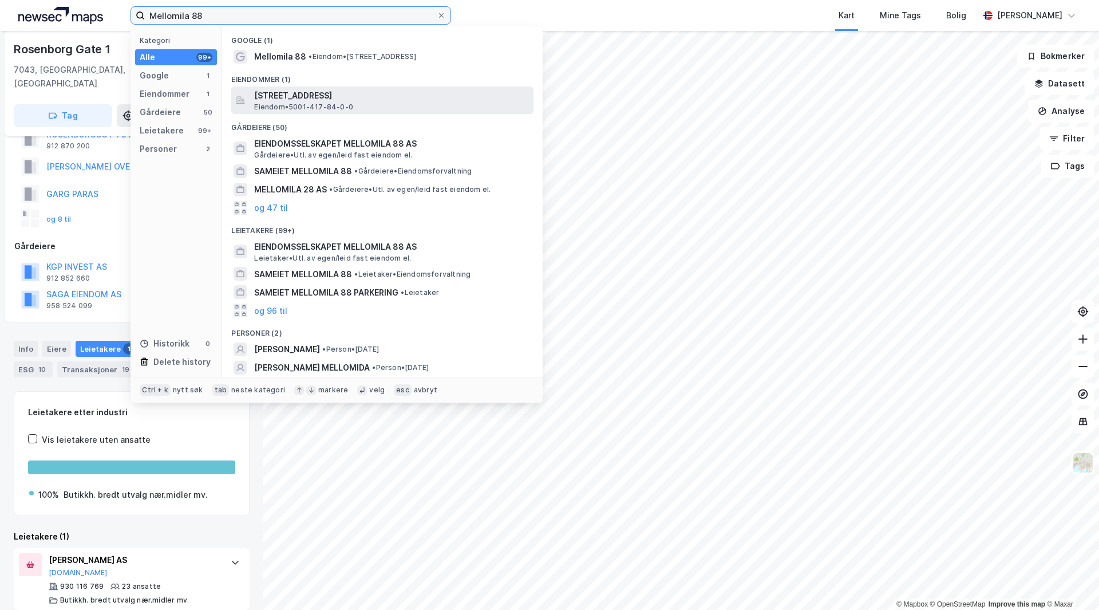
type input "Mellomila 88"
click at [384, 94] on span "Mellomila 88, 7018, TRONDHEIM, TRONDHEIM" at bounding box center [391, 96] width 275 height 14
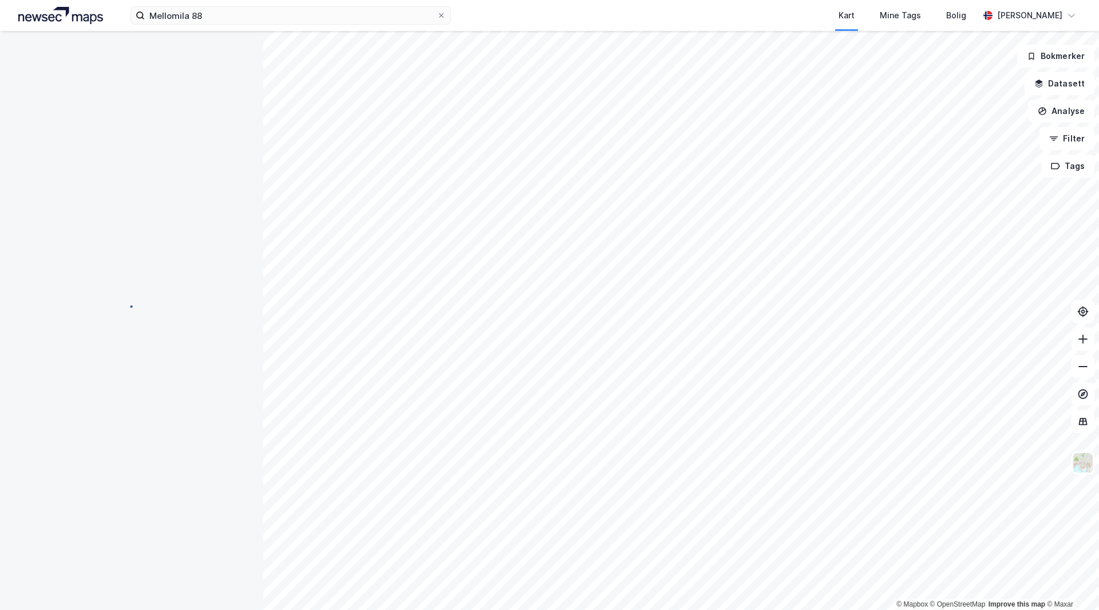
scroll to position [5, 0]
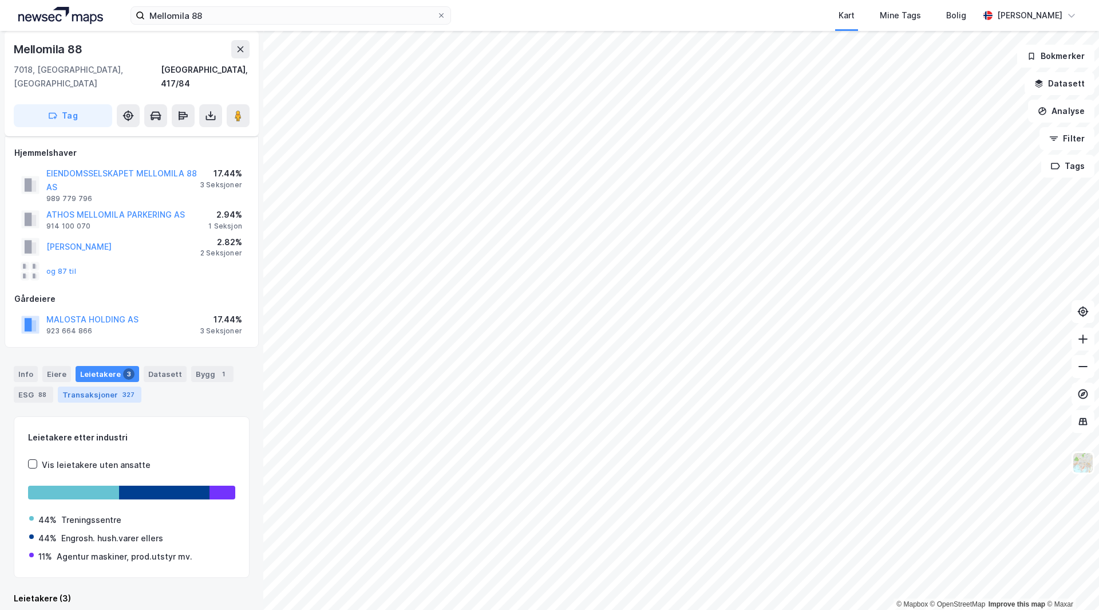
click at [120, 389] on div "327" at bounding box center [128, 394] width 17 height 11
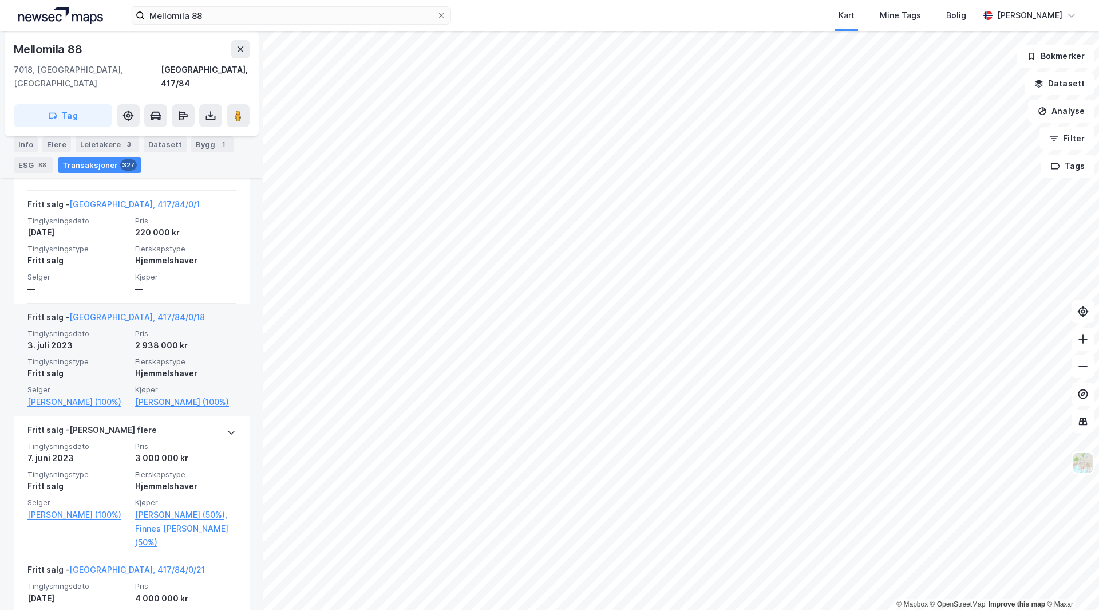
scroll to position [3268, 0]
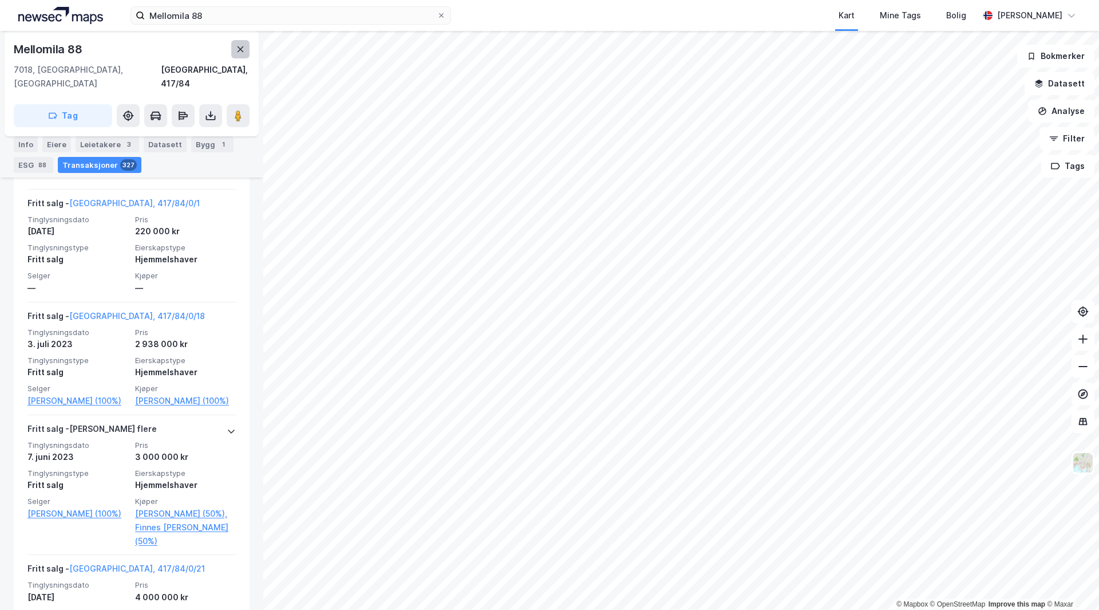
click at [238, 42] on button at bounding box center [240, 49] width 18 height 18
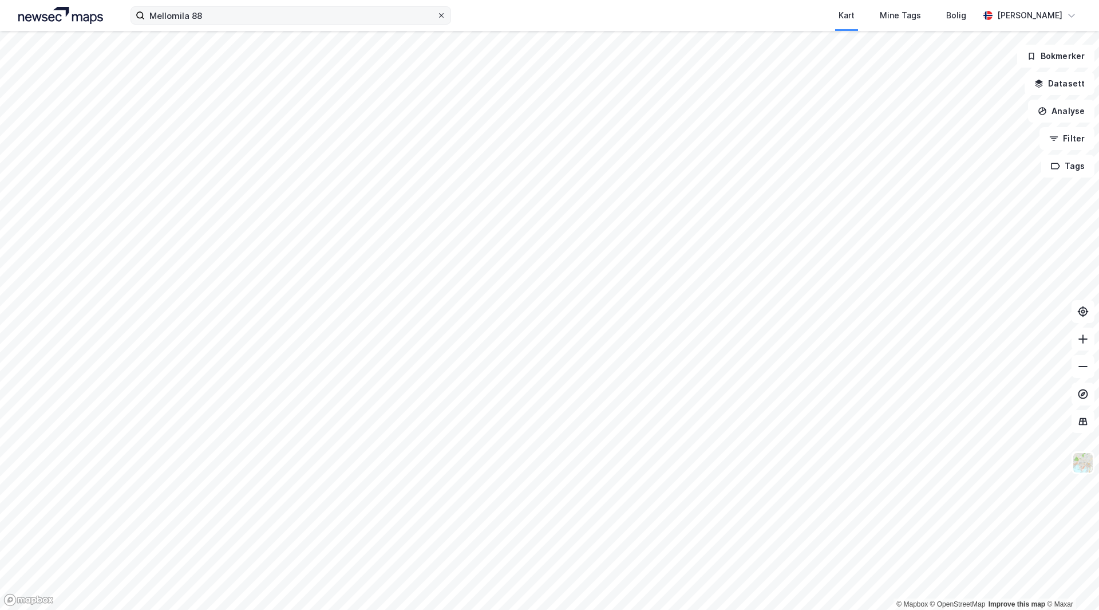
click at [442, 17] on icon at bounding box center [441, 15] width 7 height 7
click at [437, 17] on input "Mellomila 88" at bounding box center [291, 15] width 292 height 17
click at [542, 21] on div "Kart Mine Tags Bolig" at bounding box center [742, 15] width 473 height 31
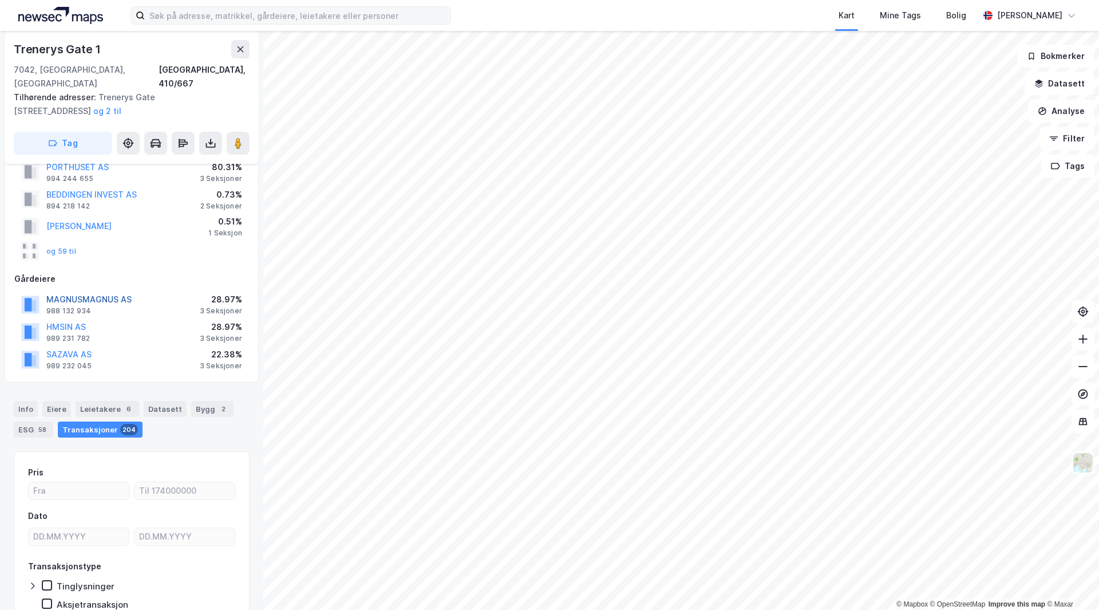
scroll to position [23, 0]
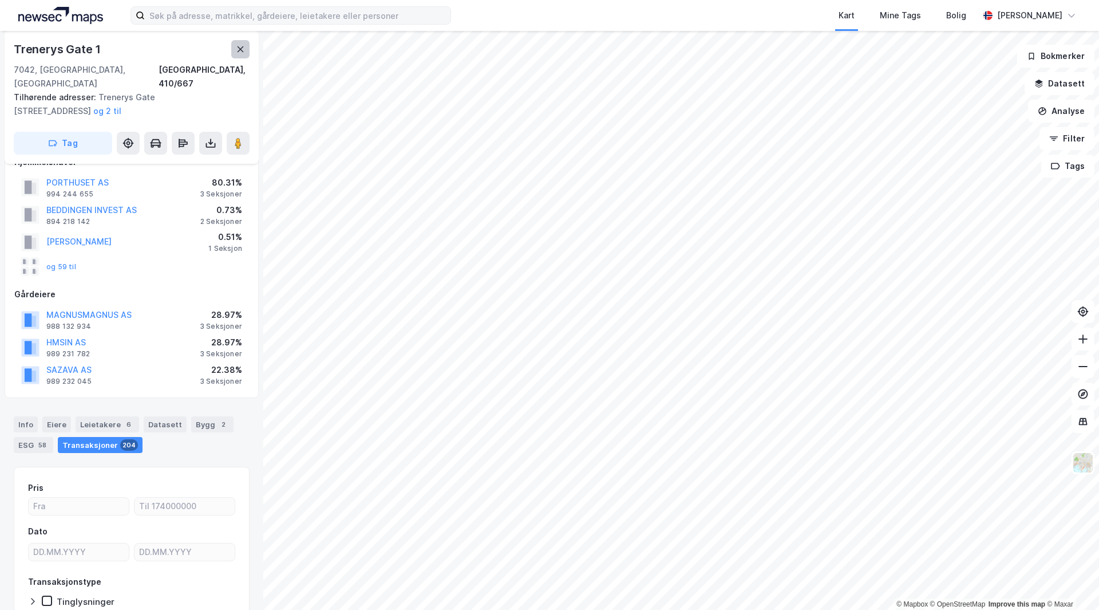
click at [246, 49] on button at bounding box center [240, 49] width 18 height 18
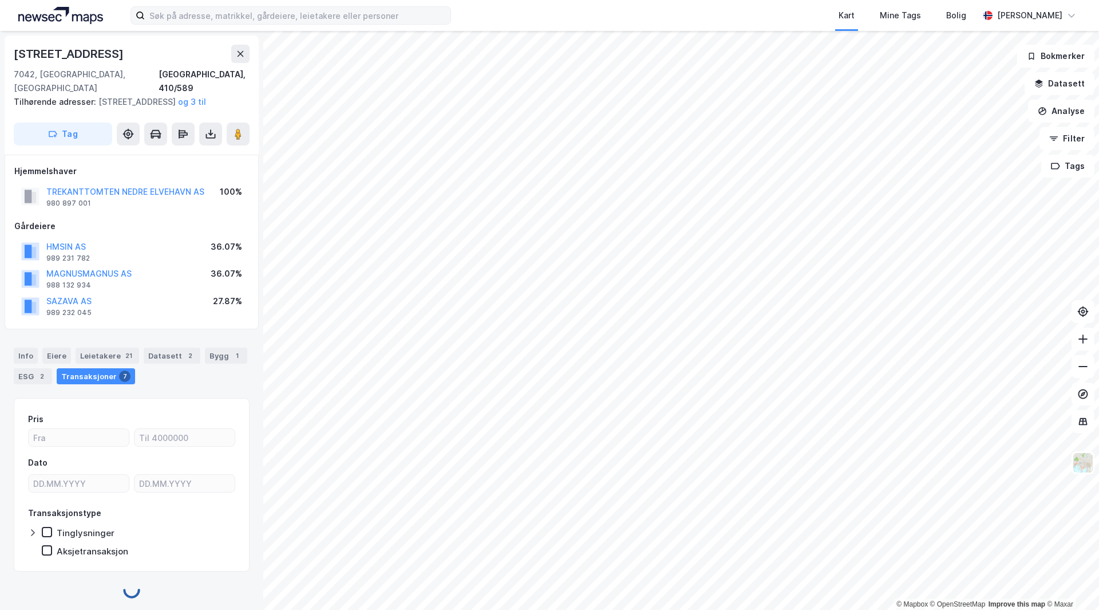
scroll to position [3, 0]
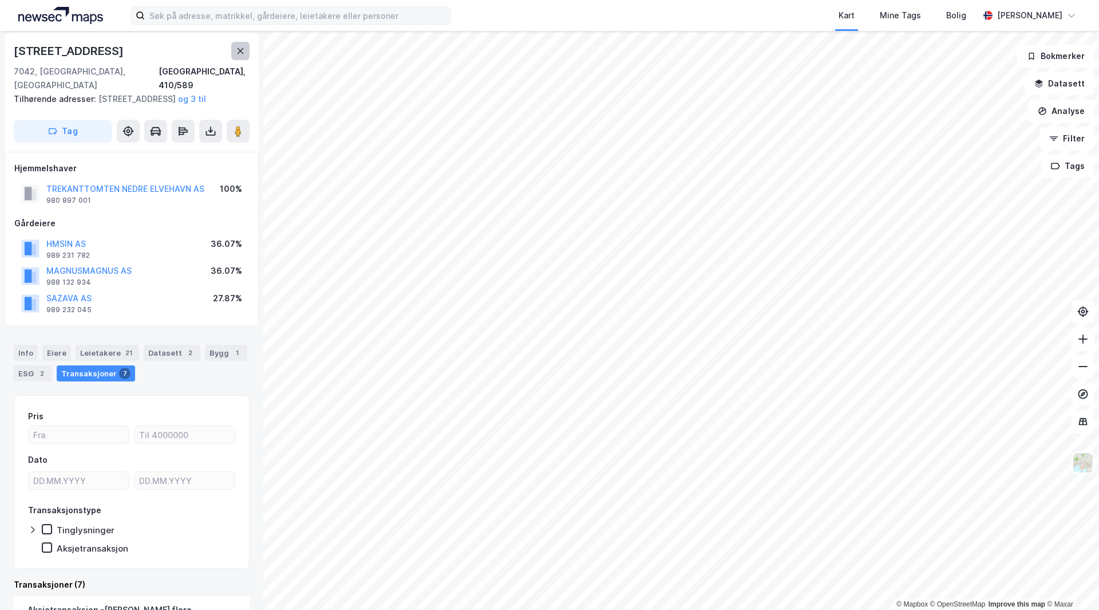
click at [235, 50] on button at bounding box center [240, 51] width 18 height 18
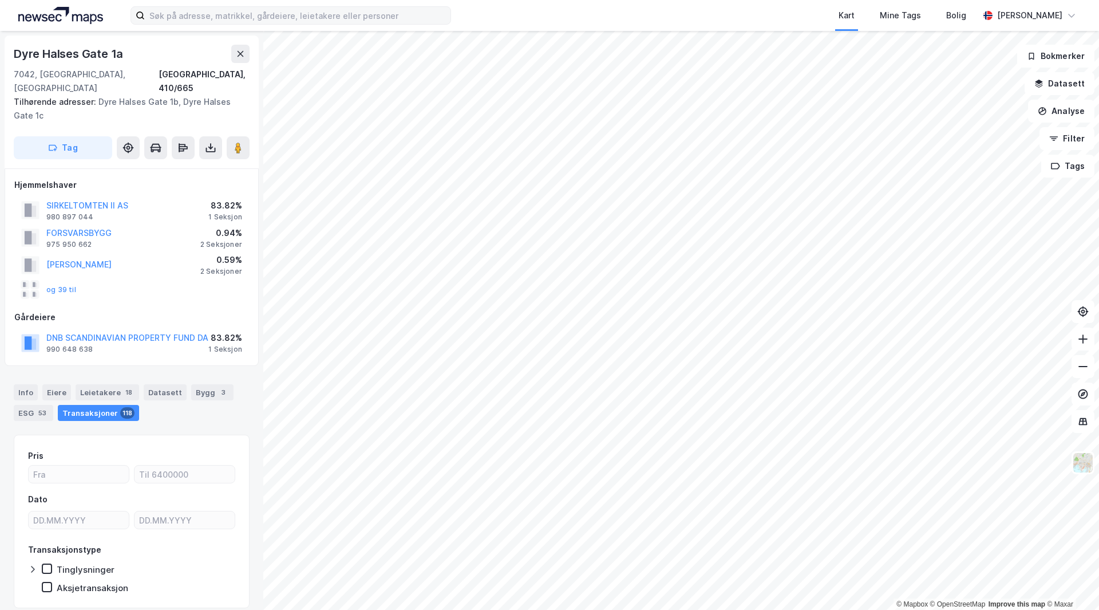
scroll to position [3, 0]
click at [103, 381] on div "Leietakere 18" at bounding box center [108, 389] width 64 height 16
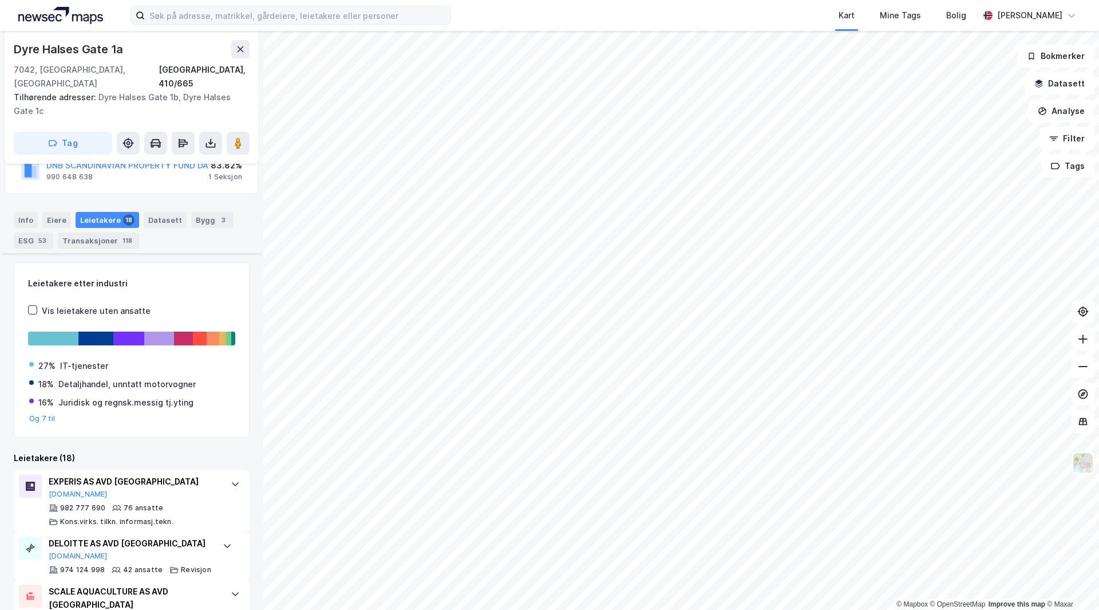
scroll to position [172, 0]
click at [245, 132] on button at bounding box center [238, 143] width 23 height 23
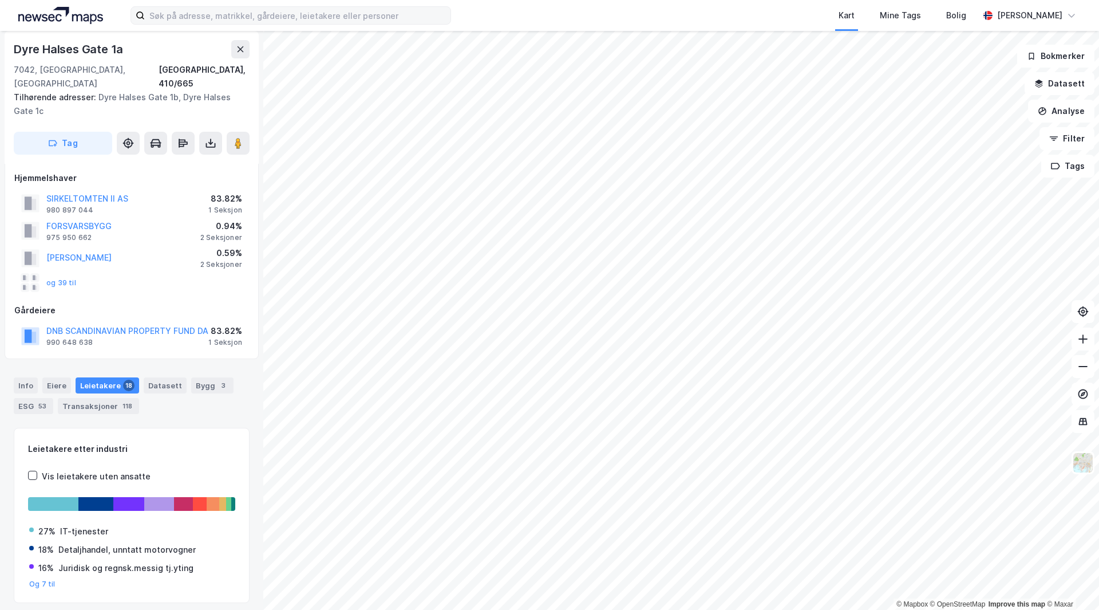
scroll to position [0, 0]
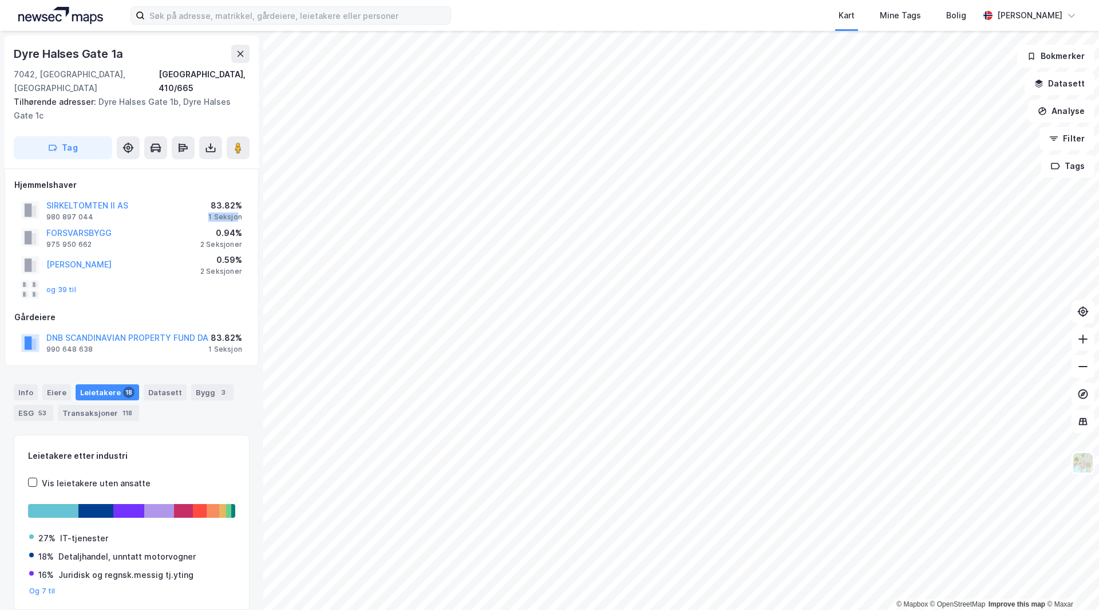
drag, startPoint x: 212, startPoint y: 203, endPoint x: 236, endPoint y: 204, distance: 24.0
click at [236, 212] on div "1 Seksjon" at bounding box center [225, 216] width 34 height 9
click at [158, 251] on div "JENSSEN HEIDI 0.59% 2 Seksjoner" at bounding box center [131, 264] width 235 height 27
click at [0, 0] on button "SIRKELTOMTEN II AS" at bounding box center [0, 0] width 0 height 0
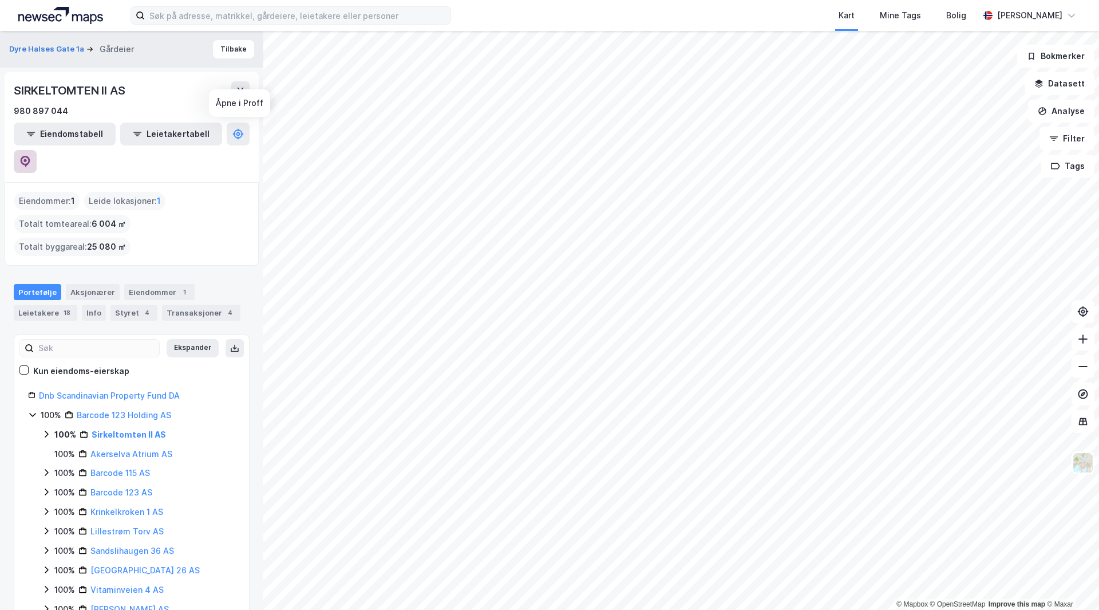
click at [27, 159] on icon at bounding box center [24, 160] width 3 height 3
click at [232, 49] on button "Tilbake" at bounding box center [233, 49] width 41 height 18
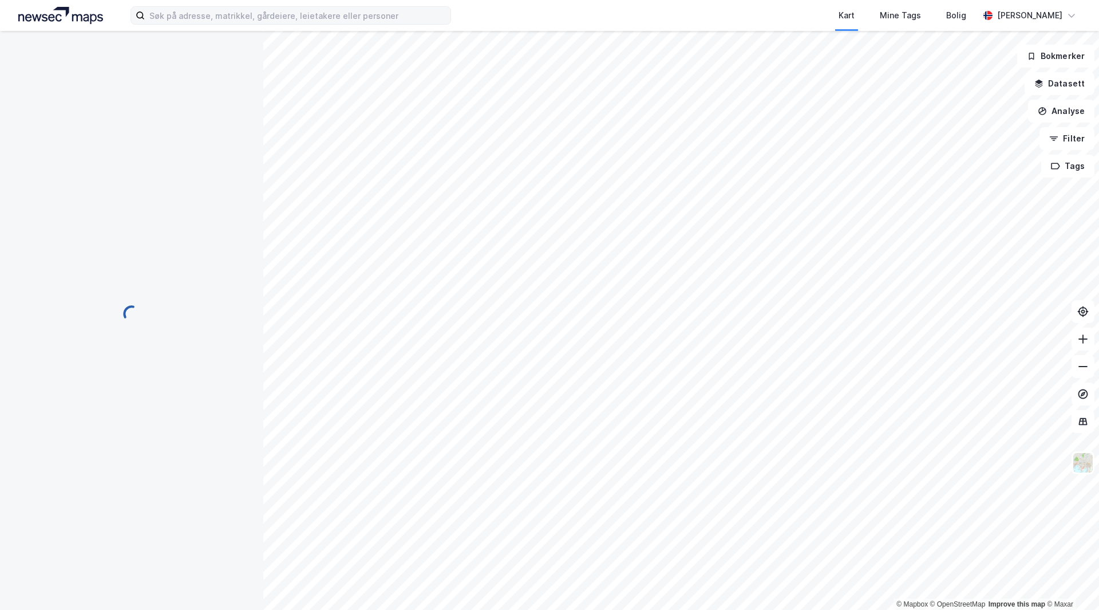
scroll to position [1, 0]
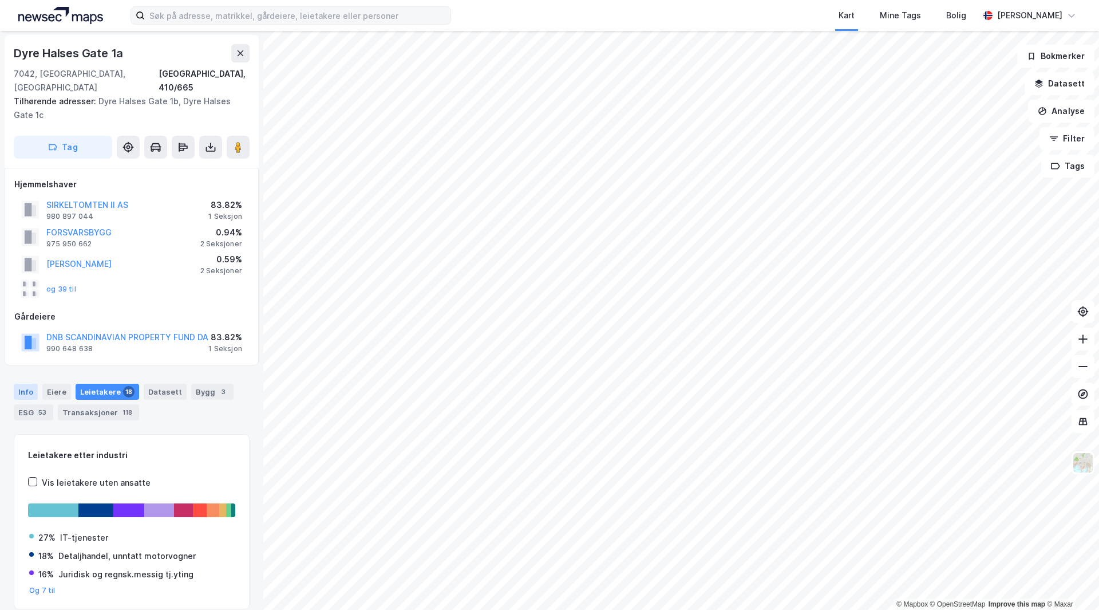
click at [27, 384] on div "Info" at bounding box center [26, 392] width 24 height 16
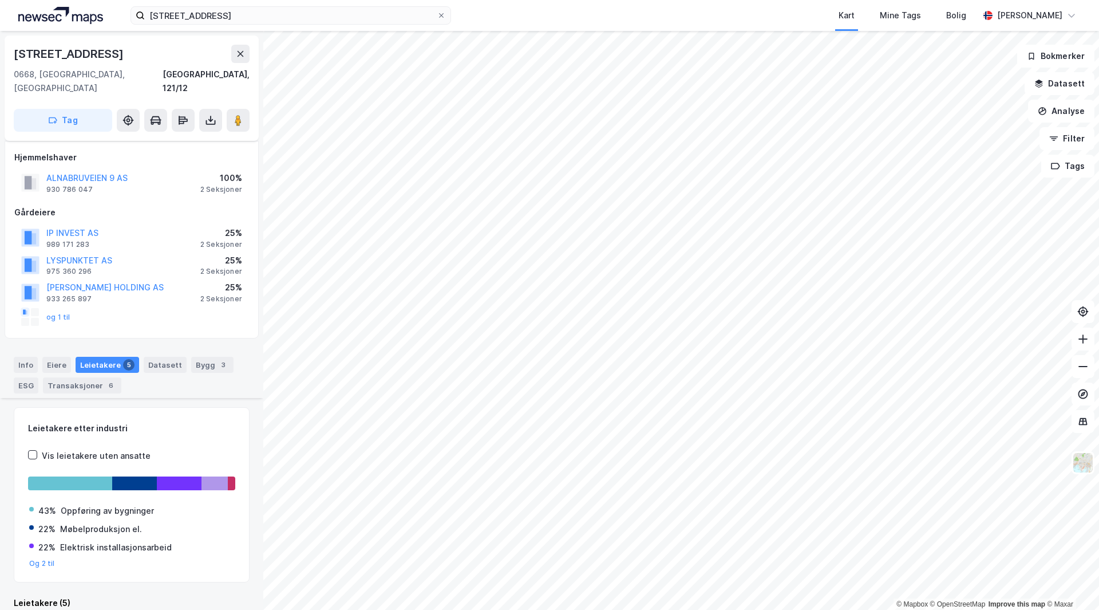
scroll to position [314, 0]
